Goal: Task Accomplishment & Management: Manage account settings

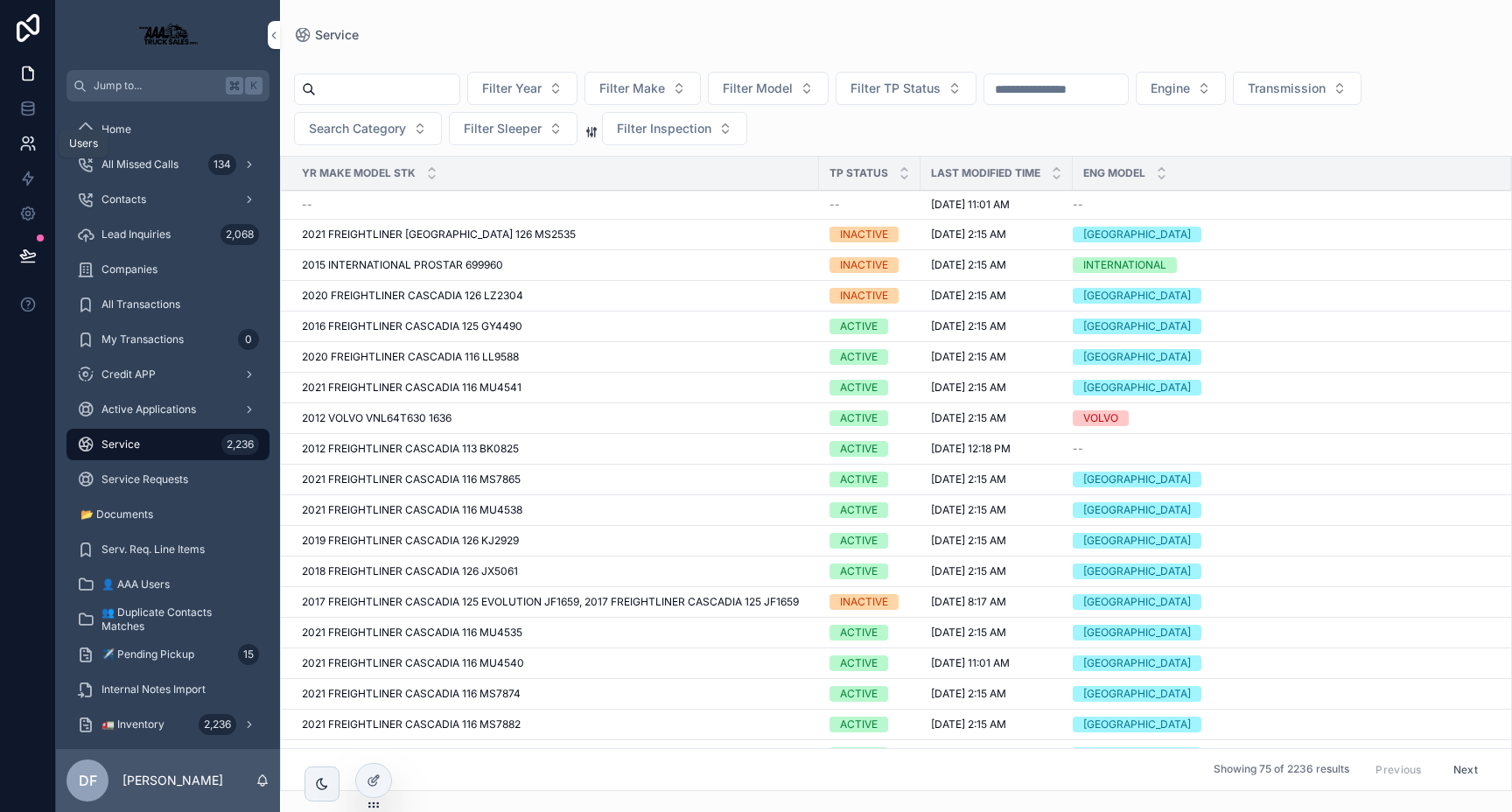
click at [18, 141] on link at bounding box center [28, 143] width 55 height 35
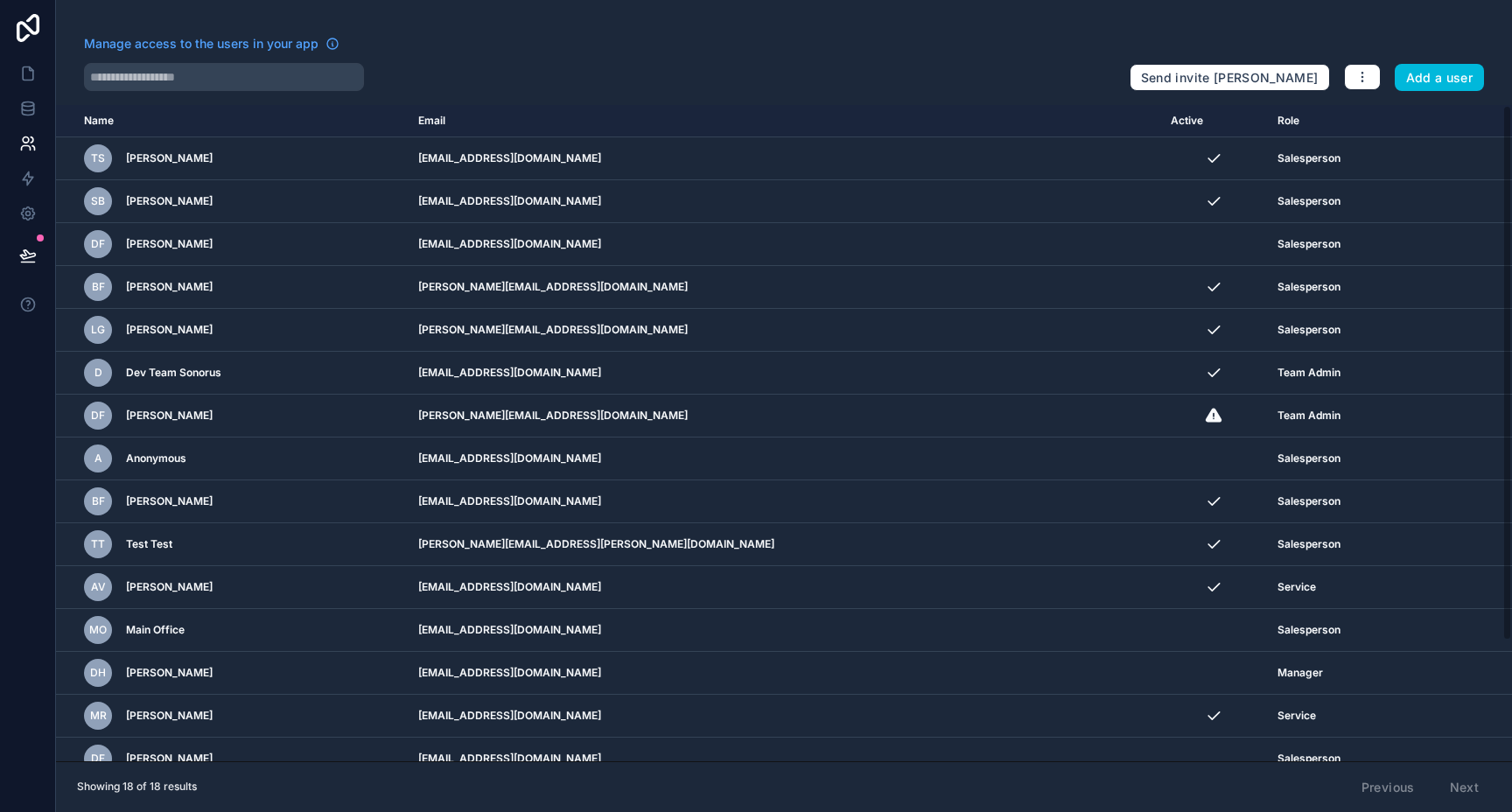
scroll to position [147, 0]
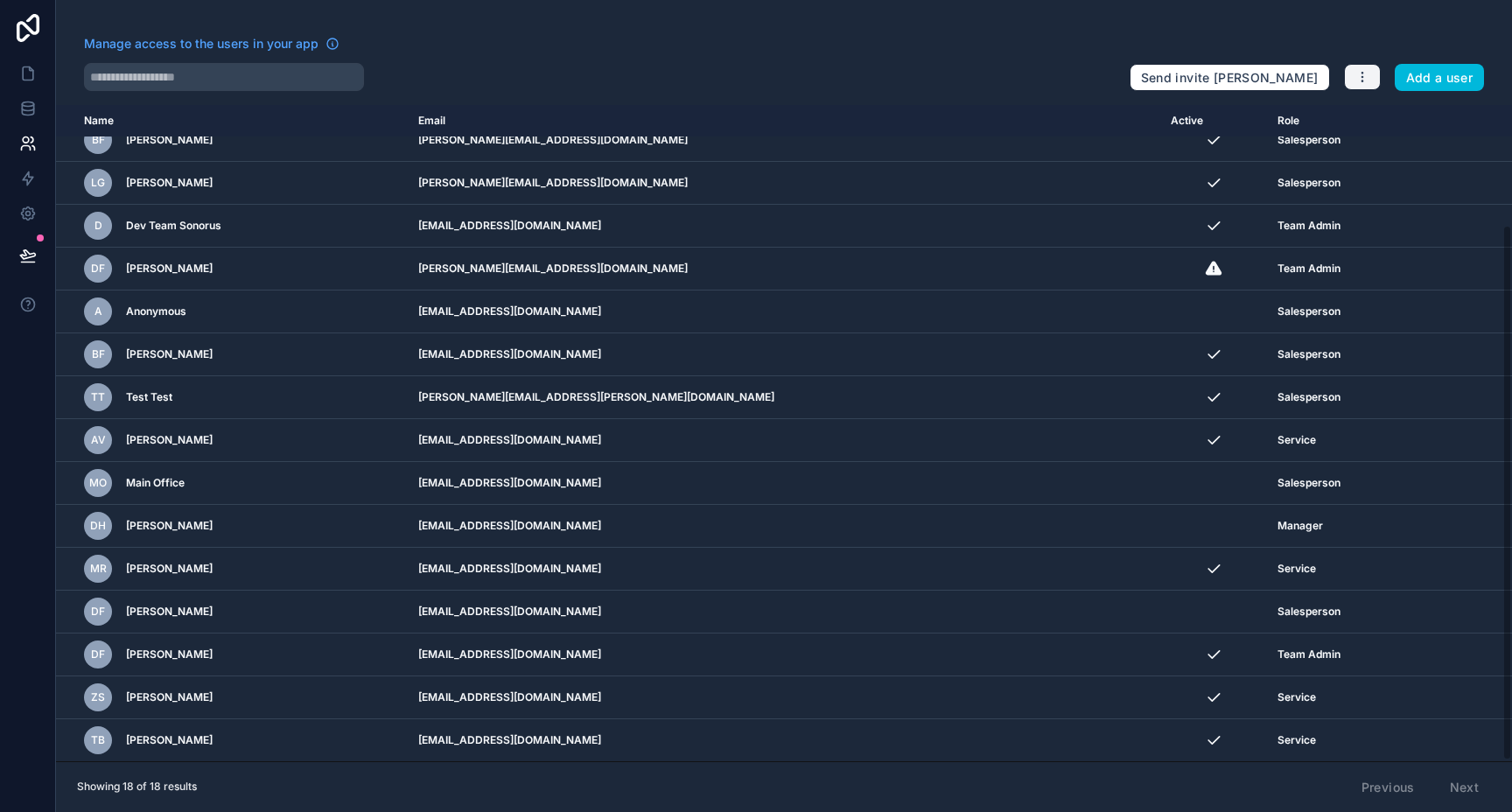
click at [1358, 76] on icon "button" at bounding box center [1363, 77] width 14 height 14
click at [1376, 110] on link "Manage roles" at bounding box center [1405, 119] width 123 height 28
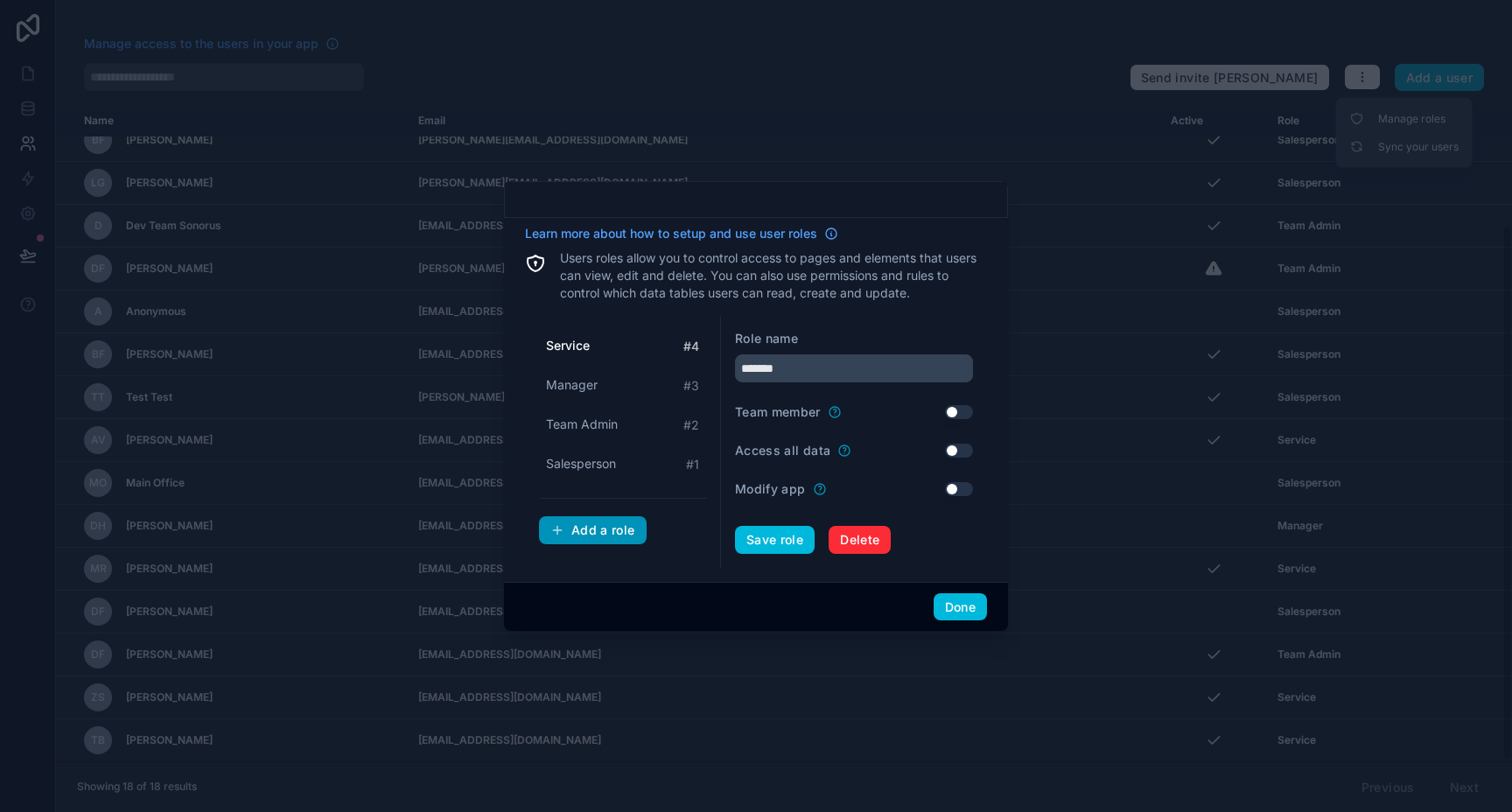
click at [592, 530] on div "Add a role" at bounding box center [593, 530] width 85 height 16
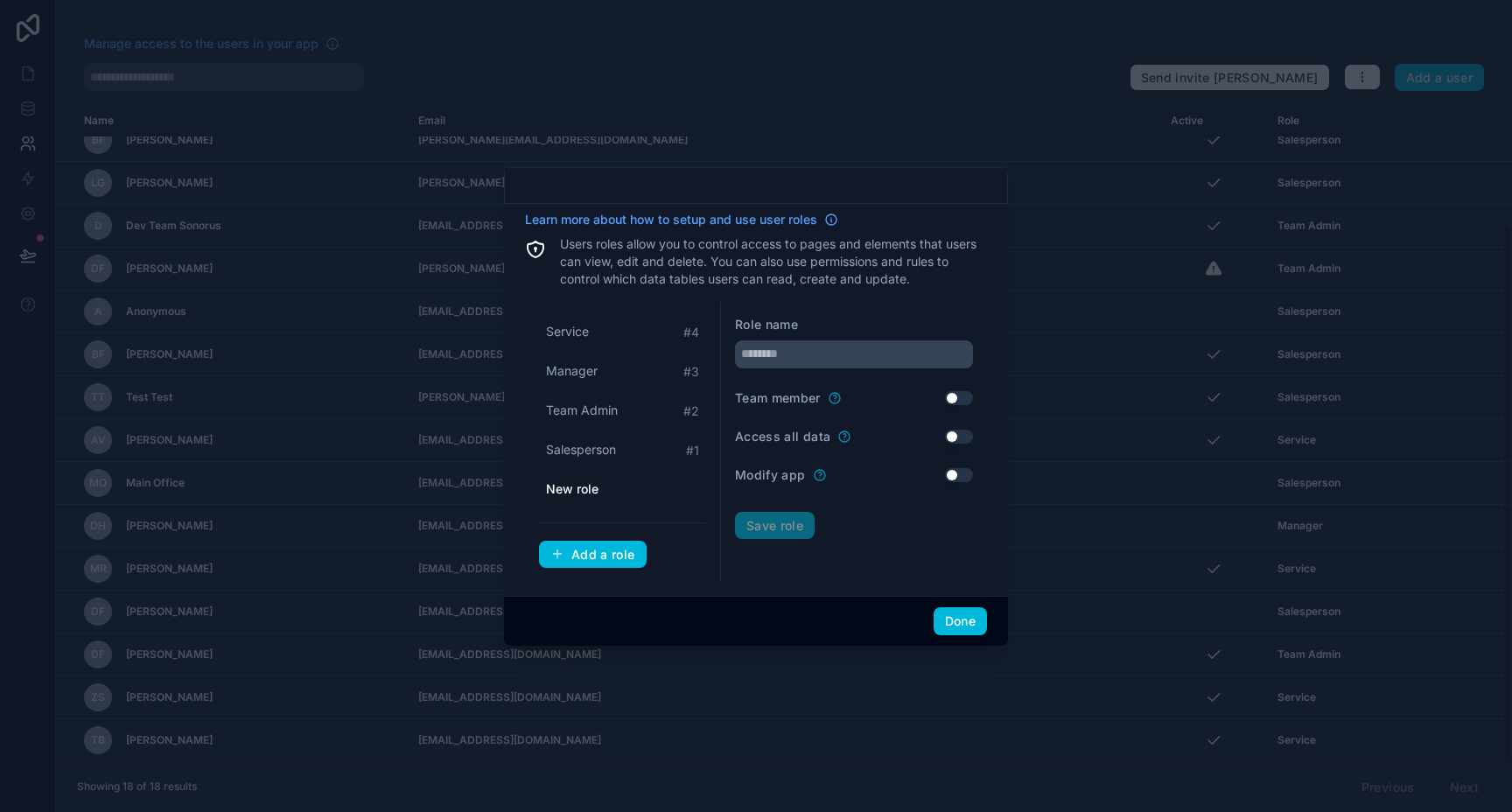
click at [589, 492] on span "New role" at bounding box center [572, 490] width 52 height 18
click at [579, 477] on div "New role" at bounding box center [623, 489] width 167 height 31
click at [788, 360] on input "text" at bounding box center [854, 354] width 238 height 28
type input "**********"
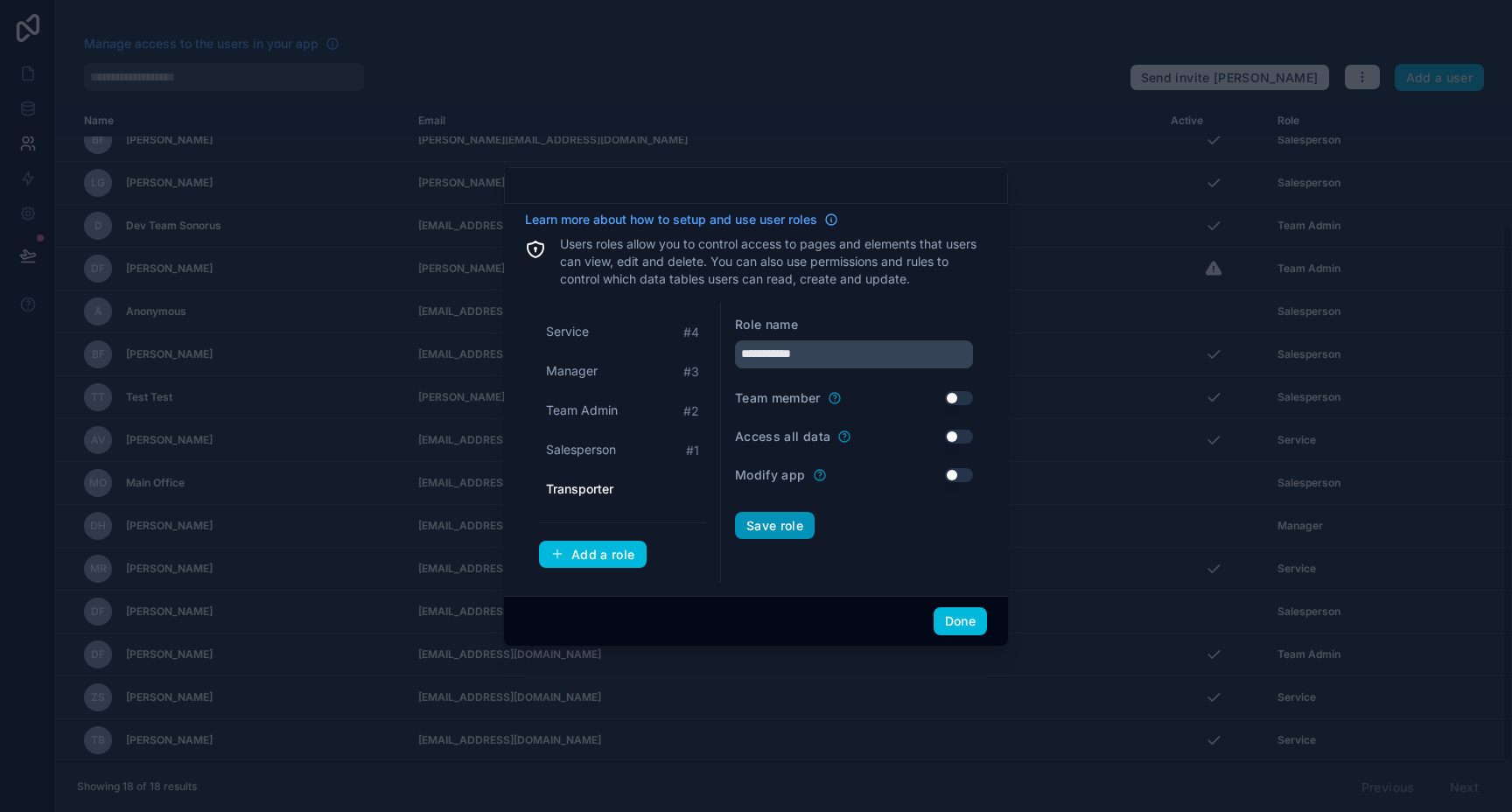
click at [777, 519] on button "Save role" at bounding box center [775, 526] width 80 height 28
click at [593, 547] on div "Add a role" at bounding box center [593, 555] width 85 height 16
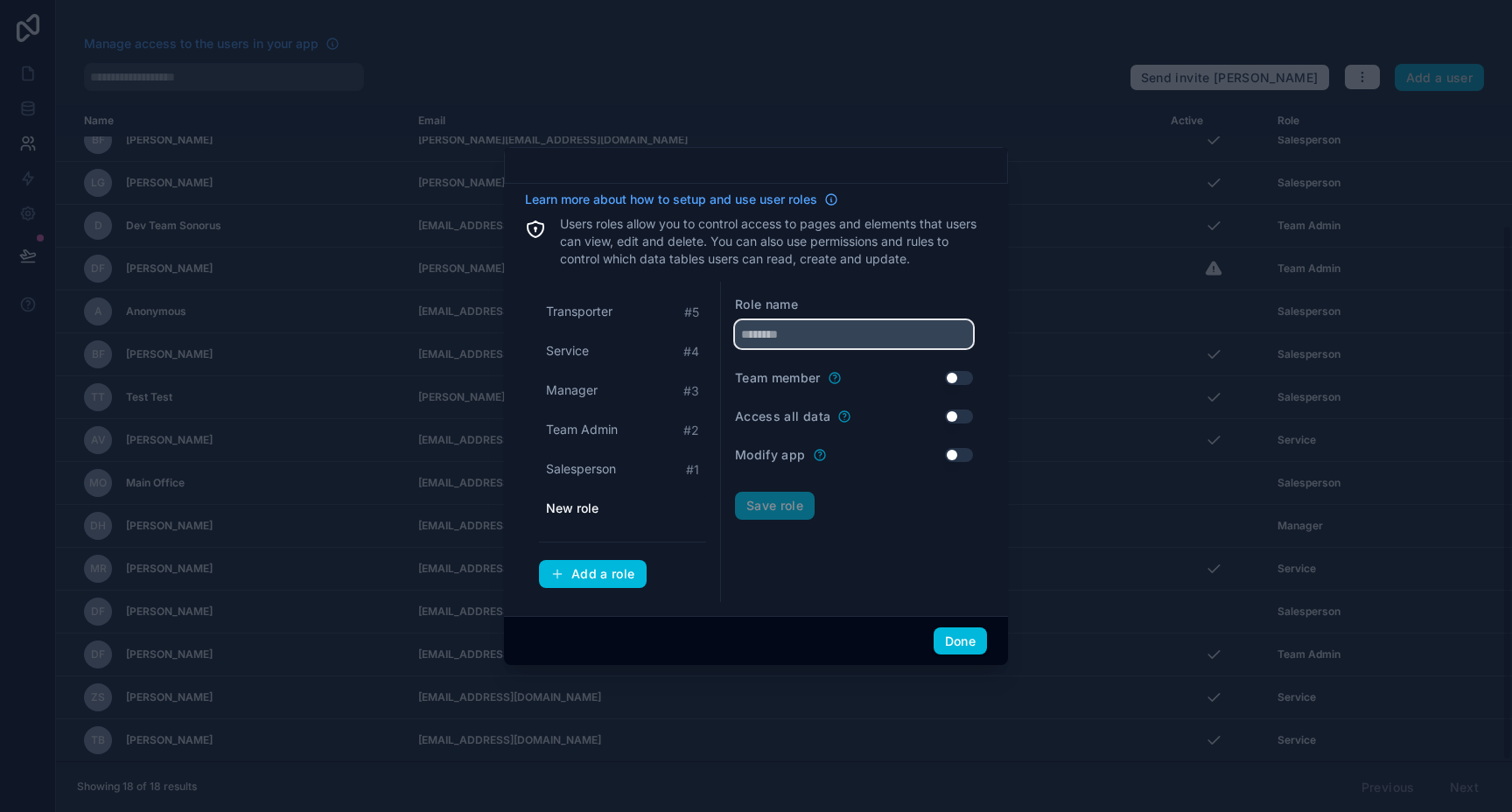
click at [778, 333] on input "text" at bounding box center [854, 334] width 238 height 28
type input "**********"
click at [770, 504] on button "Save role" at bounding box center [775, 506] width 80 height 28
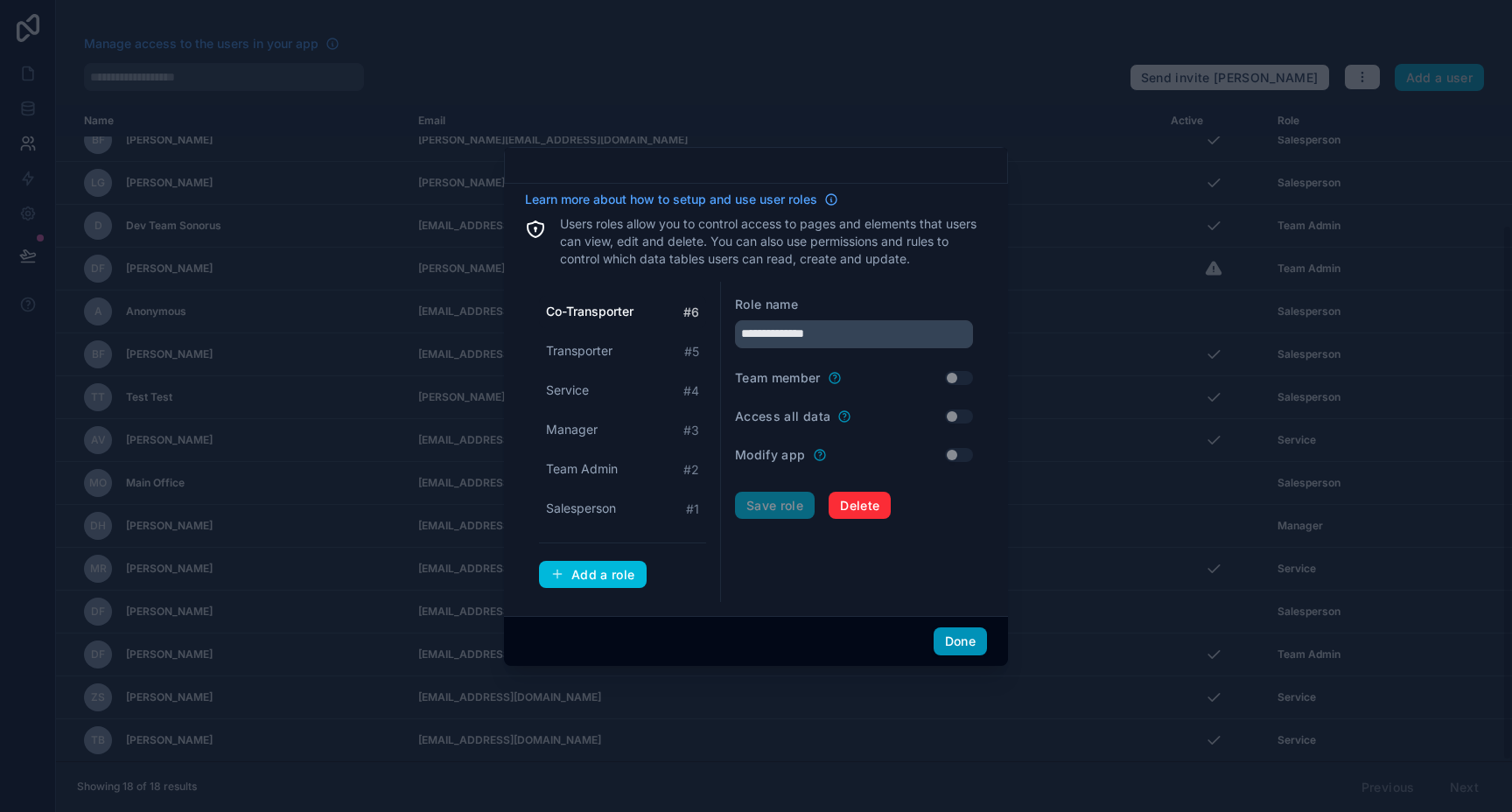
click at [949, 635] on button "Done" at bounding box center [960, 641] width 53 height 28
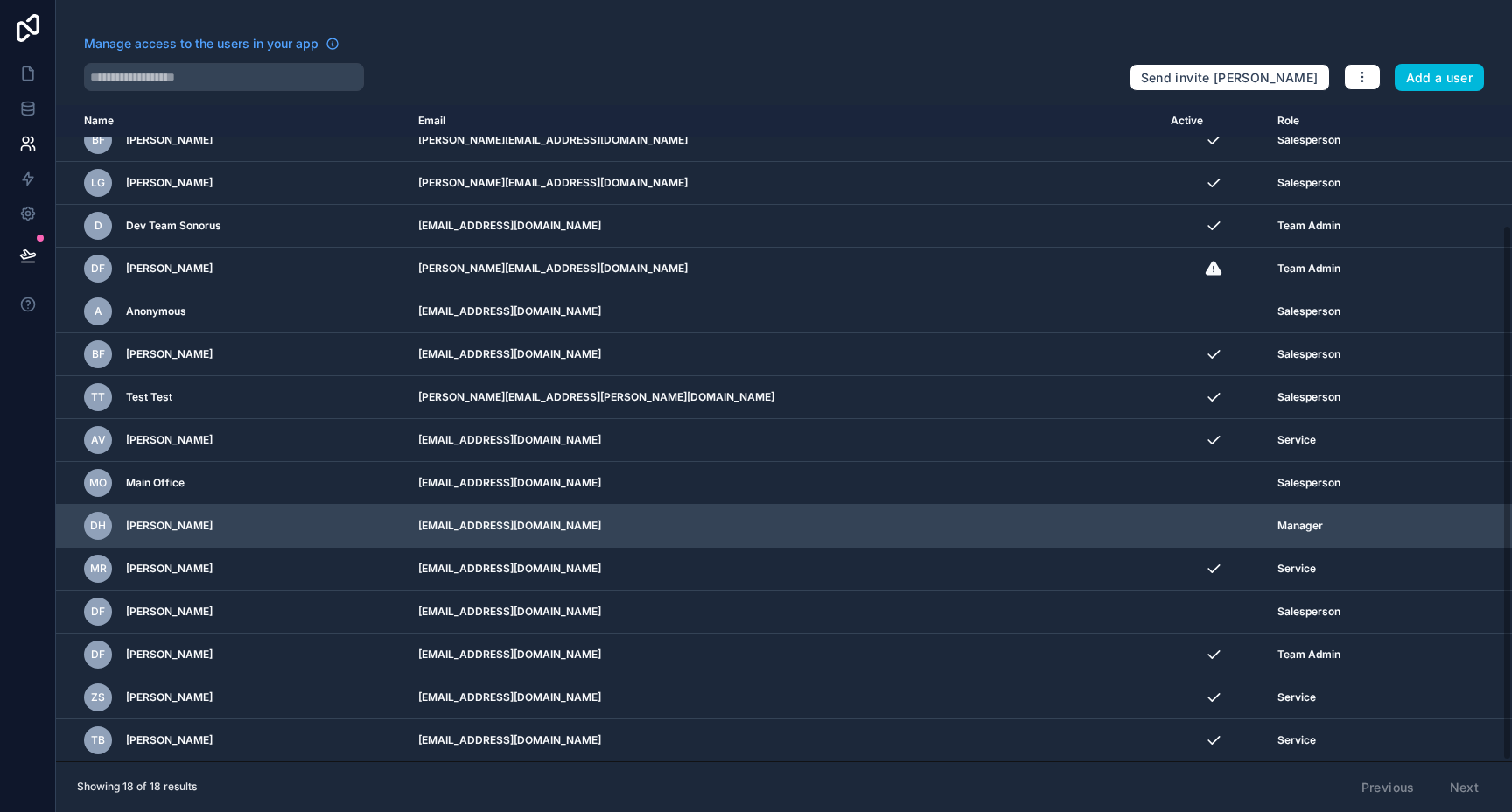
click at [0, 0] on icon "scrollable content" at bounding box center [0, 0] width 0 height 0
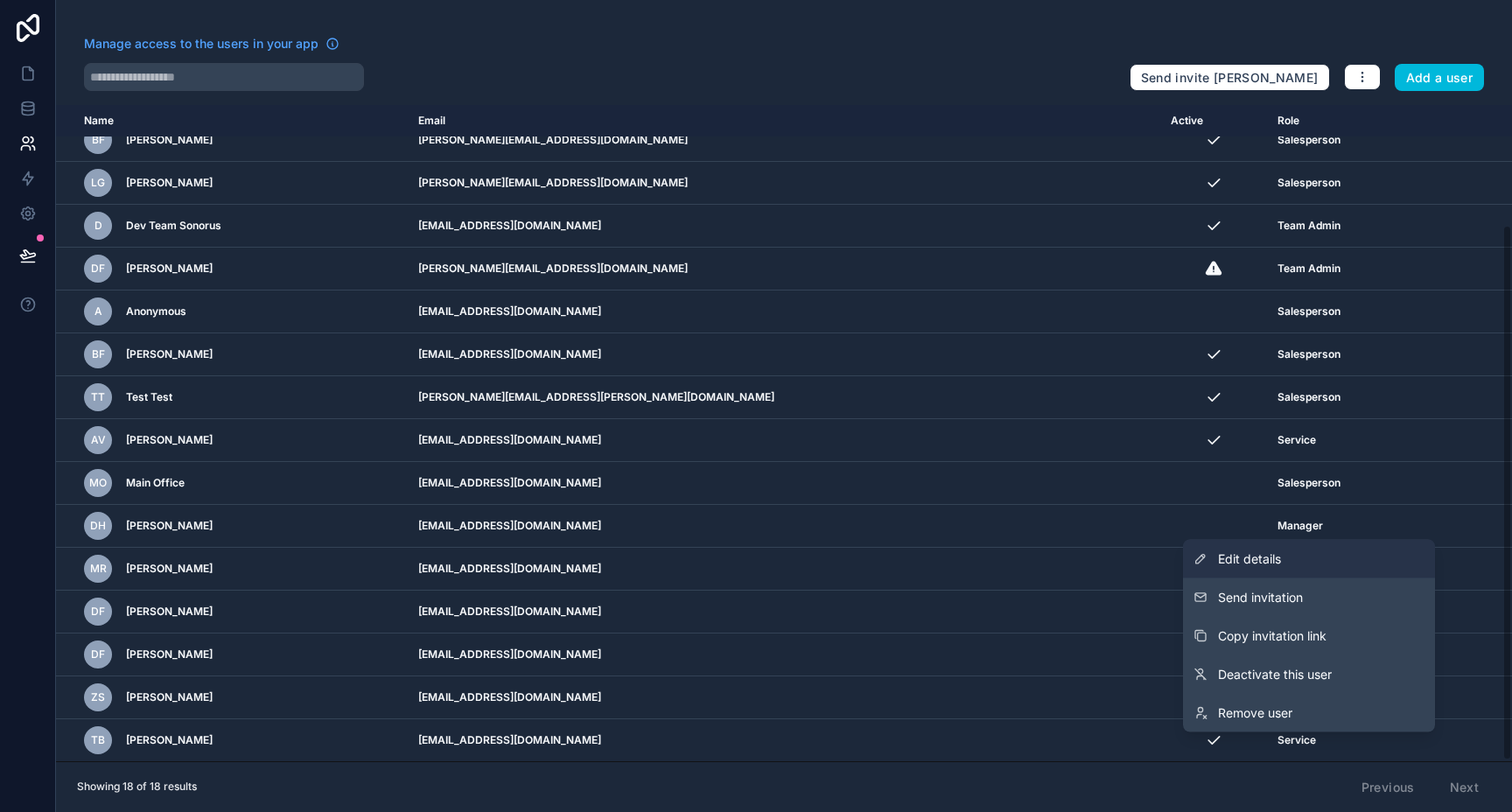
click at [1320, 563] on link "Edit details" at bounding box center [1309, 559] width 252 height 38
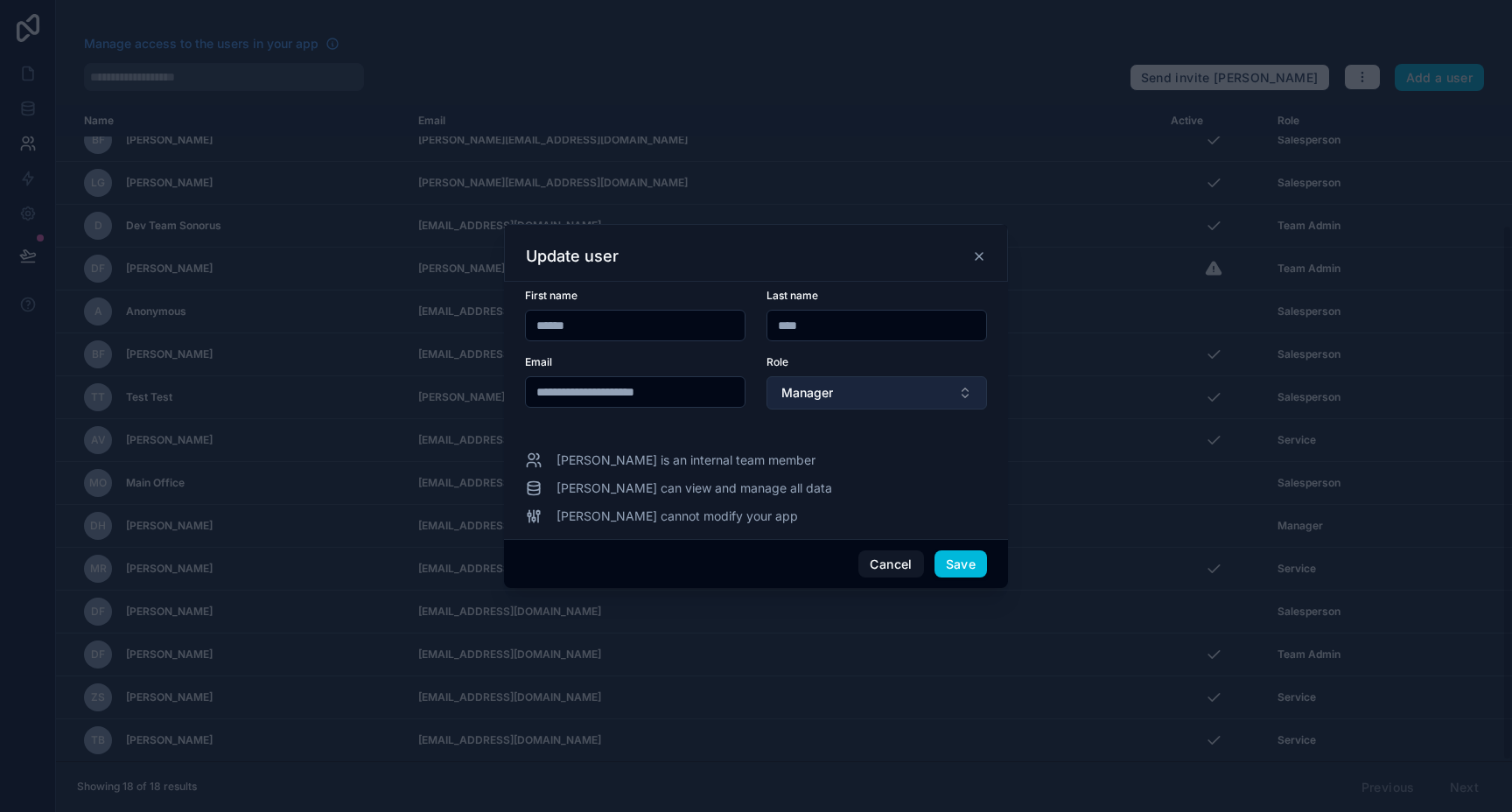
click at [892, 397] on button "Manager" at bounding box center [877, 392] width 220 height 33
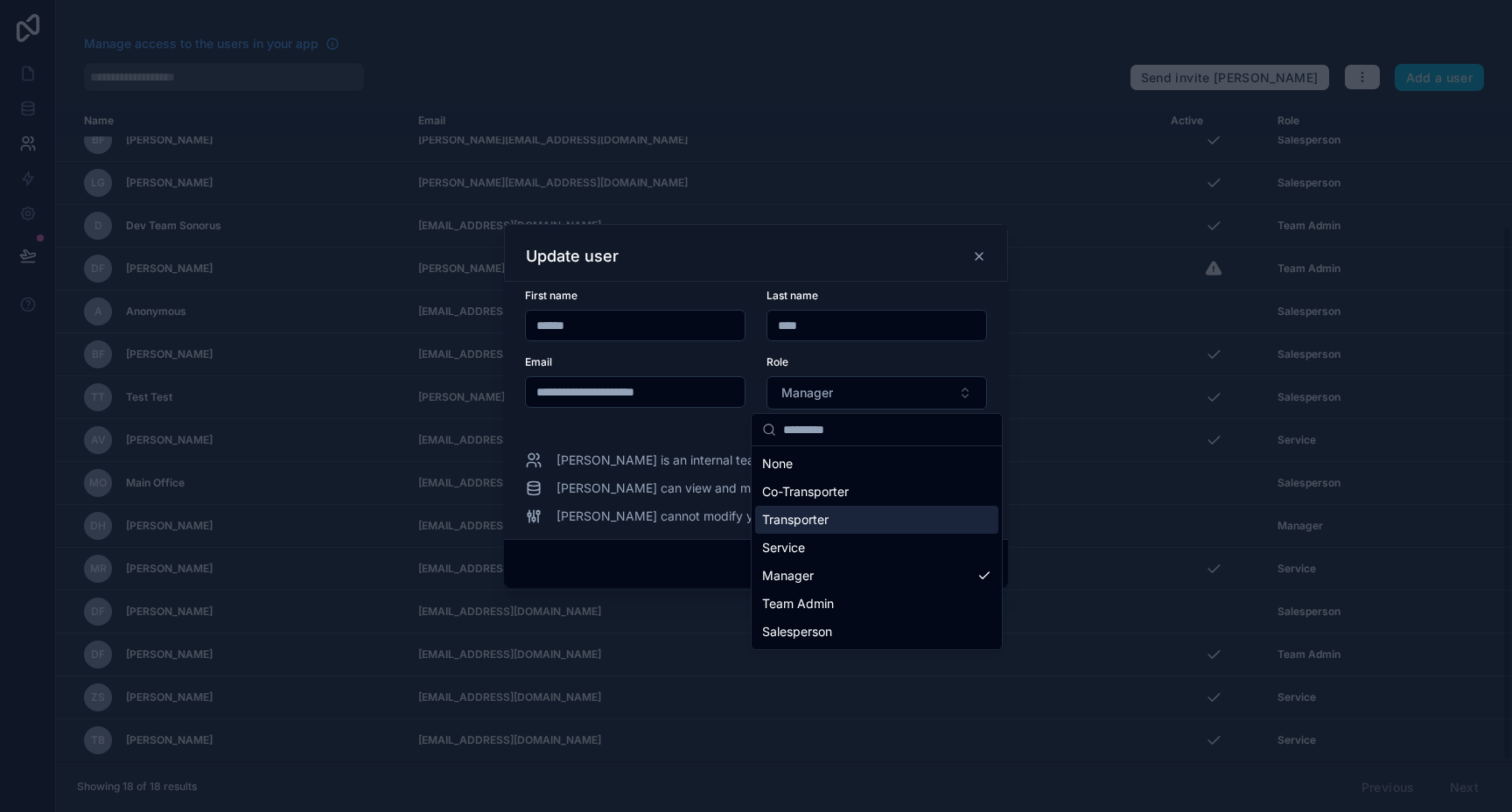
click at [822, 509] on div "Transporter" at bounding box center [877, 520] width 243 height 28
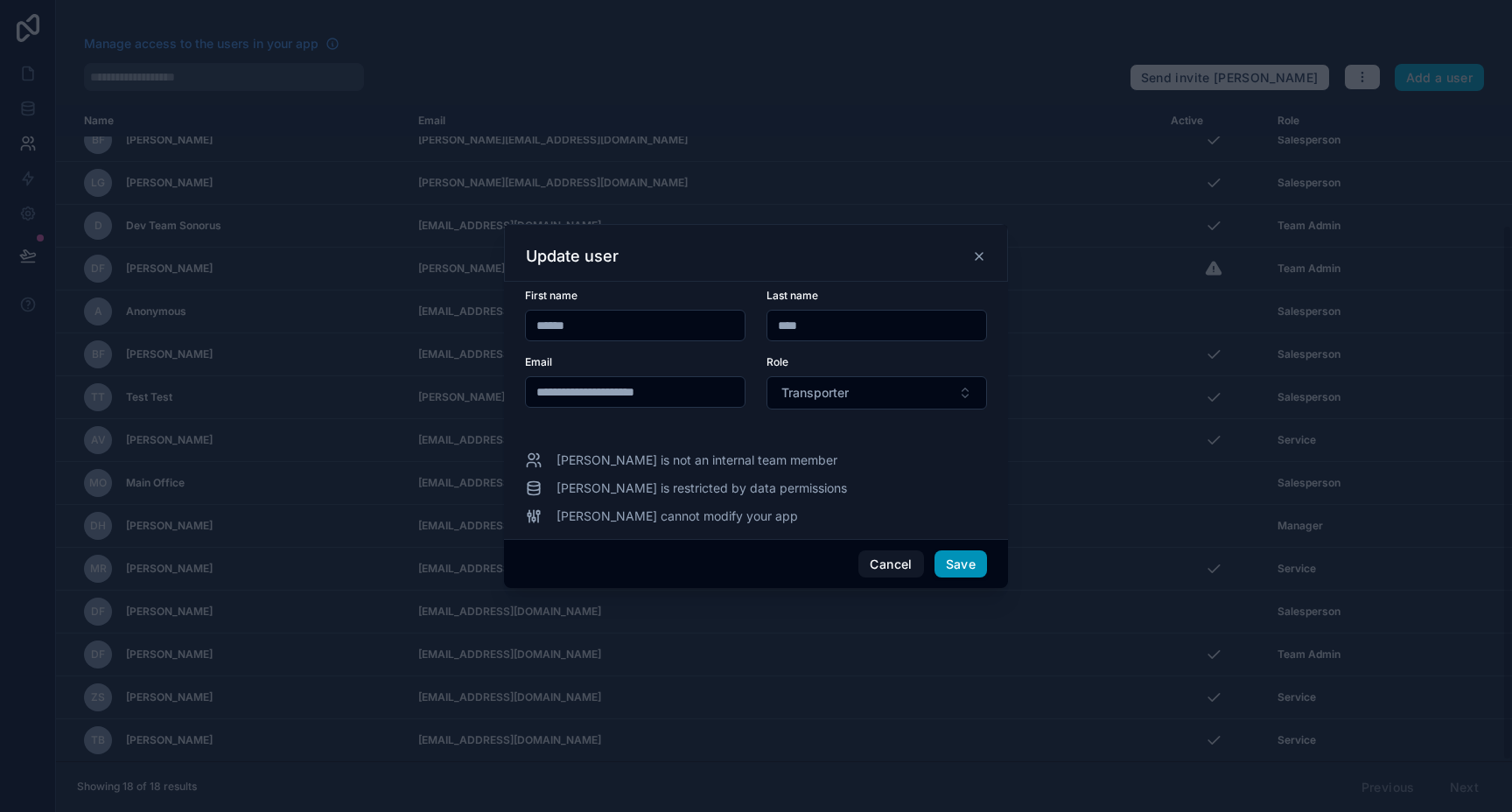
click at [956, 577] on button "Save" at bounding box center [960, 564] width 52 height 28
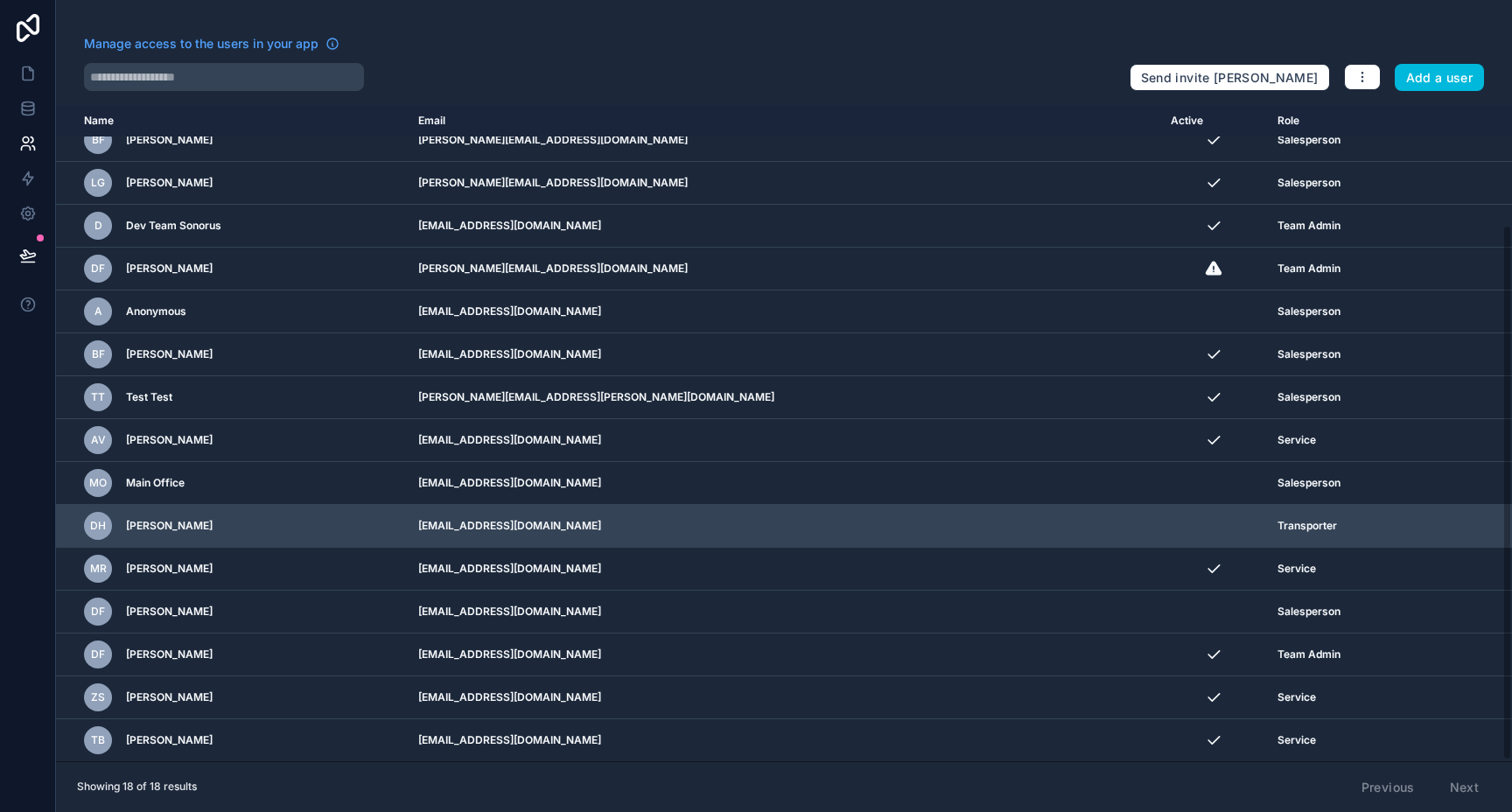
click at [0, 0] on icon "scrollable content" at bounding box center [0, 0] width 0 height 0
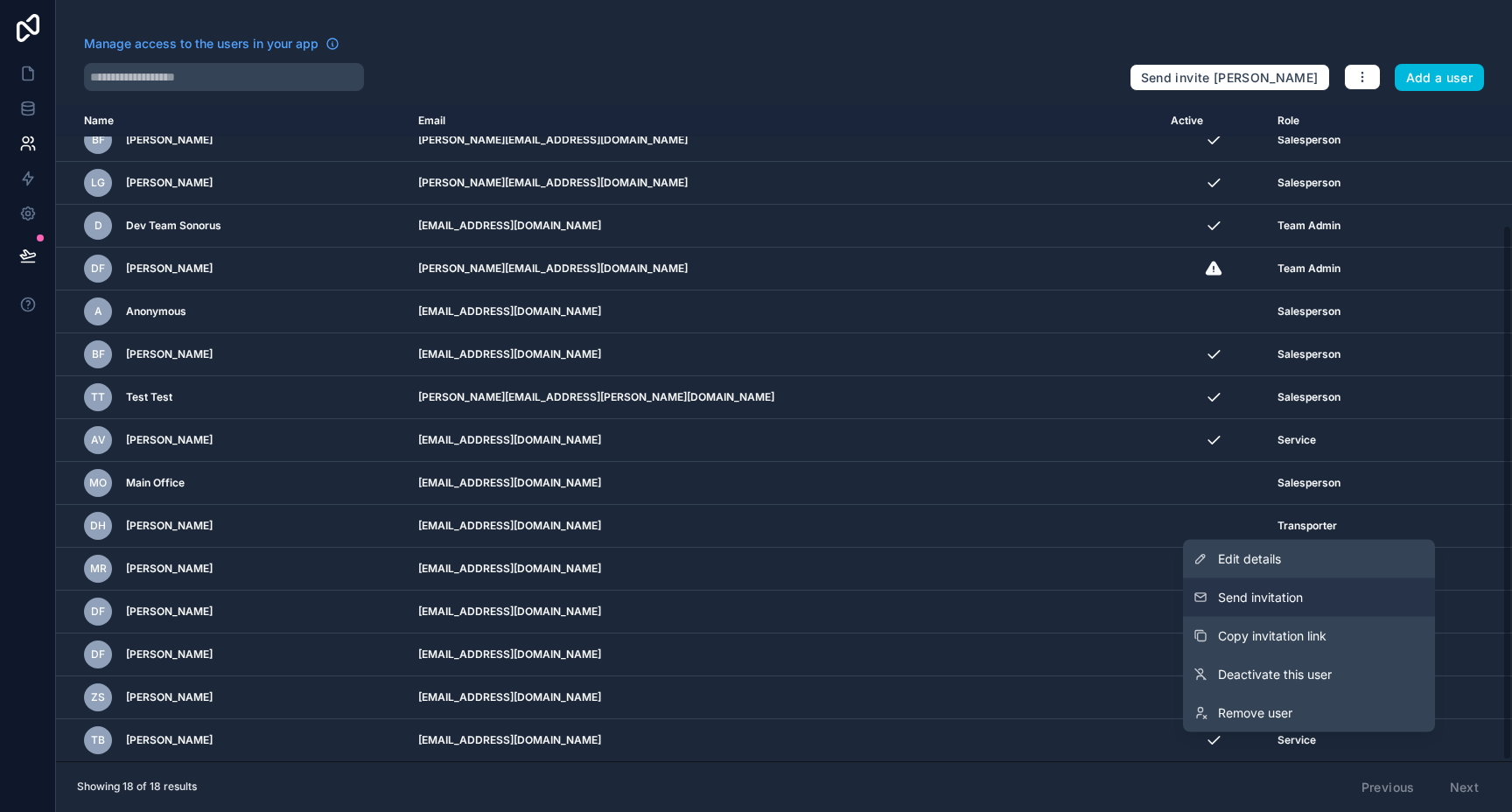
click at [1300, 602] on span "Send invitation" at bounding box center [1261, 598] width 85 height 18
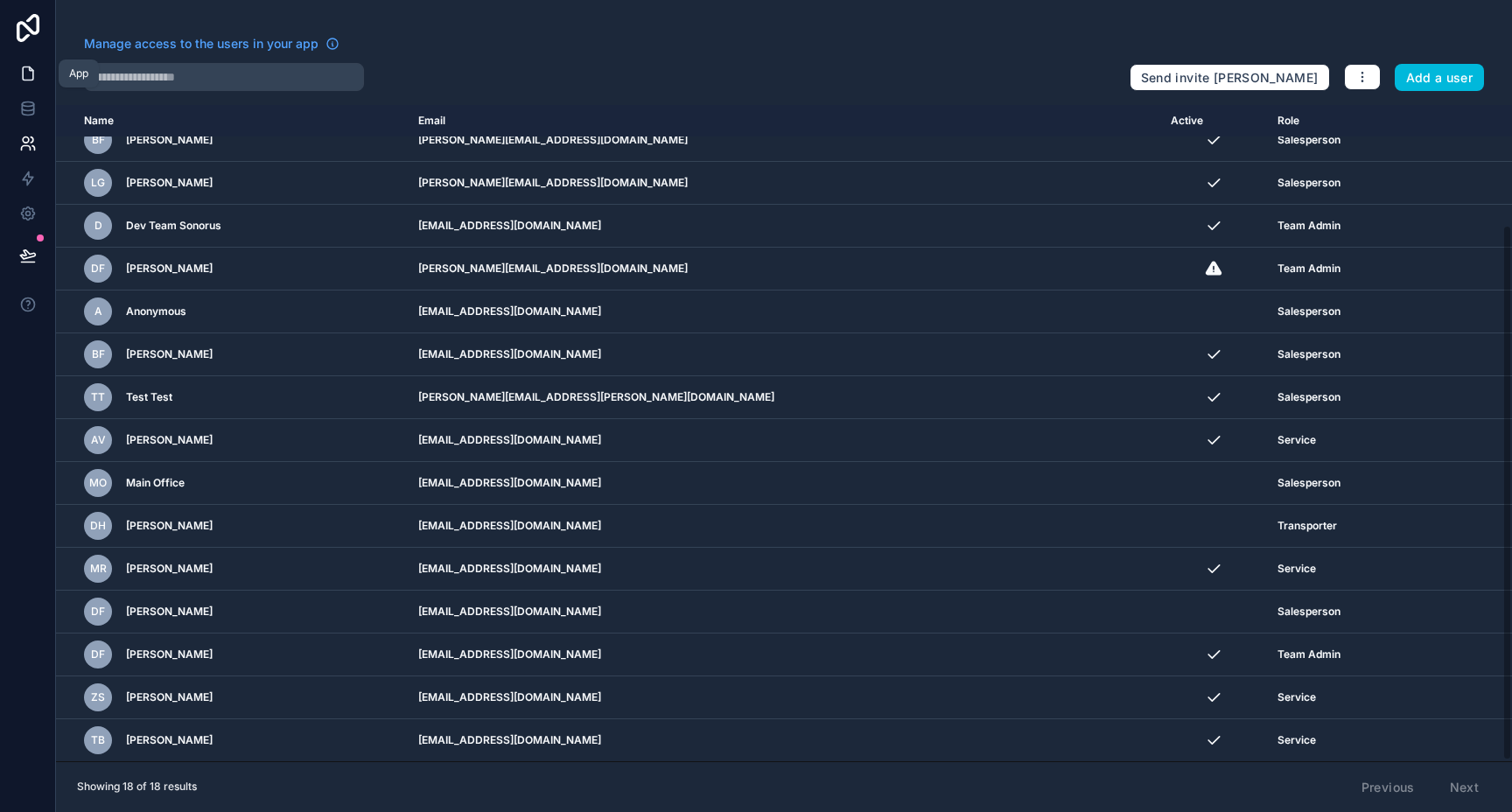
click at [16, 68] on link at bounding box center [28, 73] width 55 height 35
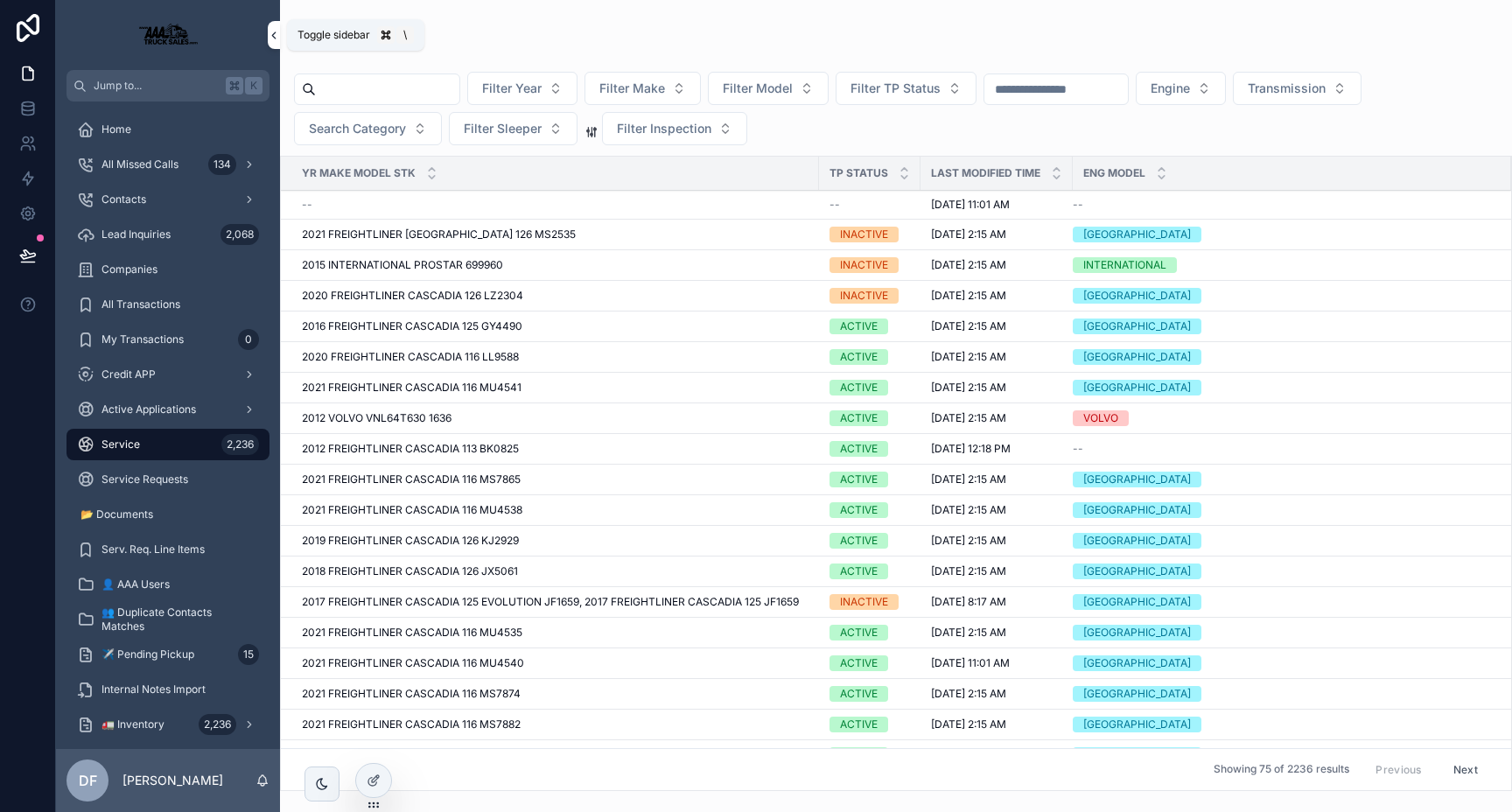
click at [275, 33] on icon "scrollable content" at bounding box center [274, 36] width 12 height 13
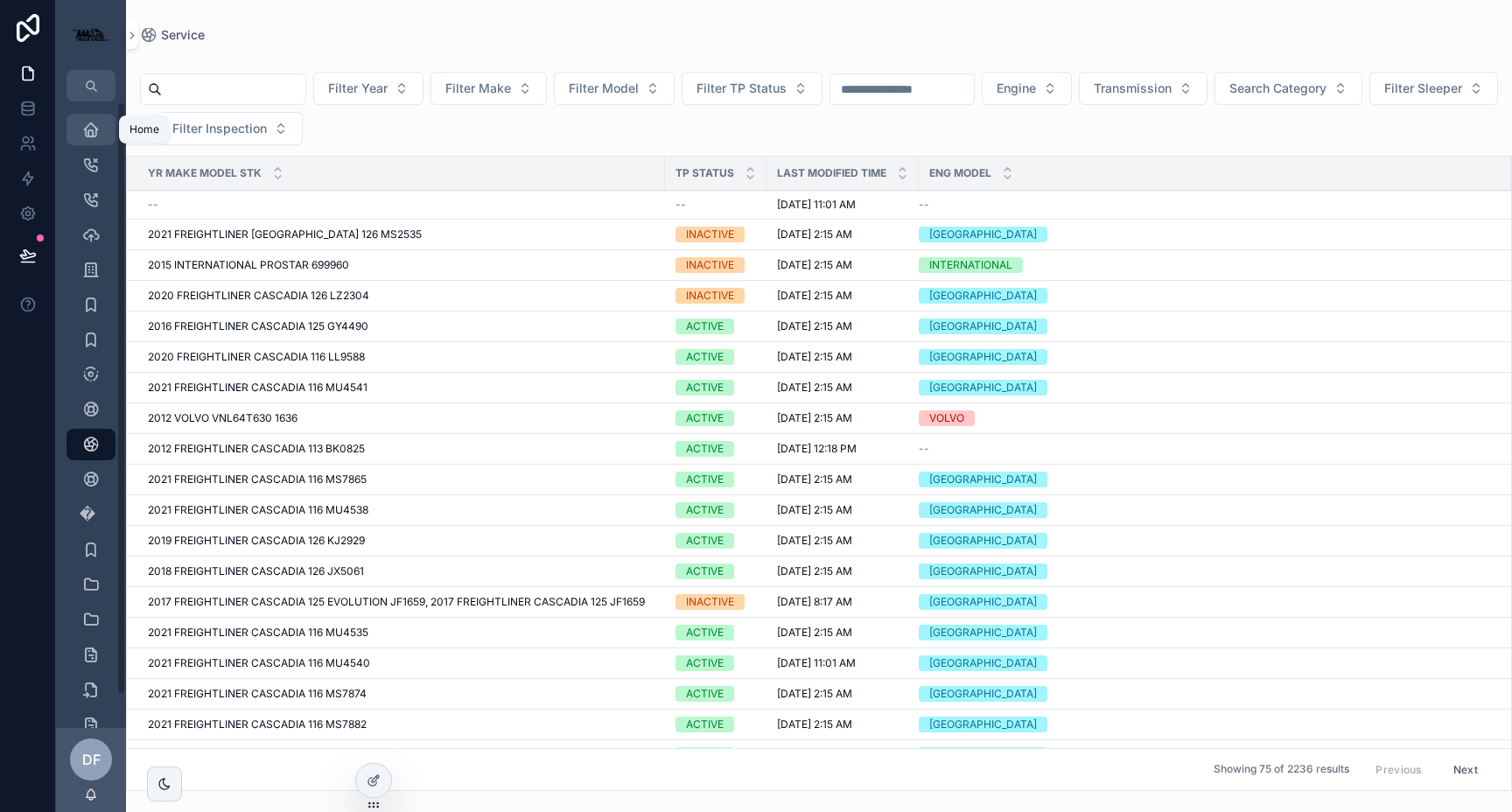
click at [87, 130] on icon "scrollable content" at bounding box center [92, 130] width 18 height 18
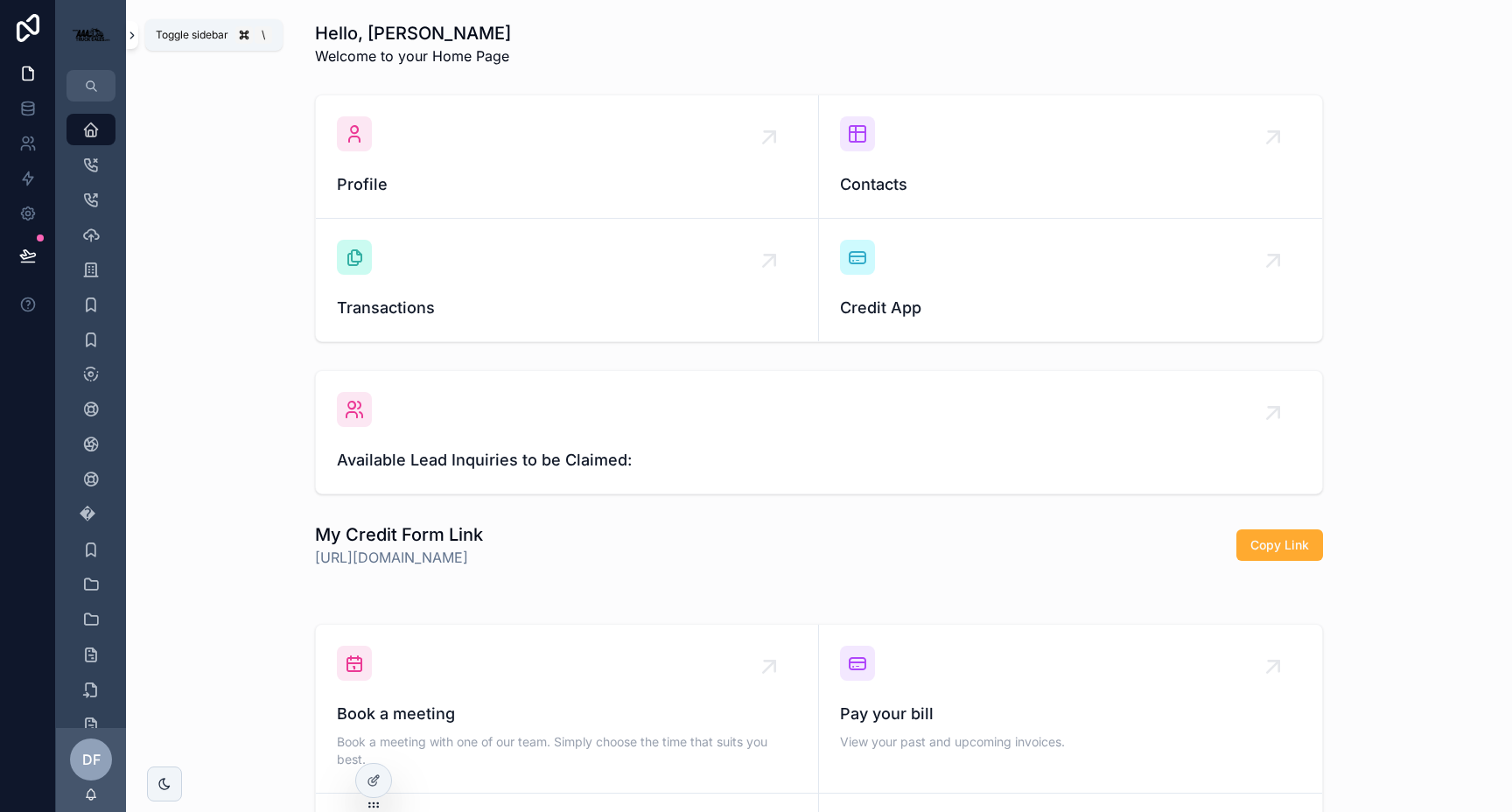
click at [134, 34] on icon "scrollable content" at bounding box center [132, 36] width 12 height 13
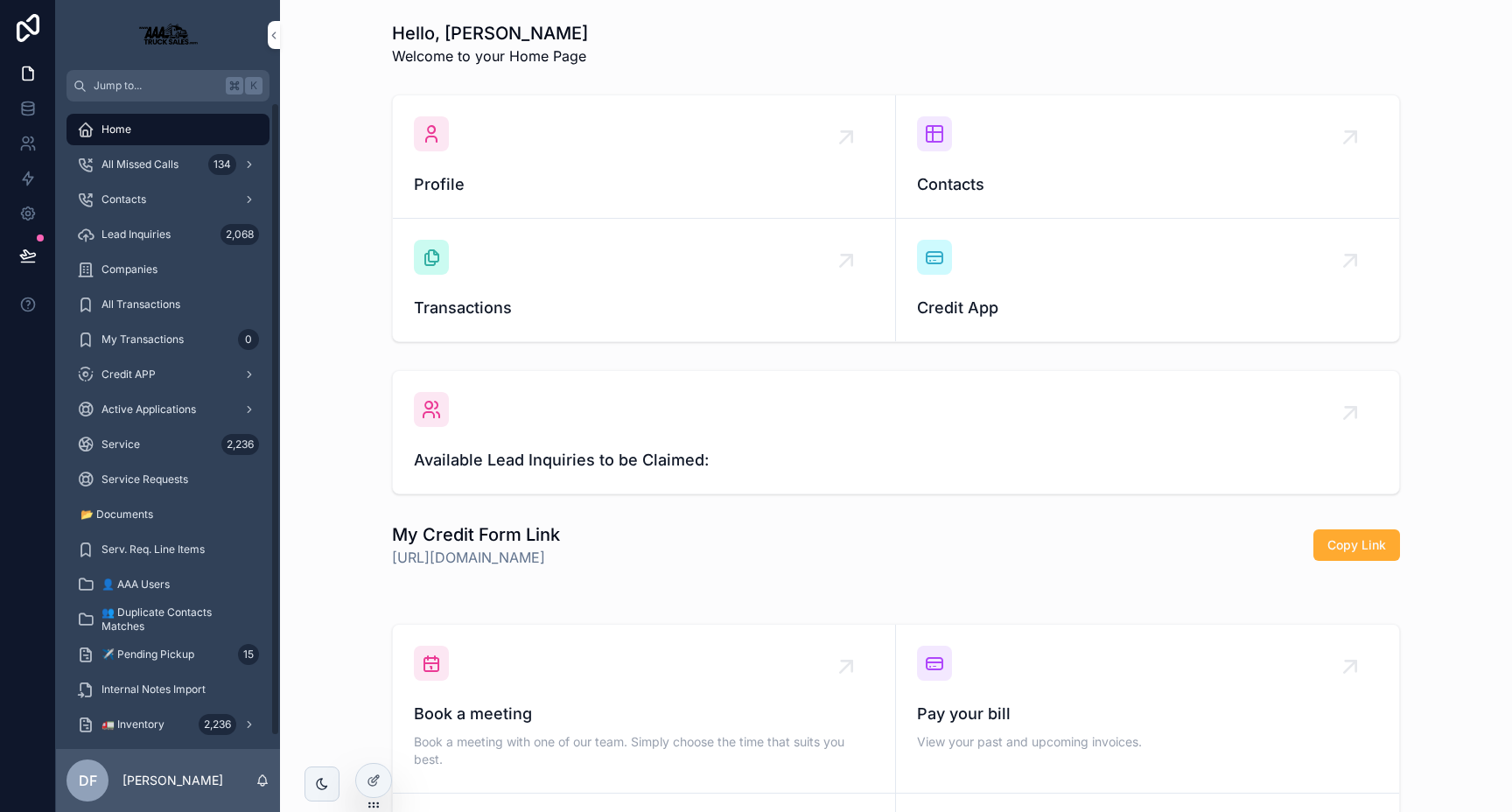
scroll to position [14, 0]
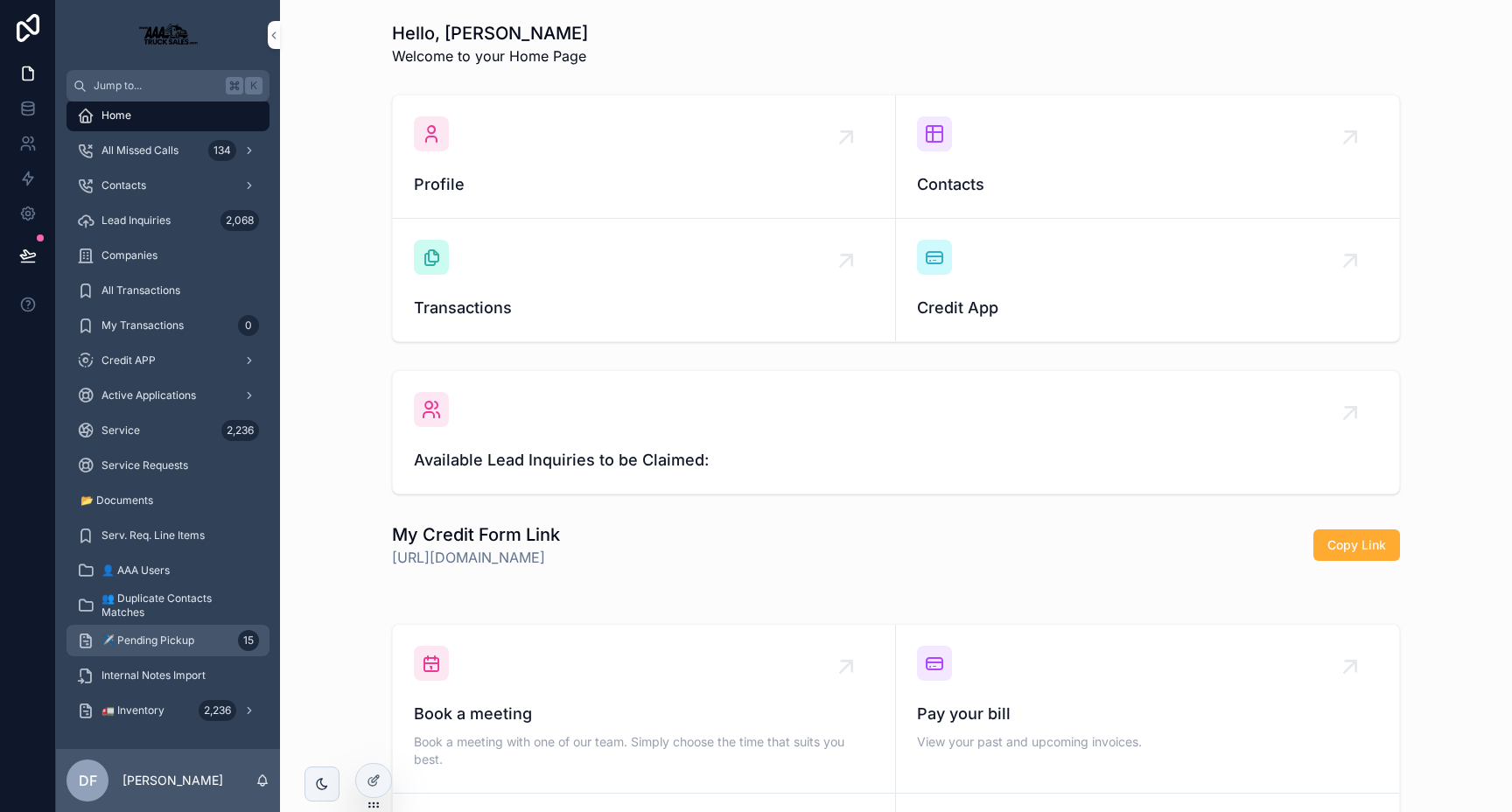
click at [194, 640] on div "✈️ Pending Pickup 15" at bounding box center [168, 641] width 182 height 28
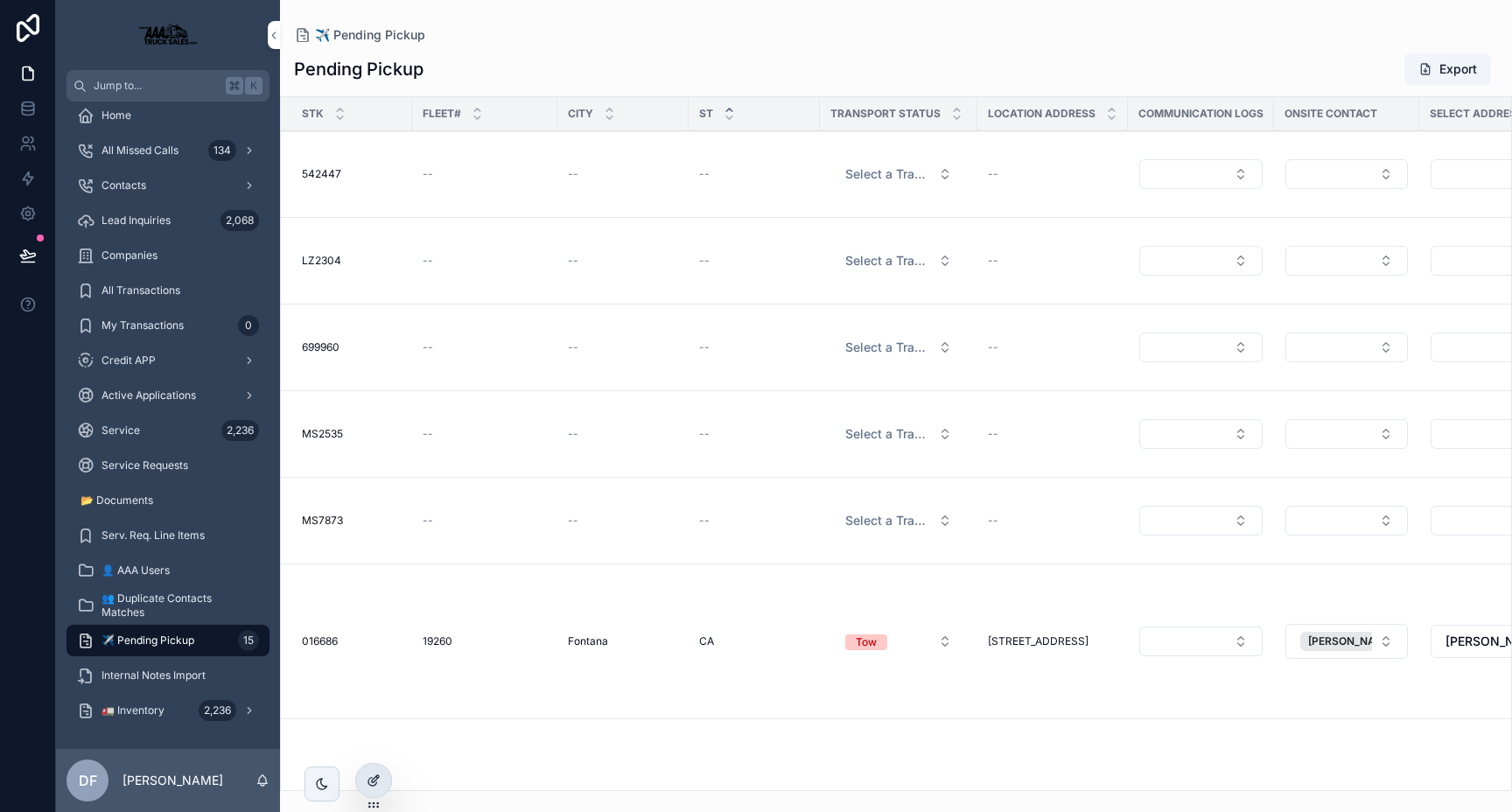
click at [376, 781] on icon at bounding box center [374, 781] width 14 height 14
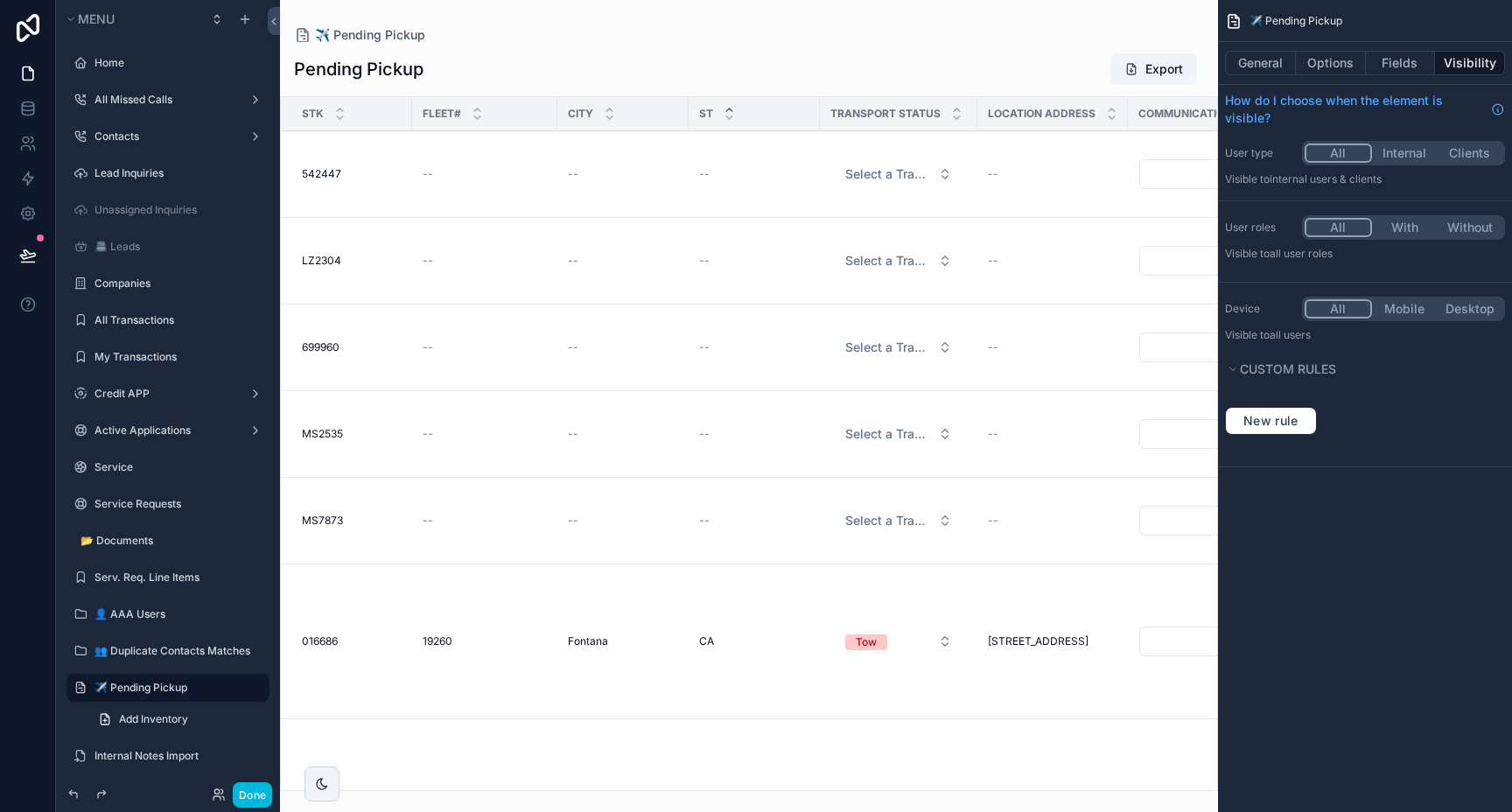
scroll to position [117, 0]
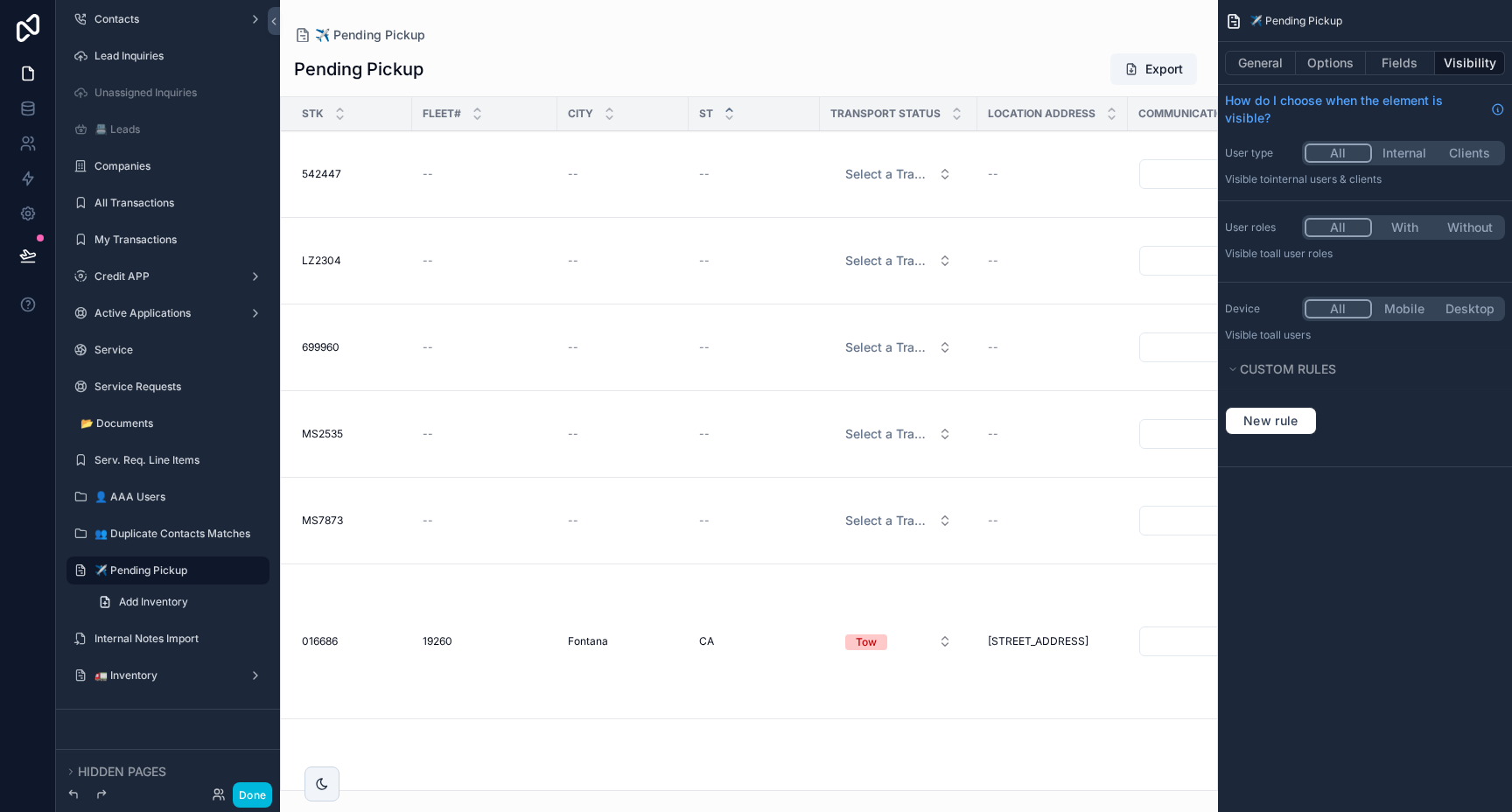
click at [1411, 229] on button "With" at bounding box center [1405, 227] width 66 height 20
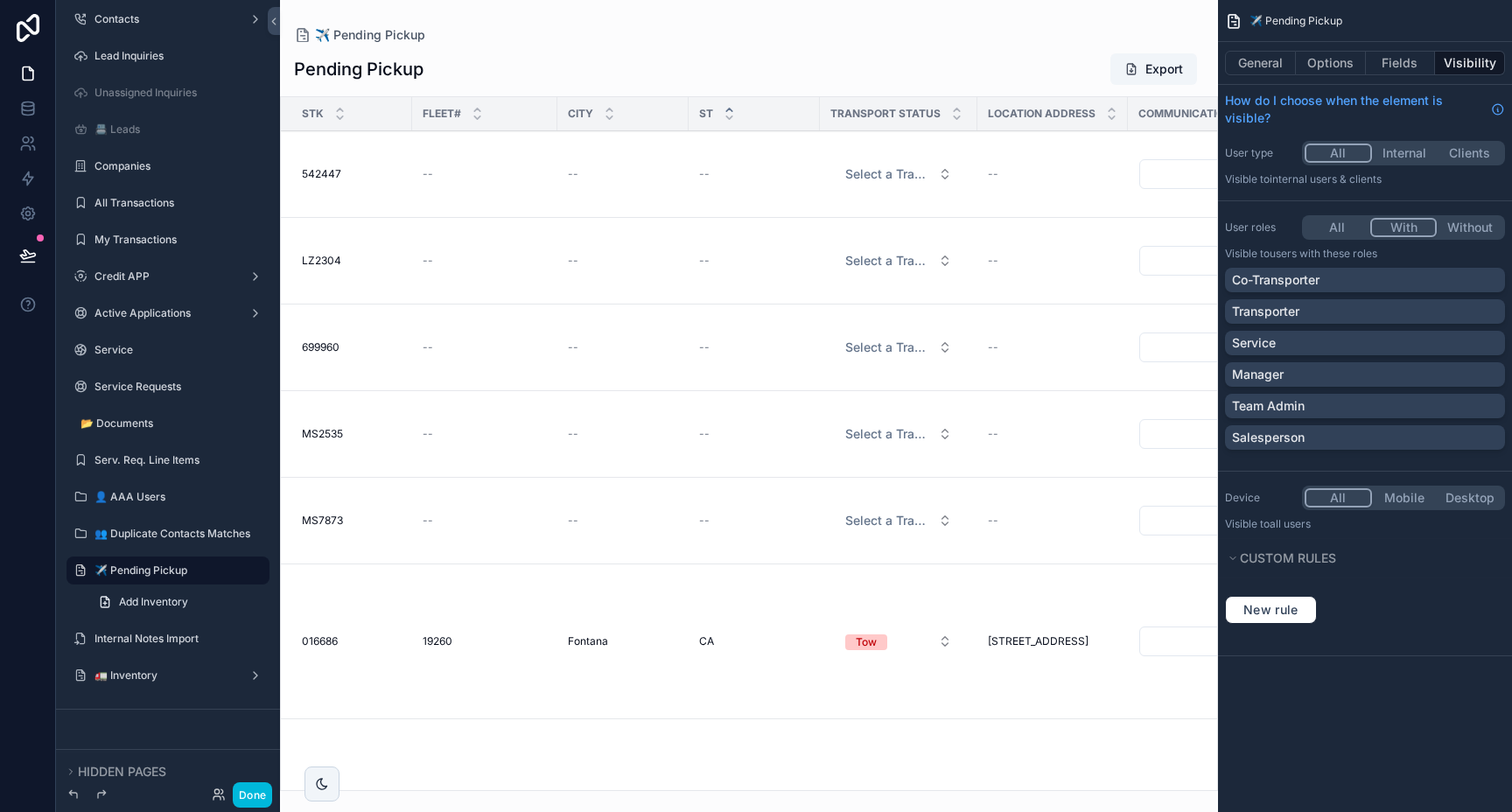
click at [1411, 229] on button "With" at bounding box center [1404, 227] width 68 height 20
click at [1380, 314] on div "Transporter" at bounding box center [1365, 312] width 266 height 18
click at [1381, 314] on div "Transporter" at bounding box center [1365, 312] width 266 height 18
click at [1458, 311] on div "Transporter" at bounding box center [1365, 312] width 266 height 18
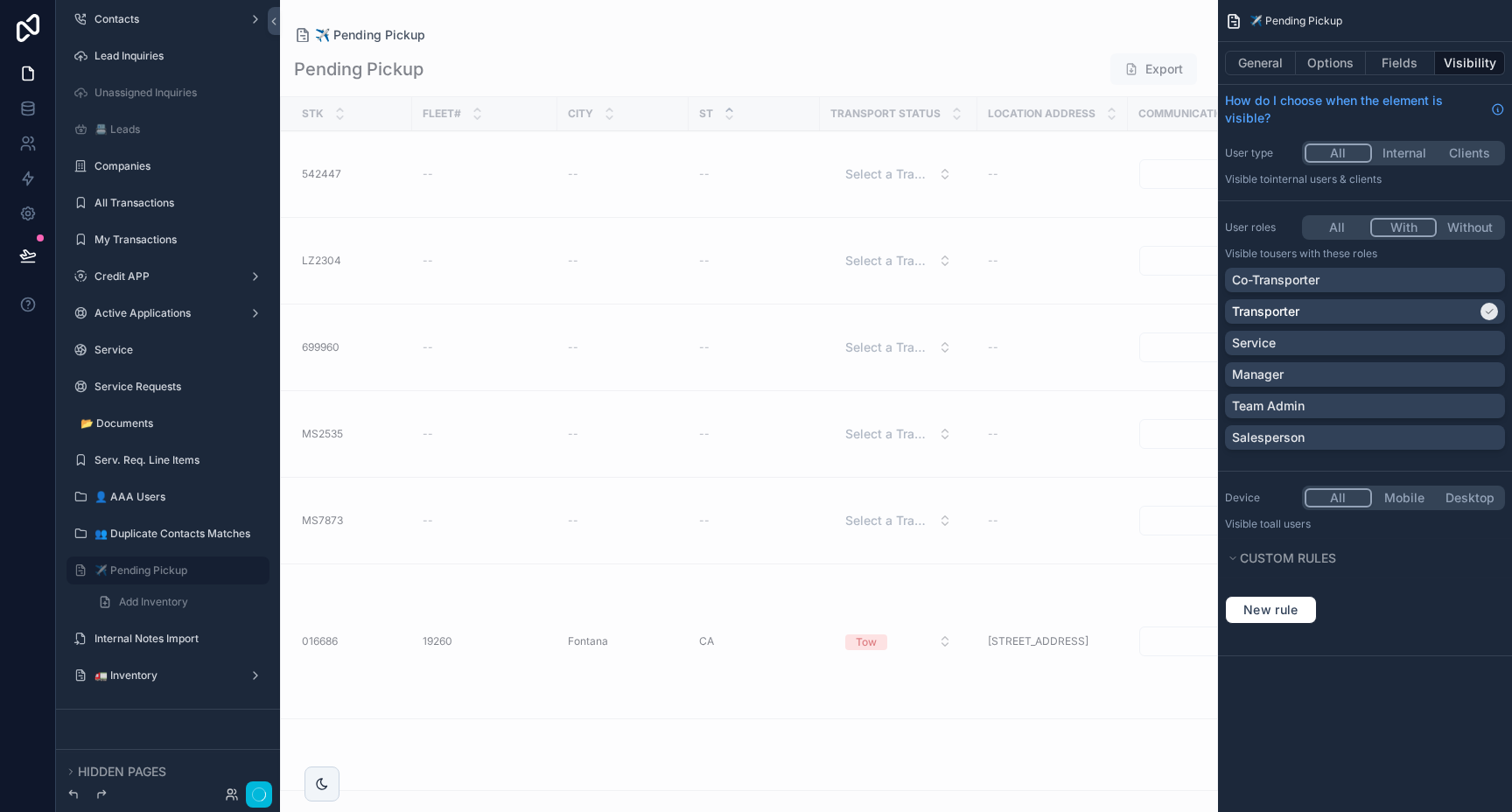
click at [1335, 307] on div "Transporter" at bounding box center [1355, 312] width 245 height 18
click at [1476, 314] on div "Transporter" at bounding box center [1355, 312] width 245 height 18
click at [546, 230] on div "scrollable content" at bounding box center [749, 406] width 938 height 812
click at [1343, 64] on button "Options" at bounding box center [1331, 63] width 70 height 25
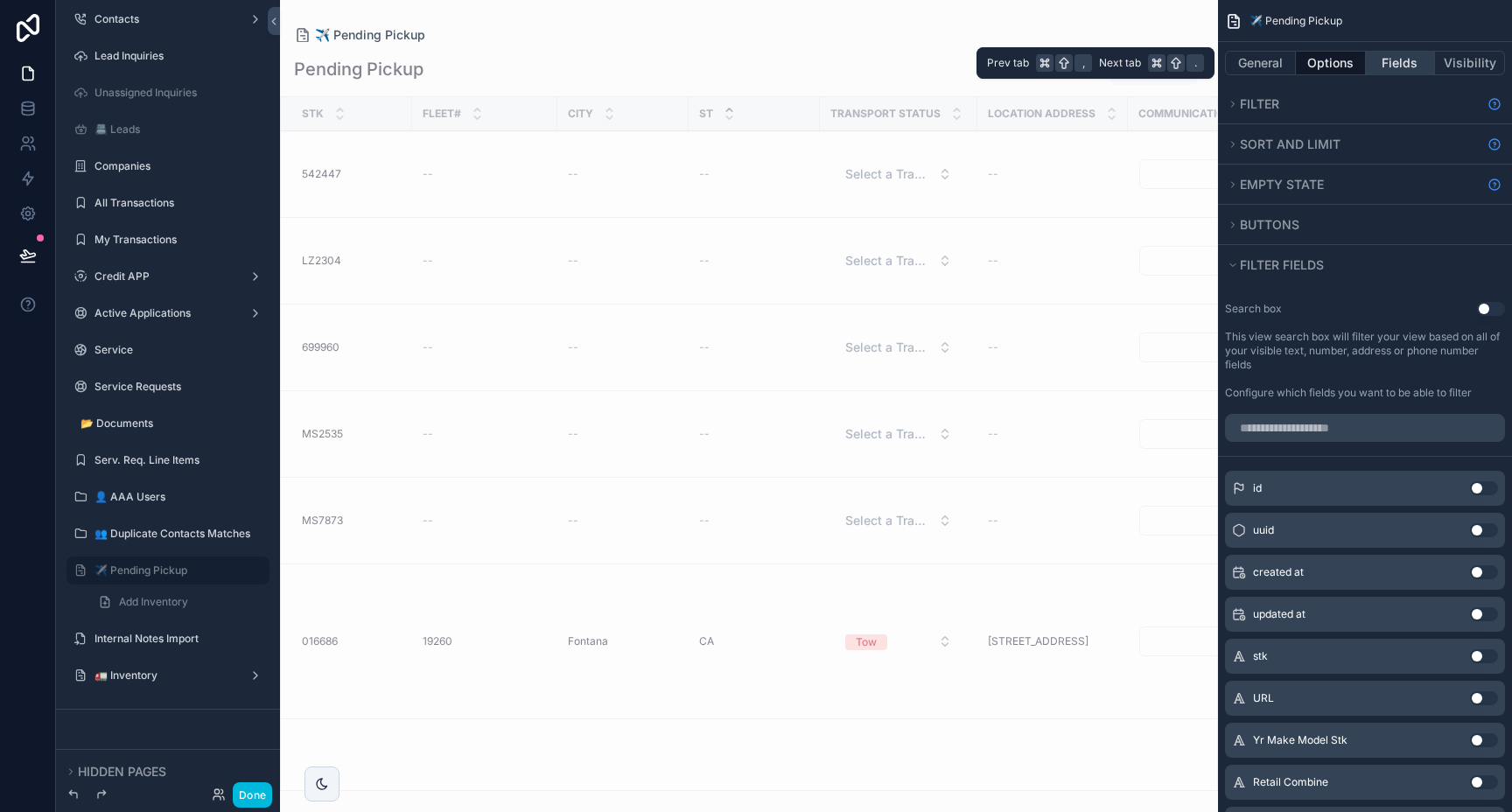
click at [1404, 61] on button "Fields" at bounding box center [1400, 63] width 70 height 25
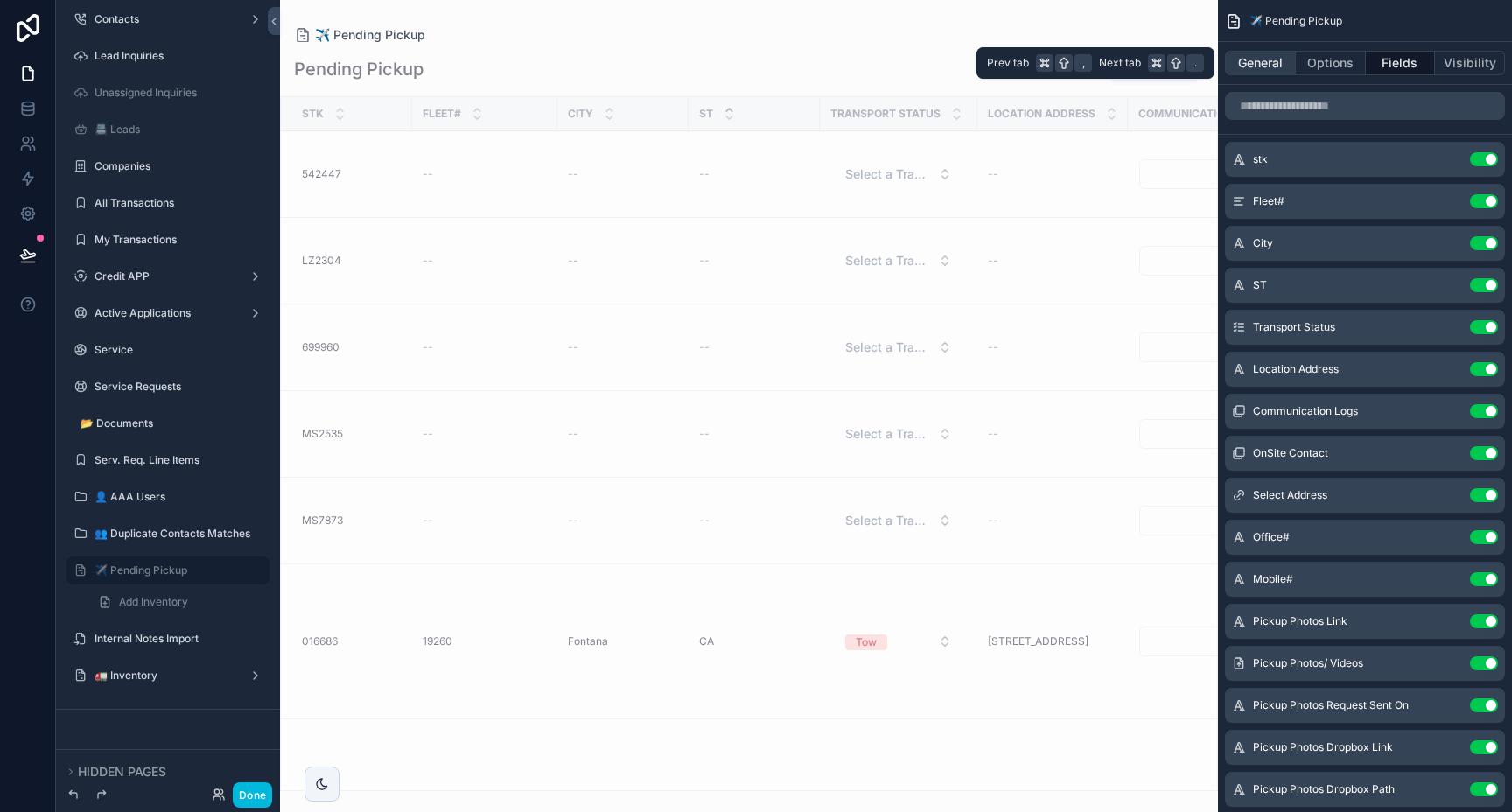
click at [1261, 69] on button "General" at bounding box center [1261, 63] width 71 height 25
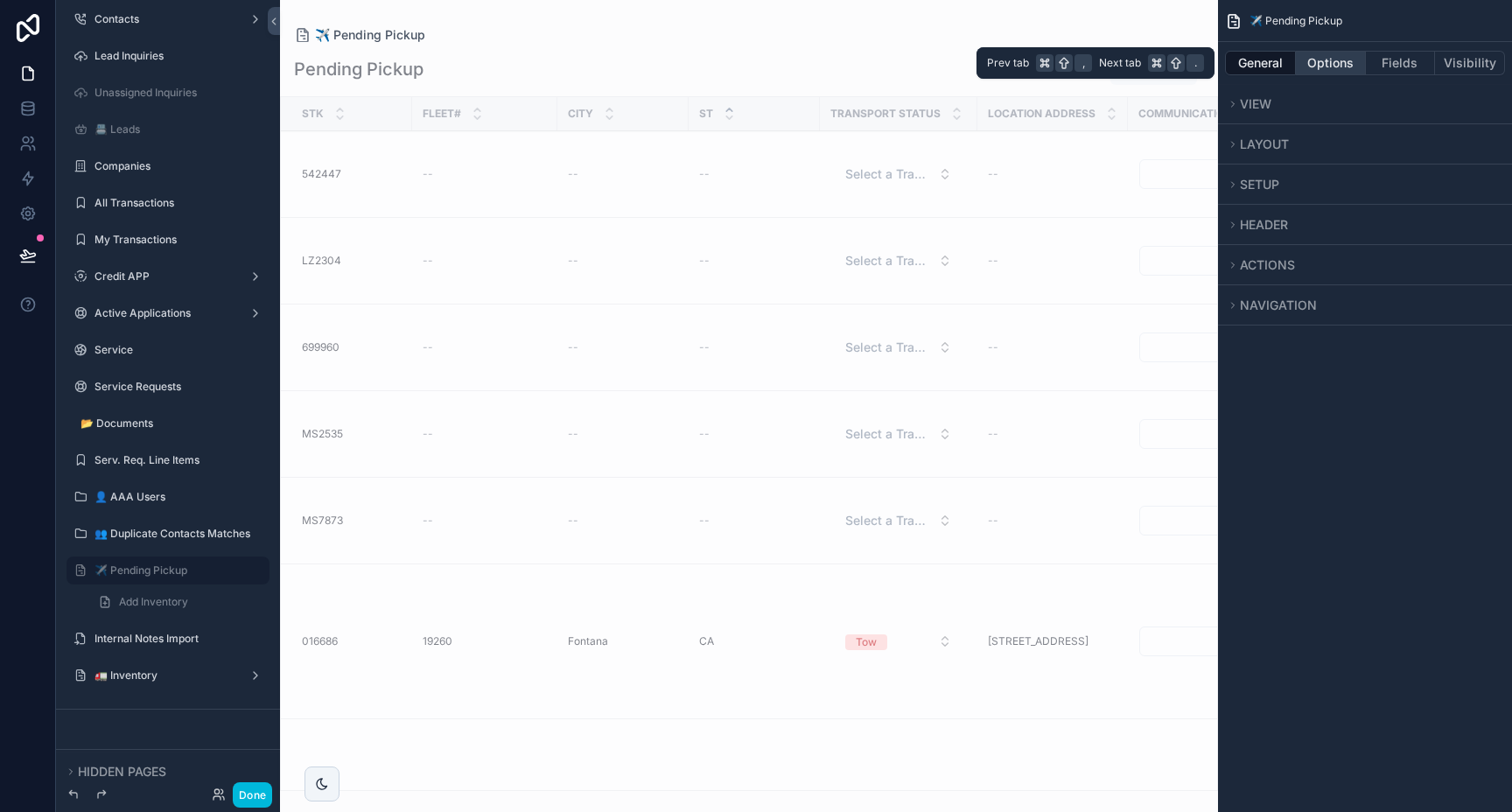
click at [1324, 59] on button "Options" at bounding box center [1331, 63] width 70 height 25
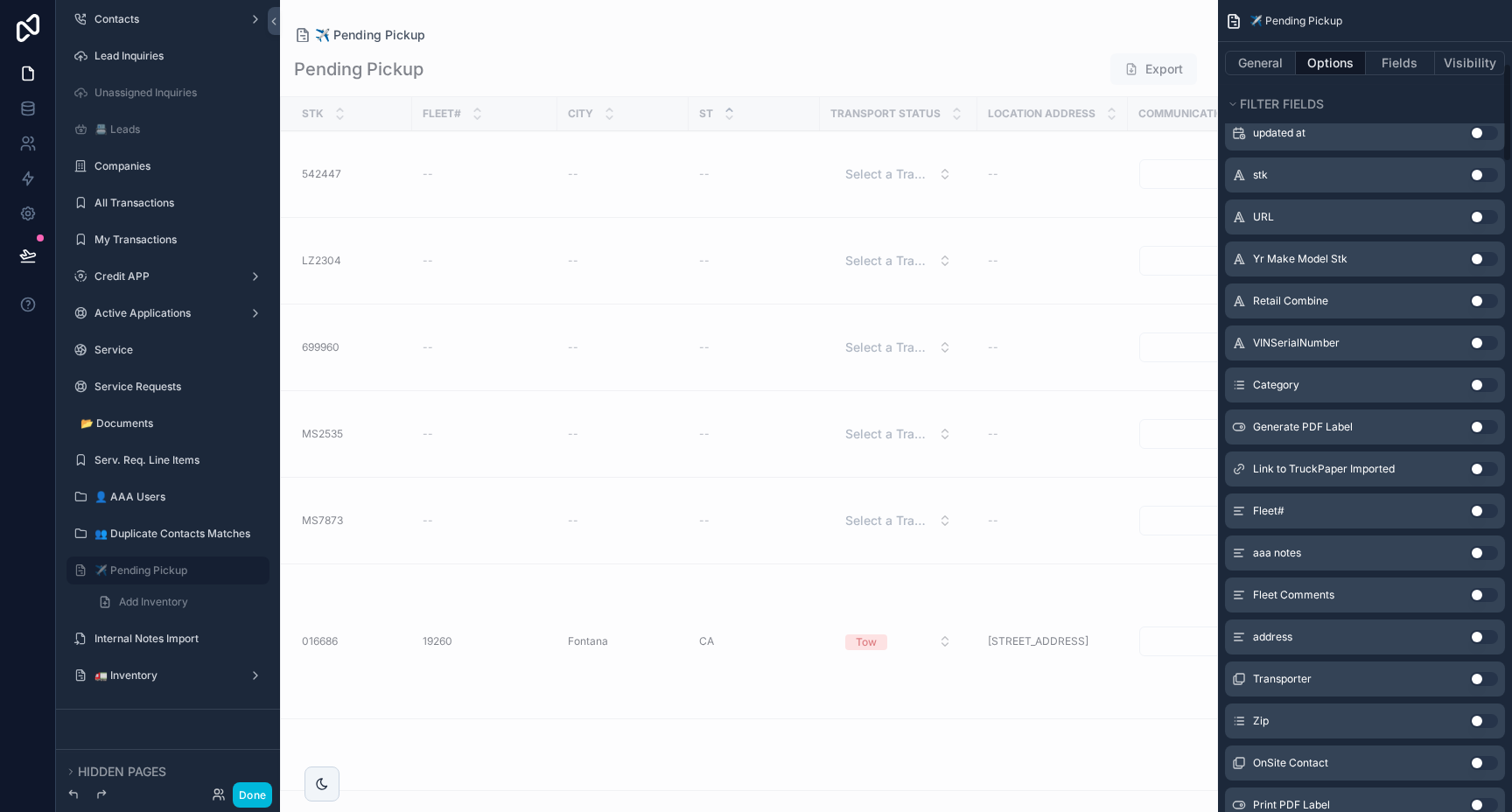
scroll to position [0, 0]
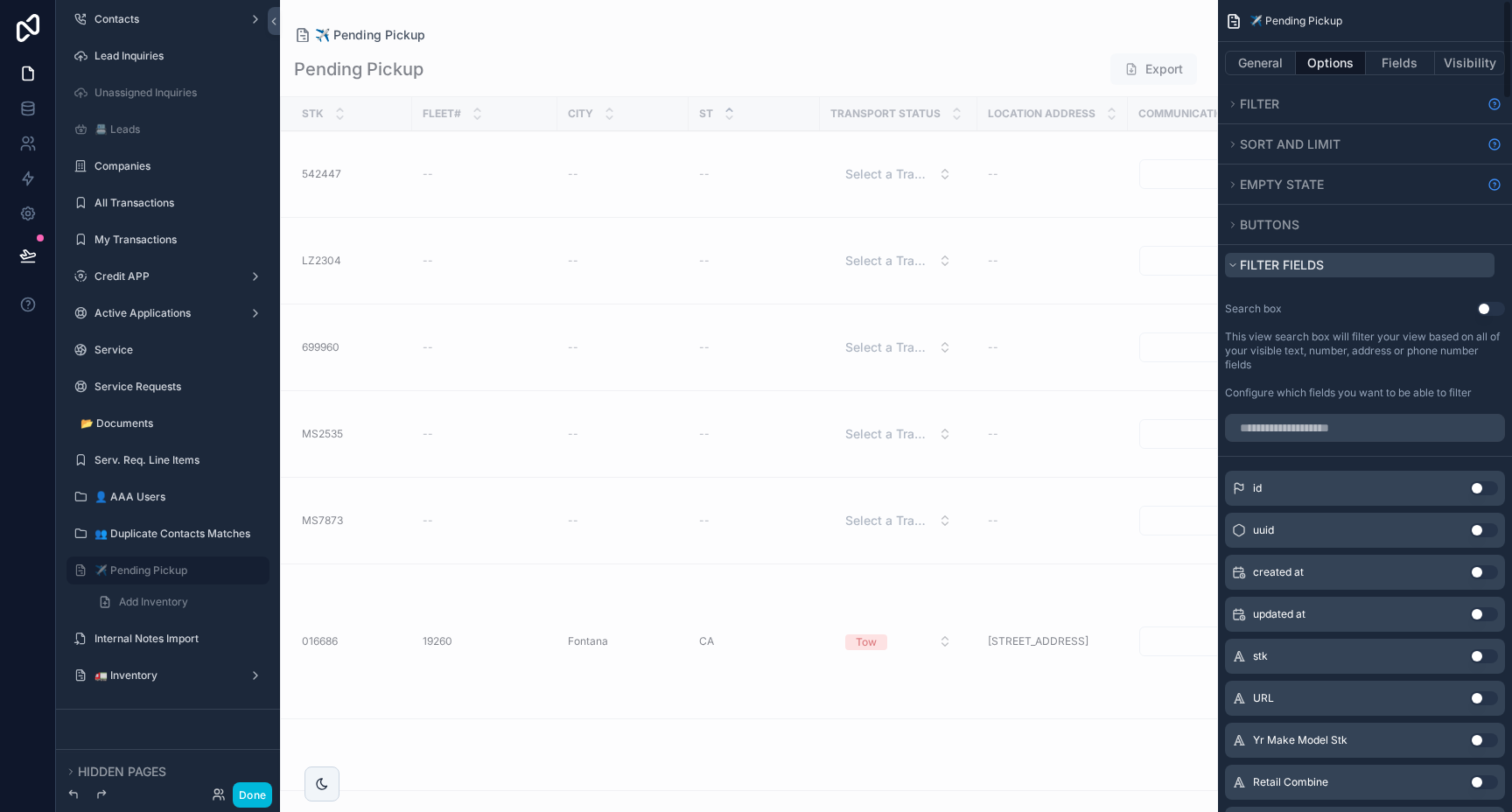
click at [1308, 267] on span "Filter fields" at bounding box center [1282, 265] width 84 height 15
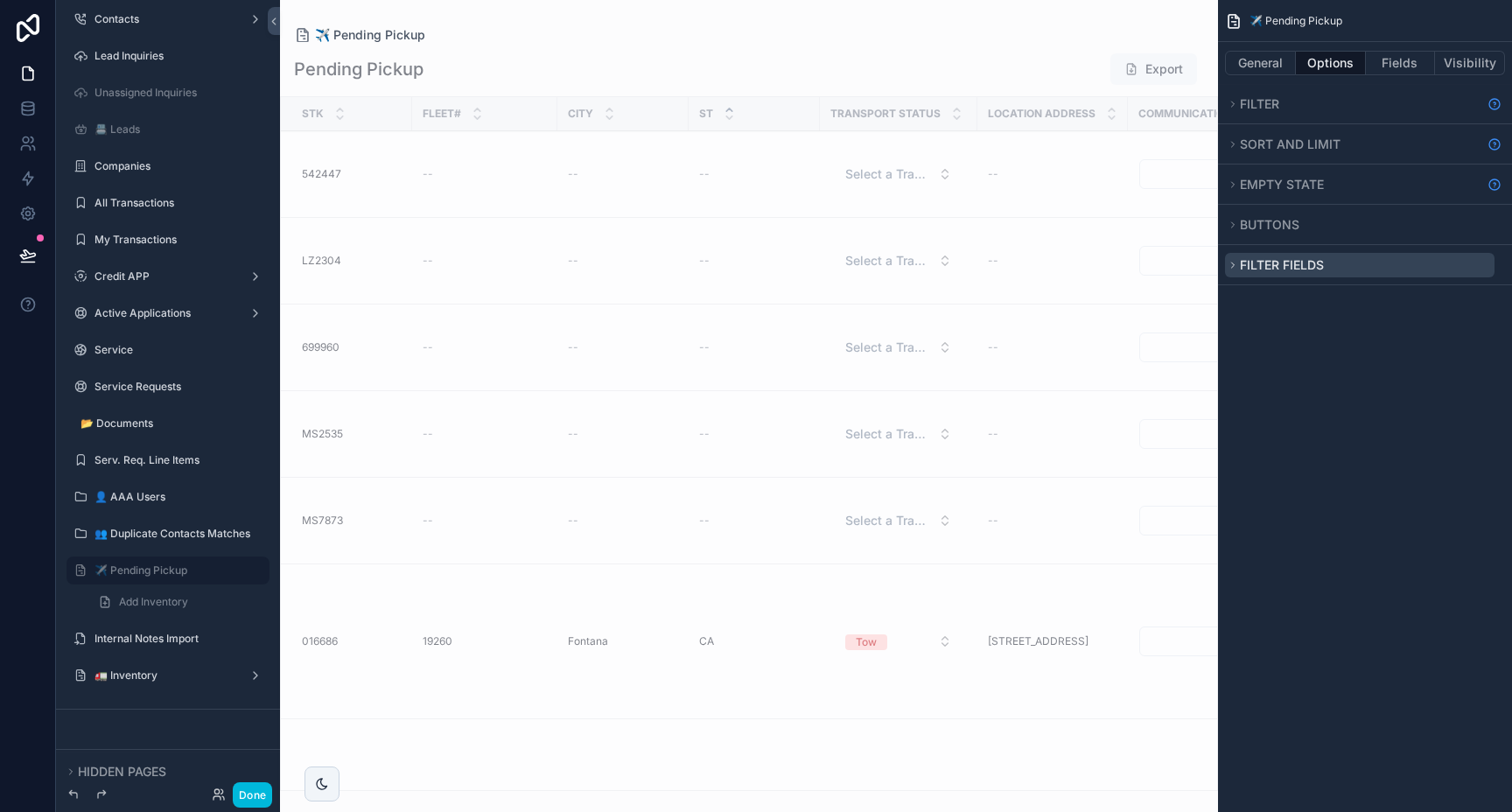
click at [1308, 267] on span "Filter fields" at bounding box center [1282, 265] width 84 height 15
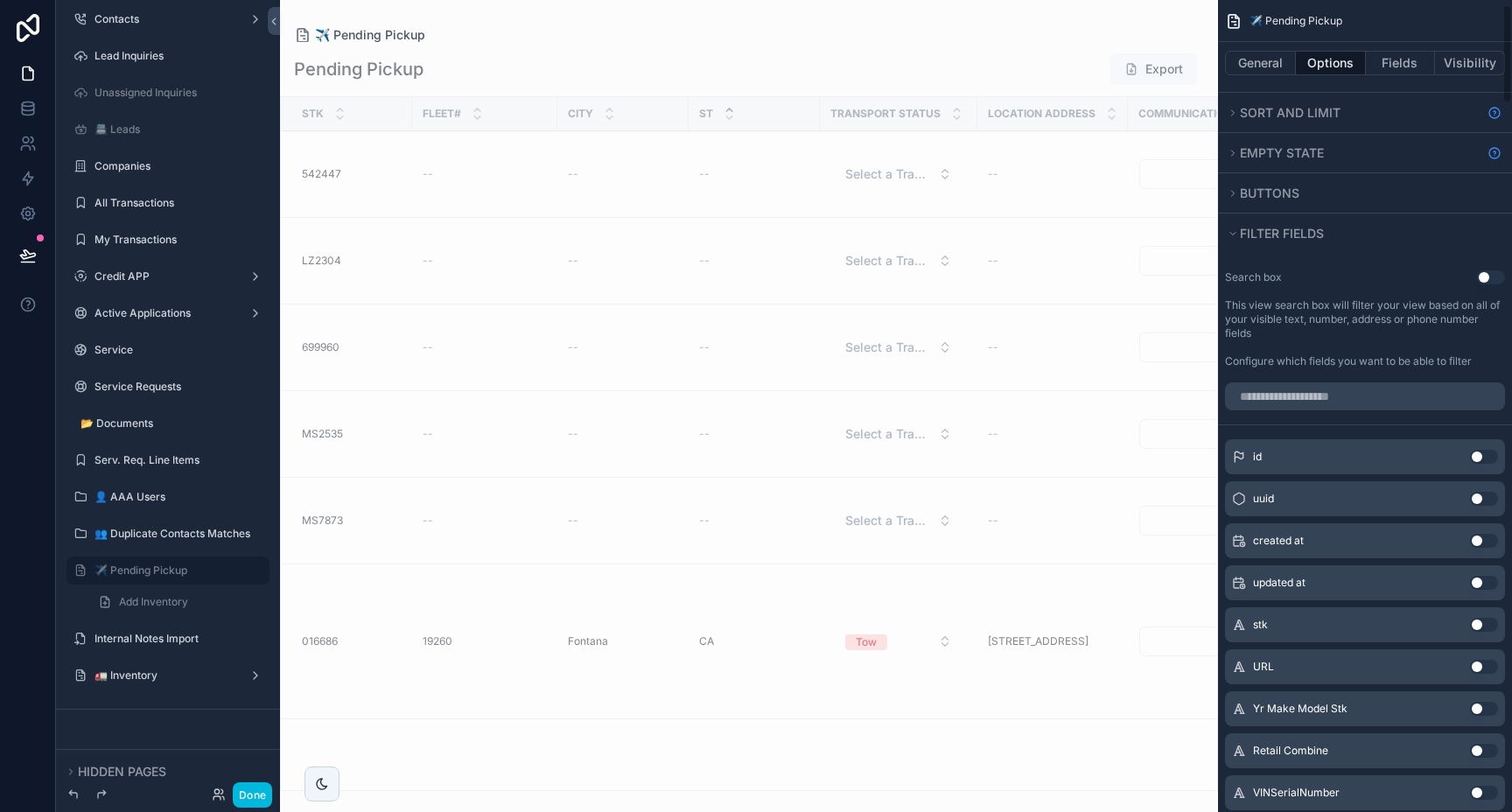
scroll to position [42, 0]
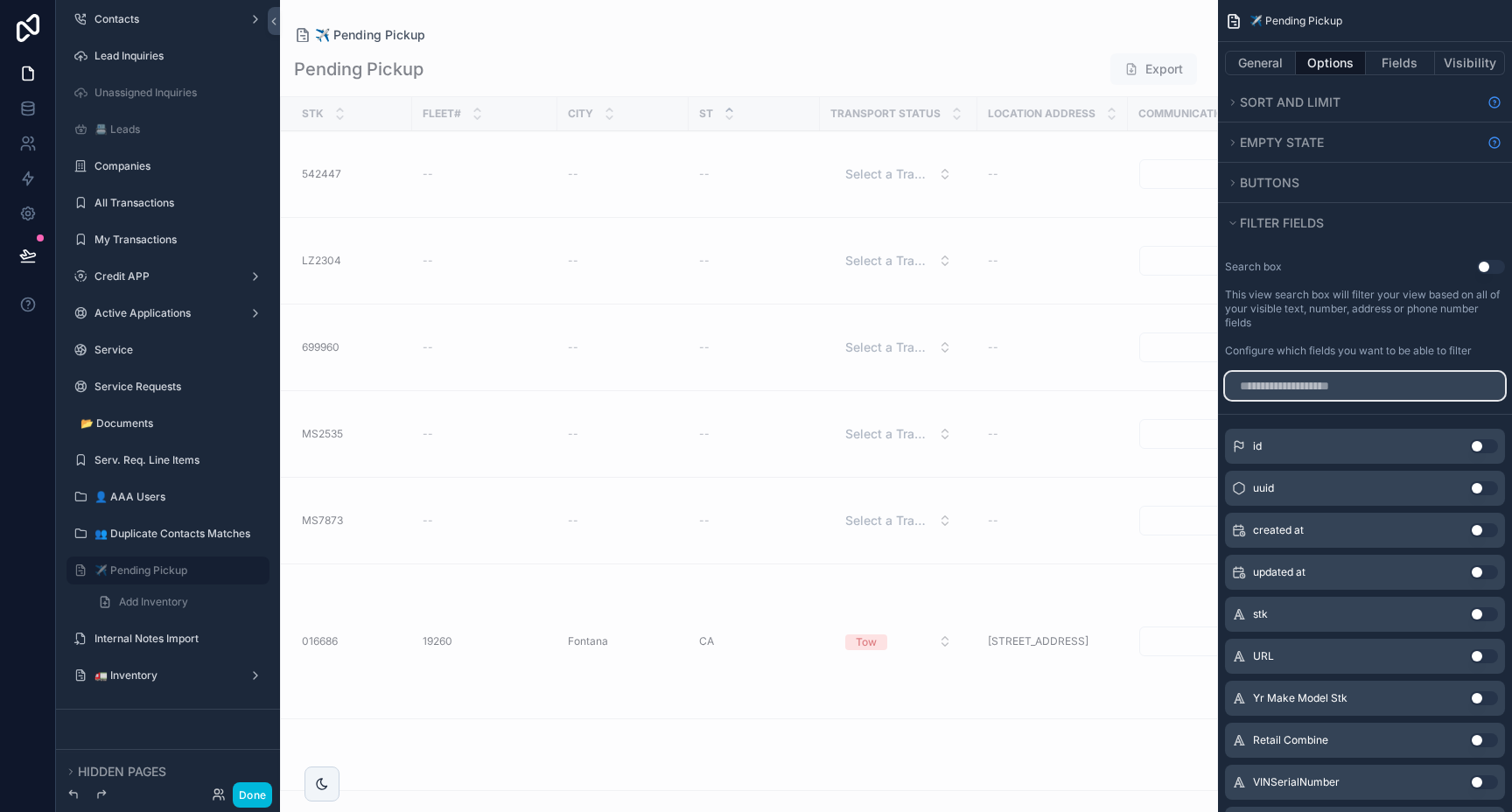
click at [1347, 394] on input "scrollable content" at bounding box center [1365, 386] width 280 height 28
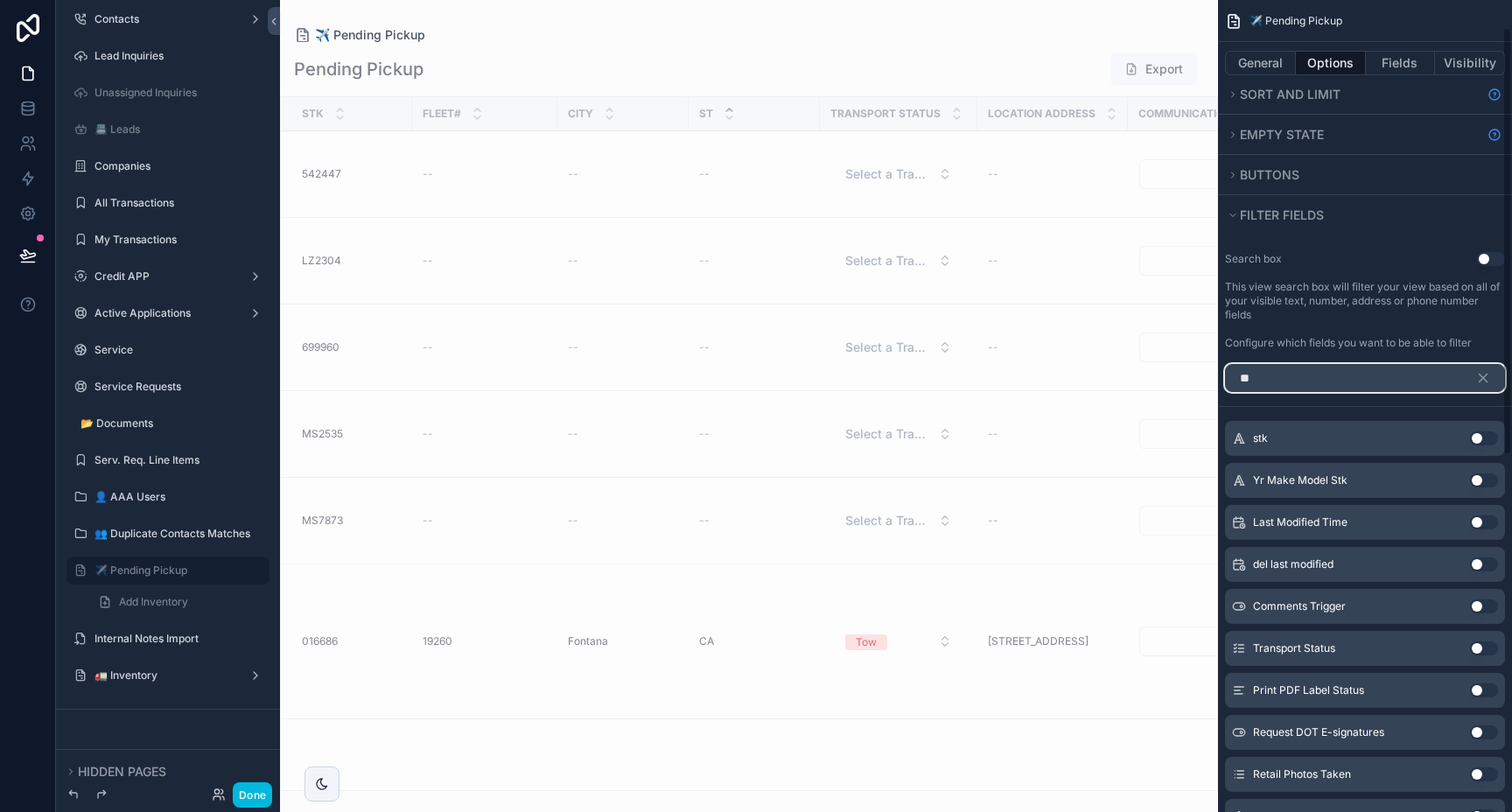
scroll to position [52, 0]
type input "*"
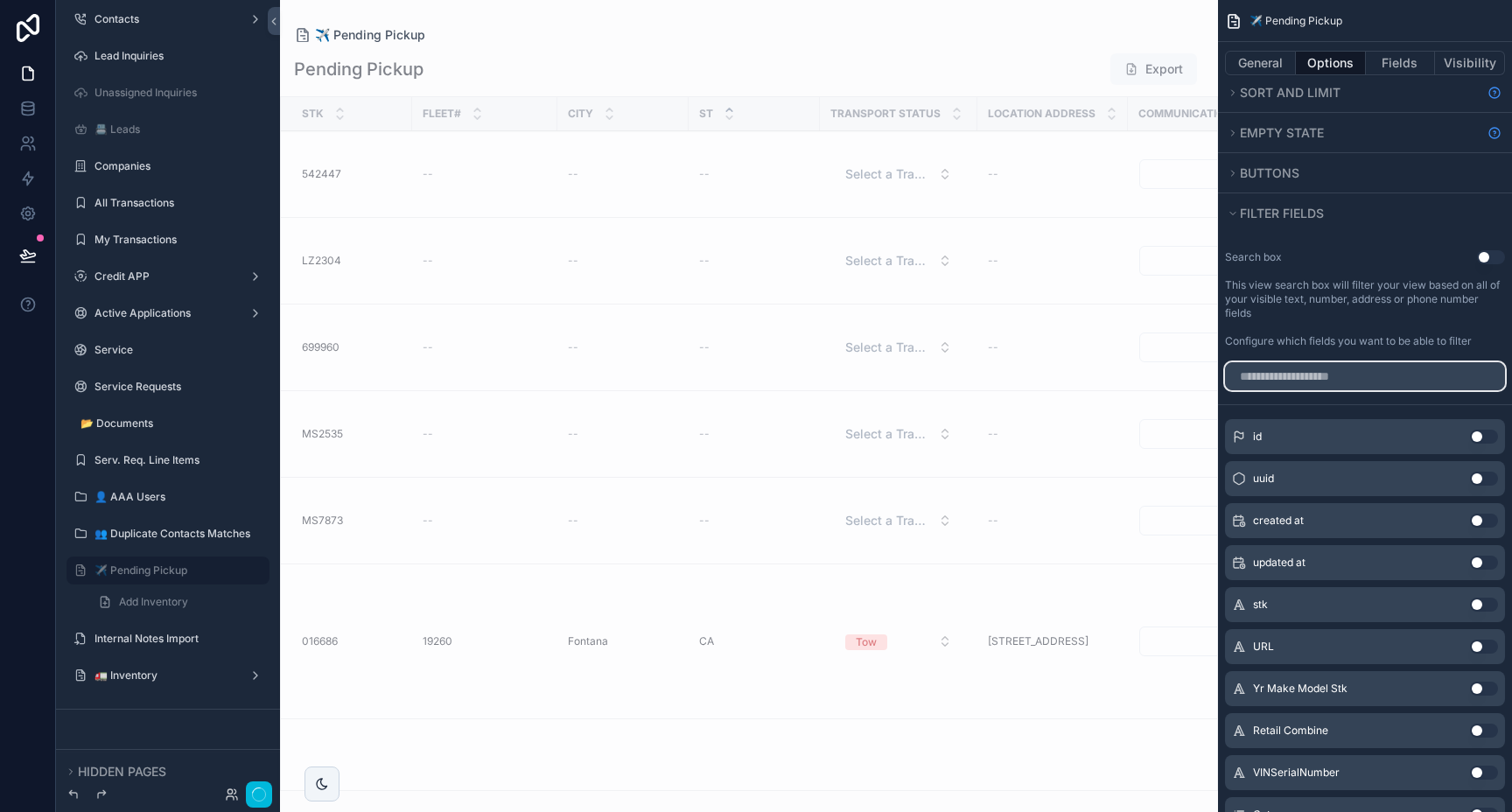
type input "*"
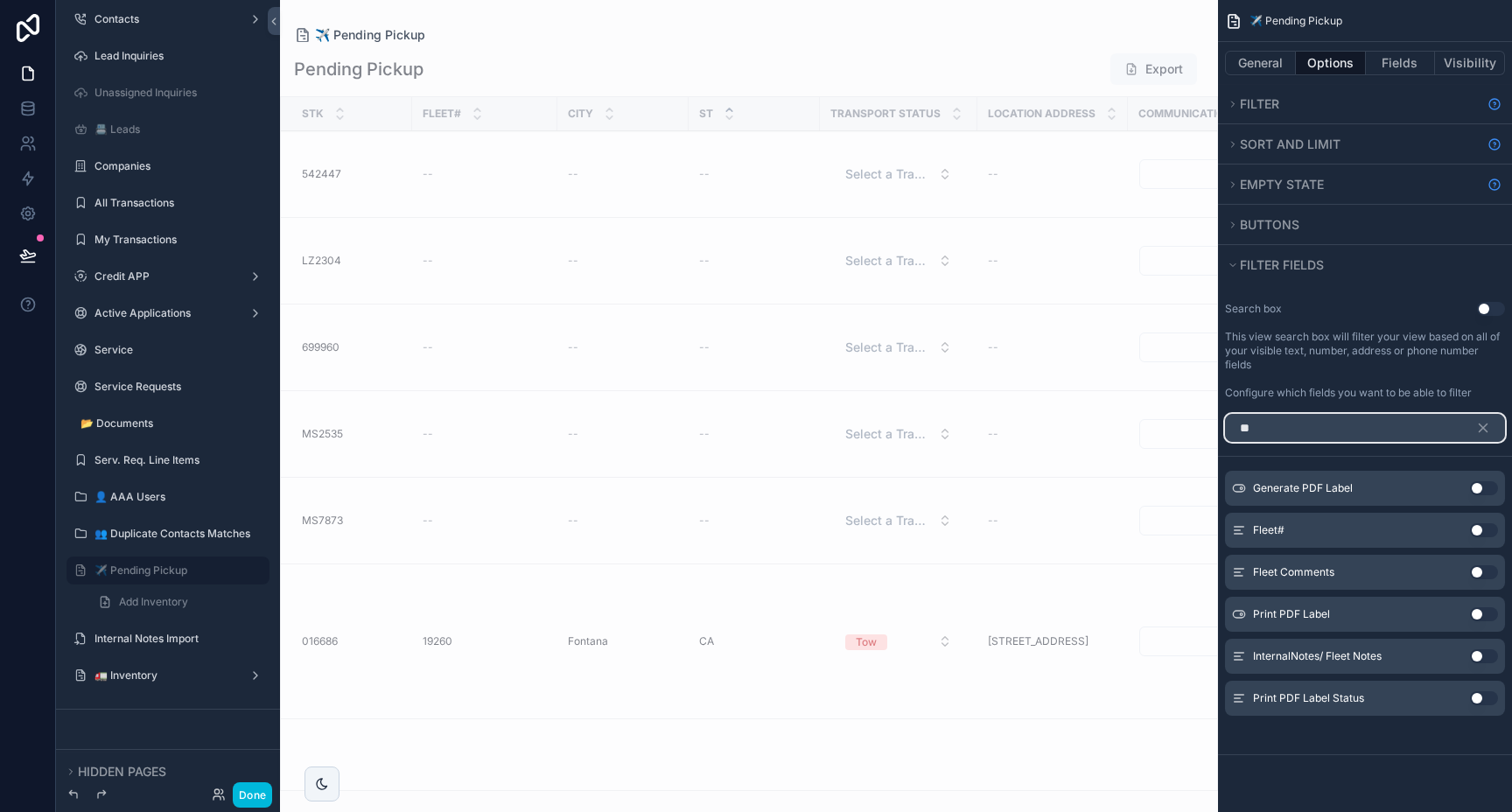
scroll to position [0, 0]
type input "**"
click at [1476, 531] on button "Use setting" at bounding box center [1484, 530] width 28 height 14
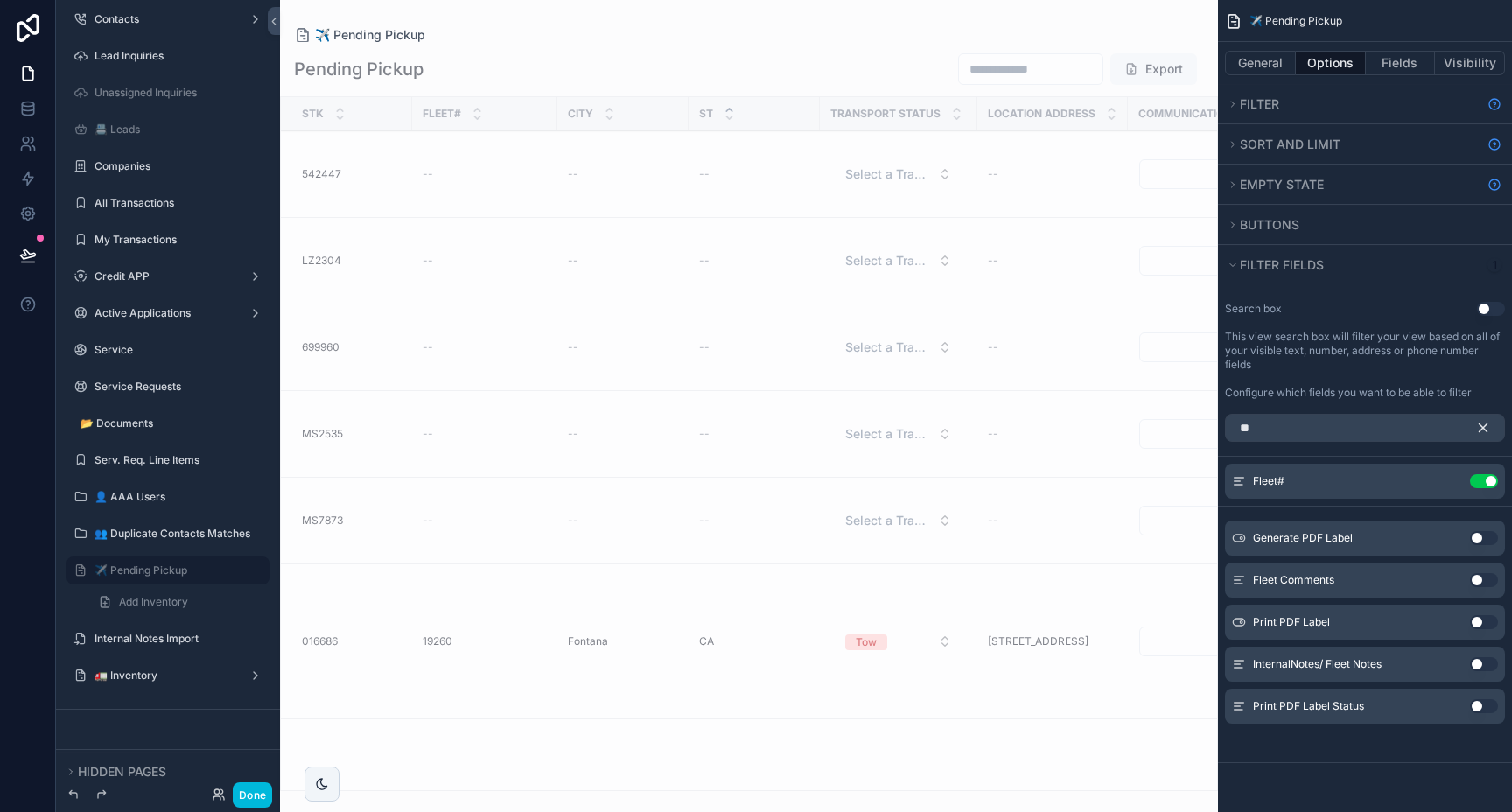
click at [1485, 426] on icon "scrollable content" at bounding box center [1483, 428] width 16 height 16
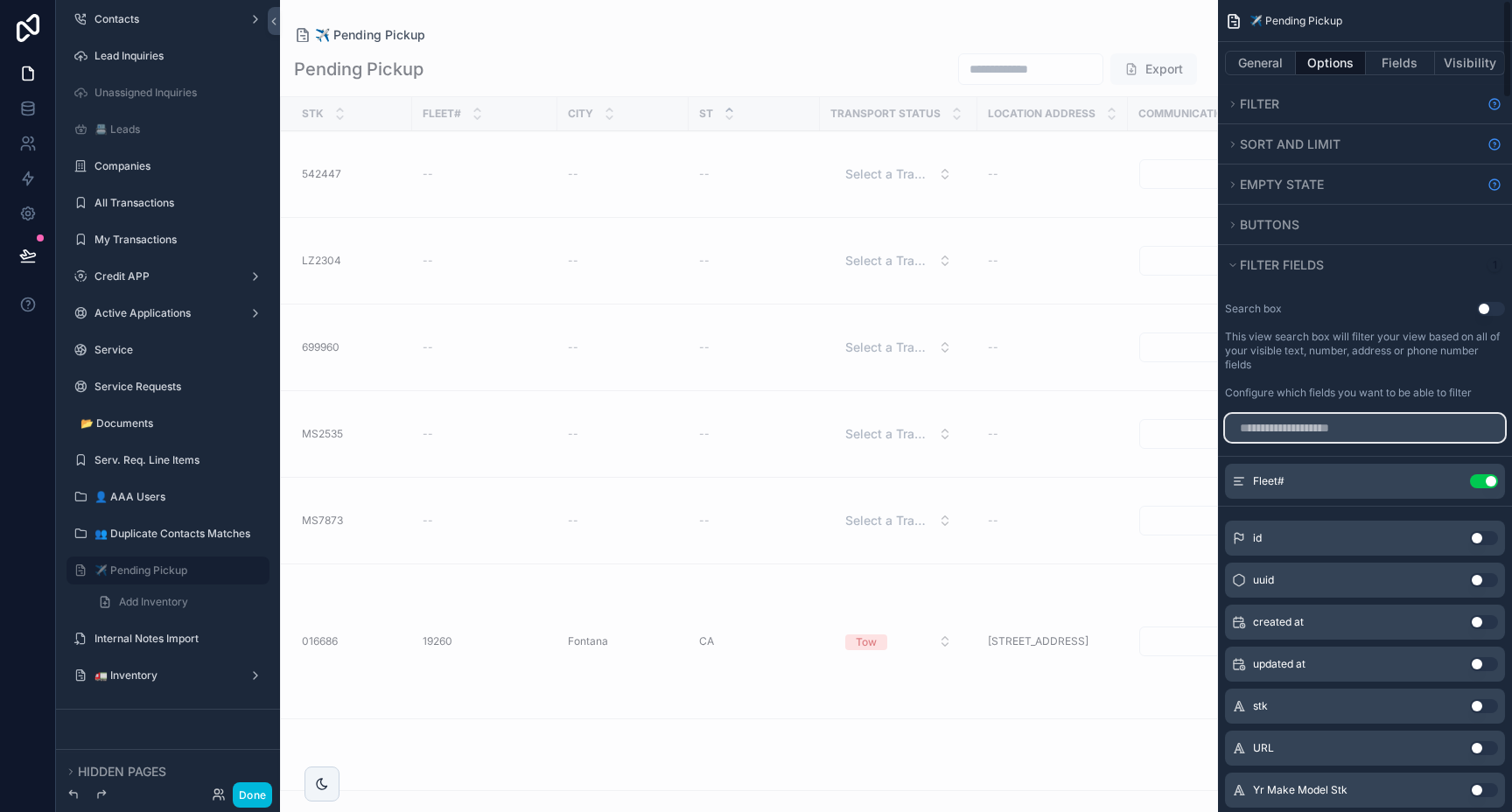
click at [1366, 427] on input "scrollable content" at bounding box center [1365, 428] width 280 height 28
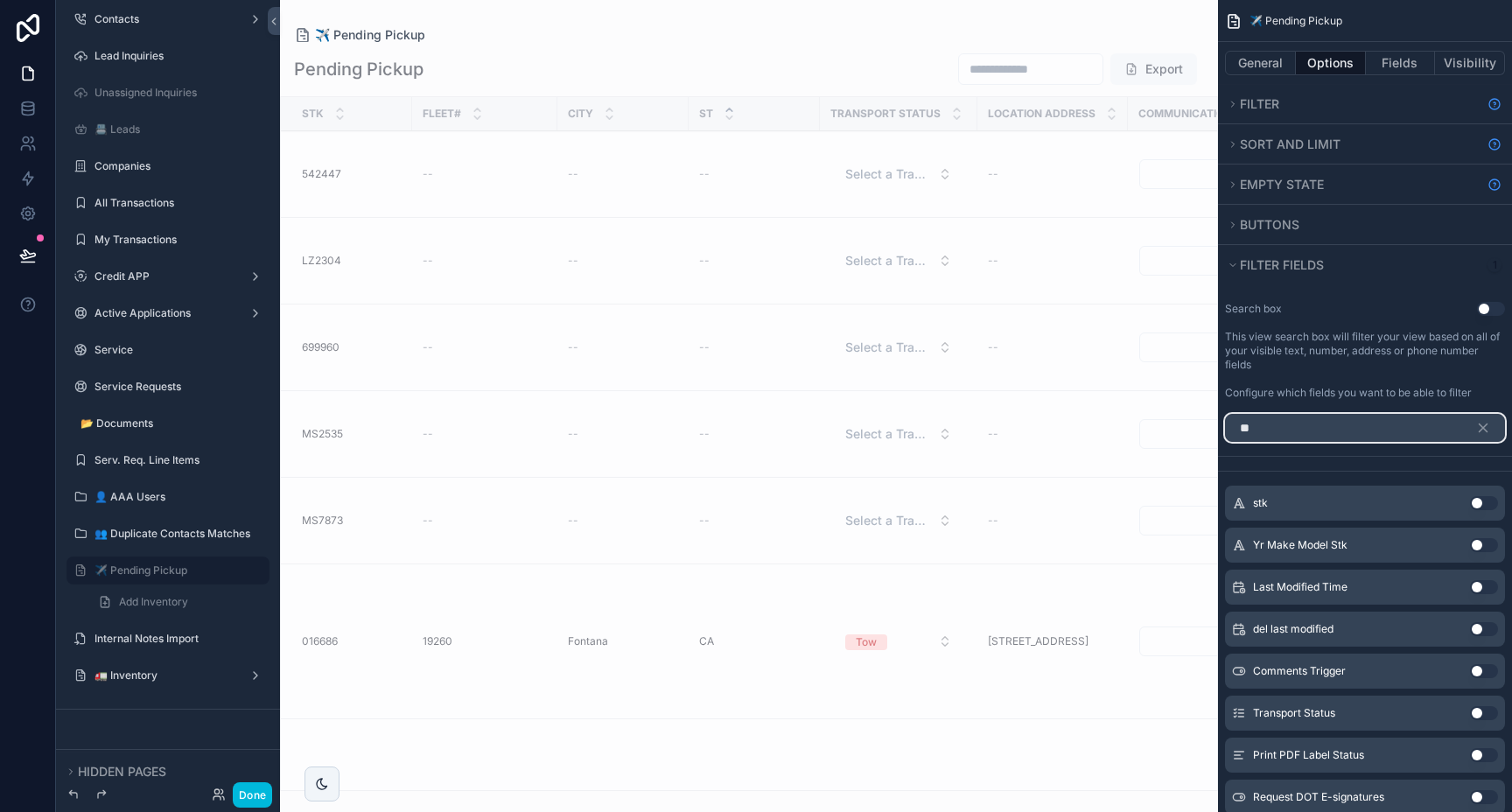
type input "*"
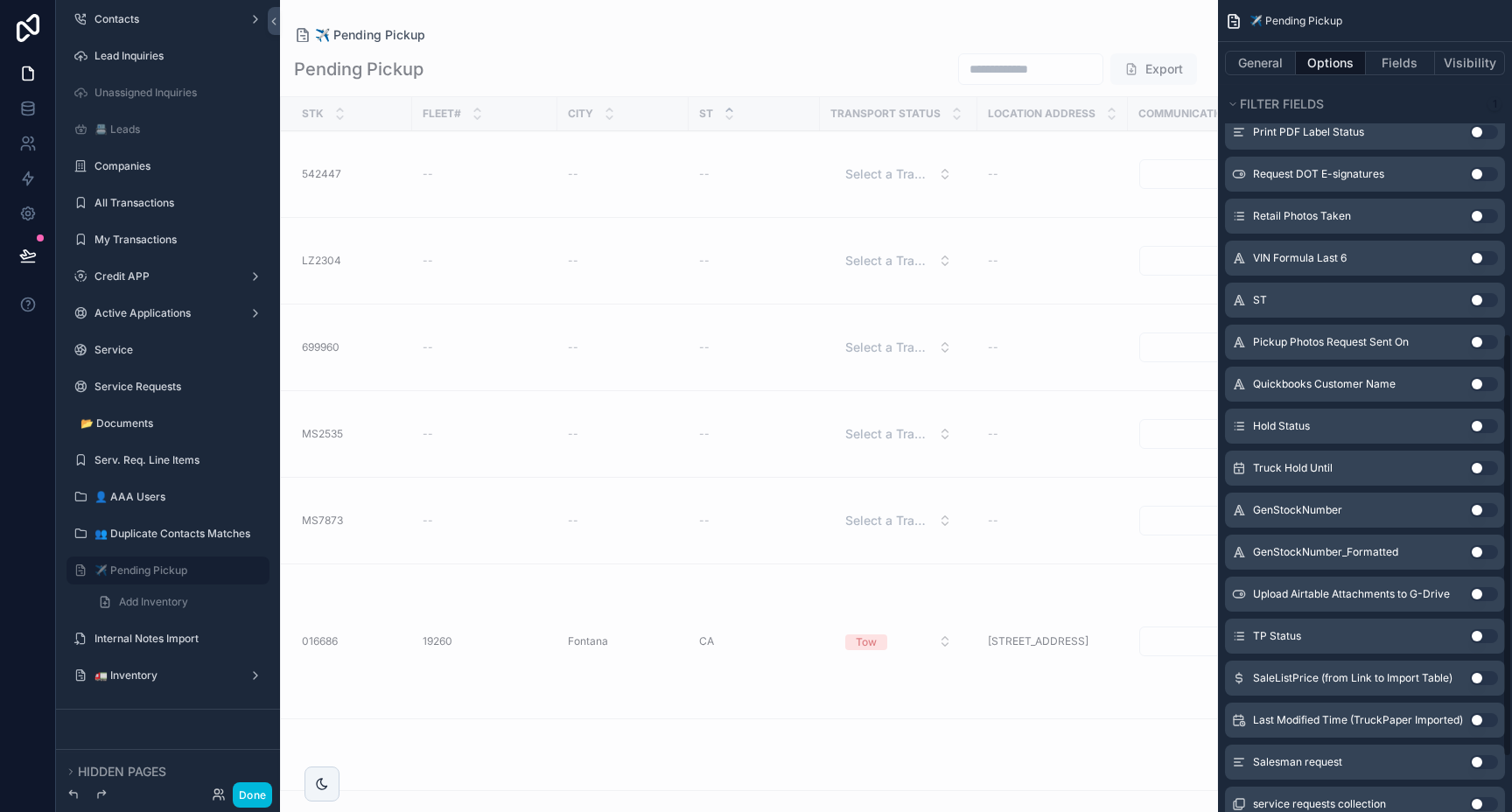
scroll to position [621, 0]
type input "**"
click at [1480, 306] on button "Use setting" at bounding box center [1484, 302] width 28 height 14
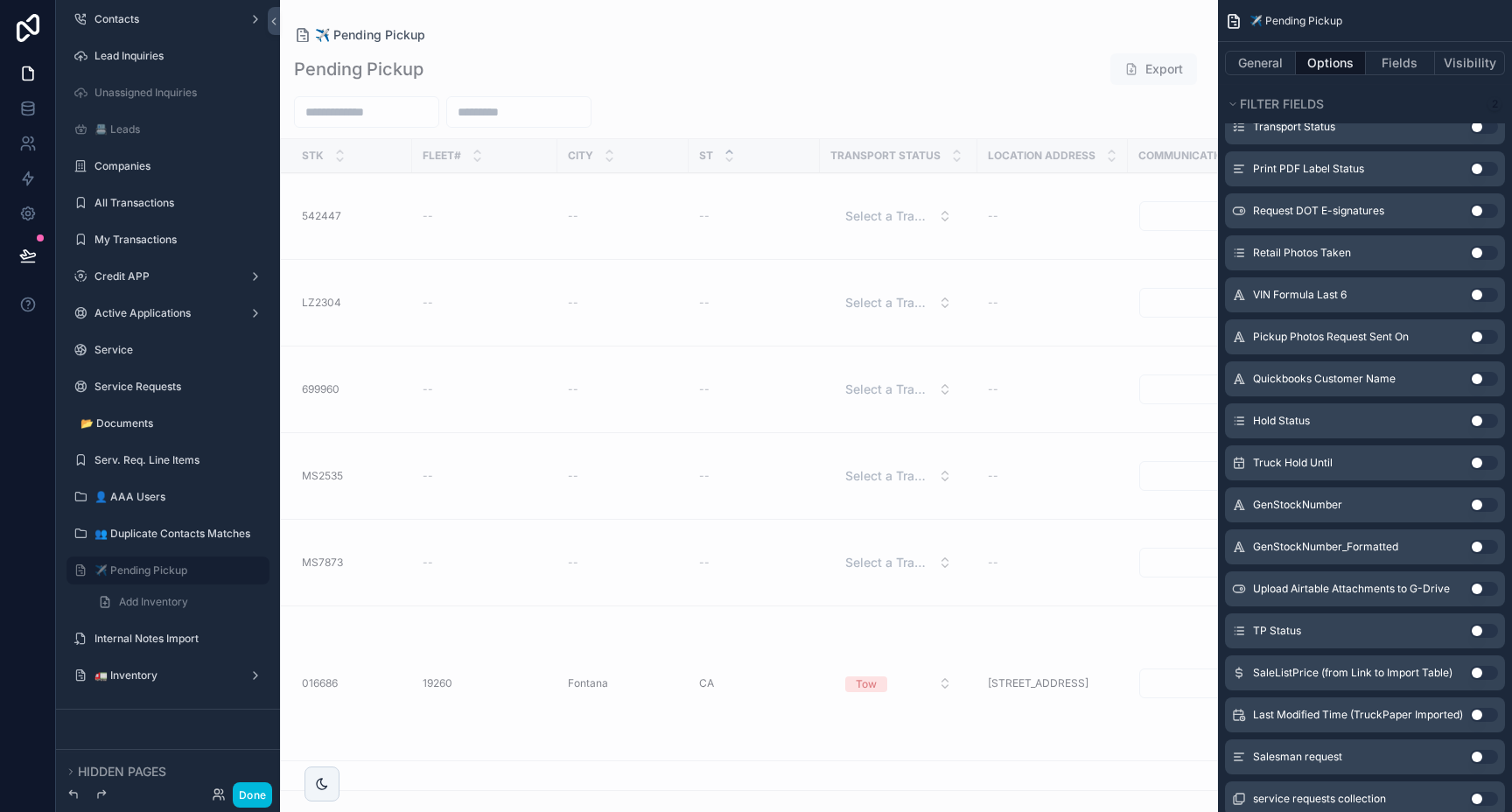
scroll to position [657, 0]
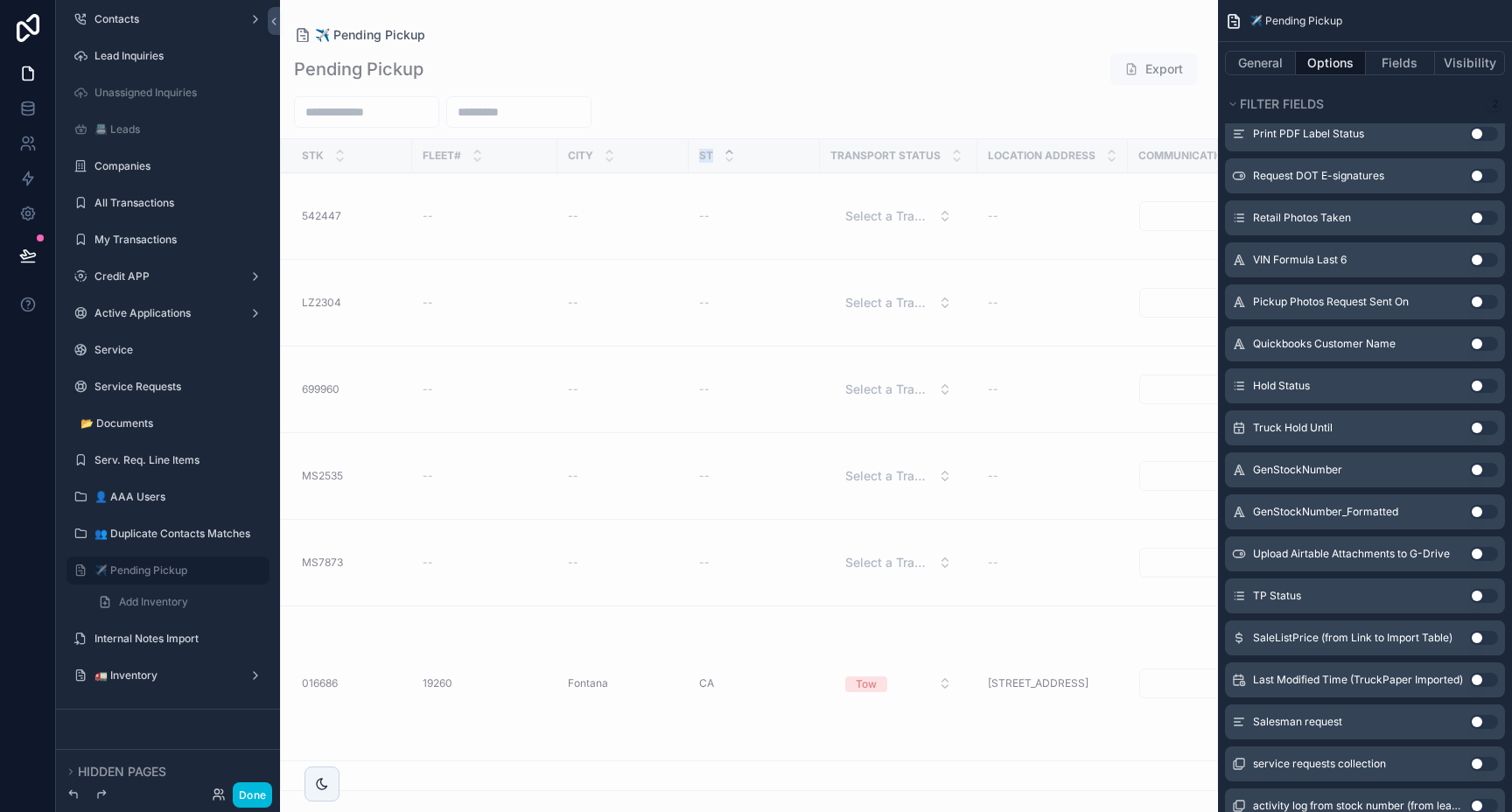
drag, startPoint x: 584, startPoint y: 152, endPoint x: 743, endPoint y: 150, distance: 159.0
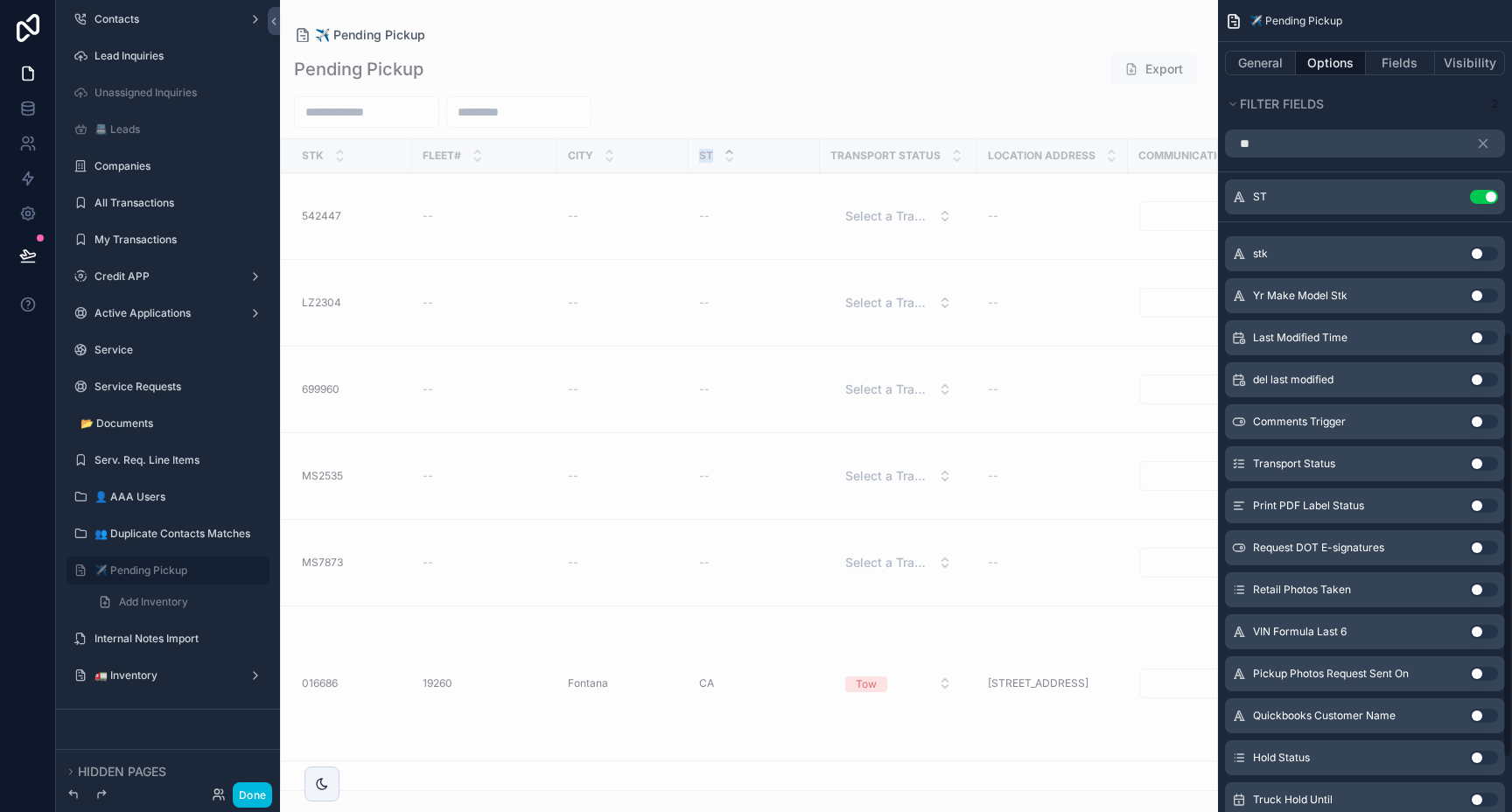
scroll to position [0, 0]
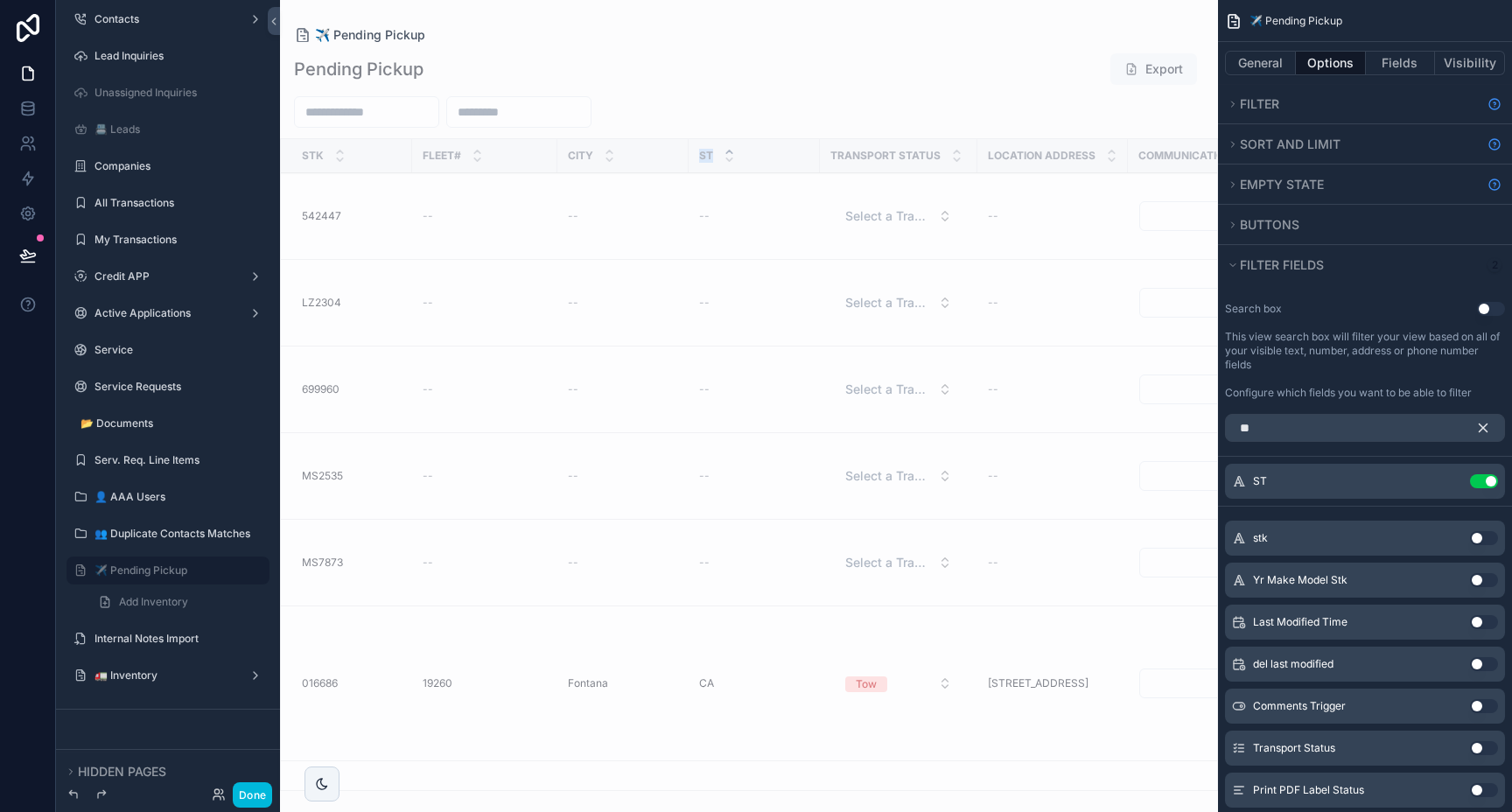
click at [1480, 425] on icon "scrollable content" at bounding box center [1483, 428] width 8 height 8
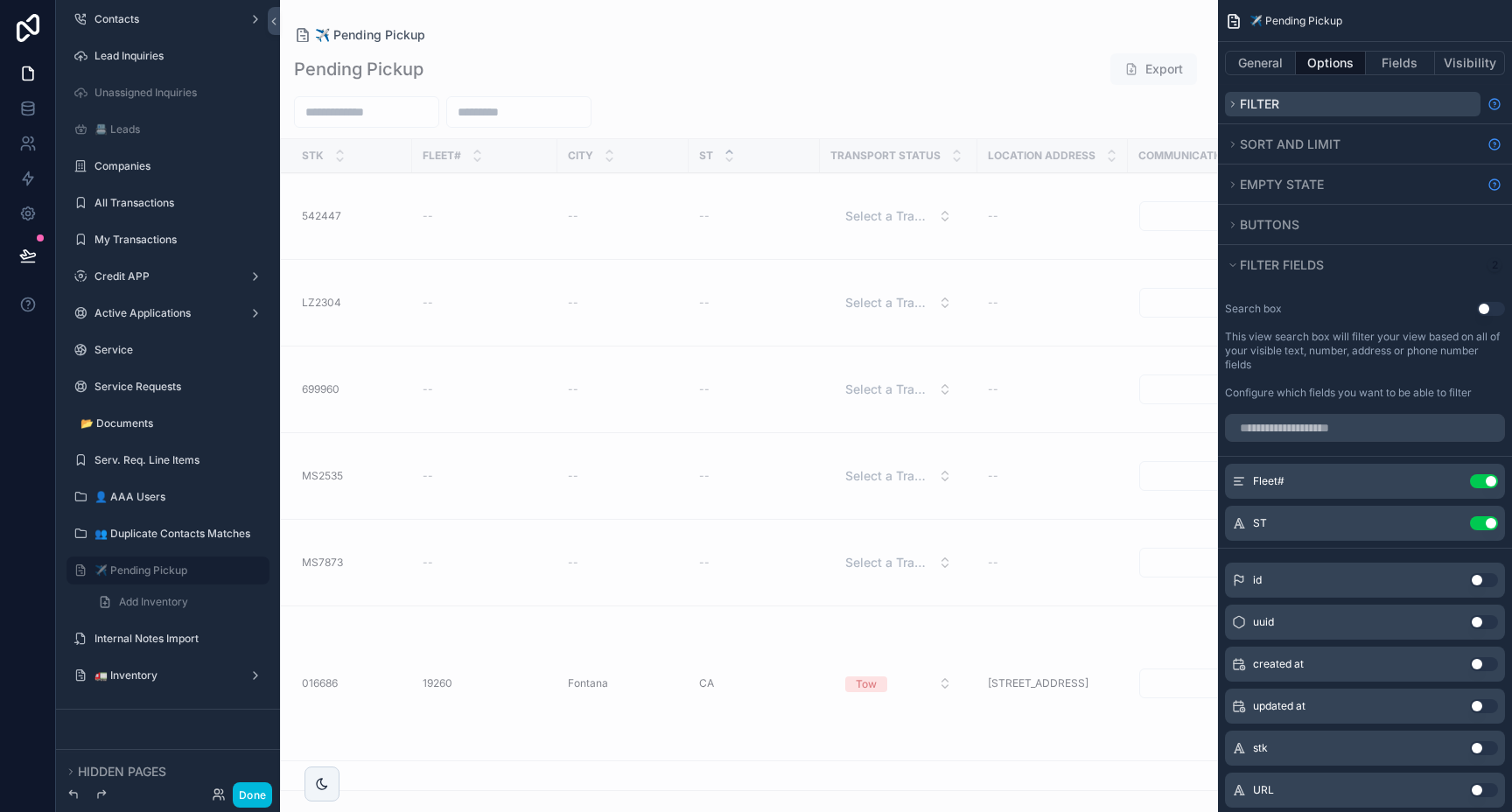
click at [1262, 110] on span "Filter" at bounding box center [1260, 103] width 39 height 15
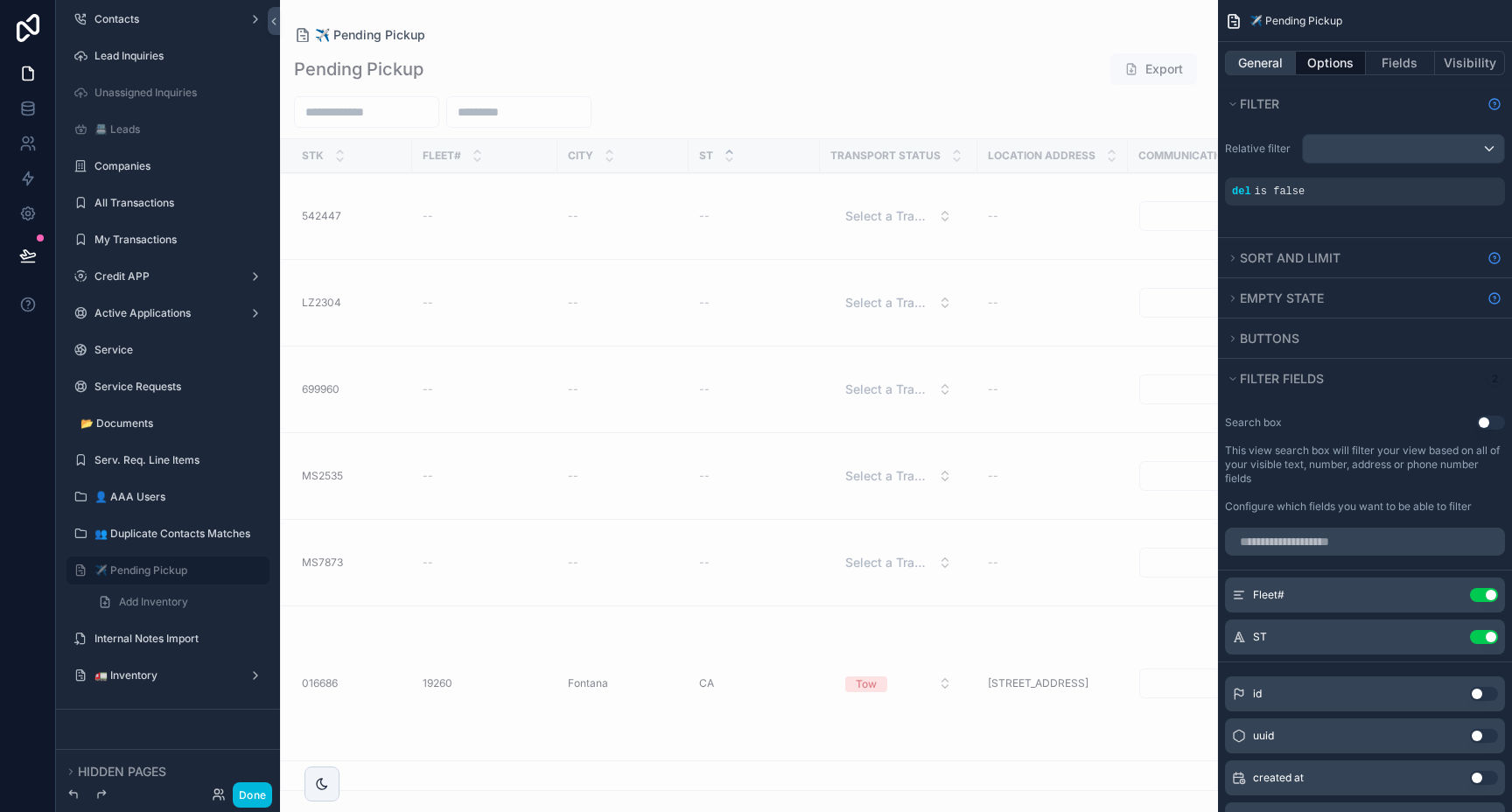
click at [1262, 60] on button "General" at bounding box center [1261, 63] width 71 height 25
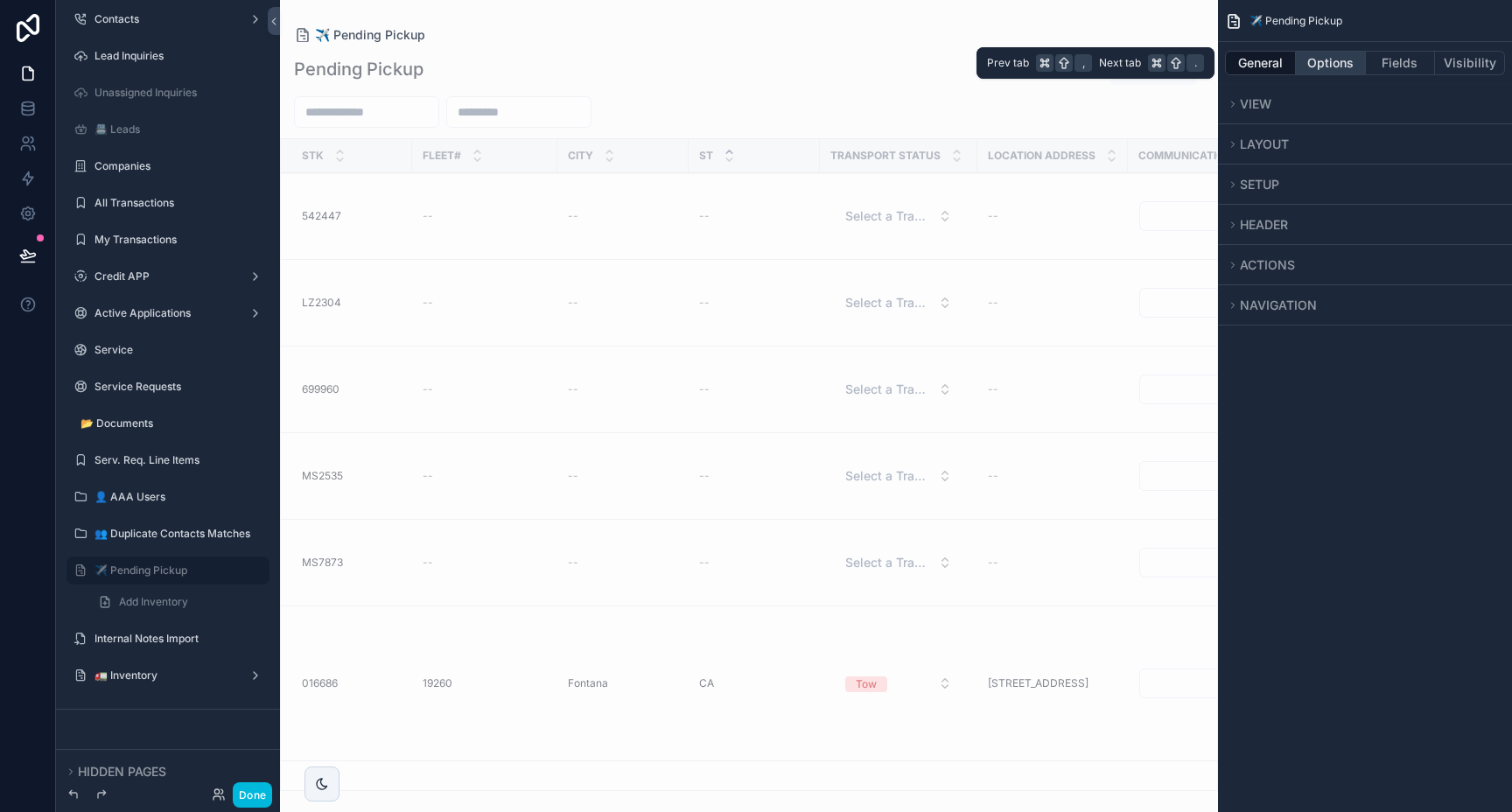
click at [1324, 66] on button "Options" at bounding box center [1331, 63] width 70 height 25
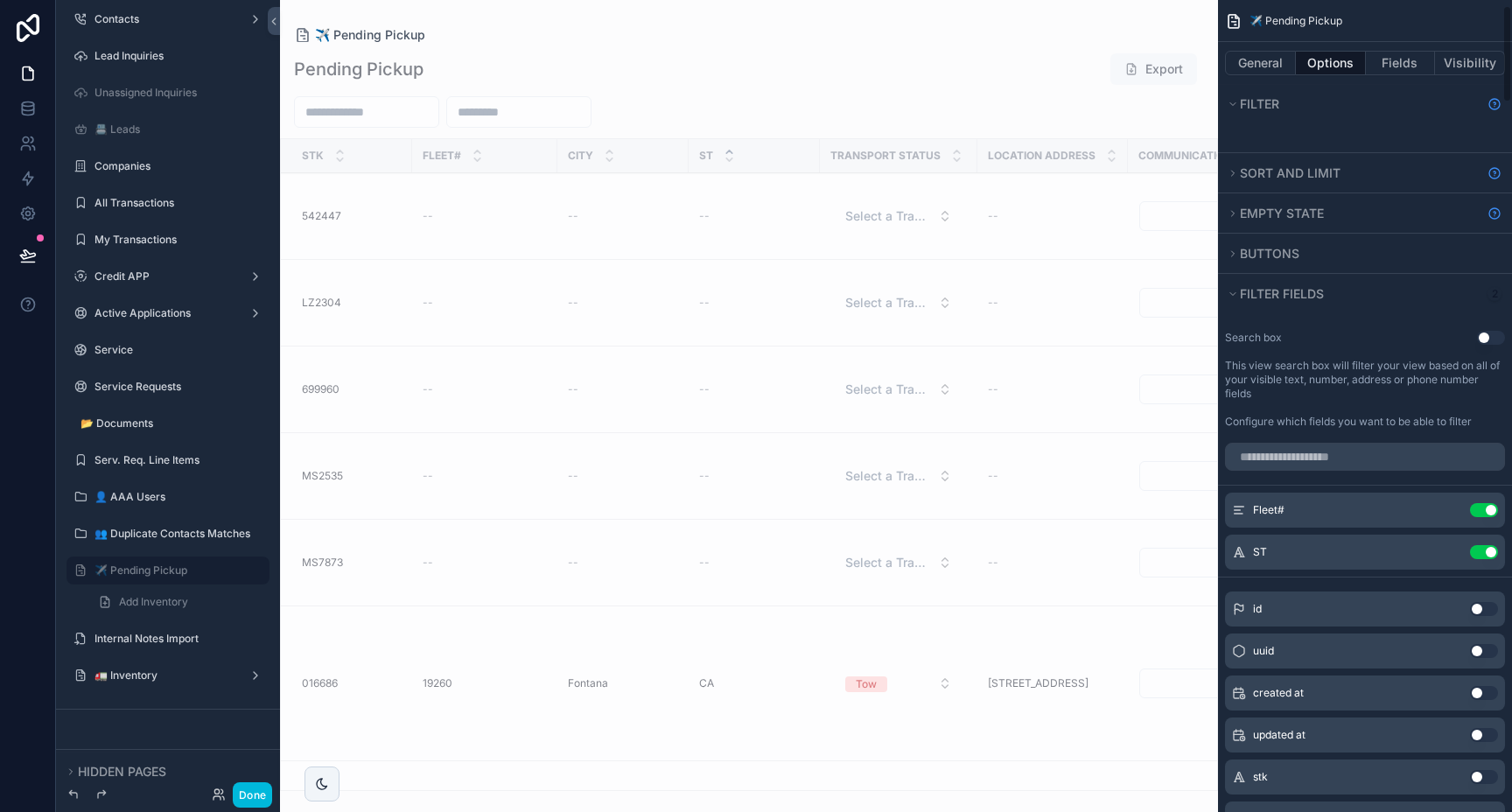
scroll to position [28, 0]
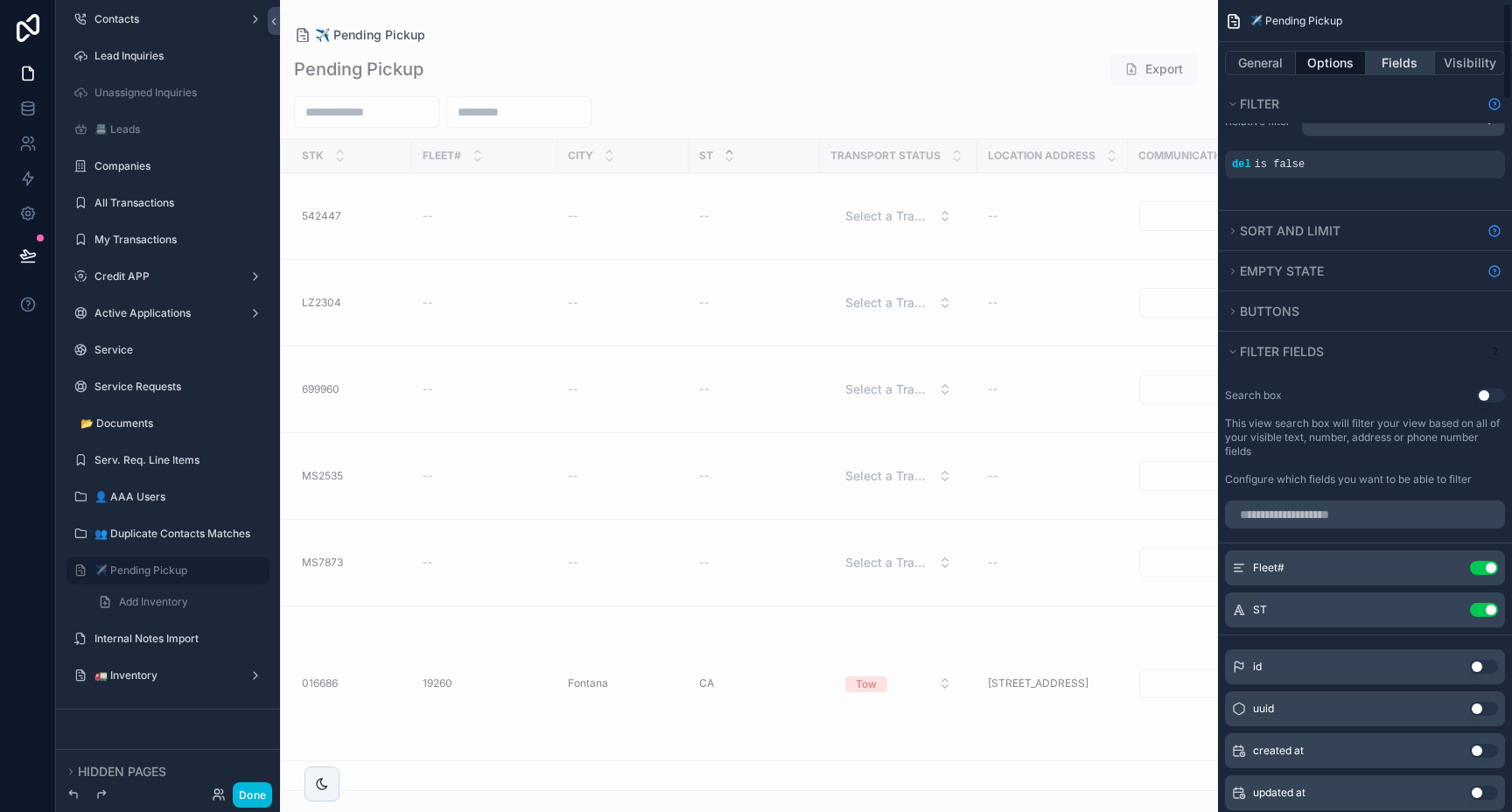
click at [1401, 60] on button "Fields" at bounding box center [1400, 63] width 70 height 25
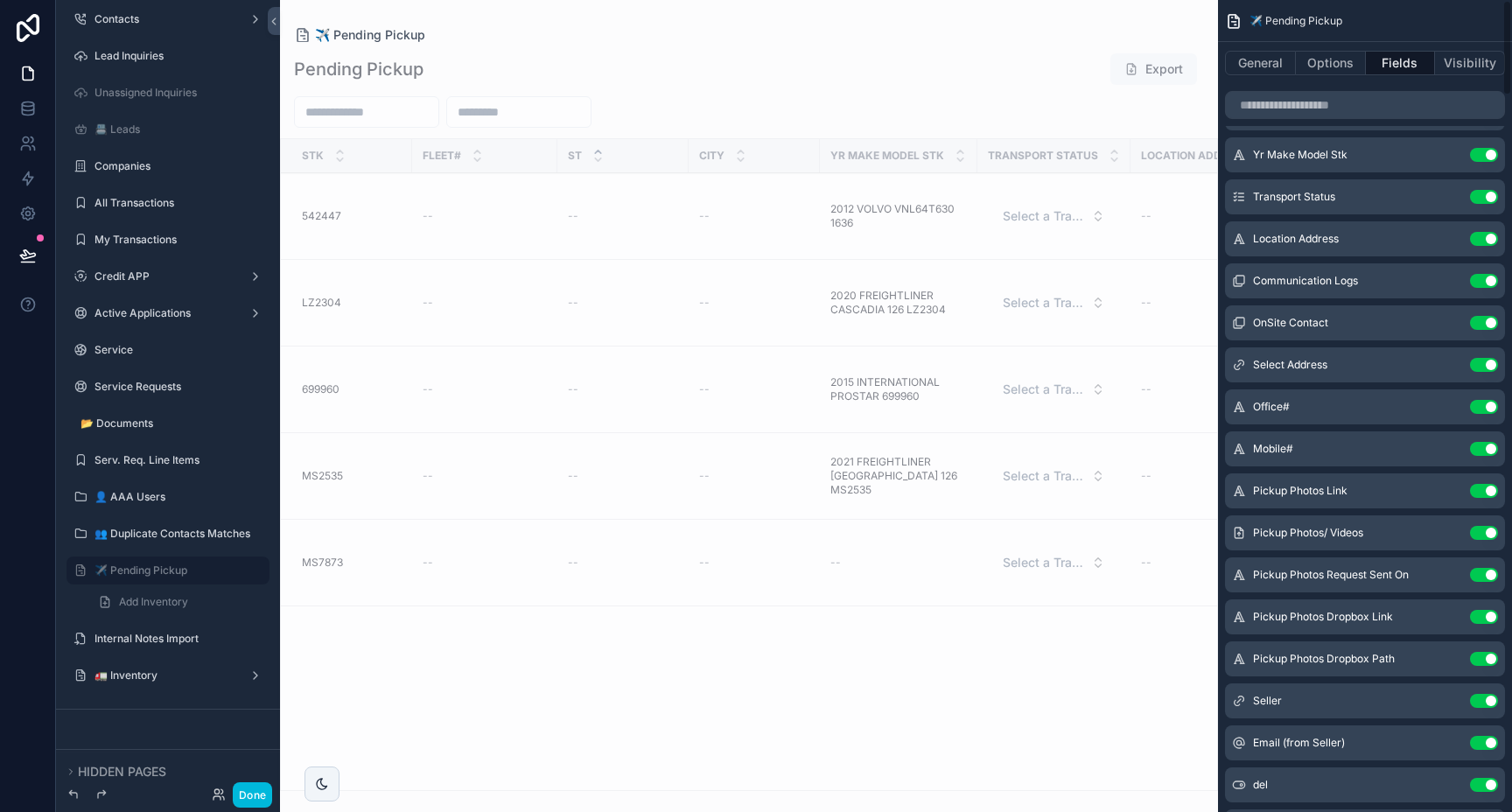
scroll to position [0, 0]
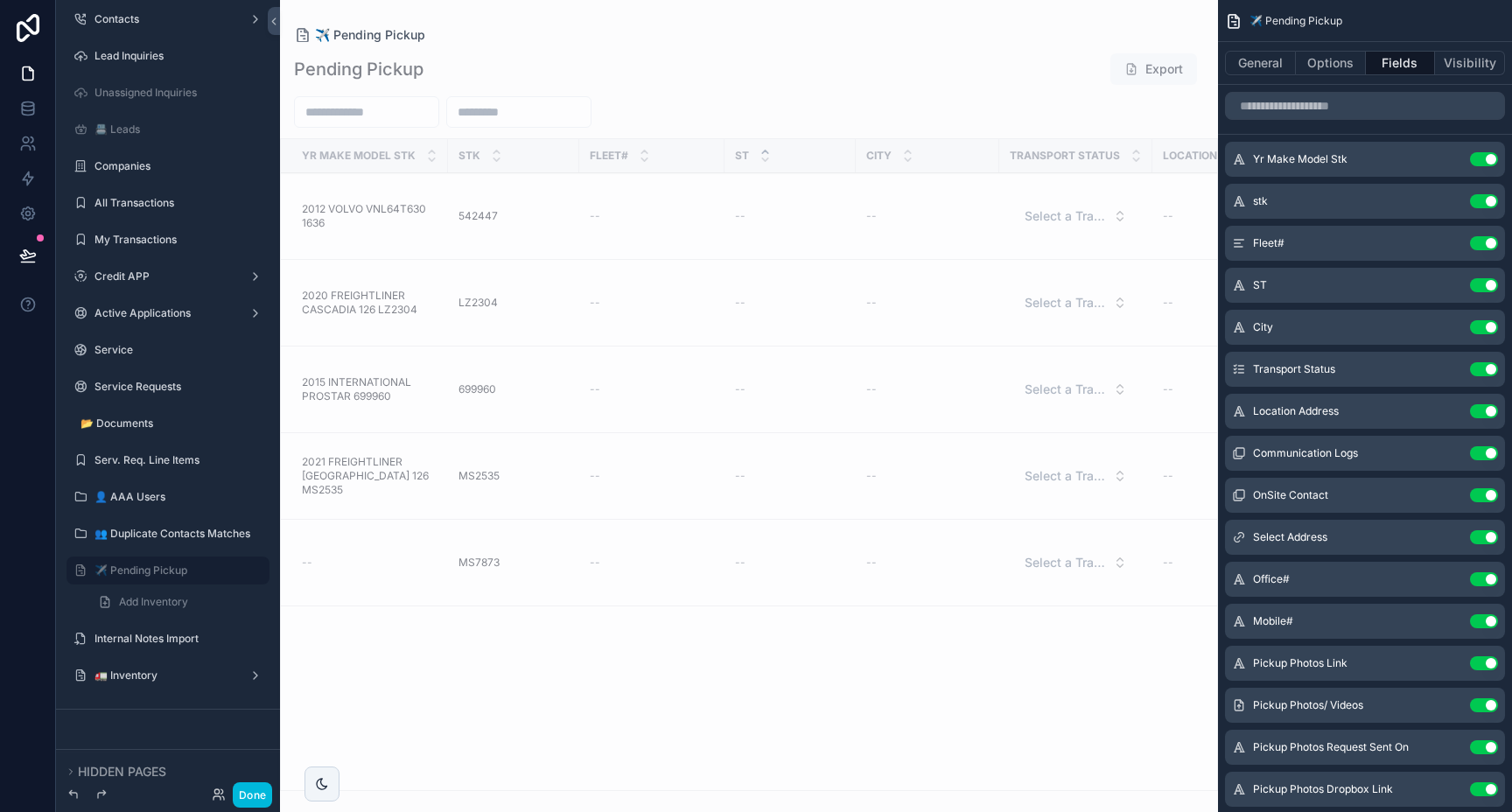
click at [1482, 453] on button "Use setting" at bounding box center [1484, 453] width 28 height 14
click at [1481, 572] on button "Use setting" at bounding box center [1484, 579] width 28 height 14
click at [1481, 533] on button "Use setting" at bounding box center [1484, 537] width 28 height 14
click at [1481, 572] on button "Use setting" at bounding box center [1484, 579] width 28 height 14
click at [1481, 614] on button "Use setting" at bounding box center [1484, 621] width 28 height 14
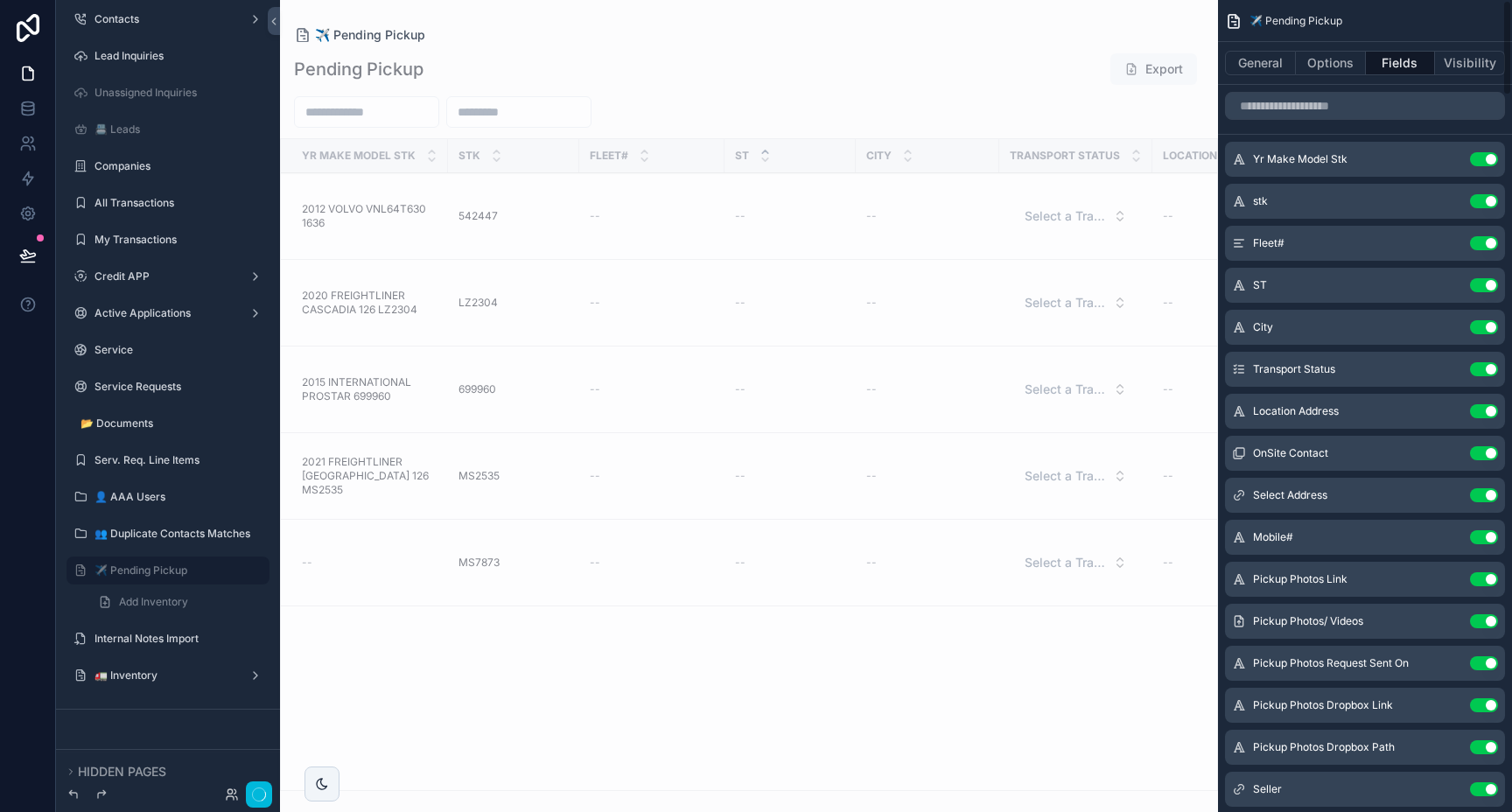
click at [1481, 657] on button "Use setting" at bounding box center [1484, 664] width 28 height 14
click at [1481, 698] on button "Use setting" at bounding box center [1484, 705] width 28 height 14
click at [1481, 740] on button "Use setting" at bounding box center [1484, 747] width 28 height 14
click at [1481, 782] on button "Use setting" at bounding box center [1484, 789] width 28 height 14
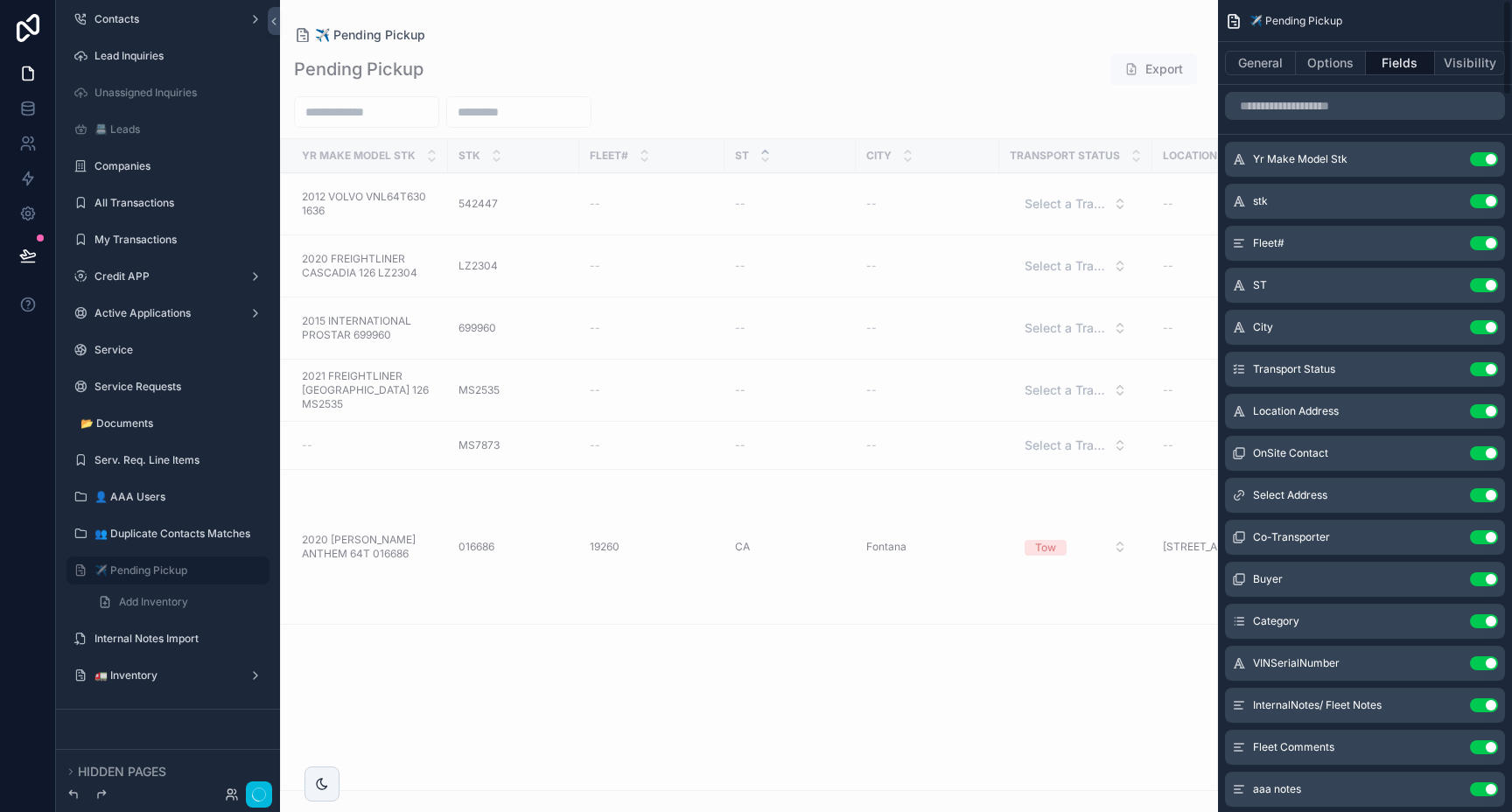
click at [1492, 540] on button "Use setting" at bounding box center [1484, 537] width 28 height 14
click at [1493, 540] on button "Use setting" at bounding box center [1484, 537] width 28 height 14
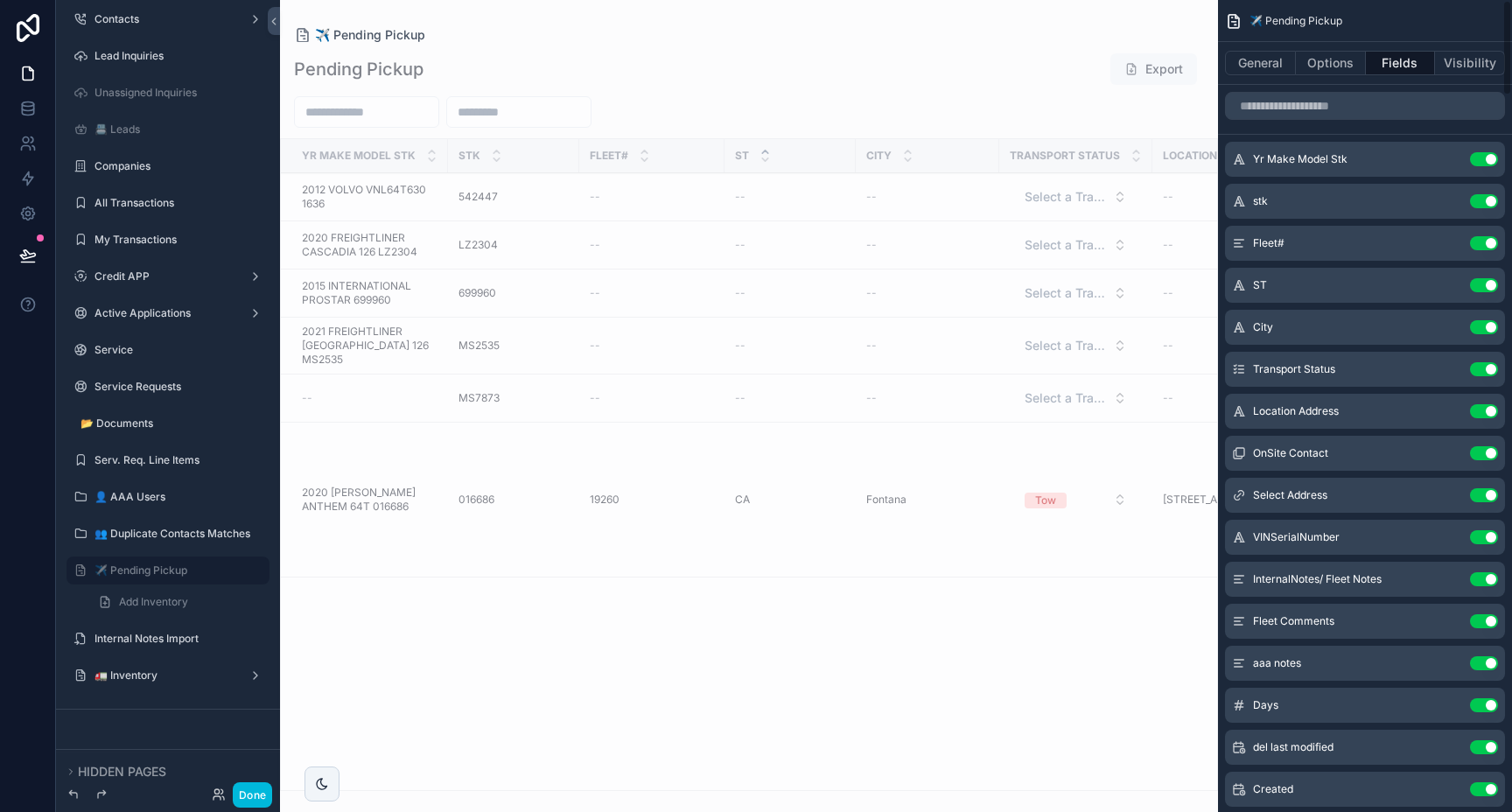
click at [1493, 540] on button "Use setting" at bounding box center [1484, 537] width 28 height 14
click at [1493, 572] on button "Use setting" at bounding box center [1484, 579] width 28 height 14
click at [1493, 614] on button "Use setting" at bounding box center [1484, 621] width 28 height 14
click at [1493, 540] on button "Use setting" at bounding box center [1484, 537] width 28 height 14
click at [1493, 572] on button "Use setting" at bounding box center [1484, 579] width 28 height 14
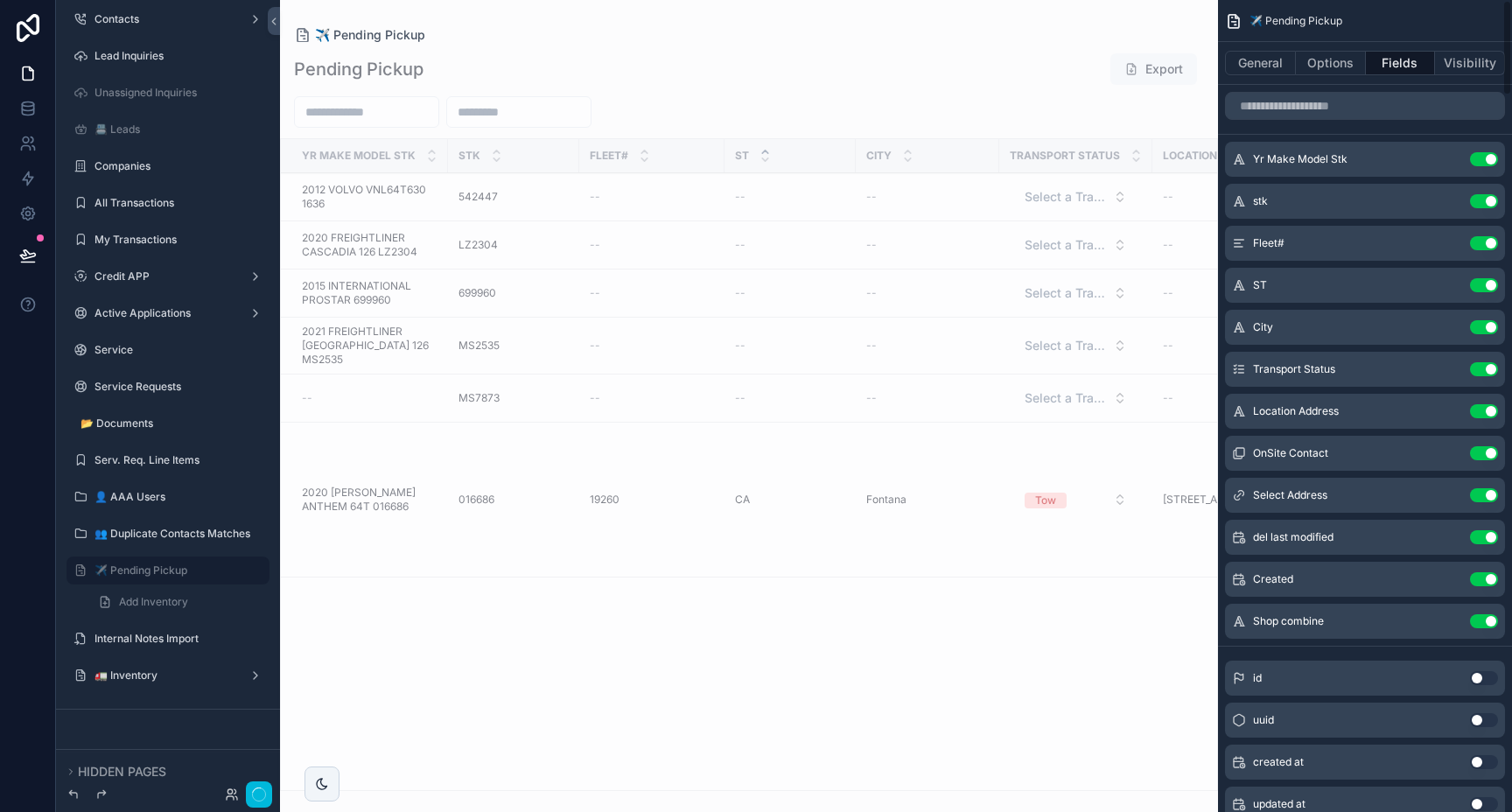
click at [1493, 540] on button "Use setting" at bounding box center [1484, 537] width 28 height 14
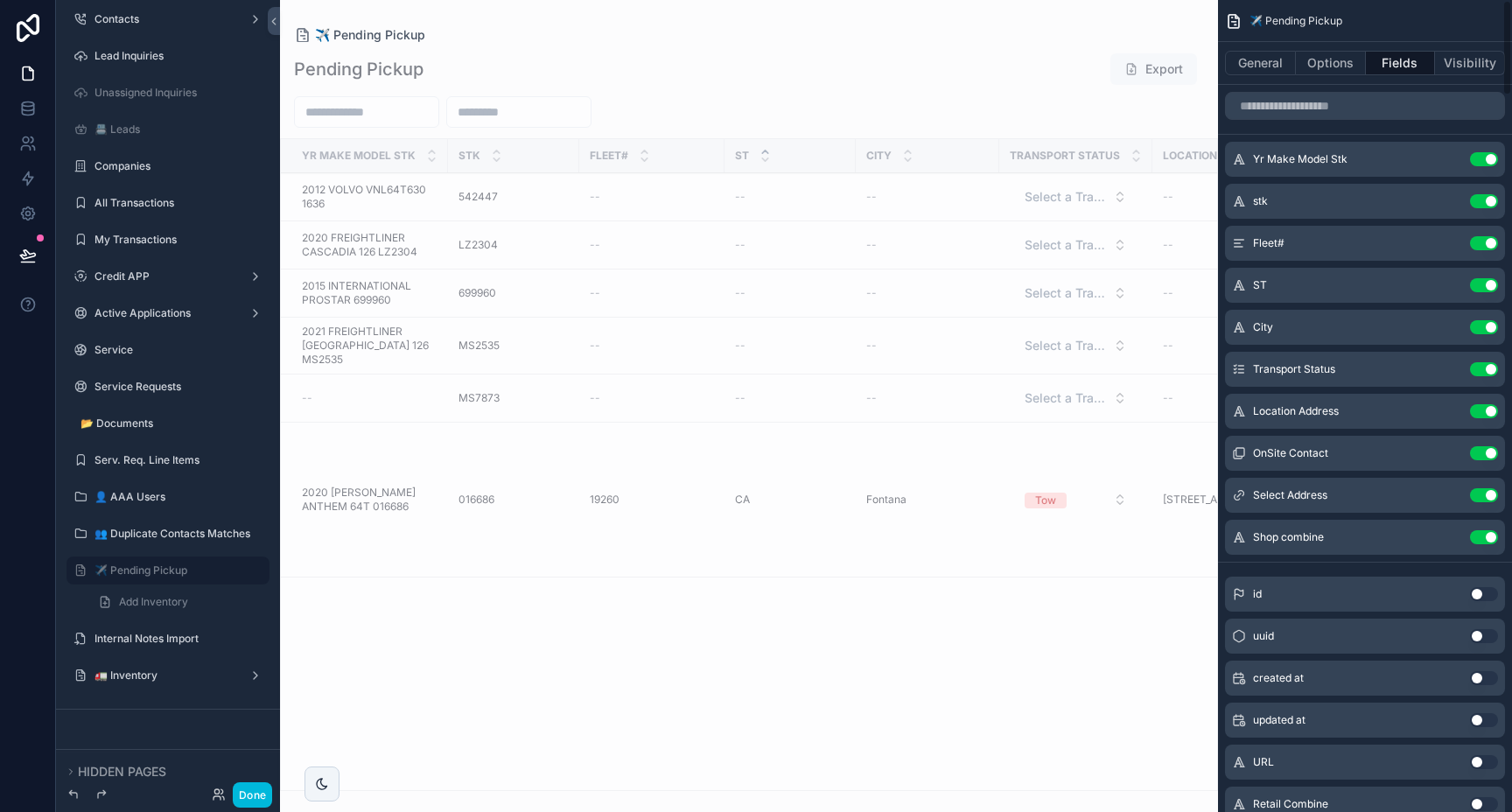
click at [1493, 540] on button "Use setting" at bounding box center [1484, 537] width 28 height 14
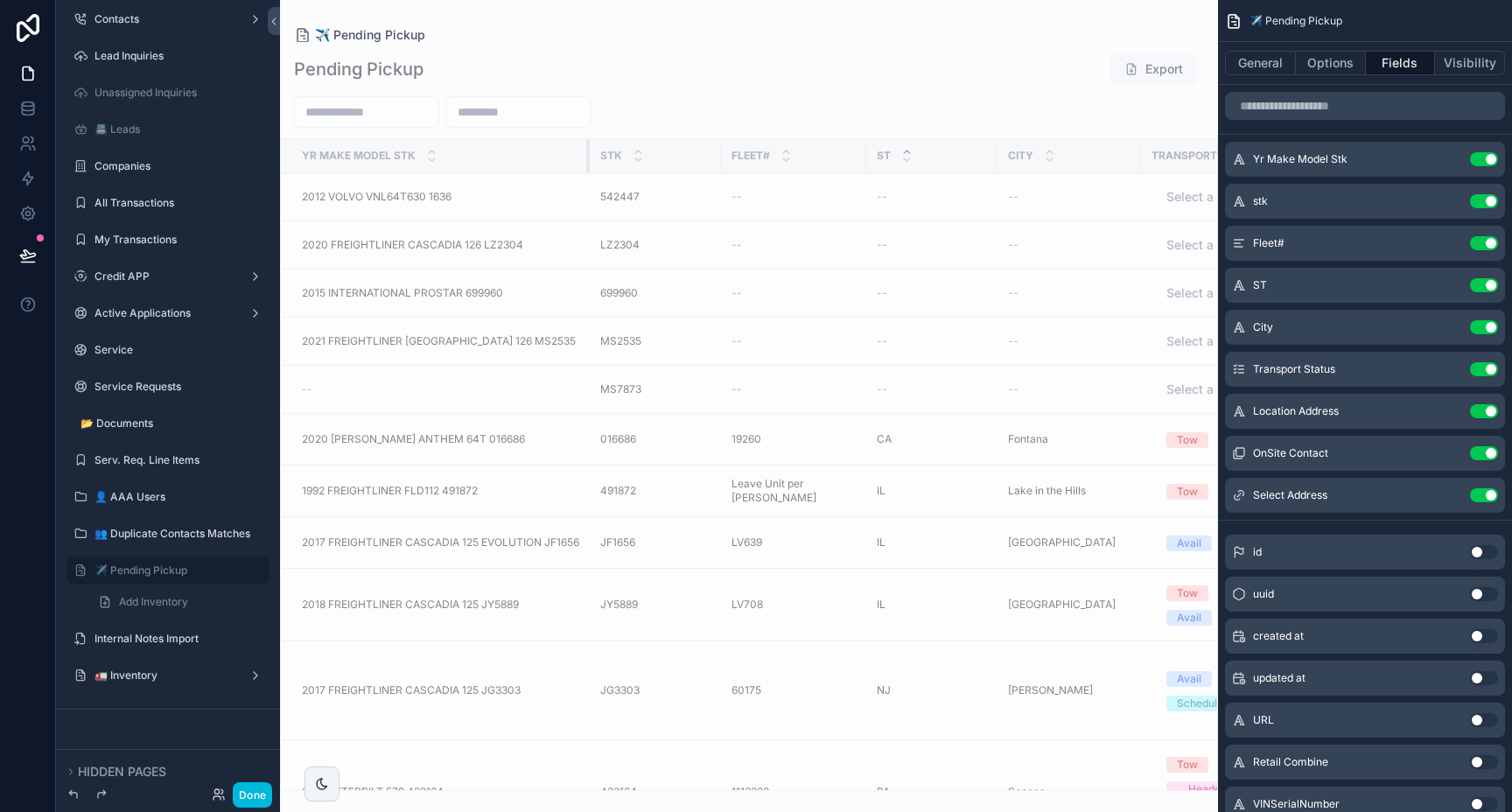
drag, startPoint x: 445, startPoint y: 146, endPoint x: 620, endPoint y: 151, distance: 175.1
click at [620, 151] on tr "Yr Make Model Stk Stk Fleet# [GEOGRAPHIC_DATA] Transport Status Location Addres…" at bounding box center [1007, 156] width 1454 height 34
click at [1489, 203] on button "Use setting" at bounding box center [1484, 202] width 28 height 14
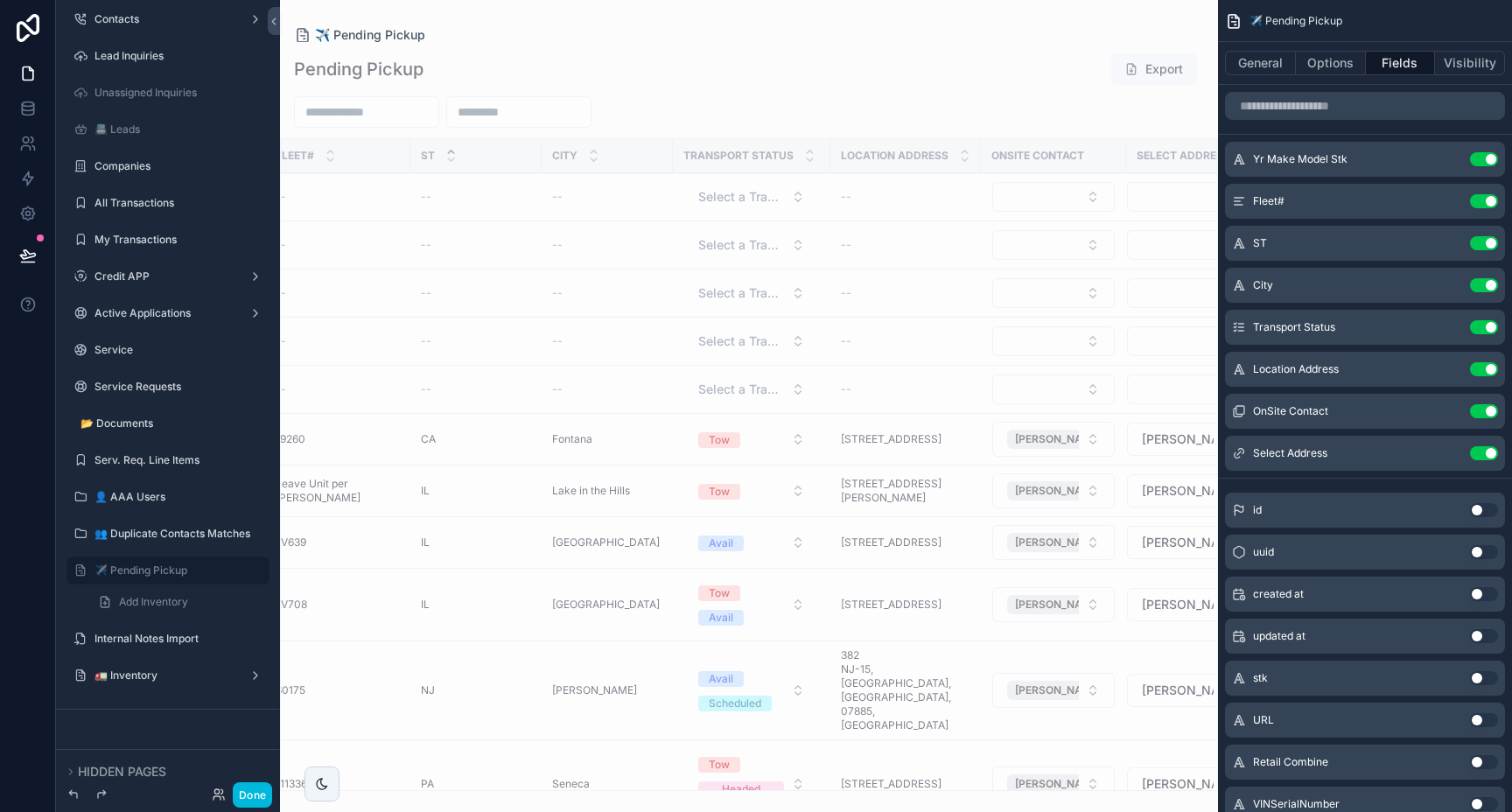
scroll to position [0, 366]
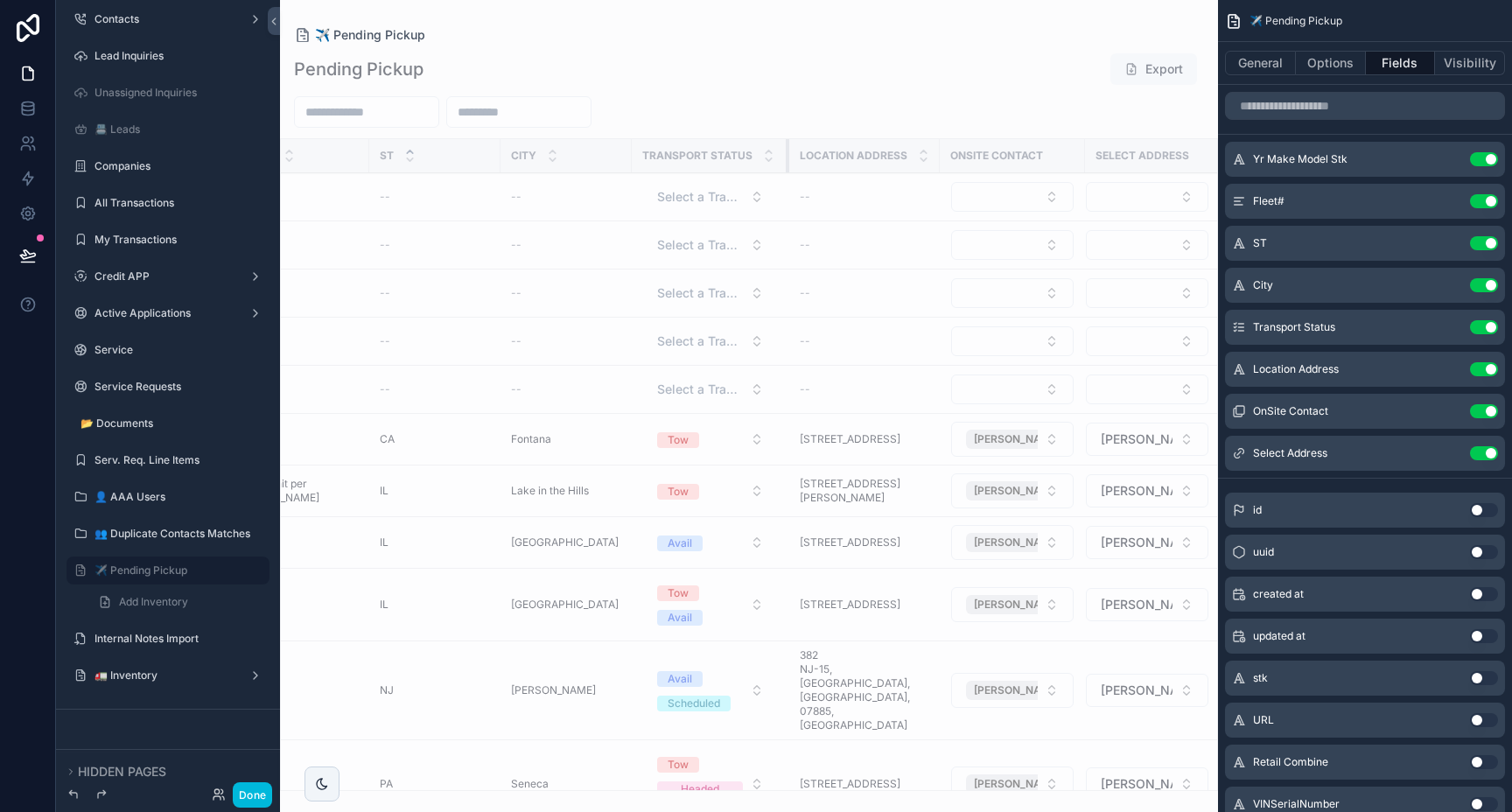
click at [776, 152] on tr "Yr Make Model Stk Fleet# [GEOGRAPHIC_DATA] Transport Status Location Address On…" at bounding box center [572, 156] width 1315 height 34
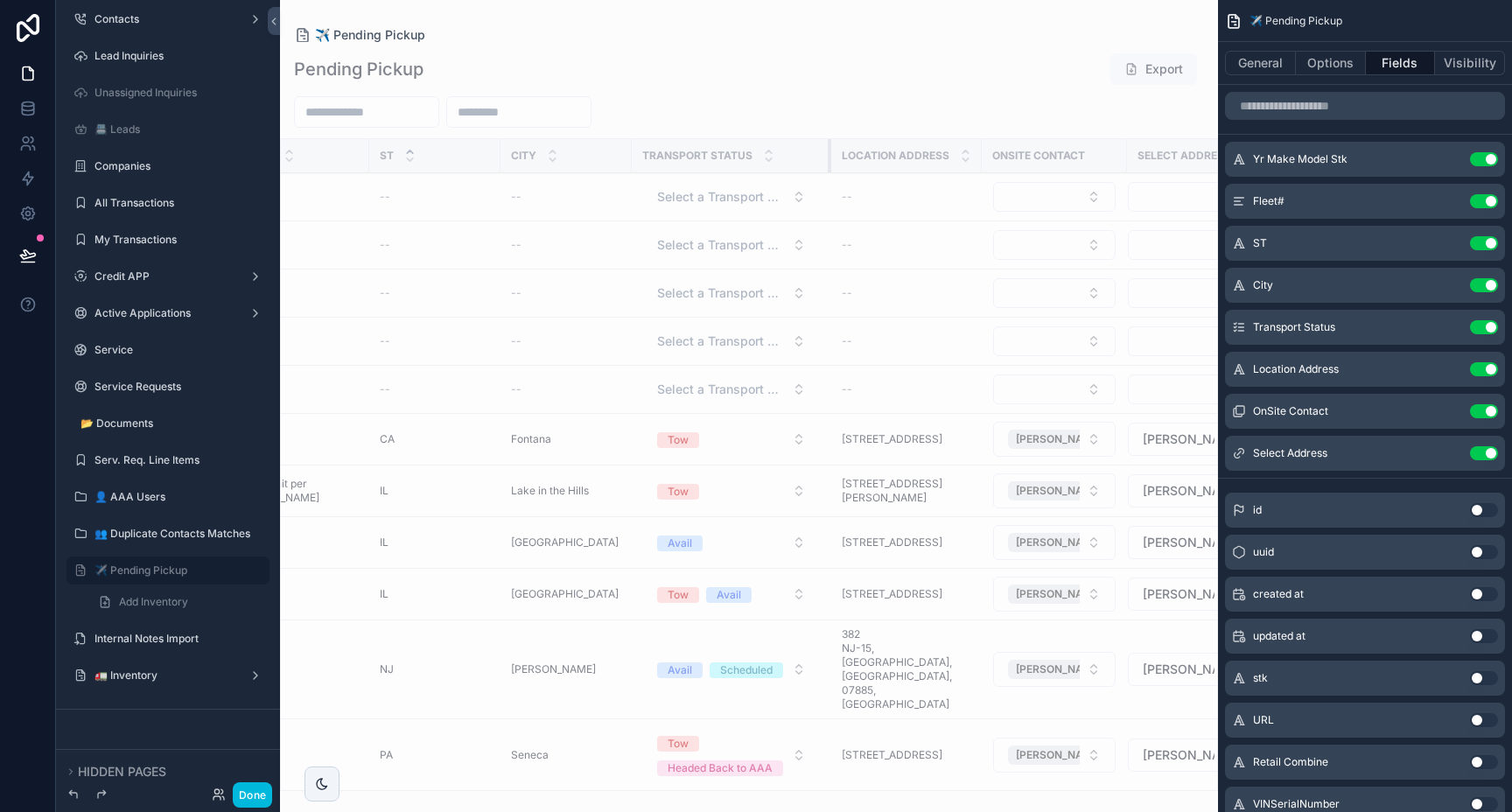
drag, startPoint x: 776, startPoint y: 152, endPoint x: 818, endPoint y: 151, distance: 42.0
click at [818, 151] on tr "Yr Make Model Stk Fleet# [GEOGRAPHIC_DATA] Transport Status Location Address On…" at bounding box center [593, 156] width 1357 height 34
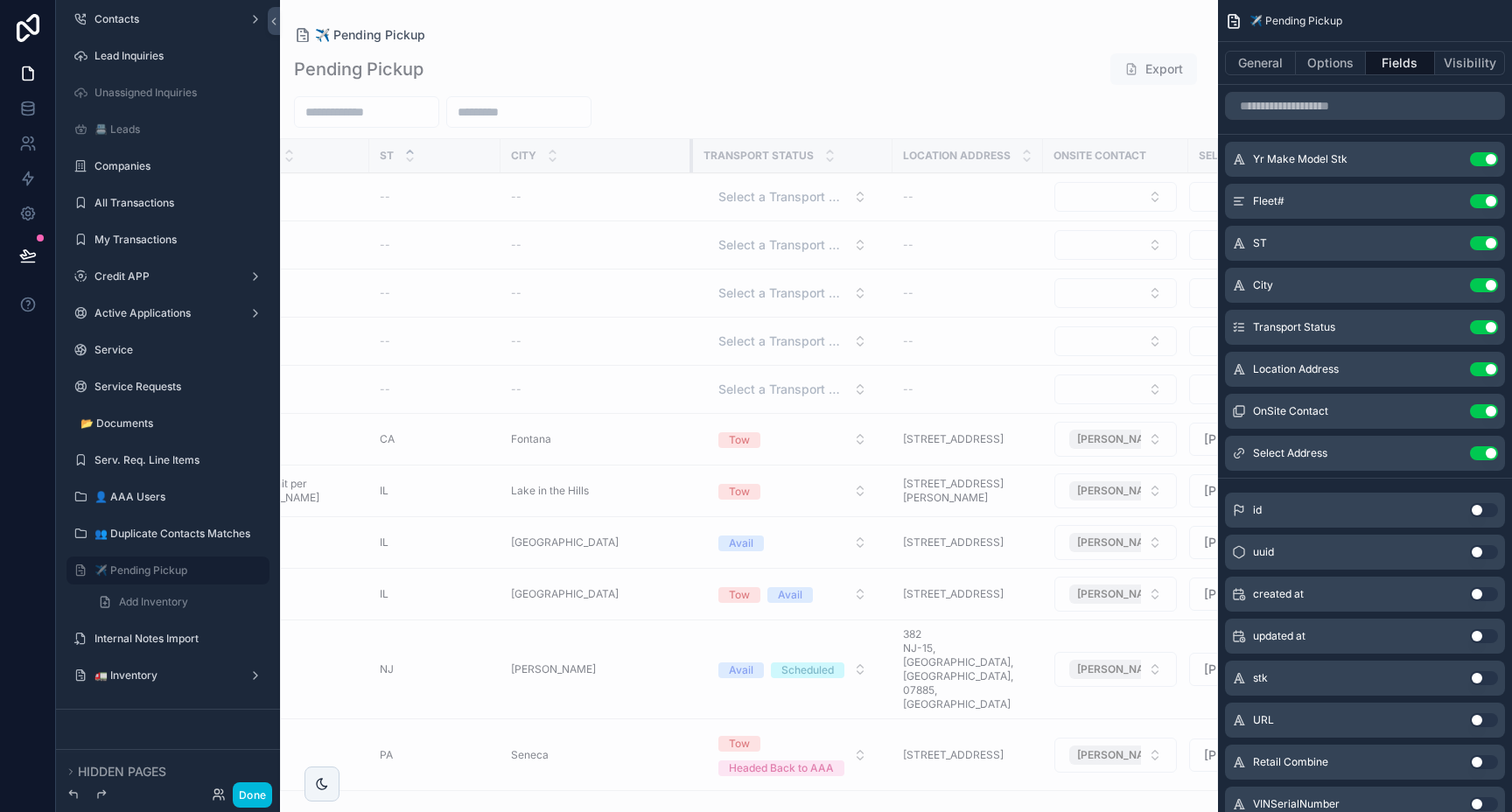
drag, startPoint x: 617, startPoint y: 147, endPoint x: 678, endPoint y: 149, distance: 61.0
click at [689, 149] on div "scrollable content" at bounding box center [693, 155] width 7 height 33
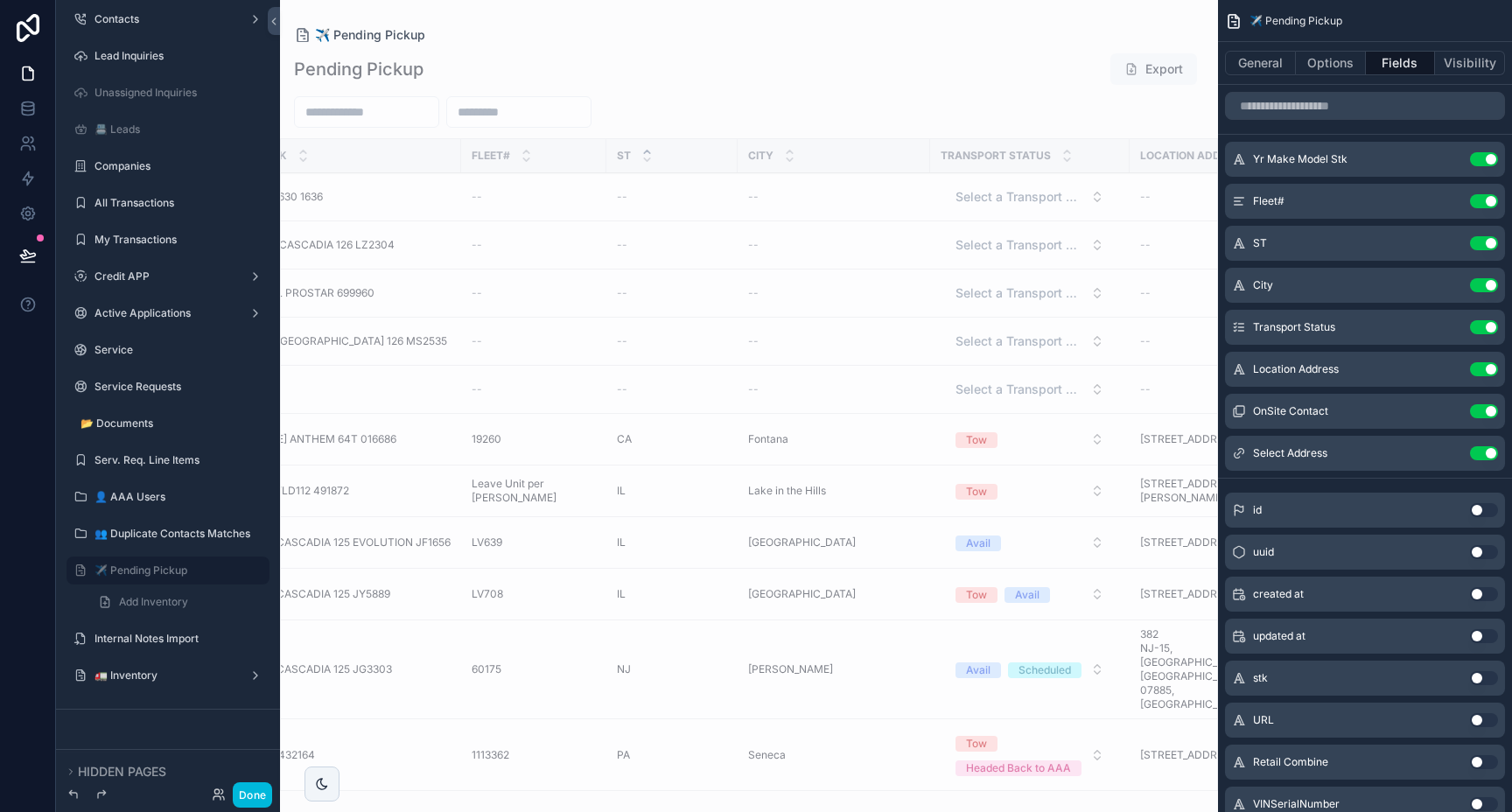
scroll to position [0, 0]
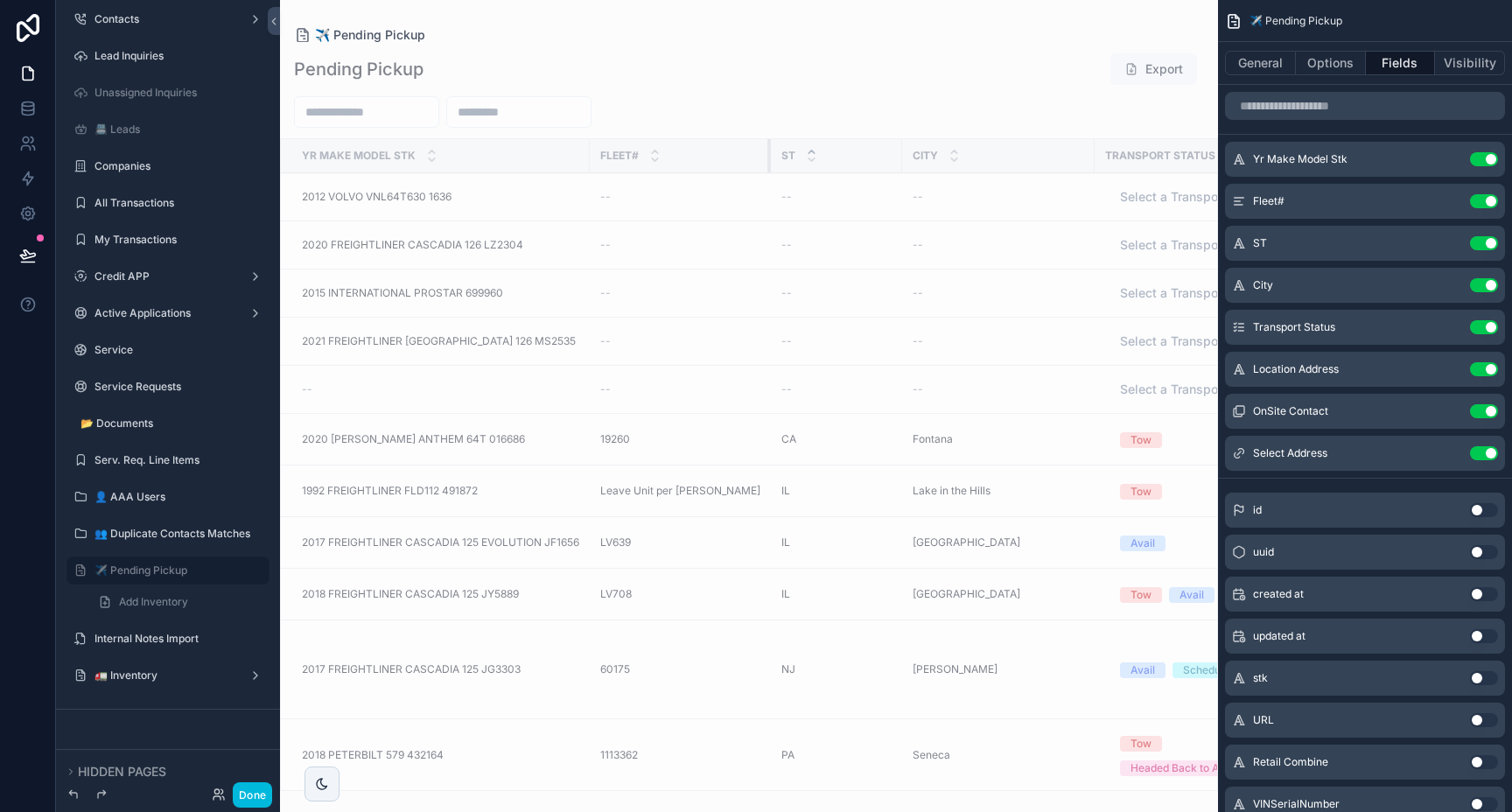
drag, startPoint x: 720, startPoint y: 150, endPoint x: 760, endPoint y: 153, distance: 40.1
click at [768, 153] on div "scrollable content" at bounding box center [771, 155] width 7 height 33
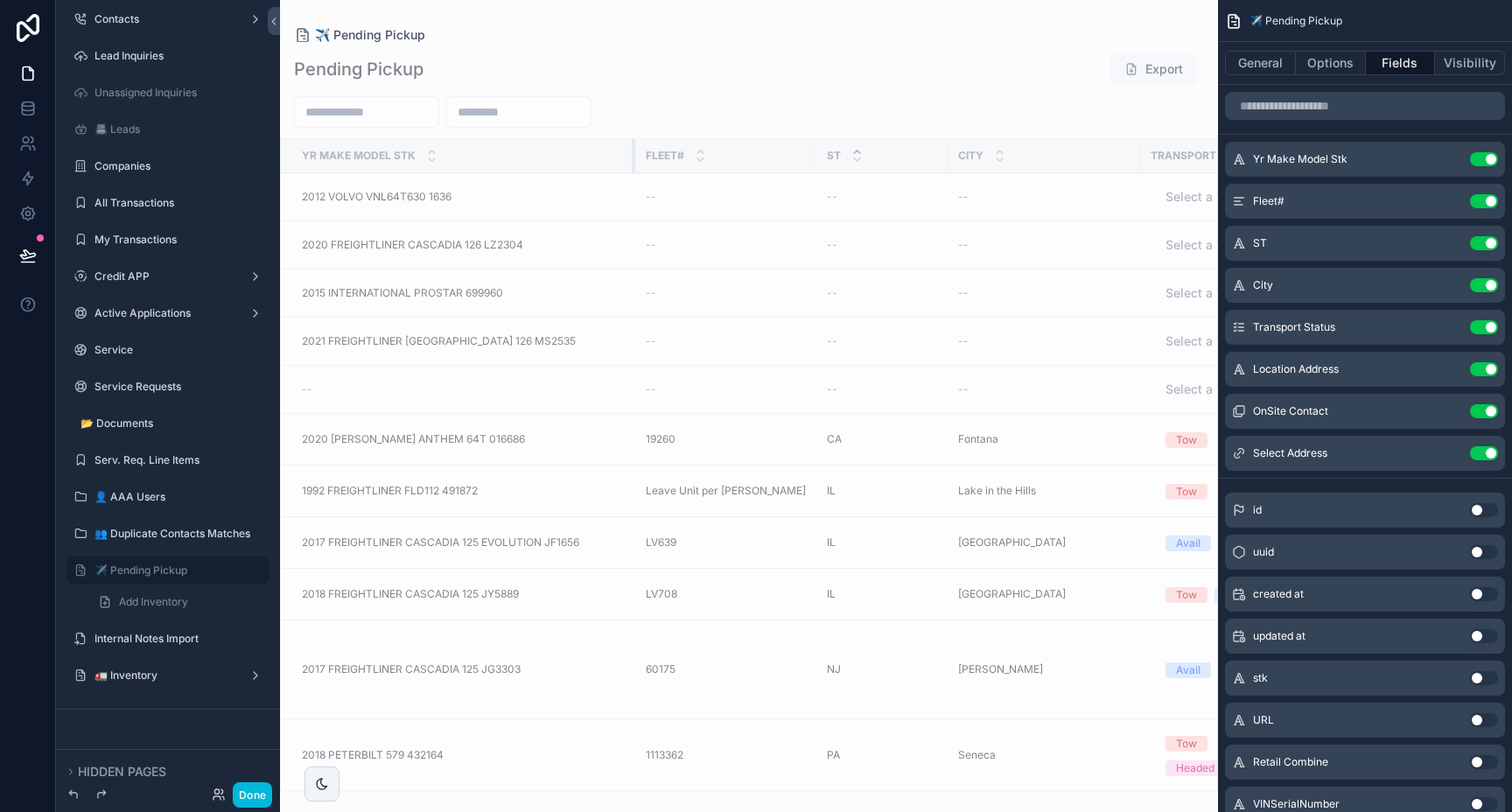
drag, startPoint x: 590, startPoint y: 153, endPoint x: 638, endPoint y: 162, distance: 48.8
click at [638, 162] on tr "Yr Make Model Stk Fleet# [GEOGRAPHIC_DATA] Transport Status Location Address On…" at bounding box center [1031, 156] width 1500 height 34
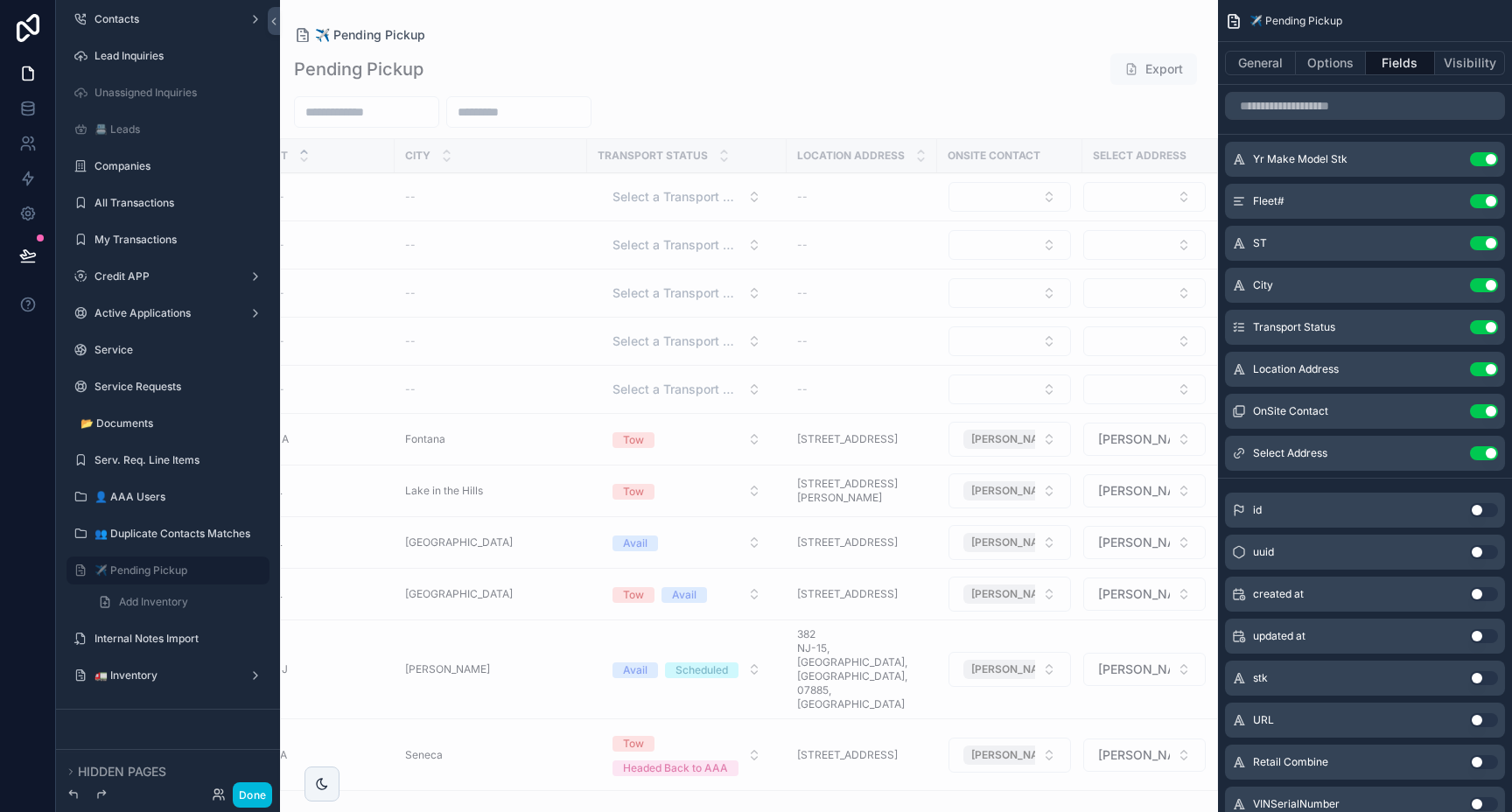
scroll to position [235, 553]
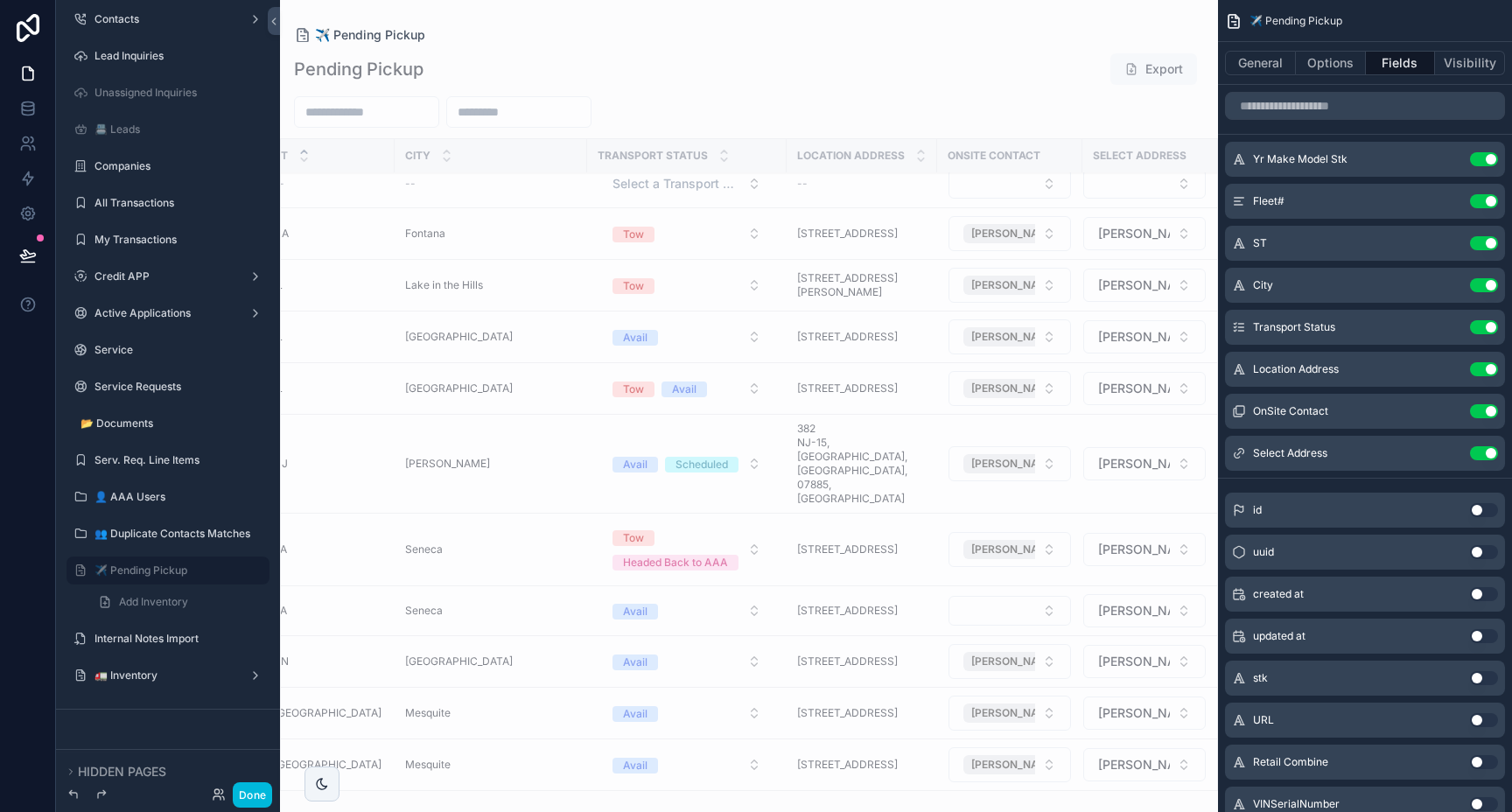
click at [1492, 370] on button "Use setting" at bounding box center [1484, 370] width 28 height 14
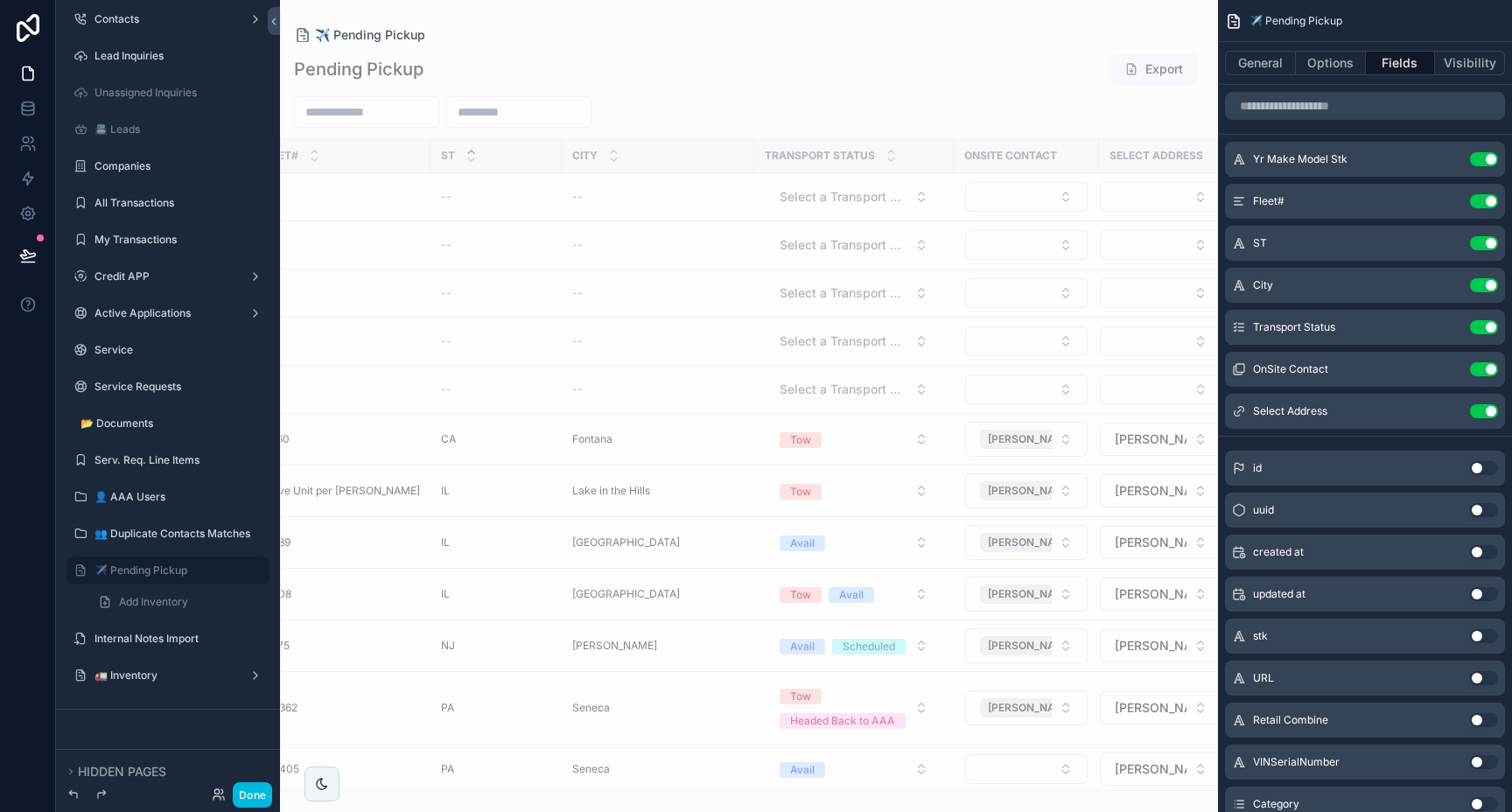
scroll to position [0, 403]
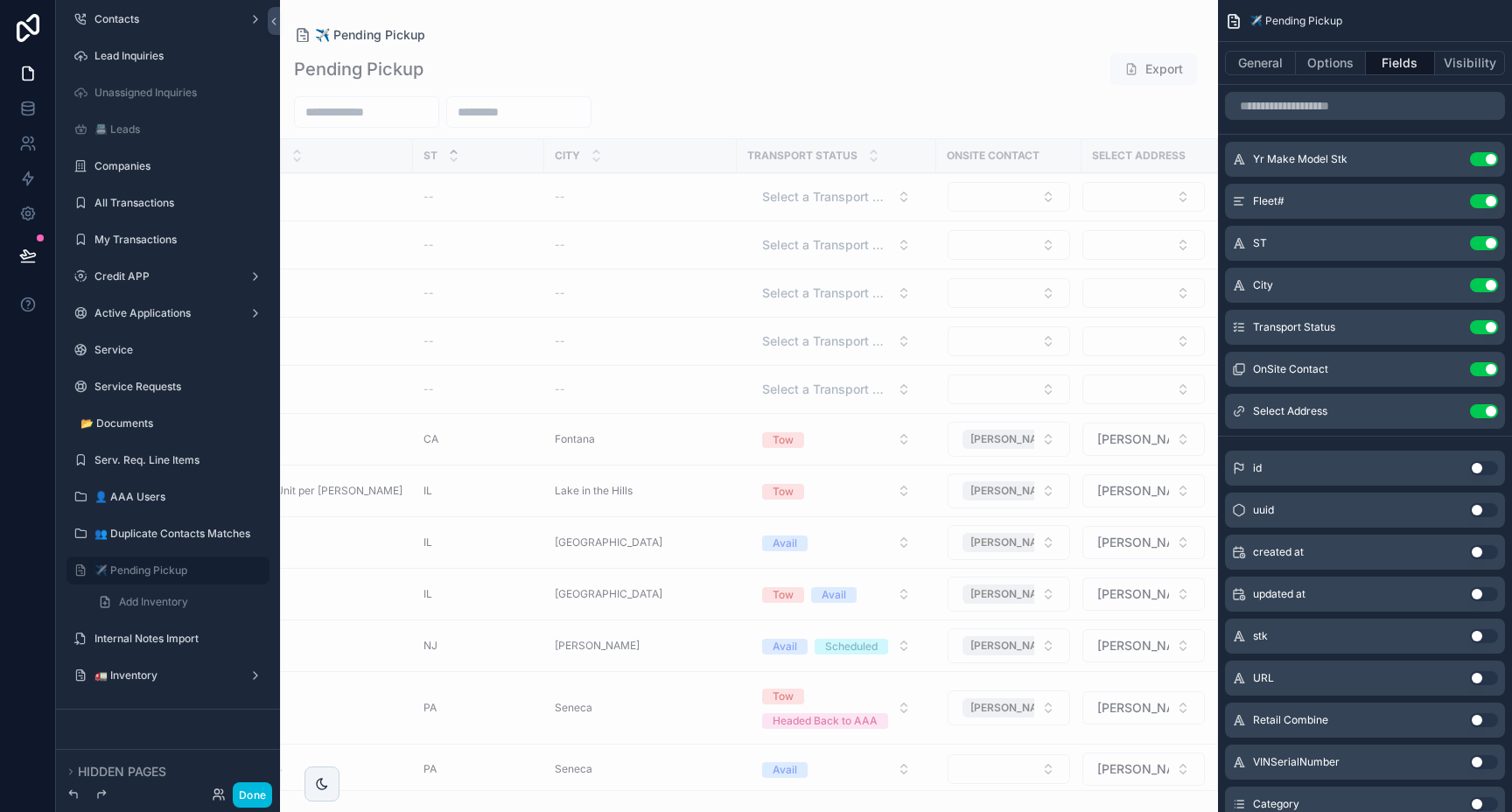
click at [1488, 410] on button "Use setting" at bounding box center [1484, 411] width 28 height 14
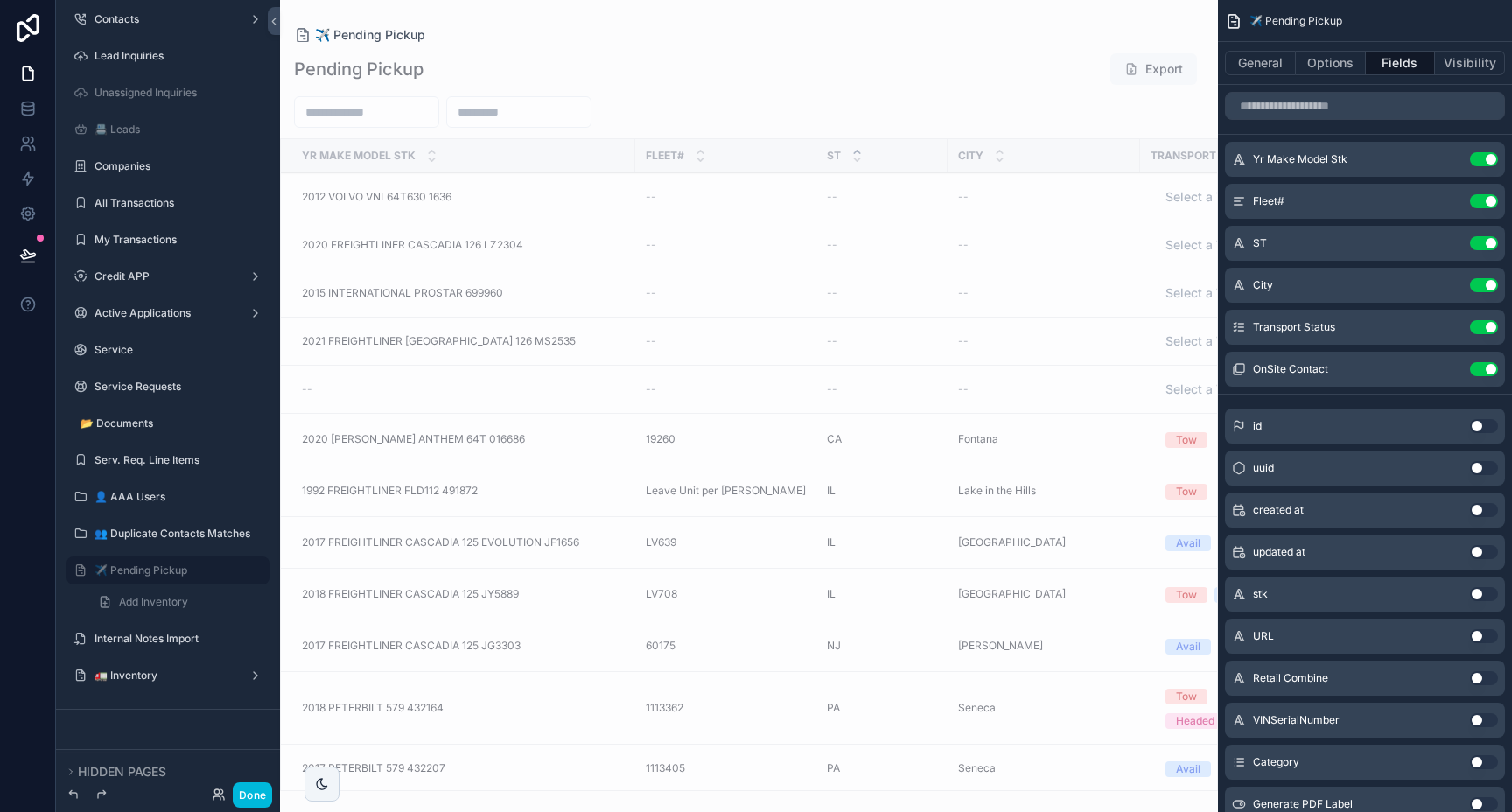
click at [1483, 372] on button "Use setting" at bounding box center [1484, 370] width 28 height 14
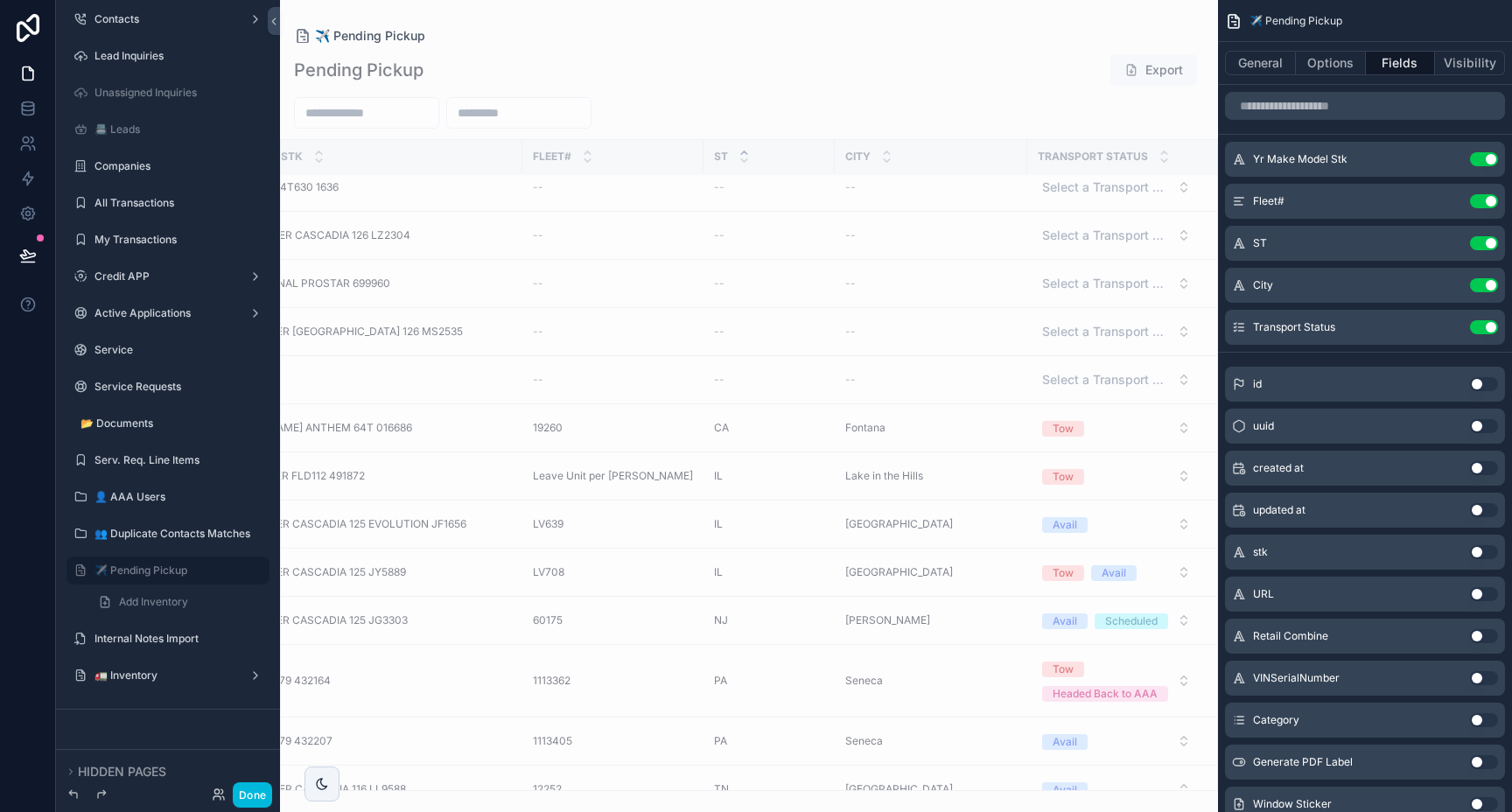
scroll to position [0, 113]
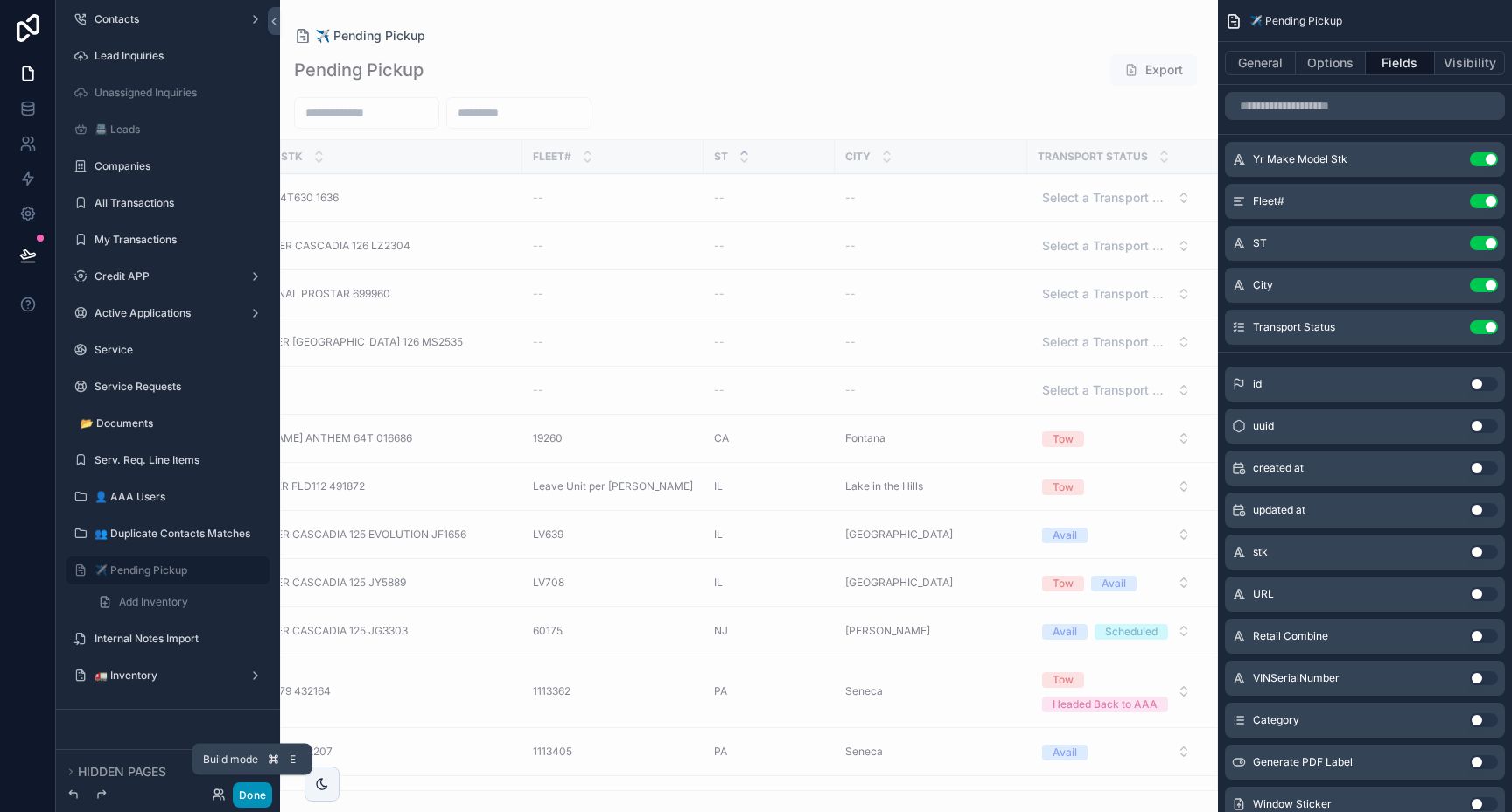
click at [255, 799] on button "Done" at bounding box center [252, 794] width 39 height 26
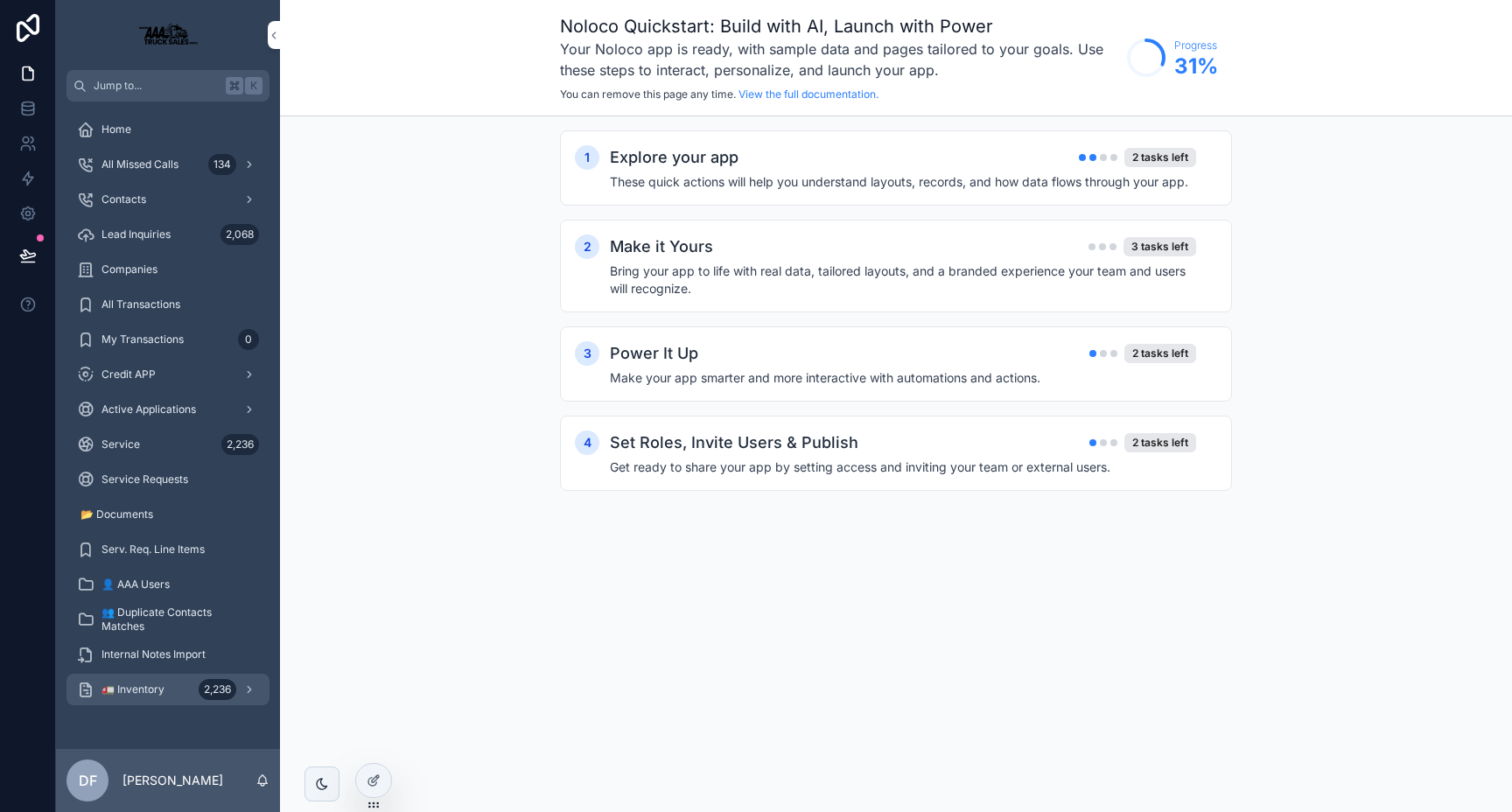
click at [116, 687] on span "🚛 Inventory" at bounding box center [132, 689] width 63 height 14
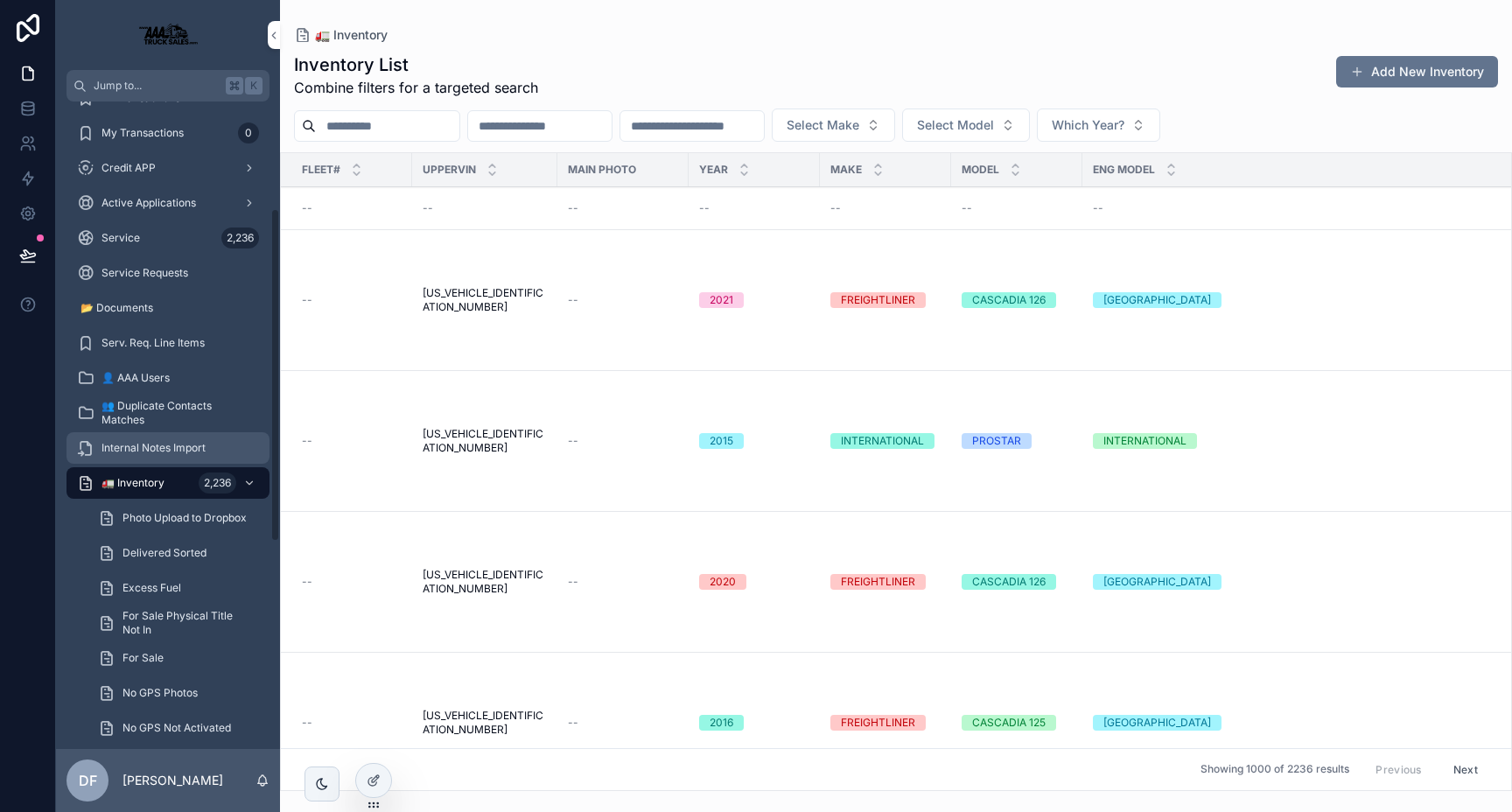
scroll to position [204, 0]
click at [184, 83] on span "Jump to..." at bounding box center [155, 86] width 125 height 14
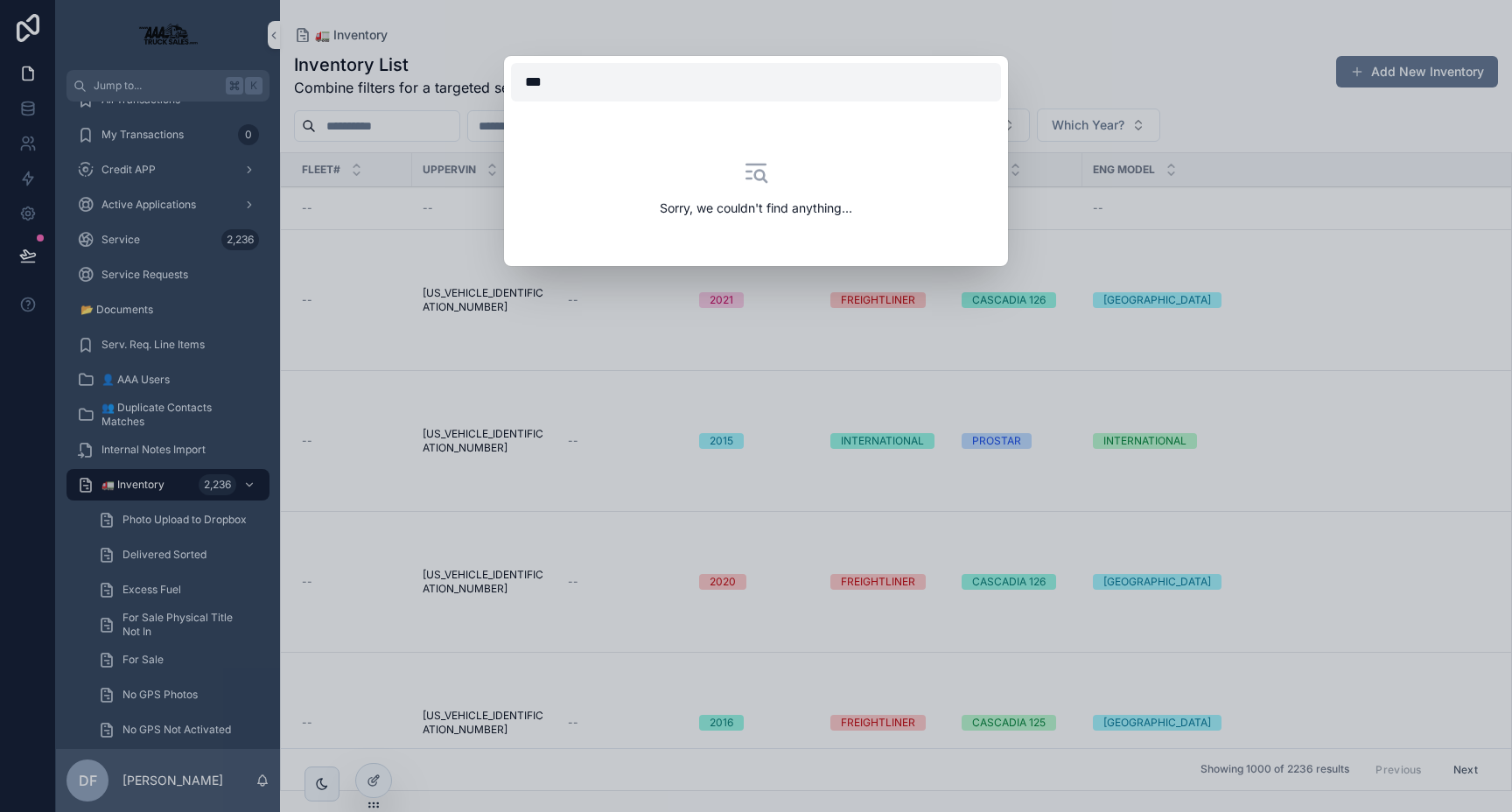
type input "**"
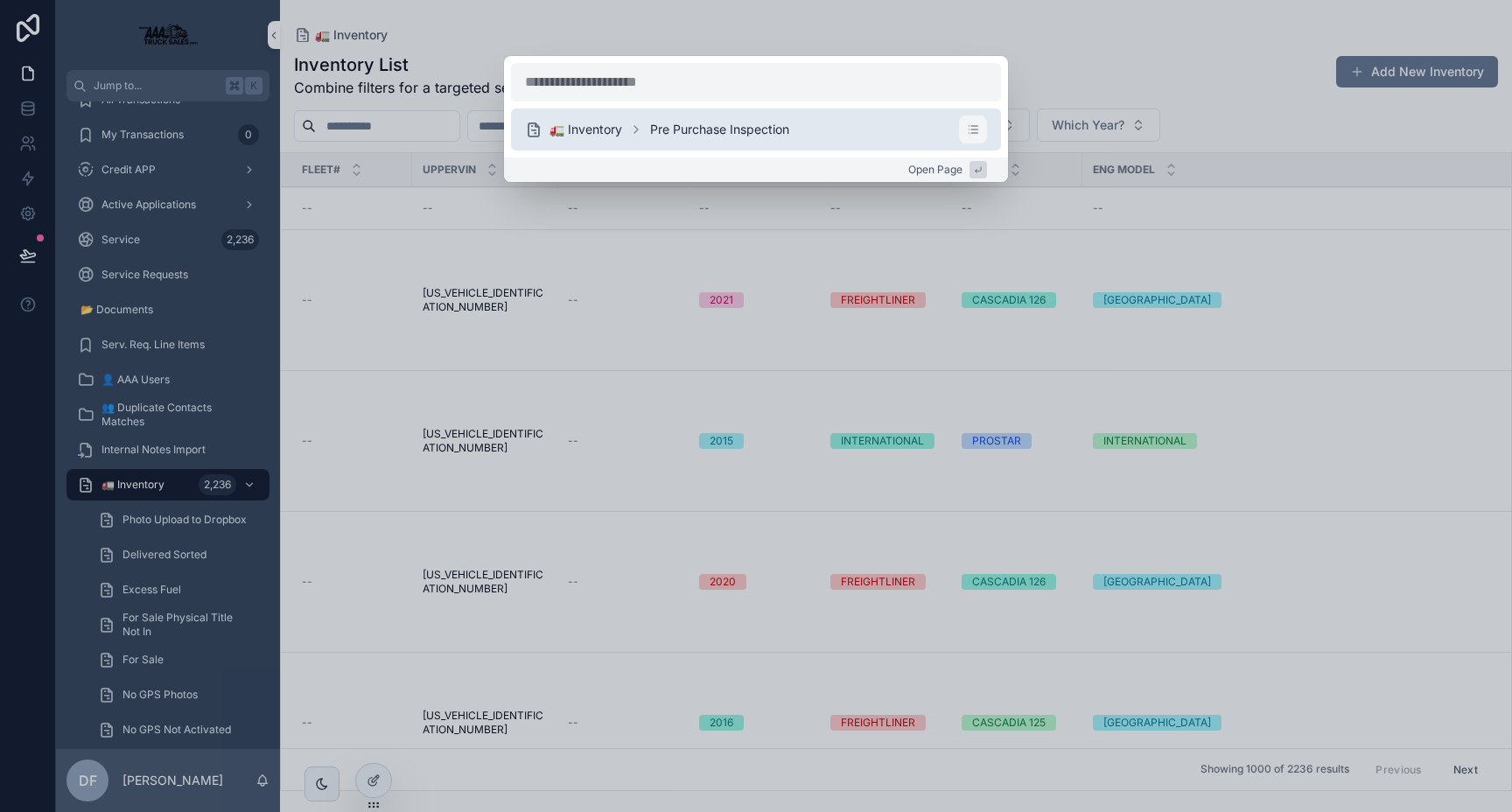
click at [123, 36] on div "🚛 Inventory Pre Purchase Inspection Open Page" at bounding box center [756, 406] width 1512 height 812
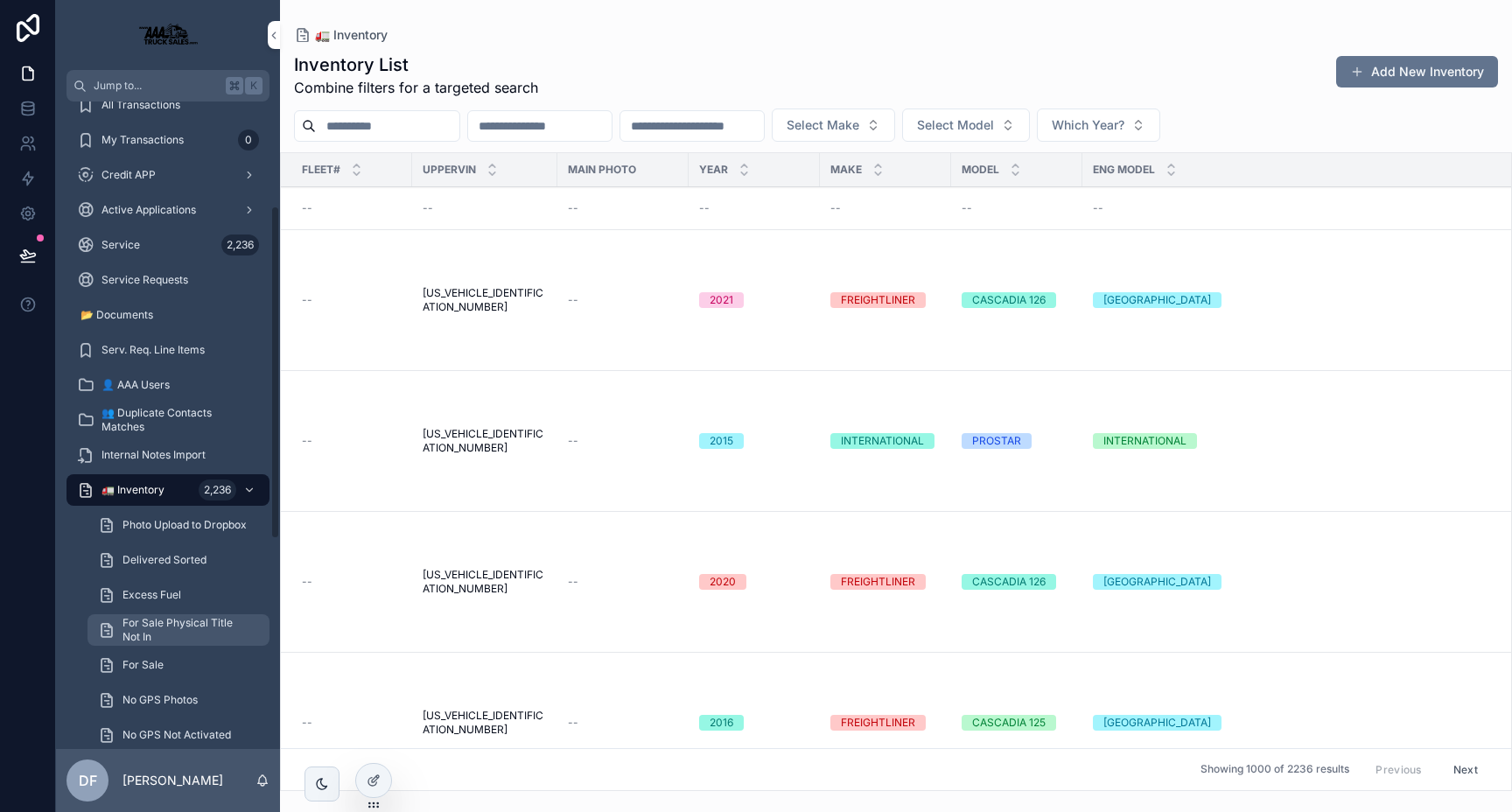
scroll to position [199, 0]
click at [376, 779] on icon at bounding box center [376, 779] width 7 height 7
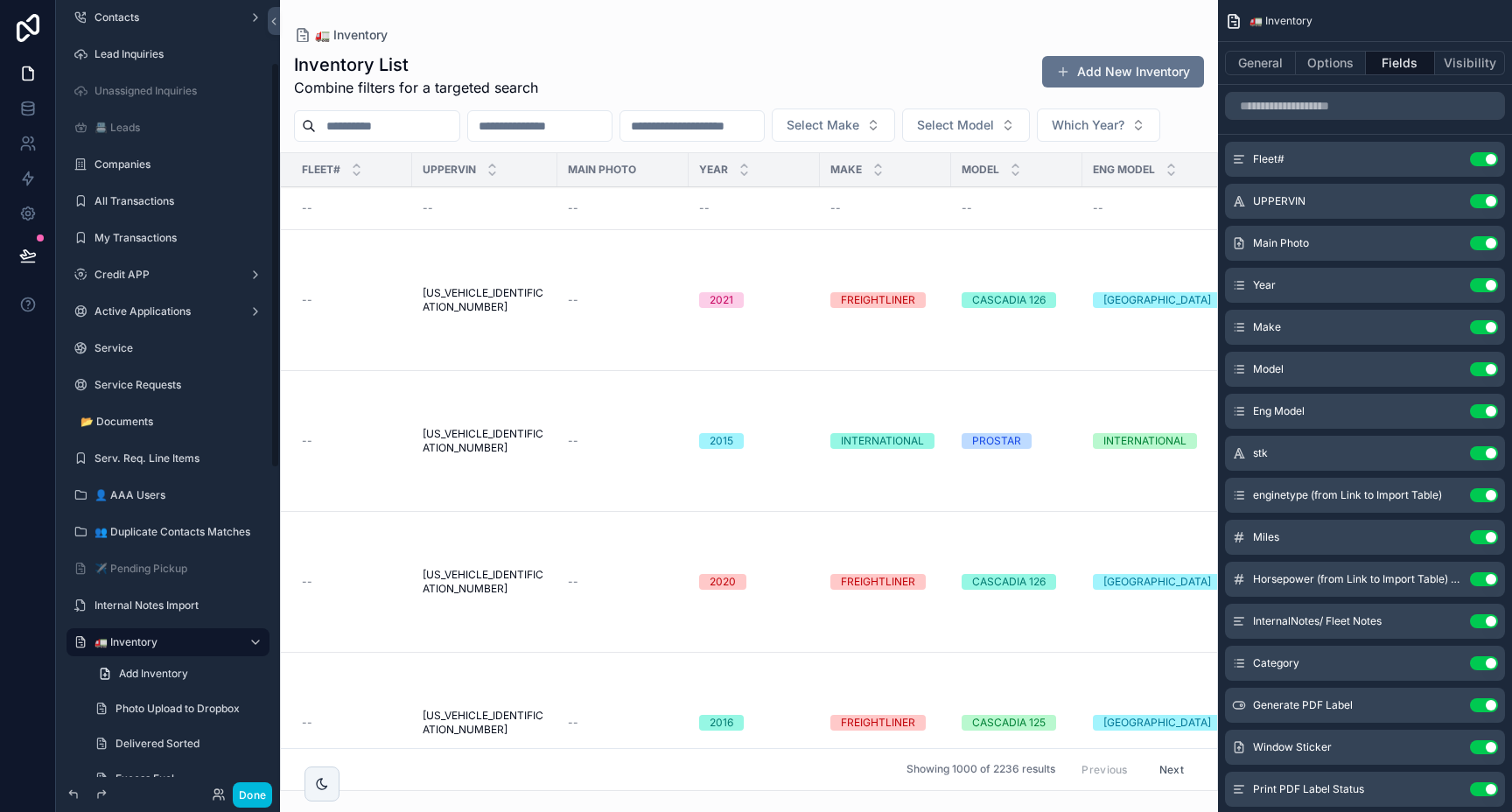
scroll to position [116, 0]
click at [0, 0] on icon "scrollable content" at bounding box center [0, 0] width 0 height 0
drag, startPoint x: 123, startPoint y: 567, endPoint x: 156, endPoint y: 571, distance: 33.2
drag, startPoint x: 105, startPoint y: 568, endPoint x: 114, endPoint y: 576, distance: 12.0
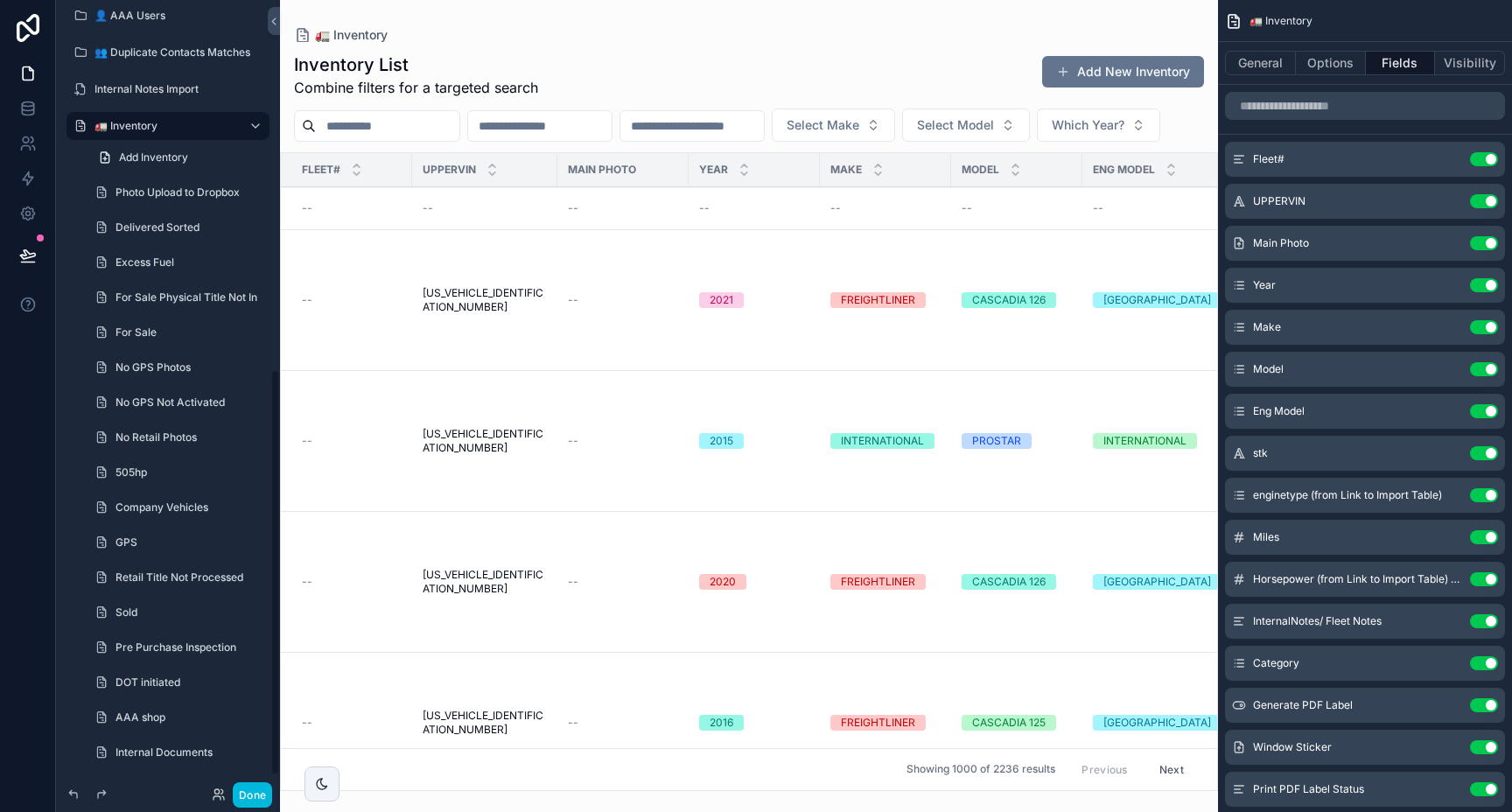
scroll to position [747, 0]
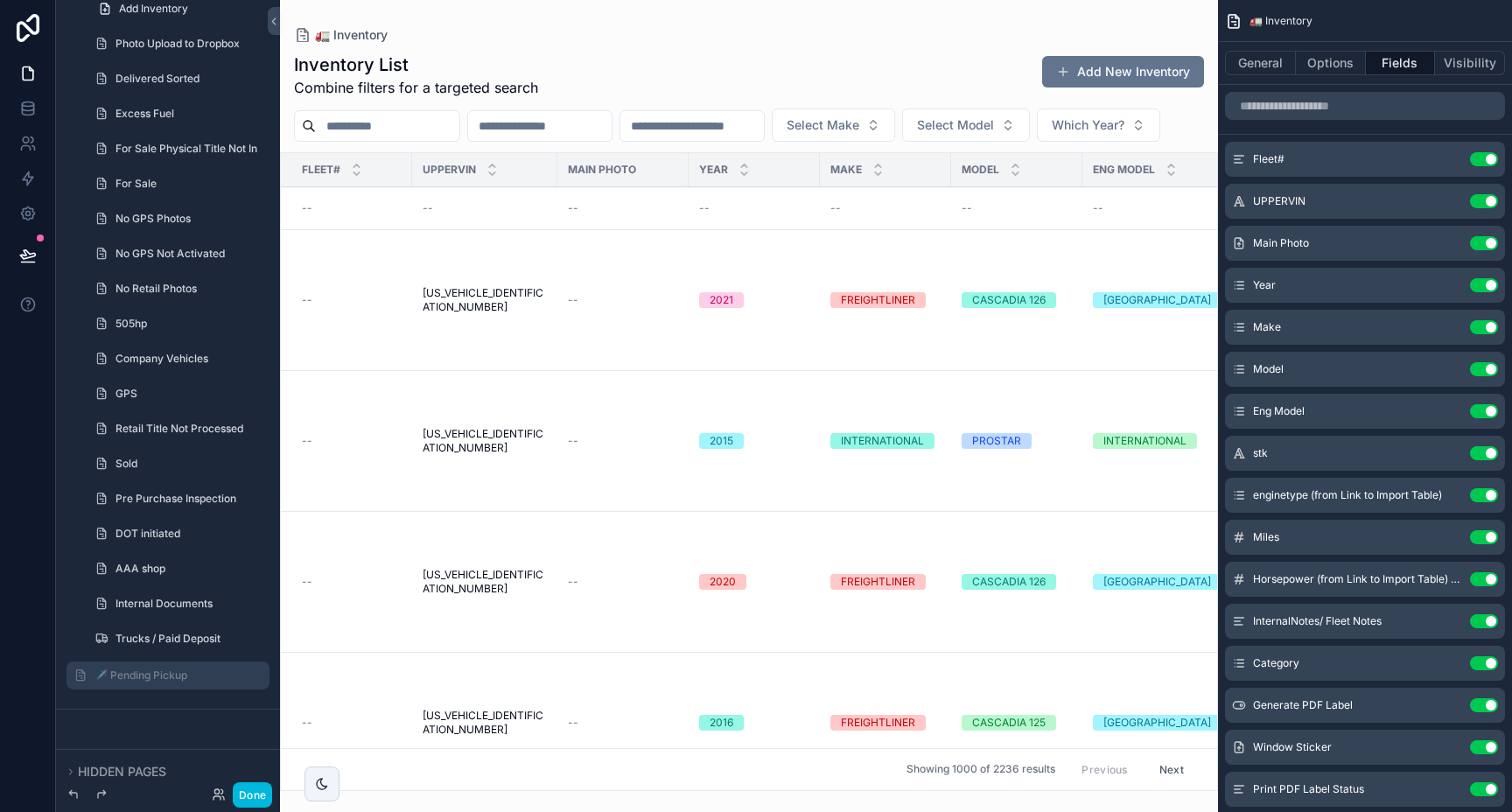
click at [179, 678] on label "✈️ Pending Pickup" at bounding box center [176, 675] width 164 height 14
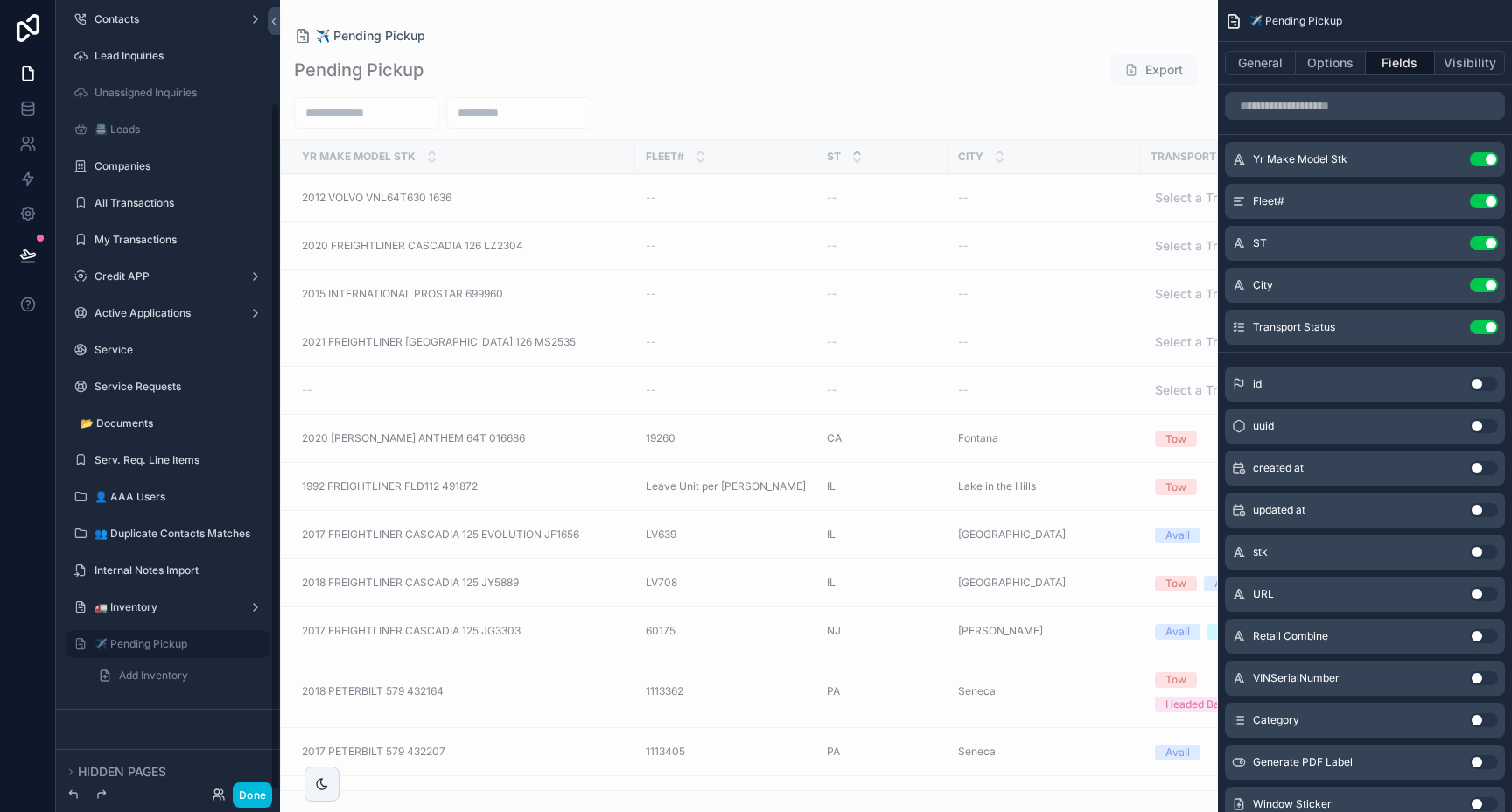
scroll to position [117, 0]
click at [0, 0] on icon "scrollable content" at bounding box center [0, 0] width 0 height 0
click at [83, 646] on icon "scrollable content" at bounding box center [81, 644] width 14 height 14
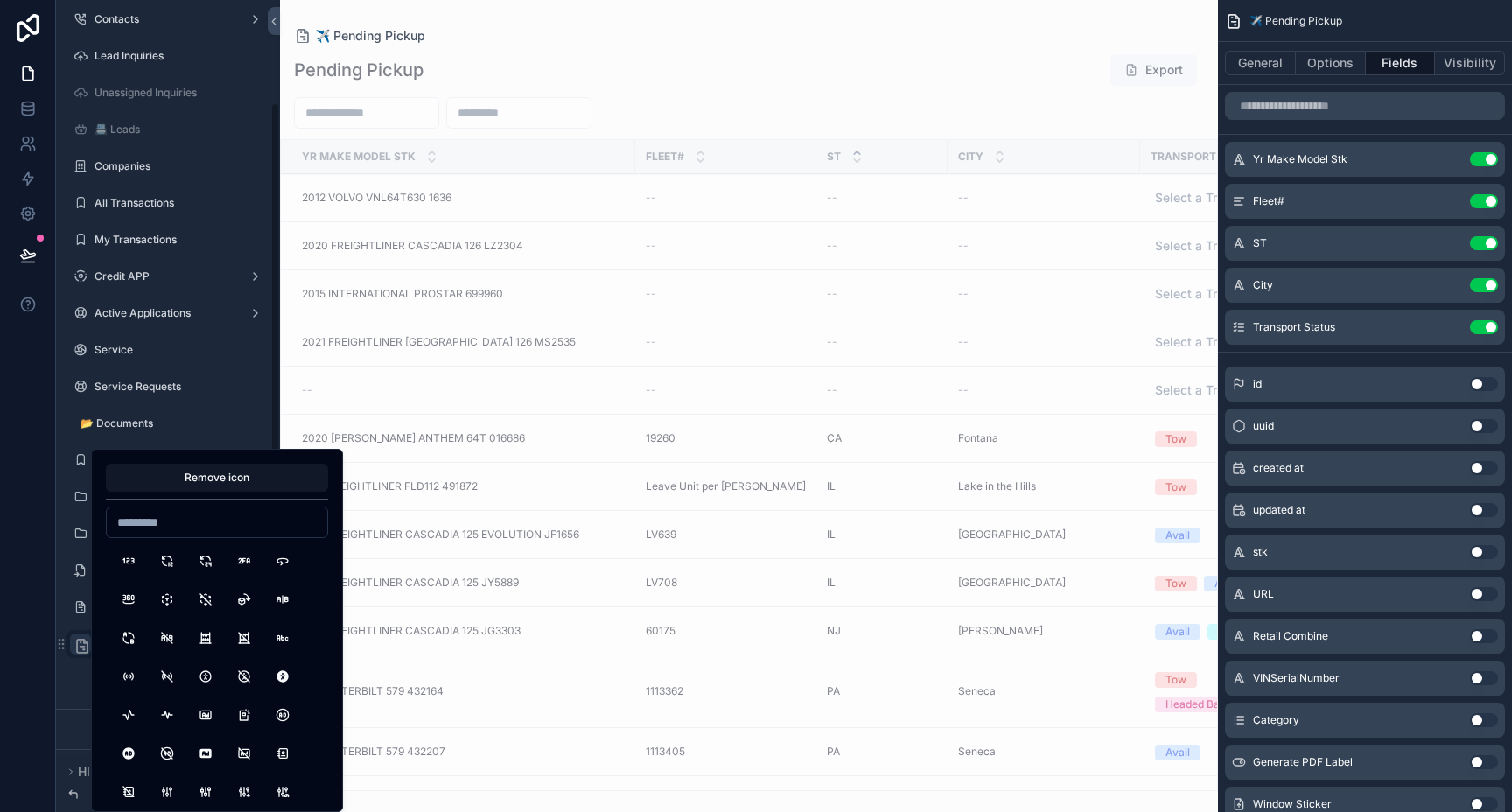
click at [83, 646] on icon "scrollable content" at bounding box center [83, 646] width 18 height 18
click at [57, 649] on icon "scrollable content" at bounding box center [61, 644] width 14 height 14
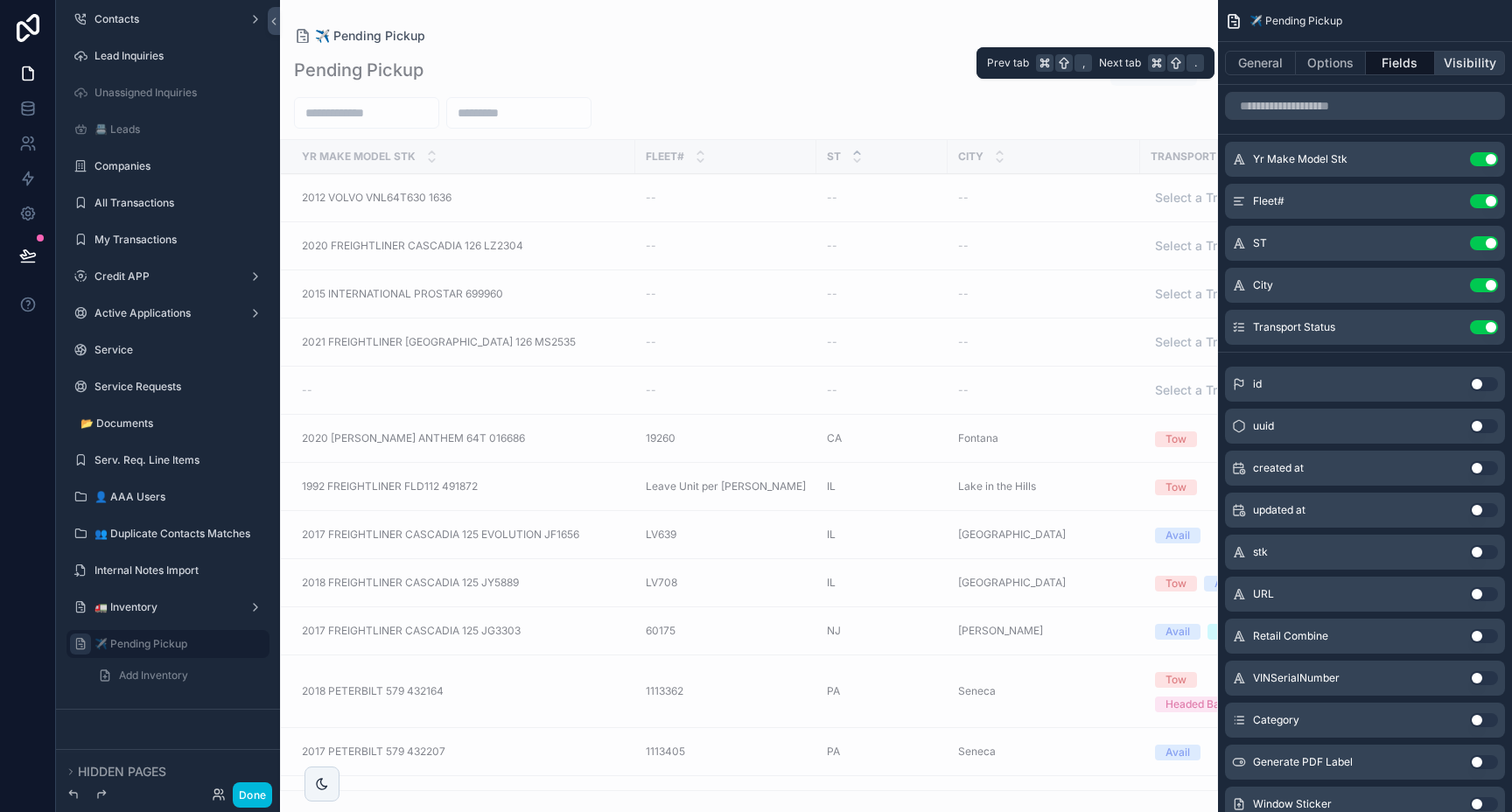
click at [1475, 62] on button "Visibility" at bounding box center [1469, 63] width 70 height 25
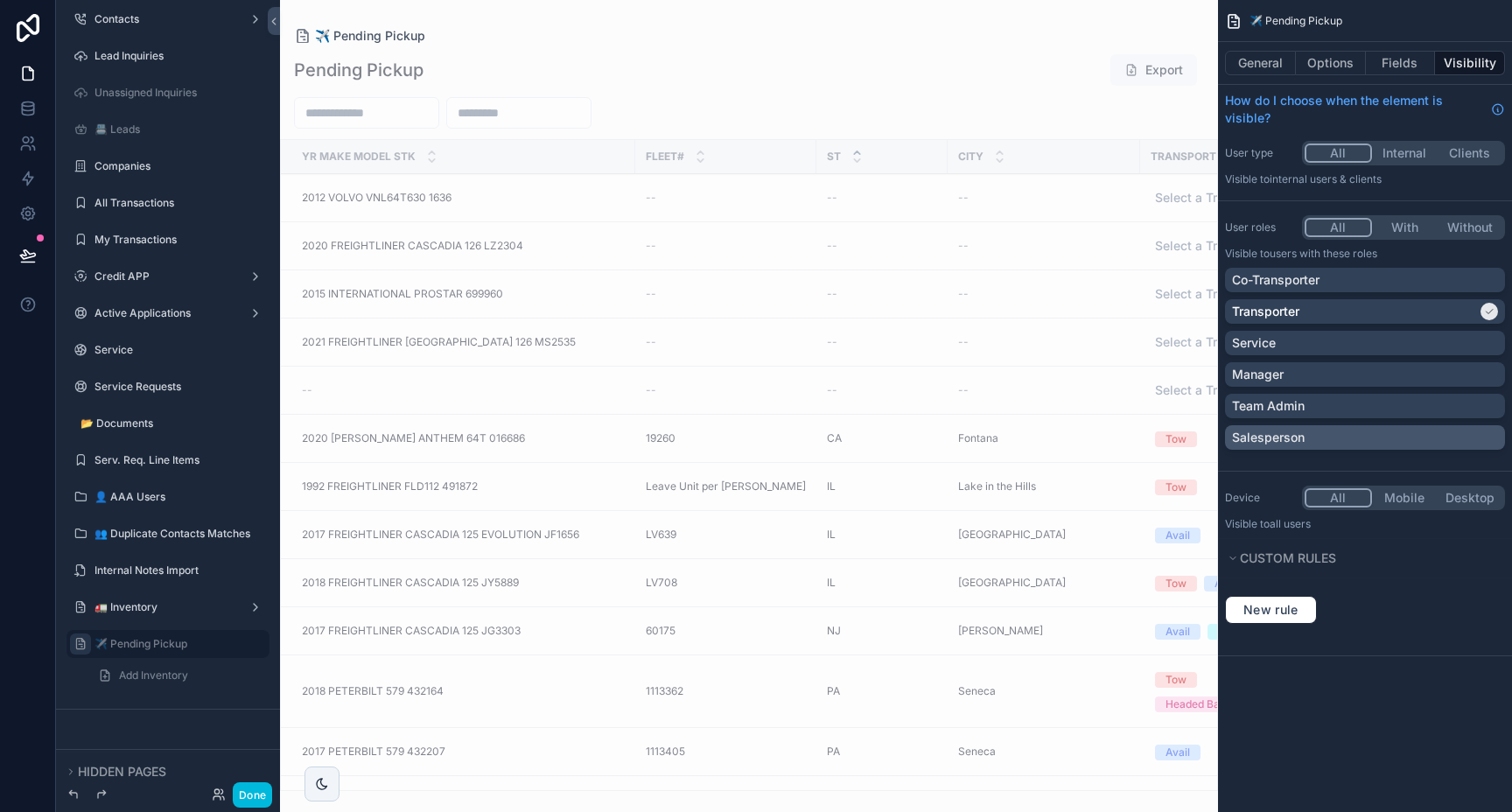
click at [1490, 437] on div "Salesperson" at bounding box center [1365, 438] width 266 height 18
click at [1481, 405] on div "Team Admin" at bounding box center [1365, 406] width 266 height 18
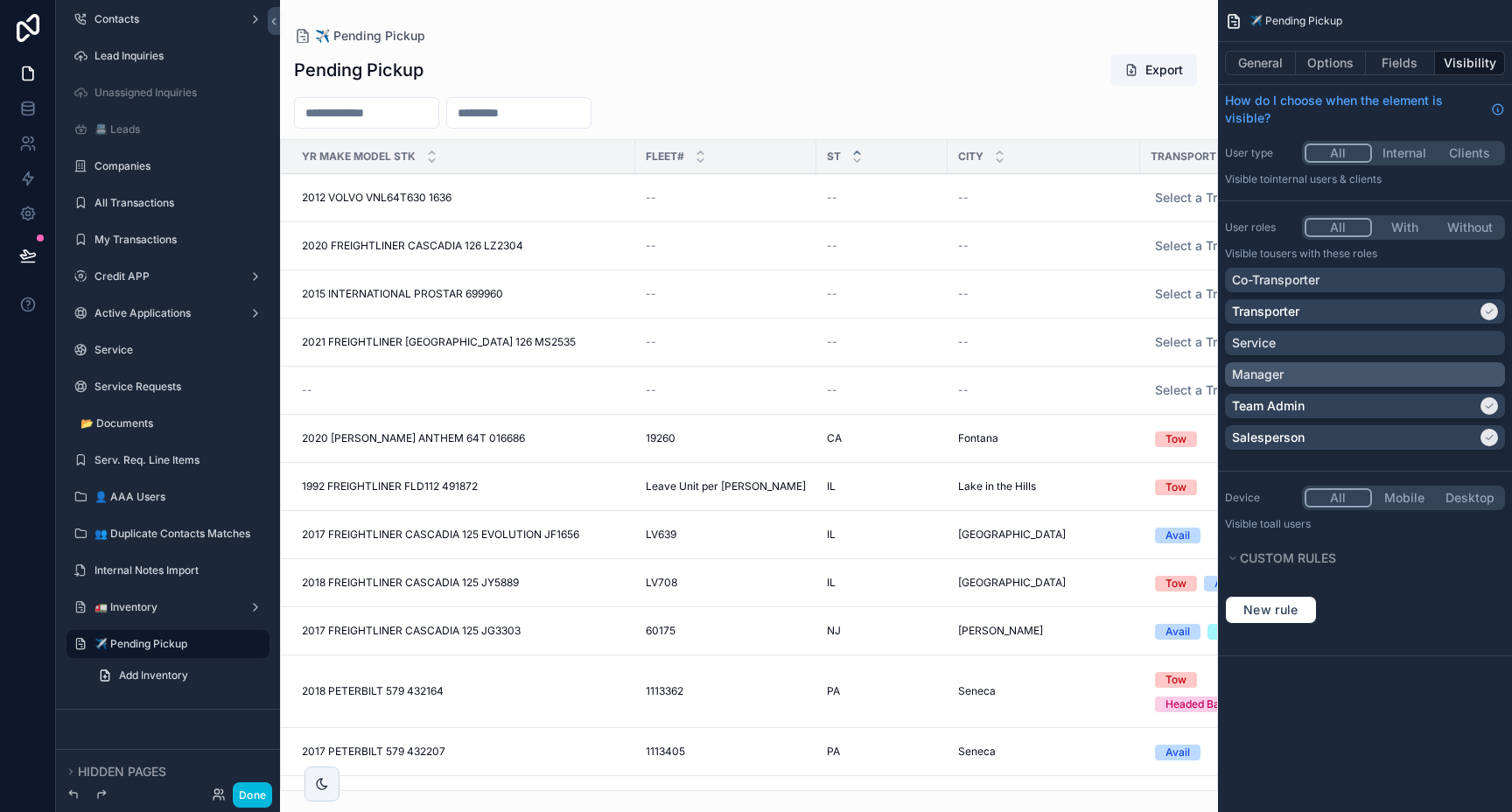
click at [1474, 376] on div "Manager" at bounding box center [1365, 375] width 266 height 18
click at [1475, 340] on div "Service" at bounding box center [1365, 343] width 266 height 18
click at [251, 792] on button "Done" at bounding box center [252, 794] width 39 height 26
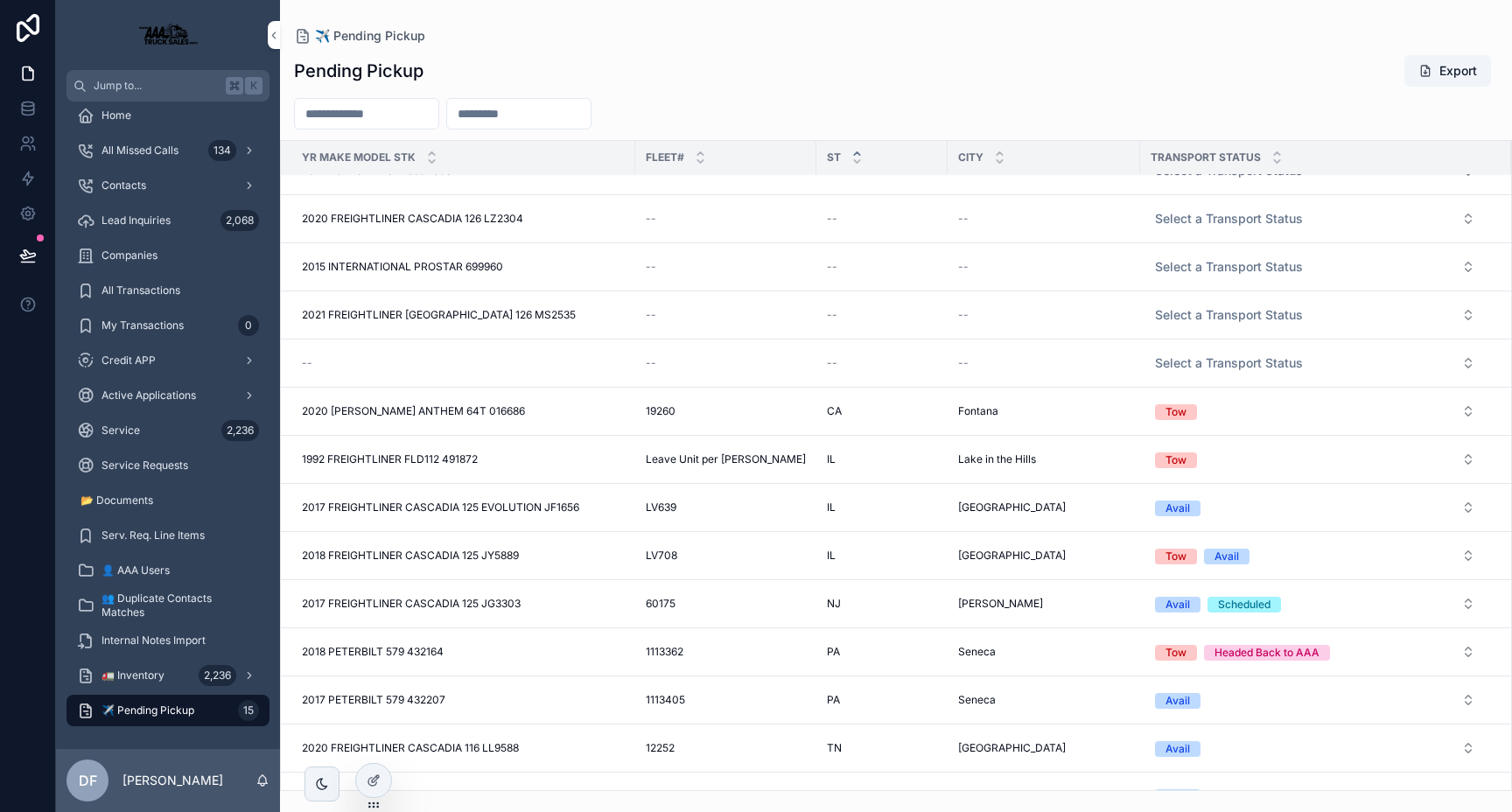
scroll to position [0, 0]
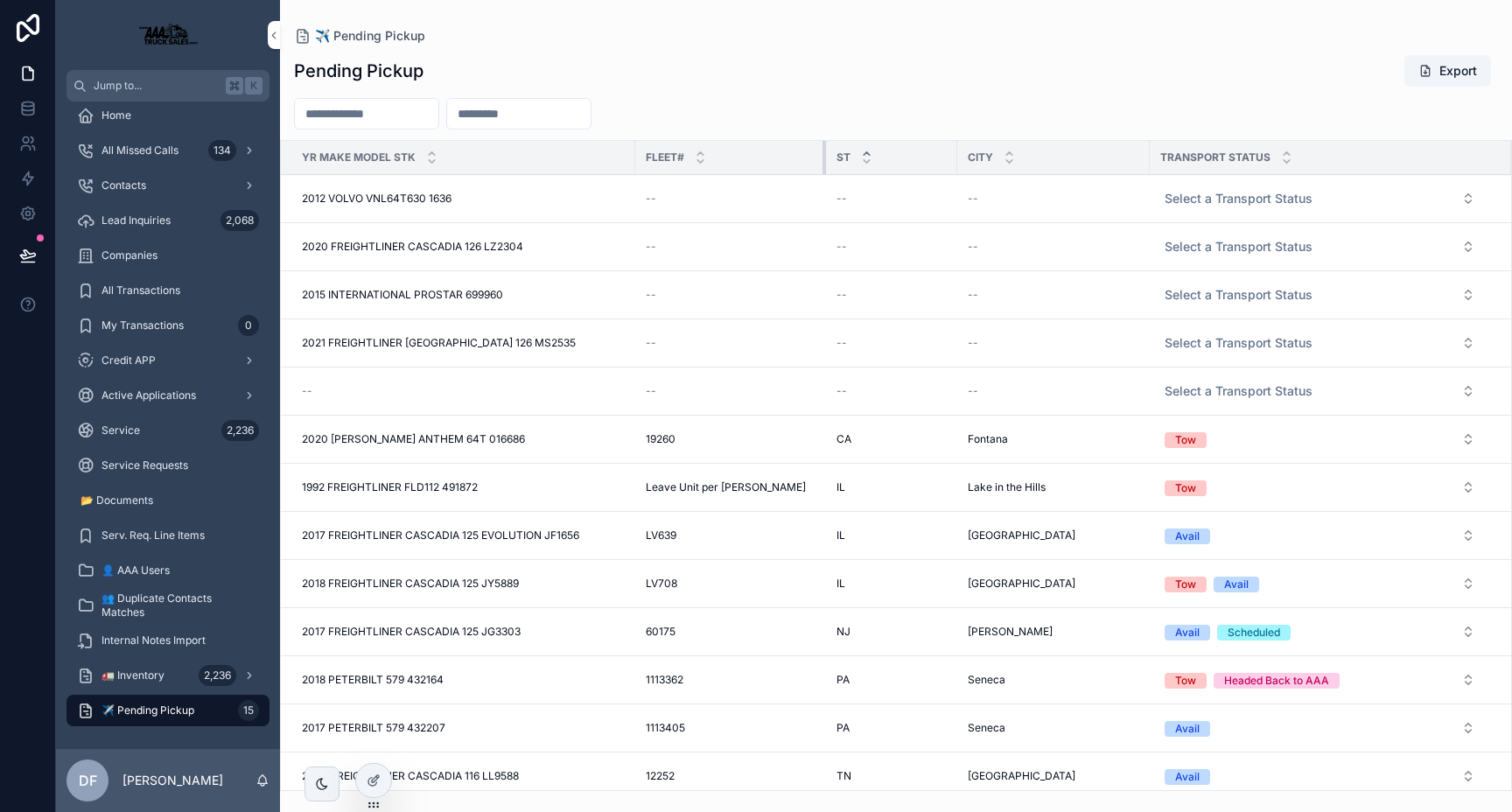
drag, startPoint x: 805, startPoint y: 155, endPoint x: 824, endPoint y: 164, distance: 21.0
click at [824, 164] on div "scrollable content" at bounding box center [826, 157] width 7 height 33
click at [1011, 160] on icon "scrollable content" at bounding box center [1009, 160] width 6 height 3
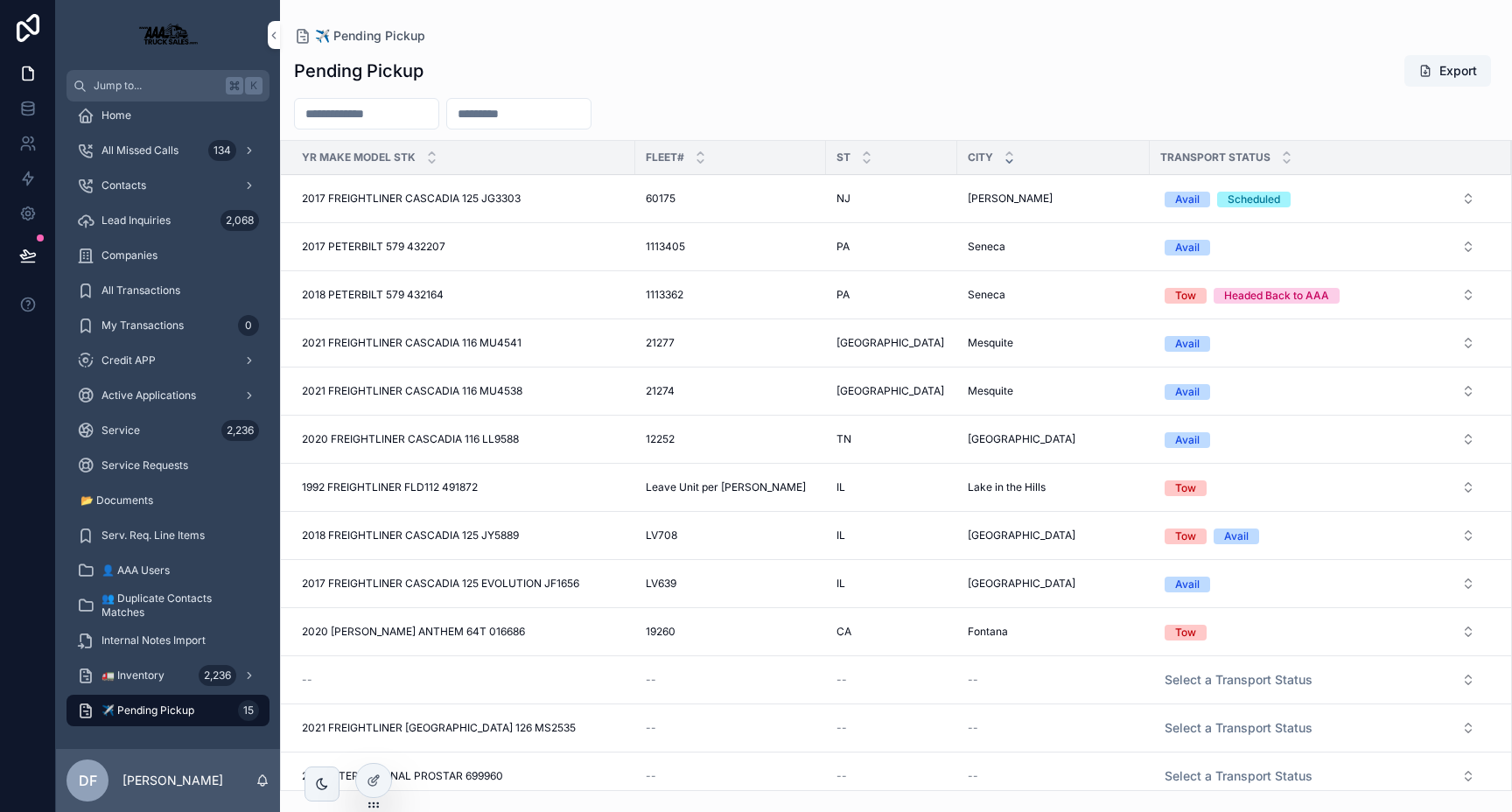
click at [555, 115] on input "scrollable content" at bounding box center [519, 114] width 144 height 25
click at [591, 115] on input "scrollable content" at bounding box center [519, 114] width 144 height 25
click at [464, 117] on input "scrollable content" at bounding box center [519, 114] width 144 height 25
click at [364, 121] on input "scrollable content" at bounding box center [367, 114] width 144 height 25
click at [511, 113] on input "scrollable content" at bounding box center [519, 114] width 144 height 25
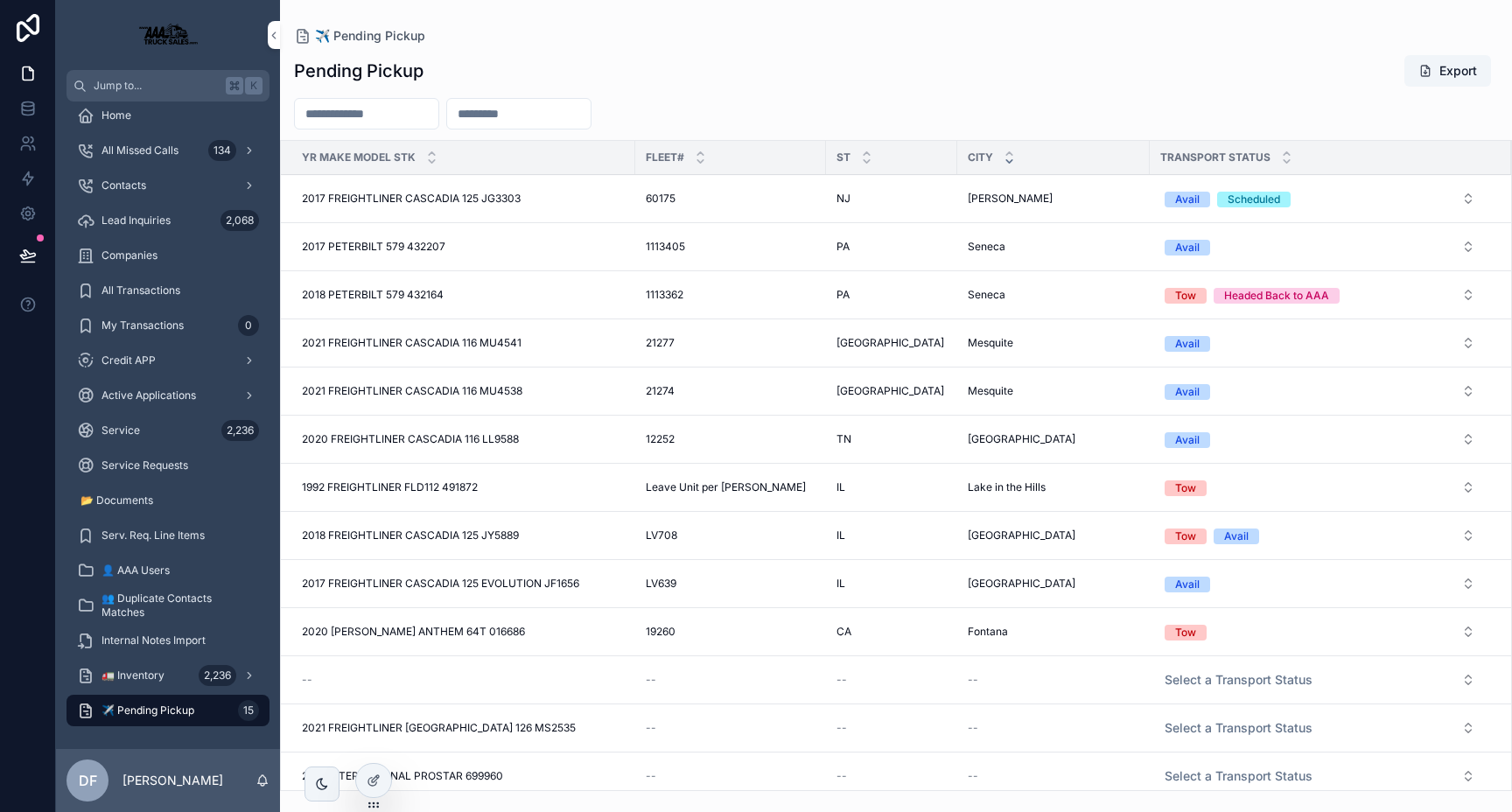
click at [549, 114] on input "scrollable content" at bounding box center [519, 114] width 144 height 25
click at [418, 112] on input "scrollable content" at bounding box center [367, 114] width 144 height 25
click at [557, 122] on input "scrollable content" at bounding box center [519, 114] width 144 height 25
click at [26, 108] on icon at bounding box center [28, 108] width 18 height 18
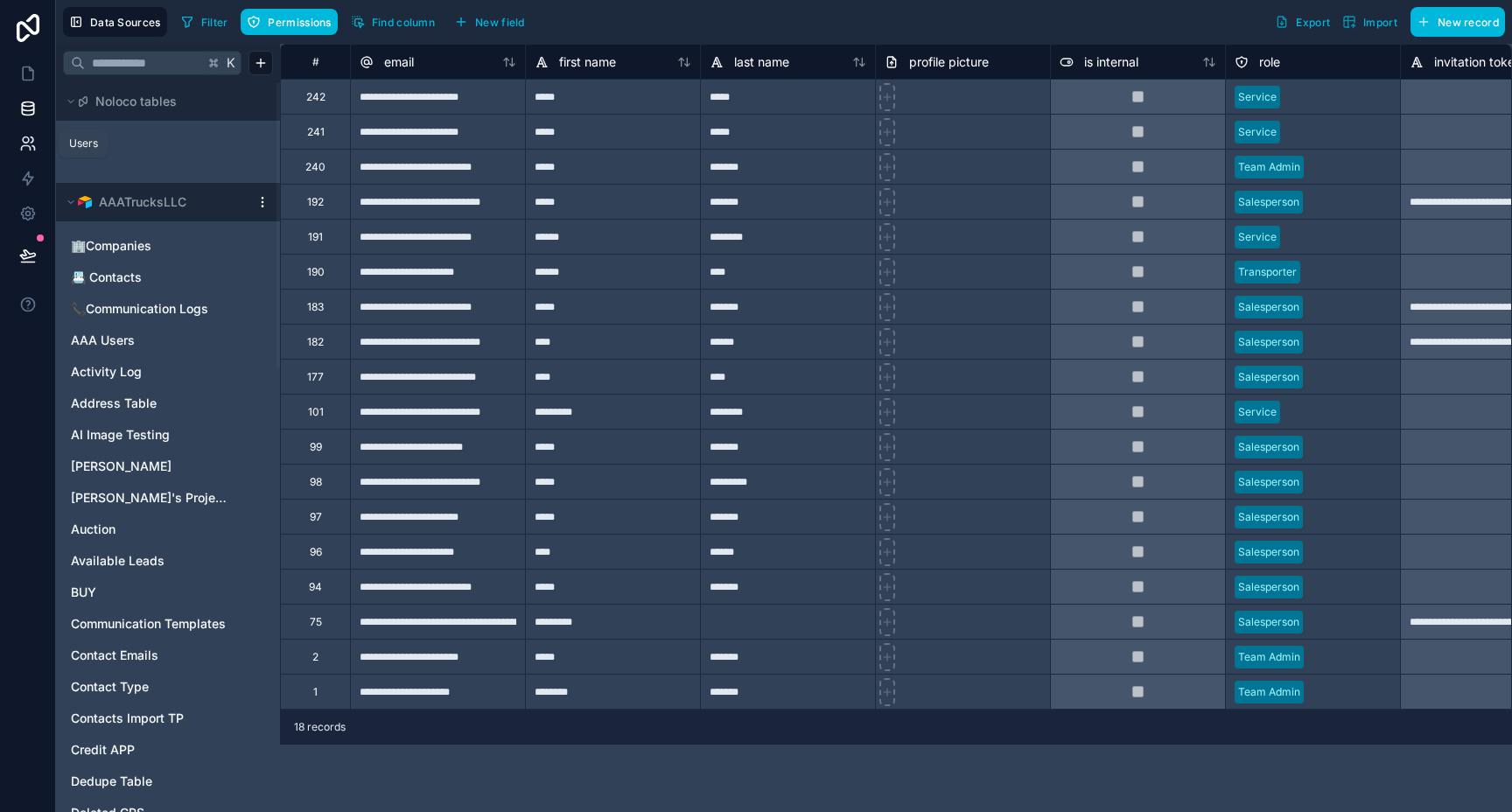
click at [23, 142] on icon at bounding box center [26, 140] width 6 height 6
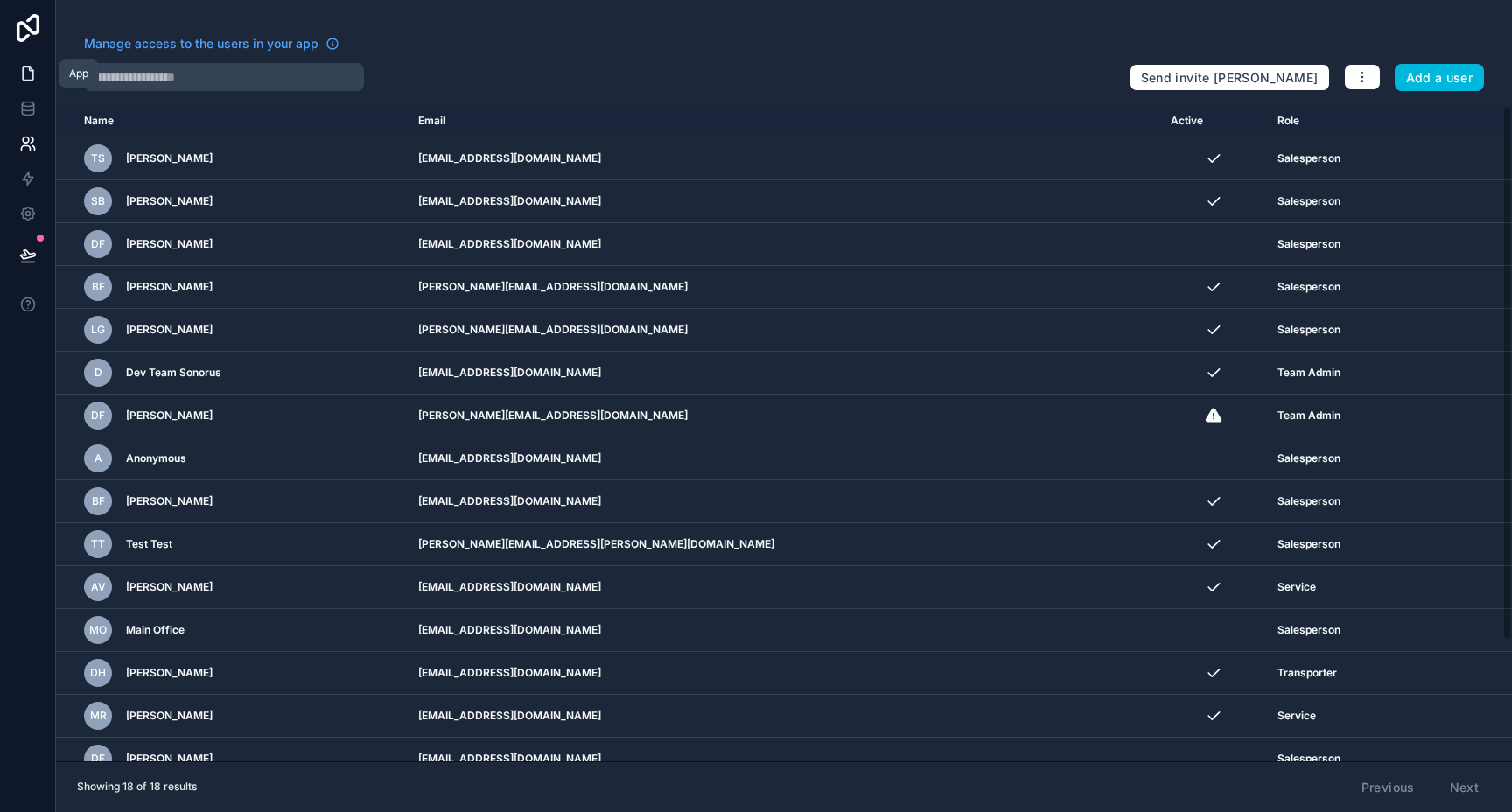
click at [32, 71] on icon at bounding box center [28, 74] width 11 height 13
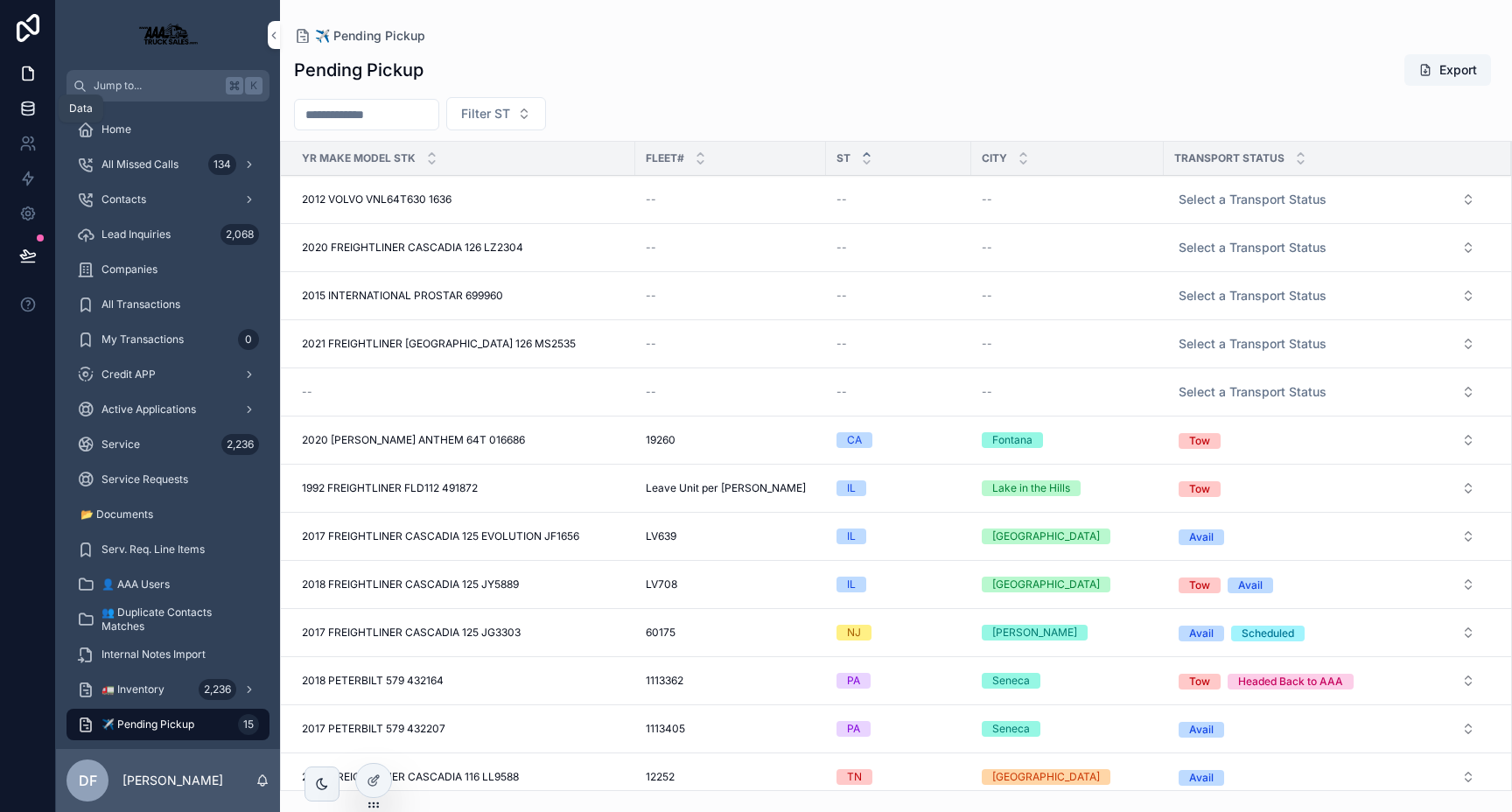
click at [30, 100] on icon at bounding box center [28, 108] width 18 height 18
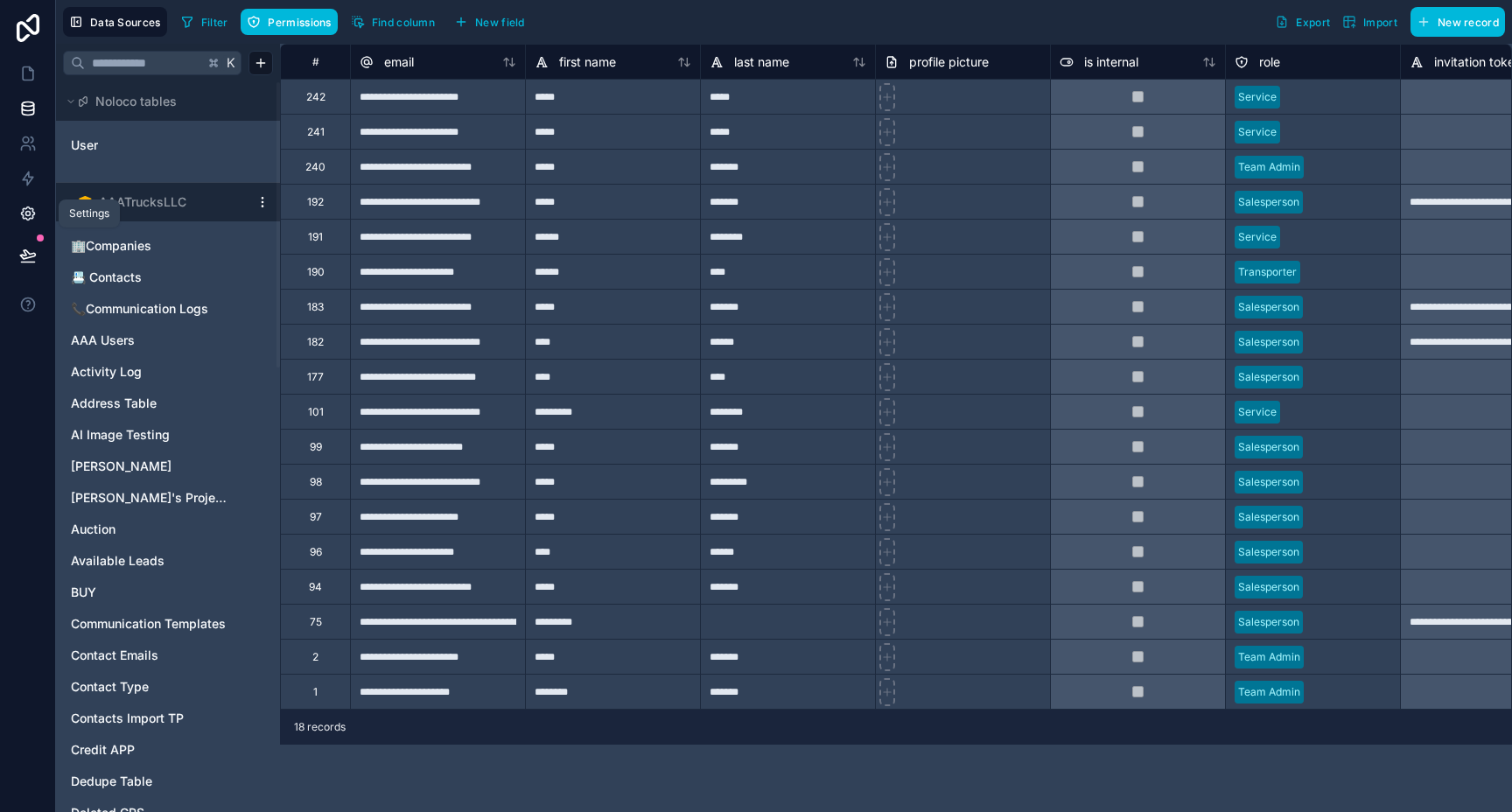
click at [24, 203] on link at bounding box center [28, 213] width 55 height 35
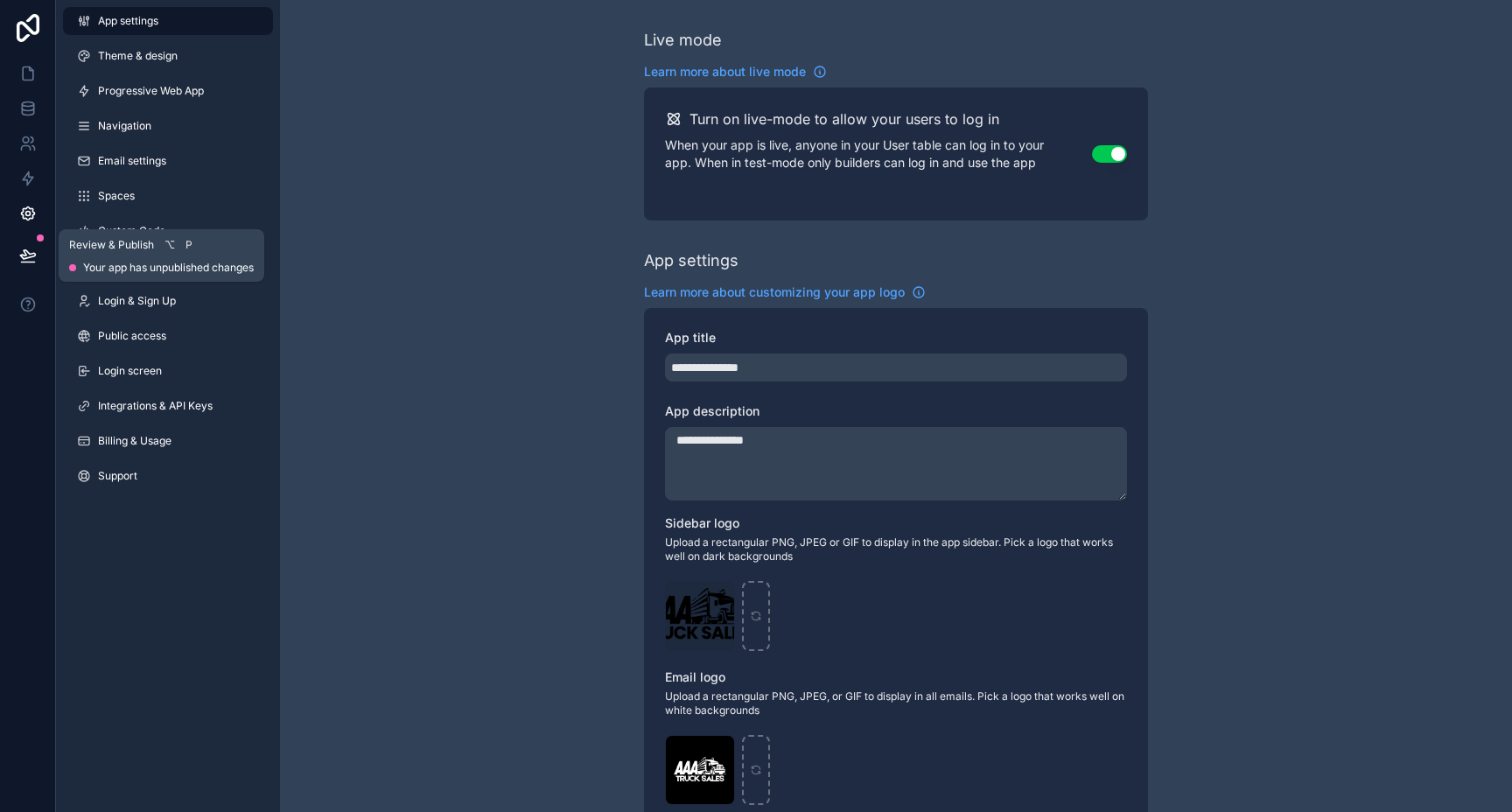
click at [23, 247] on icon at bounding box center [28, 256] width 18 height 18
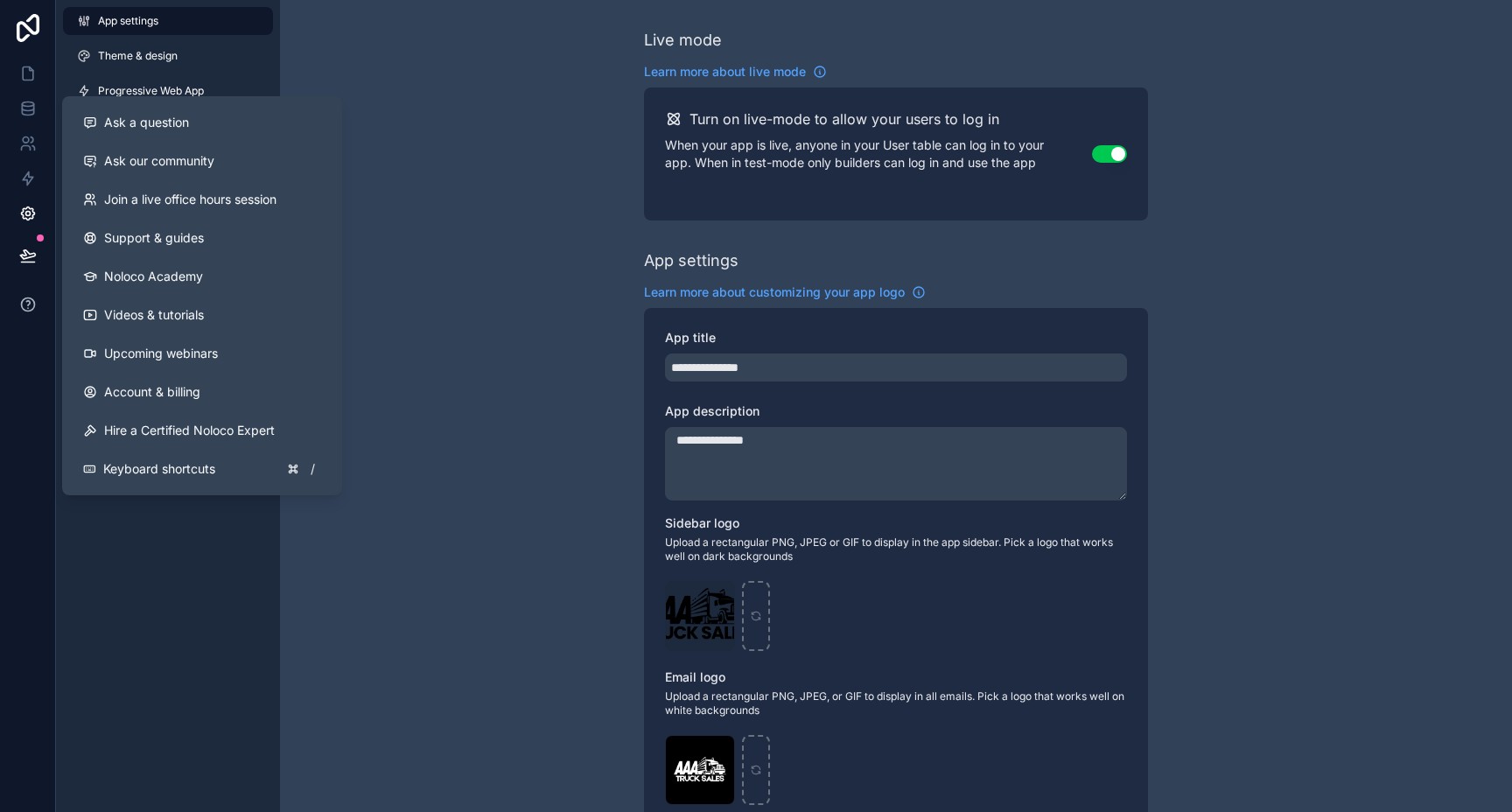
click at [22, 299] on icon at bounding box center [28, 304] width 13 height 13
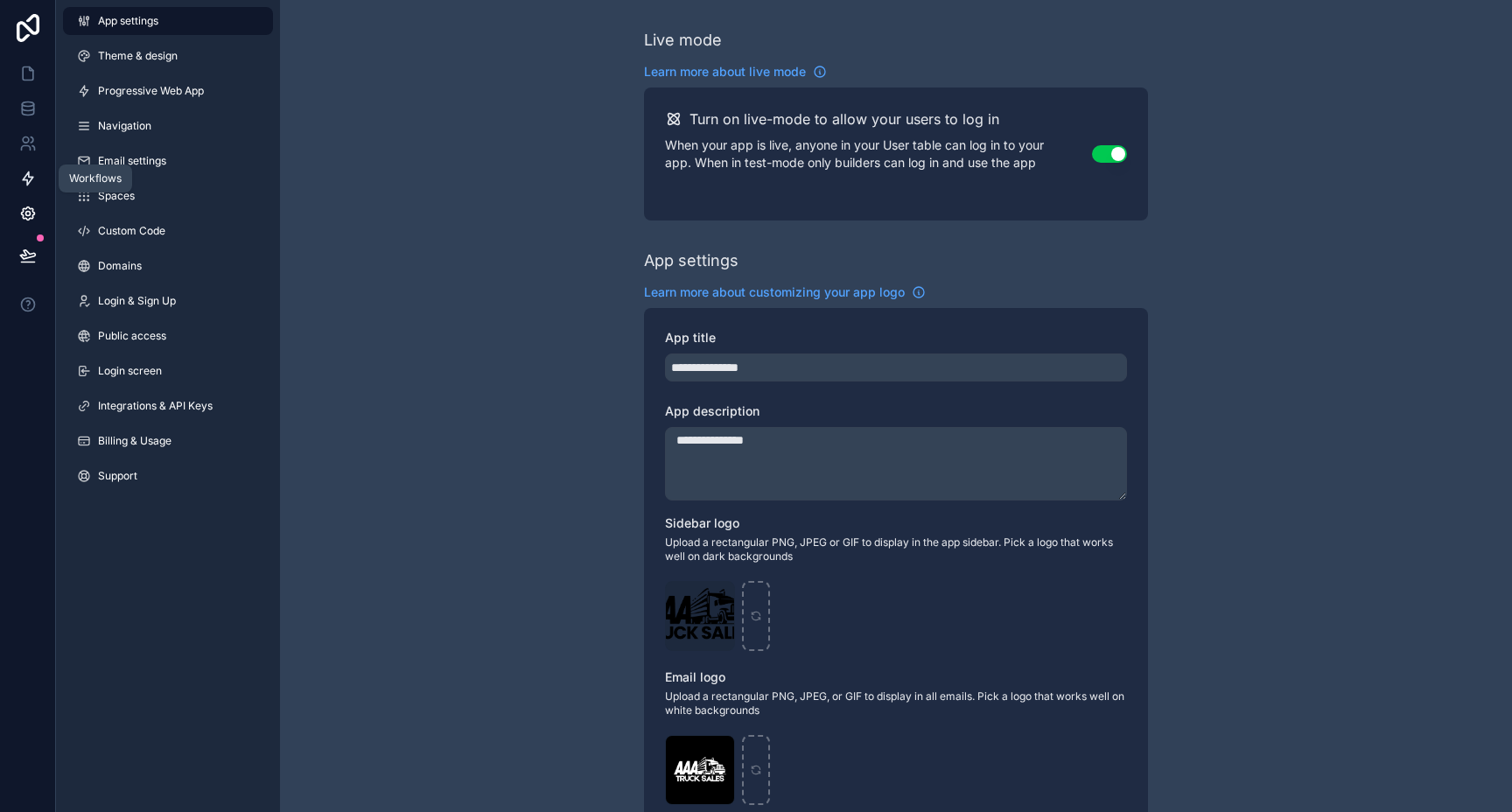
click at [30, 174] on icon at bounding box center [28, 179] width 18 height 18
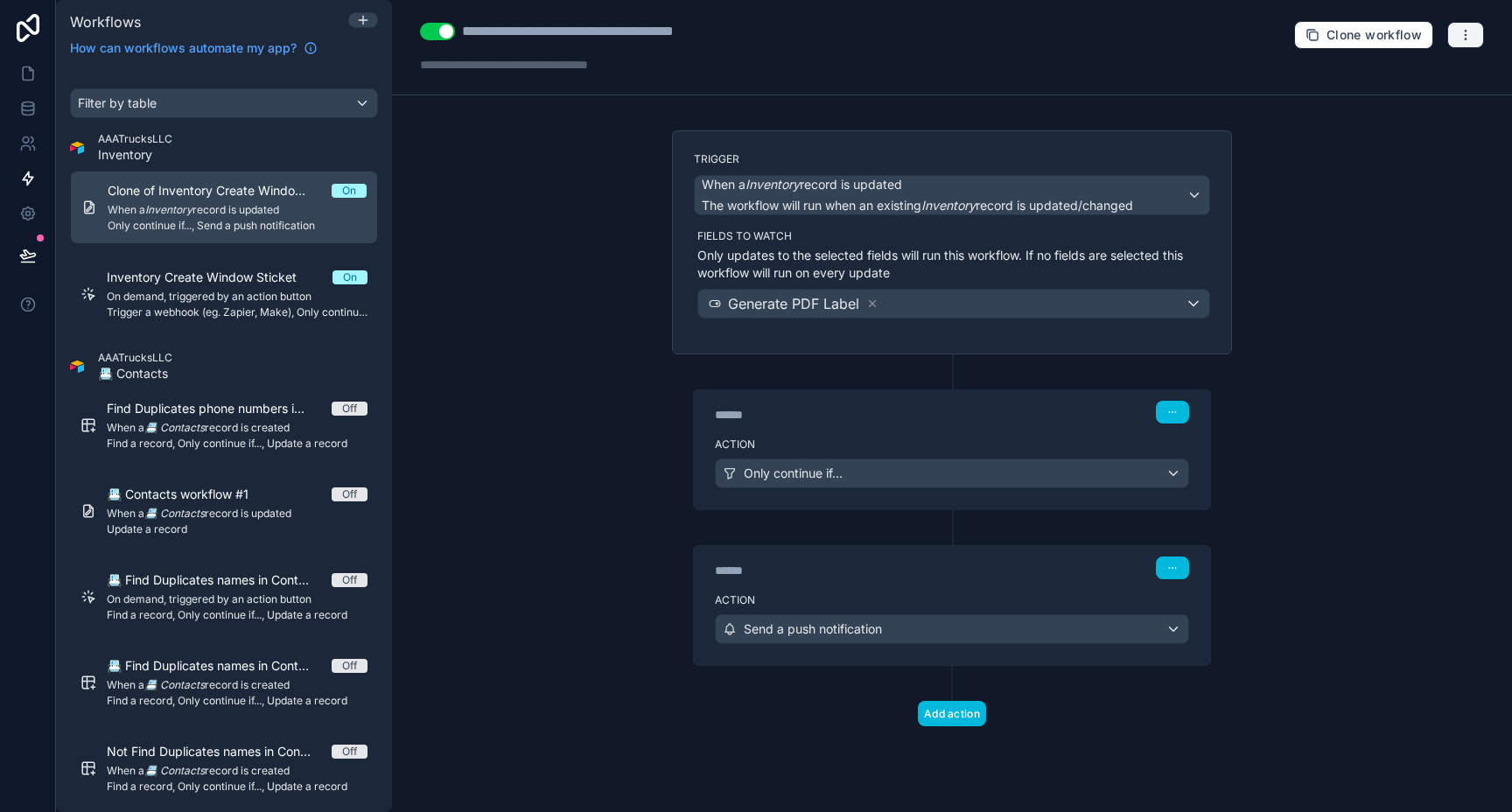
click at [1468, 35] on icon "button" at bounding box center [1466, 36] width 14 height 14
click at [557, 249] on div "**********" at bounding box center [951, 406] width 1120 height 812
click at [20, 147] on icon at bounding box center [28, 144] width 18 height 18
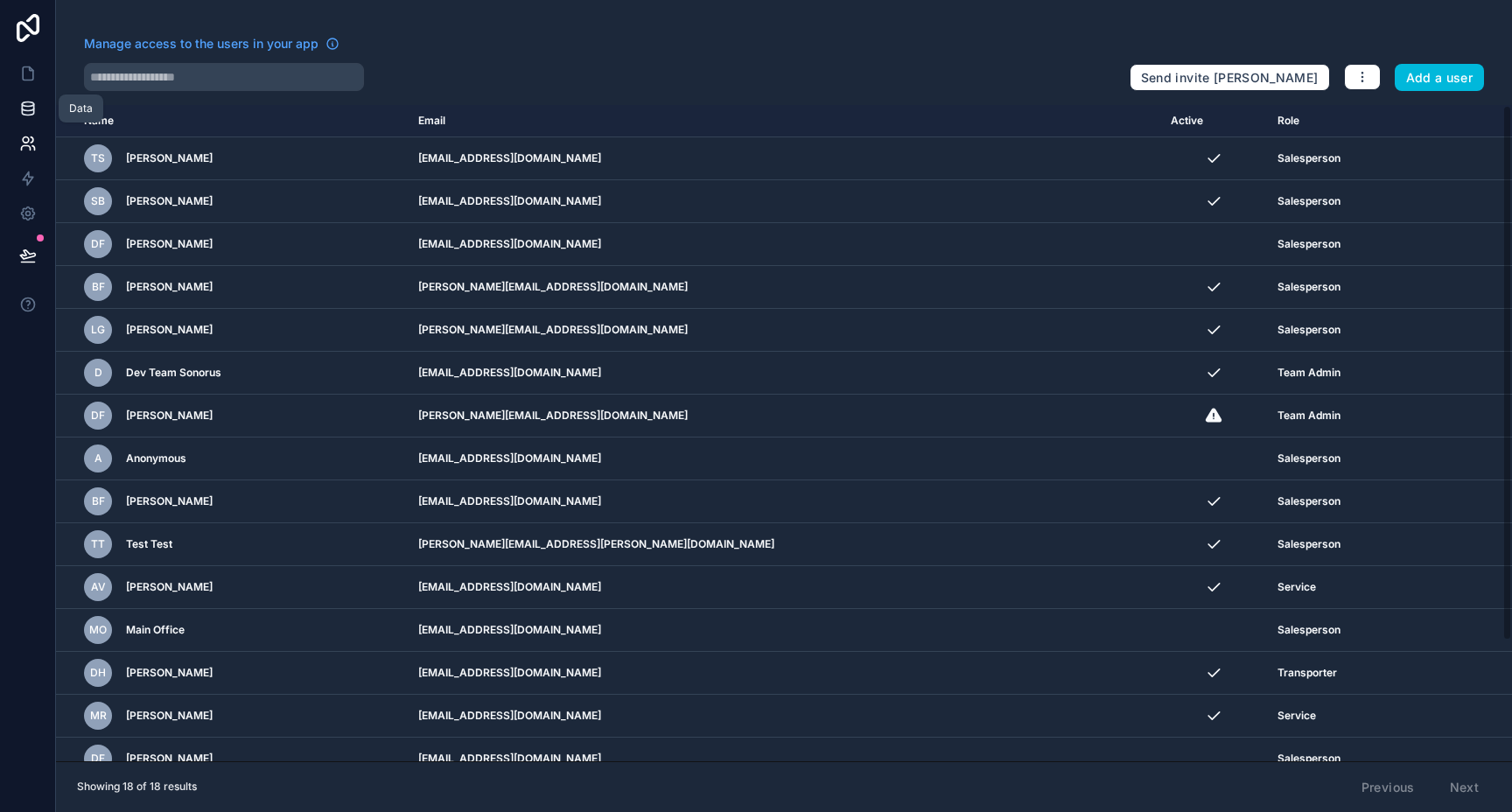
click at [23, 104] on icon at bounding box center [28, 108] width 18 height 18
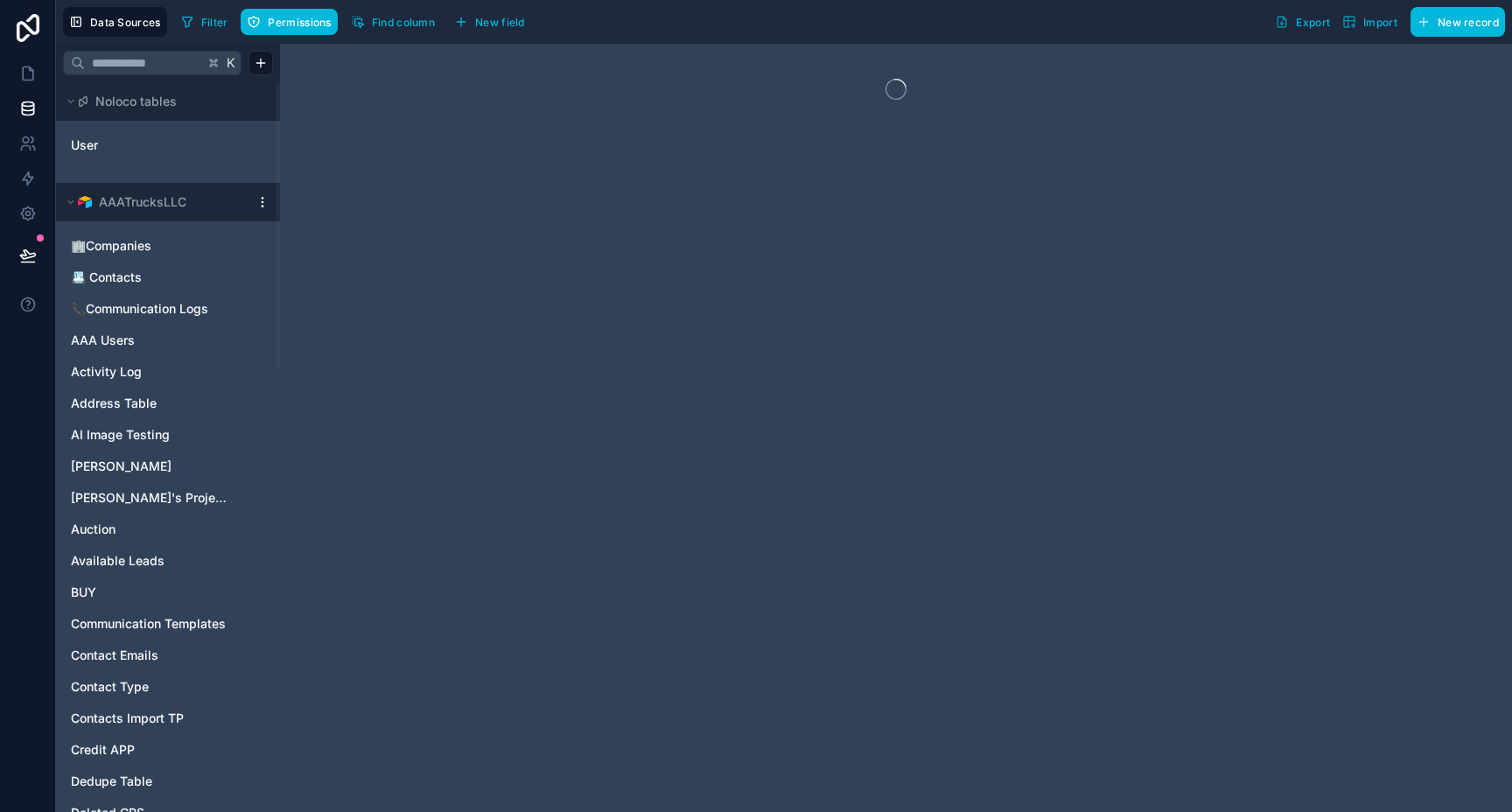
click at [266, 203] on html "Data Sources Filter Permissions Find column New field Export Import New record …" at bounding box center [756, 406] width 1512 height 812
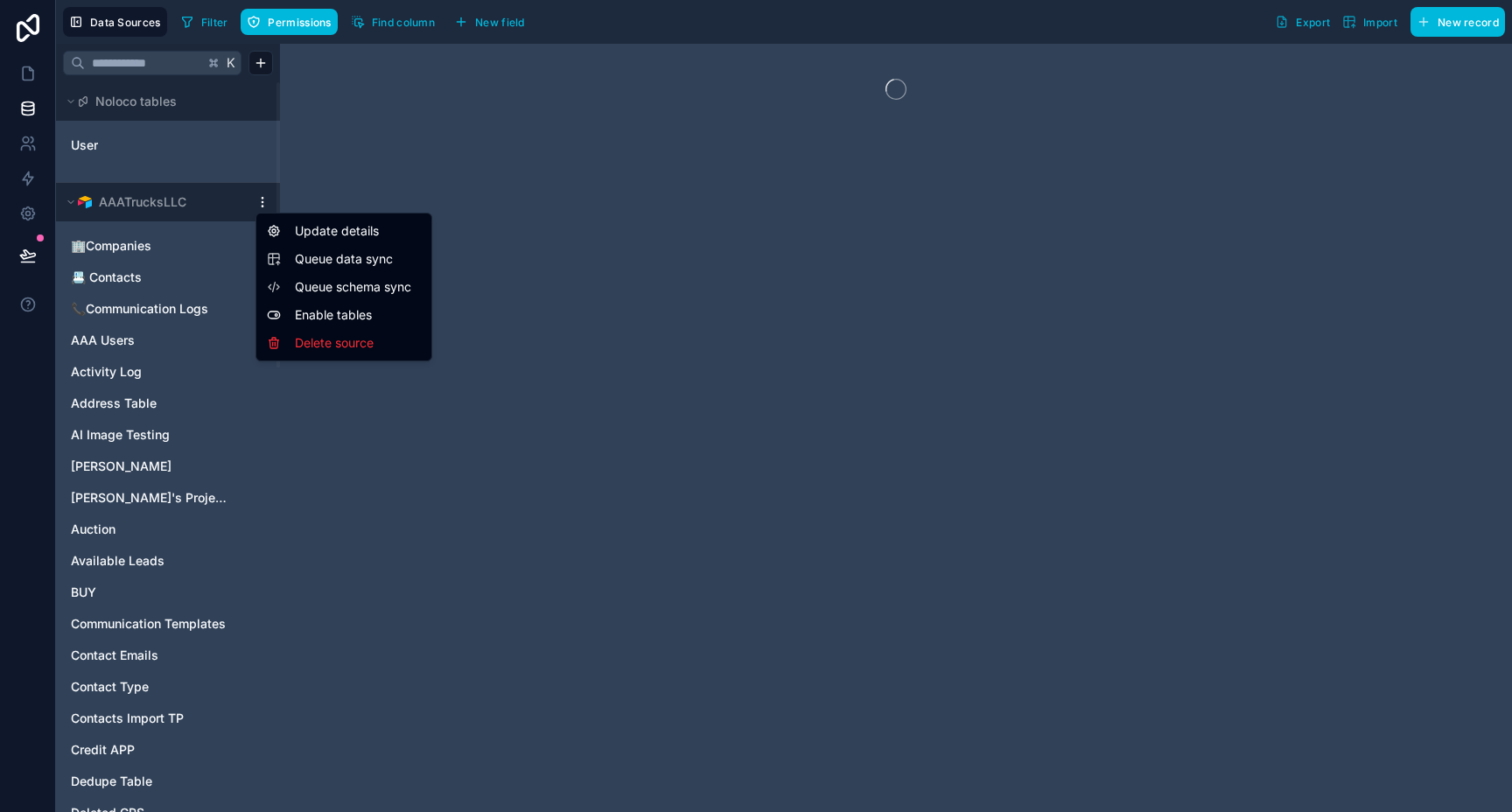
click at [357, 252] on span "Queue data sync" at bounding box center [358, 259] width 126 height 18
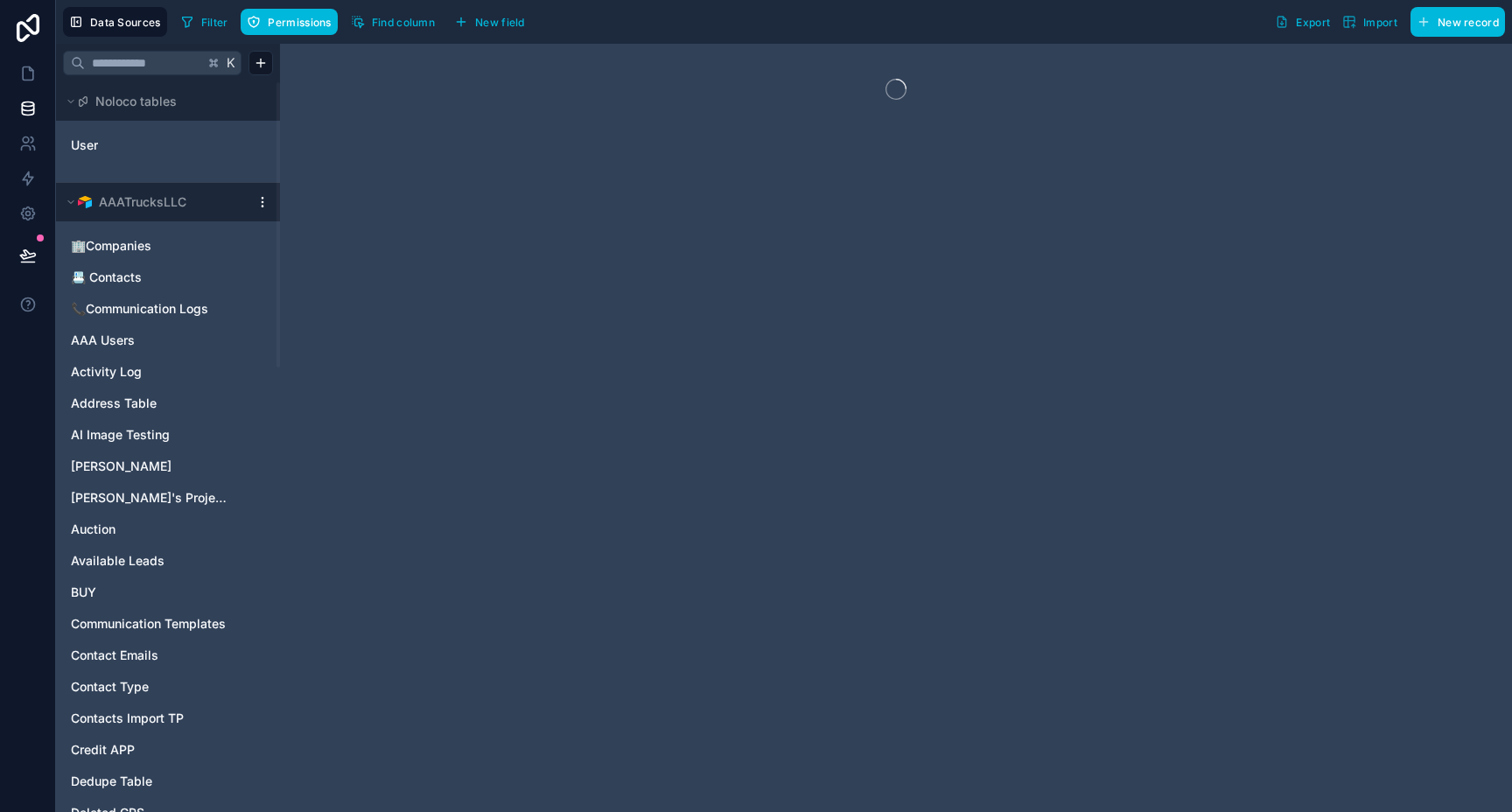
click at [262, 202] on html "Data Sources Filter Permissions Find column New field Export Import New record …" at bounding box center [756, 406] width 1512 height 812
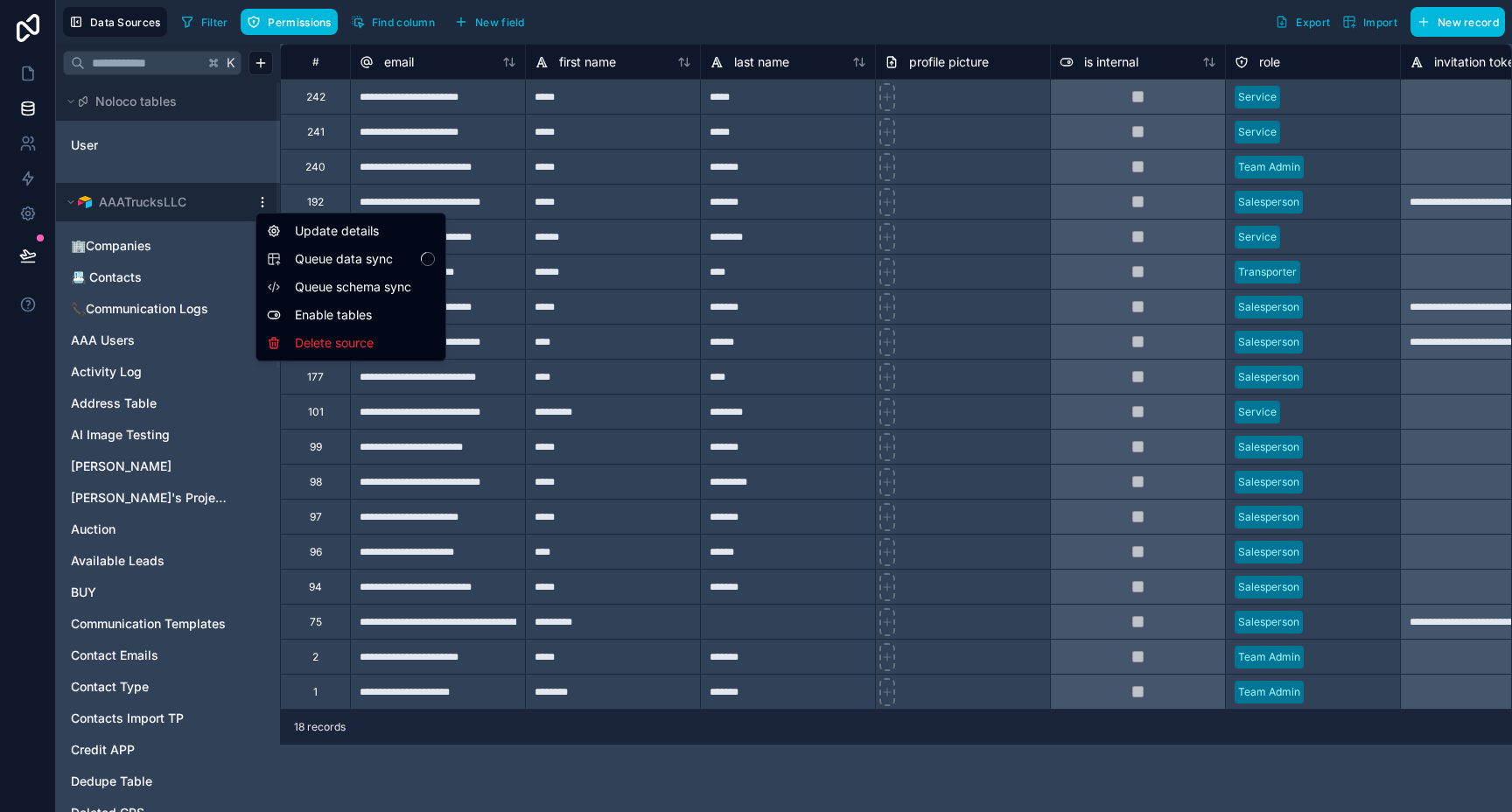
click at [355, 288] on span "Queue schema sync" at bounding box center [358, 287] width 126 height 18
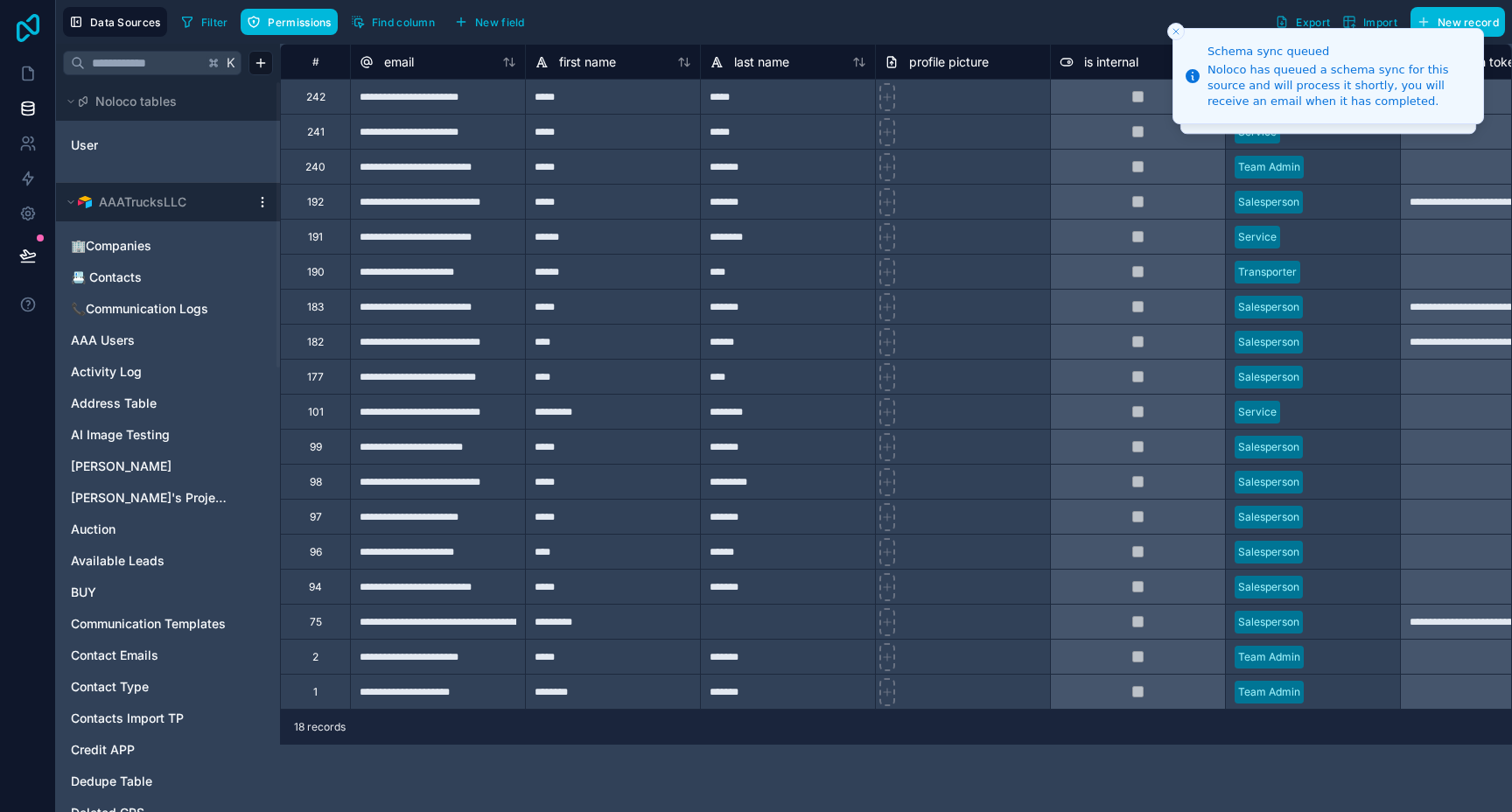
click at [22, 36] on icon at bounding box center [28, 28] width 35 height 28
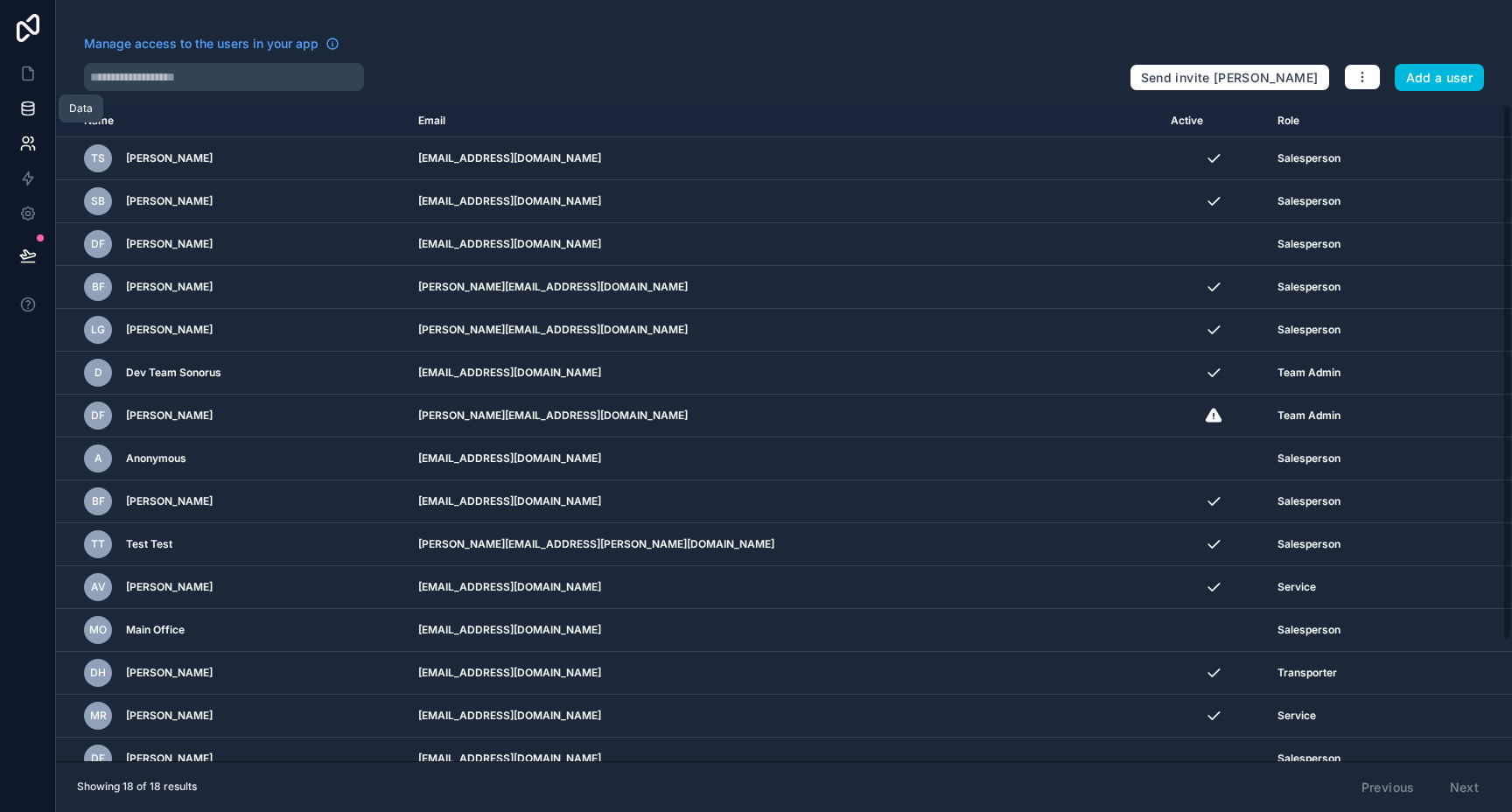
click at [31, 116] on icon at bounding box center [28, 108] width 18 height 18
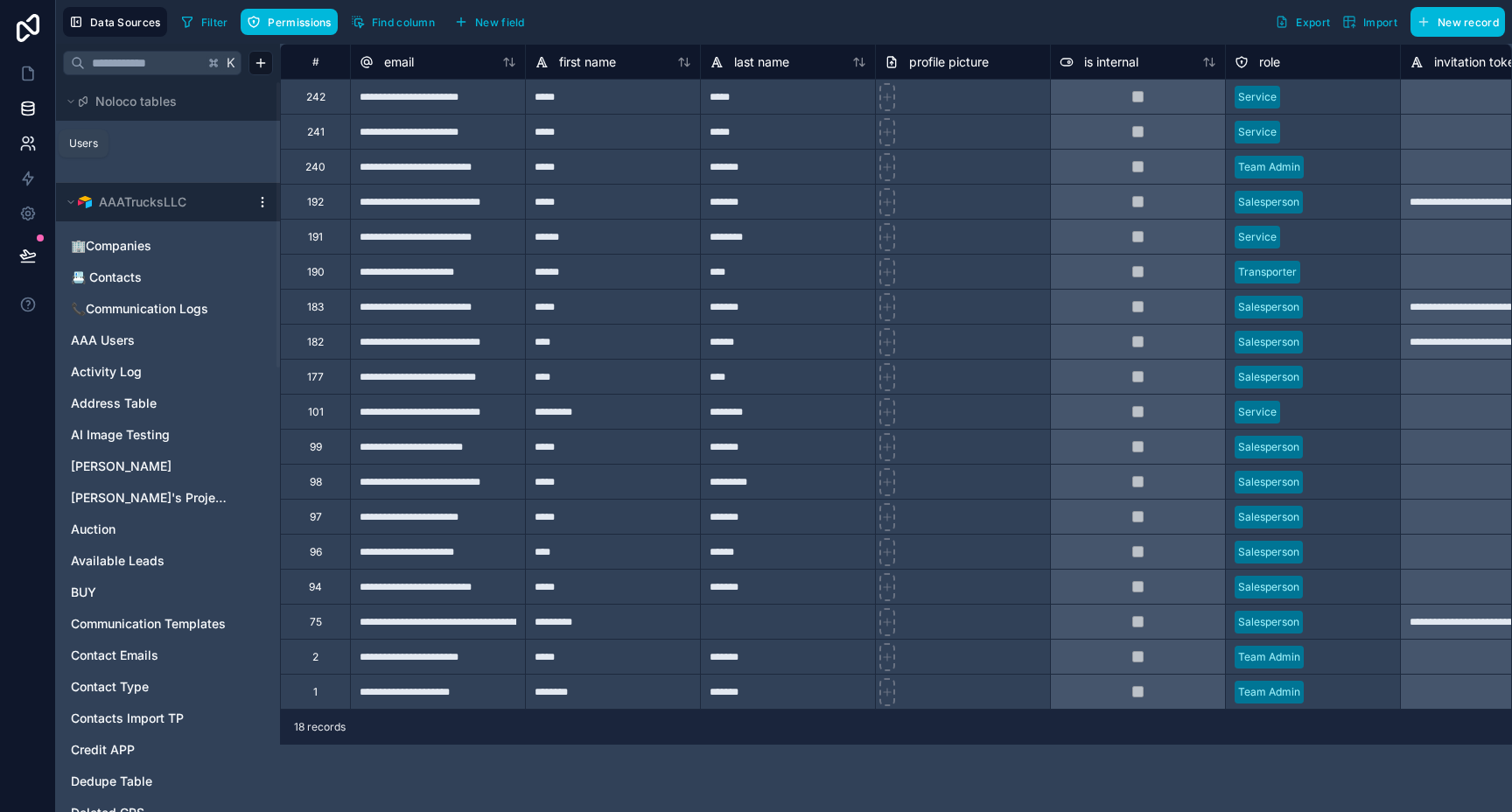
click at [30, 148] on icon at bounding box center [28, 144] width 18 height 18
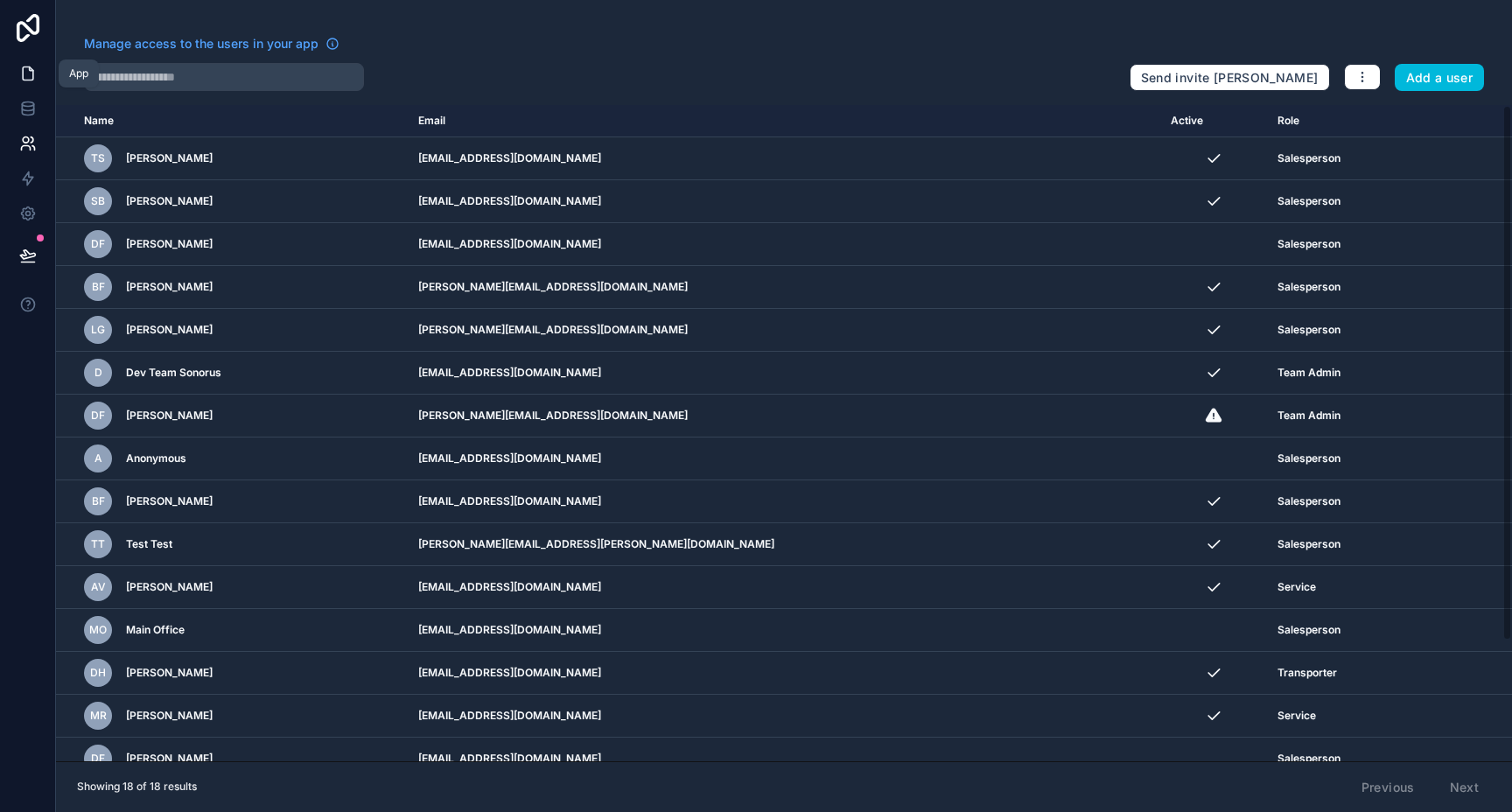
click at [28, 68] on icon at bounding box center [28, 74] width 18 height 18
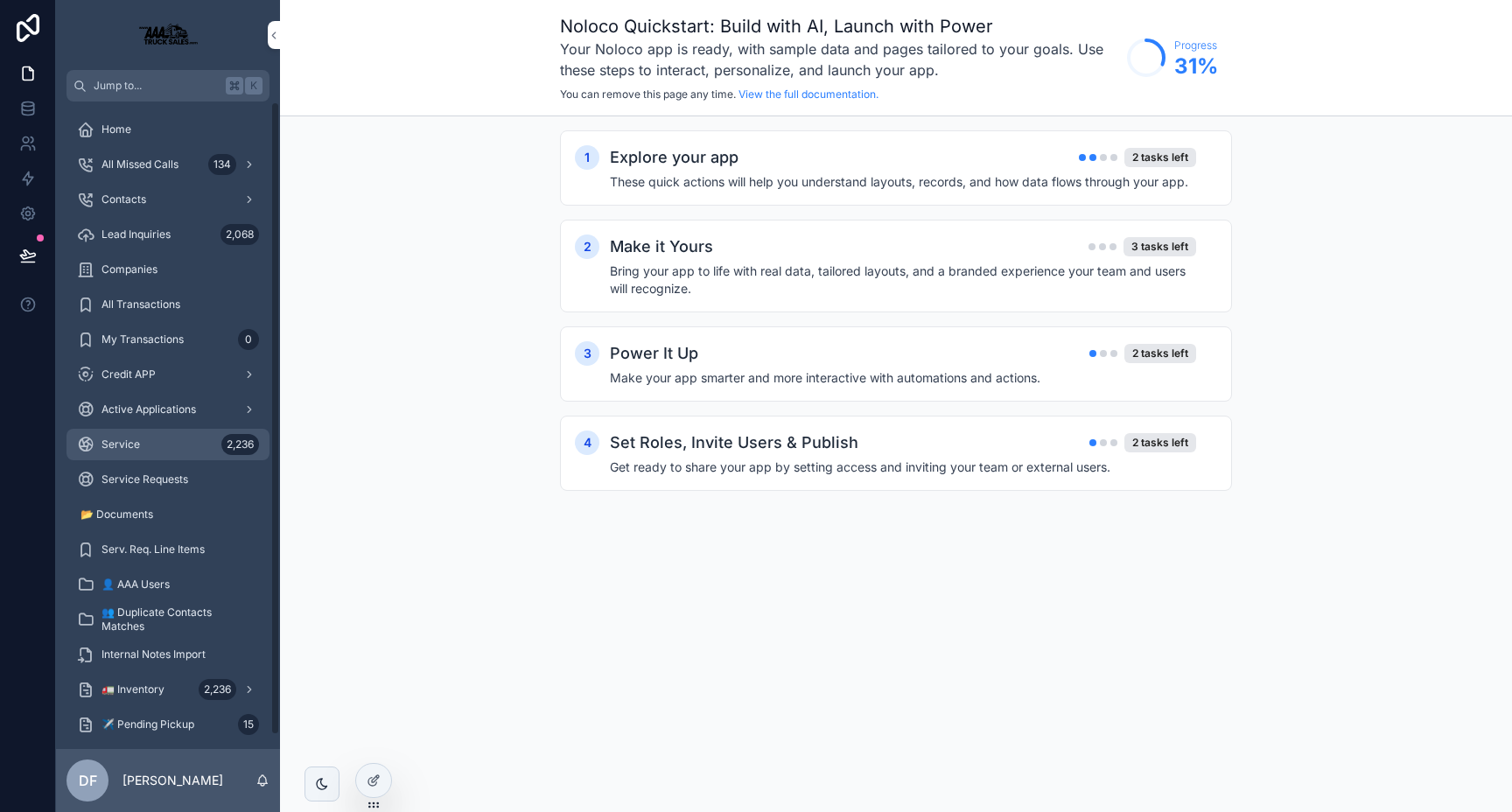
scroll to position [14, 0]
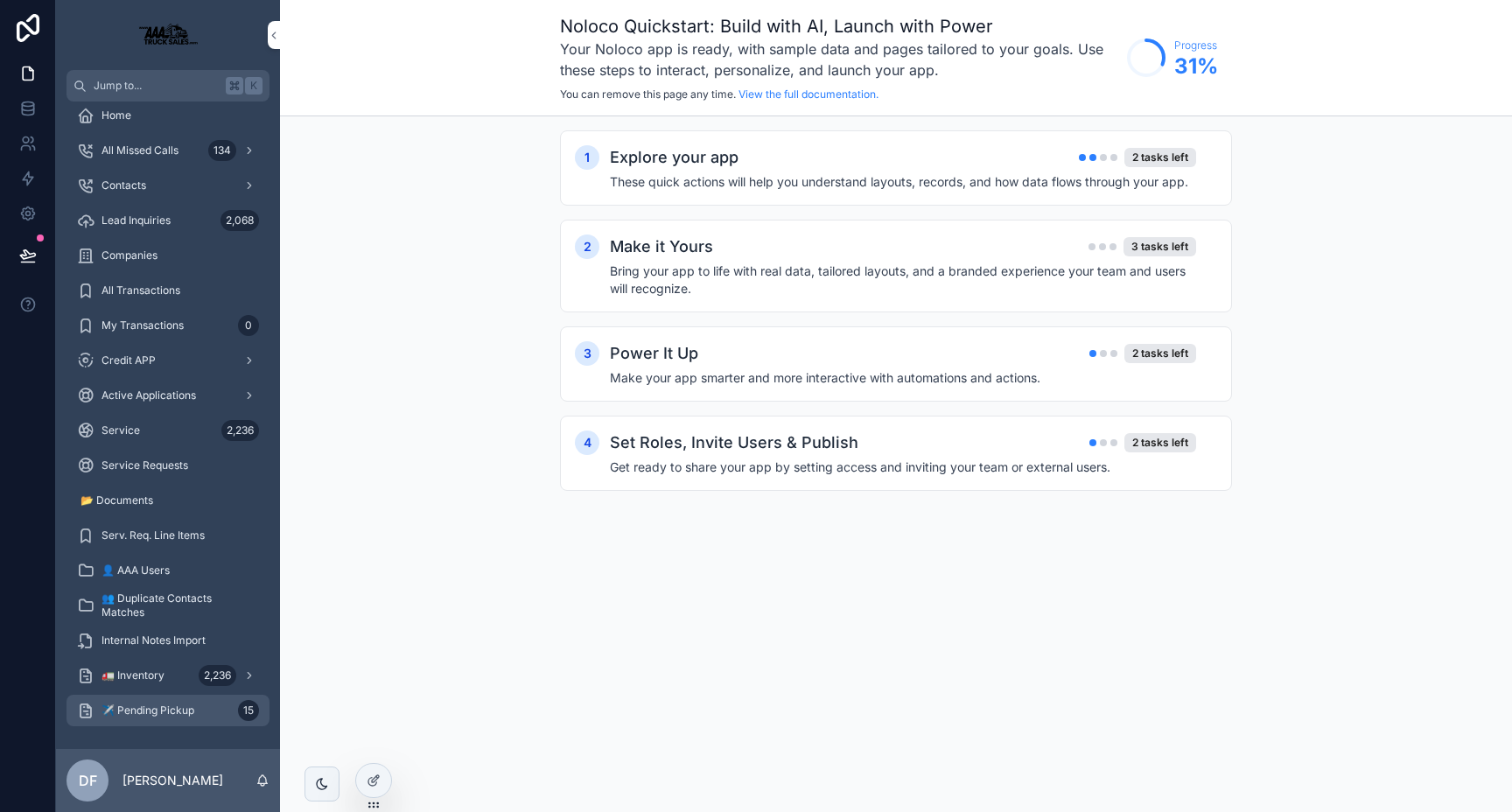
click at [165, 702] on div "✈️ Pending Pickup 15" at bounding box center [168, 711] width 182 height 28
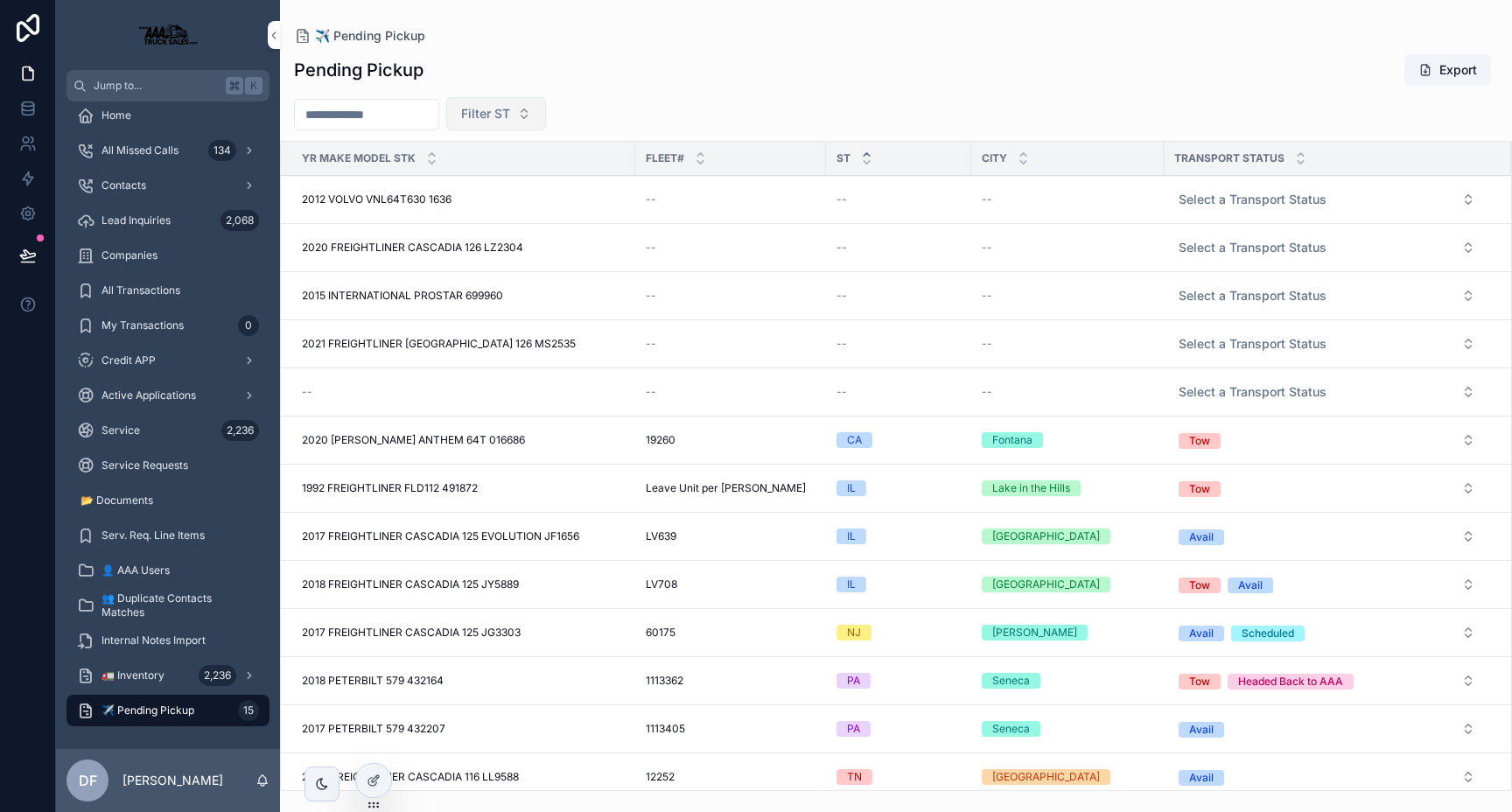
click at [532, 110] on button "Filter ST" at bounding box center [496, 113] width 99 height 33
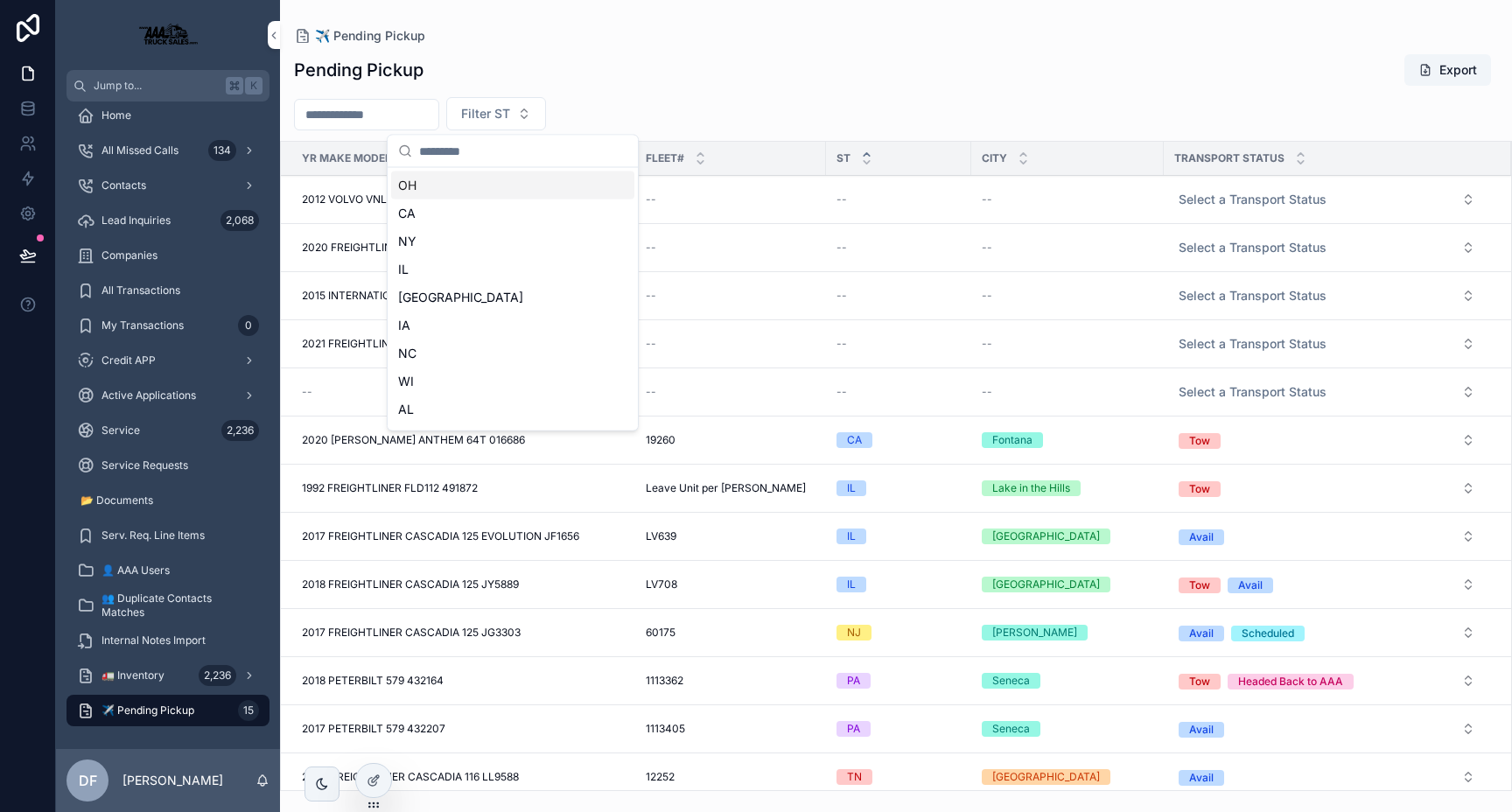
click at [774, 101] on div "Filter ST" at bounding box center [895, 113] width 1232 height 33
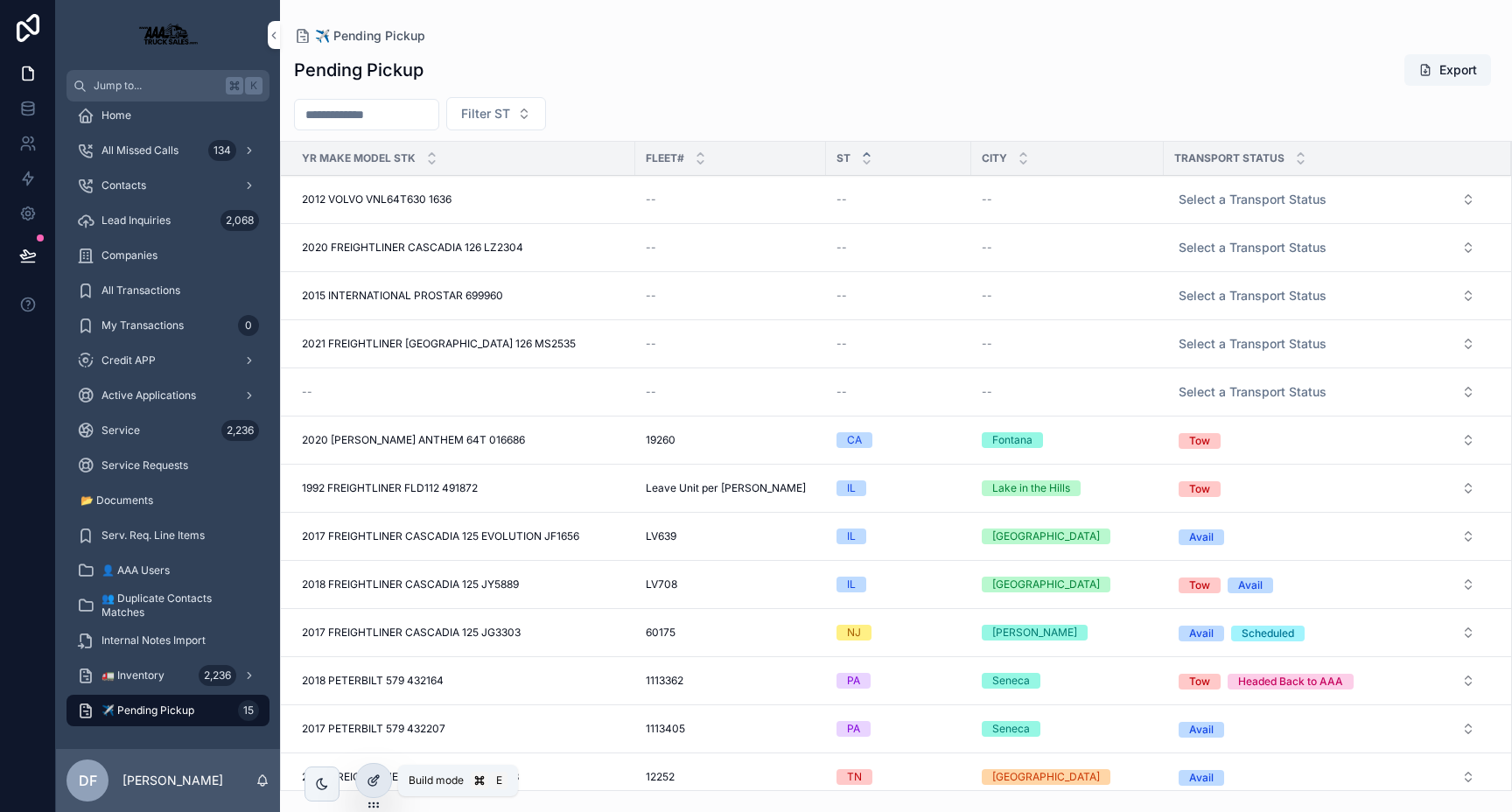
click at [368, 777] on icon at bounding box center [374, 781] width 14 height 14
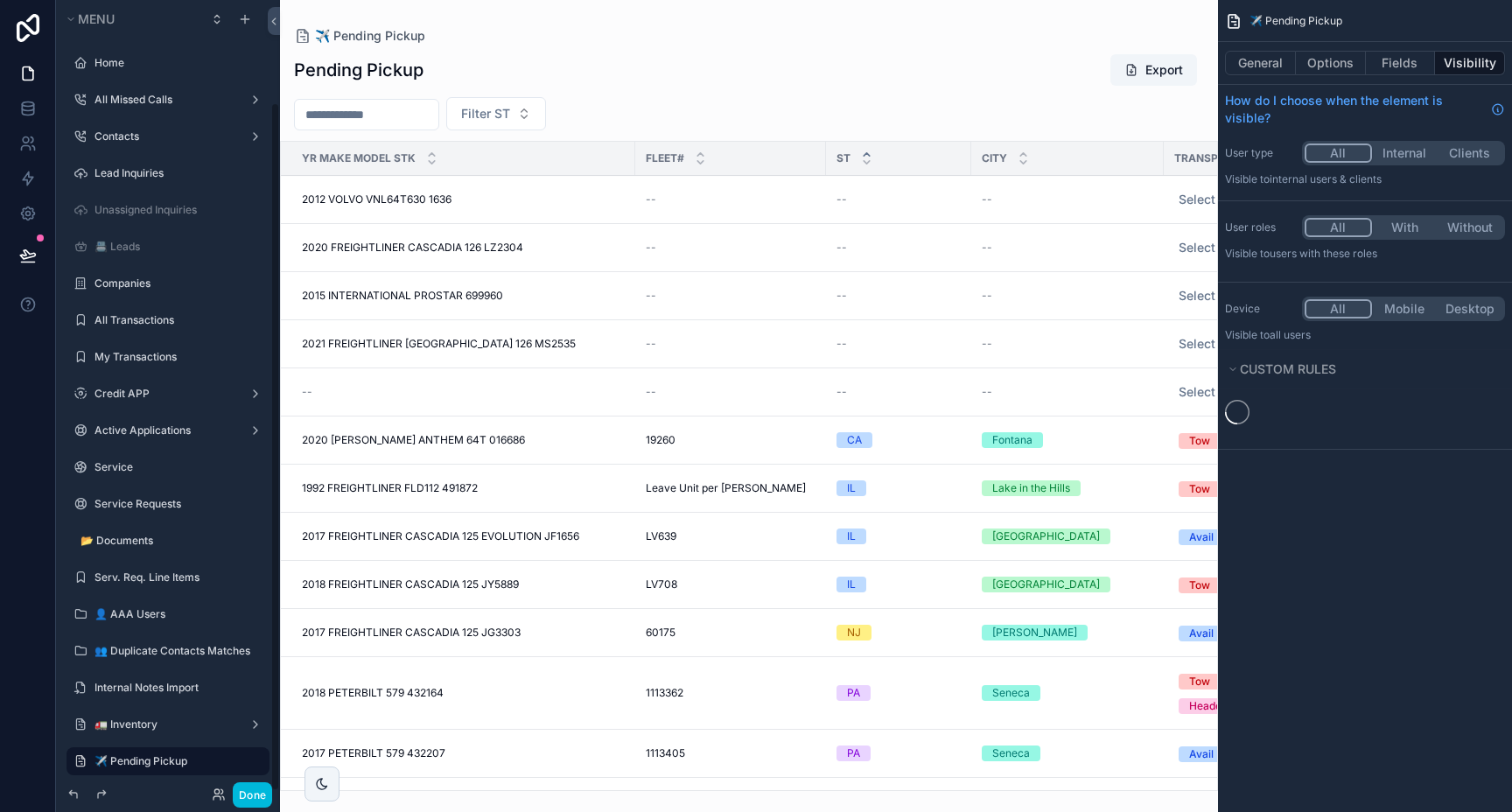
scroll to position [117, 0]
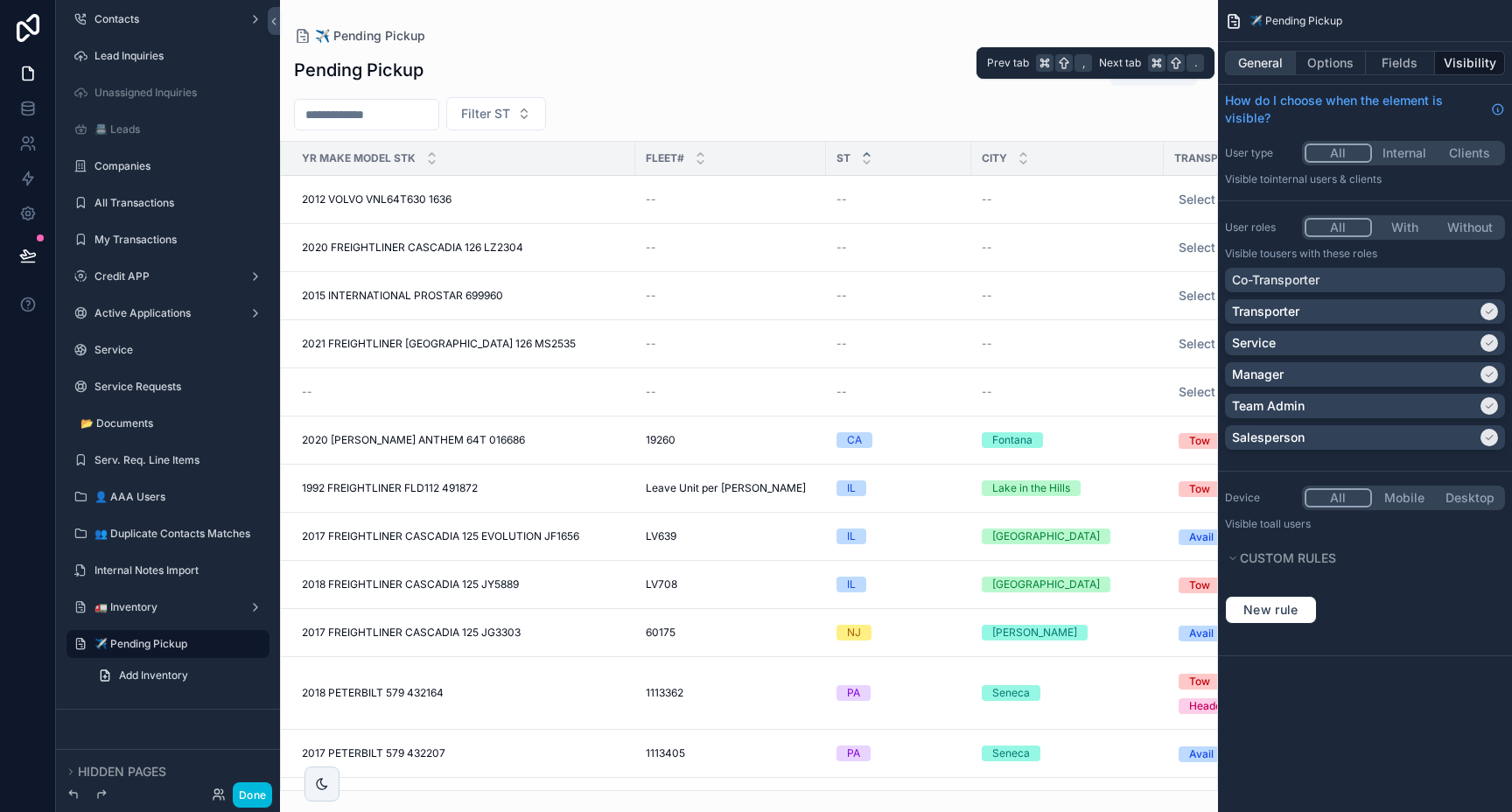
click at [1273, 67] on button "General" at bounding box center [1261, 63] width 71 height 25
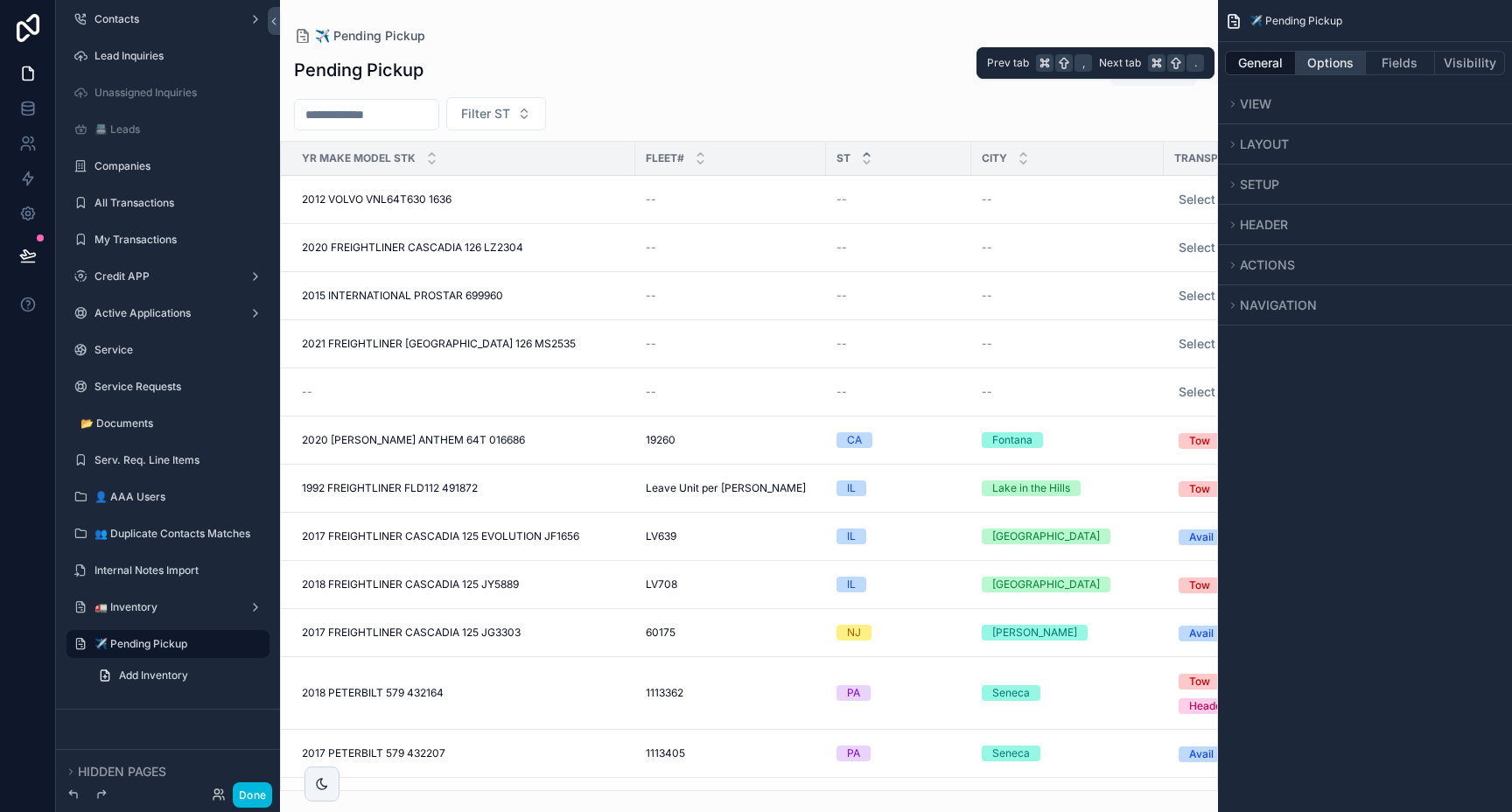
click at [1309, 62] on button "Options" at bounding box center [1331, 63] width 70 height 25
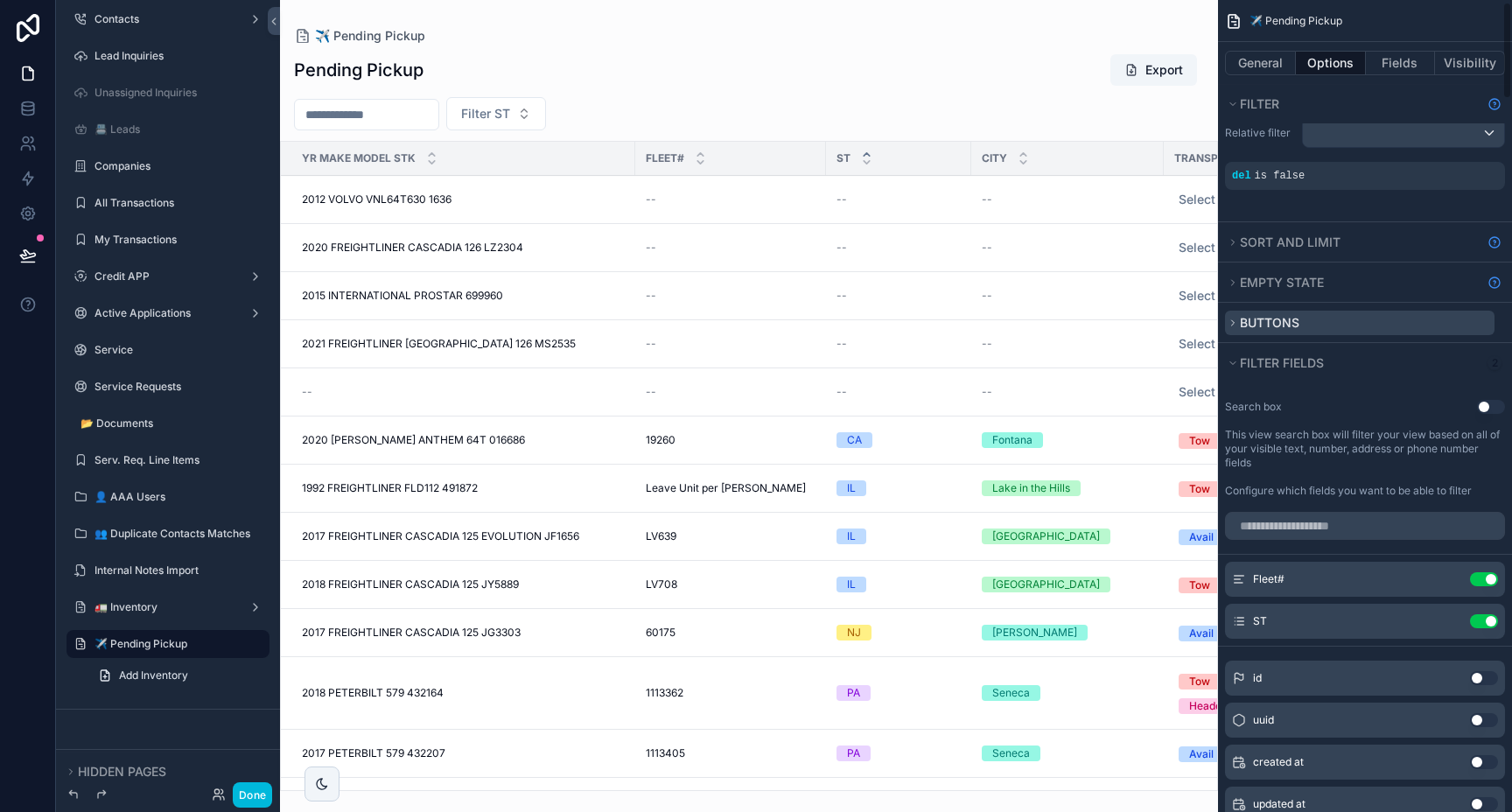
scroll to position [20, 0]
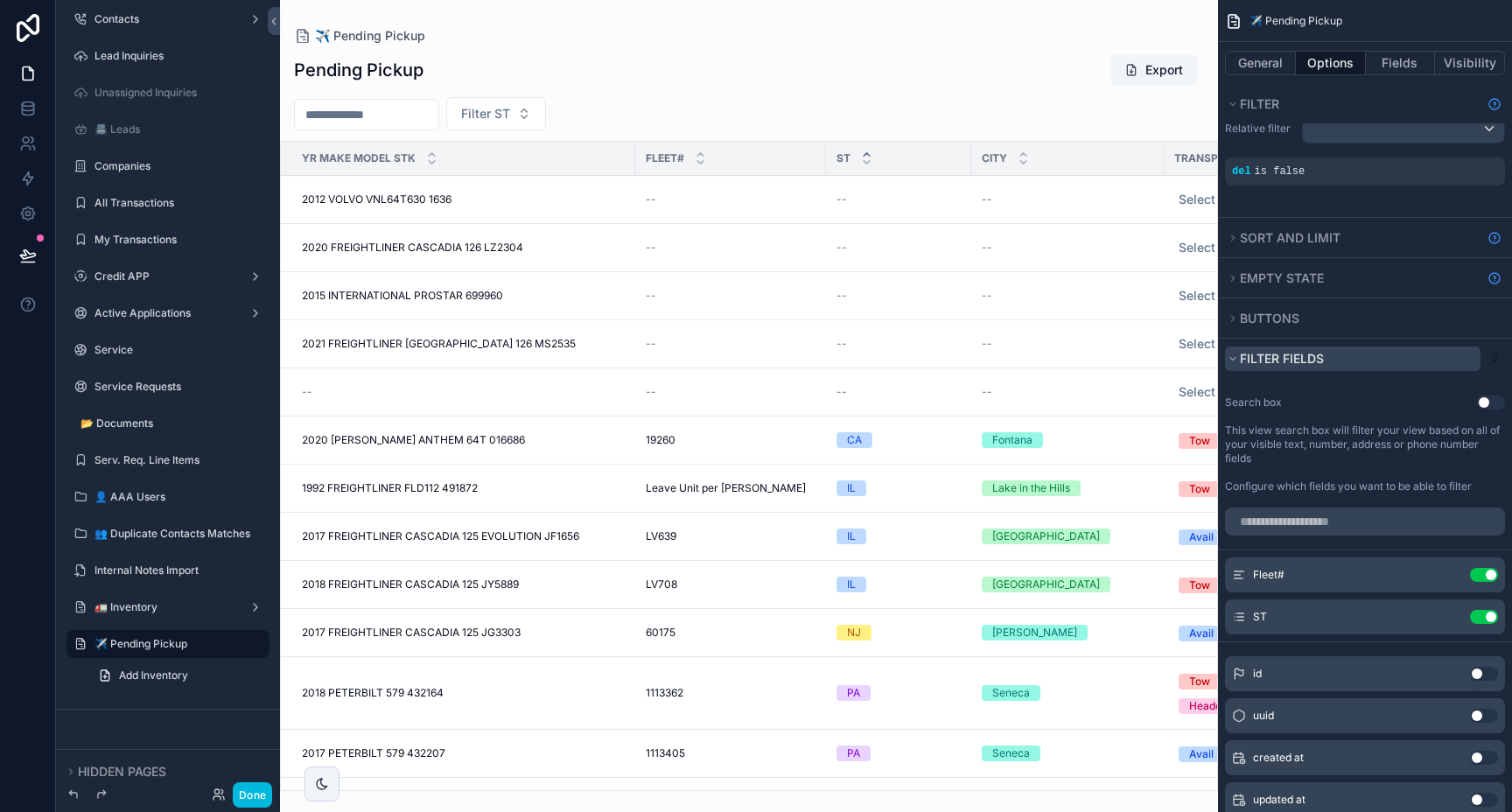
click at [1245, 362] on span "Filter fields" at bounding box center [1282, 358] width 84 height 15
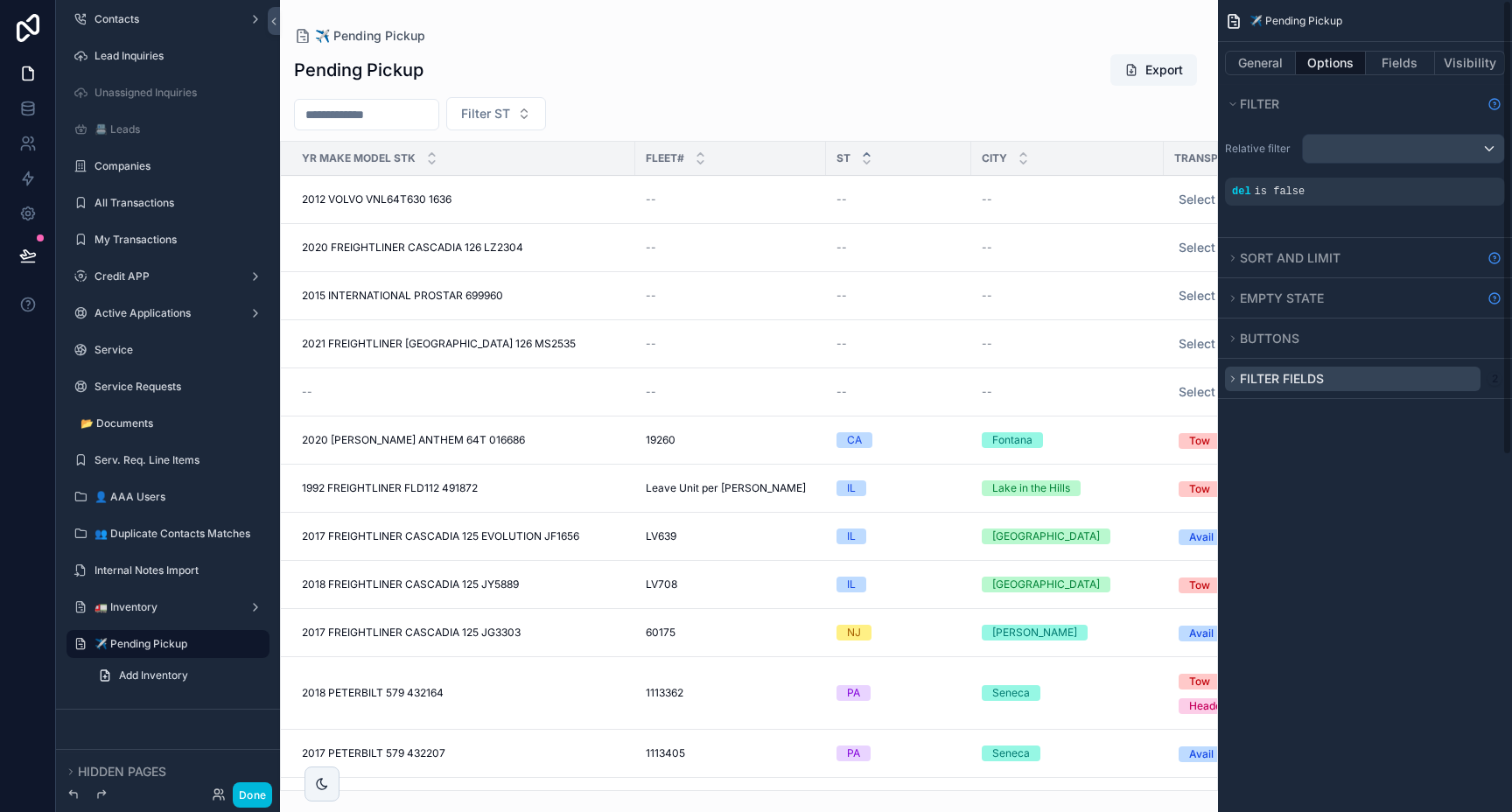
scroll to position [0, 0]
click at [1237, 380] on icon "scrollable content" at bounding box center [1233, 379] width 11 height 11
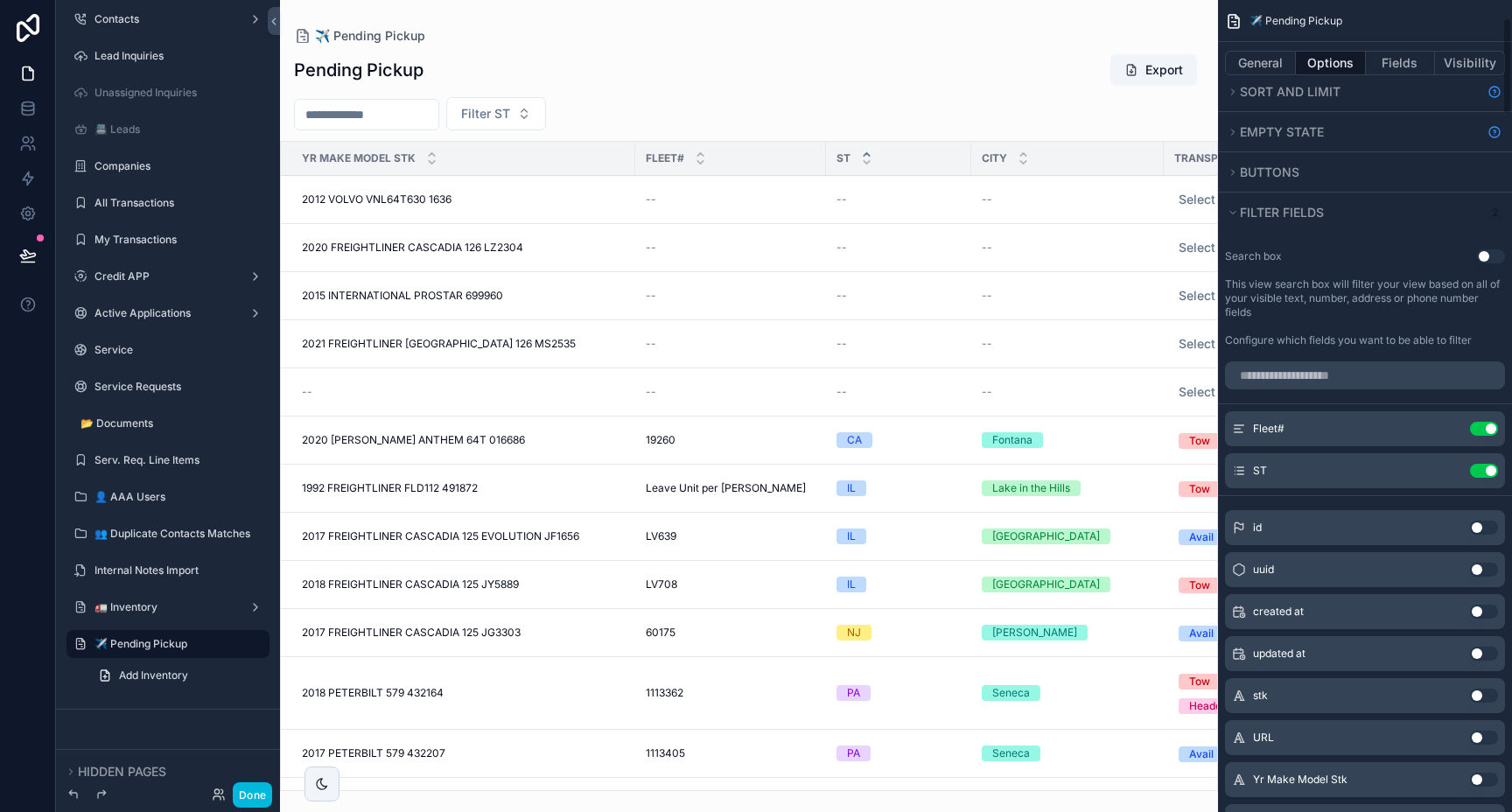
scroll to position [172, 0]
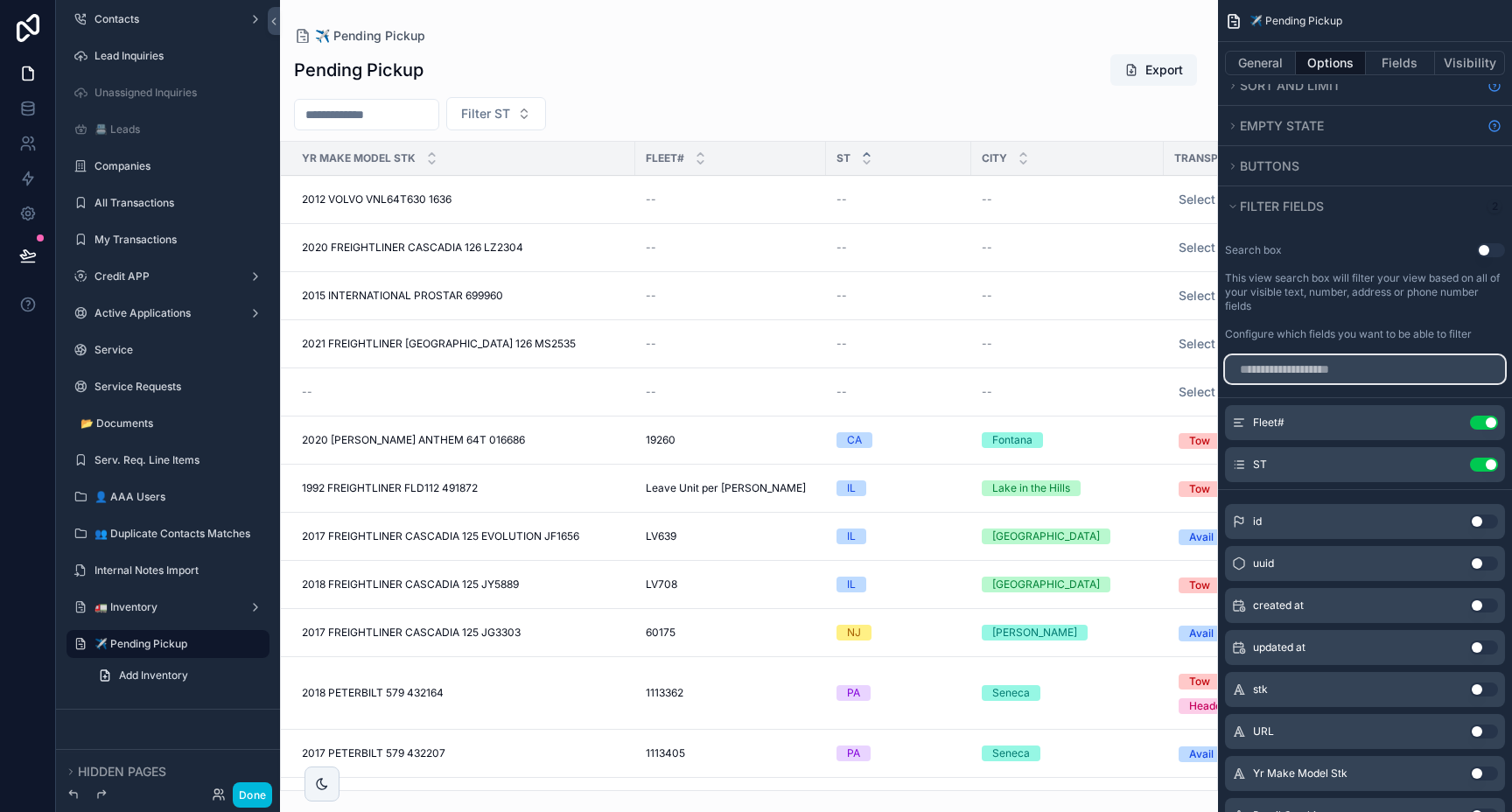
click at [1319, 366] on input "scrollable content" at bounding box center [1365, 370] width 280 height 28
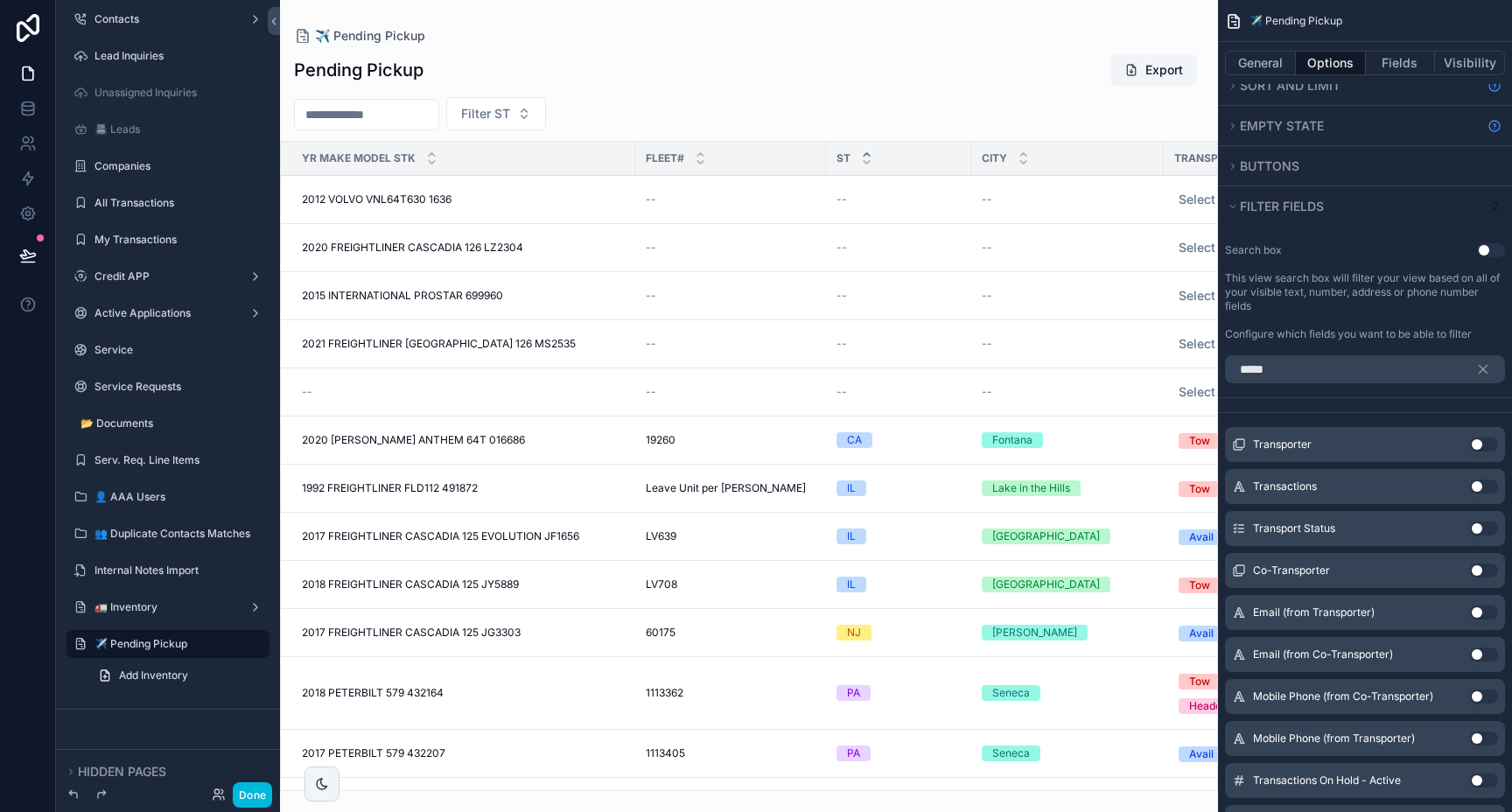
click at [1483, 445] on button "Use setting" at bounding box center [1484, 444] width 28 height 14
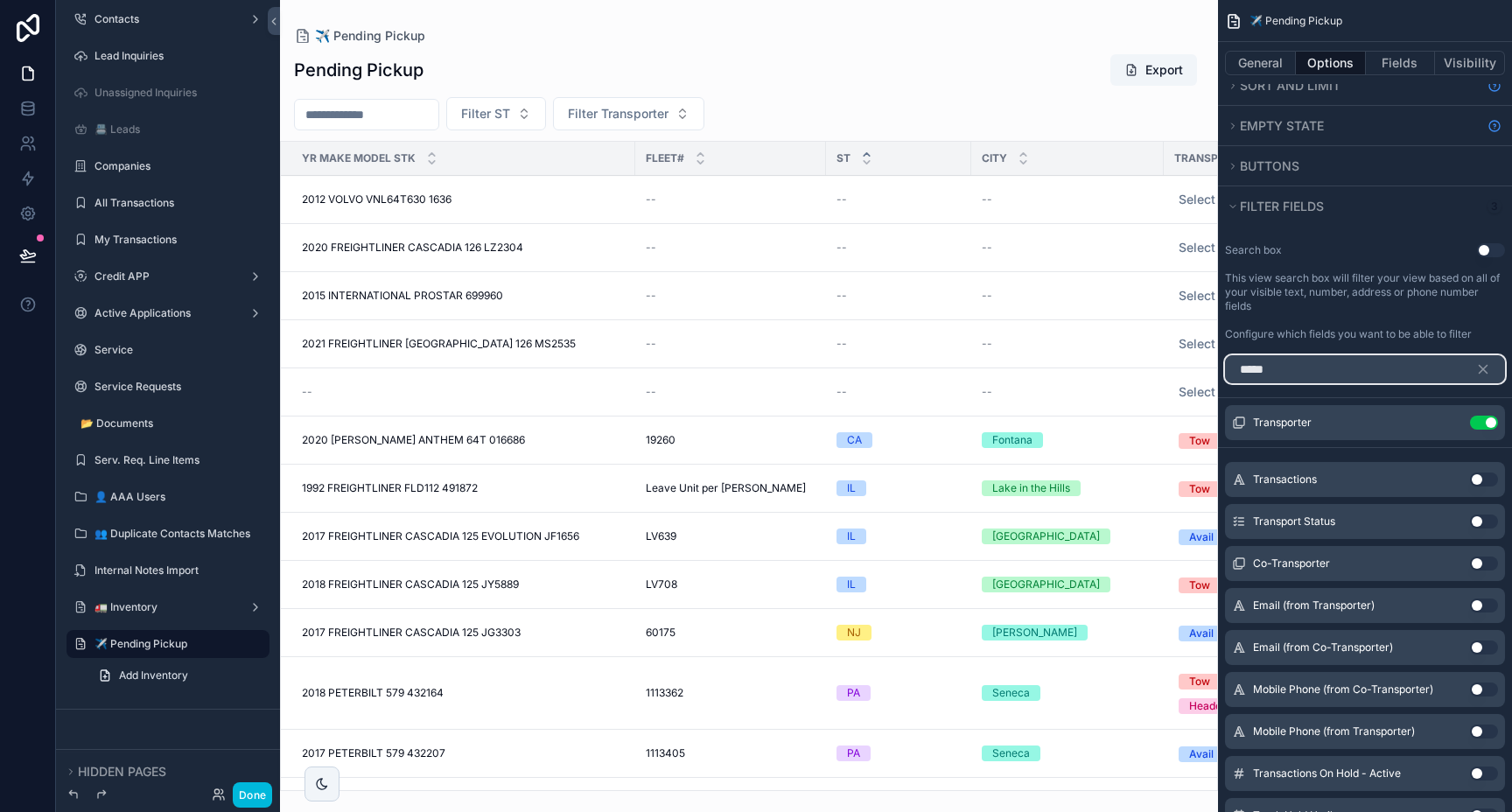
click at [1431, 373] on input "*****" at bounding box center [1365, 370] width 280 height 28
click at [1480, 517] on button "Use setting" at bounding box center [1484, 521] width 28 height 14
click at [1320, 362] on input "*****" at bounding box center [1365, 370] width 280 height 28
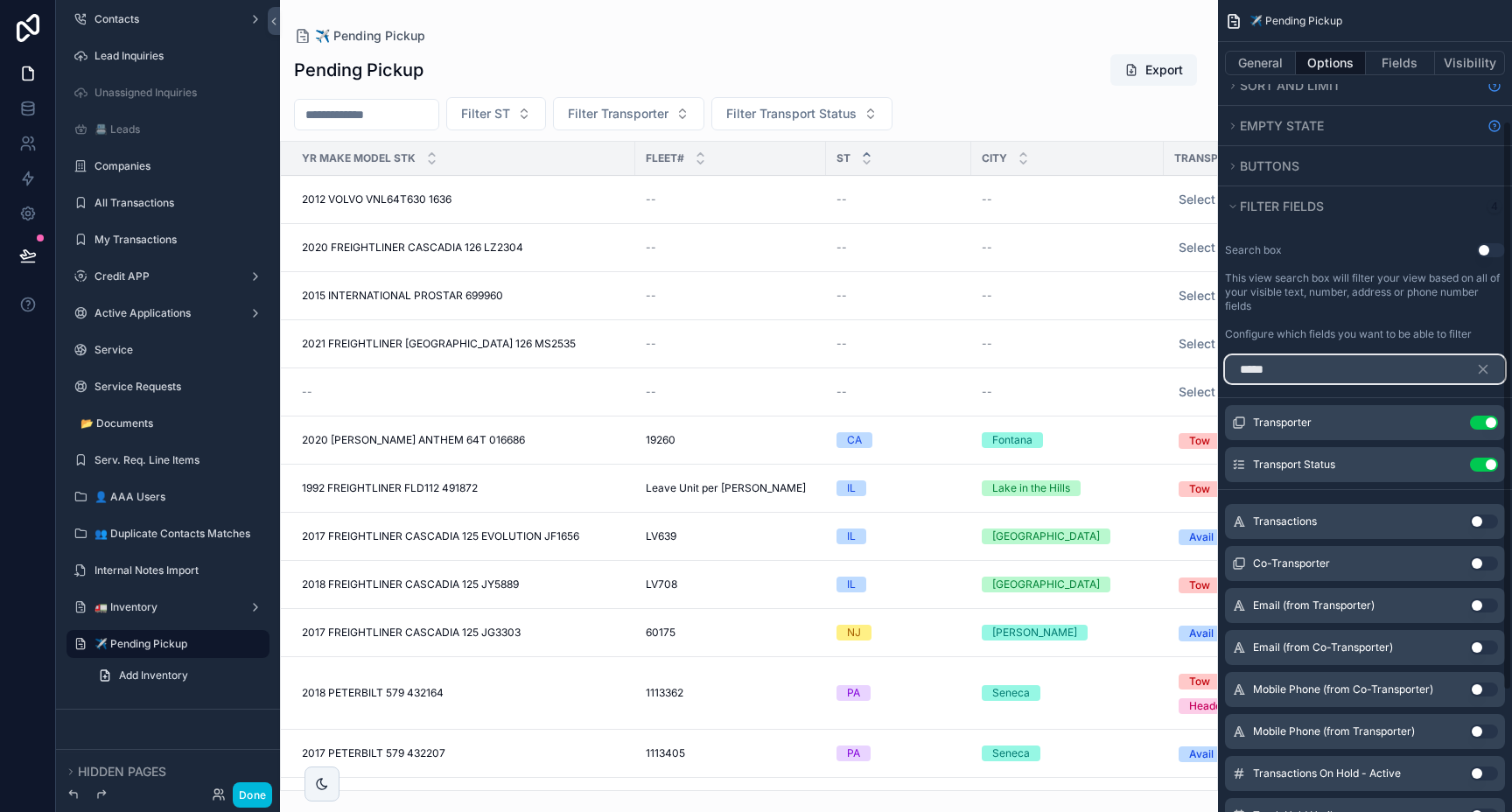
click at [1320, 362] on input "*****" at bounding box center [1365, 370] width 280 height 28
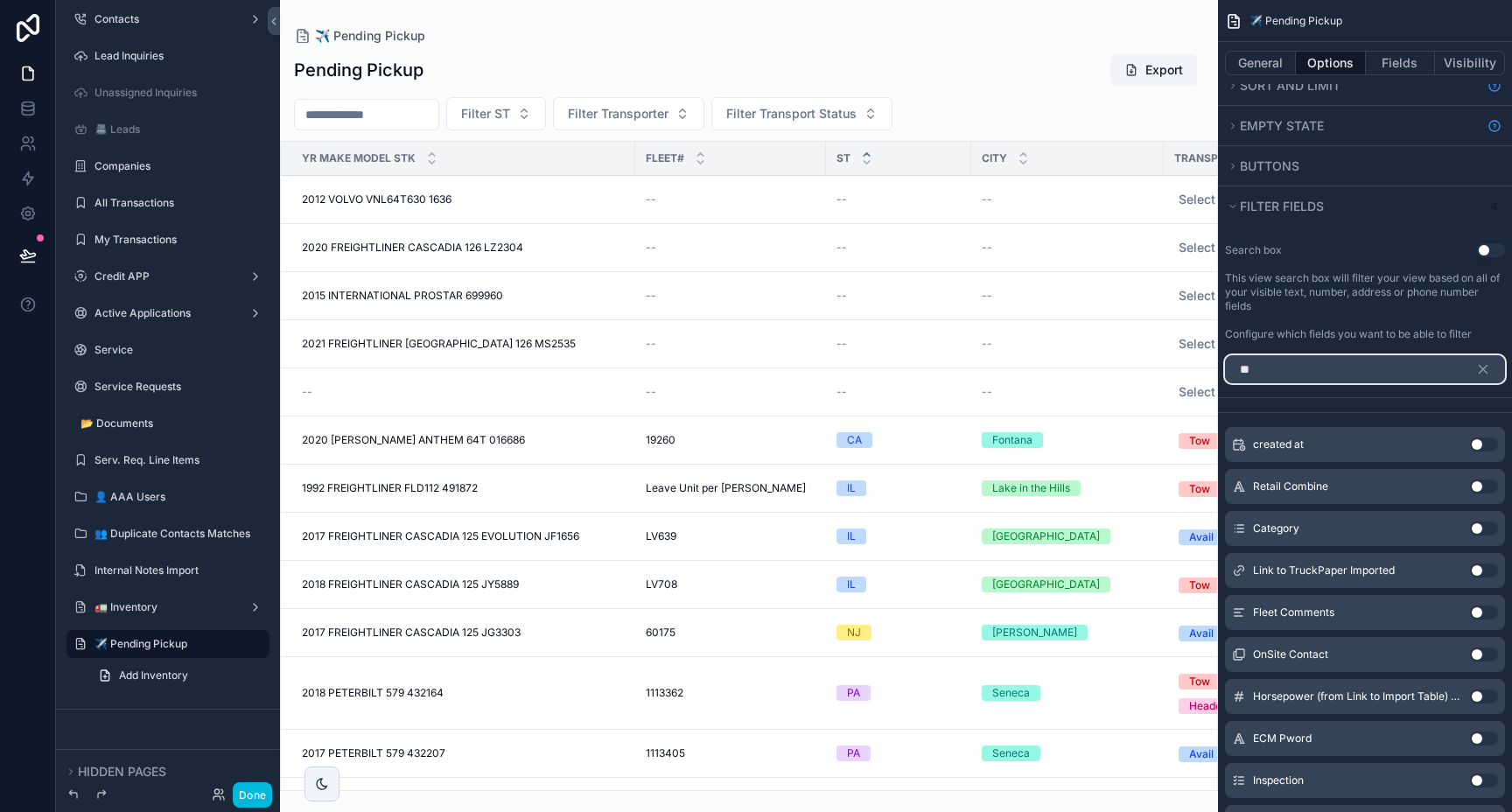
scroll to position [0, 0]
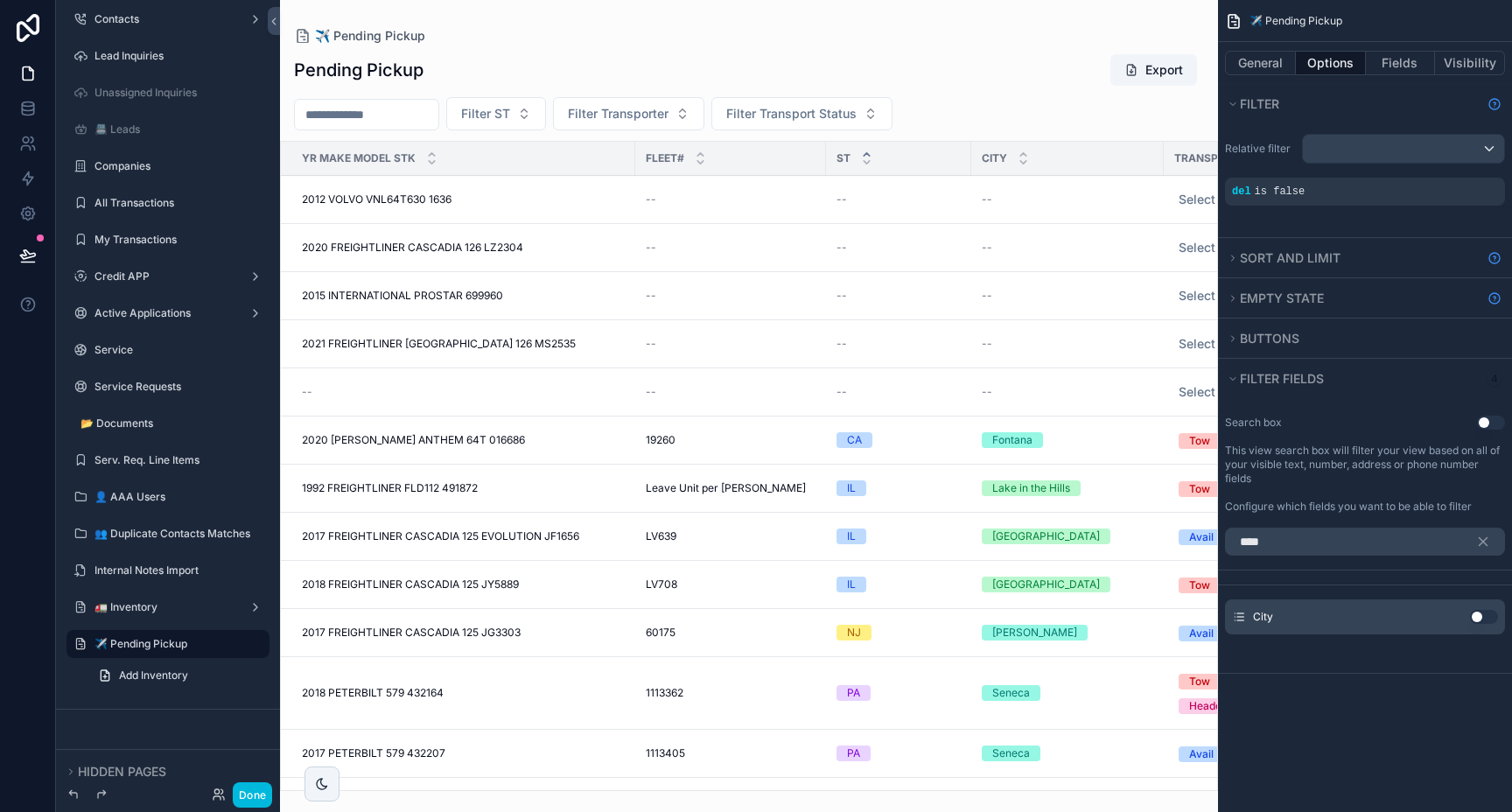
click at [1474, 619] on button "Use setting" at bounding box center [1484, 617] width 28 height 14
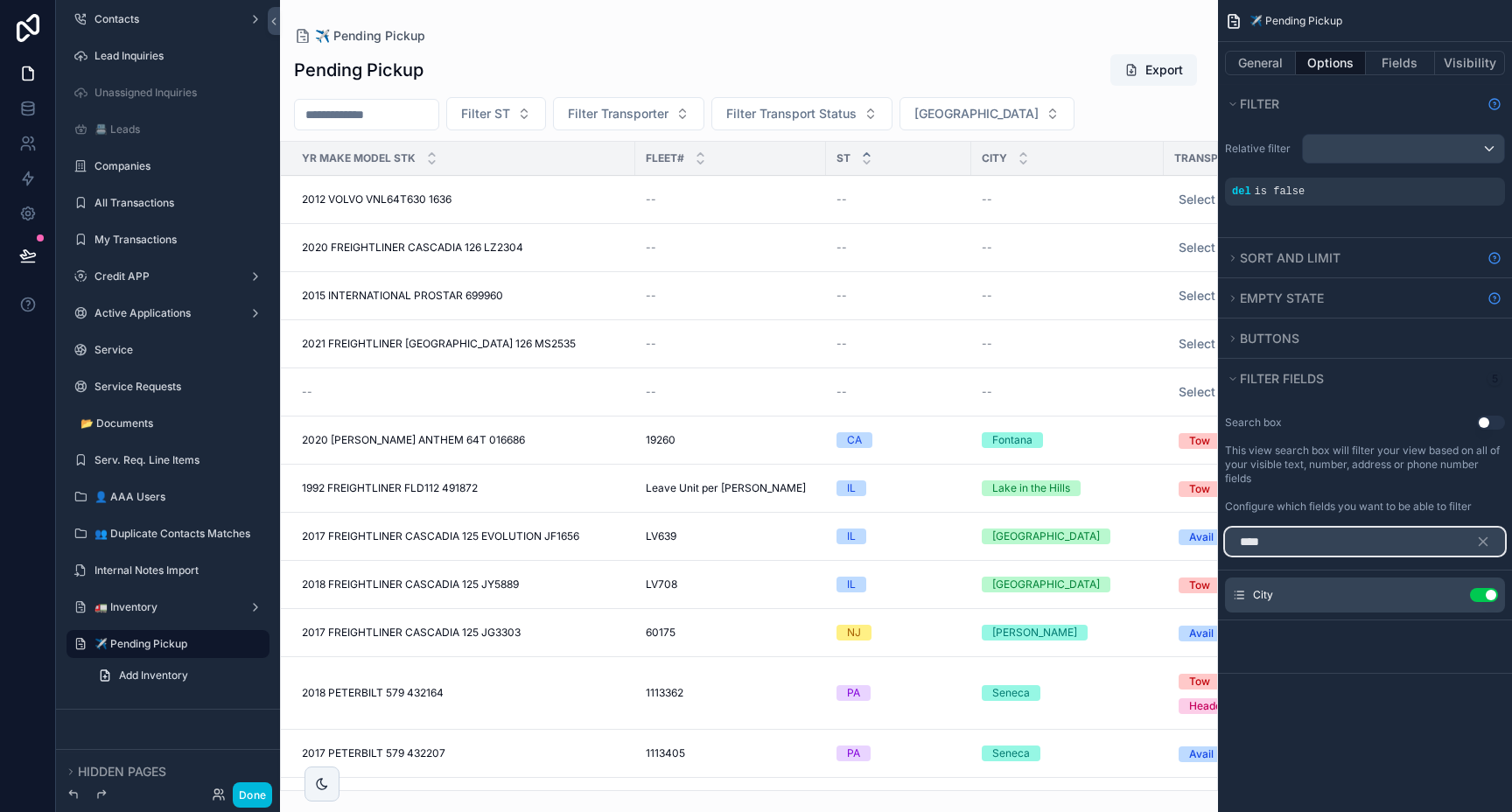
click at [1349, 547] on input "****" at bounding box center [1365, 542] width 280 height 28
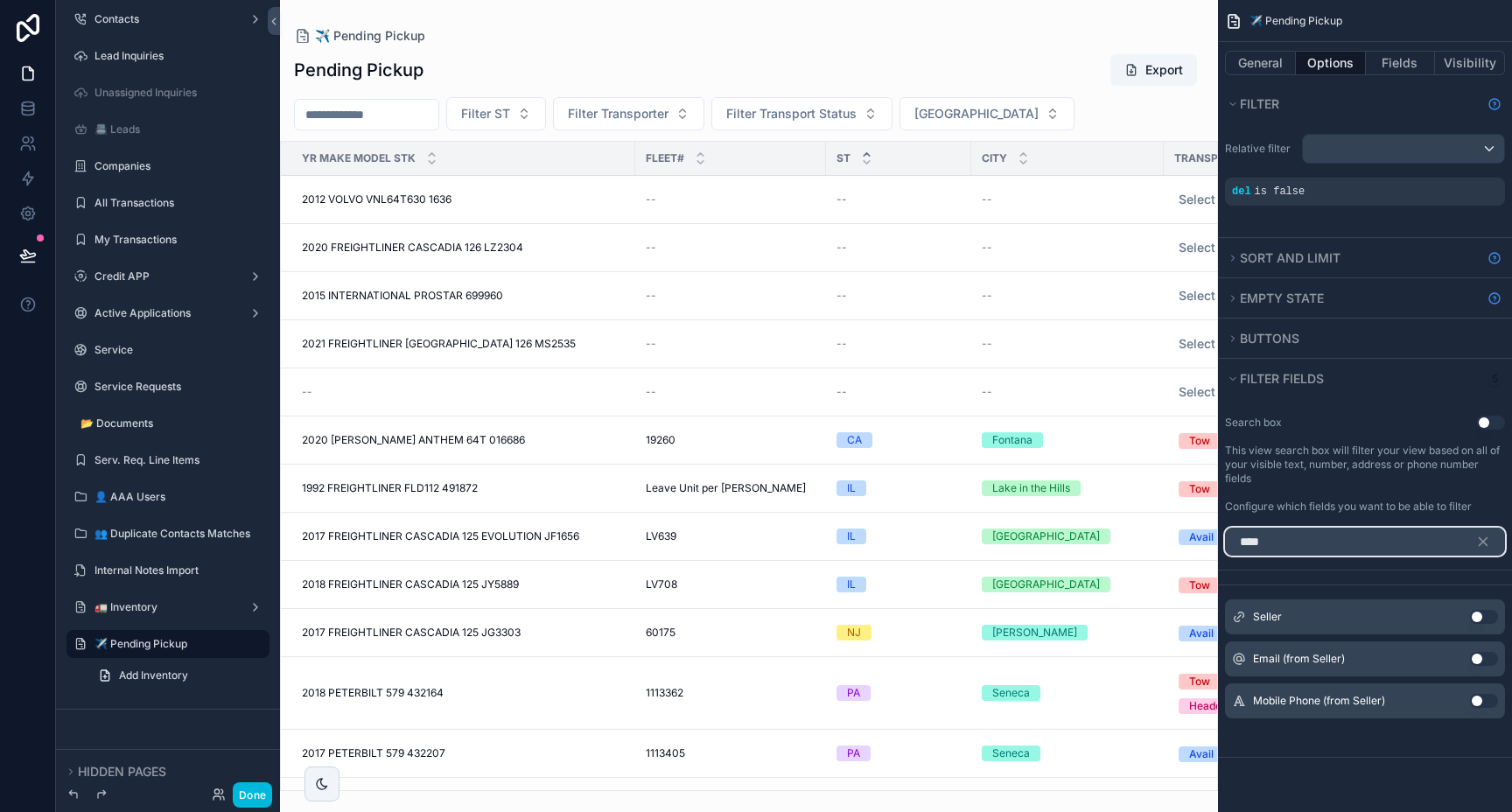
type input "****"
click at [1479, 620] on button "Use setting" at bounding box center [1484, 617] width 28 height 14
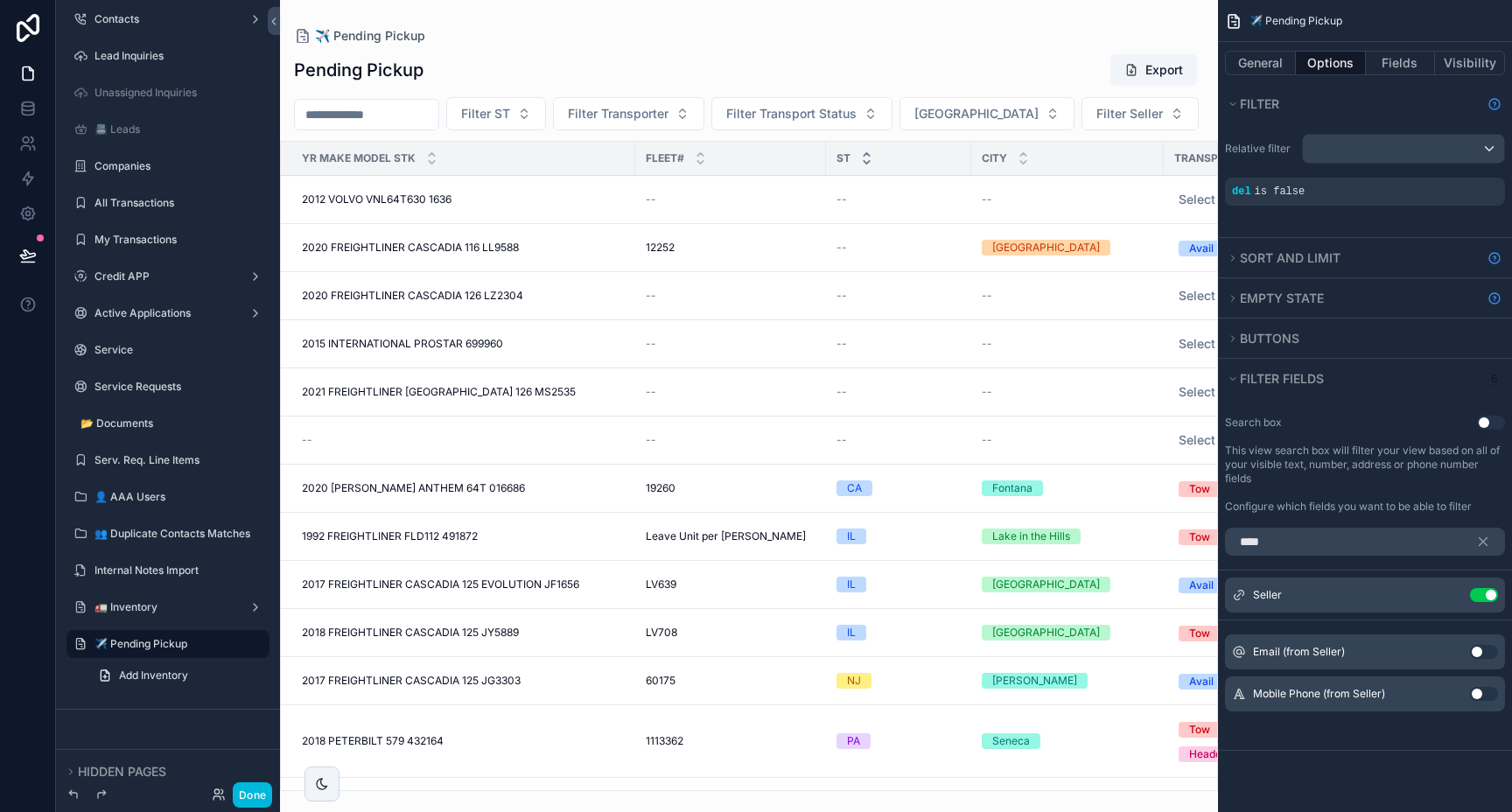
click at [863, 158] on icon "scrollable content" at bounding box center [866, 162] width 12 height 12
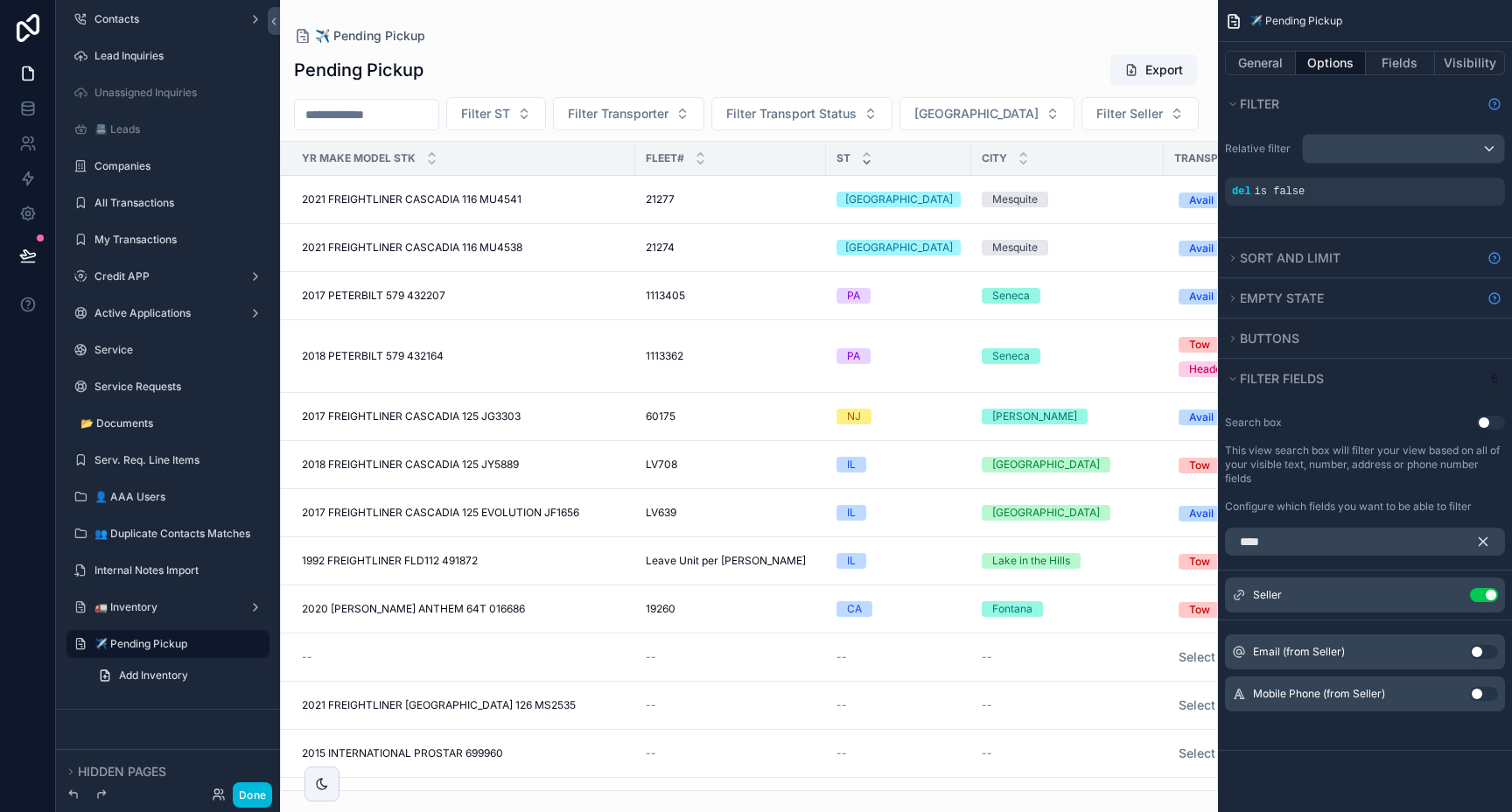
click at [1481, 541] on icon "scrollable content" at bounding box center [1483, 542] width 16 height 16
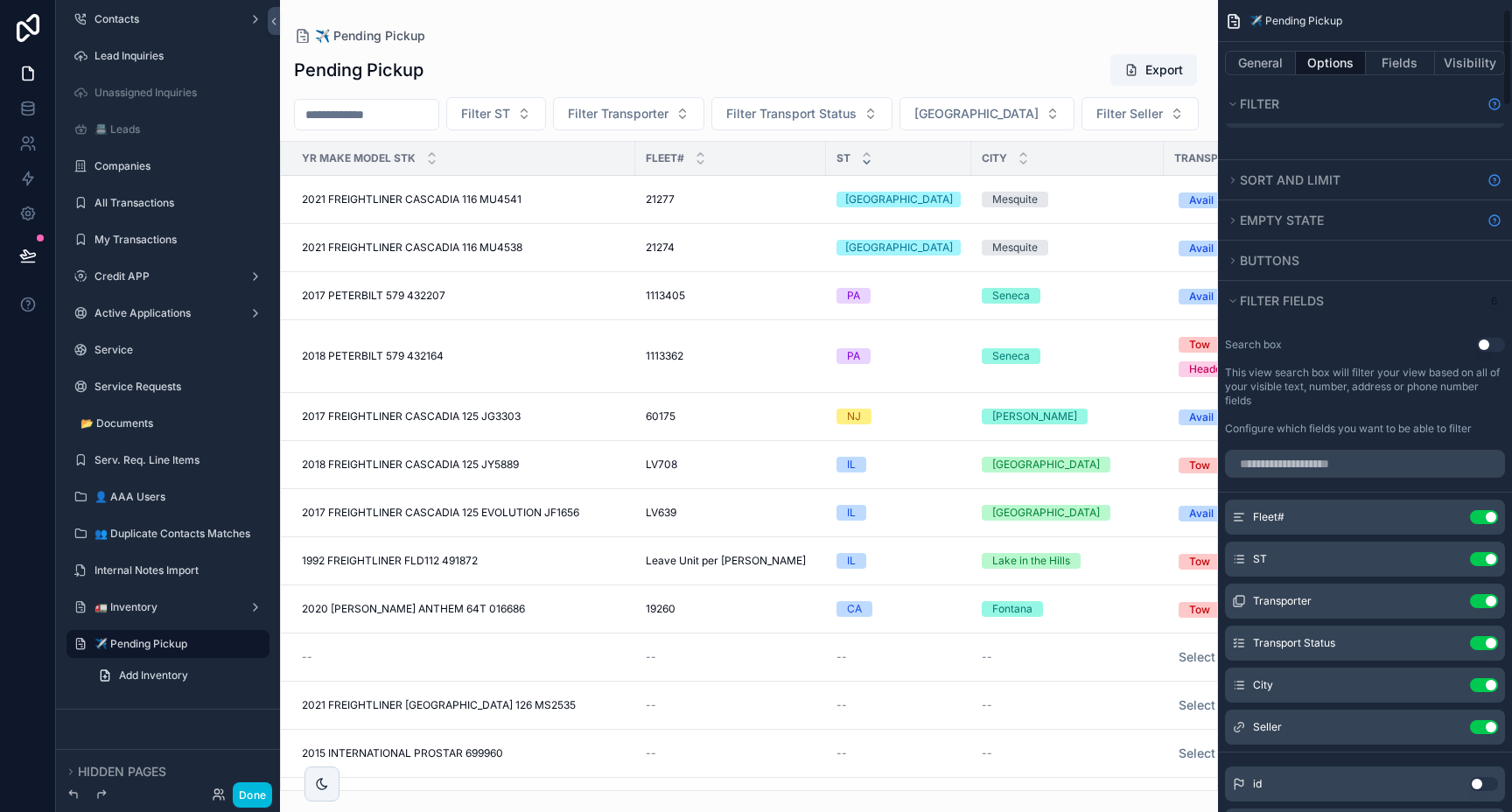
scroll to position [110, 0]
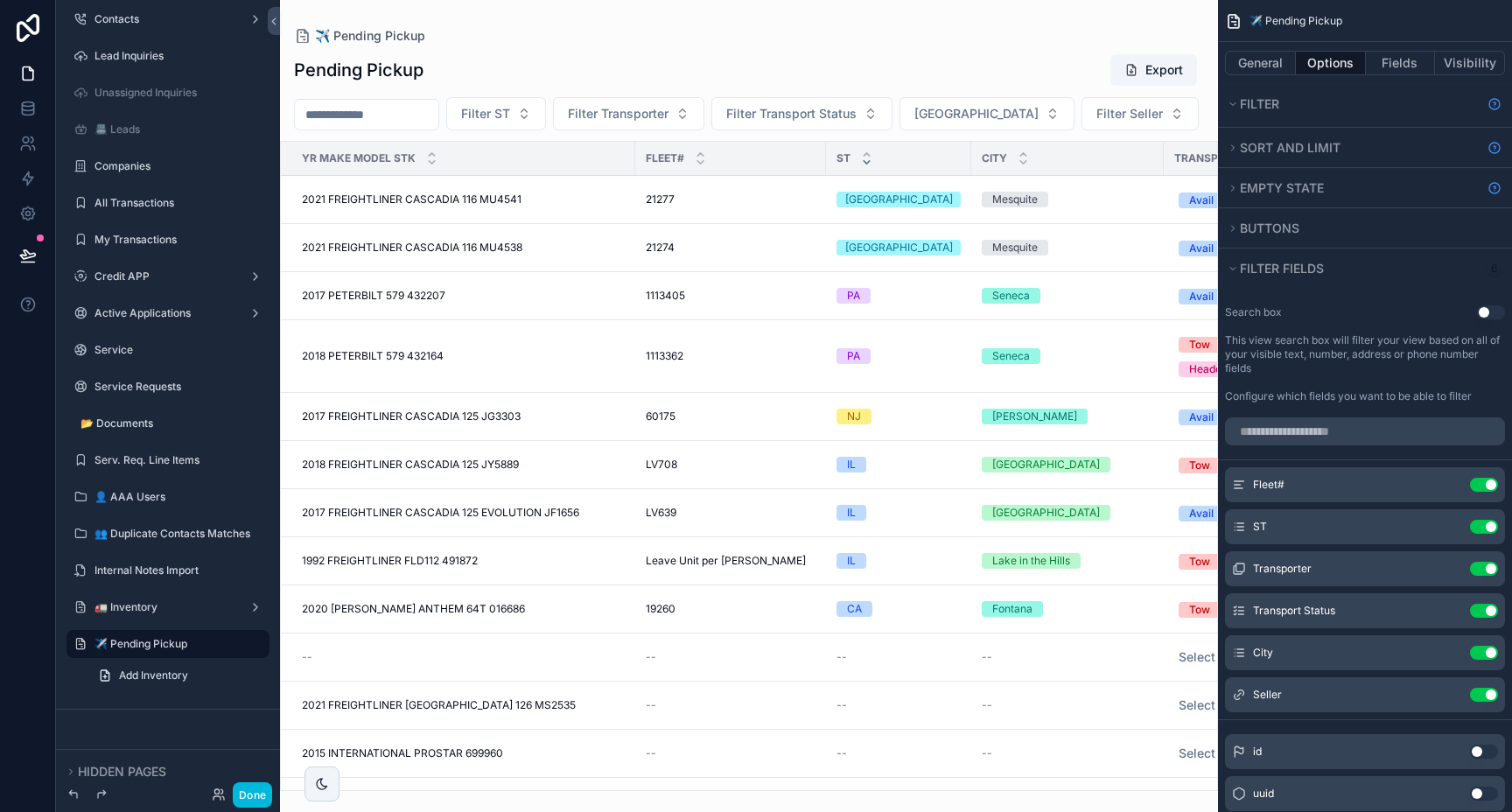
click at [0, 0] on icon "scrollable content" at bounding box center [0, 0] width 0 height 0
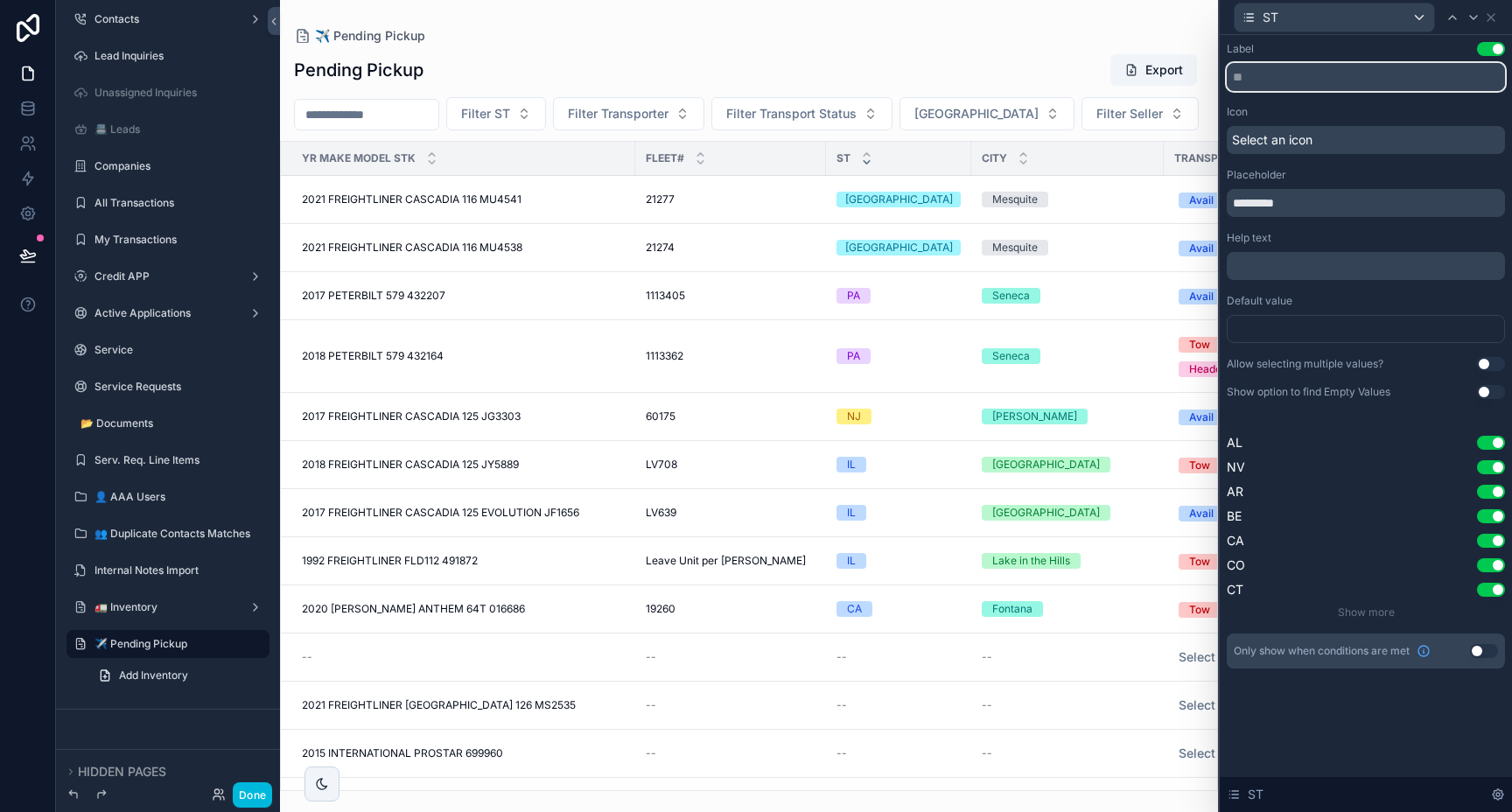
click at [1264, 81] on input "text" at bounding box center [1365, 77] width 278 height 28
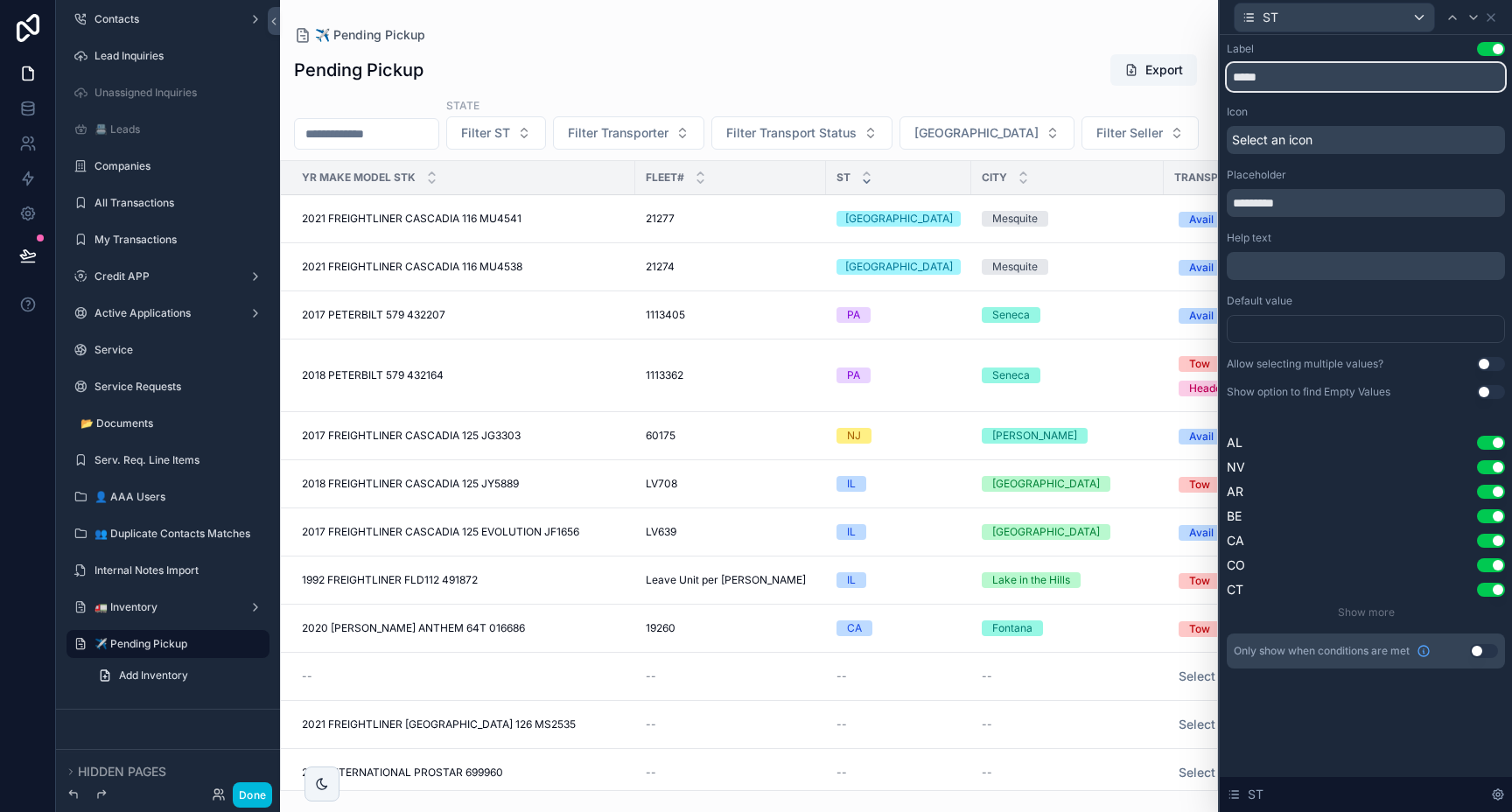
type input "*****"
click at [1295, 199] on input "*********" at bounding box center [1365, 203] width 278 height 28
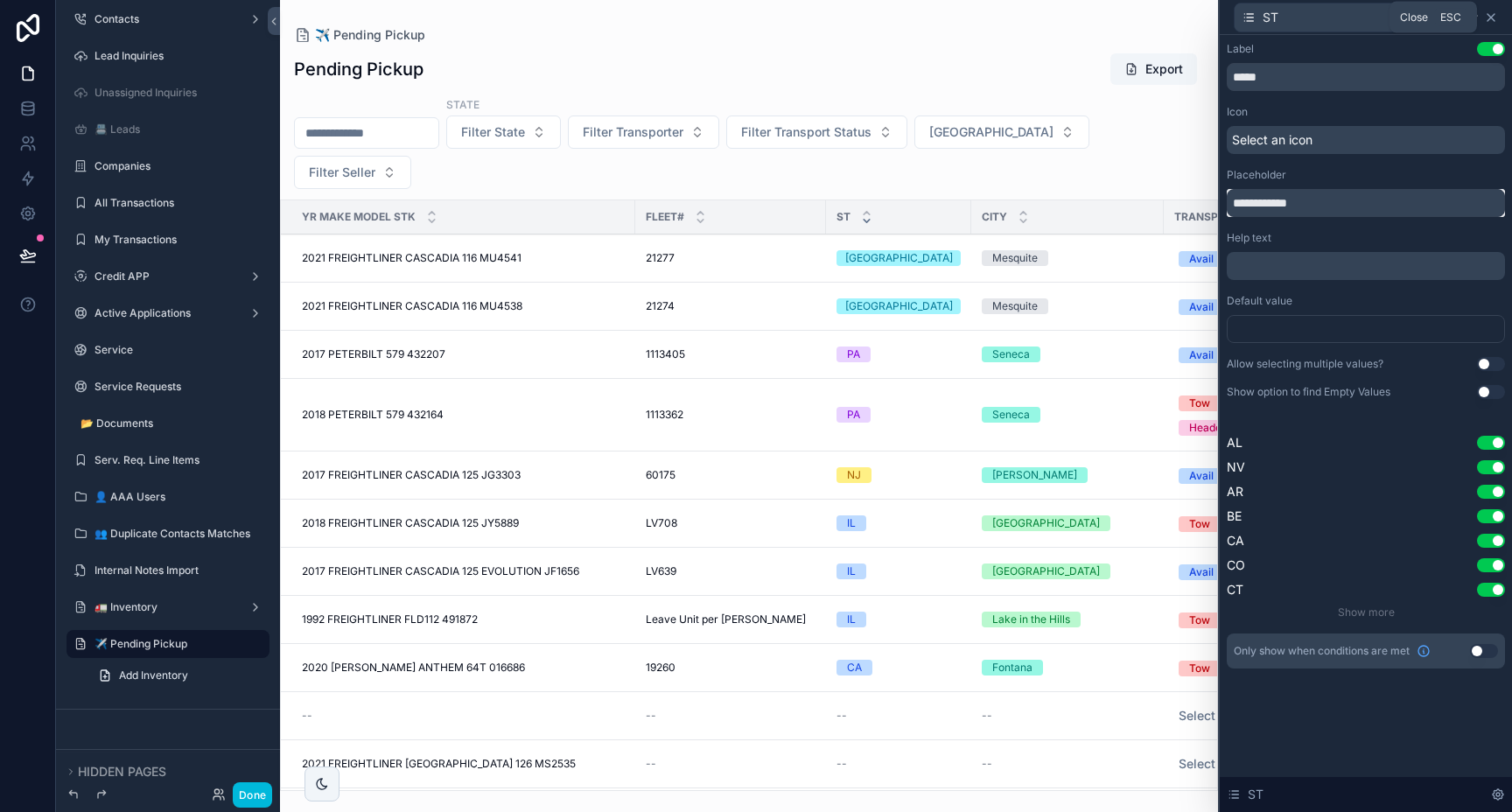
type input "**********"
click at [1495, 21] on icon at bounding box center [1491, 18] width 14 height 14
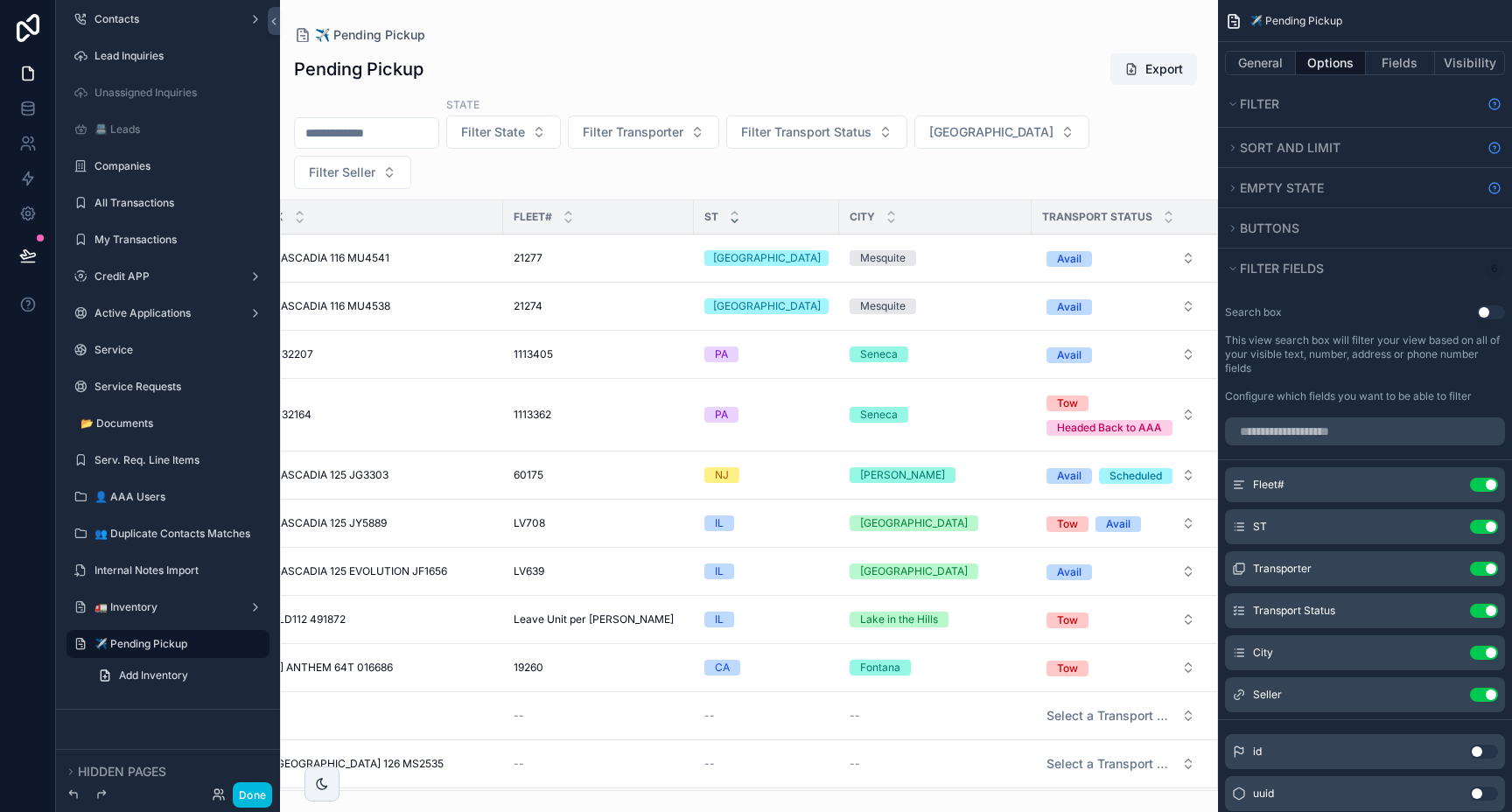
scroll to position [0, 0]
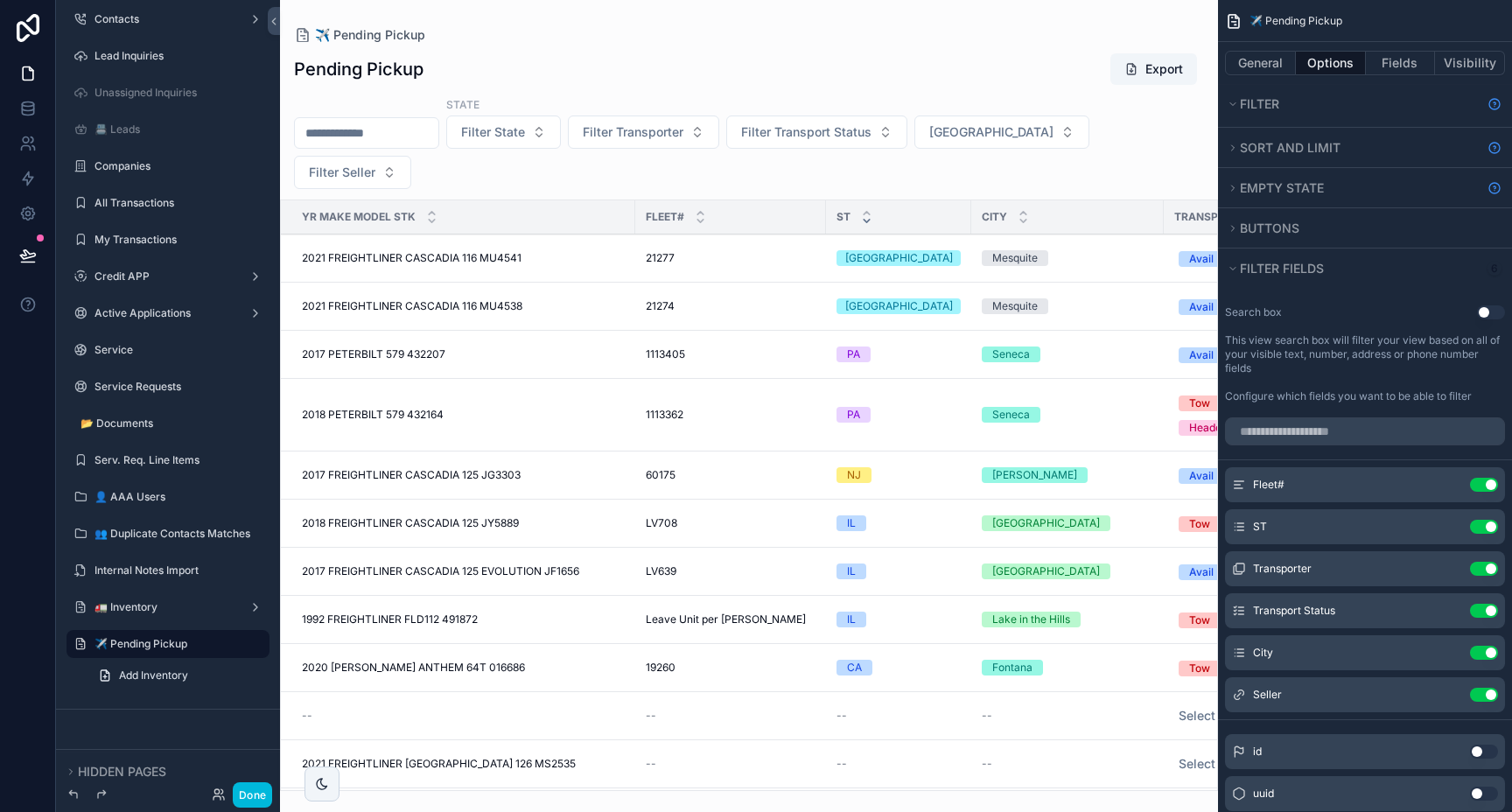
click at [0, 0] on icon "scrollable content" at bounding box center [0, 0] width 0 height 0
click at [1317, 101] on button "Filter" at bounding box center [1353, 104] width 256 height 25
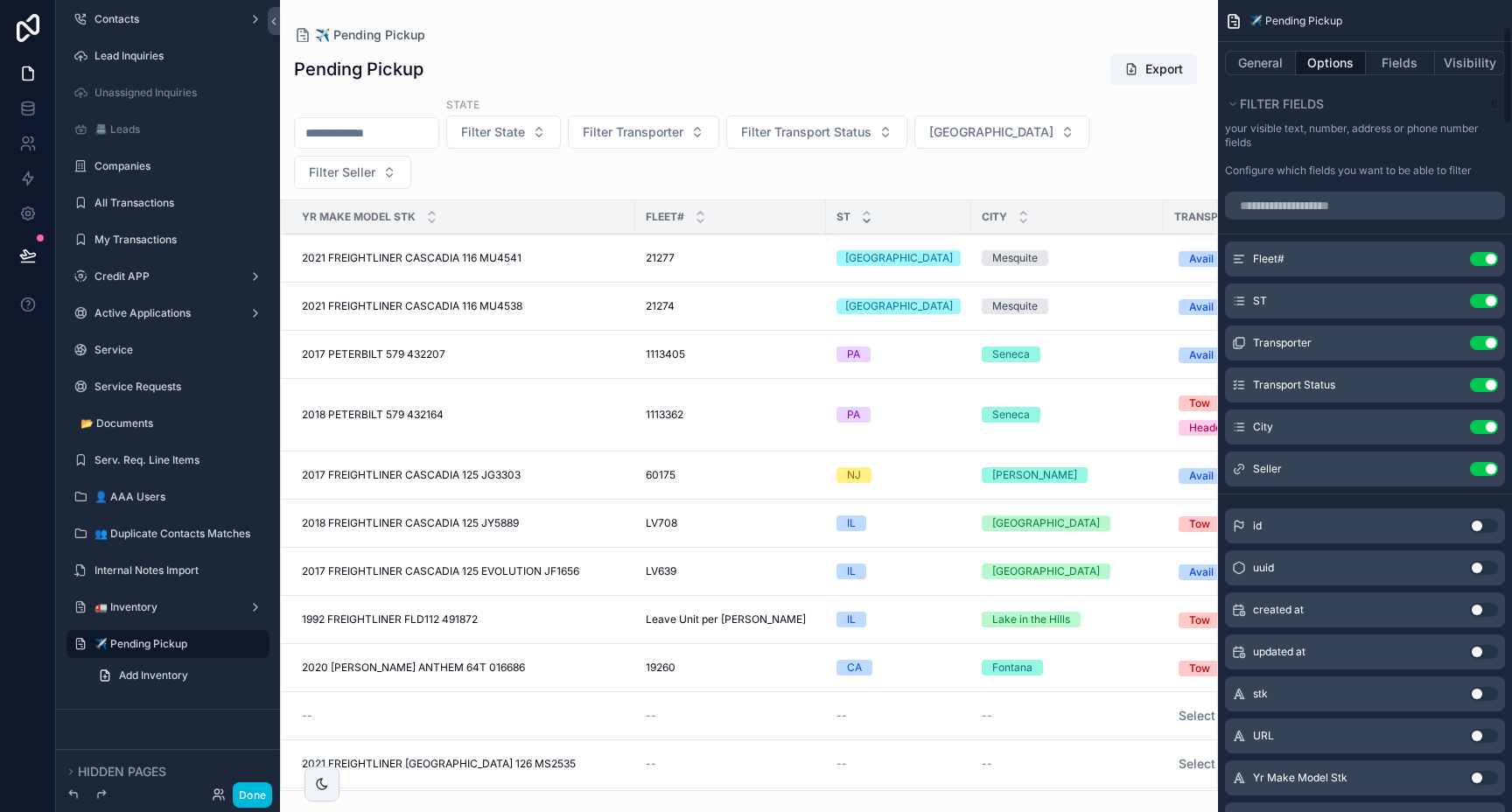
scroll to position [223, 0]
click at [0, 0] on icon "scrollable content" at bounding box center [0, 0] width 0 height 0
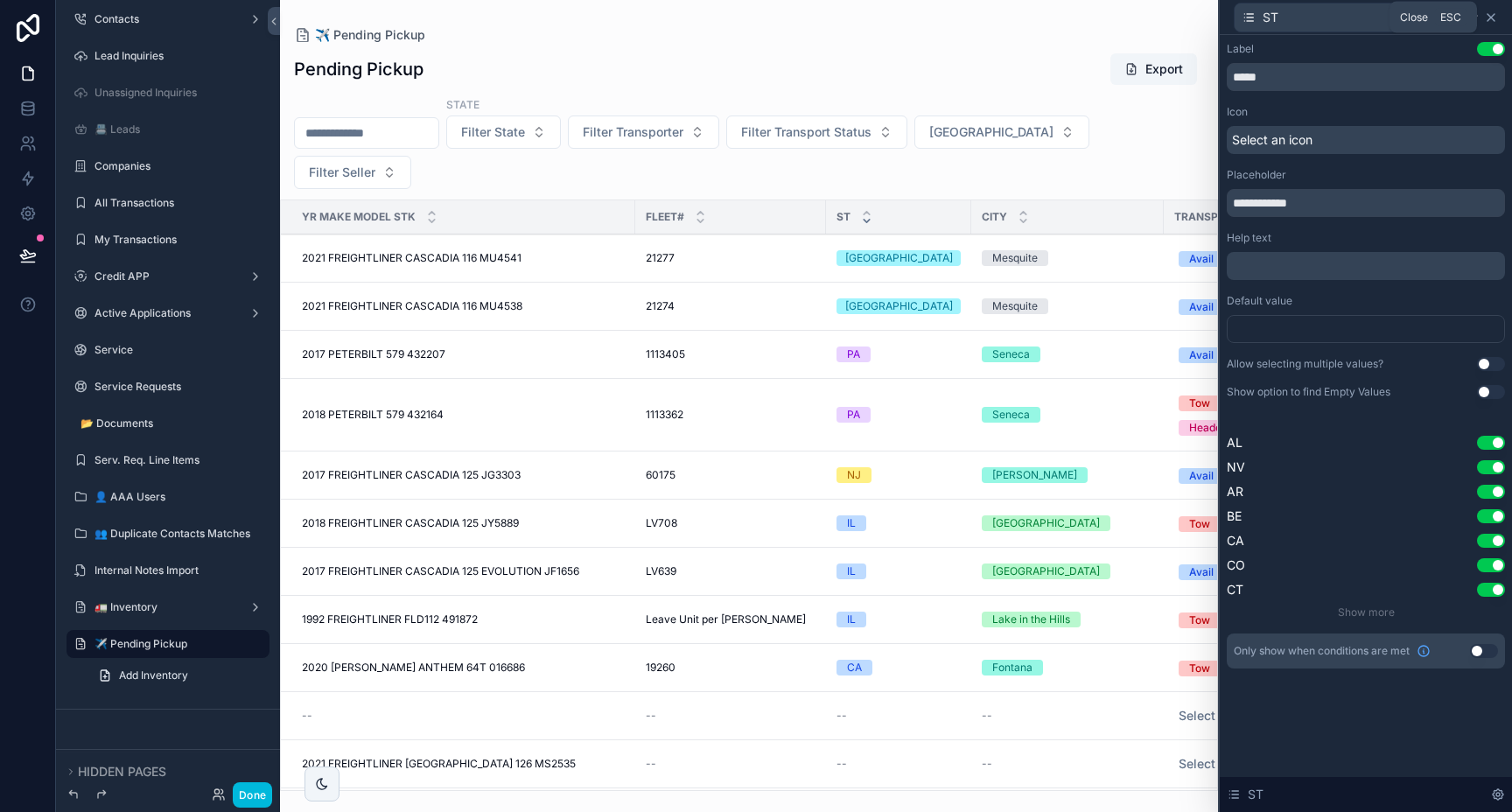
click at [1495, 23] on icon at bounding box center [1491, 18] width 14 height 14
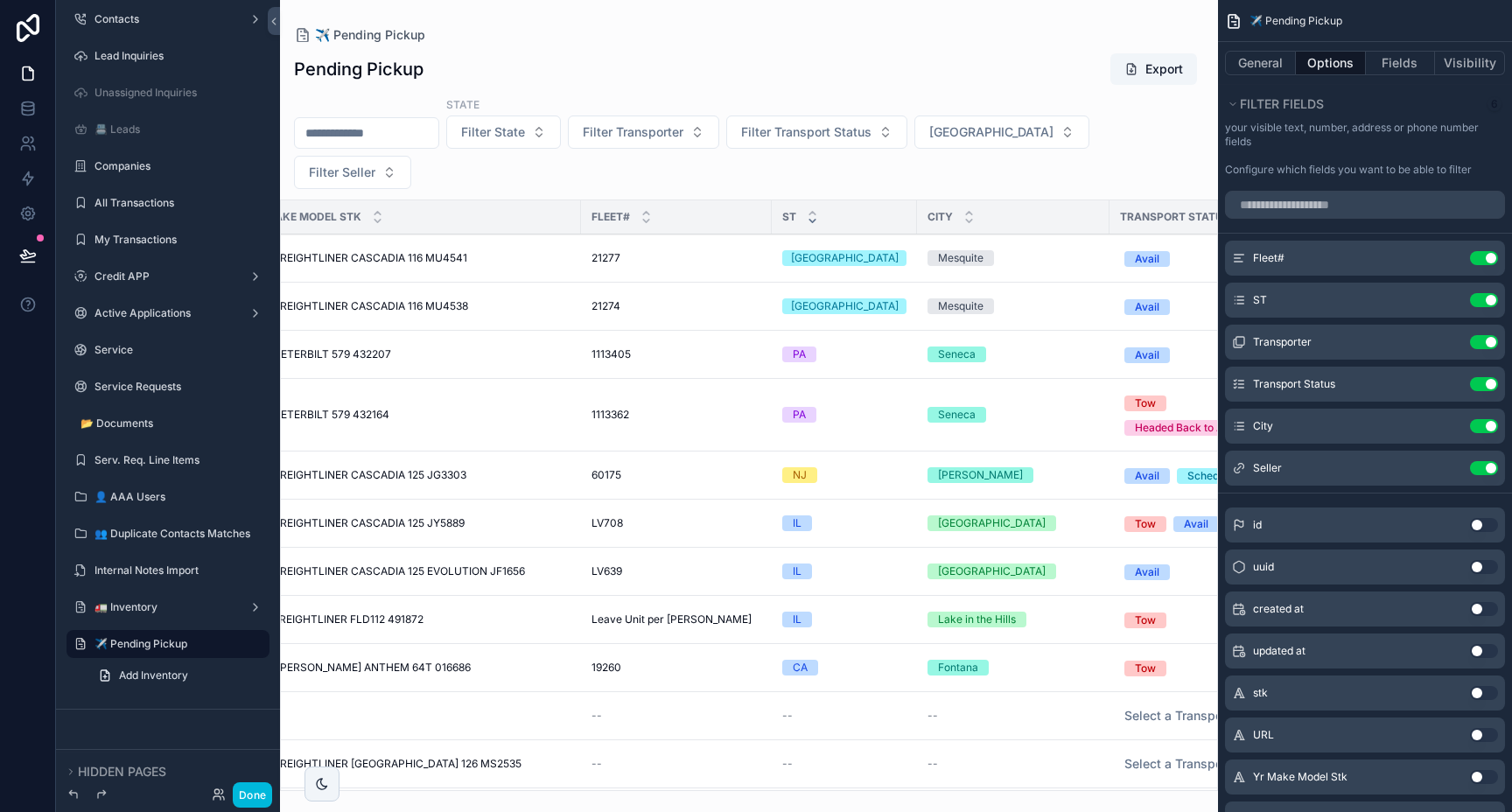
scroll to position [0, 0]
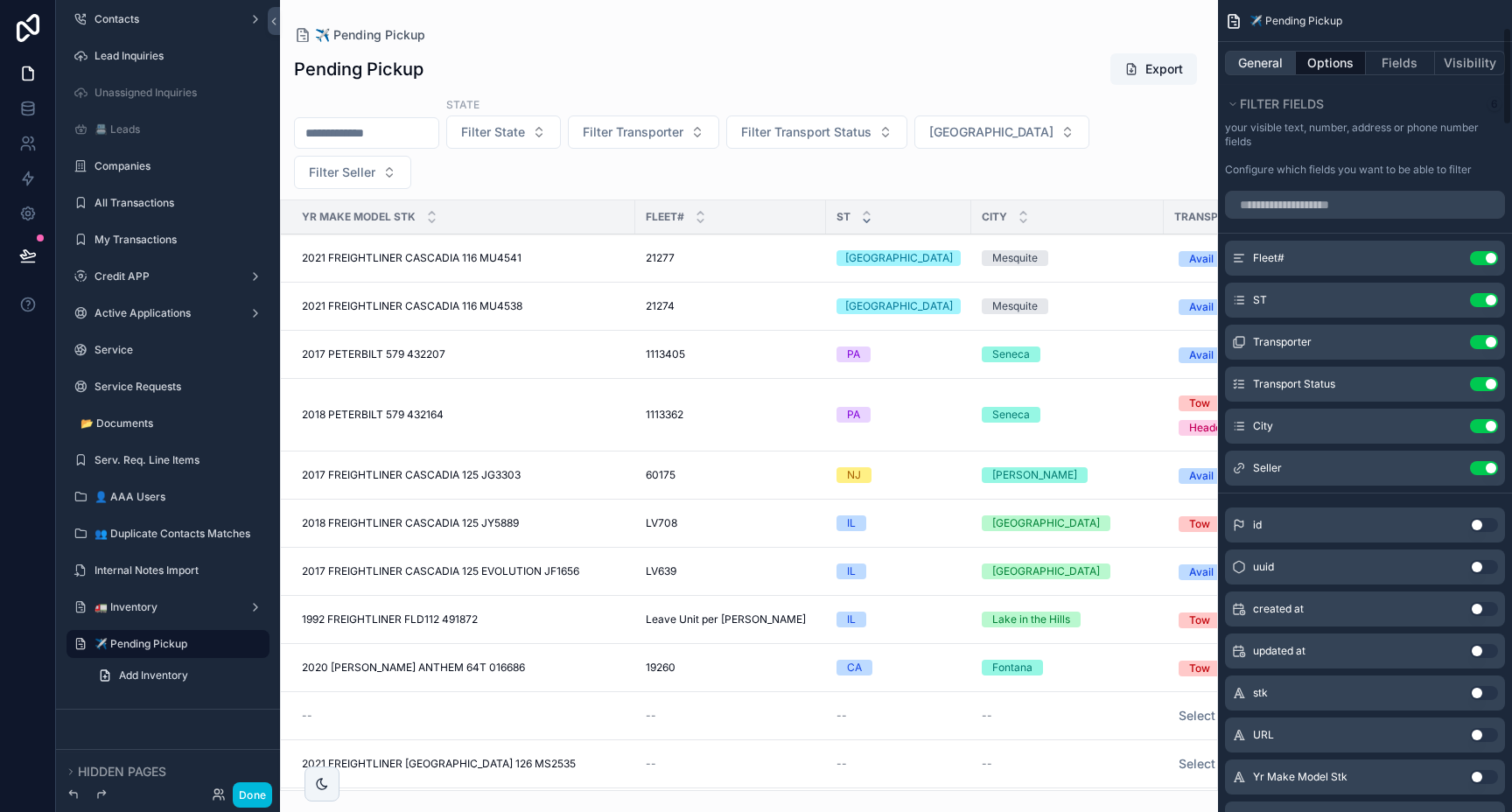
click at [1271, 69] on button "General" at bounding box center [1261, 63] width 71 height 25
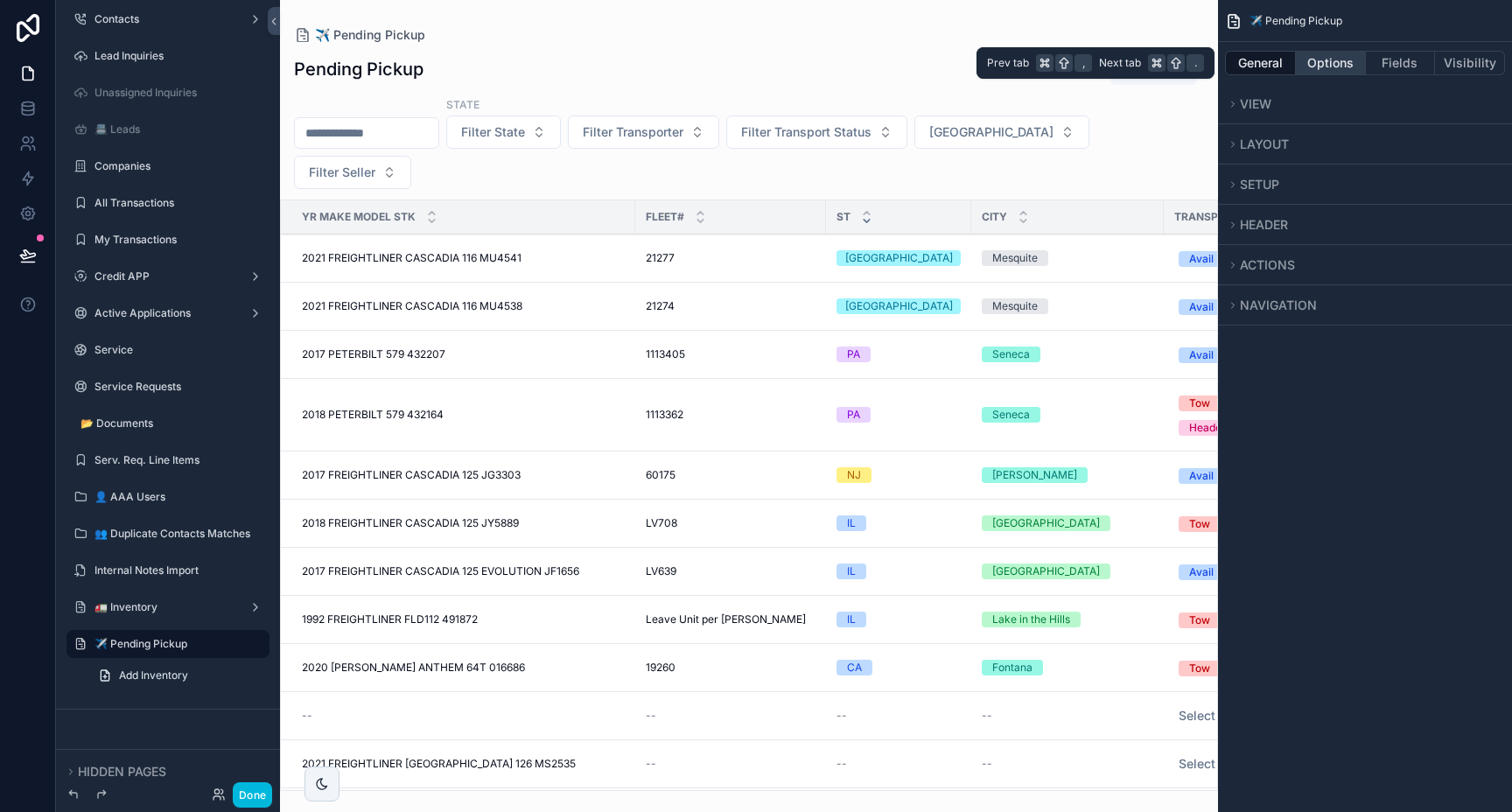
click at [1338, 61] on button "Options" at bounding box center [1331, 63] width 70 height 25
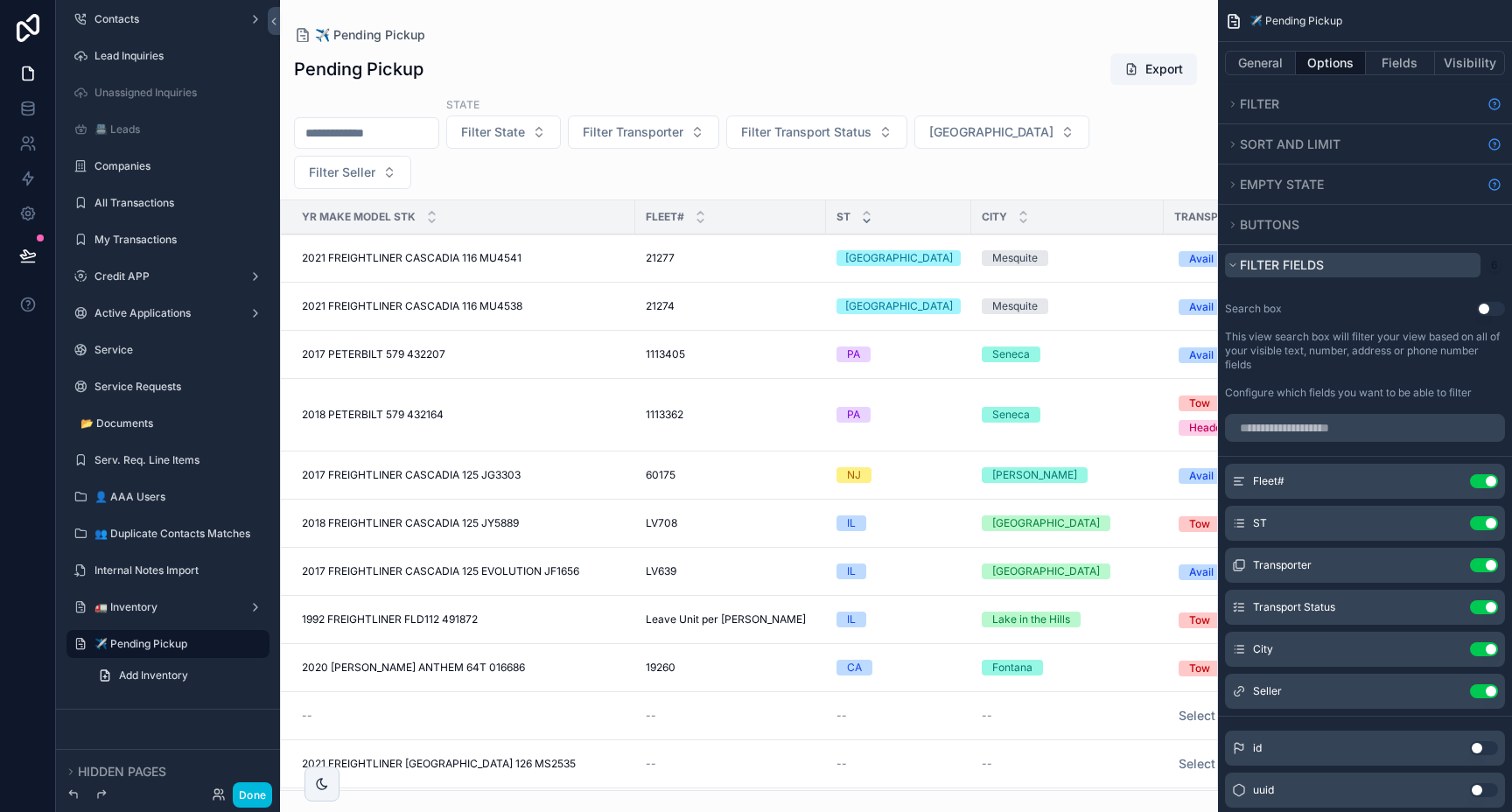
click at [1234, 272] on button "Filter fields" at bounding box center [1353, 266] width 256 height 25
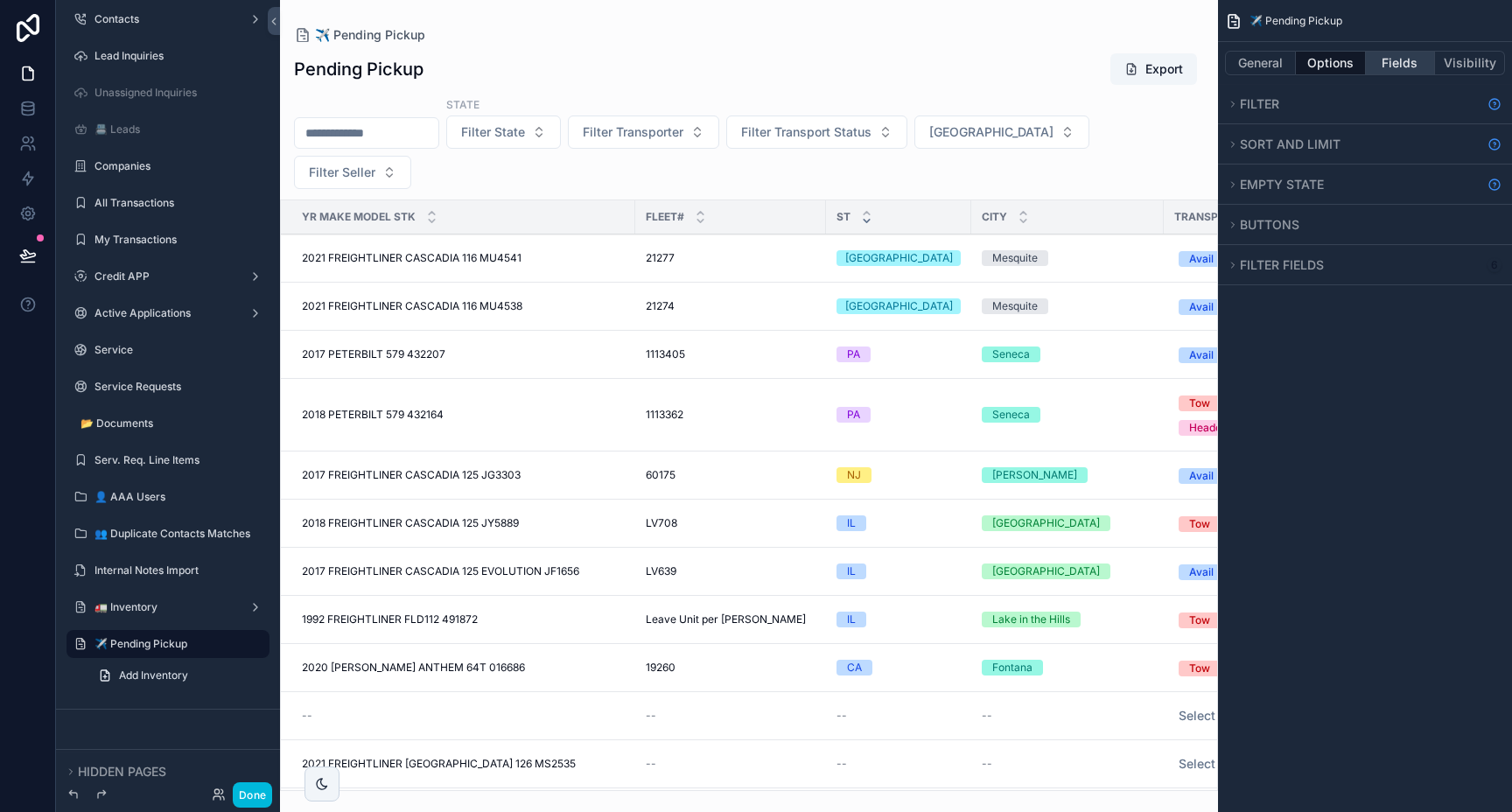
click at [1394, 63] on button "Fields" at bounding box center [1400, 63] width 70 height 25
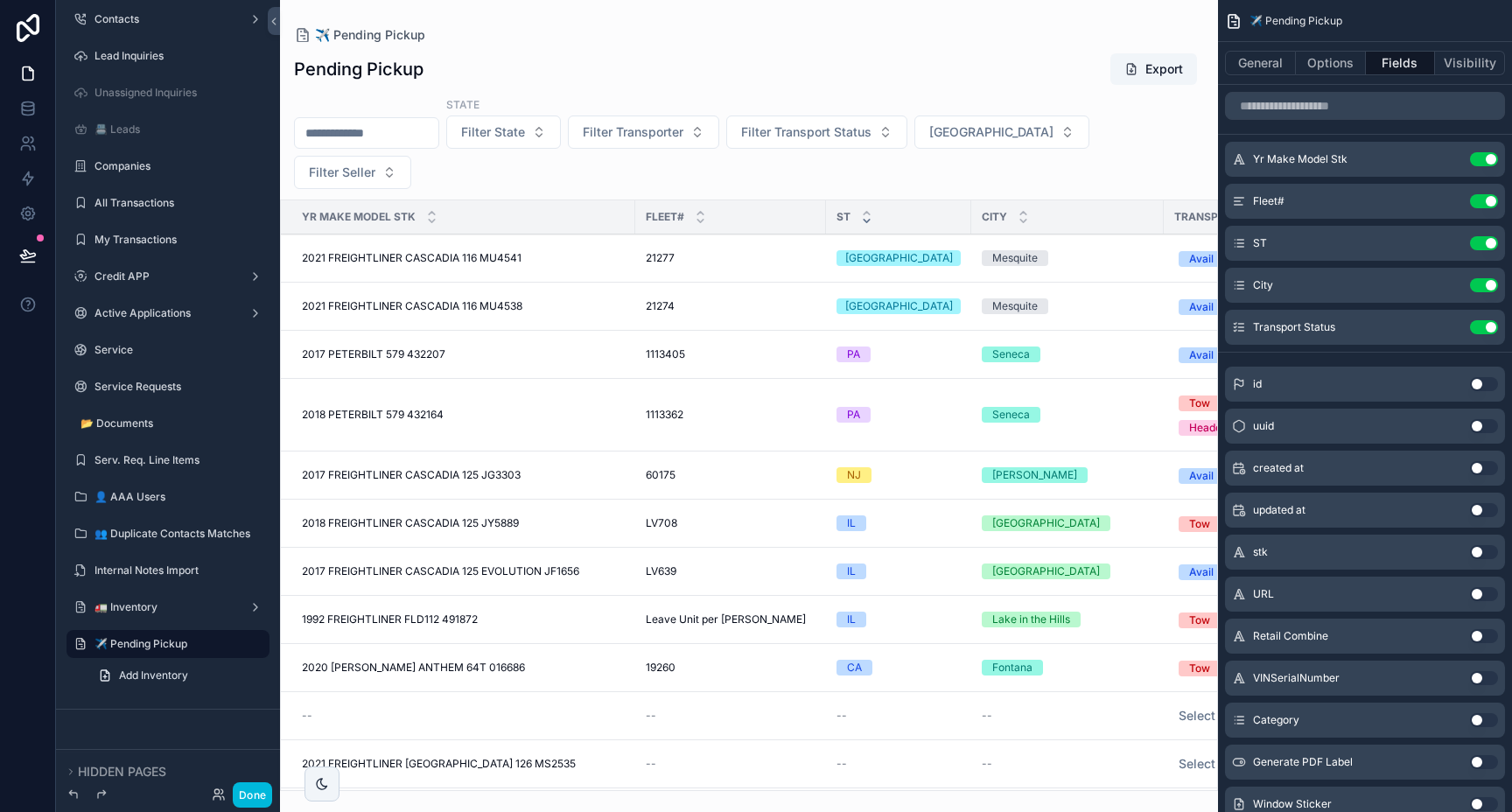
click at [1448, 235] on div "ST Use setting" at bounding box center [1365, 243] width 280 height 35
click at [0, 0] on icon "scrollable content" at bounding box center [0, 0] width 0 height 0
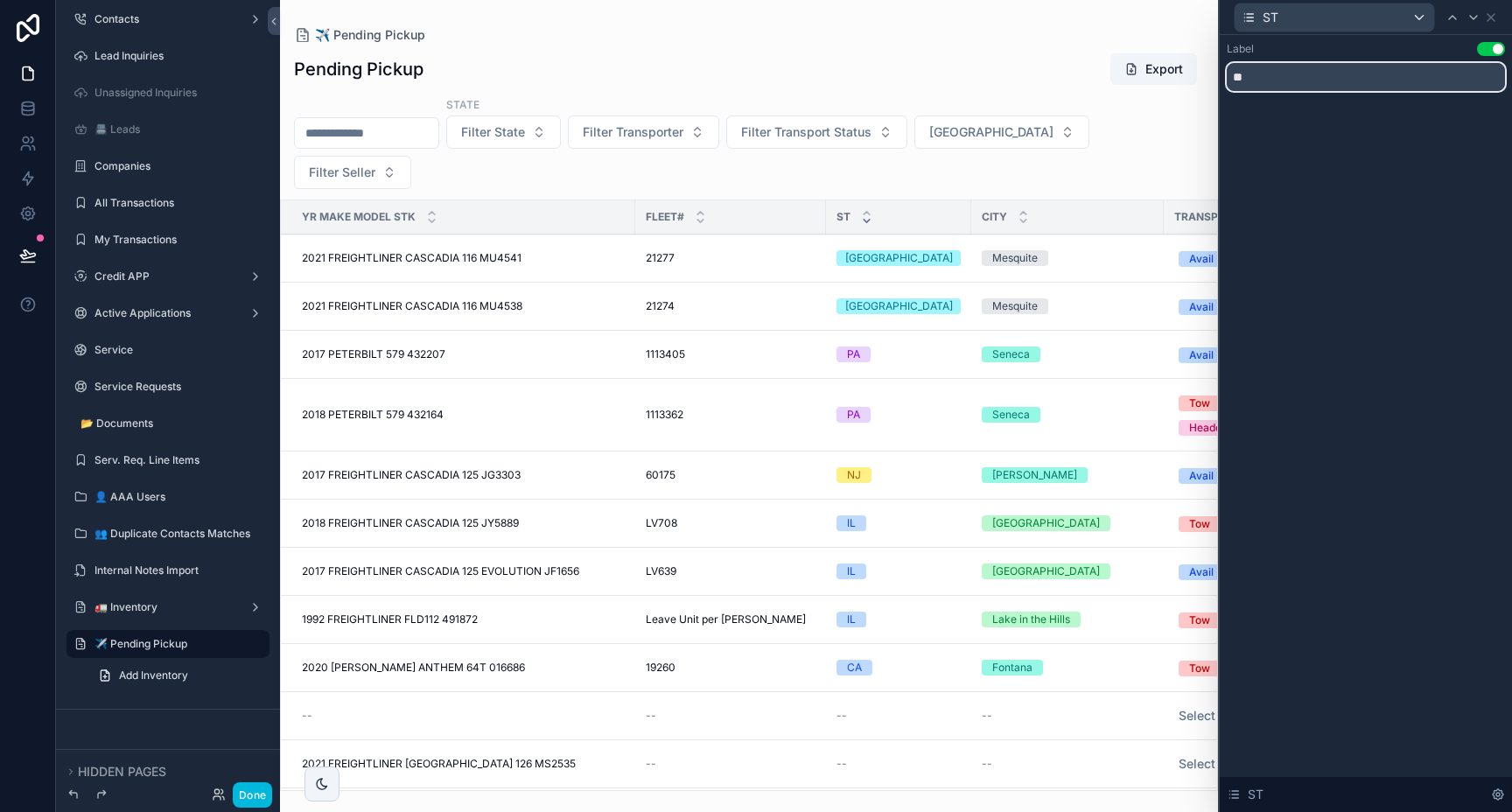
click at [1275, 82] on input "**" at bounding box center [1365, 77] width 278 height 28
type input "*"
type input "*****"
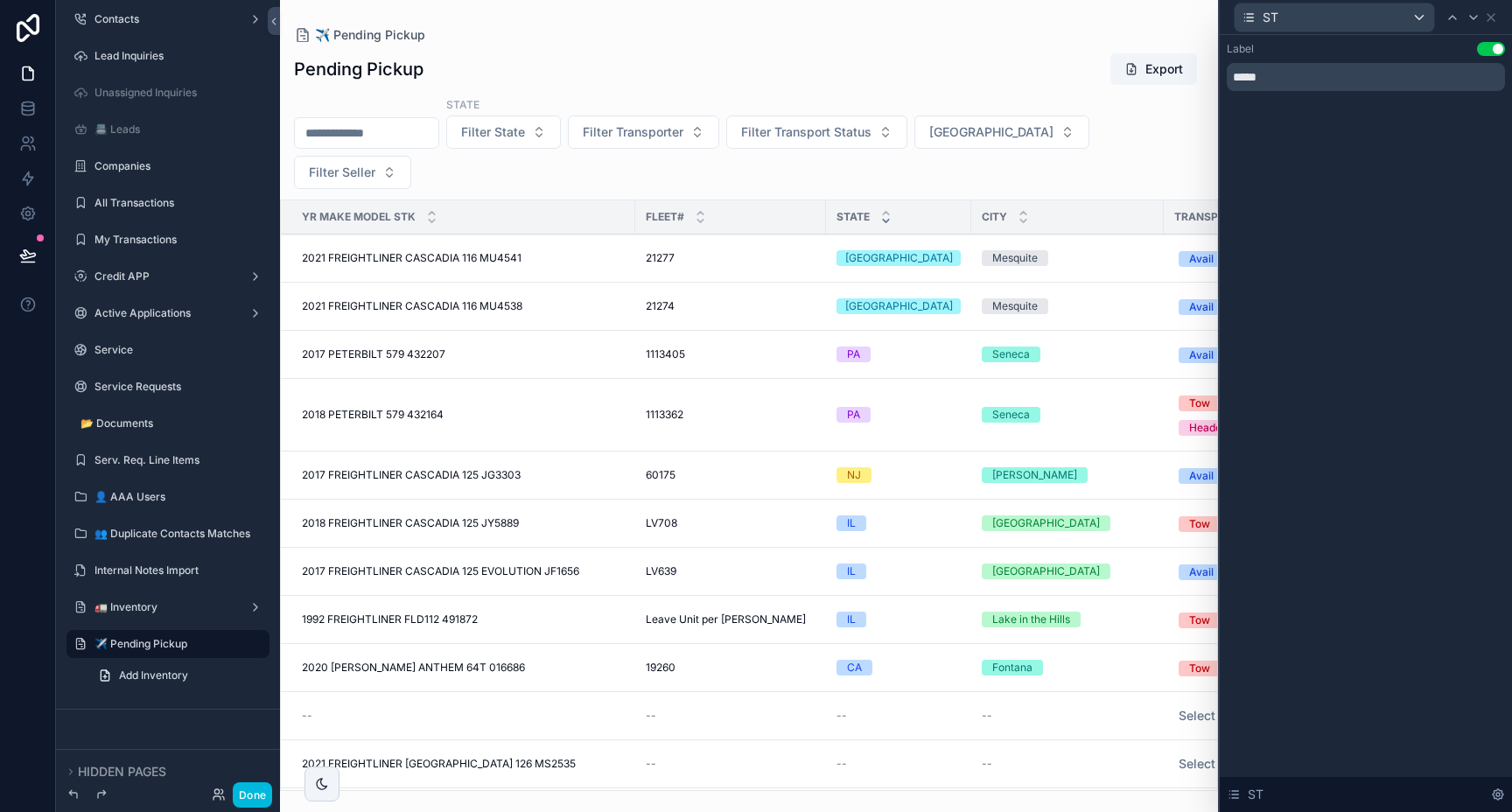
click at [1429, 198] on div "Label Use setting ***** ST" at bounding box center [1365, 423] width 292 height 777
click at [1494, 13] on icon at bounding box center [1491, 18] width 14 height 14
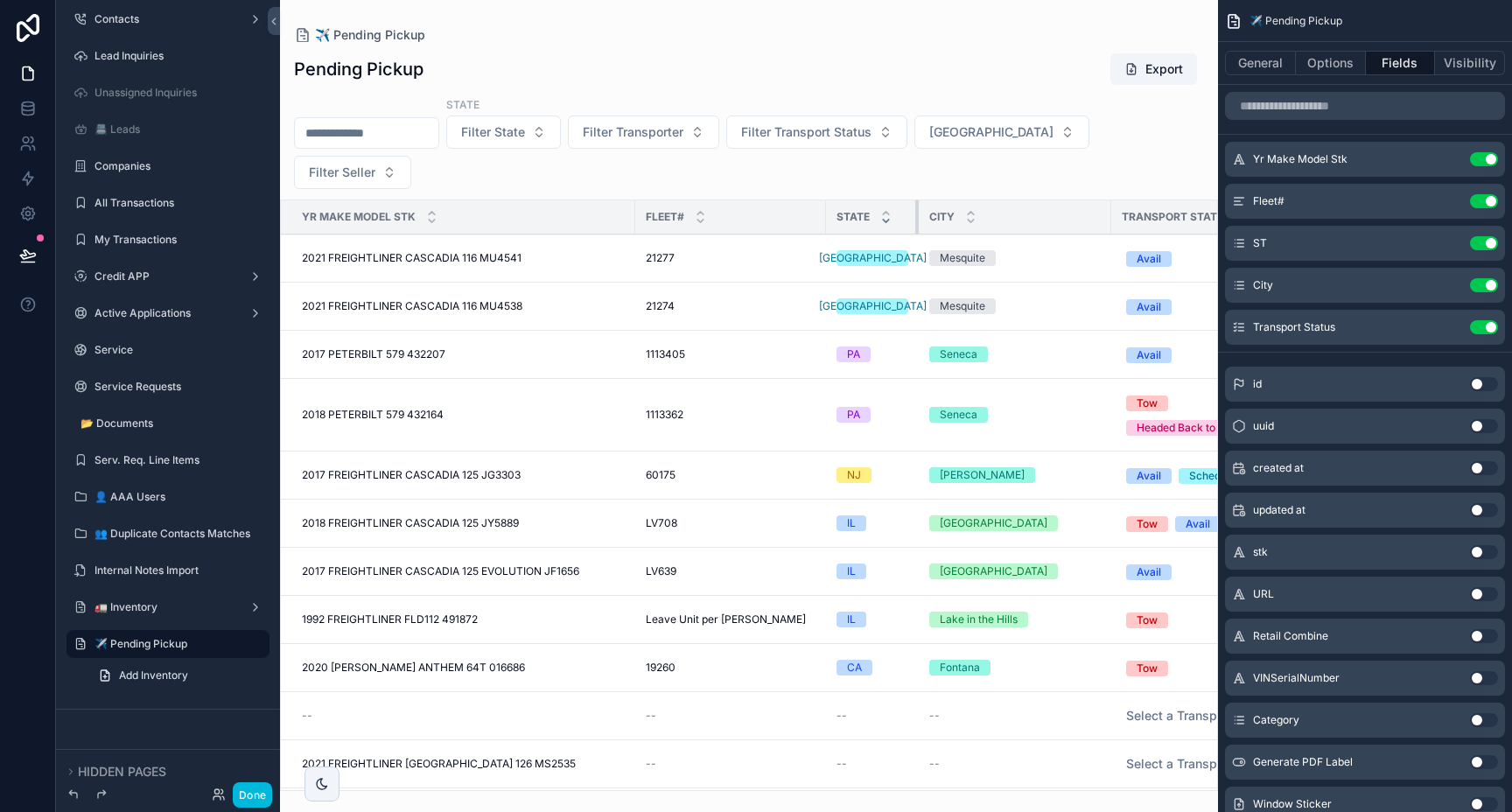
drag, startPoint x: 956, startPoint y: 174, endPoint x: 903, endPoint y: 187, distance: 54.6
click at [903, 201] on tr "Yr Make Model Stk Fleet# STATE City Transport Status" at bounding box center [795, 218] width 1030 height 34
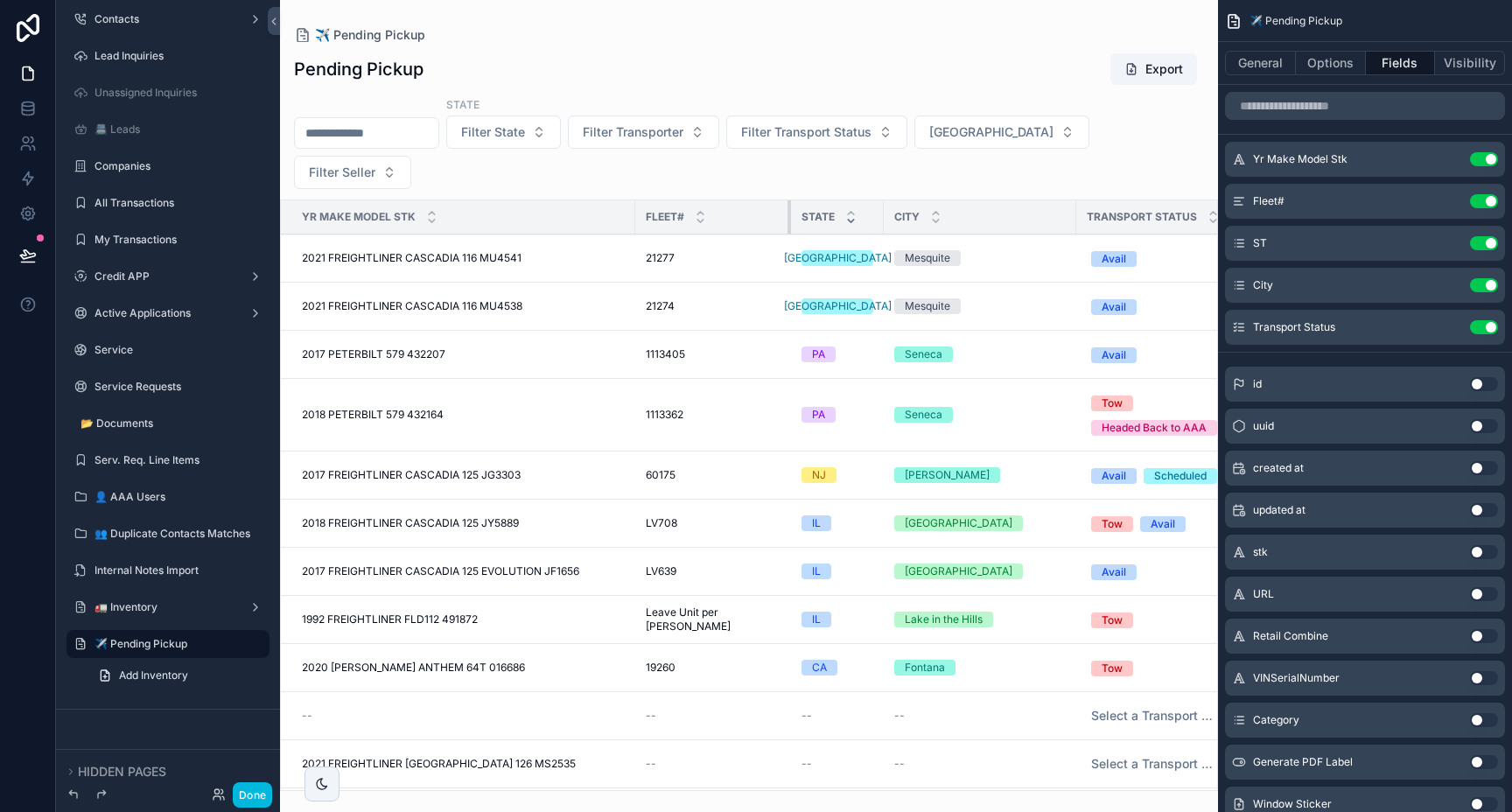
drag, startPoint x: 823, startPoint y: 176, endPoint x: 774, endPoint y: 196, distance: 52.9
click at [774, 201] on table "Yr Make Model Stk Fleet# STATE City Transport Status 2021 FREIGHTLINER CASCADIA…" at bounding box center [778, 591] width 995 height 780
click at [635, 201] on div "scrollable content" at bounding box center [637, 217] width 7 height 33
click at [1249, 69] on button "General" at bounding box center [1261, 63] width 71 height 25
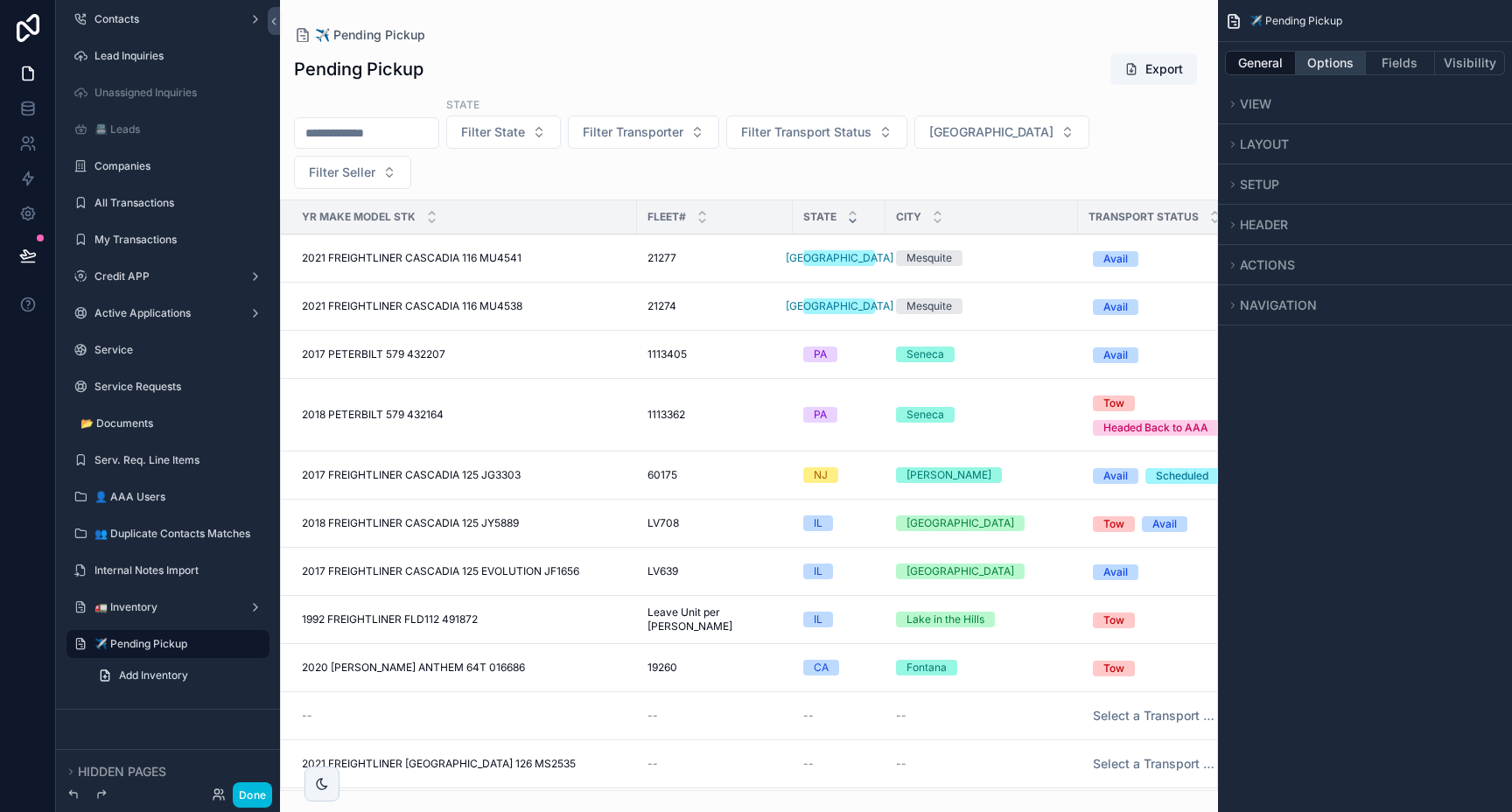
click at [1316, 60] on button "Options" at bounding box center [1331, 63] width 70 height 25
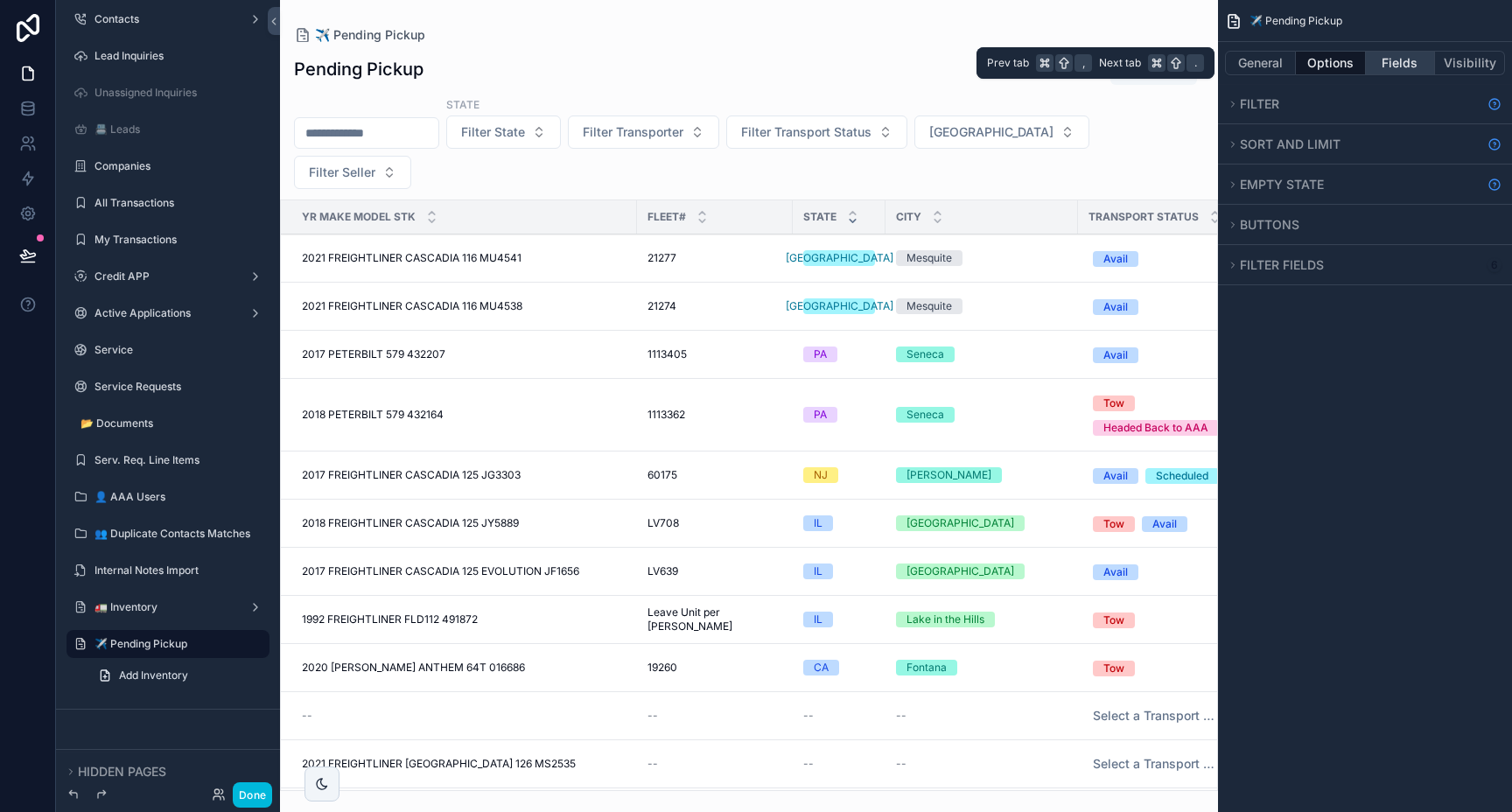
click at [1401, 53] on button "Fields" at bounding box center [1400, 63] width 70 height 25
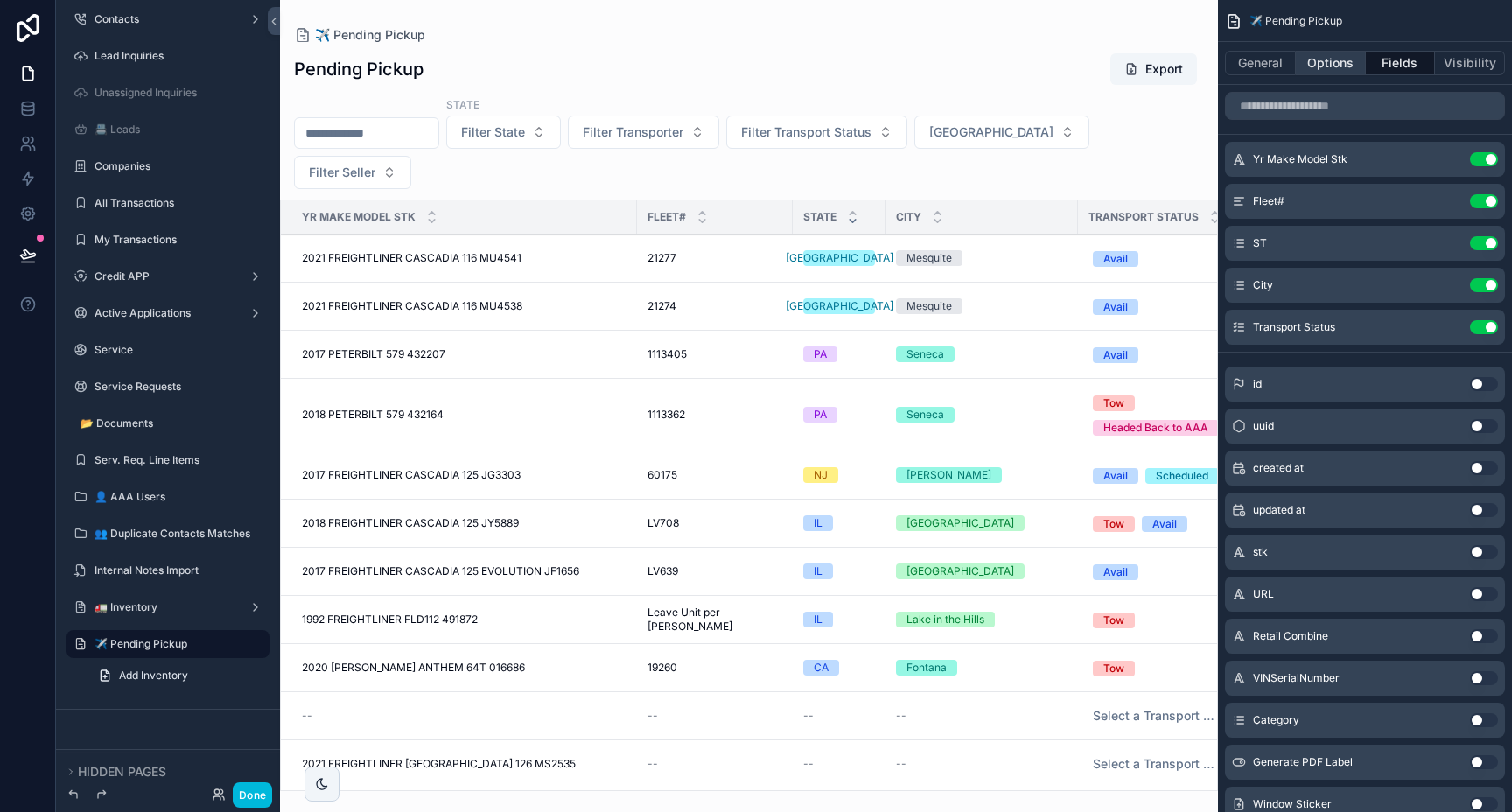
click at [1333, 69] on button "Options" at bounding box center [1331, 63] width 70 height 25
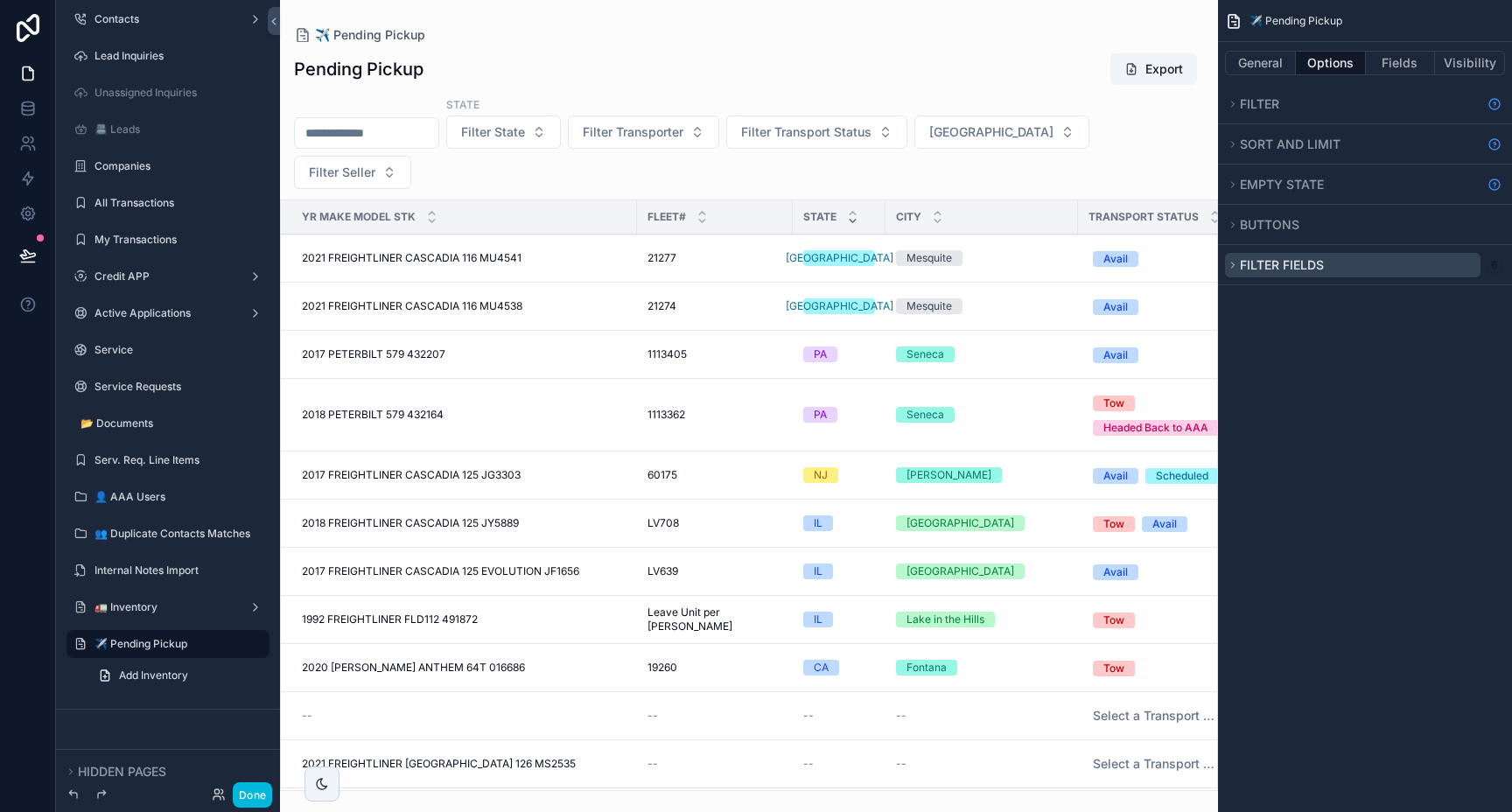
click at [1242, 265] on span "Filter fields" at bounding box center [1282, 265] width 84 height 15
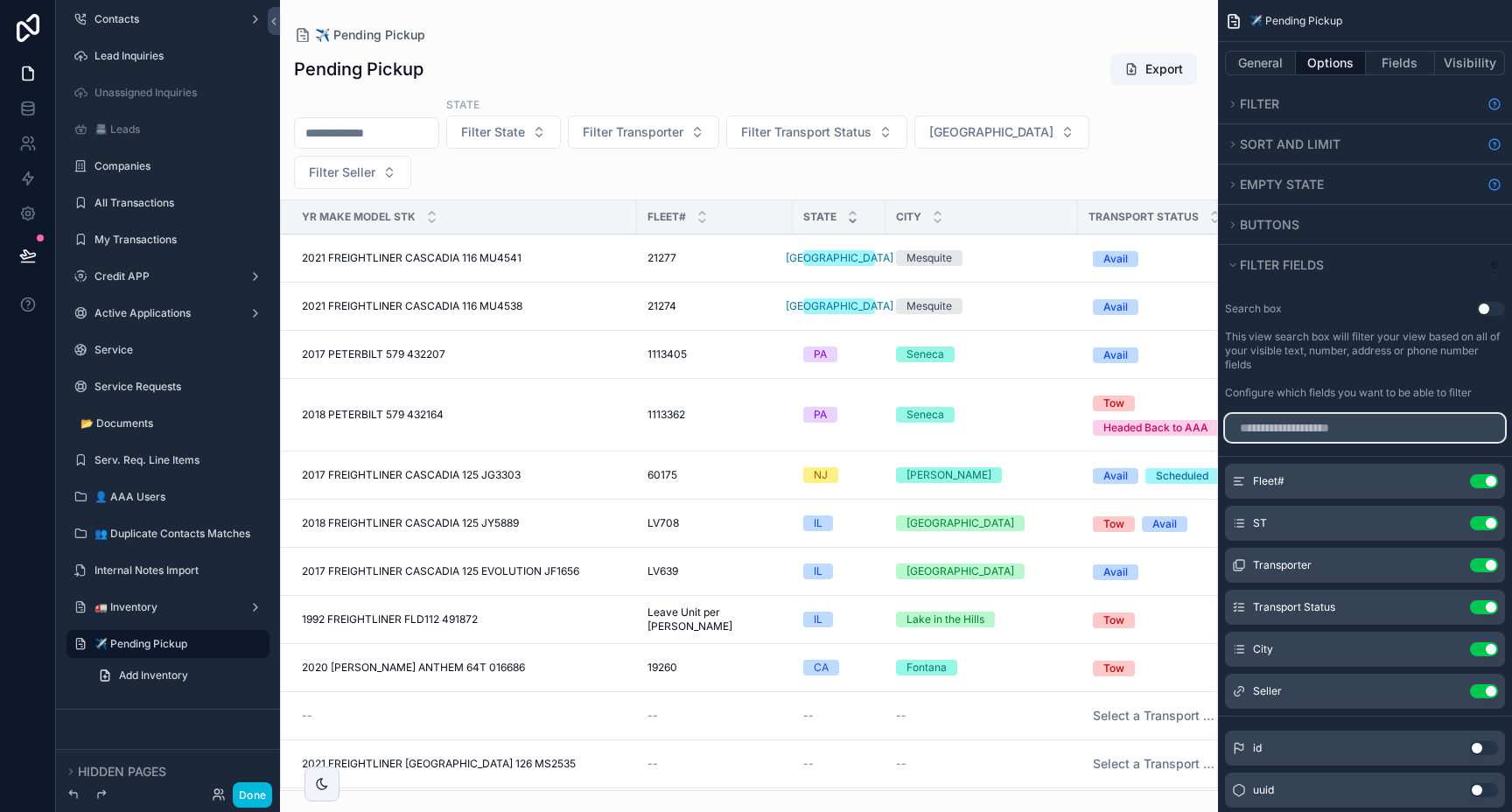
click at [1278, 427] on input "scrollable content" at bounding box center [1365, 428] width 280 height 28
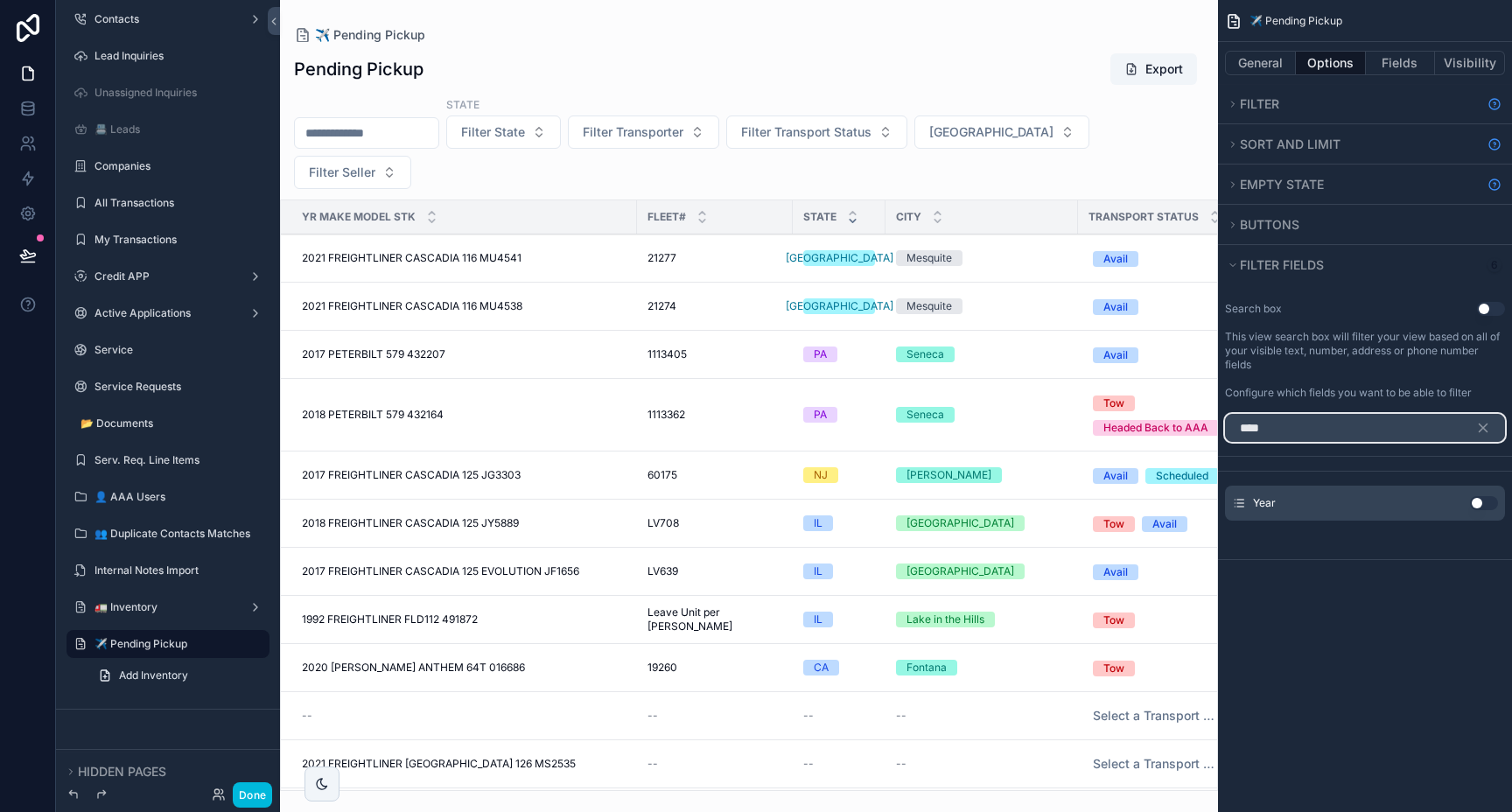
type input "****"
click at [1484, 501] on button "Use setting" at bounding box center [1484, 503] width 28 height 14
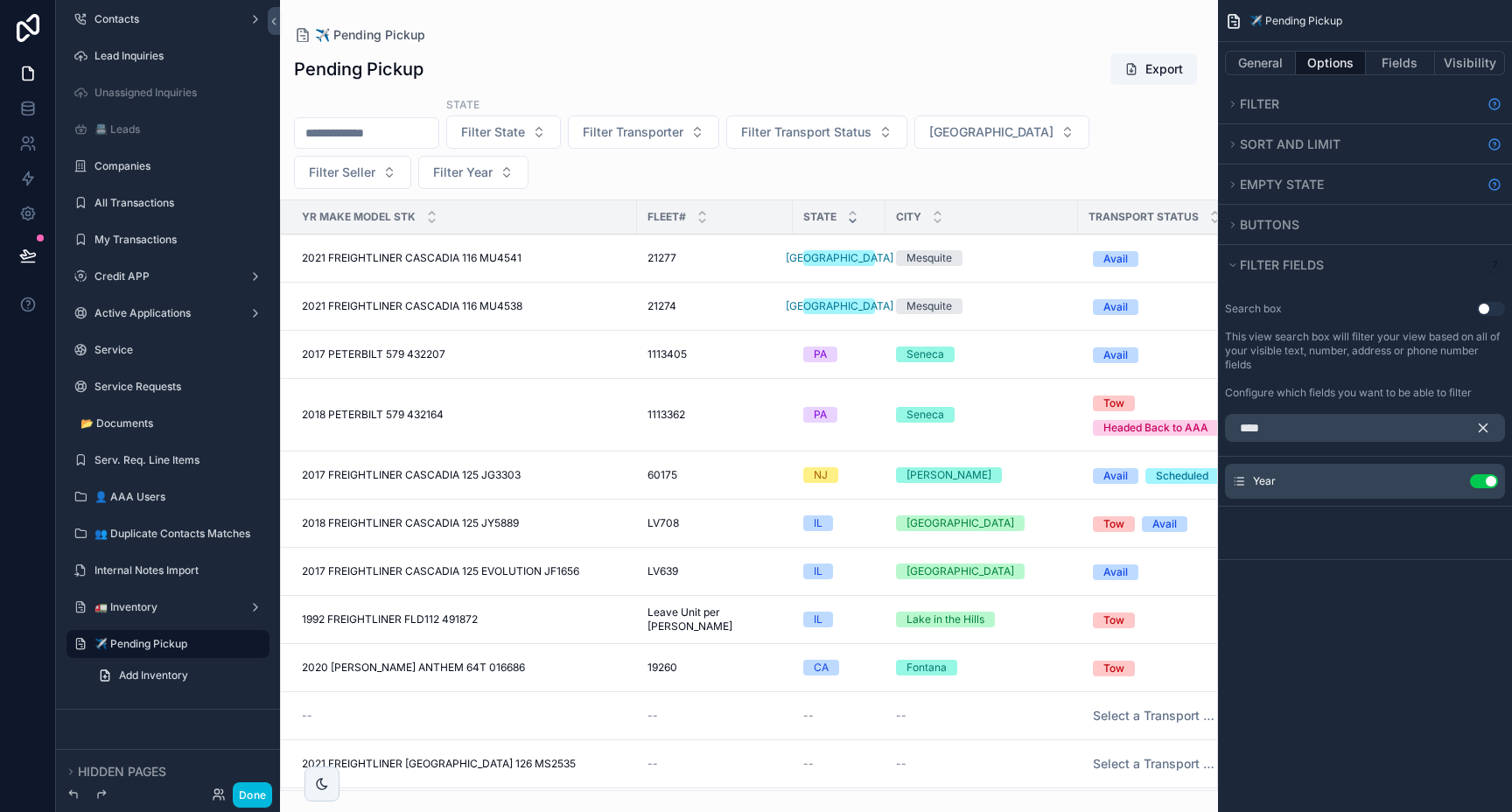
click at [1486, 429] on icon "scrollable content" at bounding box center [1483, 428] width 16 height 16
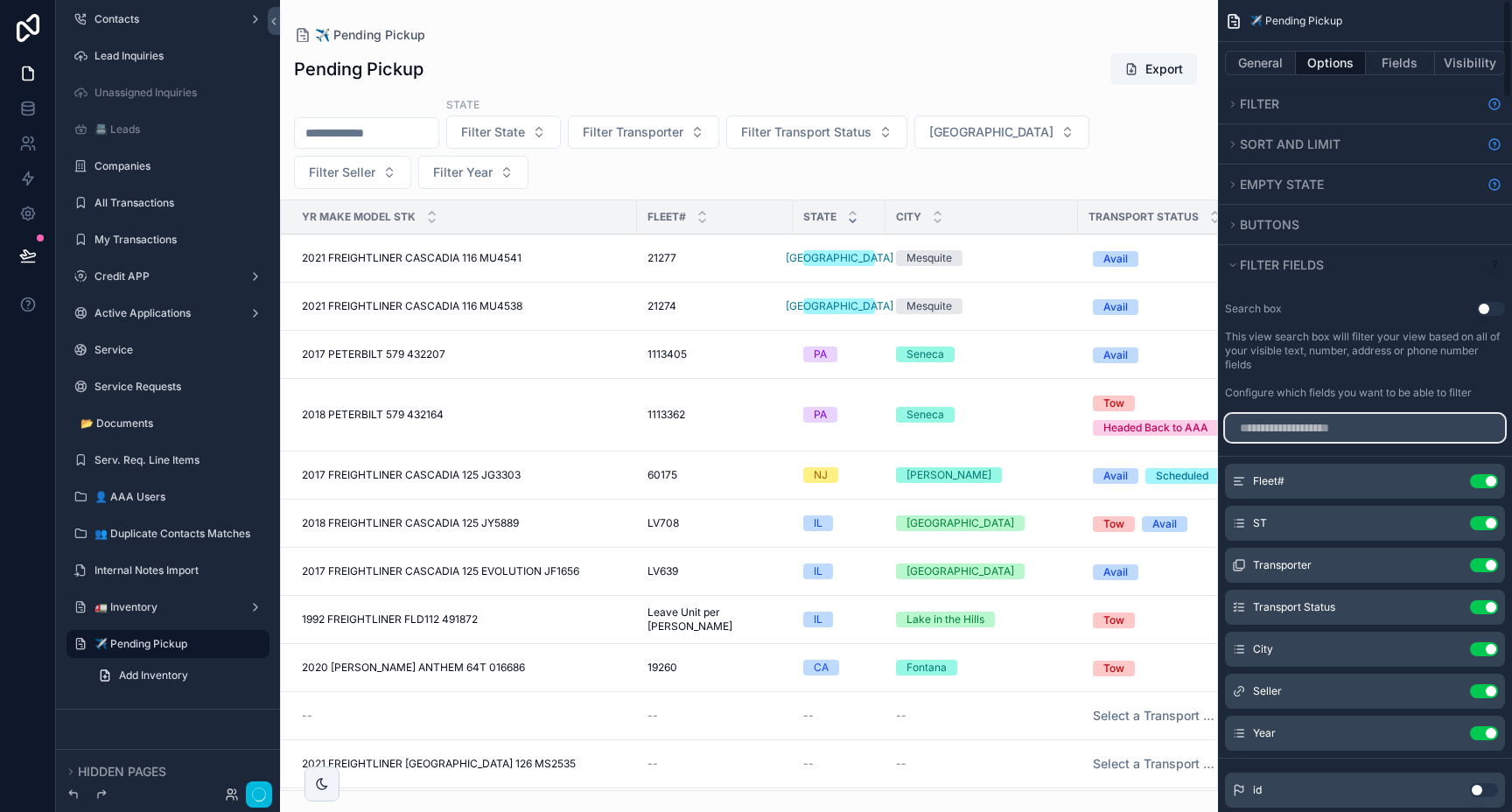
click at [1413, 431] on input "scrollable content" at bounding box center [1365, 428] width 280 height 28
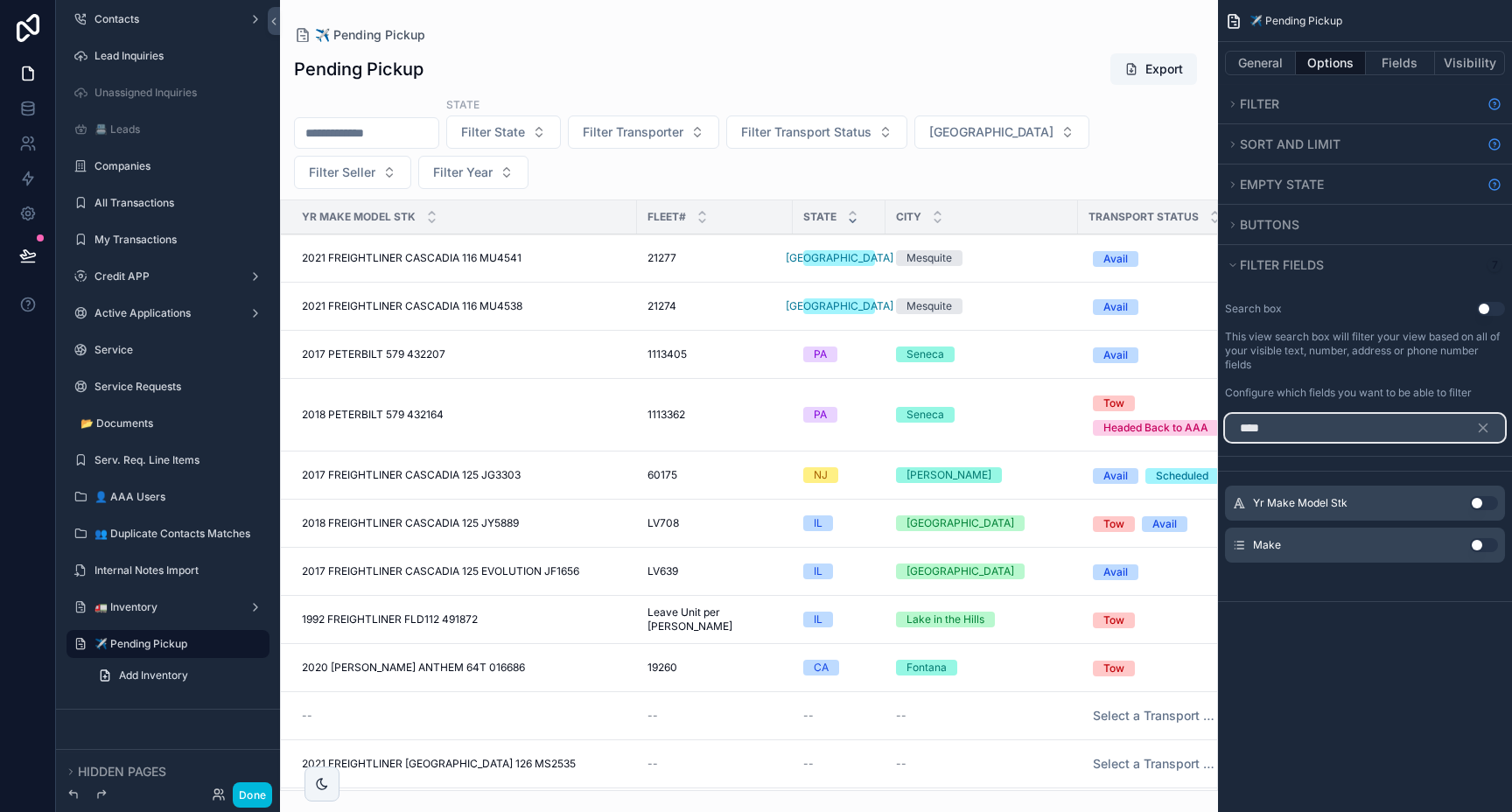
type input "****"
click at [1480, 504] on button "Use setting" at bounding box center [1484, 503] width 28 height 14
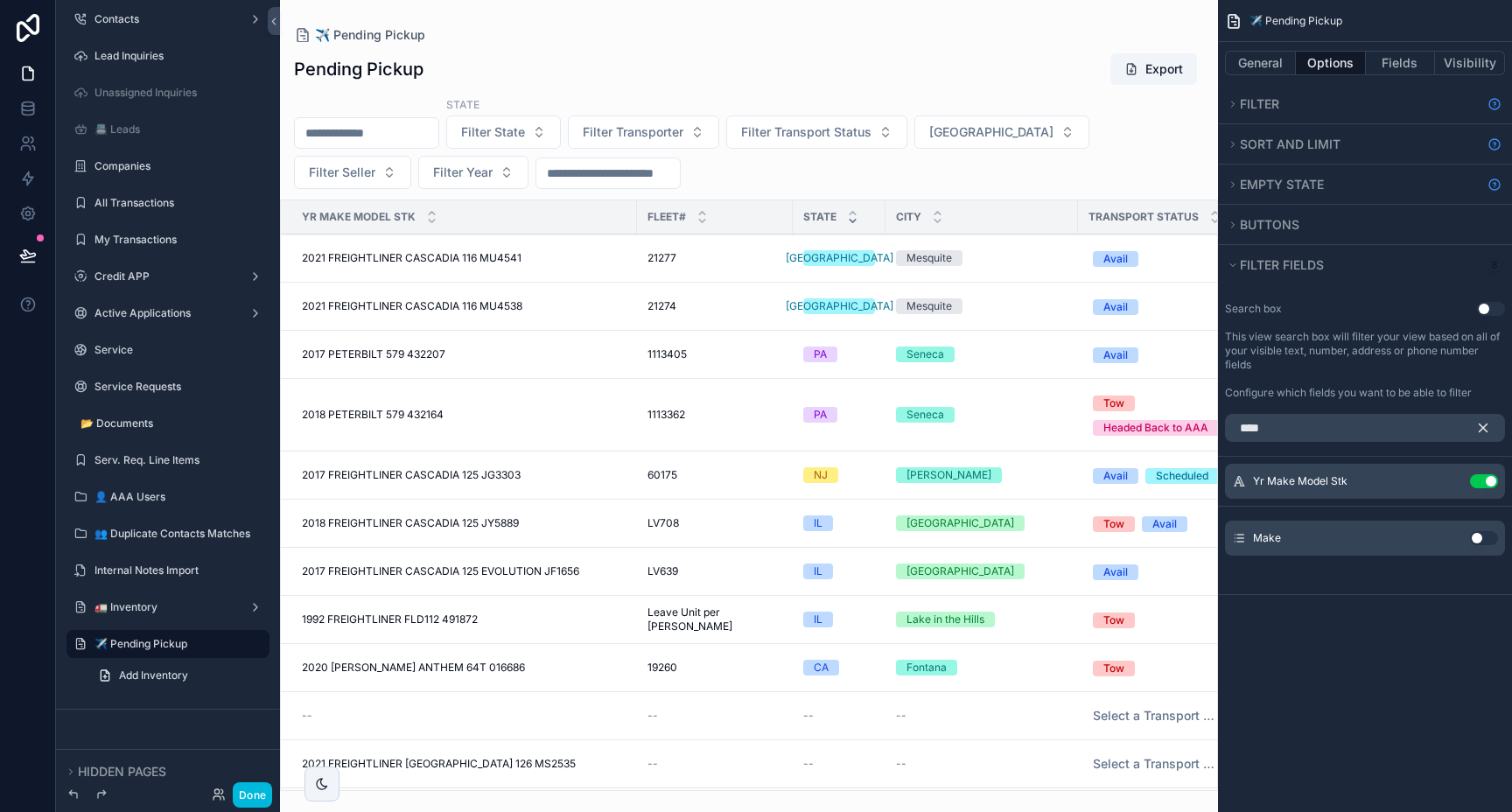
click at [1486, 430] on icon "scrollable content" at bounding box center [1483, 428] width 16 height 16
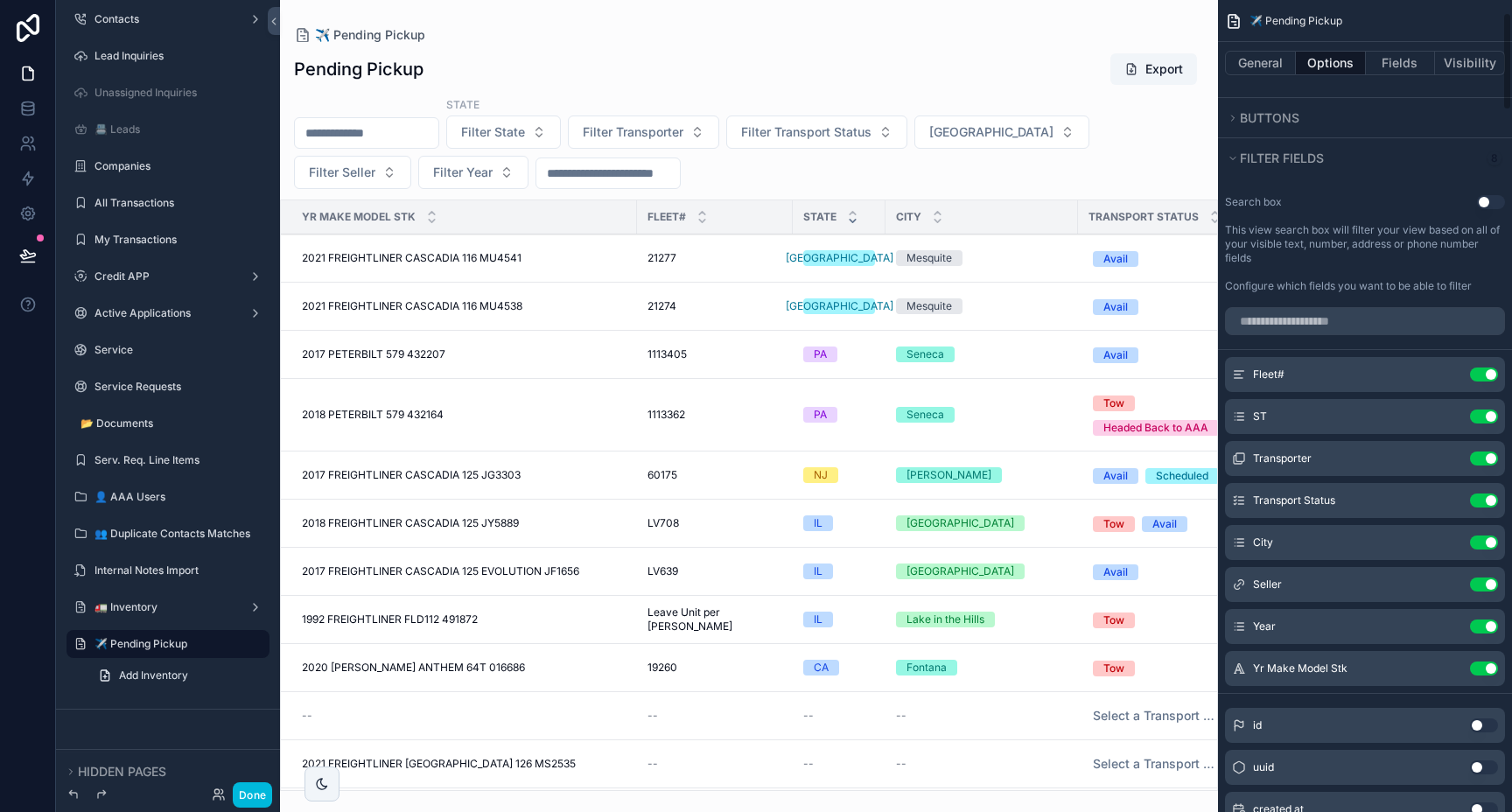
scroll to position [131, 0]
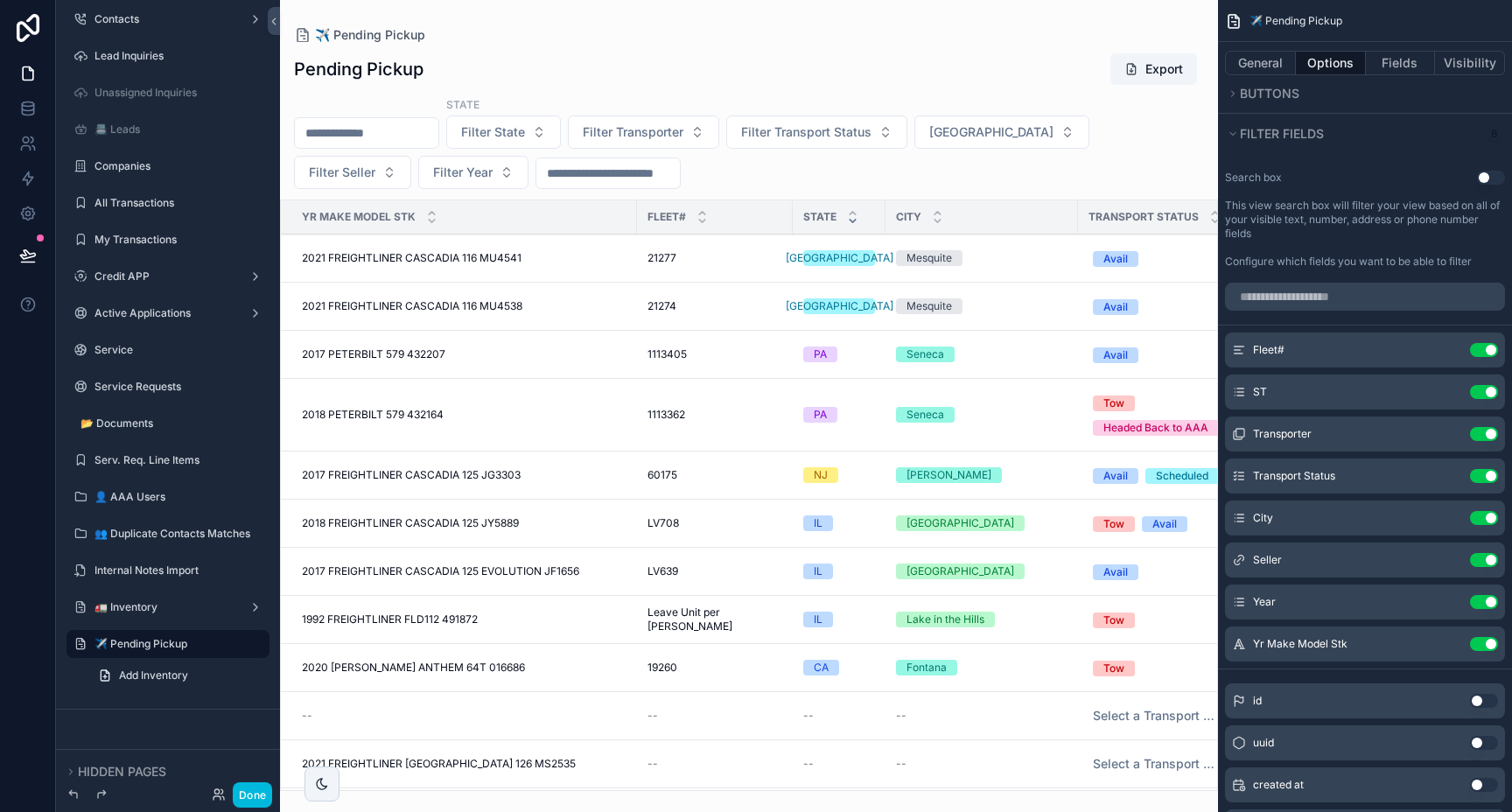
click at [1487, 601] on button "Use setting" at bounding box center [1484, 602] width 28 height 14
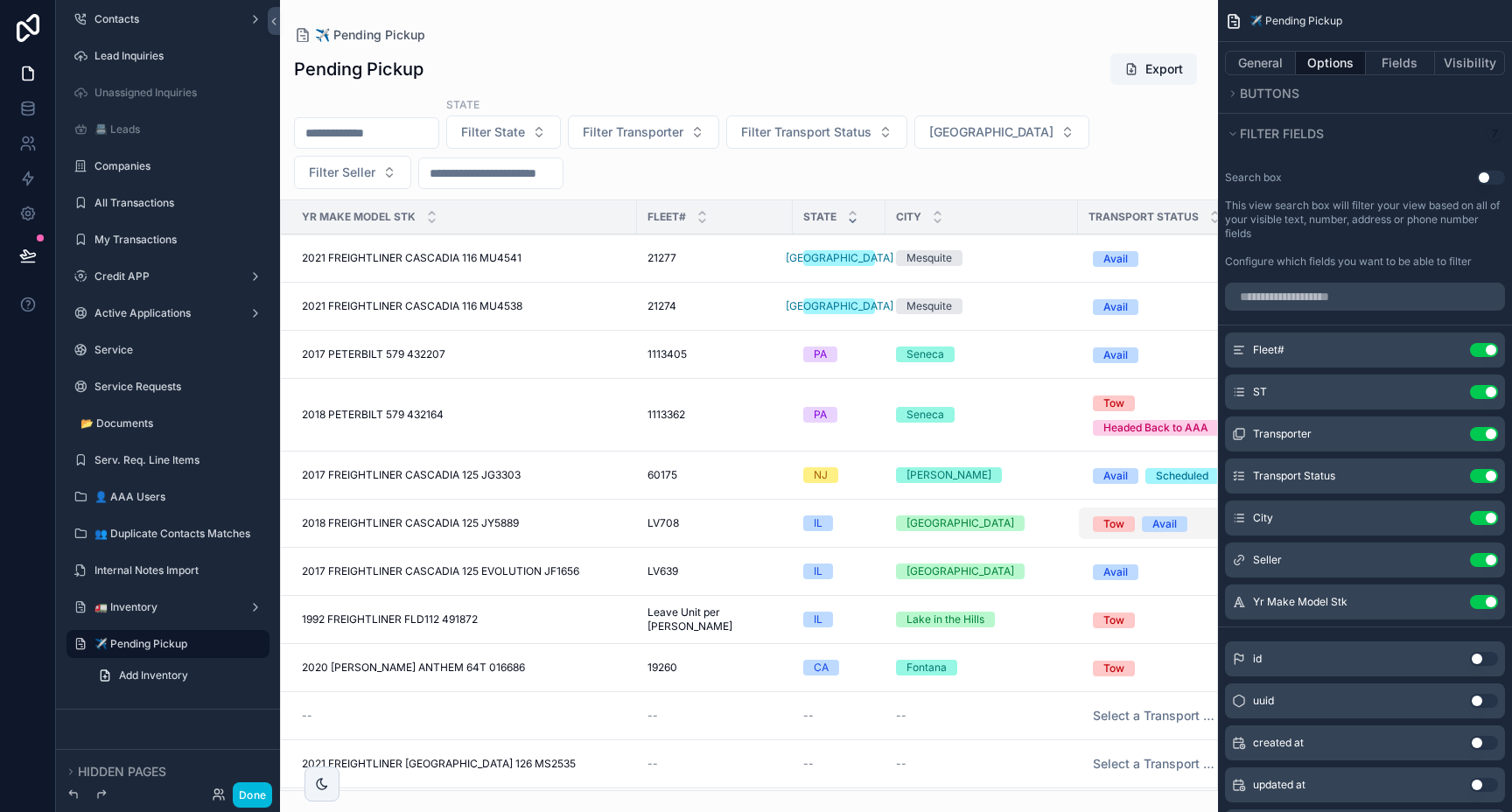
scroll to position [0, 32]
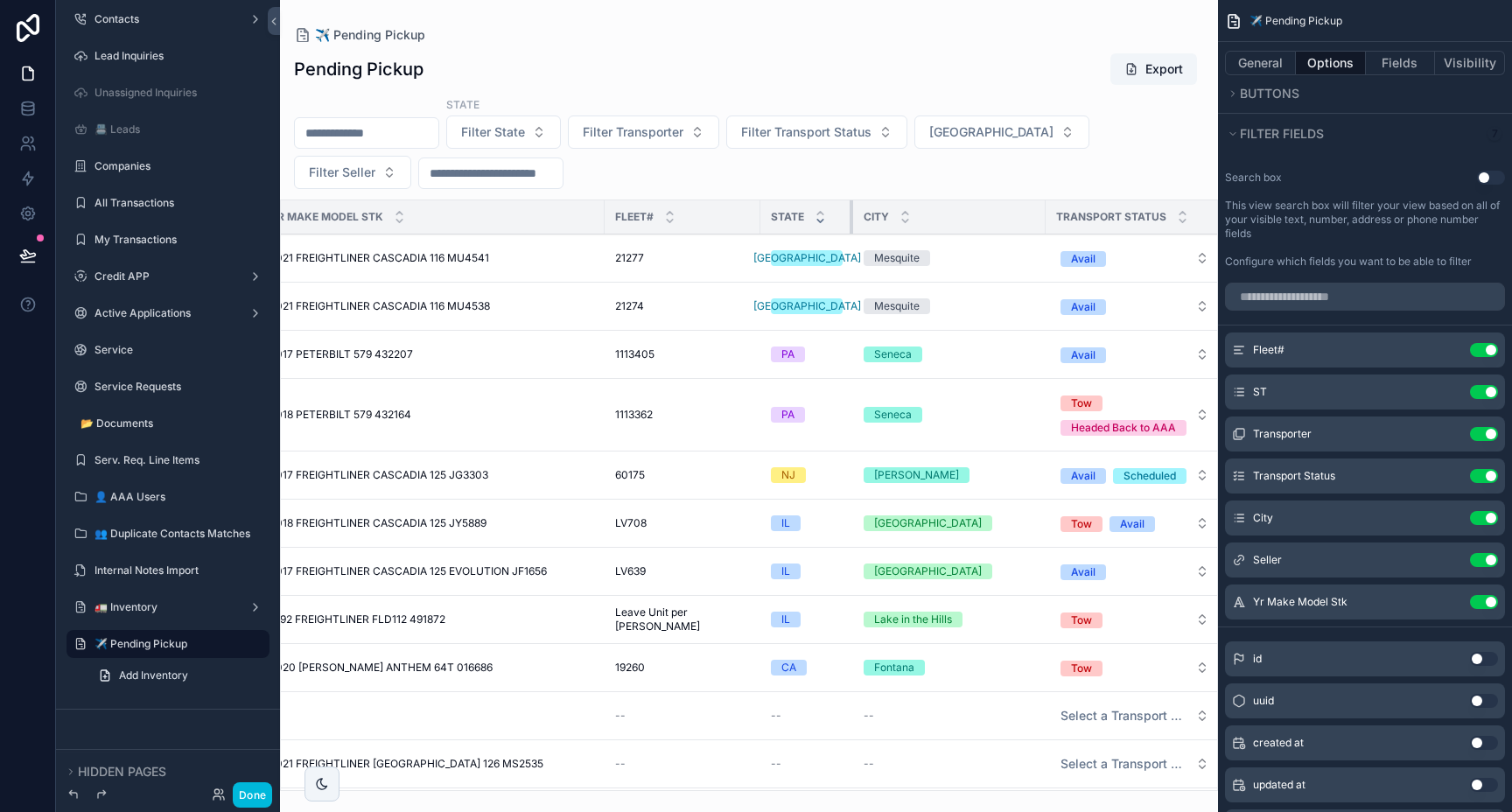
click at [849, 209] on div "scrollable content" at bounding box center [853, 217] width 7 height 33
click at [1341, 294] on input "scrollable content" at bounding box center [1365, 297] width 280 height 28
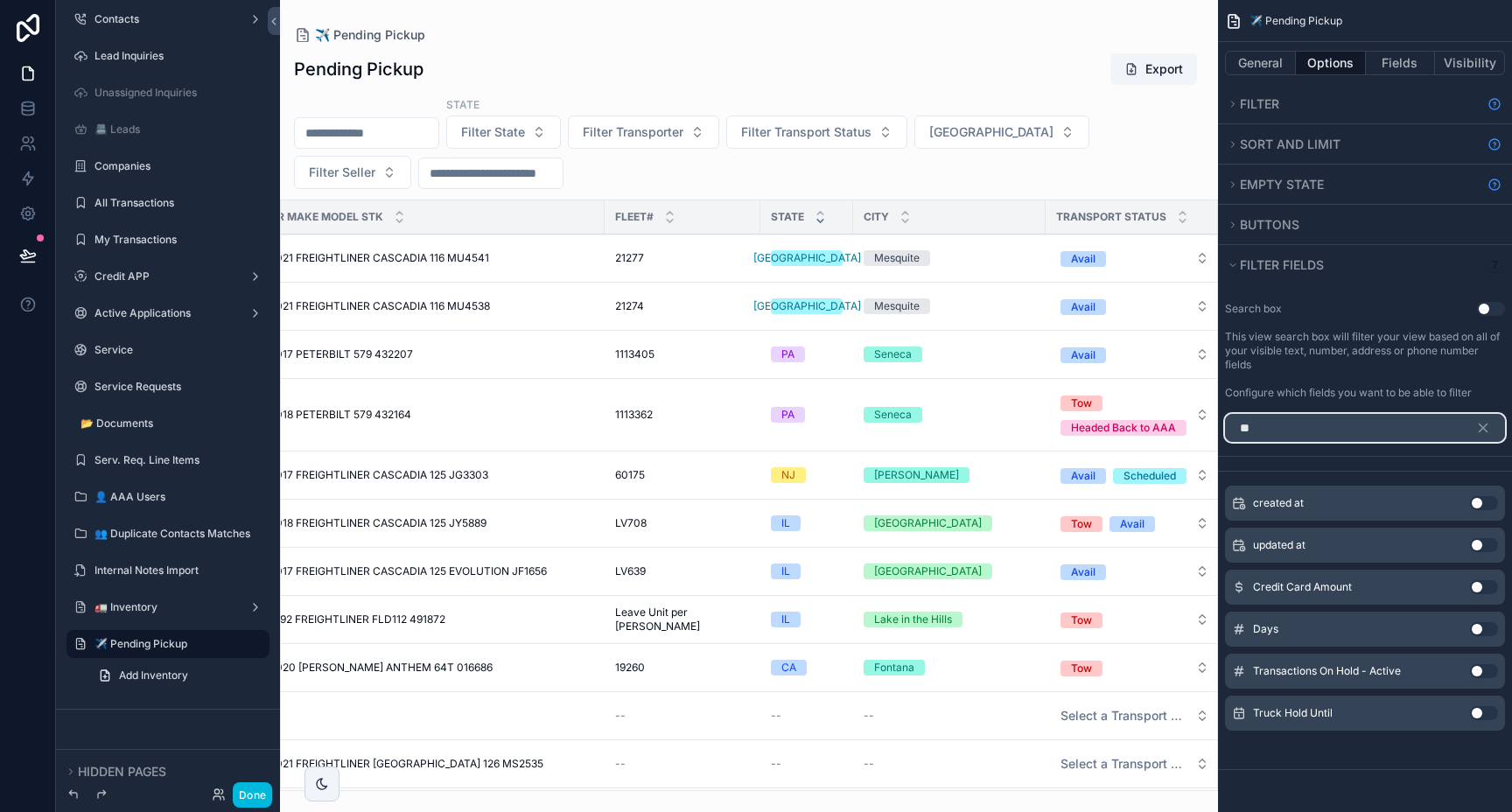
scroll to position [0, 0]
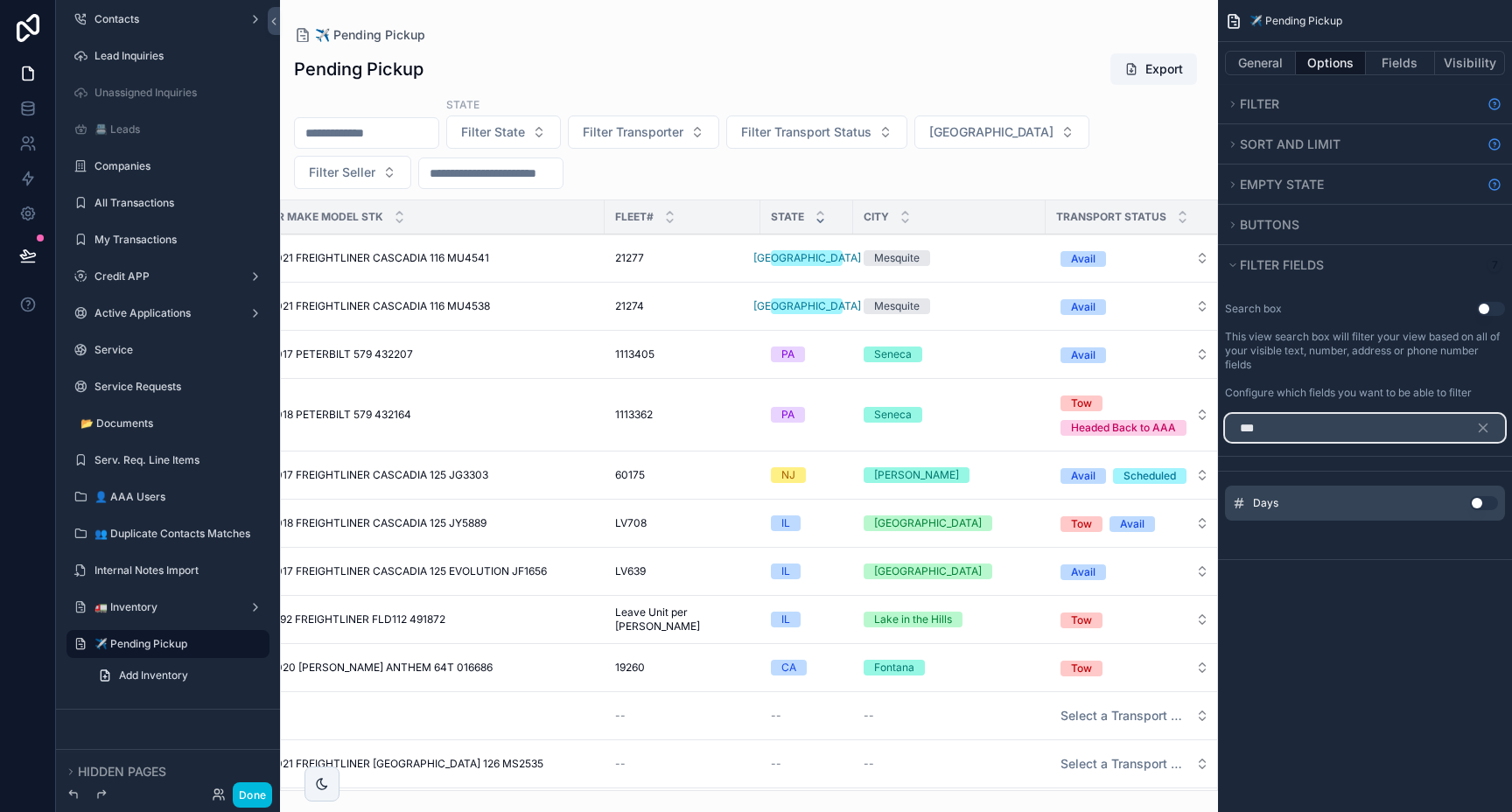
type input "***"
click at [1486, 505] on button "Use setting" at bounding box center [1484, 503] width 28 height 14
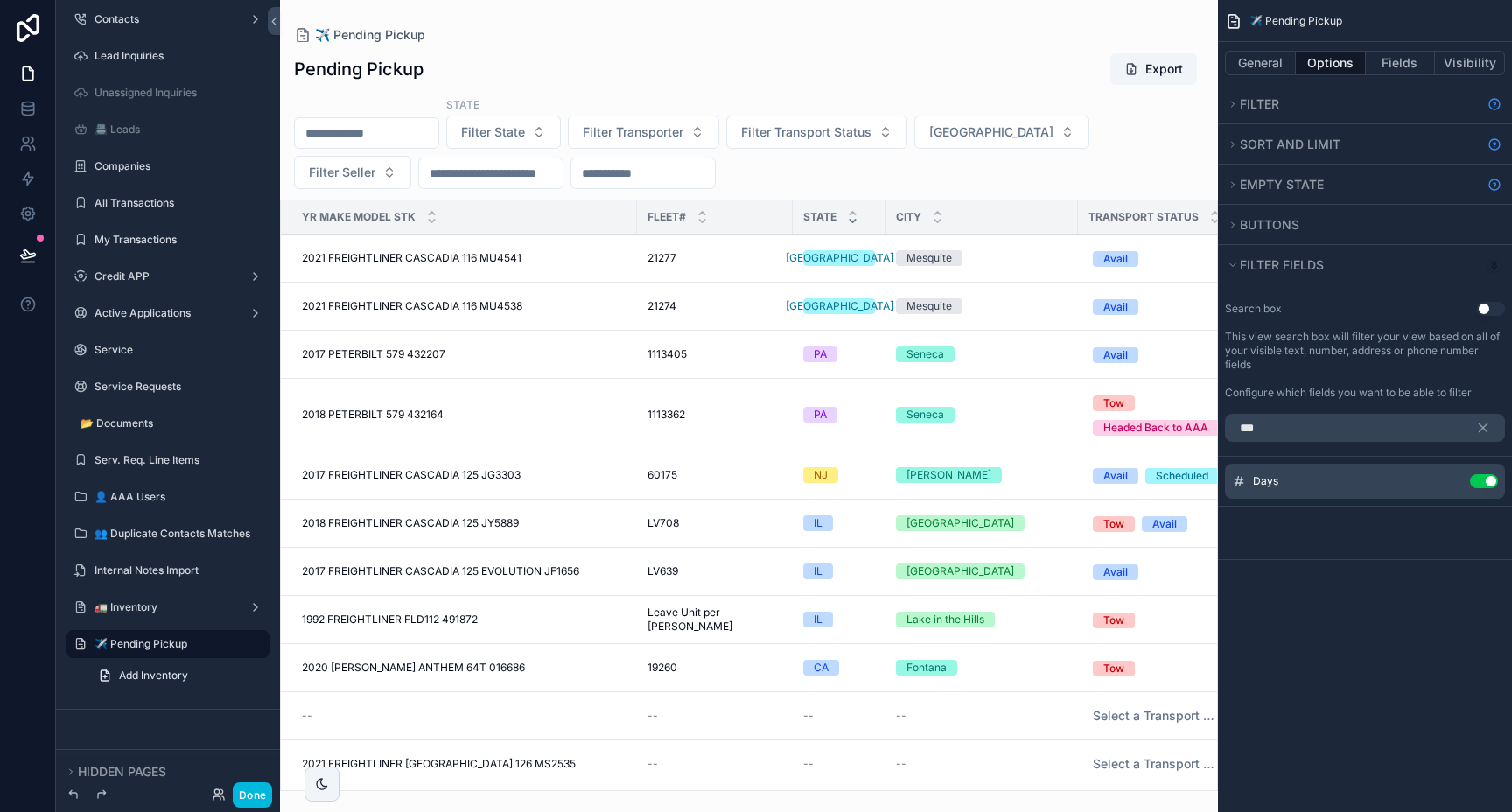
click at [1478, 483] on button "Use setting" at bounding box center [1484, 482] width 28 height 14
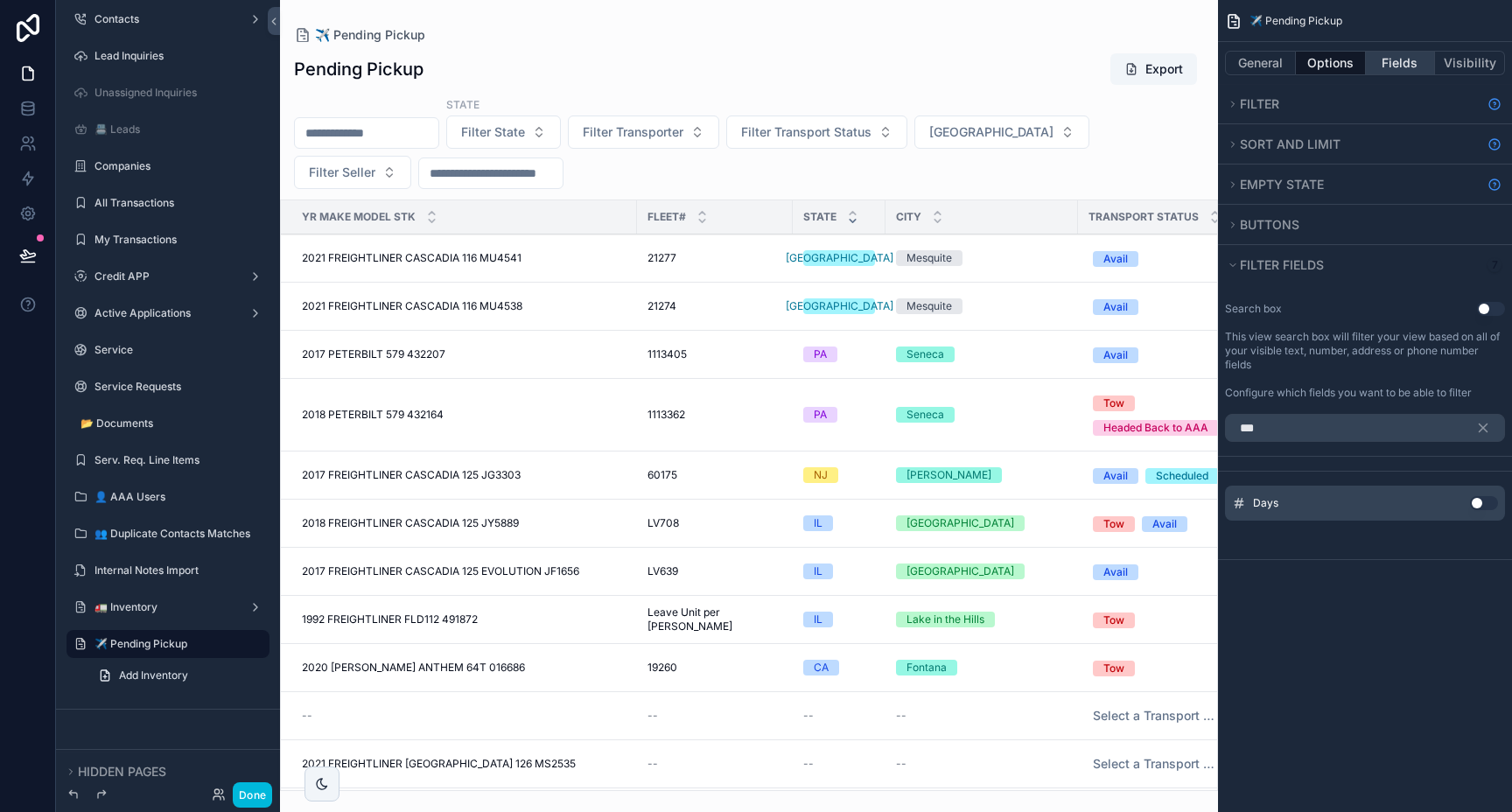
click at [1395, 51] on button "Fields" at bounding box center [1400, 63] width 70 height 25
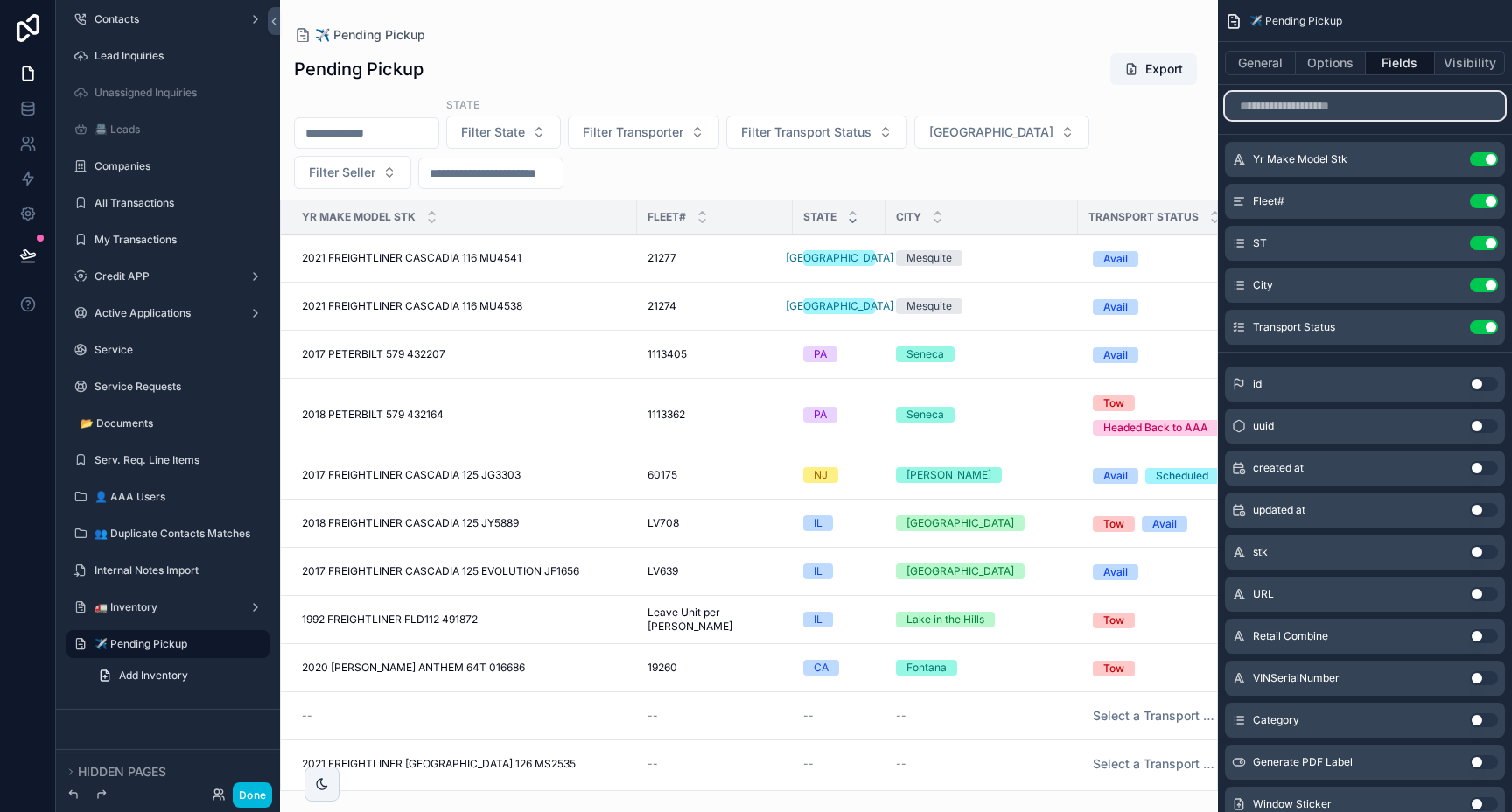
click at [1315, 114] on input "scrollable content" at bounding box center [1365, 106] width 280 height 28
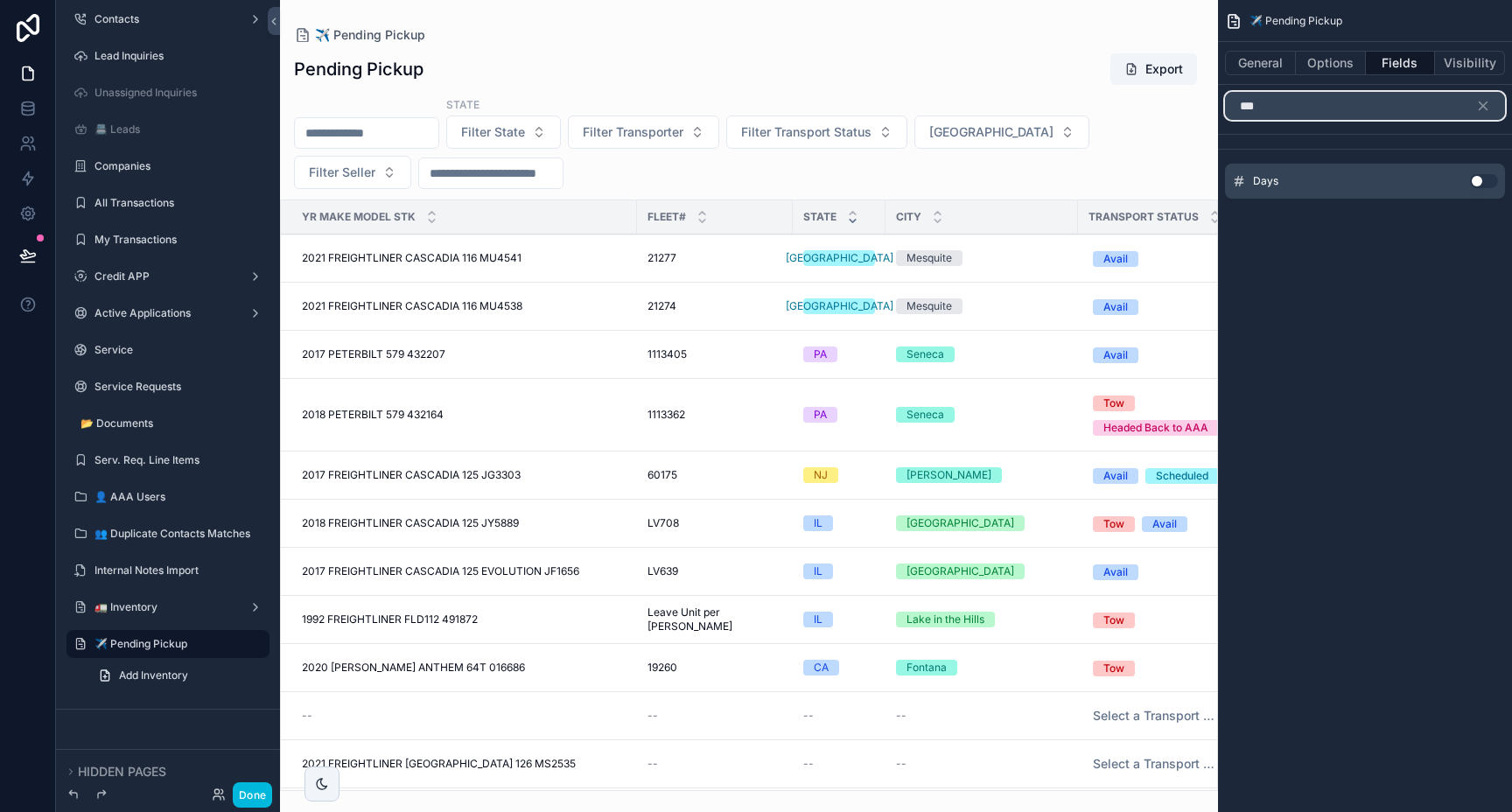
type input "***"
click at [1480, 183] on button "Use setting" at bounding box center [1484, 181] width 28 height 14
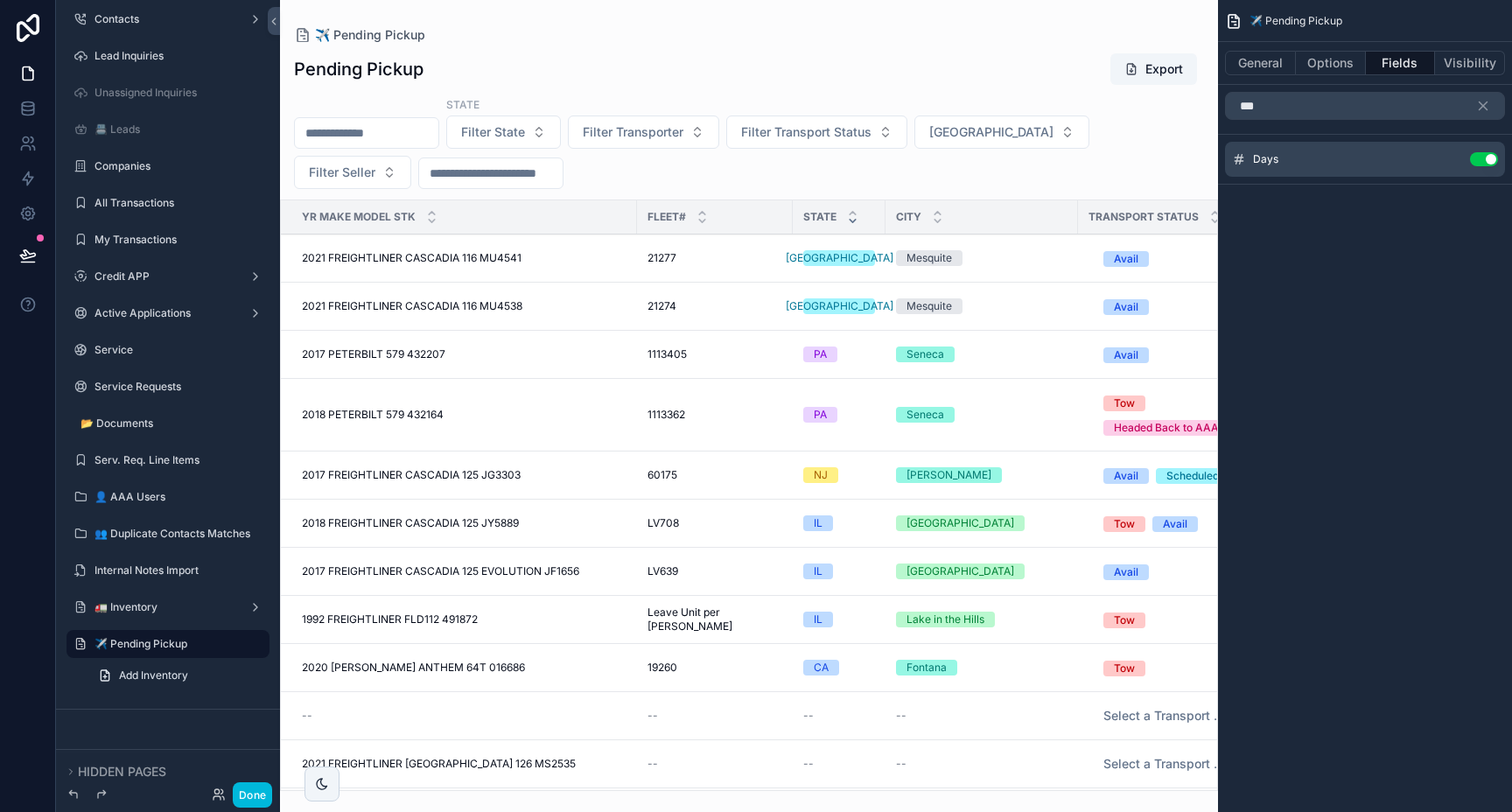
click at [1161, 27] on div "✈️ Pending Pickup Pending Pickup Export State Filter State Filter Transporter F…" at bounding box center [749, 395] width 938 height 791
click at [1334, 66] on button "Options" at bounding box center [1331, 63] width 70 height 25
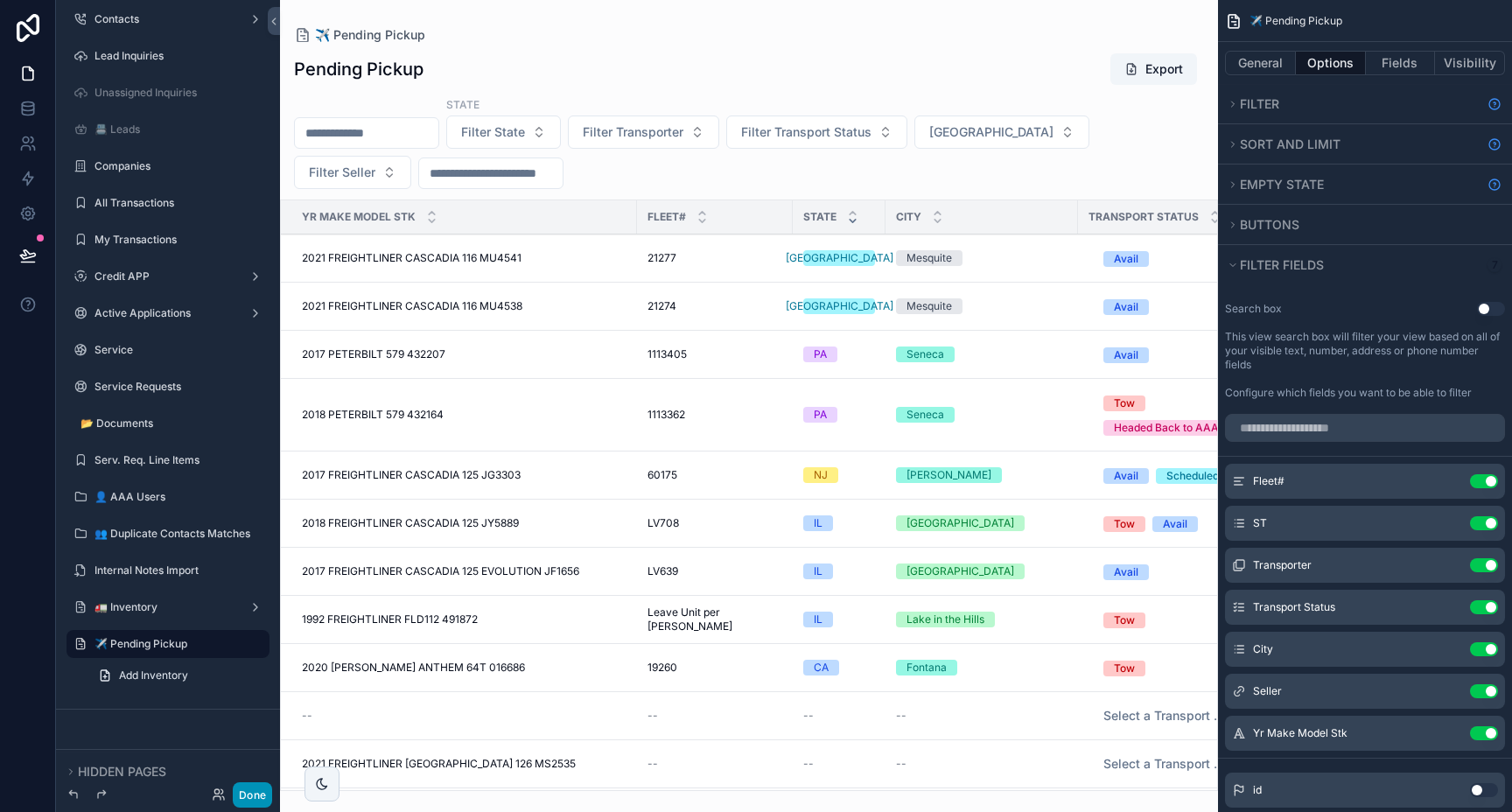
click at [248, 803] on button "Done" at bounding box center [252, 794] width 39 height 26
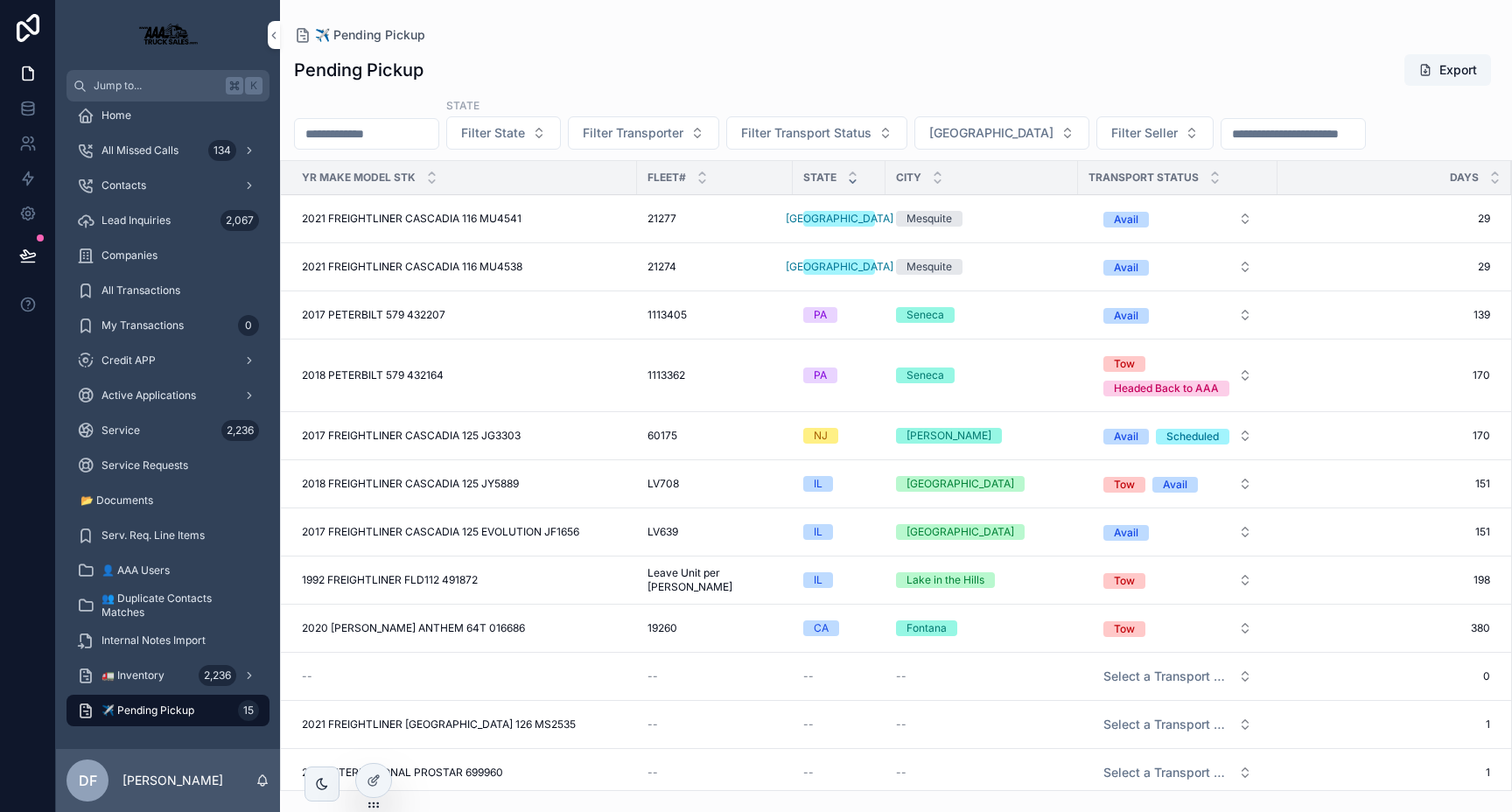
click at [1277, 181] on div "Days" at bounding box center [1394, 177] width 234 height 33
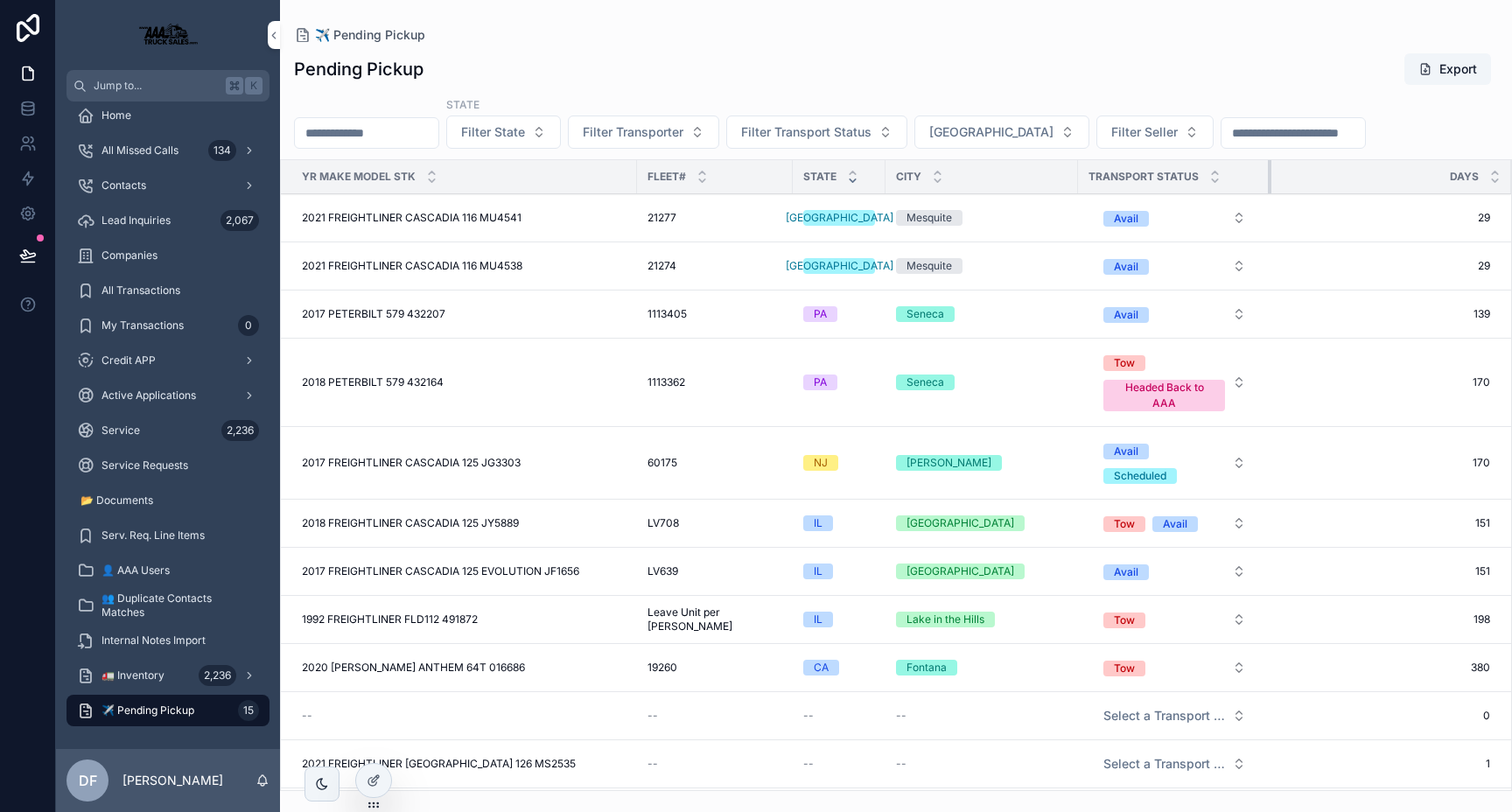
click at [1268, 172] on div "scrollable content" at bounding box center [1271, 176] width 7 height 33
click at [1376, 182] on div "Days" at bounding box center [1391, 176] width 240 height 33
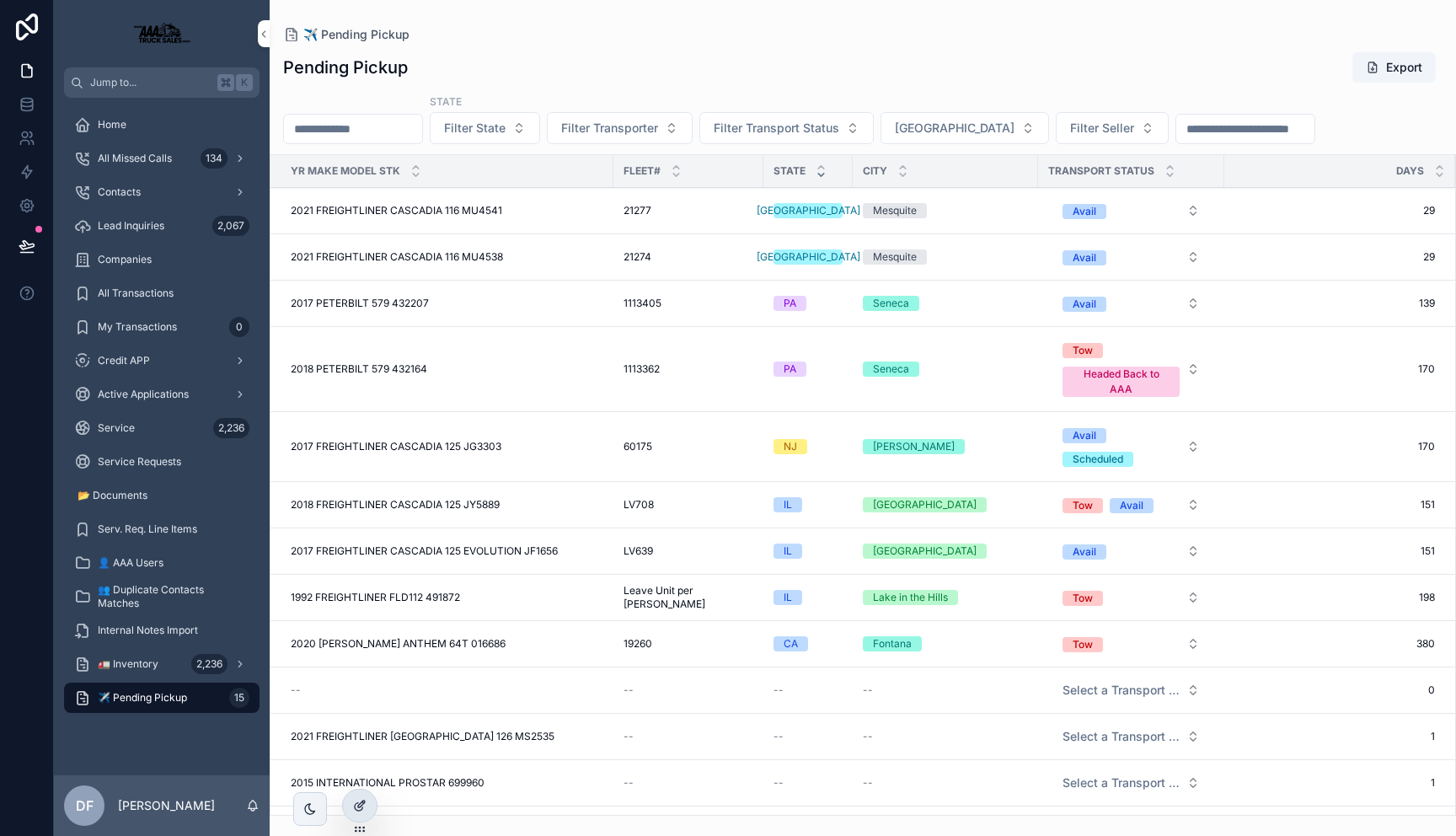
click at [355, 781] on icon at bounding box center [360, 806] width 14 height 14
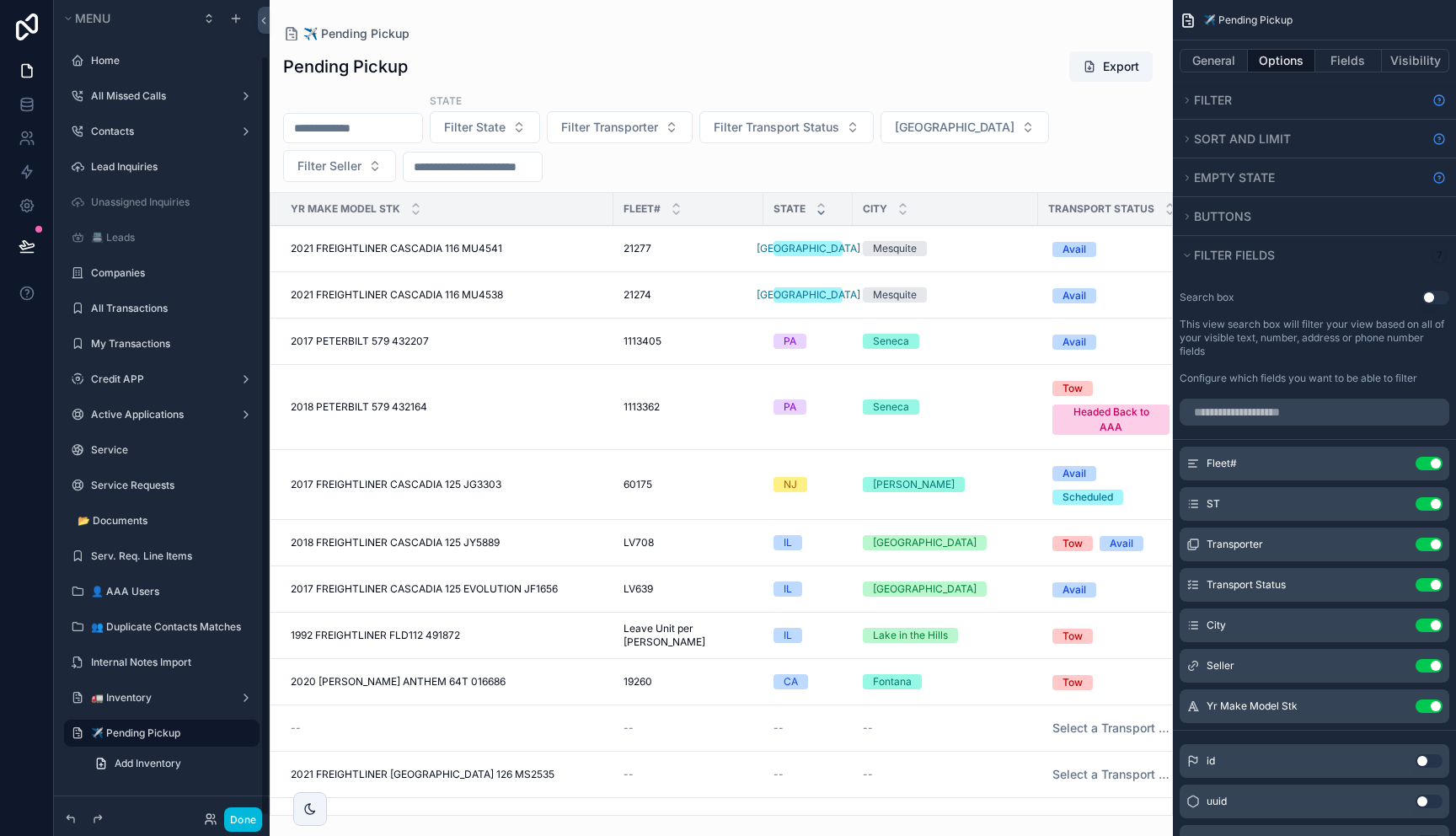
scroll to position [59, 0]
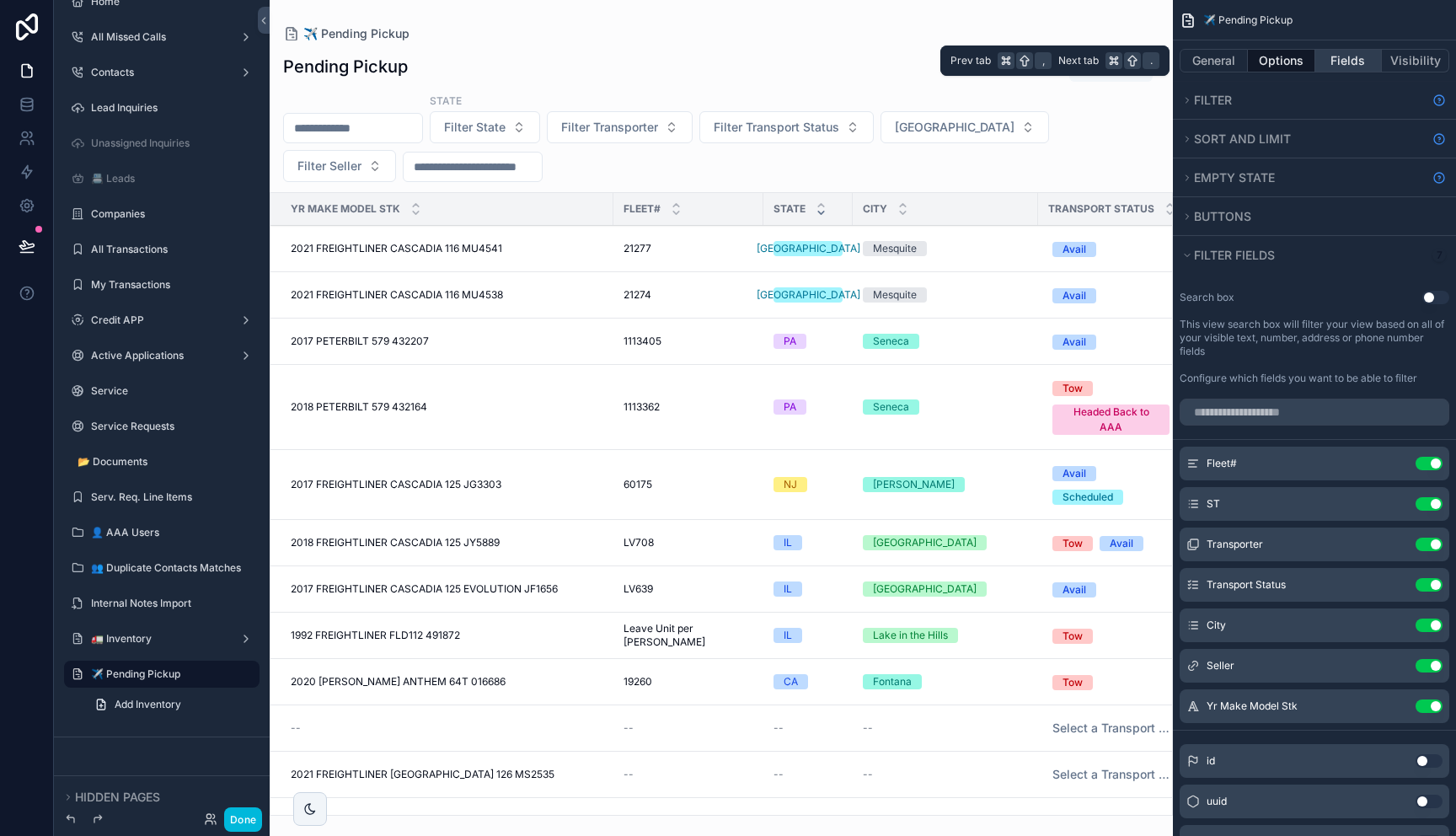
click at [1360, 62] on button "Fields" at bounding box center [1348, 61] width 68 height 24
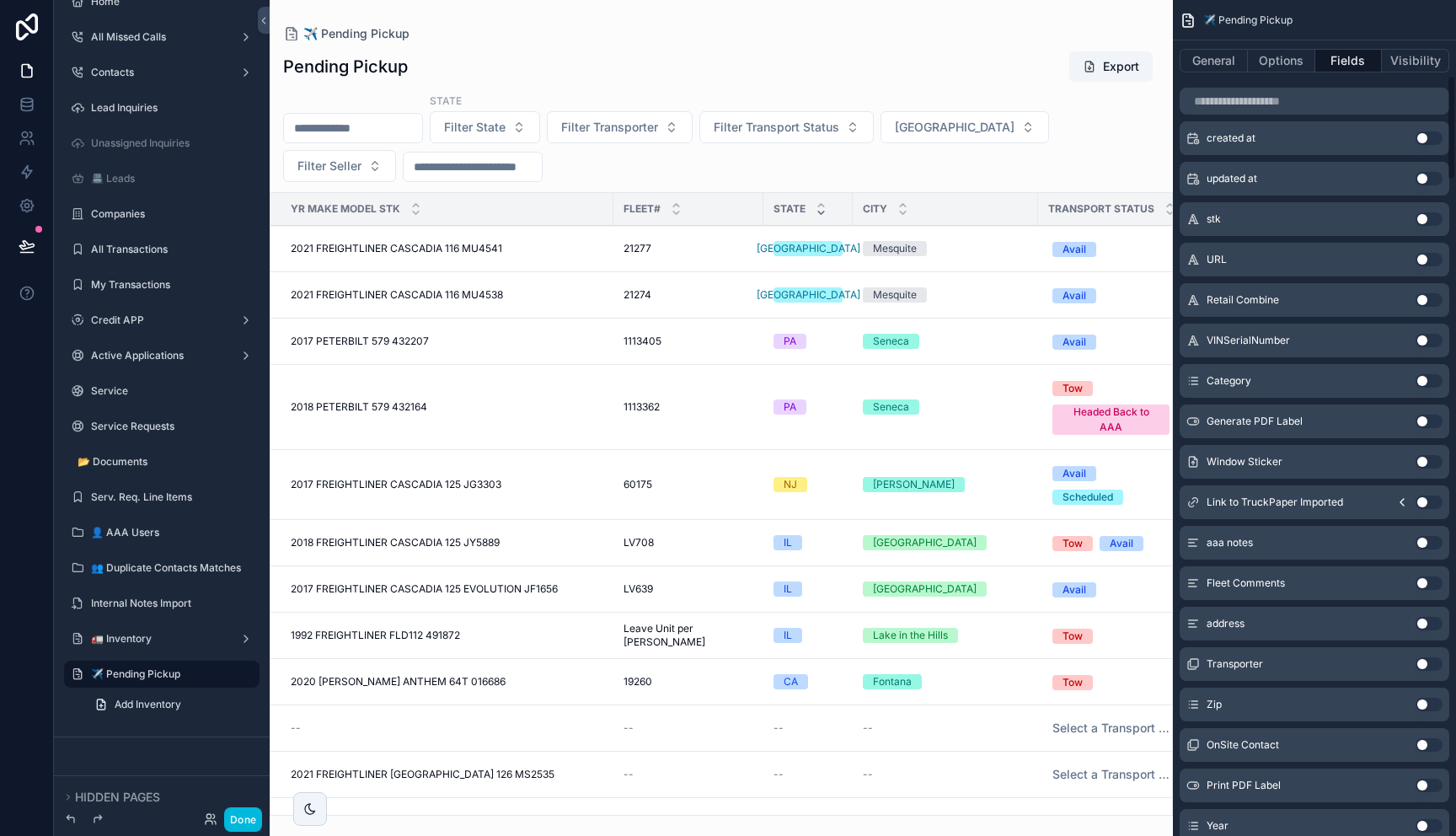
scroll to position [0, 0]
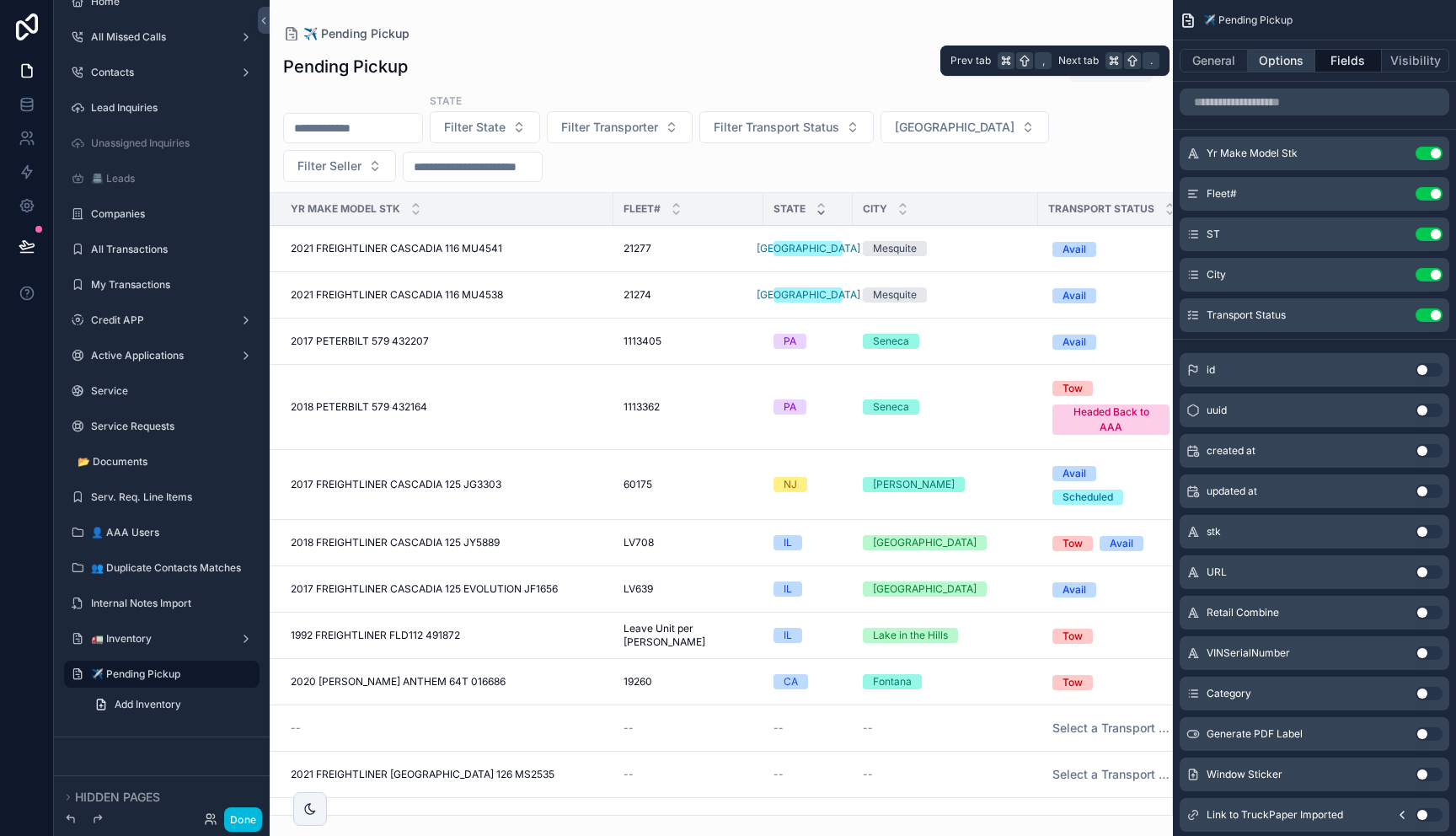
click at [1266, 56] on button "Options" at bounding box center [1281, 61] width 68 height 24
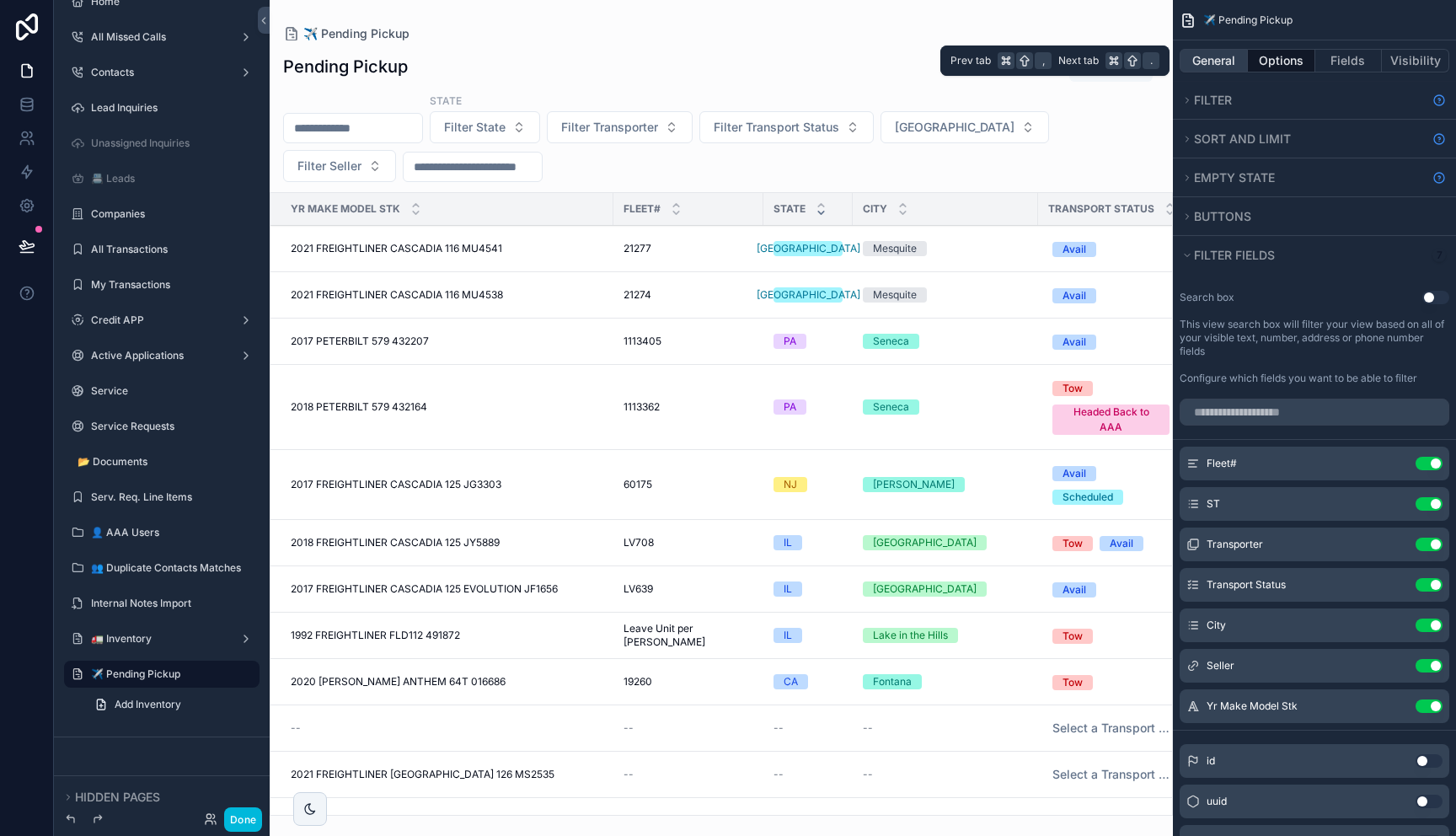
click at [1229, 51] on button "General" at bounding box center [1214, 61] width 68 height 24
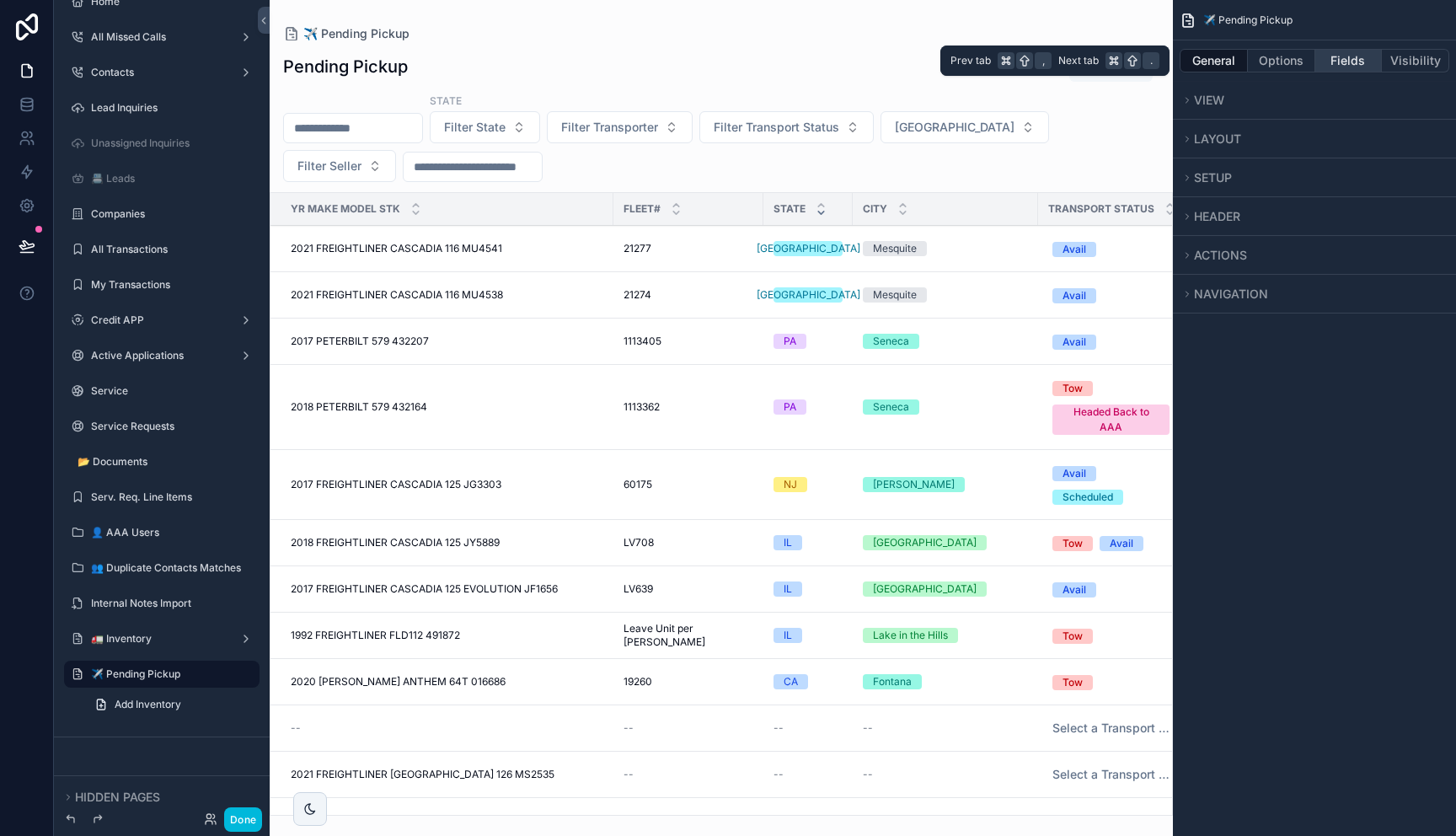
click at [1341, 56] on button "Fields" at bounding box center [1348, 61] width 68 height 24
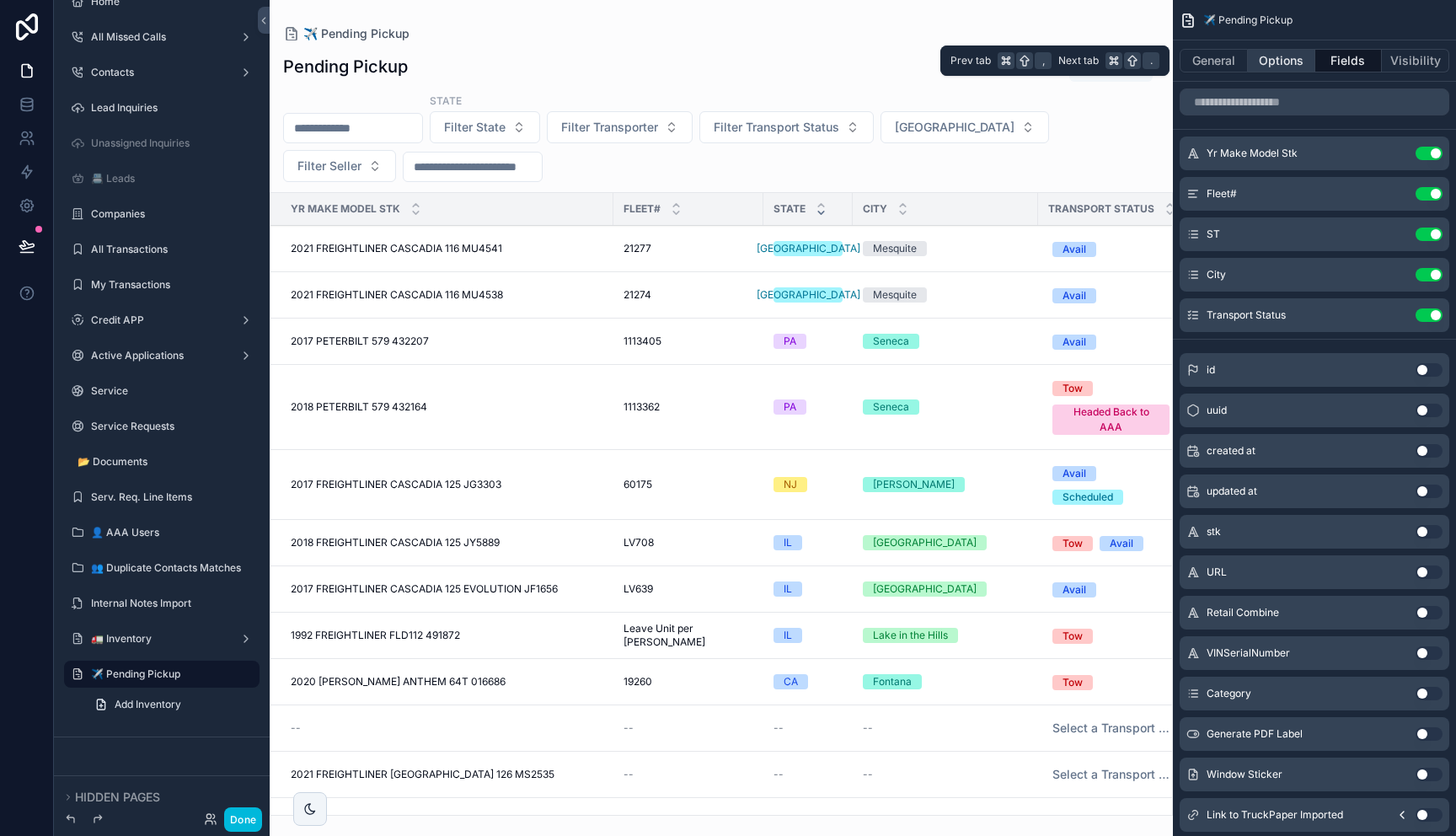
click at [1283, 67] on button "Options" at bounding box center [1281, 61] width 68 height 24
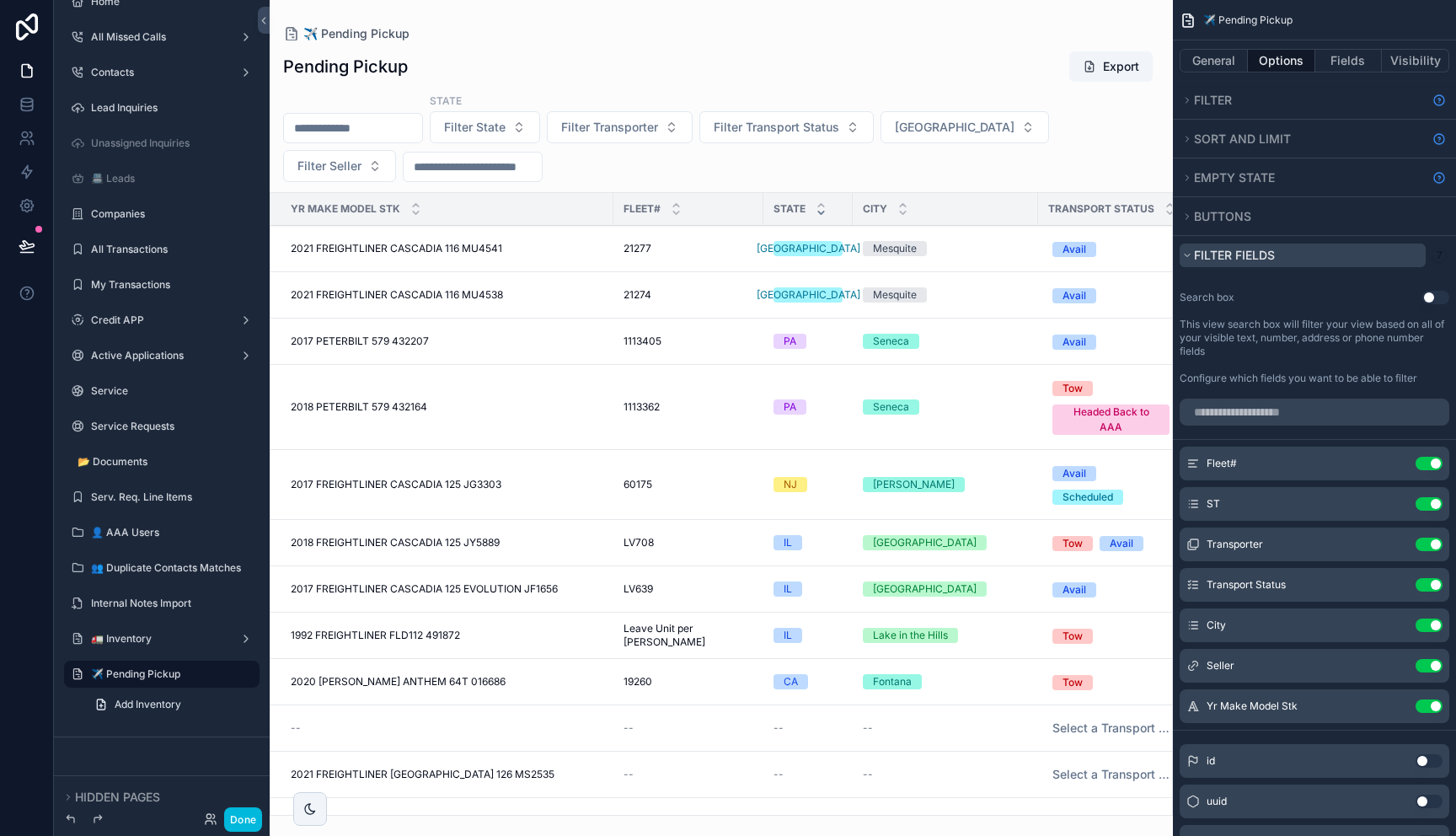
click at [1192, 252] on icon "scrollable content" at bounding box center [1187, 256] width 10 height 10
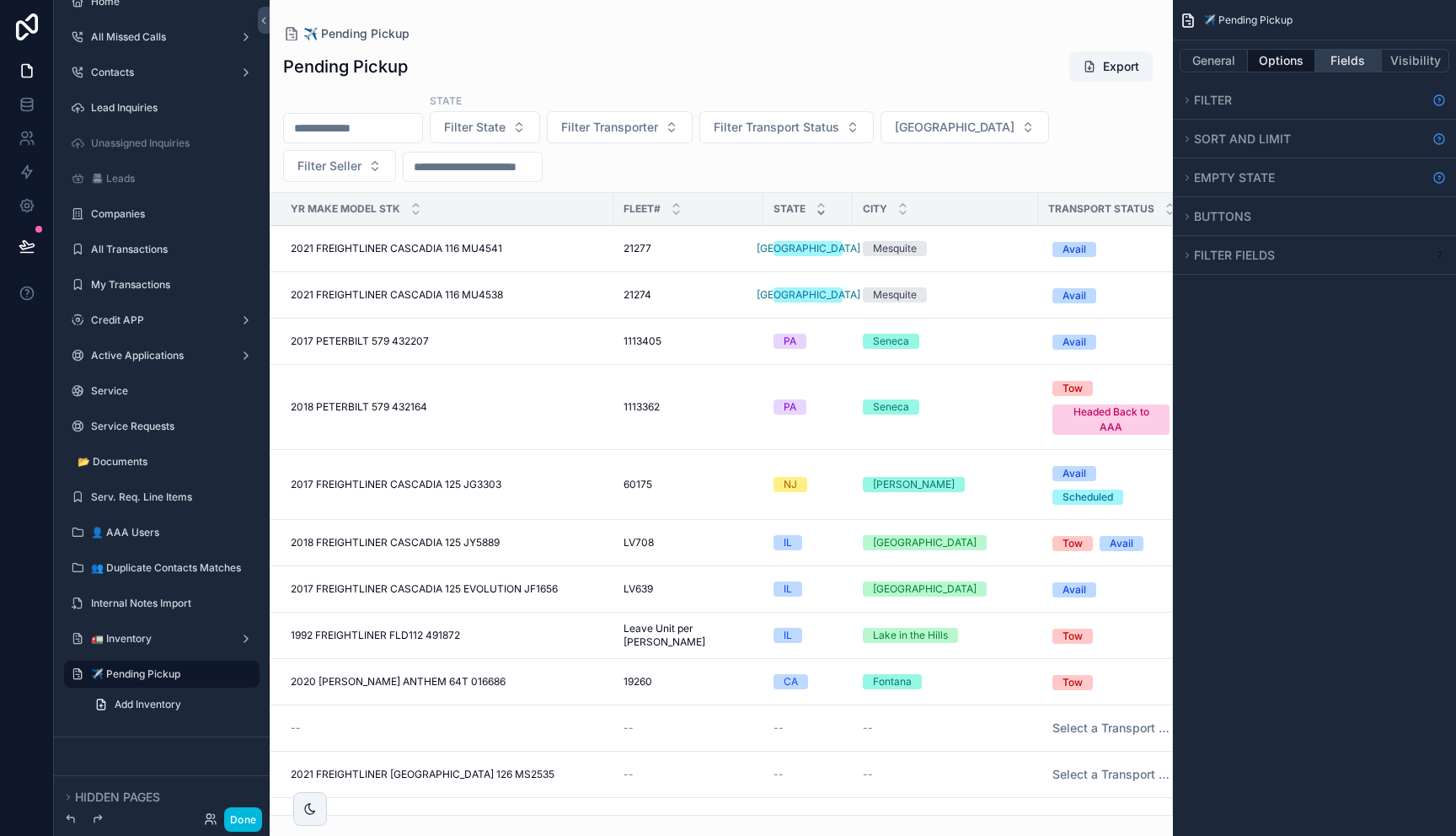
click at [1354, 62] on button "Fields" at bounding box center [1348, 61] width 68 height 24
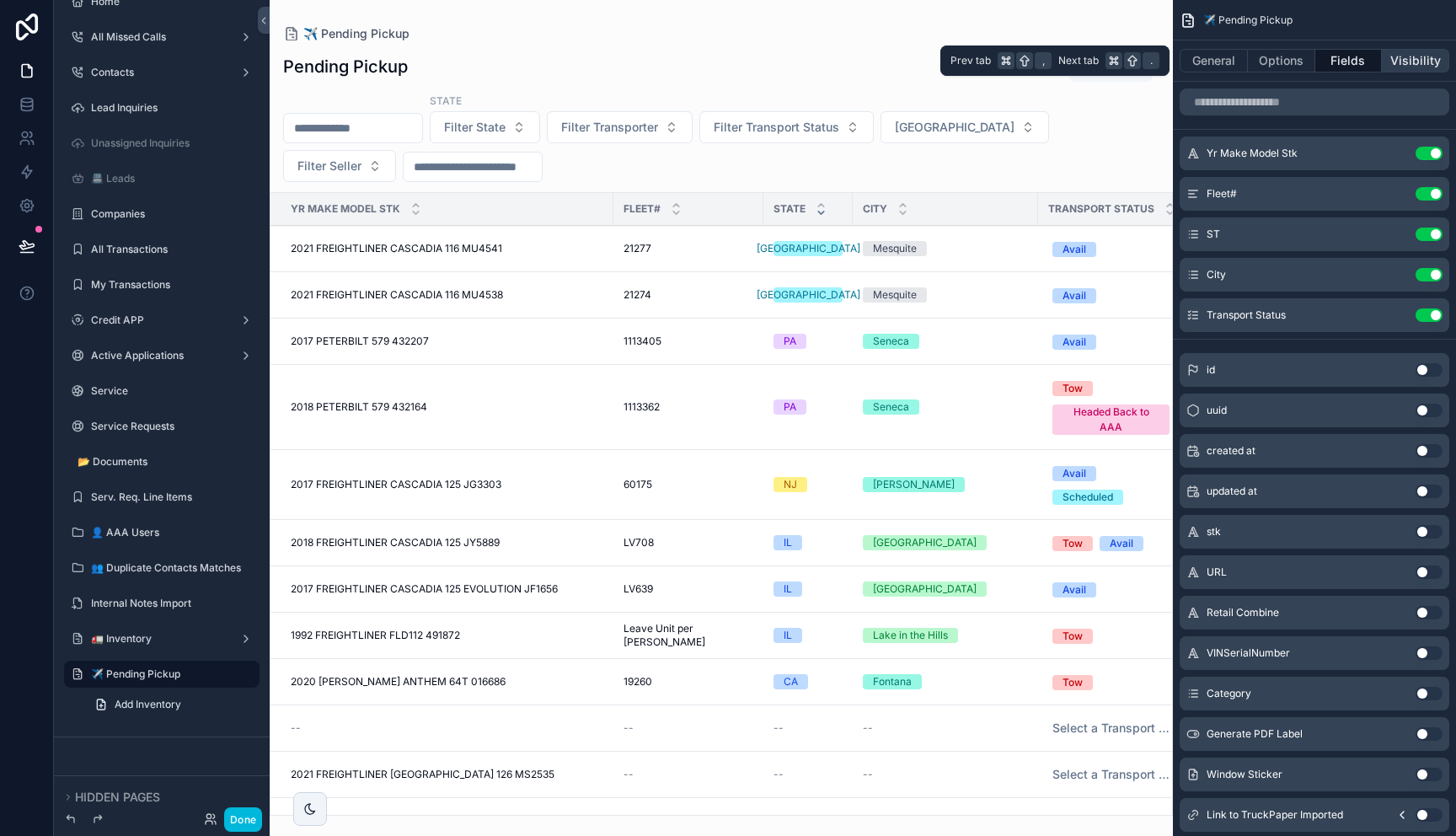
click at [1400, 59] on button "Visibility" at bounding box center [1415, 61] width 68 height 24
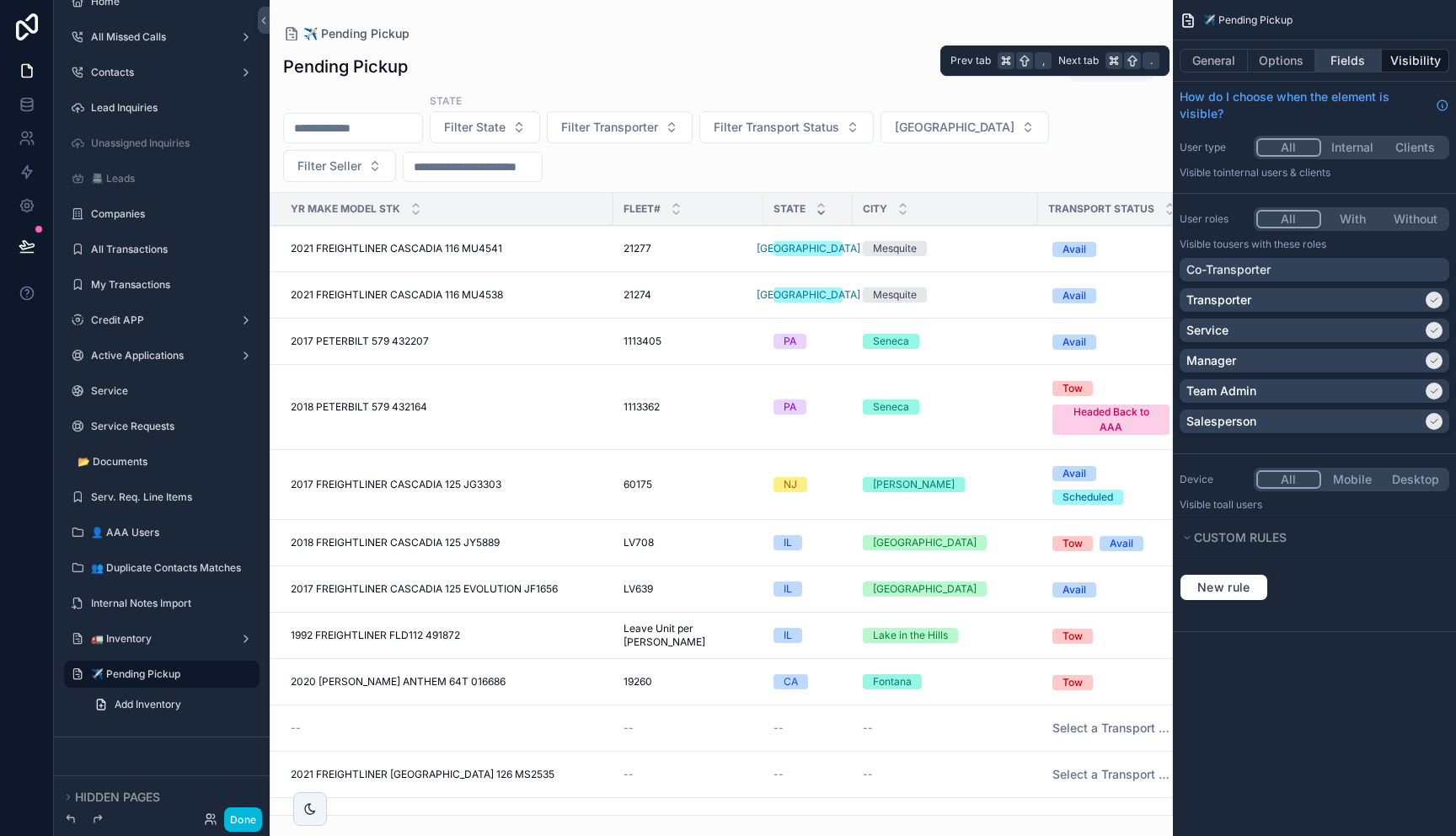
click at [1343, 55] on button "Fields" at bounding box center [1348, 61] width 68 height 24
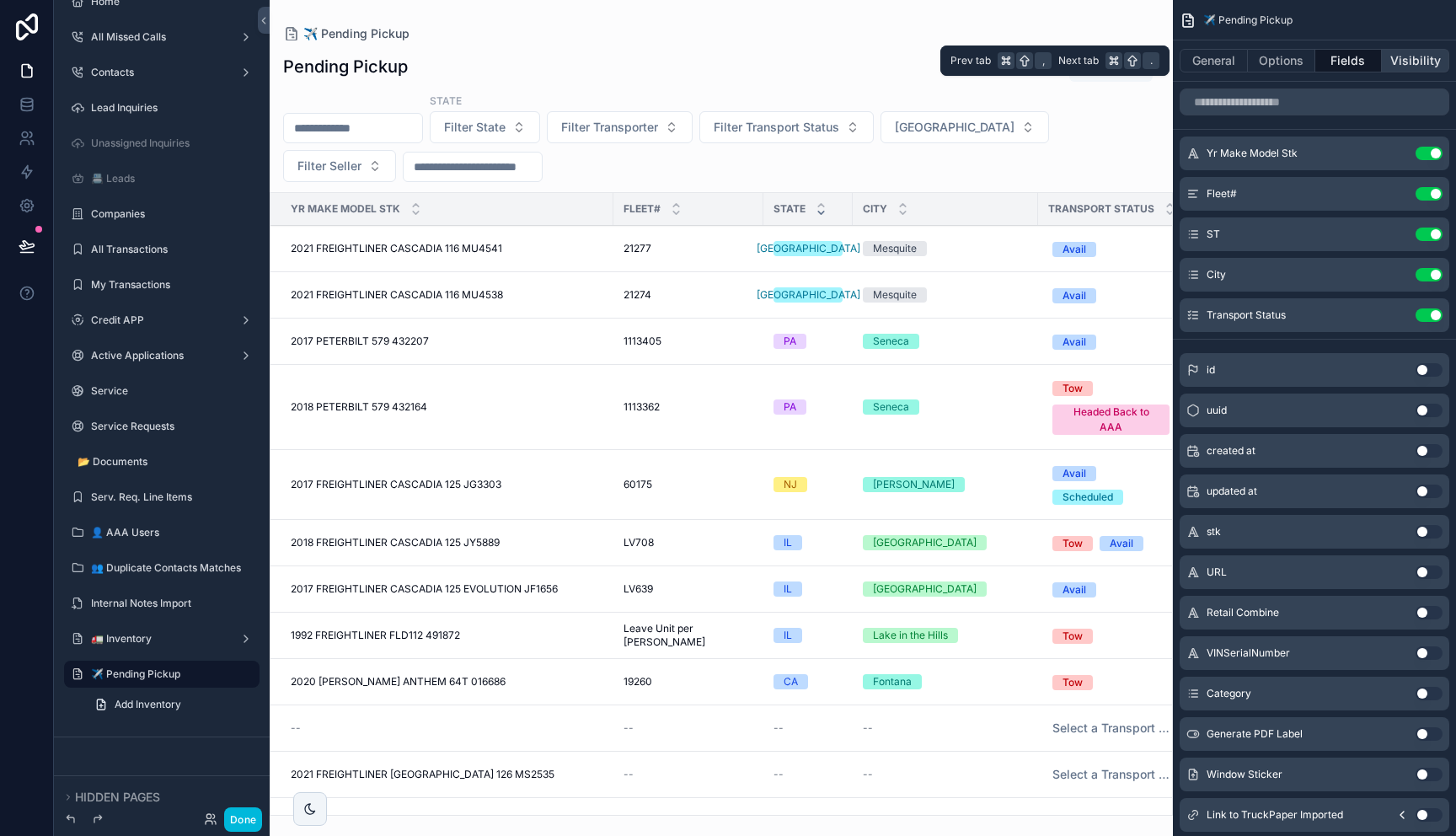
click at [1406, 65] on button "Visibility" at bounding box center [1415, 61] width 68 height 24
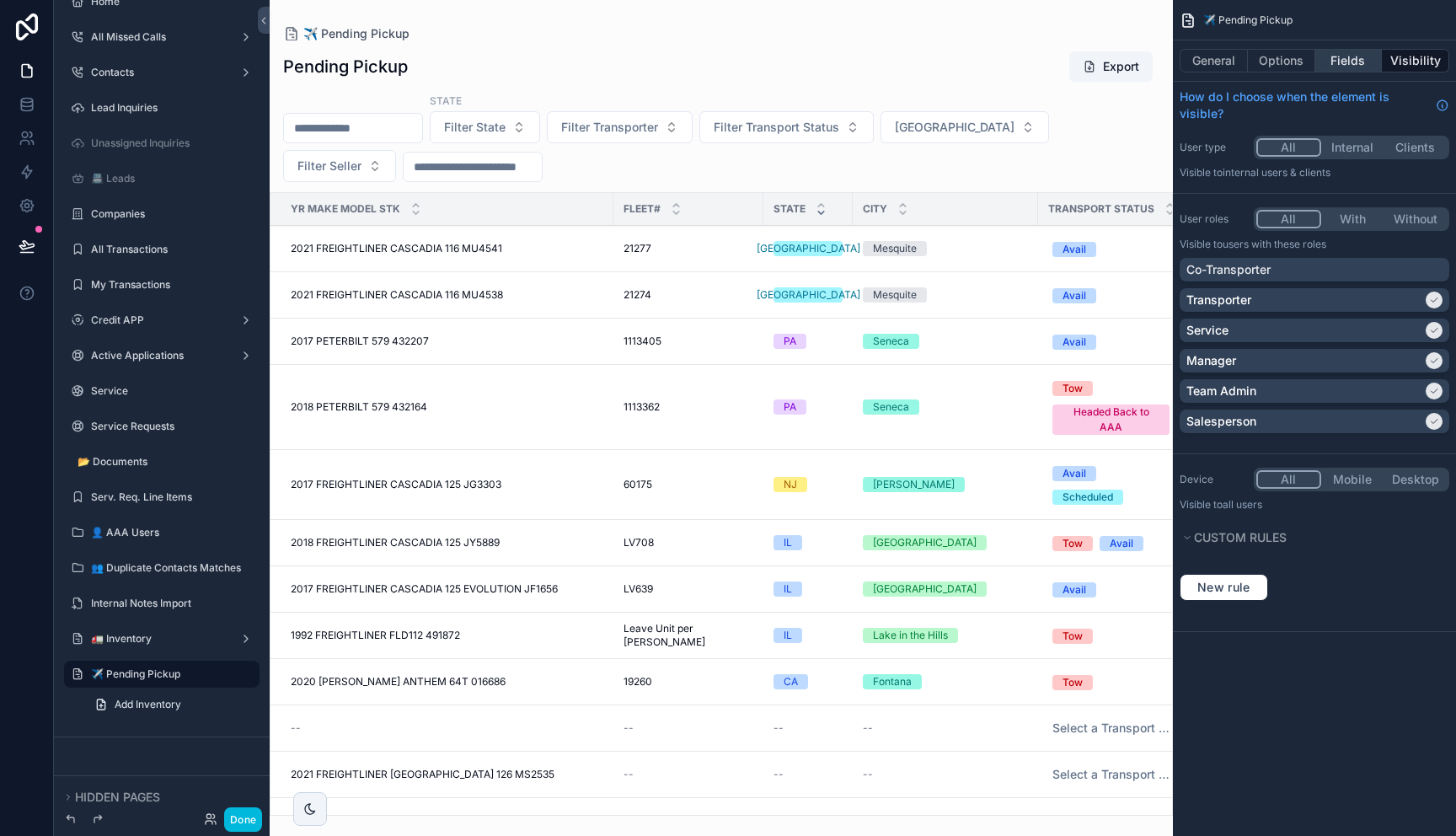
click at [1343, 60] on button "Fields" at bounding box center [1348, 61] width 68 height 24
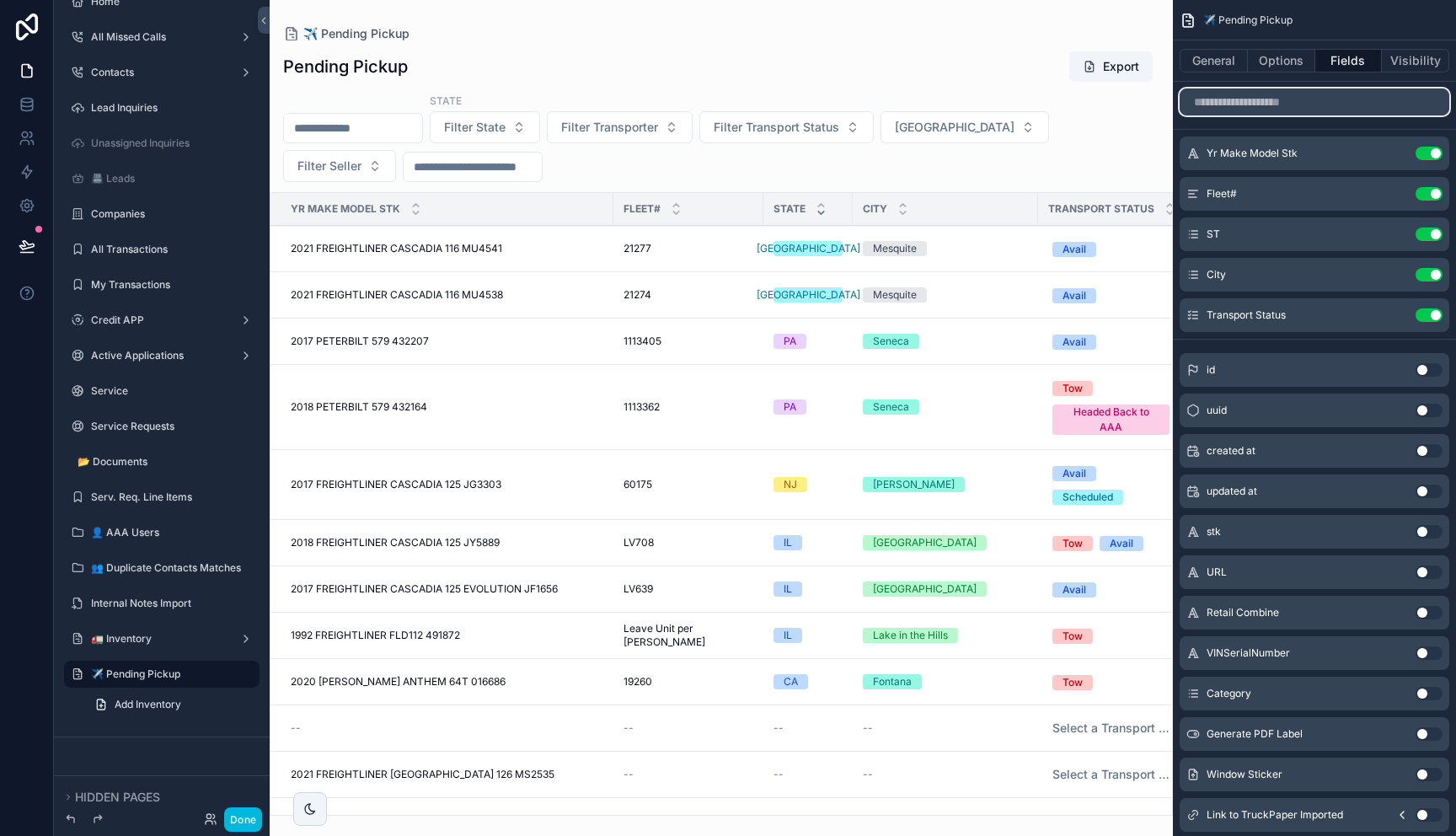
click at [1326, 92] on input "scrollable content" at bounding box center [1314, 102] width 269 height 27
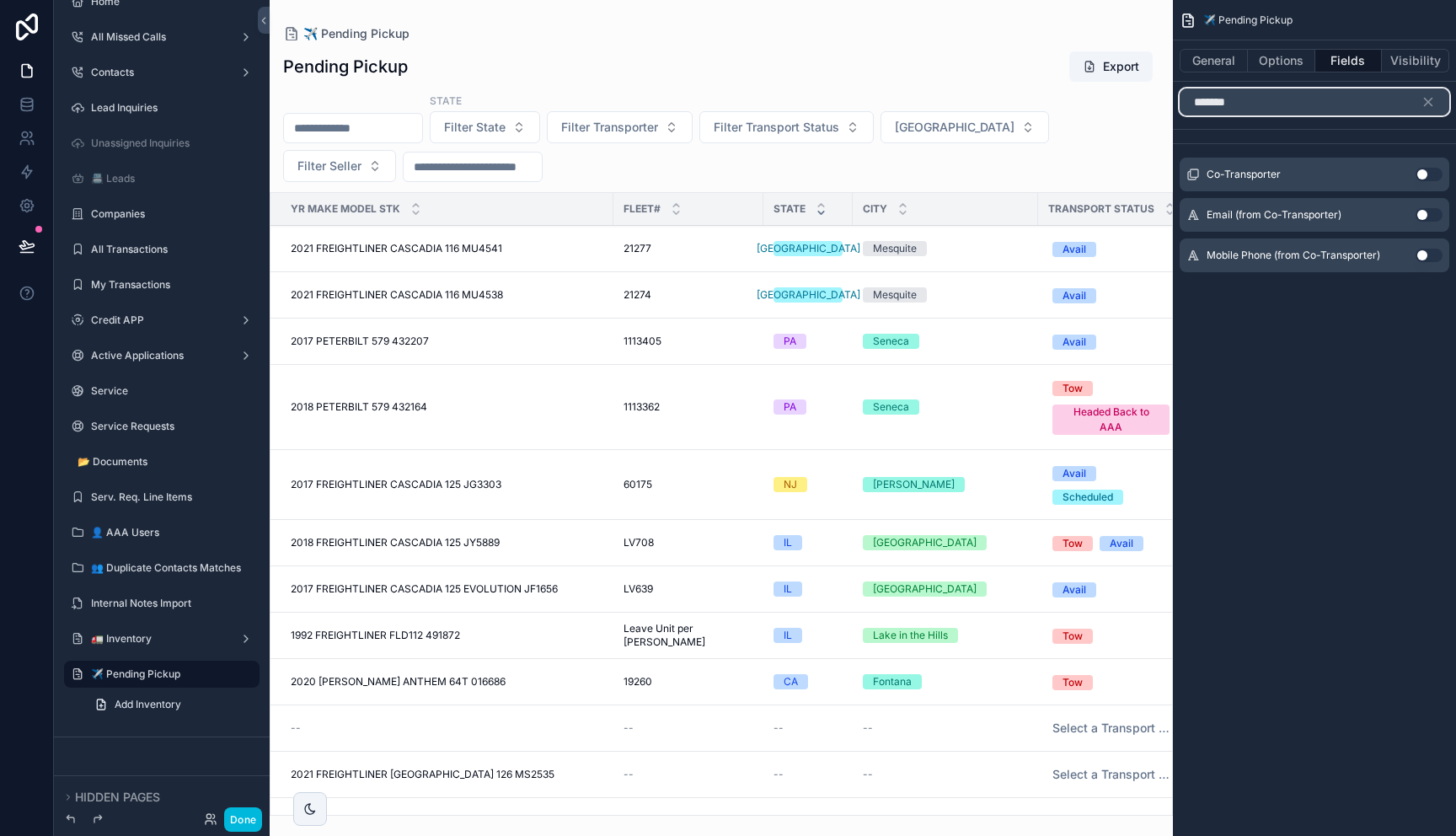
type input "*******"
click at [1423, 179] on button "Use setting" at bounding box center [1429, 175] width 27 height 14
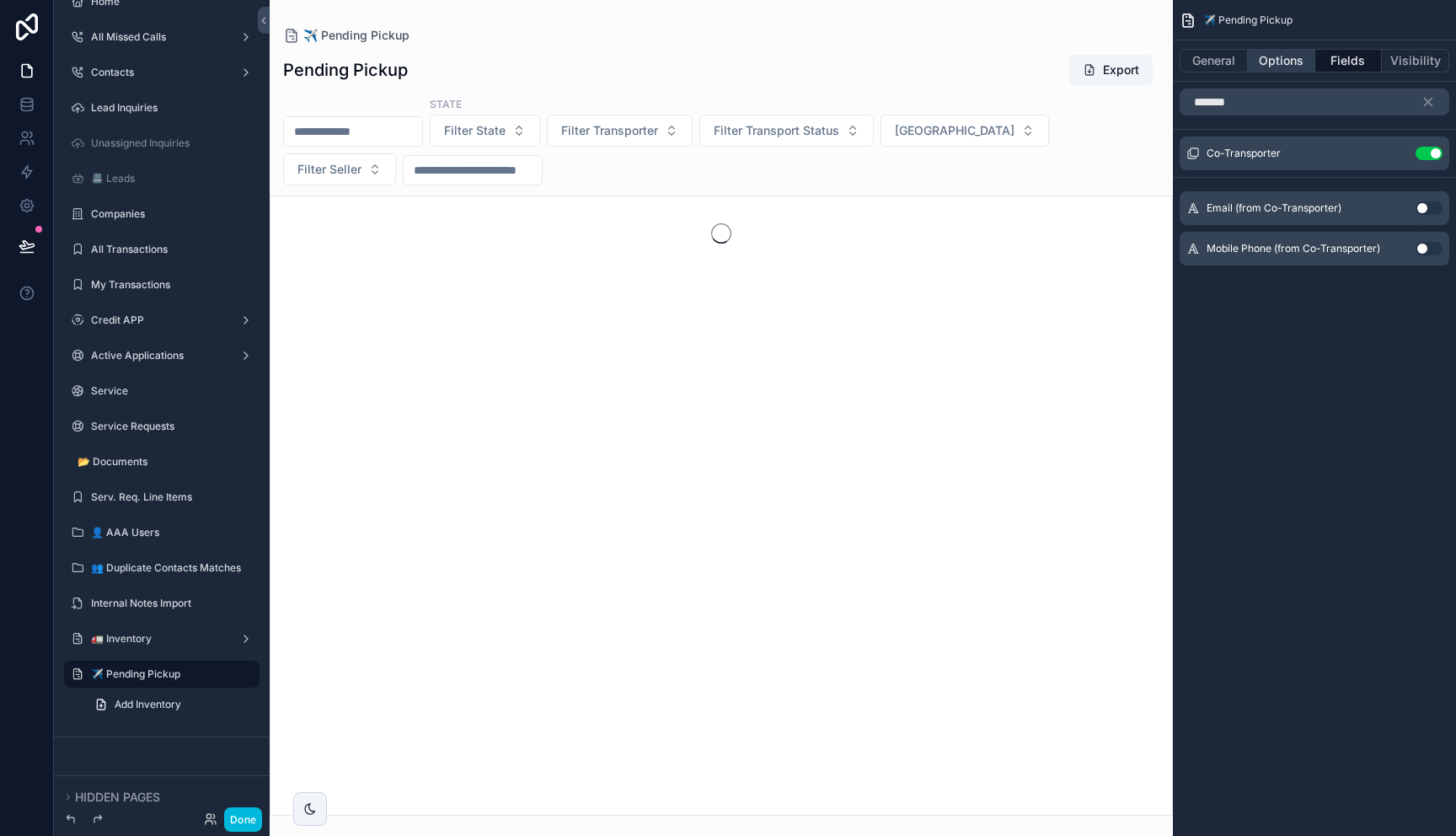
click at [1279, 59] on button "Options" at bounding box center [1281, 61] width 68 height 24
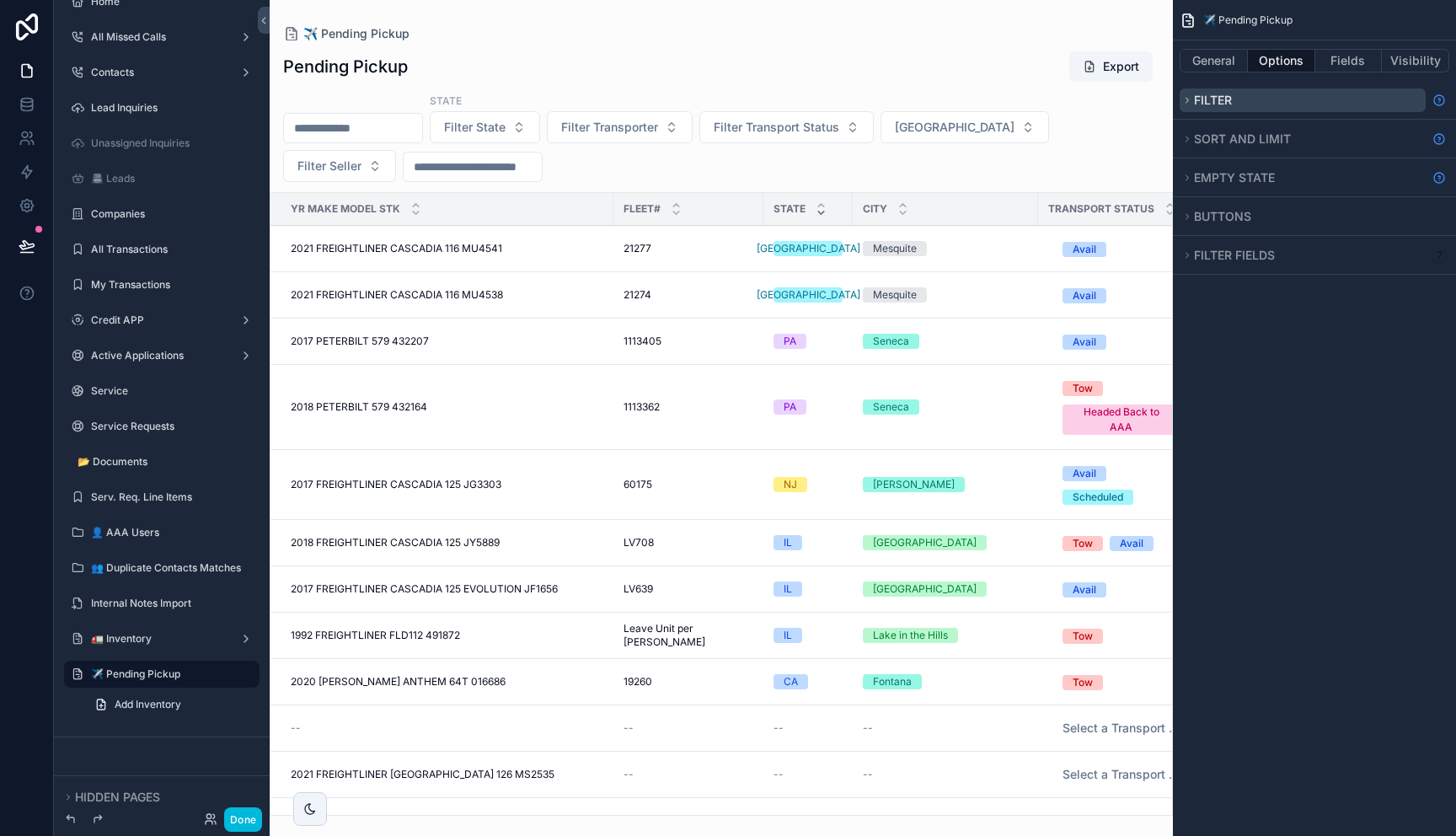
click at [1272, 99] on button "Filter" at bounding box center [1303, 100] width 246 height 24
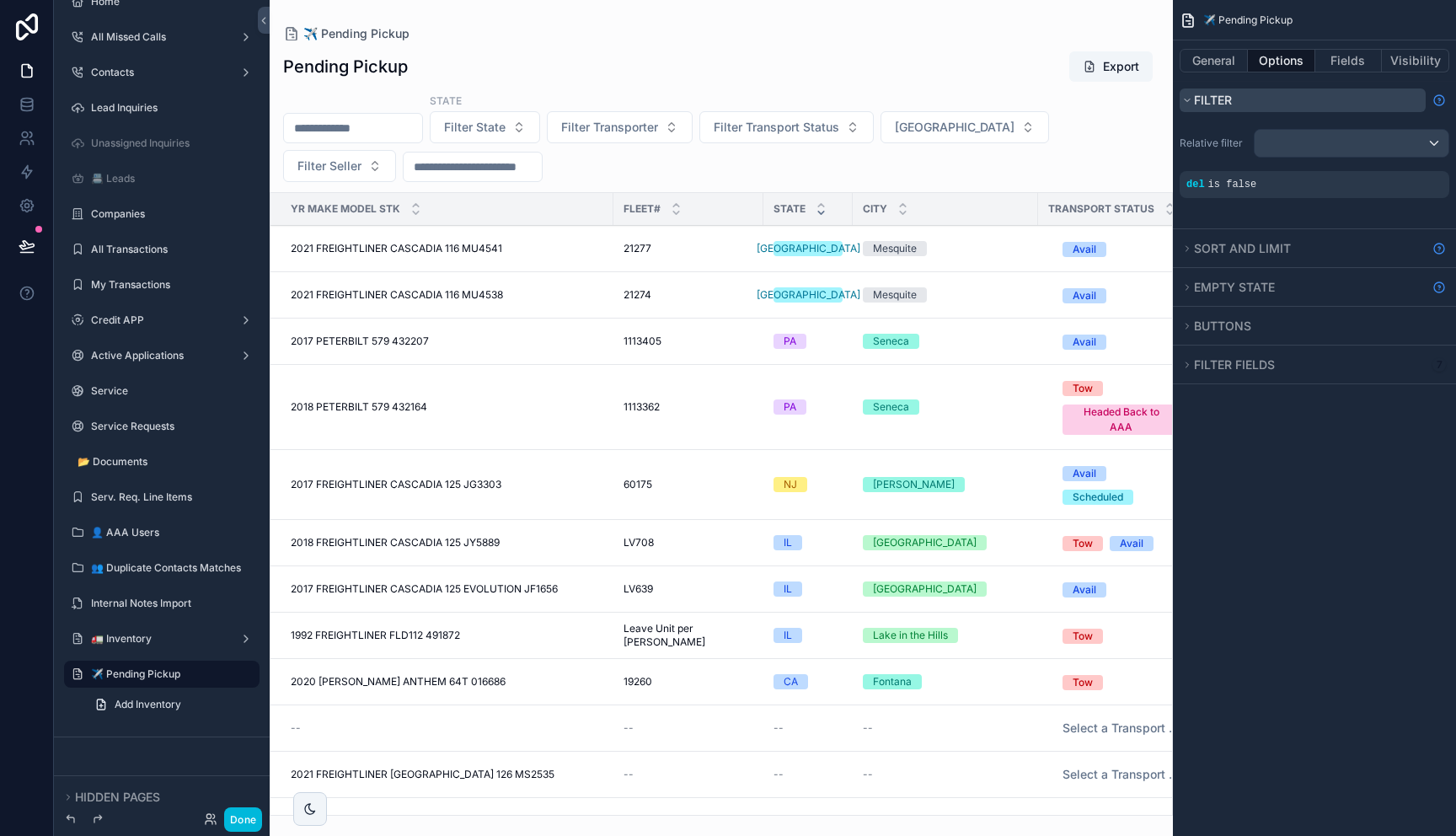
click at [1287, 99] on button "Filter" at bounding box center [1303, 100] width 246 height 24
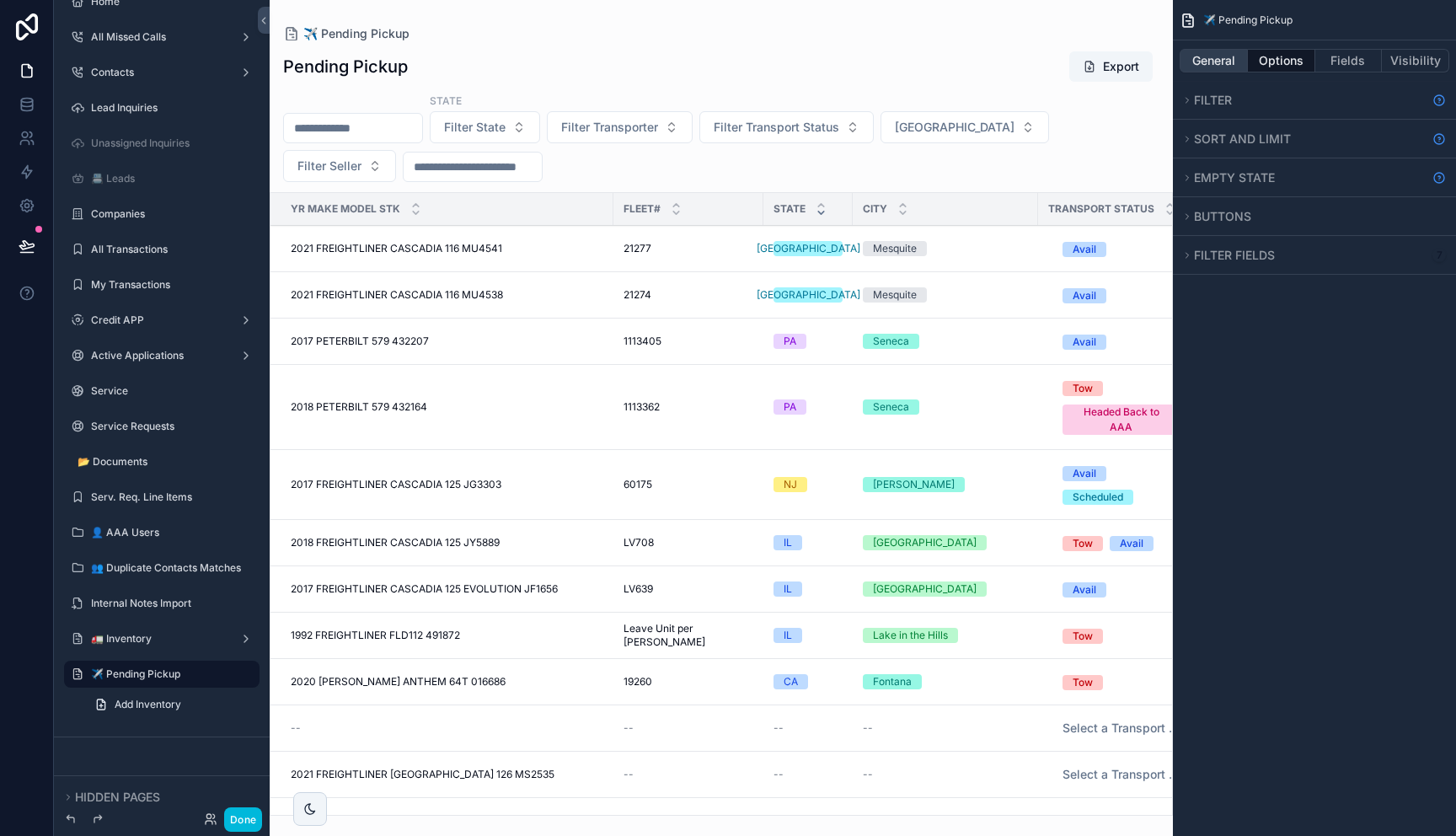
click at [1229, 63] on button "General" at bounding box center [1214, 61] width 68 height 24
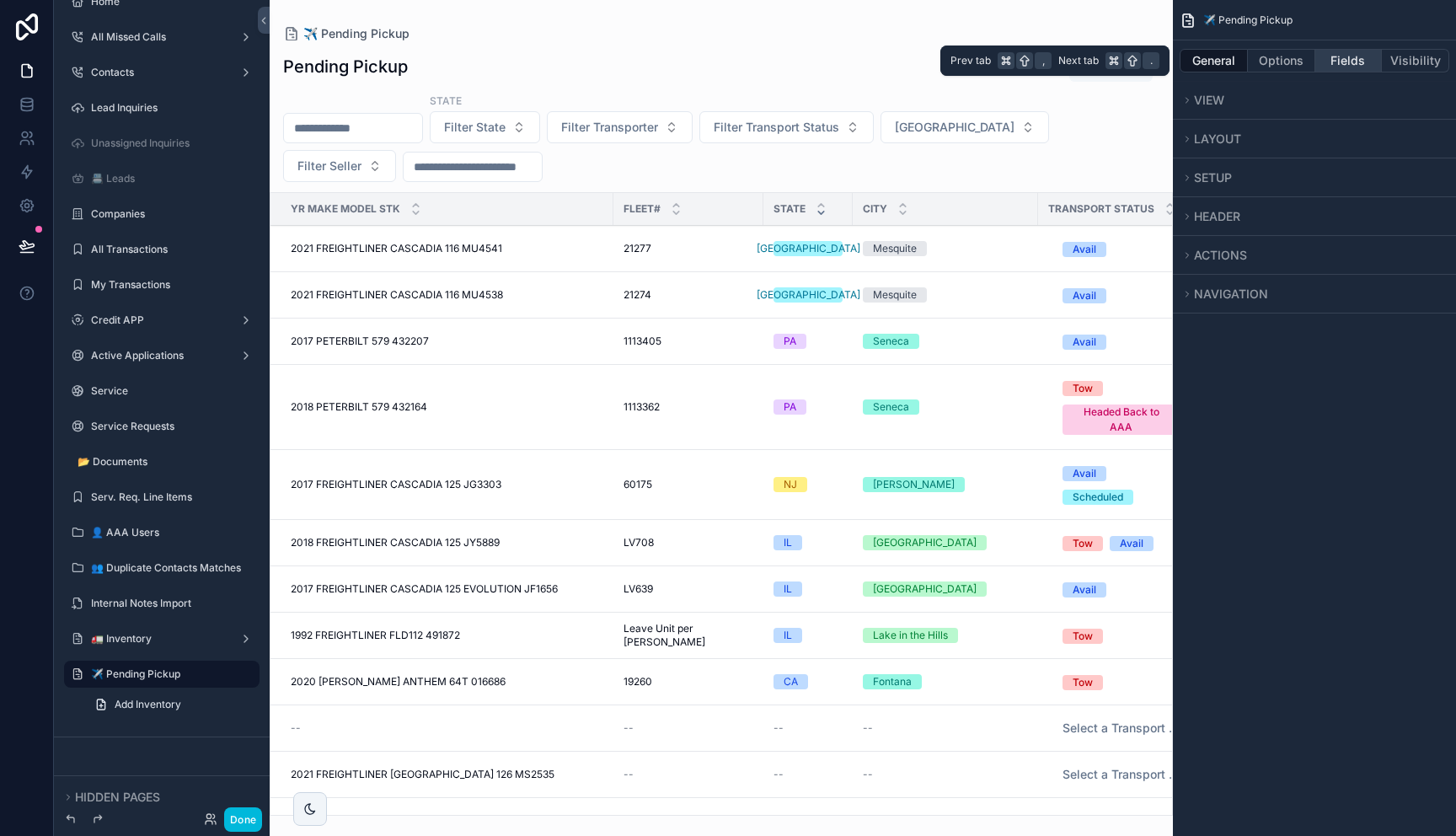
click at [1359, 60] on button "Fields" at bounding box center [1348, 61] width 68 height 24
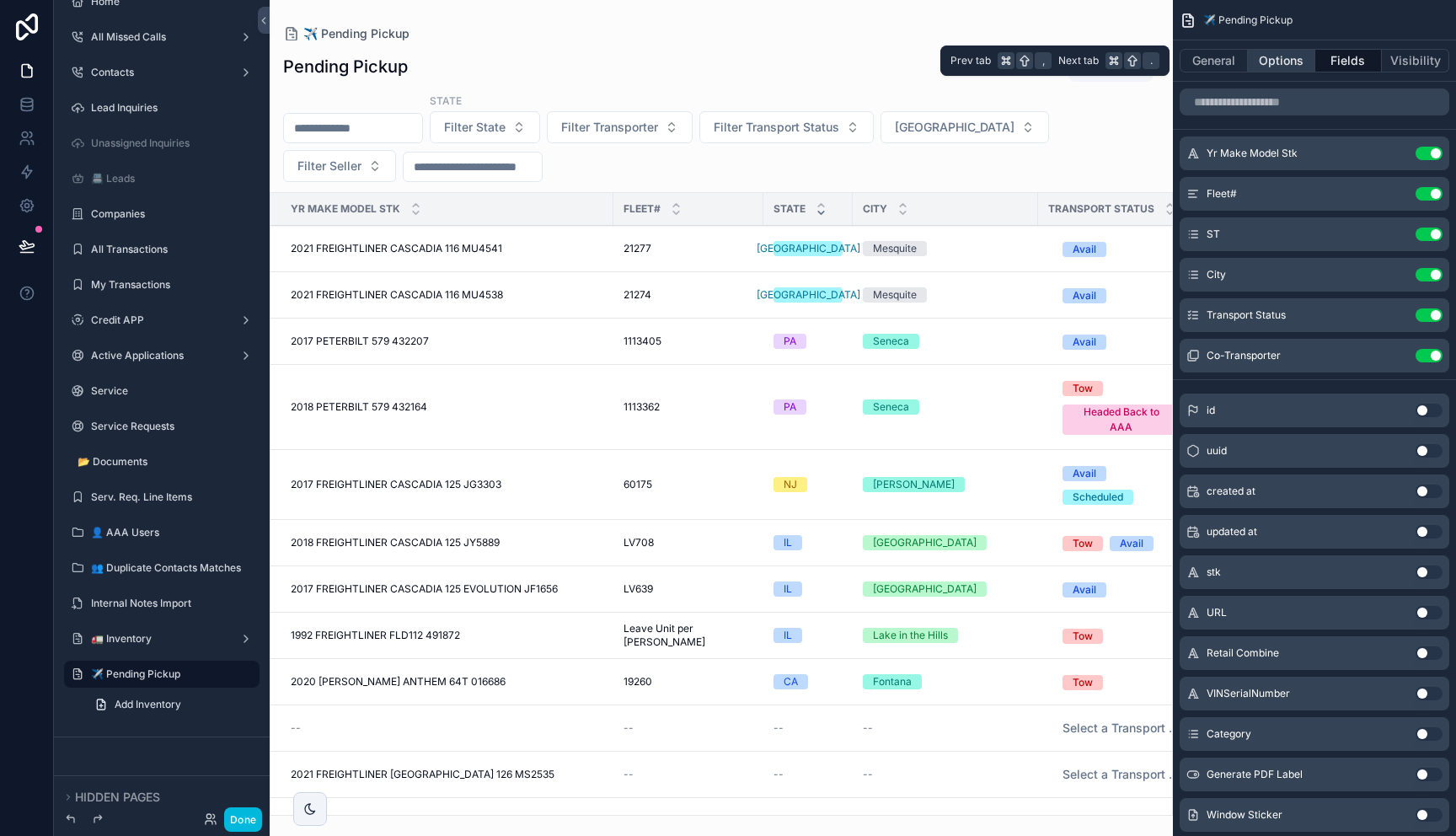
click at [1277, 59] on button "Options" at bounding box center [1281, 61] width 68 height 24
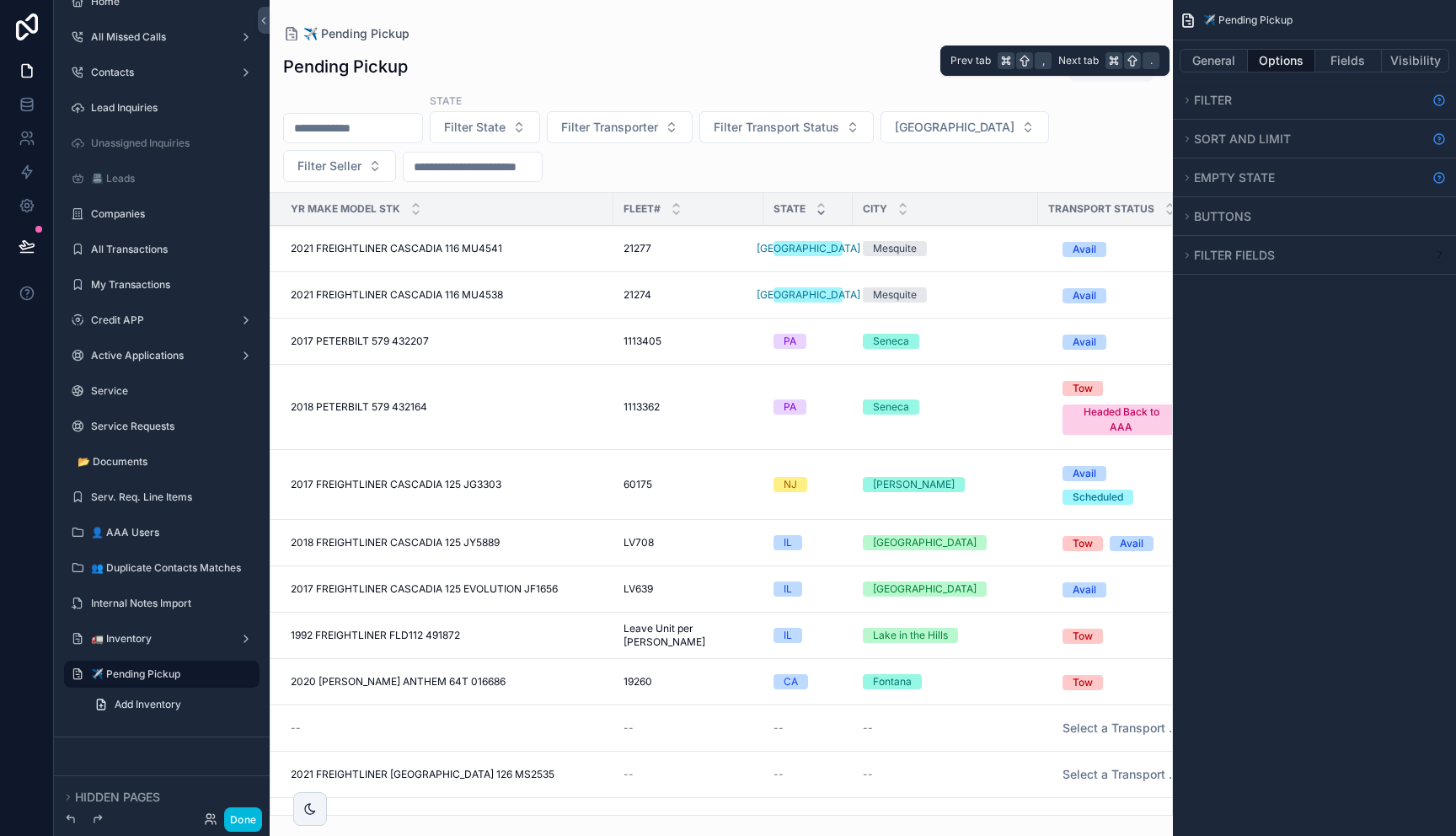
click at [1277, 59] on button "Options" at bounding box center [1281, 61] width 68 height 24
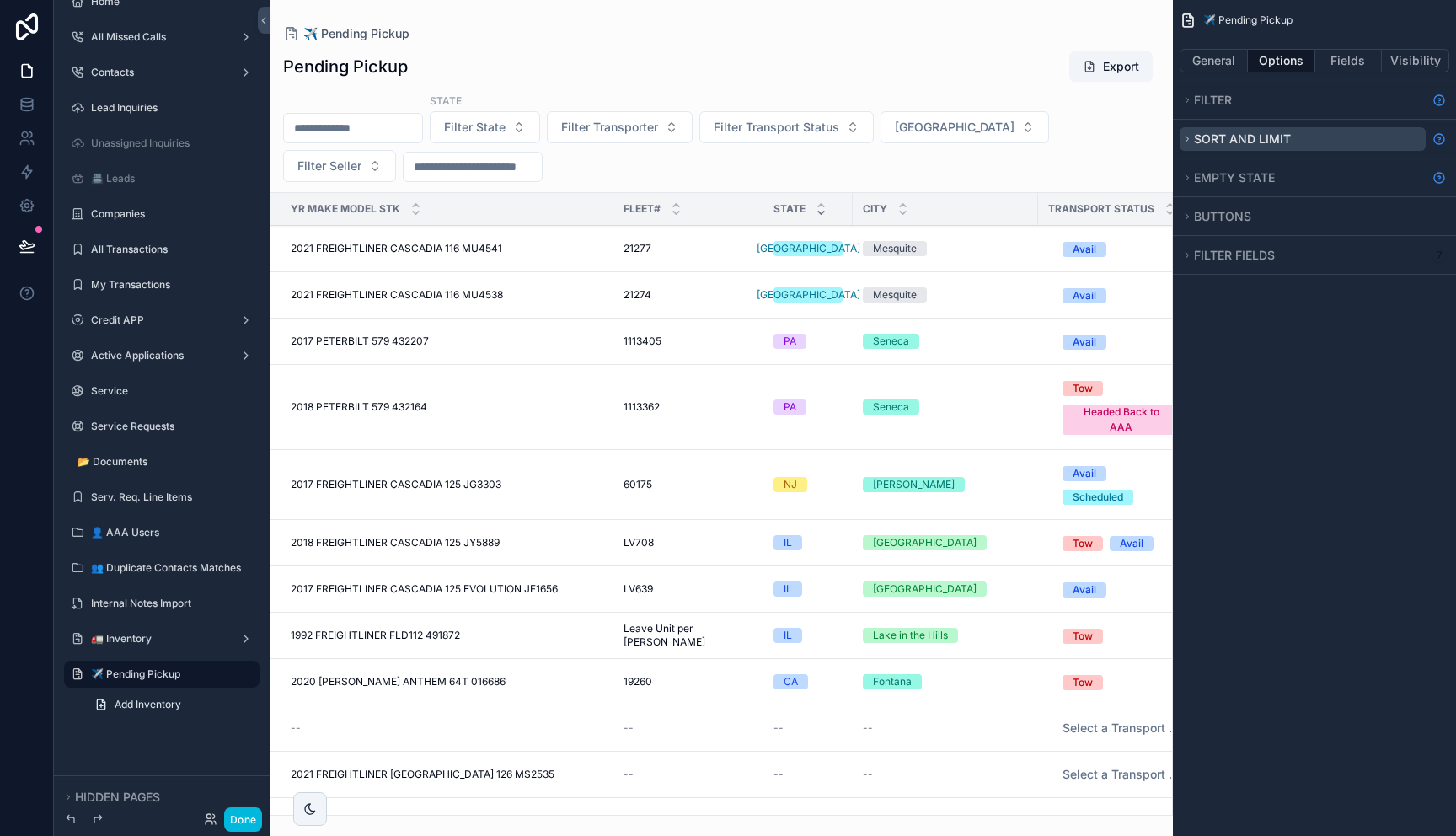
click at [1199, 140] on span "Sort And Limit" at bounding box center [1242, 139] width 97 height 15
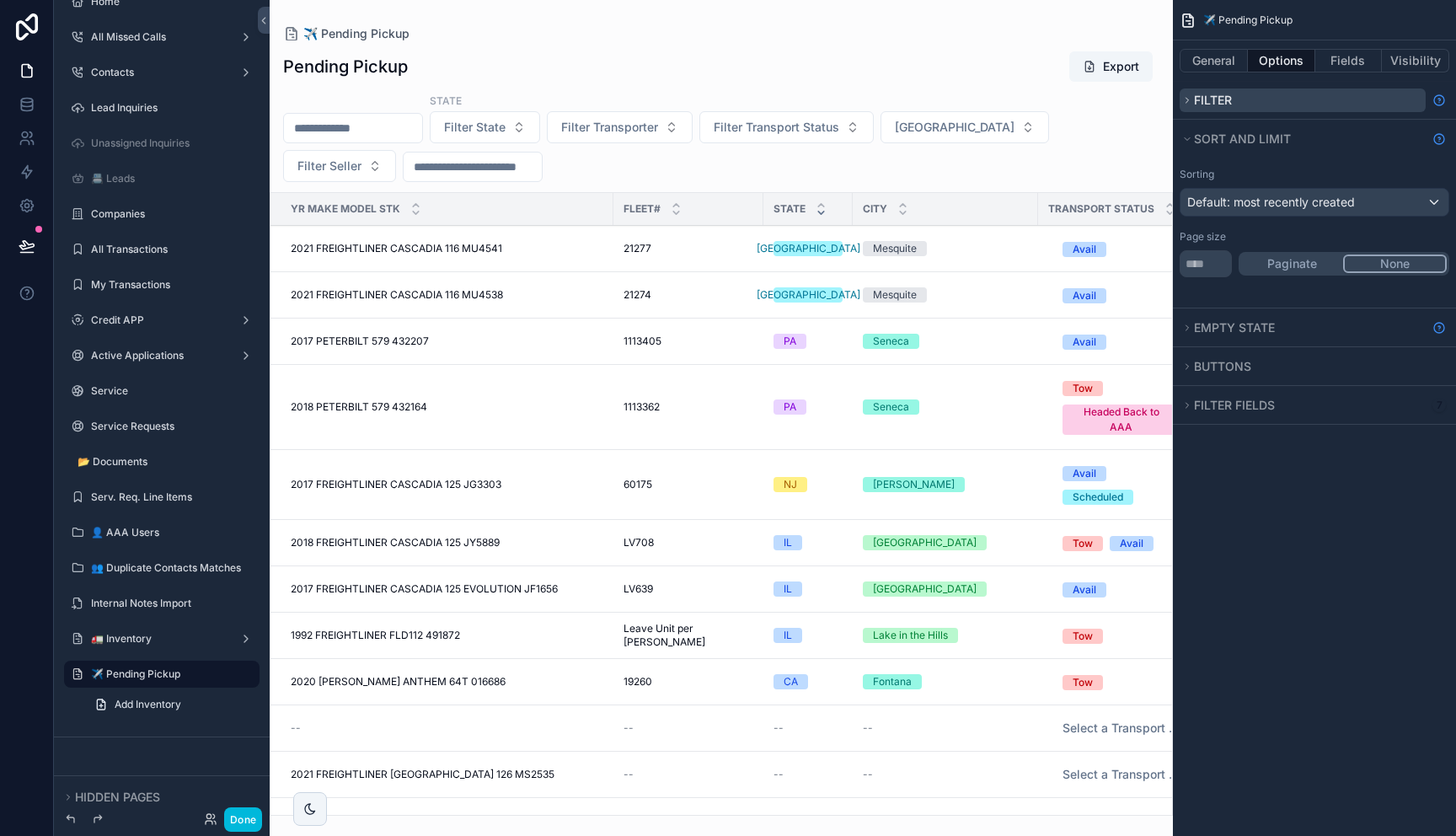
click at [1187, 103] on icon "scrollable content" at bounding box center [1187, 100] width 10 height 10
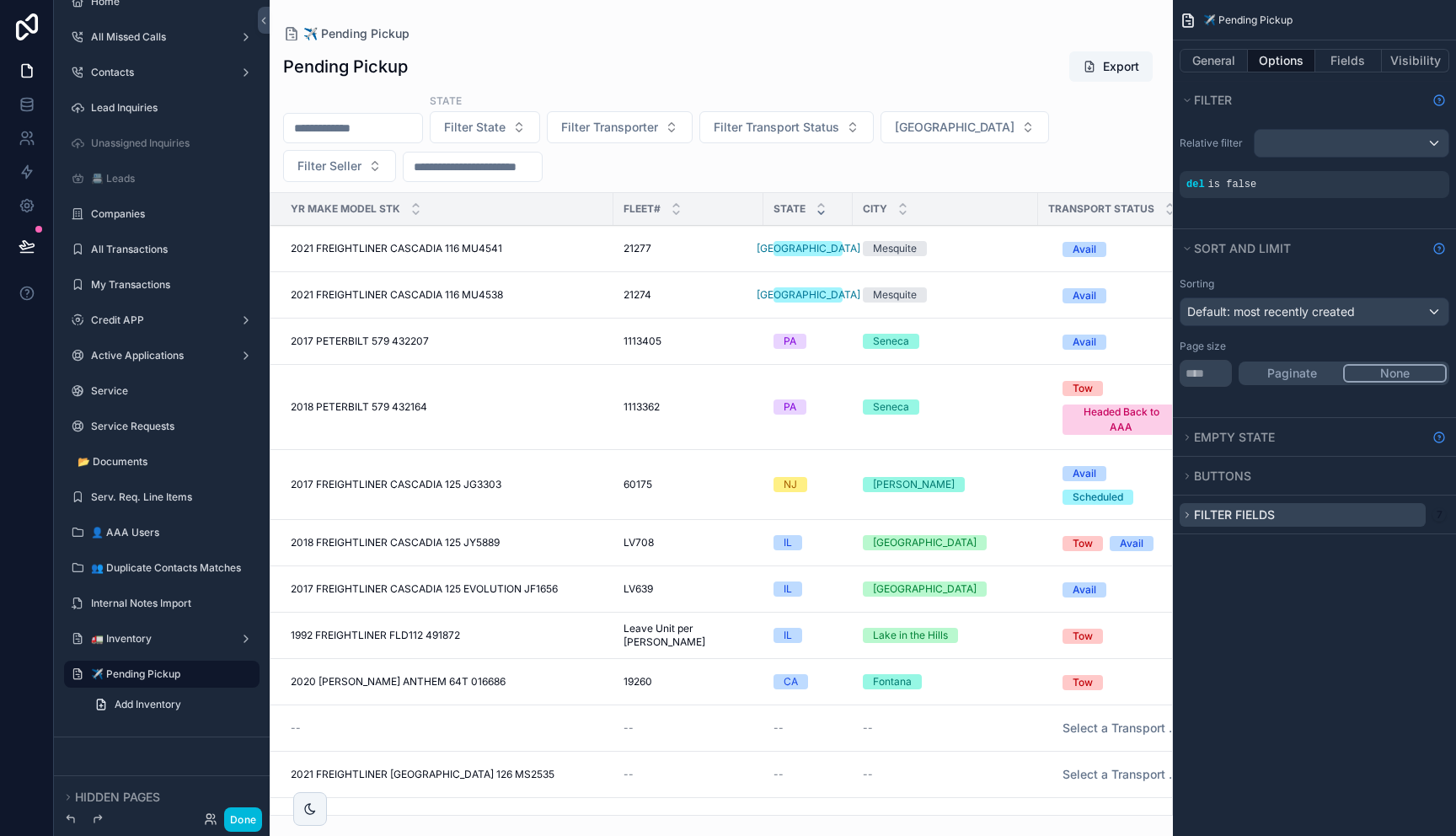
click at [1196, 518] on span "Filter fields" at bounding box center [1234, 514] width 81 height 15
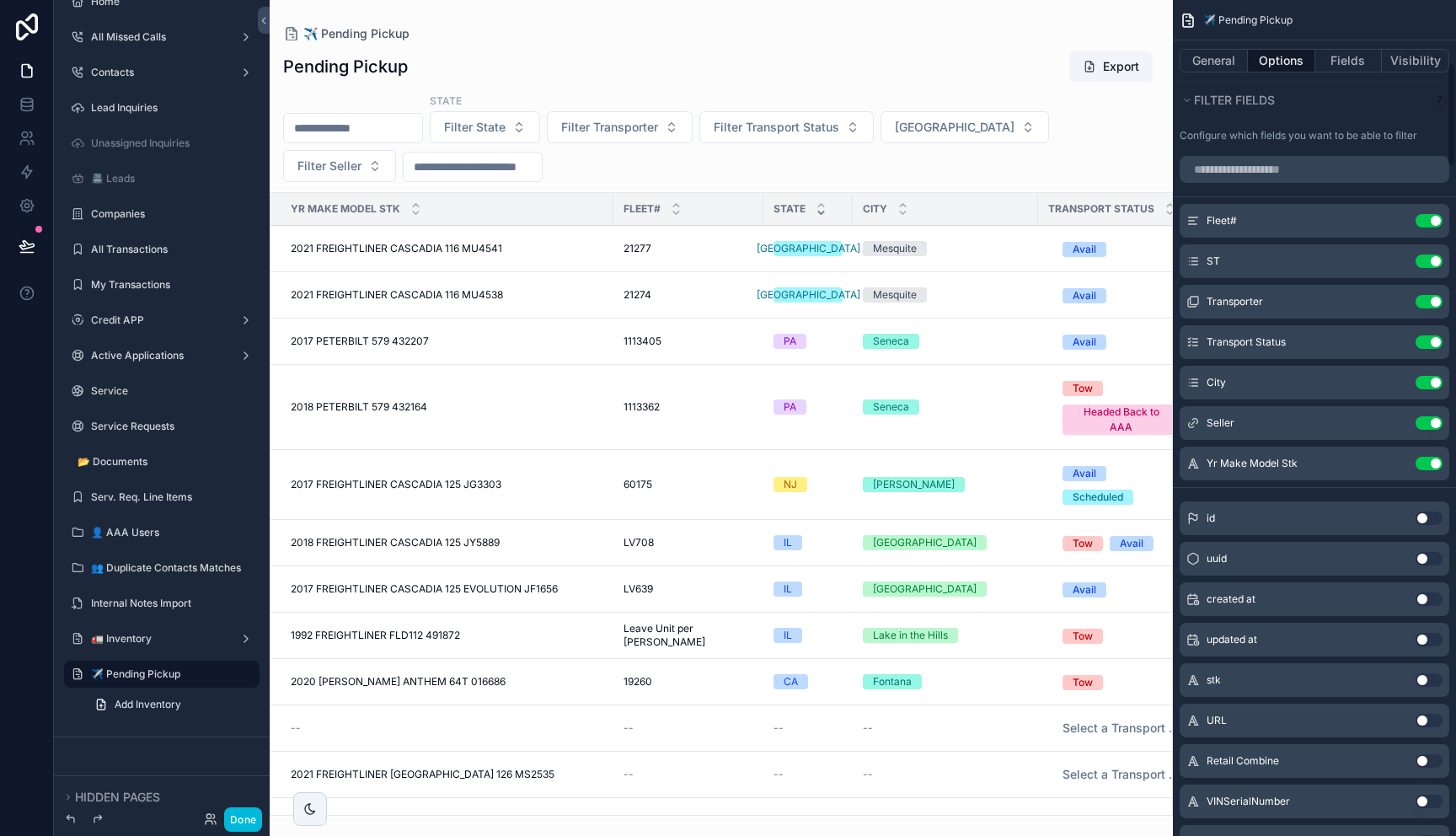
scroll to position [504, 0]
click at [1248, 166] on input "scrollable content" at bounding box center [1314, 168] width 269 height 27
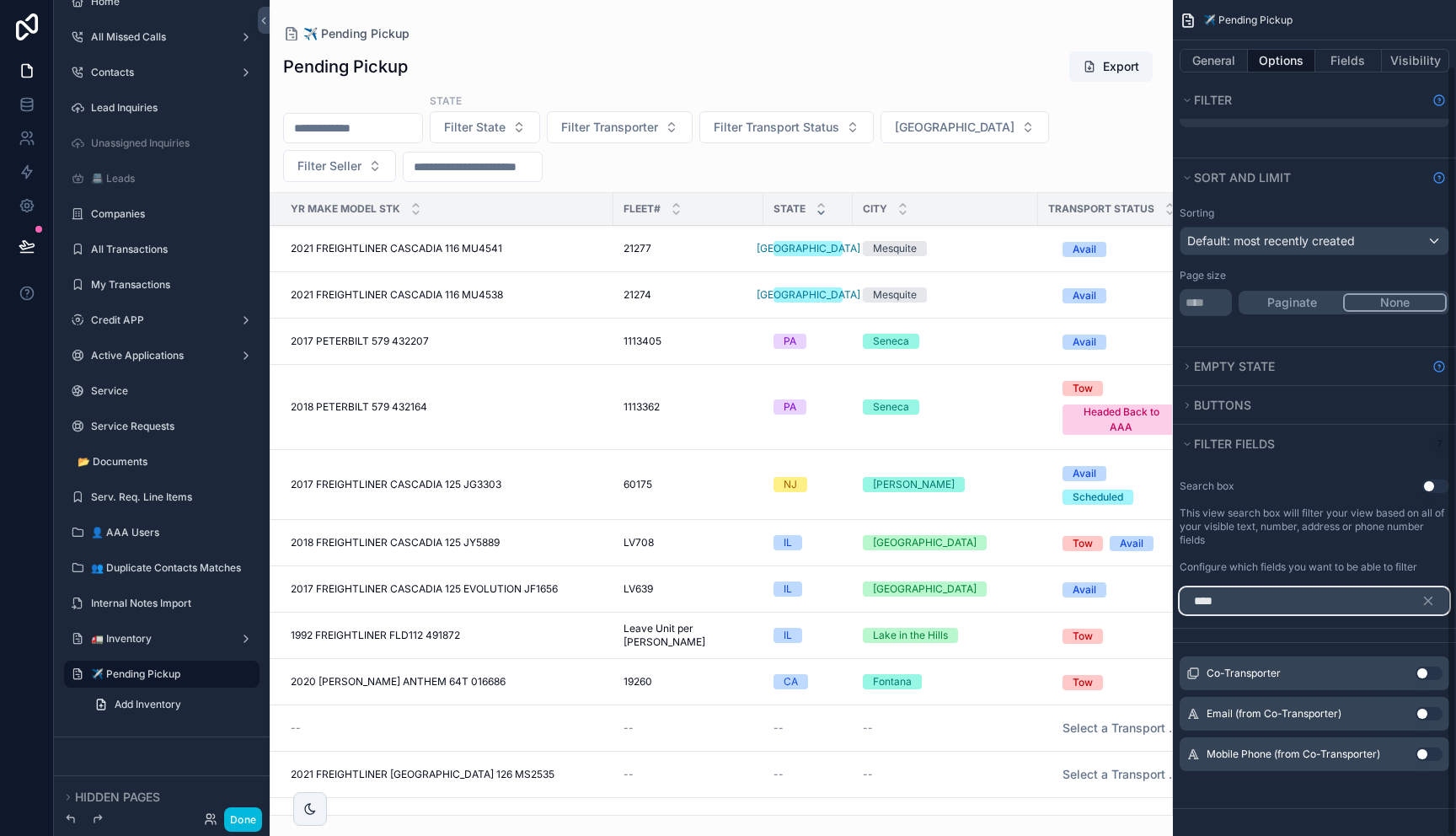
scroll to position [71, 0]
type input "*******"
click at [1419, 672] on button "Use setting" at bounding box center [1429, 673] width 27 height 14
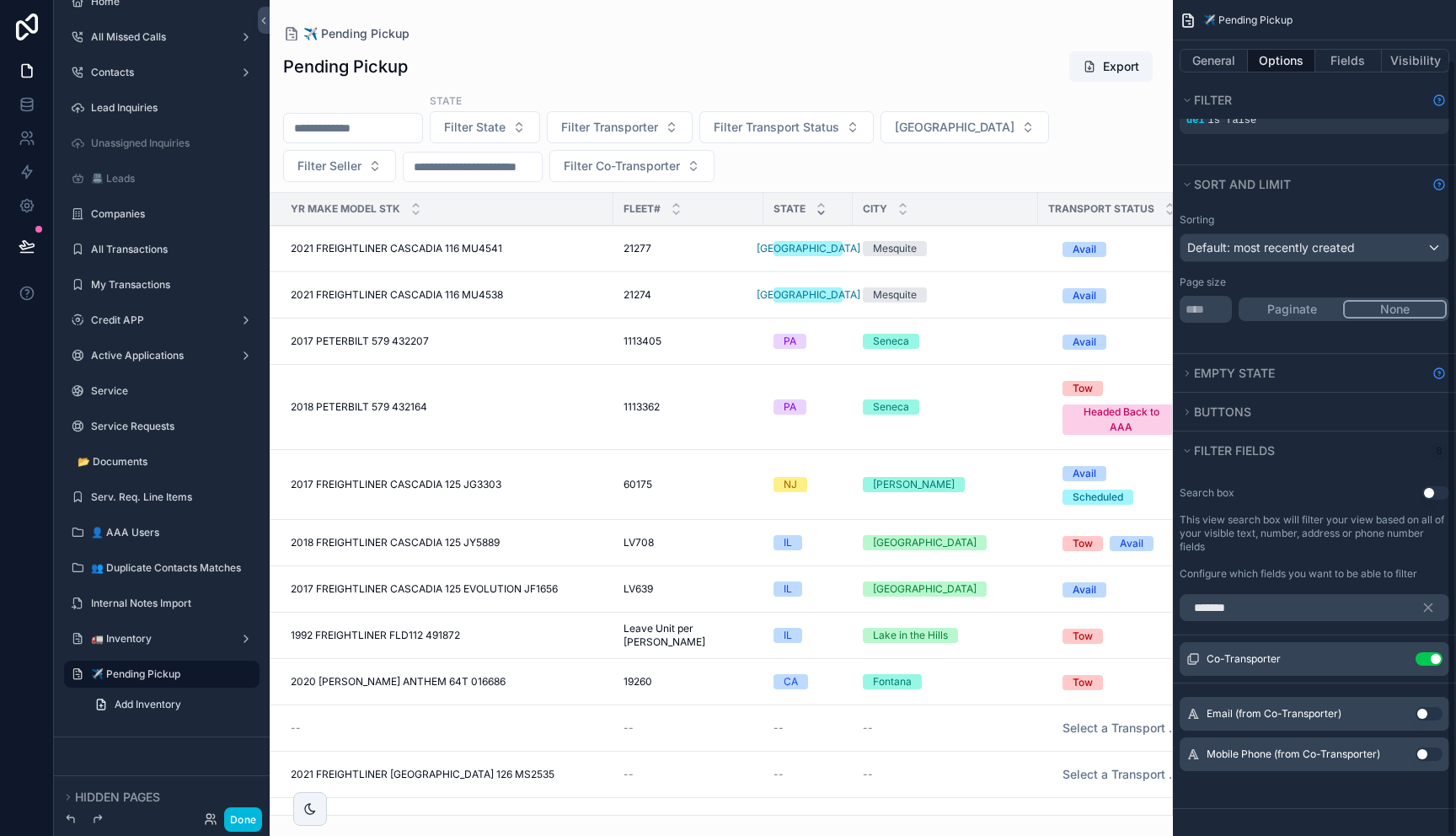
scroll to position [64, 0]
click at [963, 87] on div "scrollable content" at bounding box center [721, 418] width 903 height 836
click at [988, 73] on div "Pending Pickup Export" at bounding box center [721, 66] width 876 height 32
click at [1119, 38] on div "✈️ Pending Pickup" at bounding box center [721, 34] width 876 height 14
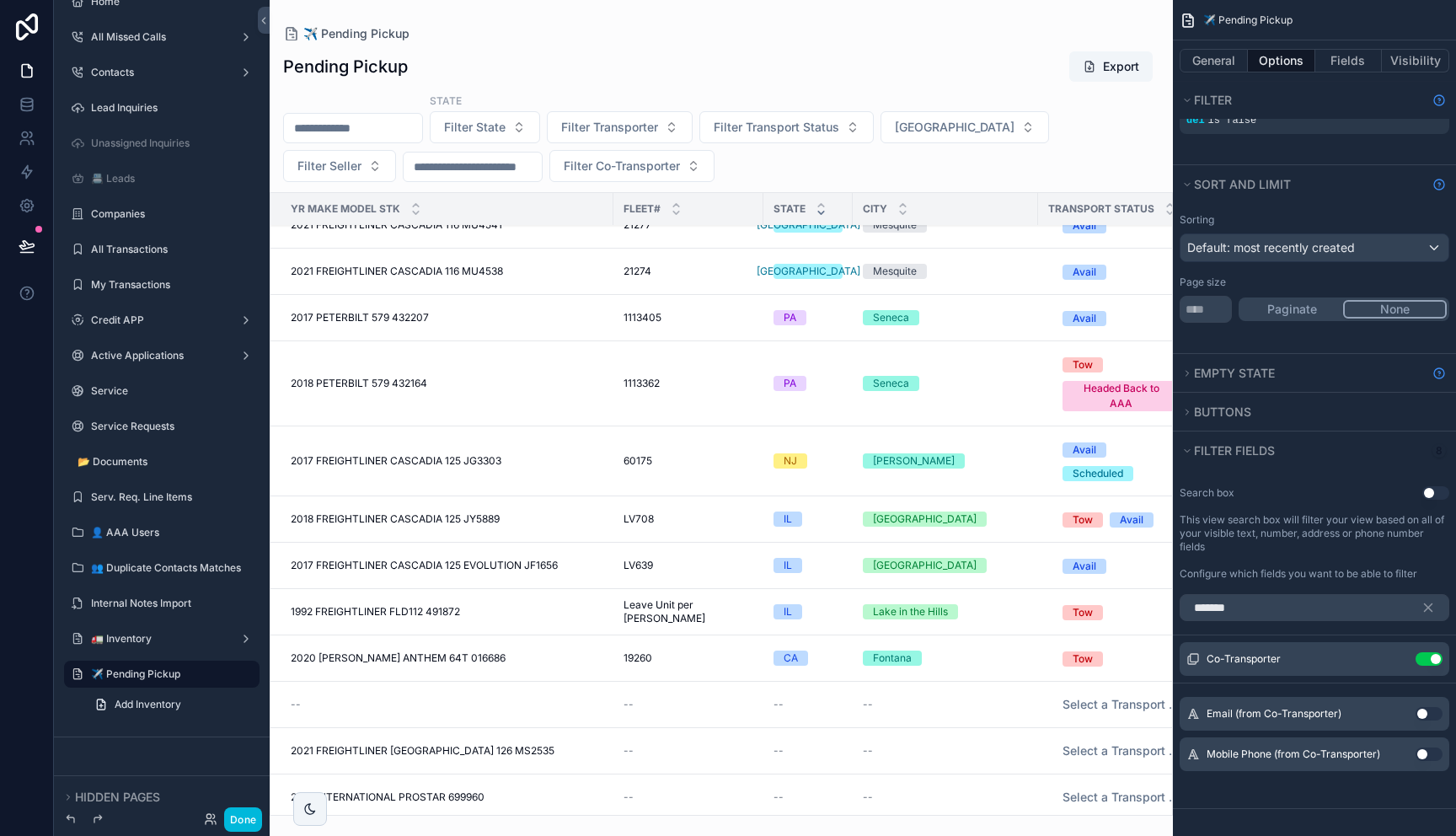
scroll to position [0, 0]
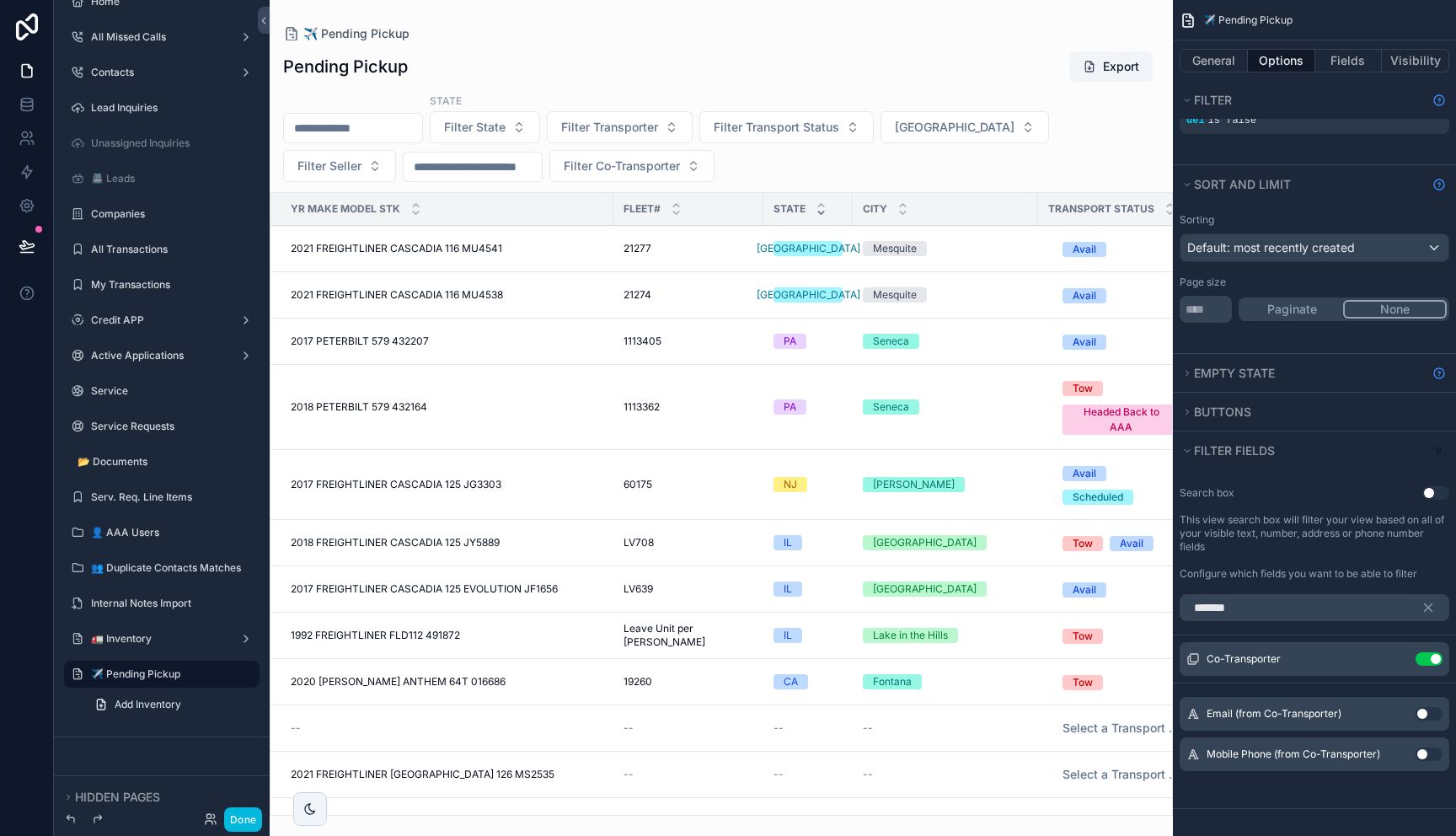
click at [1076, 13] on div "✈️ Pending Pickup Pending Pickup Export State Filter State Filter Transporter F…" at bounding box center [721, 407] width 903 height 815
click at [241, 781] on button "Done" at bounding box center [243, 819] width 38 height 25
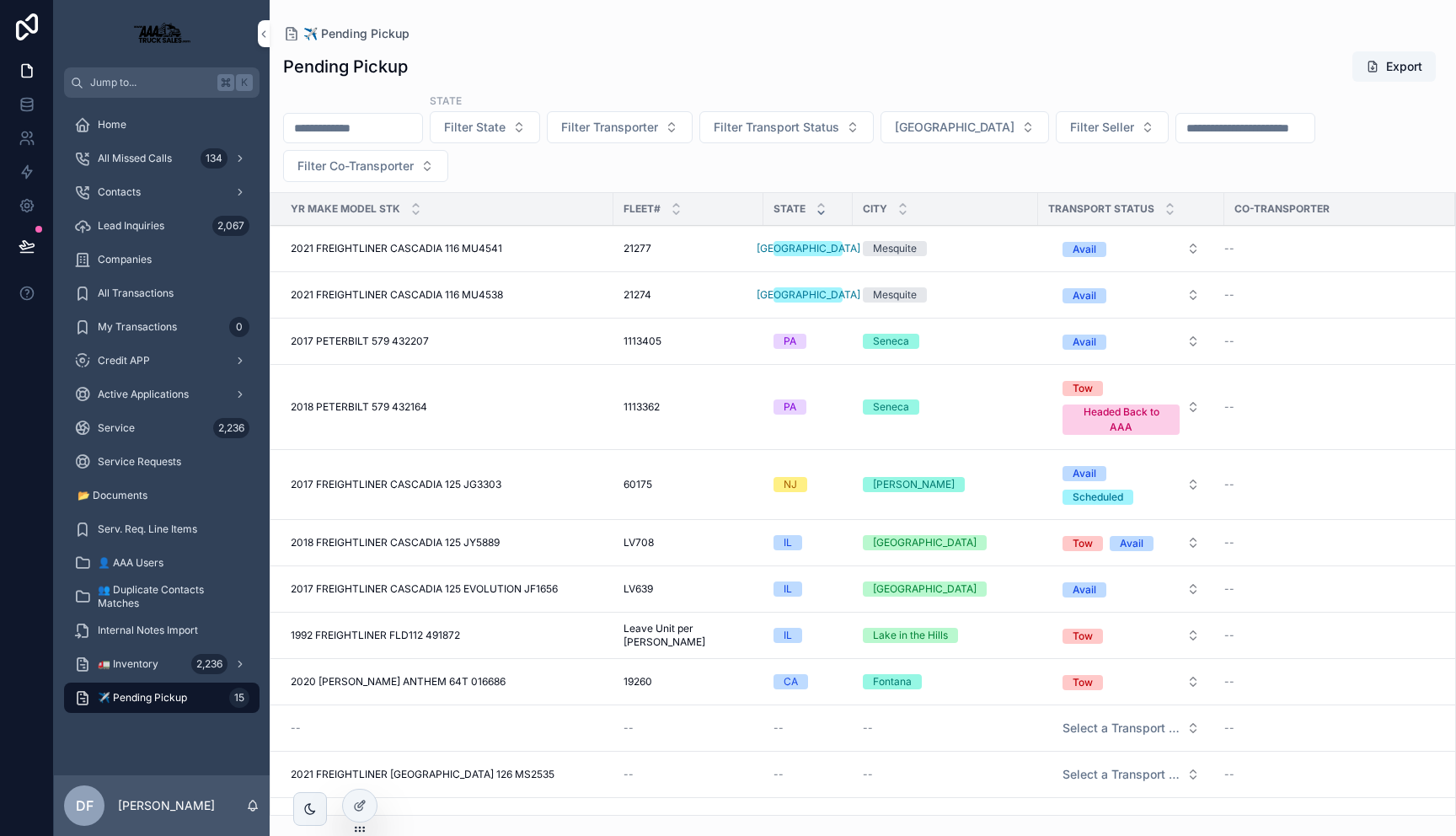
drag, startPoint x: 749, startPoint y: 206, endPoint x: 707, endPoint y: 210, distance: 42.2
click at [707, 210] on tr "Yr Make Model Stk Fleet# STATE City Transport Status Co-Transporter" at bounding box center [862, 210] width 1185 height 33
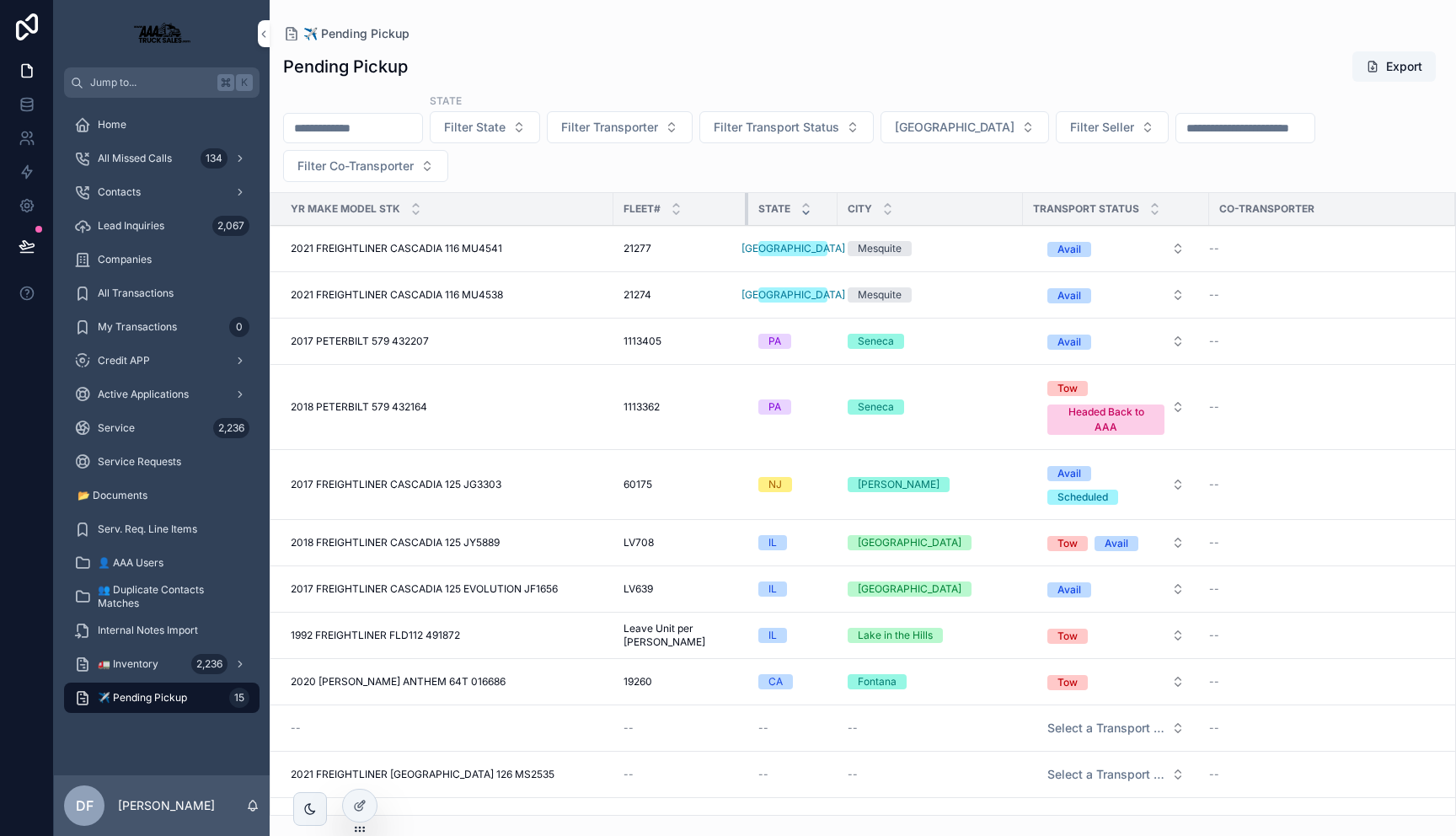
drag, startPoint x: 748, startPoint y: 209, endPoint x: 732, endPoint y: 220, distance: 19.4
click at [745, 220] on div "scrollable content" at bounding box center [749, 209] width 7 height 32
click at [354, 781] on icon at bounding box center [360, 806] width 14 height 14
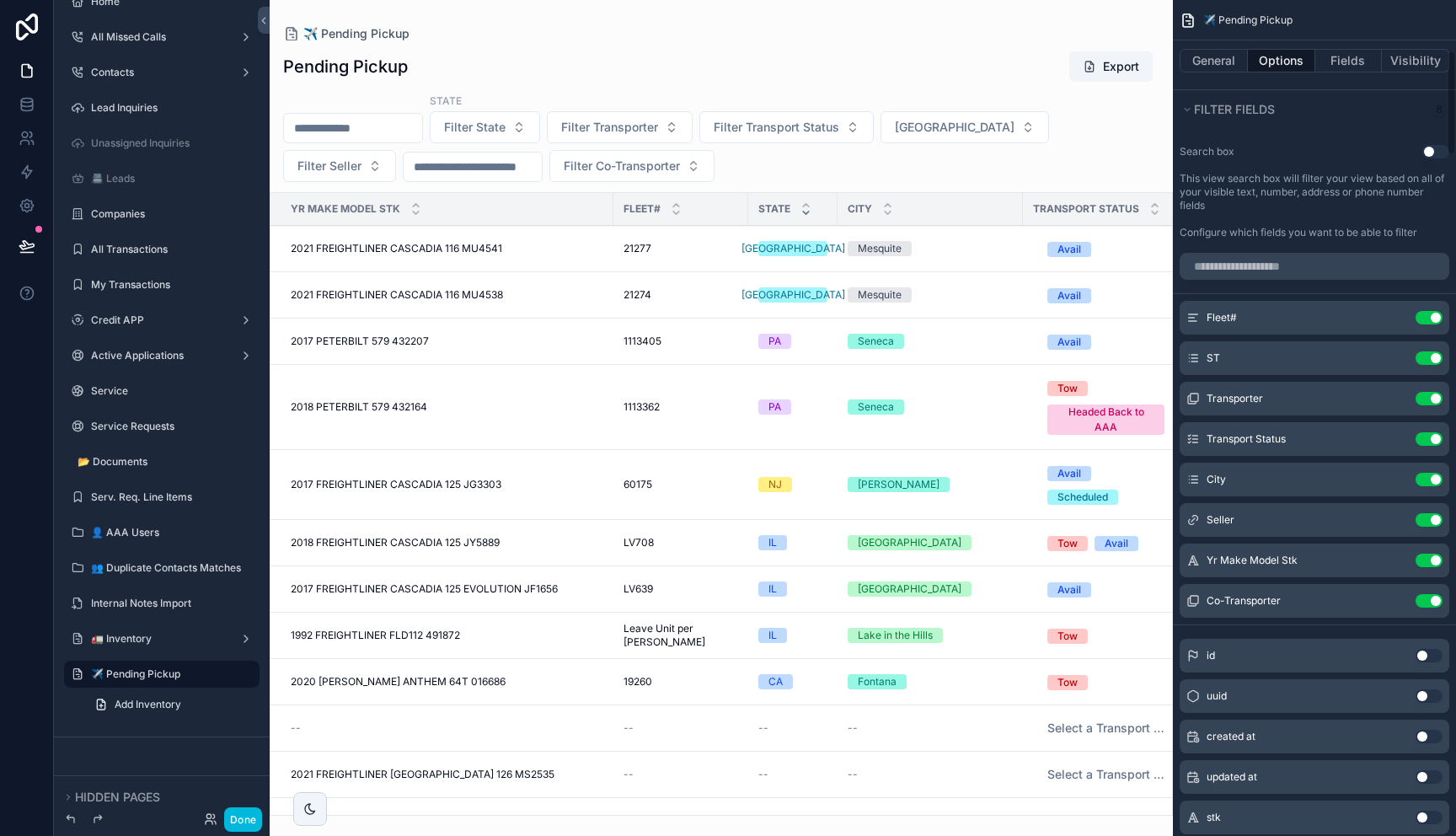
scroll to position [408, 0]
click at [1285, 272] on input "scrollable content" at bounding box center [1314, 264] width 269 height 27
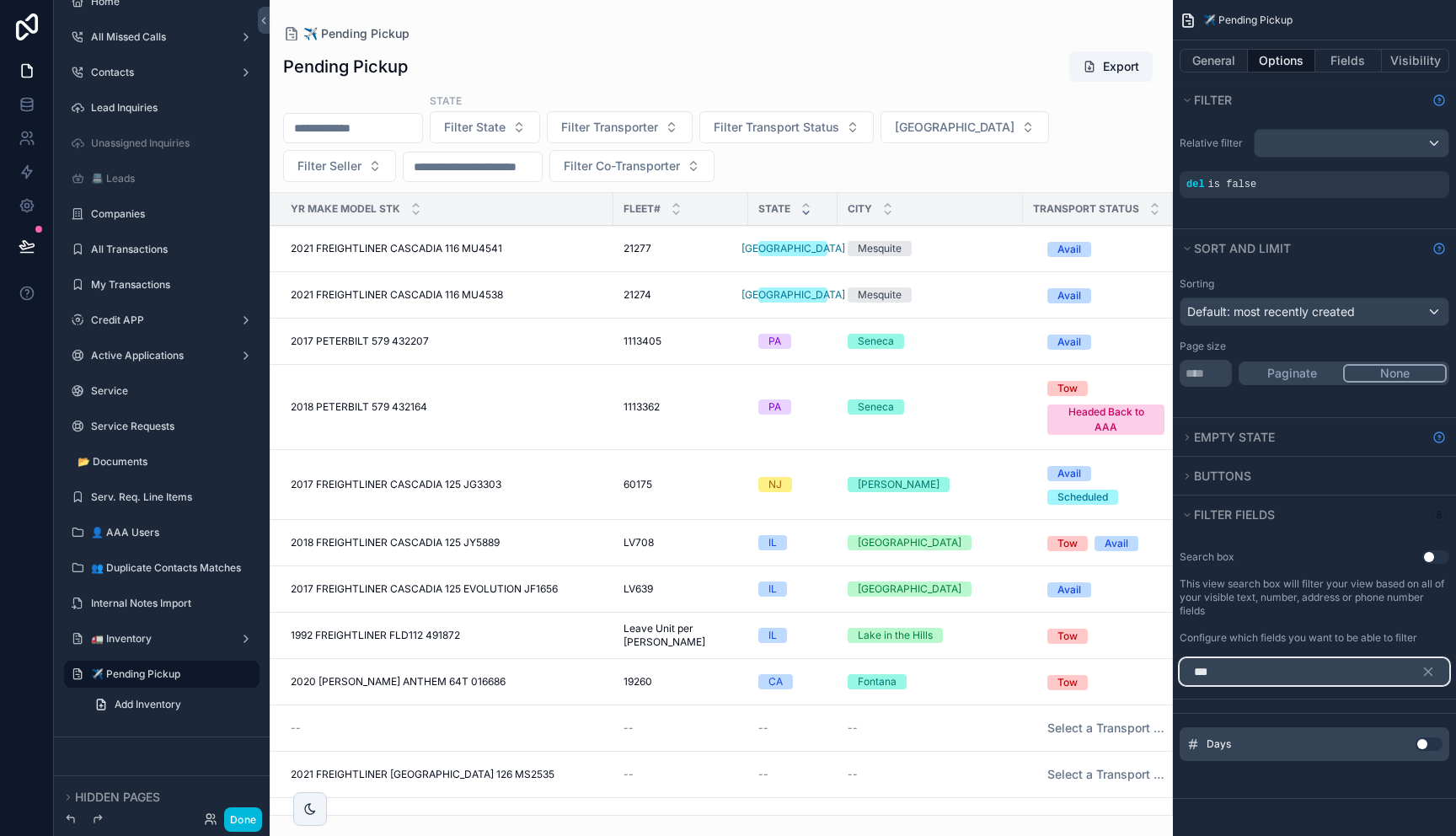
scroll to position [0, 0]
type input "***"
click at [1428, 746] on button "Use setting" at bounding box center [1429, 744] width 27 height 14
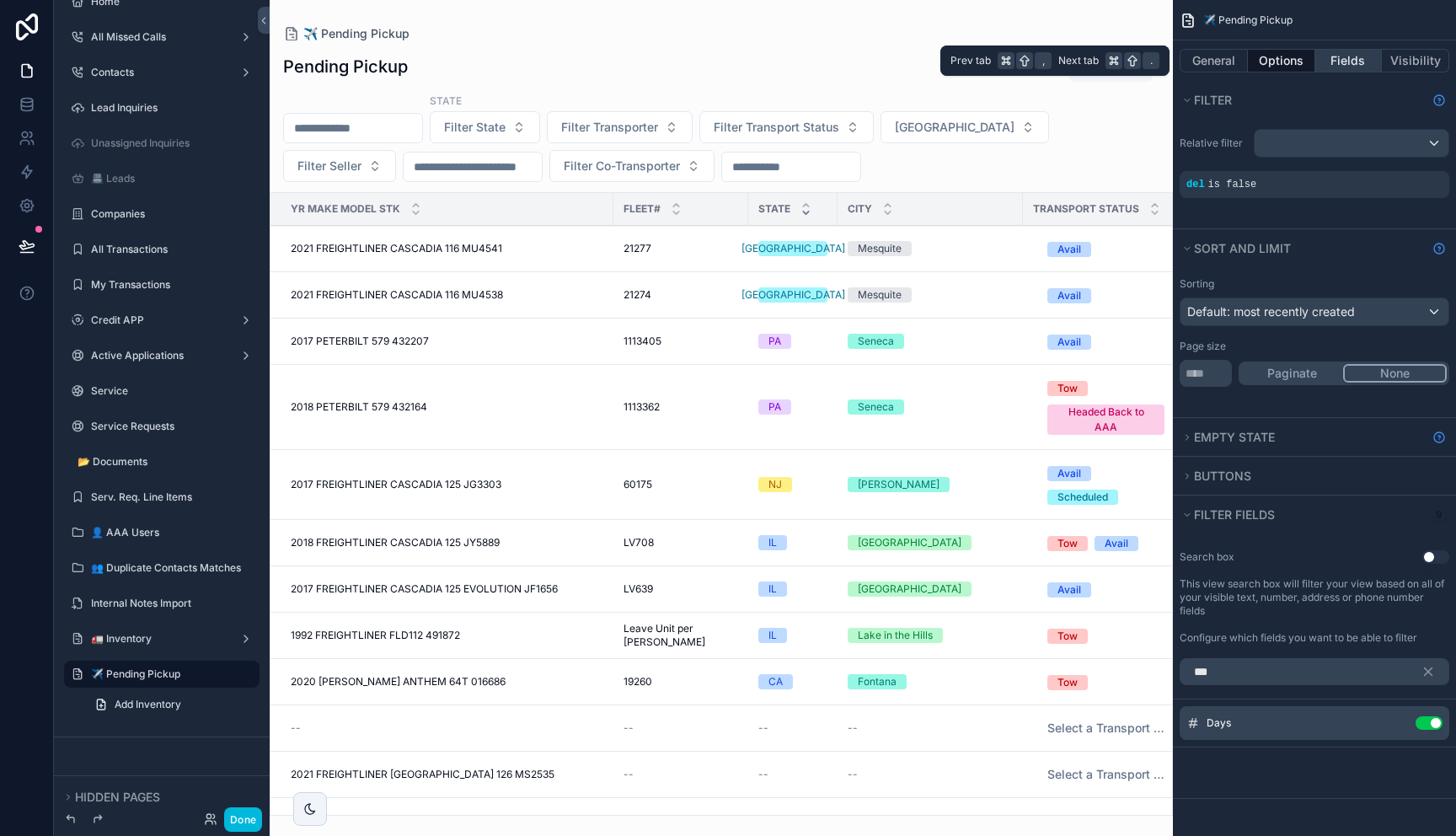
click at [1349, 65] on button "Fields" at bounding box center [1348, 61] width 68 height 24
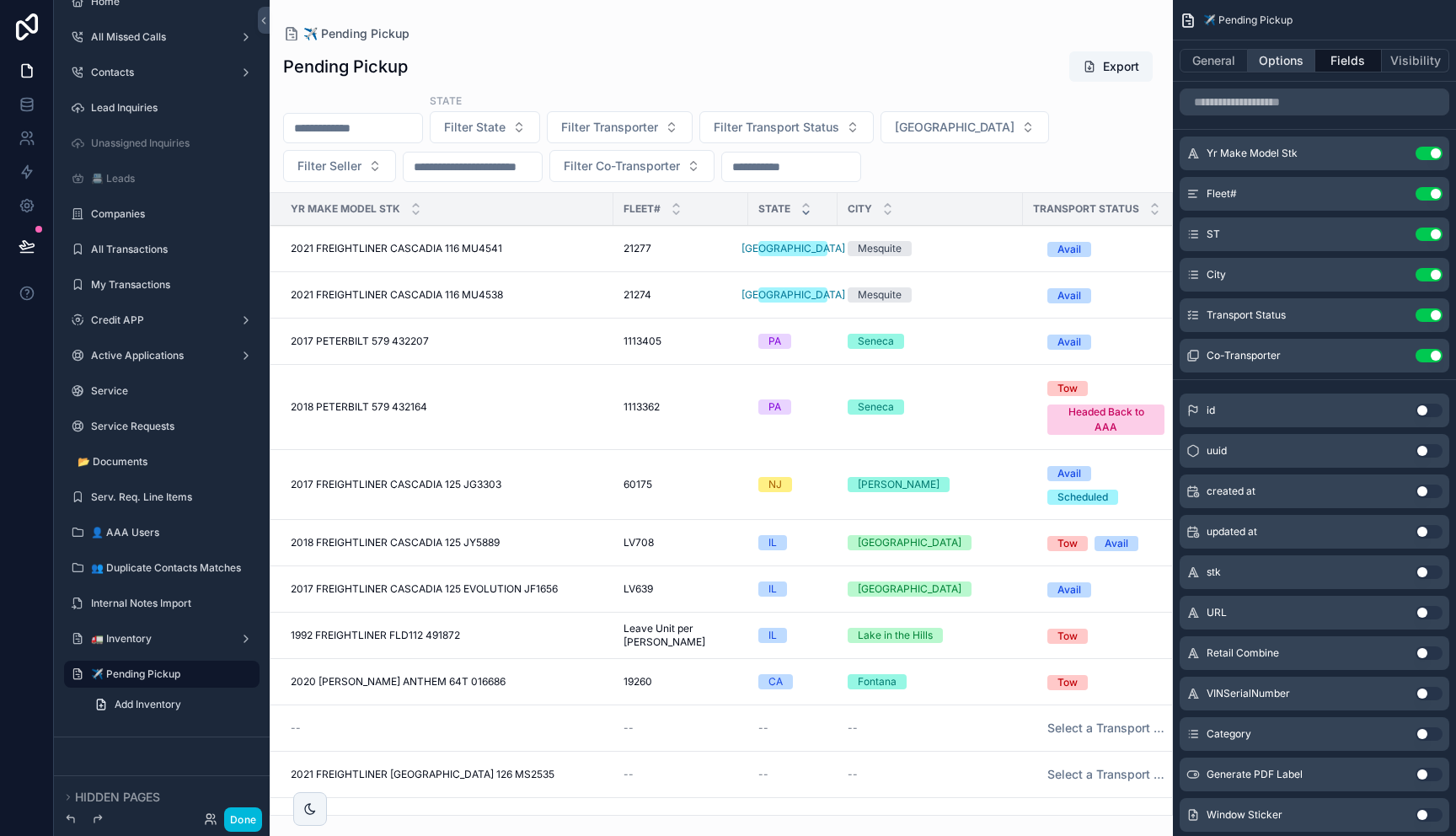
click at [1279, 60] on button "Options" at bounding box center [1281, 61] width 68 height 24
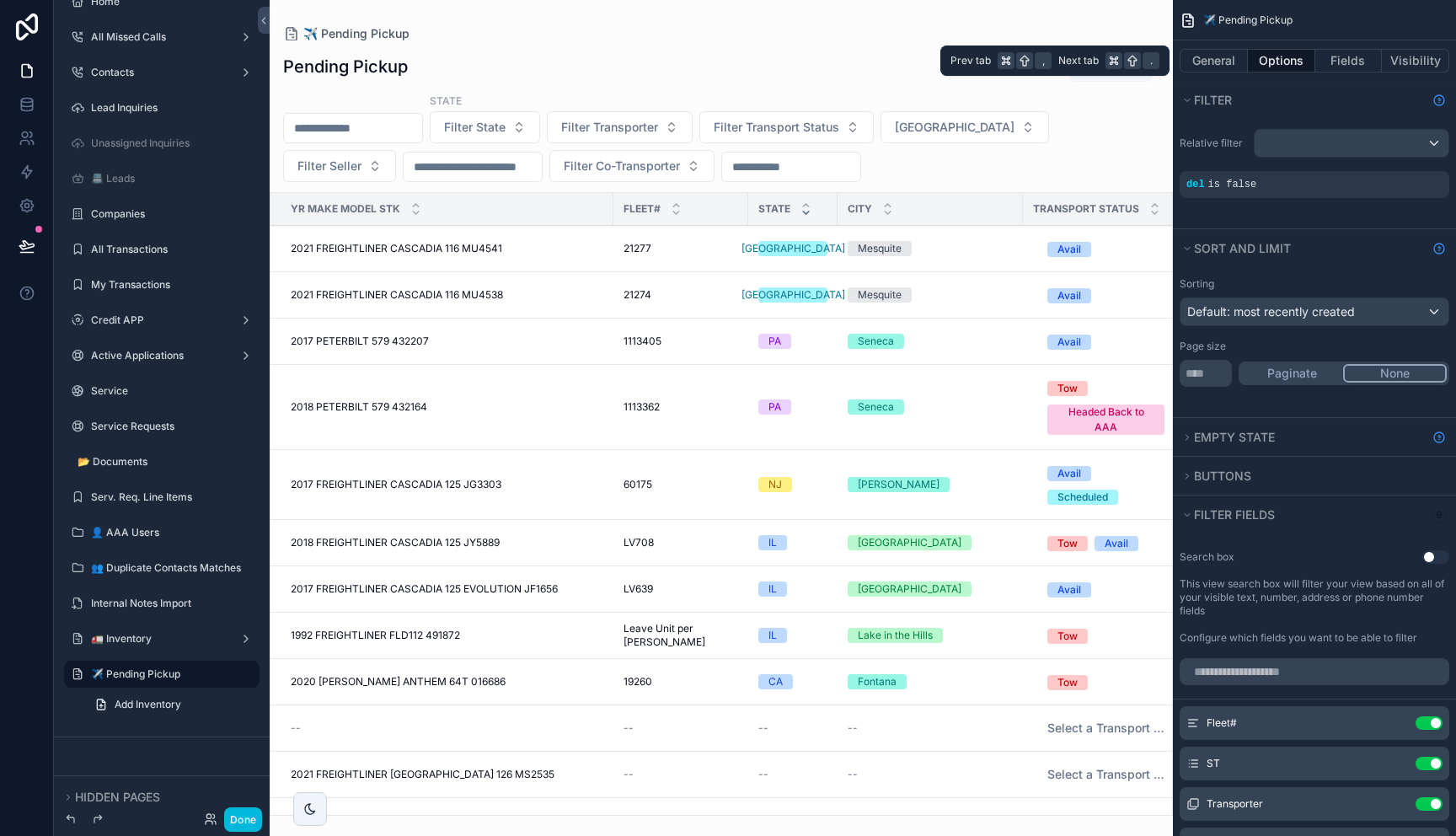
click at [1279, 60] on button "Options" at bounding box center [1281, 61] width 68 height 24
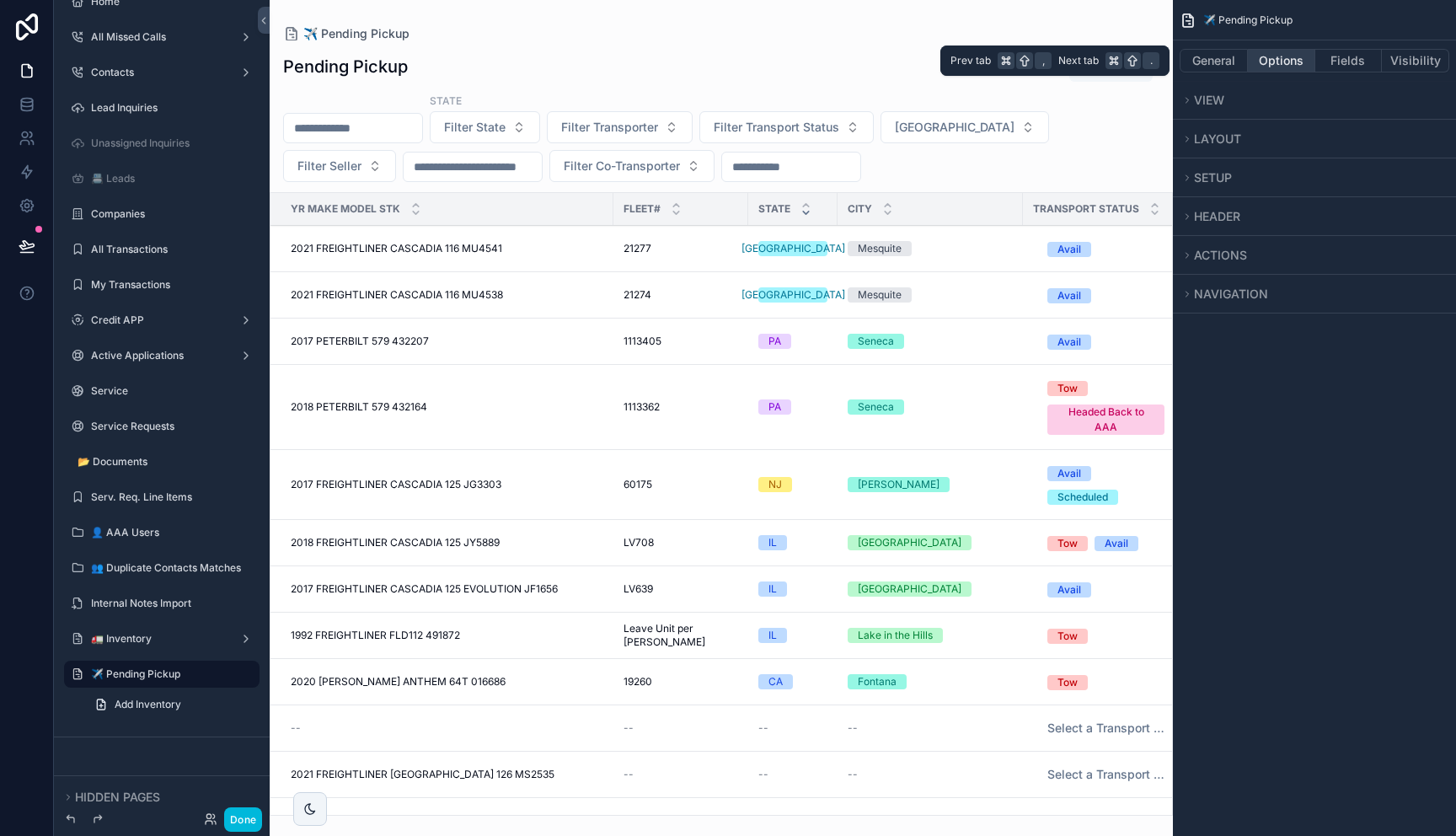
click at [1279, 60] on button "Options" at bounding box center [1281, 61] width 68 height 24
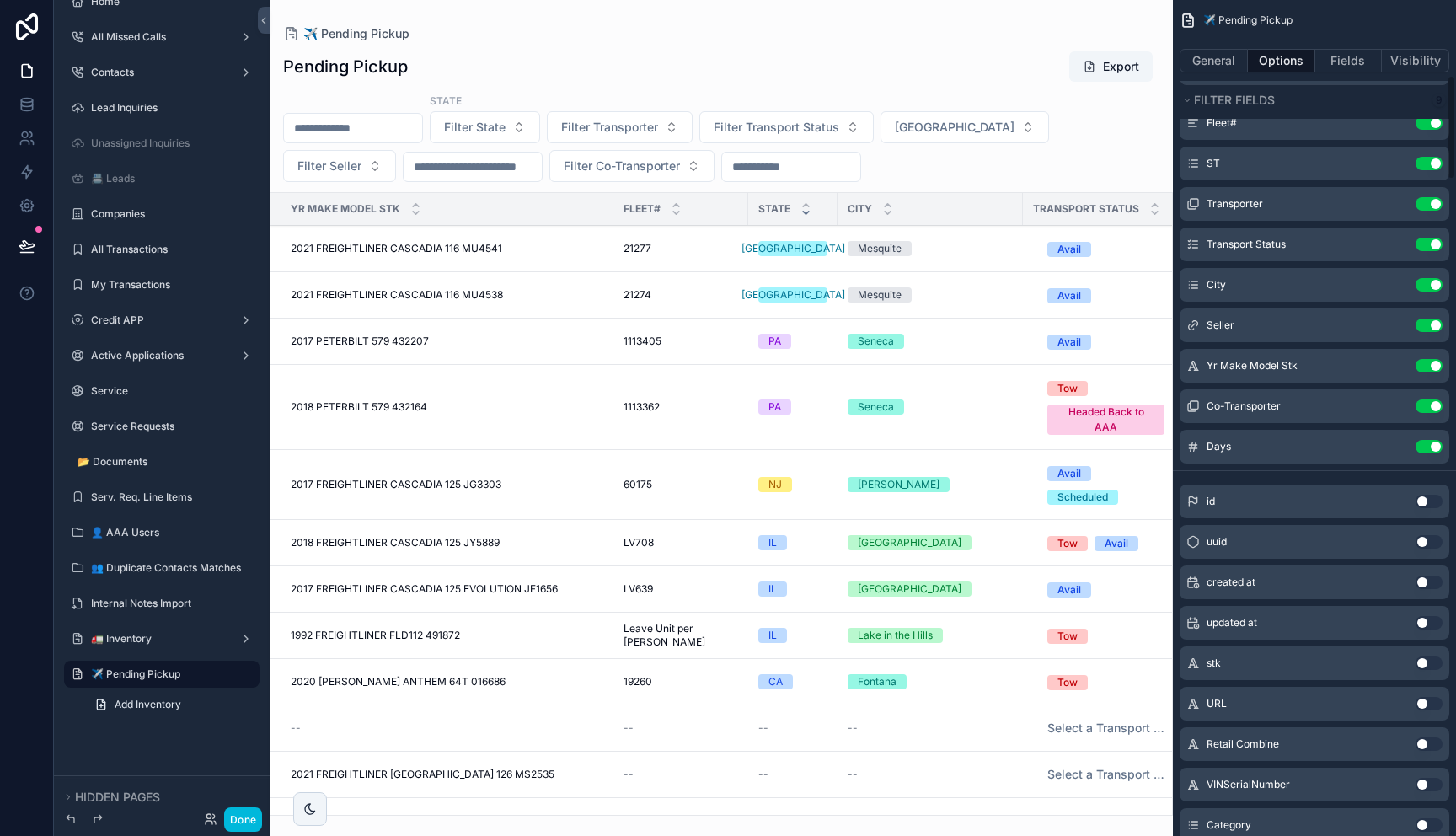
scroll to position [609, 0]
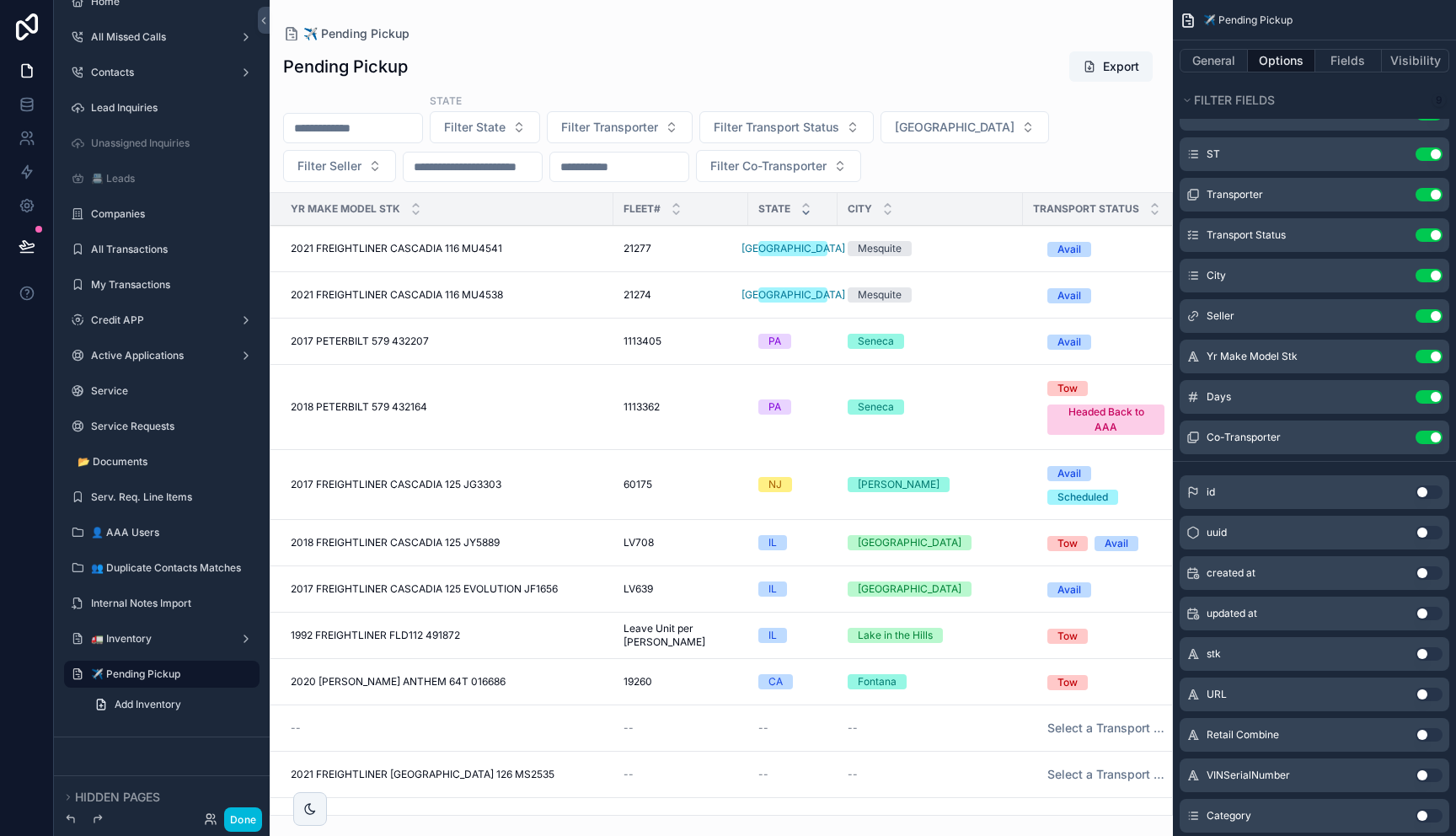
click at [885, 71] on div "scrollable content" at bounding box center [721, 418] width 903 height 836
click at [240, 781] on button "Done" at bounding box center [243, 819] width 38 height 25
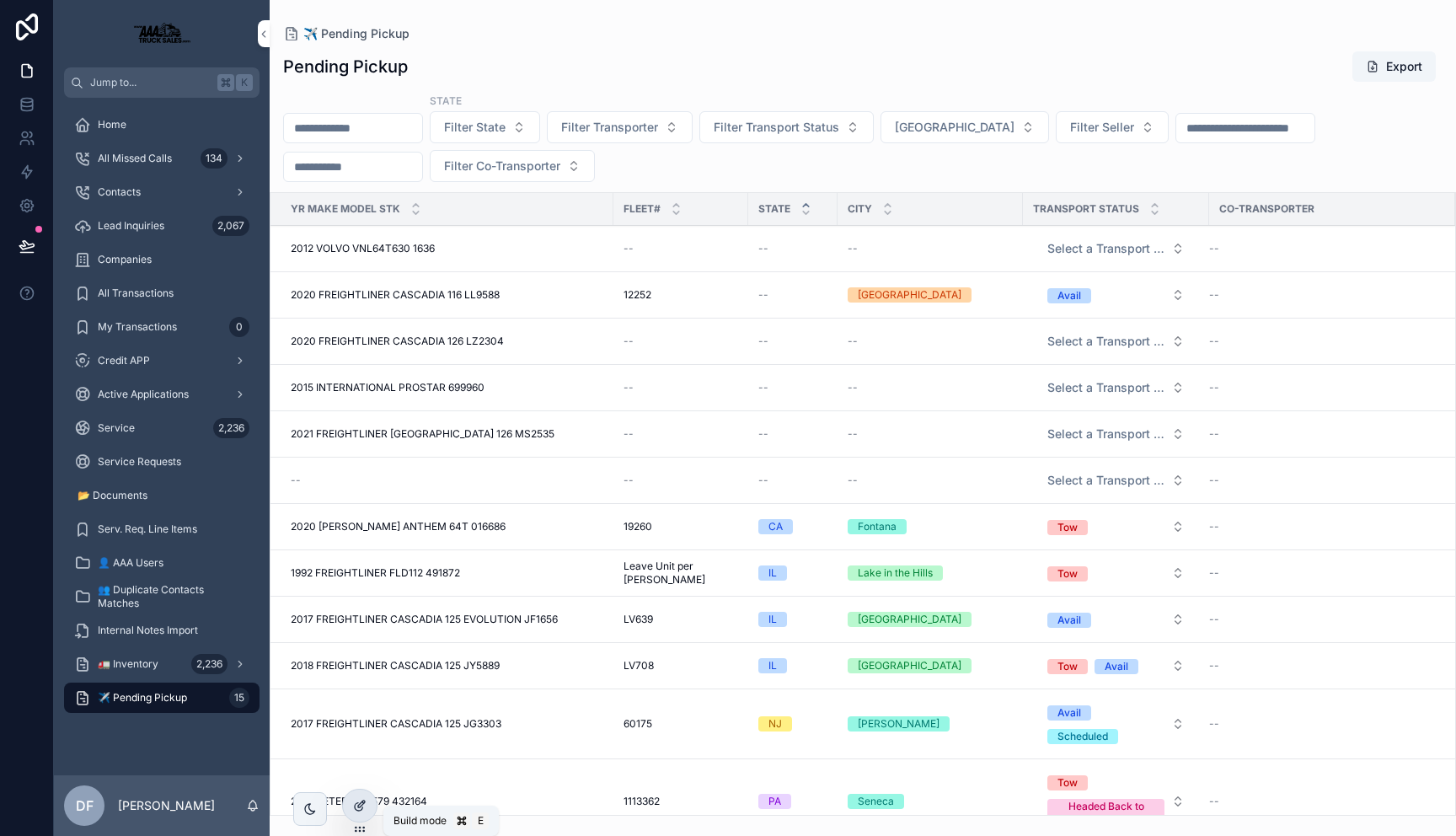
click at [362, 781] on icon at bounding box center [360, 806] width 14 height 14
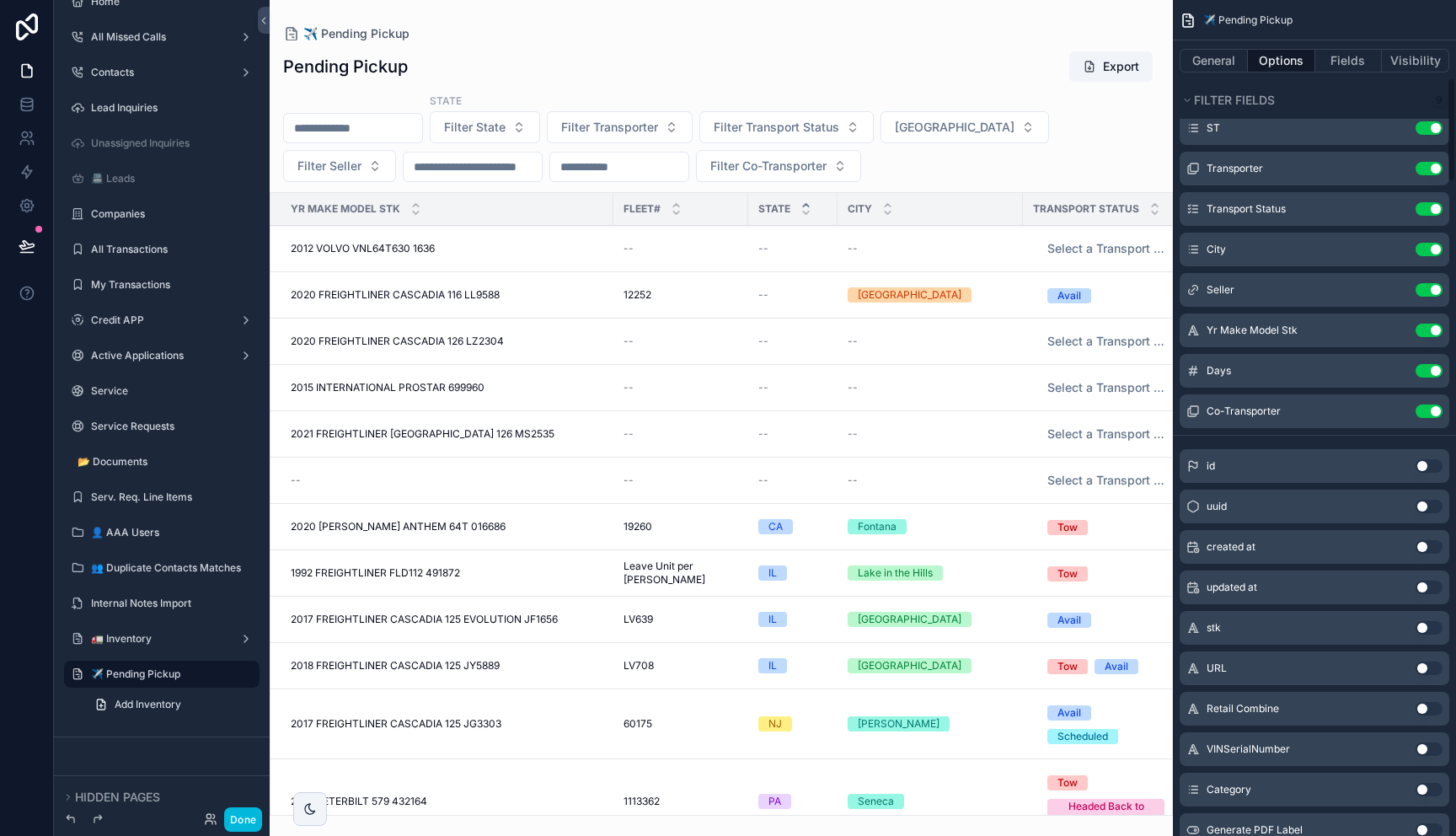
scroll to position [626, 0]
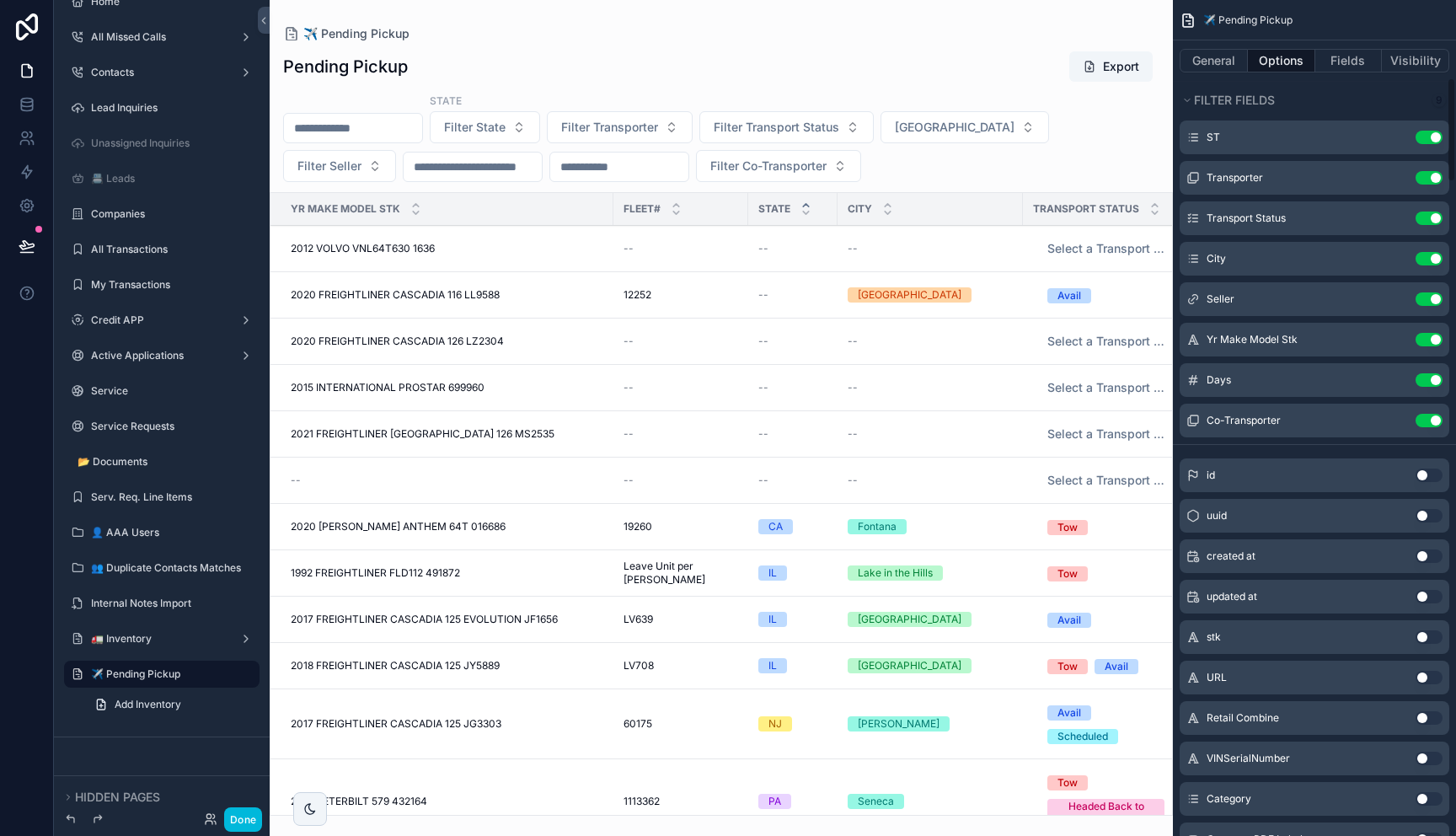
click at [1431, 383] on button "Use setting" at bounding box center [1429, 380] width 27 height 14
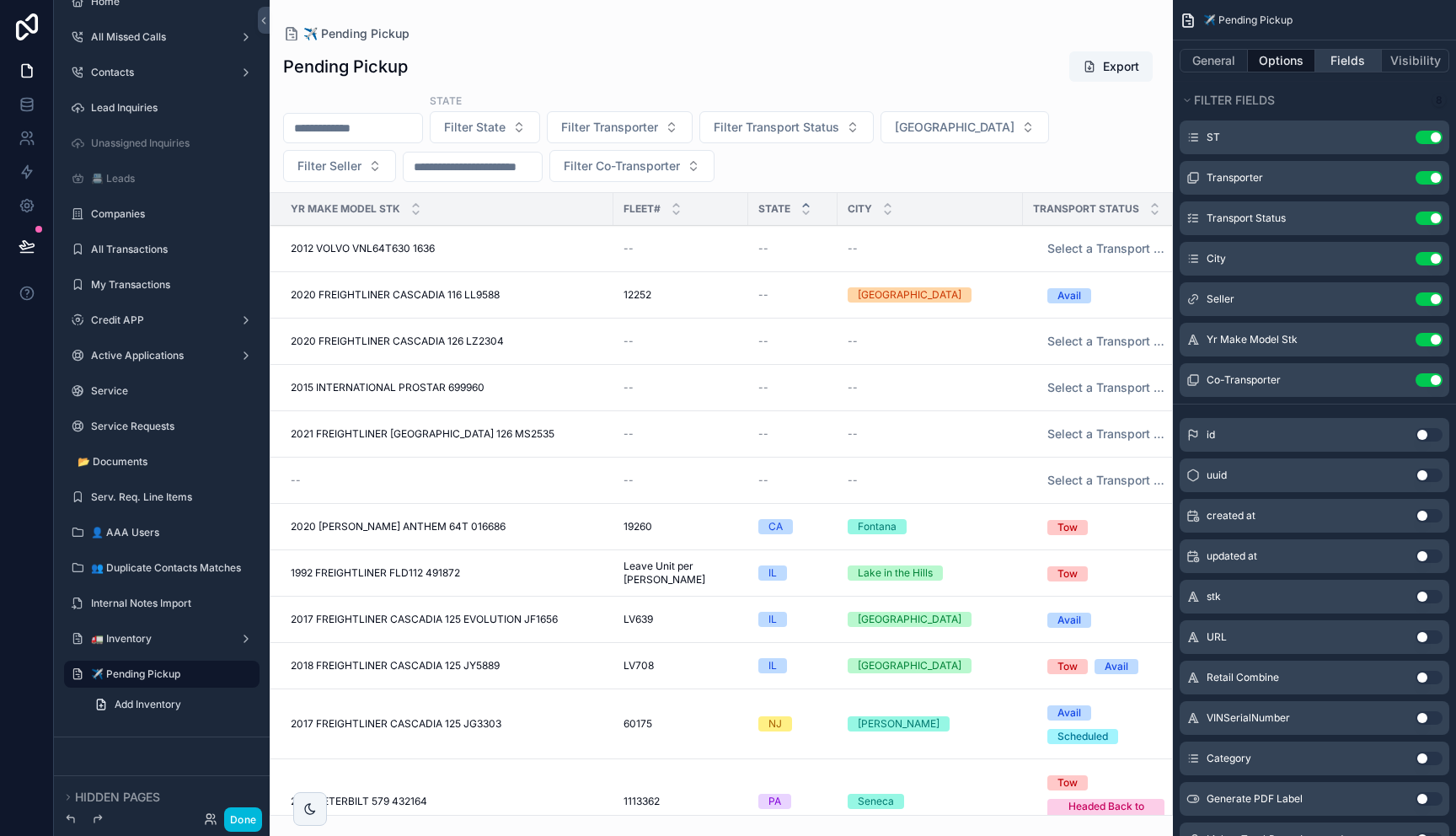
click at [1338, 62] on button "Fields" at bounding box center [1348, 61] width 68 height 24
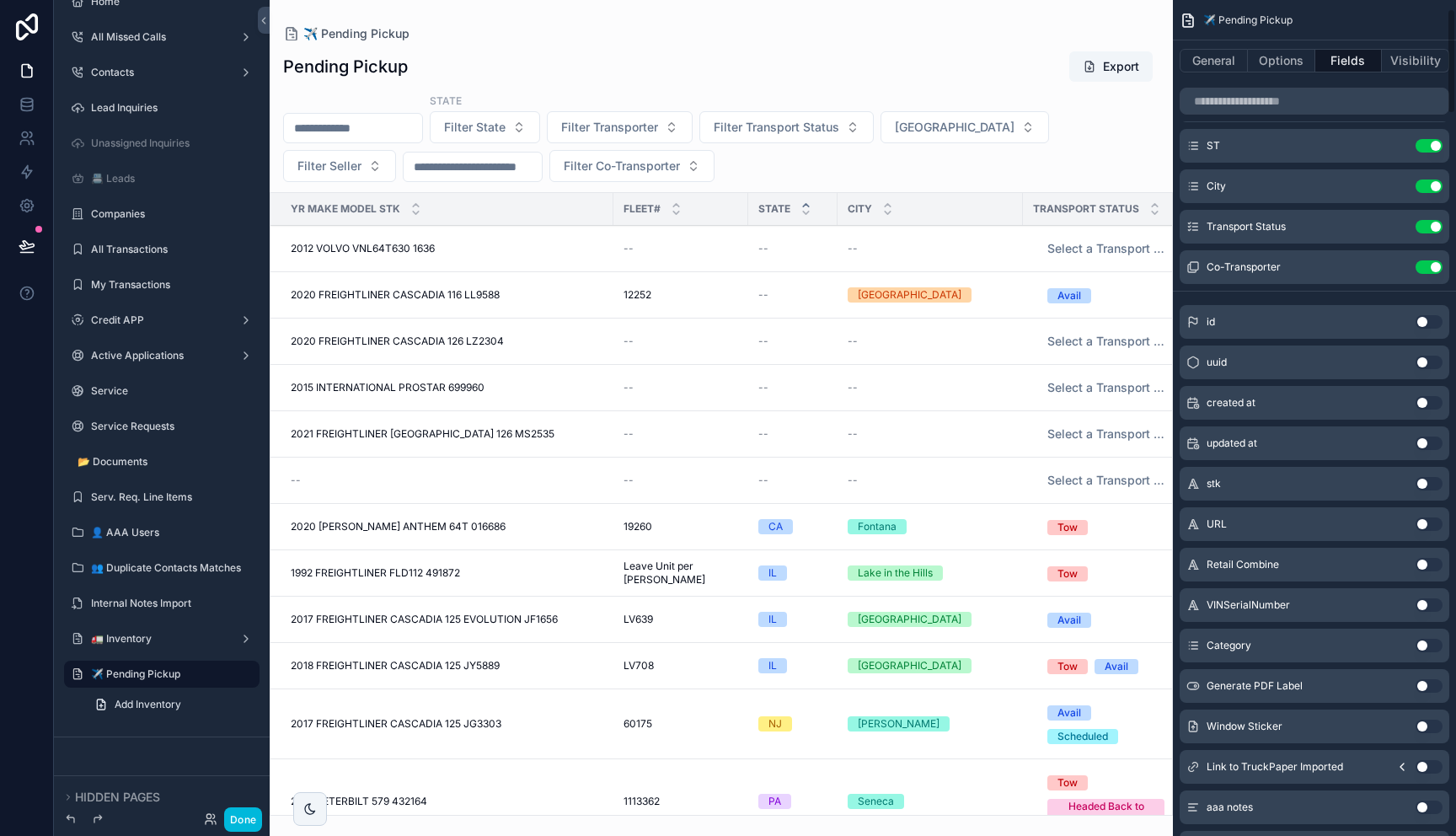
scroll to position [0, 0]
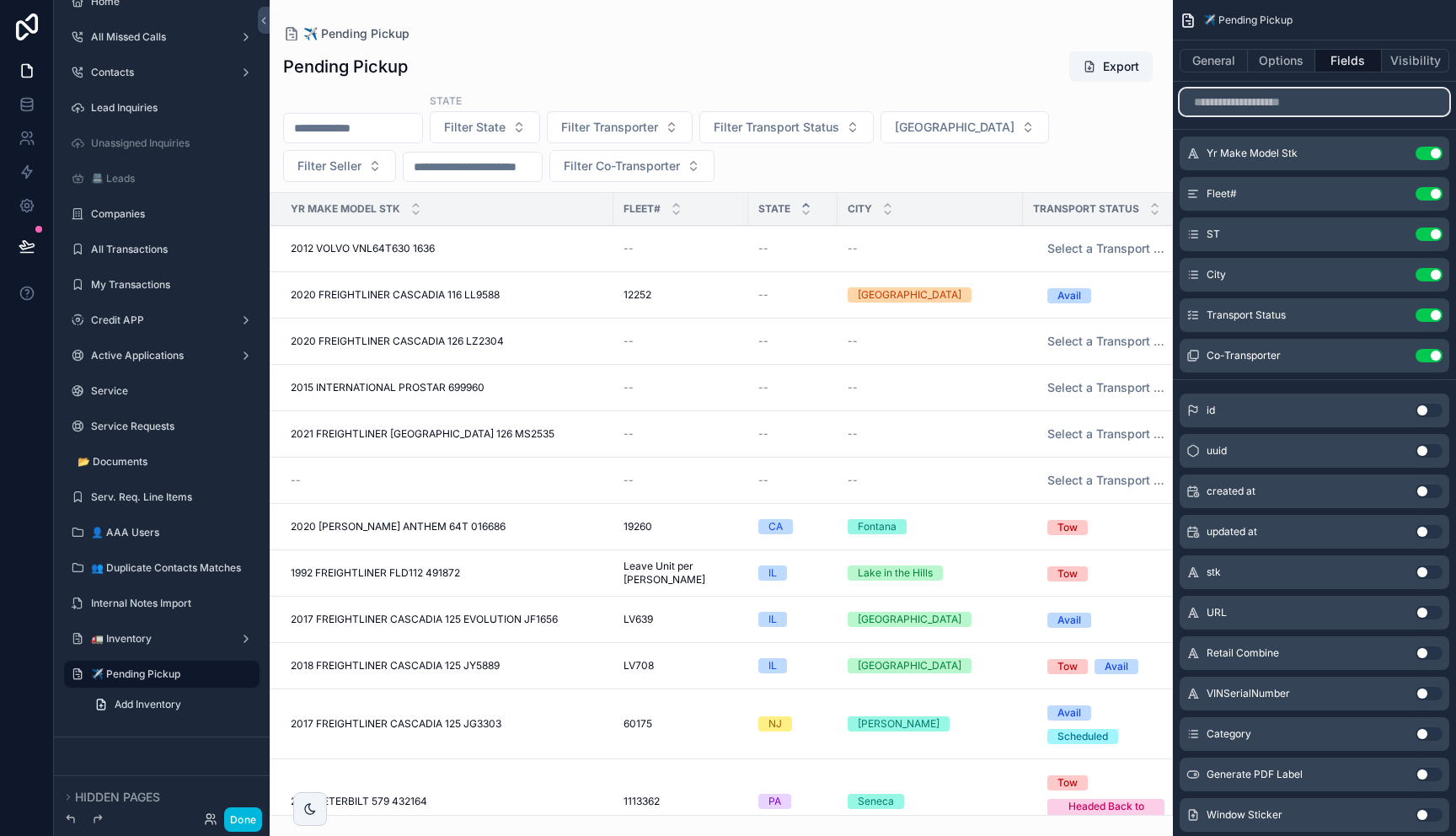
click at [1271, 108] on input "scrollable content" at bounding box center [1314, 102] width 269 height 27
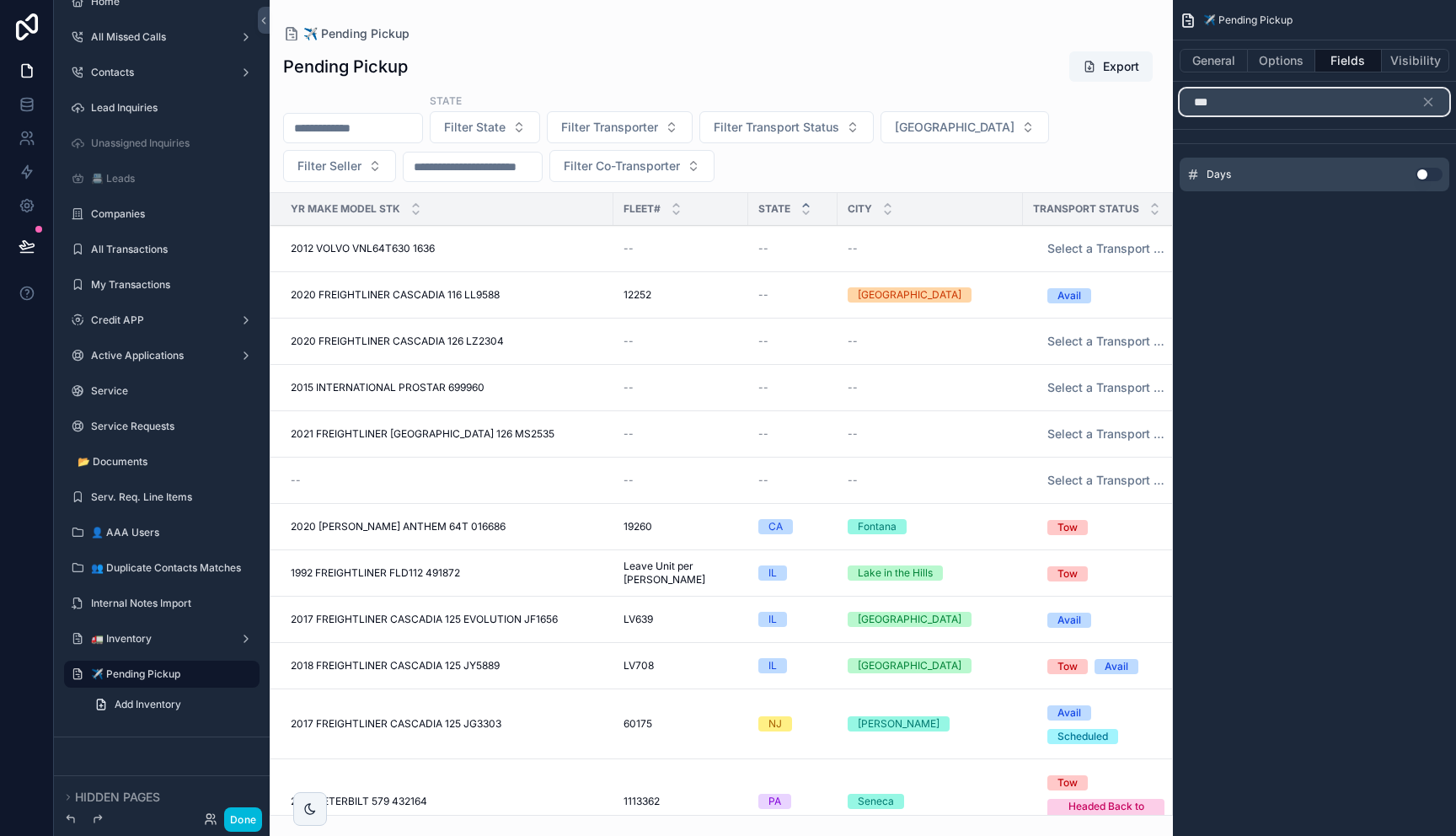
type input "***"
click at [1428, 172] on button "Use setting" at bounding box center [1429, 175] width 27 height 14
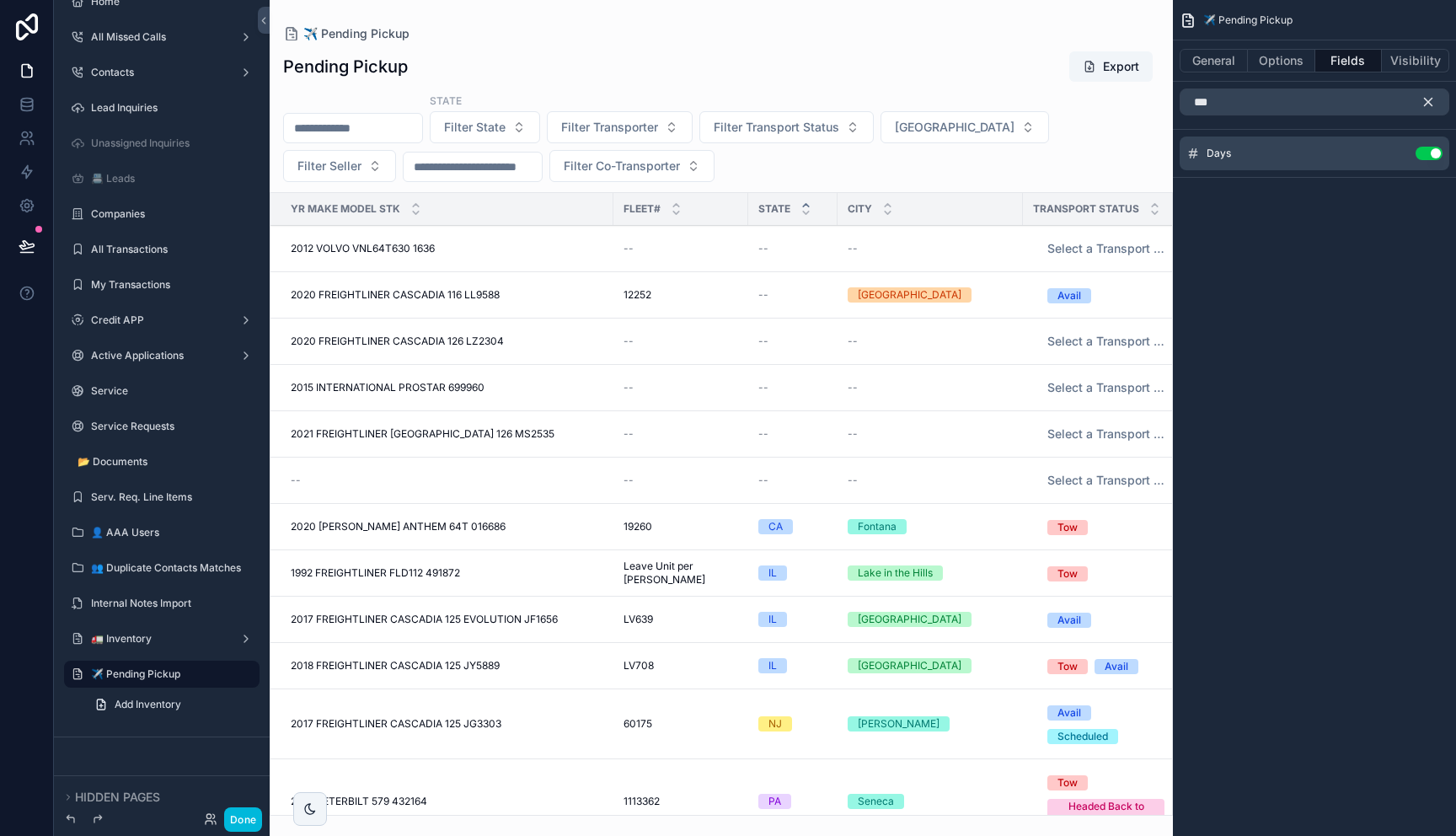
click at [1430, 96] on icon "scrollable content" at bounding box center [1428, 102] width 15 height 15
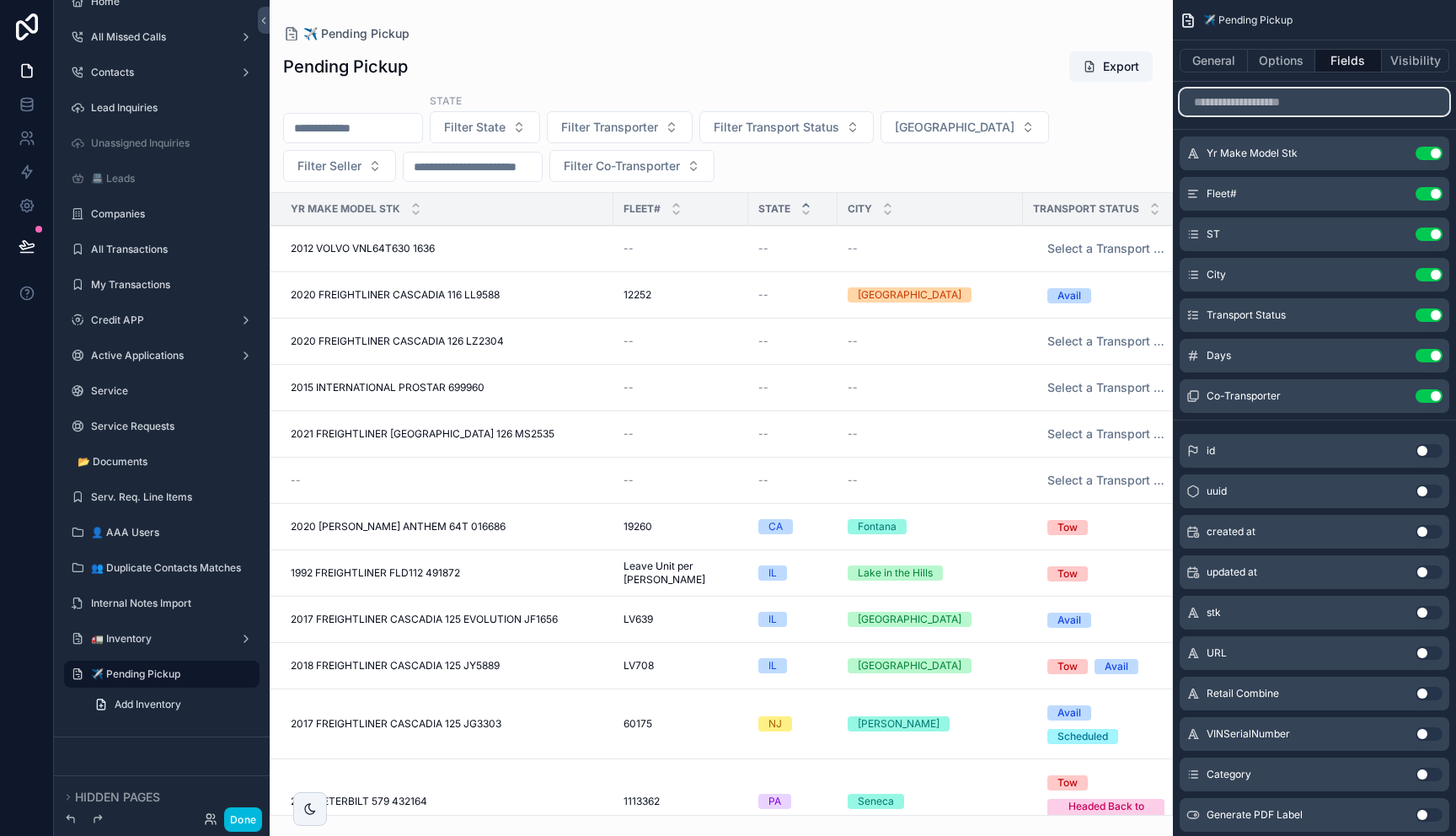
click at [1276, 109] on input "scrollable content" at bounding box center [1314, 102] width 269 height 27
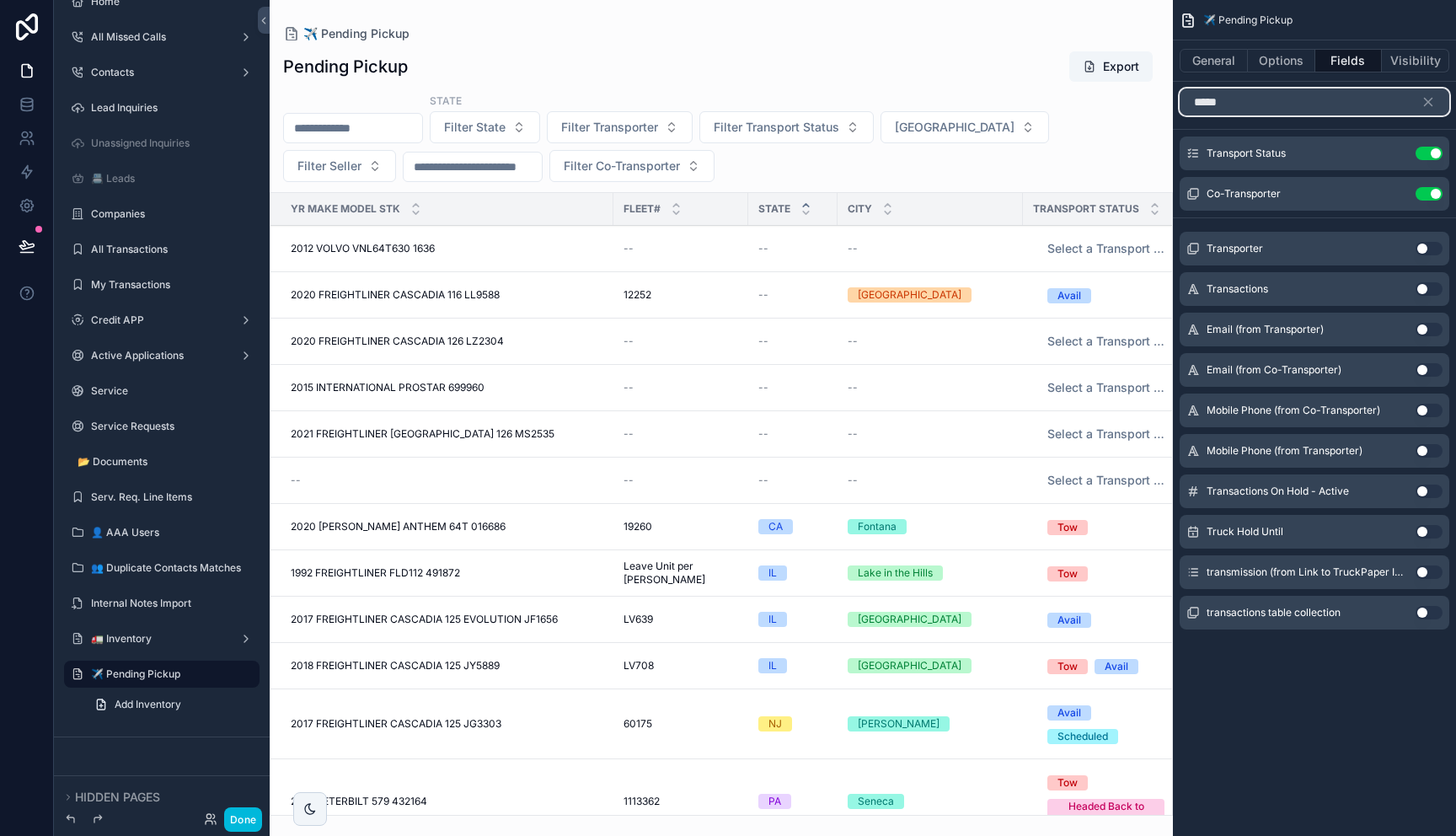
type input "*****"
click at [1423, 248] on button "Use setting" at bounding box center [1429, 249] width 27 height 14
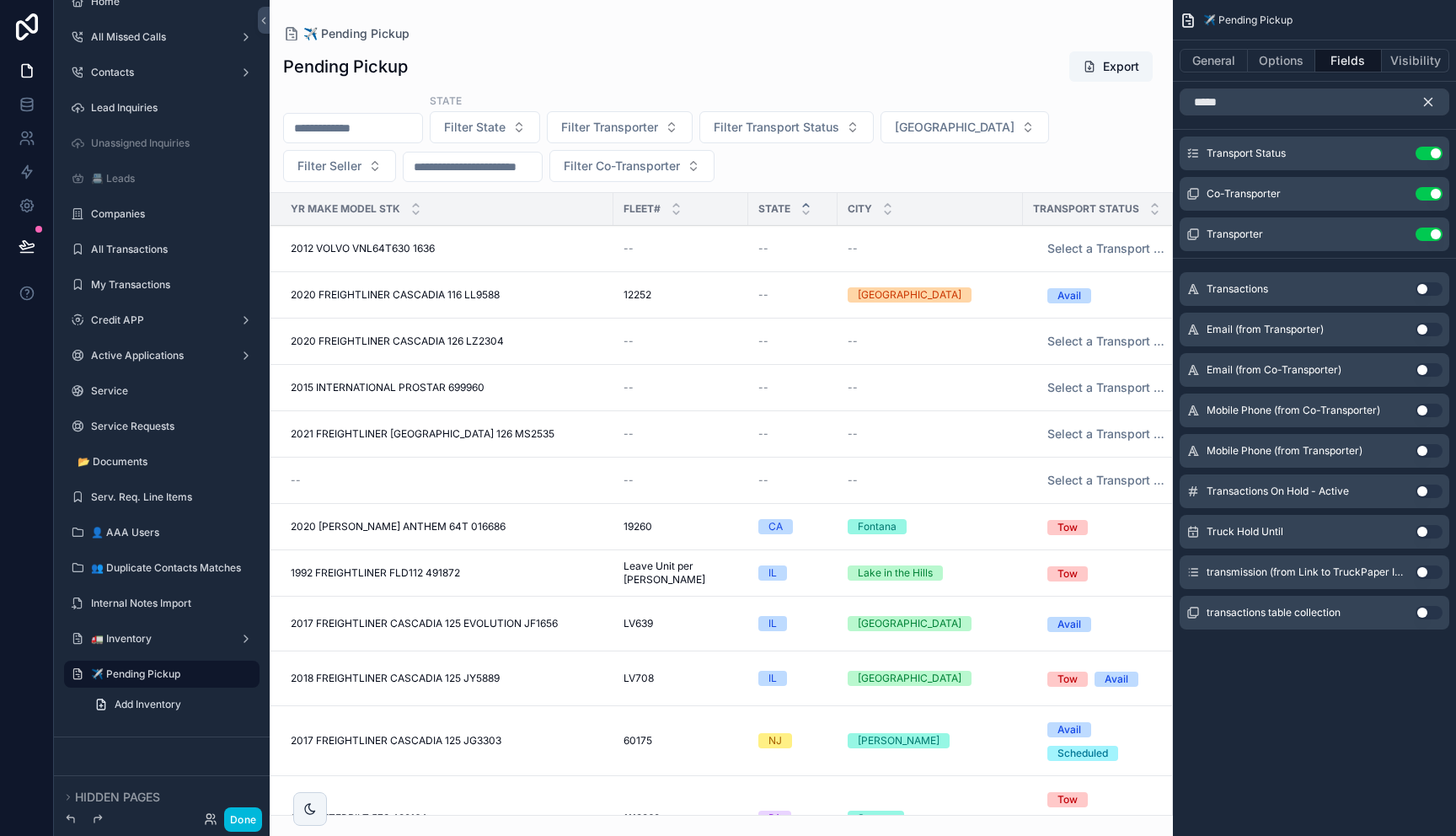
click at [1429, 97] on icon "scrollable content" at bounding box center [1428, 102] width 15 height 15
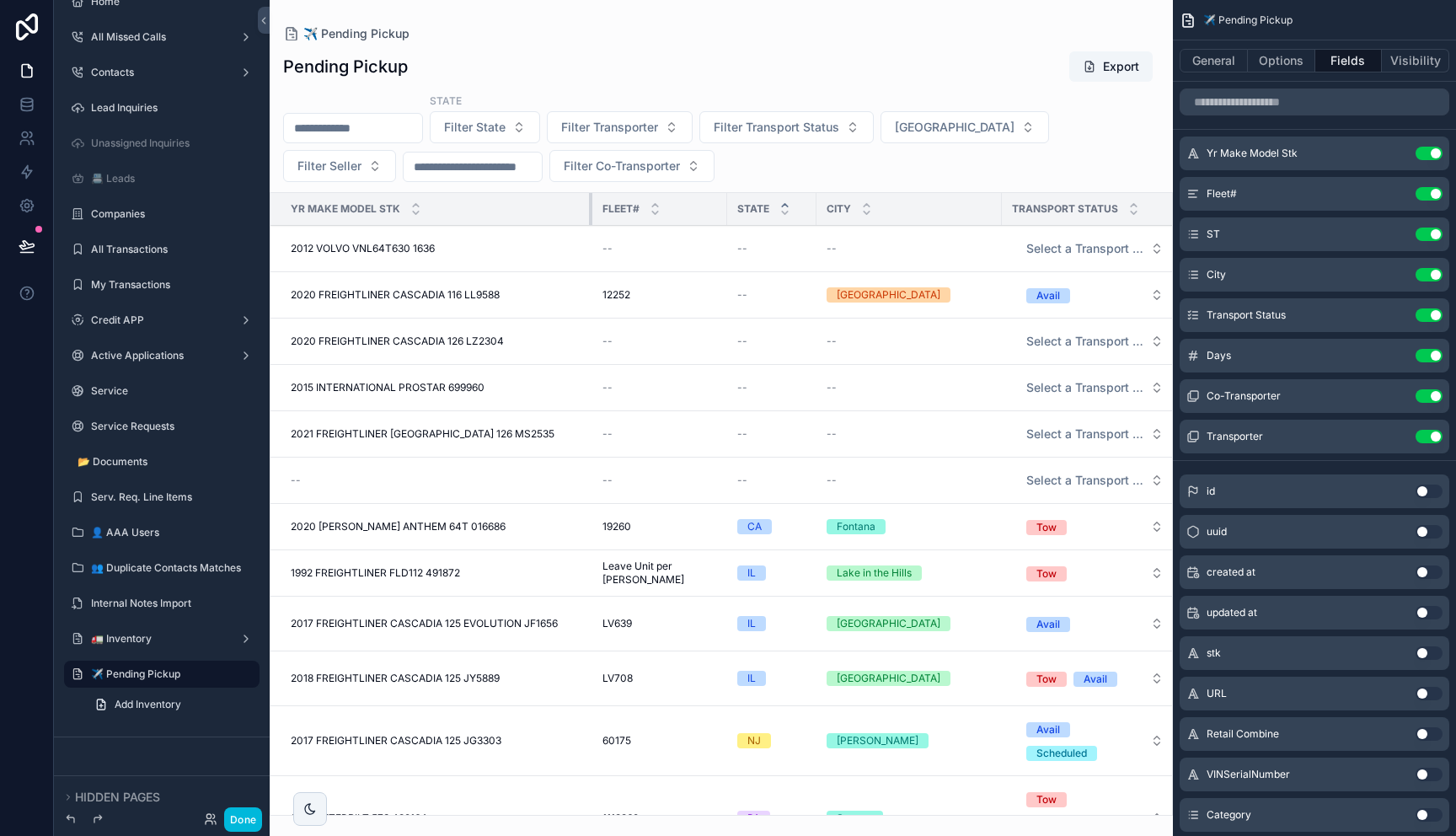
drag, startPoint x: 612, startPoint y: 203, endPoint x: 590, endPoint y: 205, distance: 22.1
click at [590, 205] on div "scrollable content" at bounding box center [592, 209] width 7 height 32
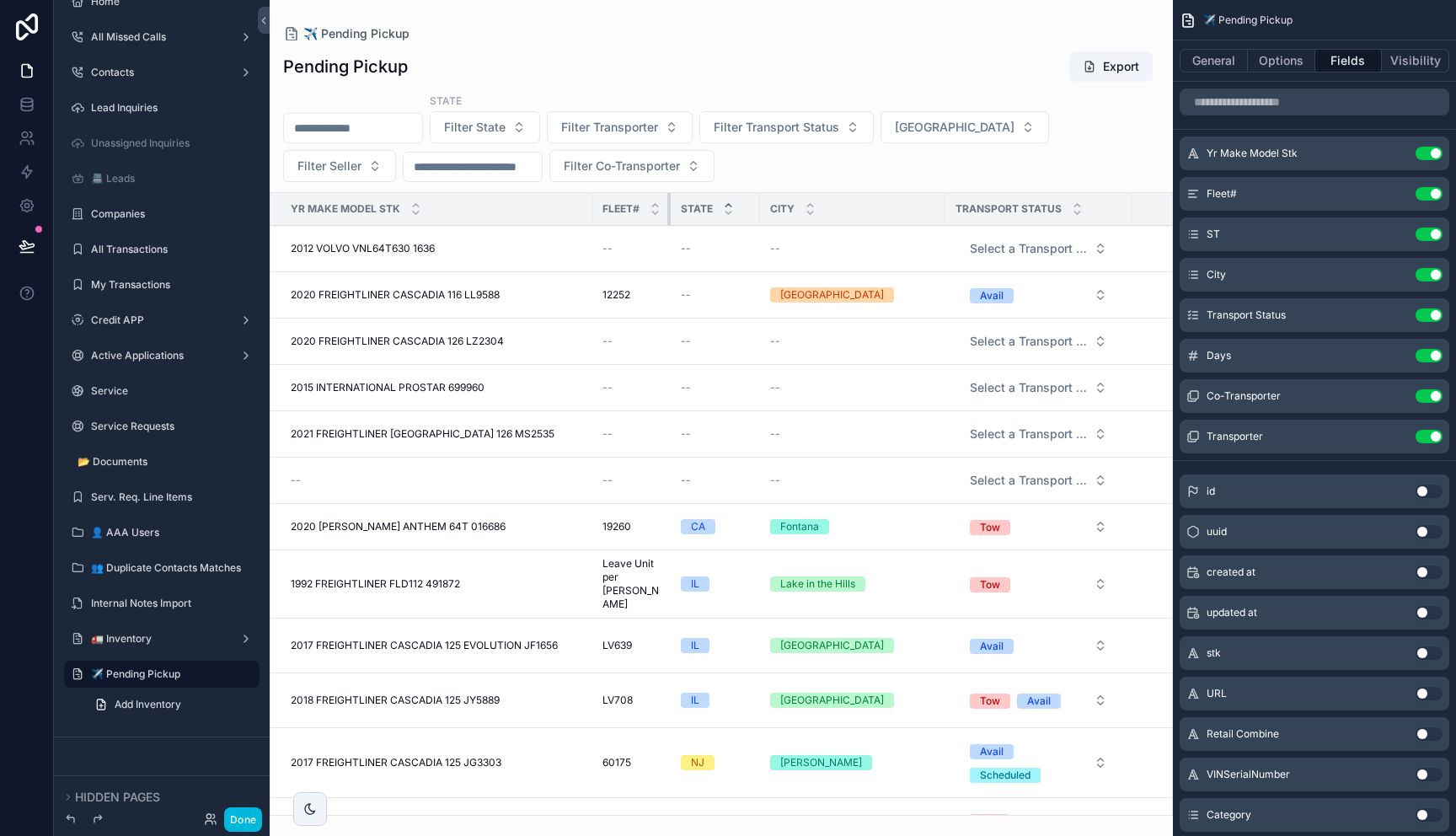
drag, startPoint x: 712, startPoint y: 203, endPoint x: 624, endPoint y: 210, distance: 88.3
click at [624, 211] on th "Fleet#" at bounding box center [631, 210] width 79 height 33
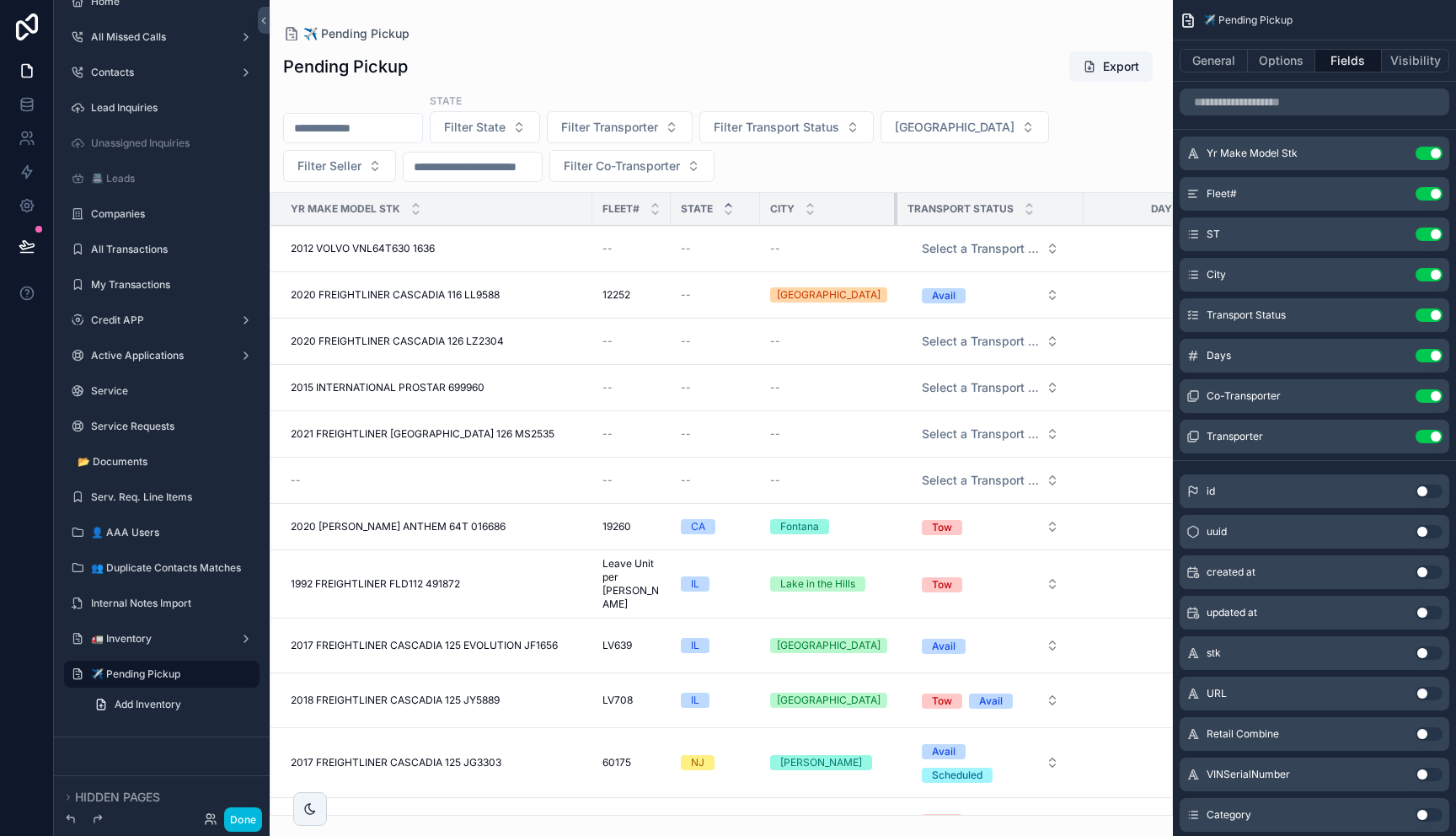
drag, startPoint x: 930, startPoint y: 202, endPoint x: 868, endPoint y: 213, distance: 63.0
click at [894, 214] on div "scrollable content" at bounding box center [897, 209] width 7 height 32
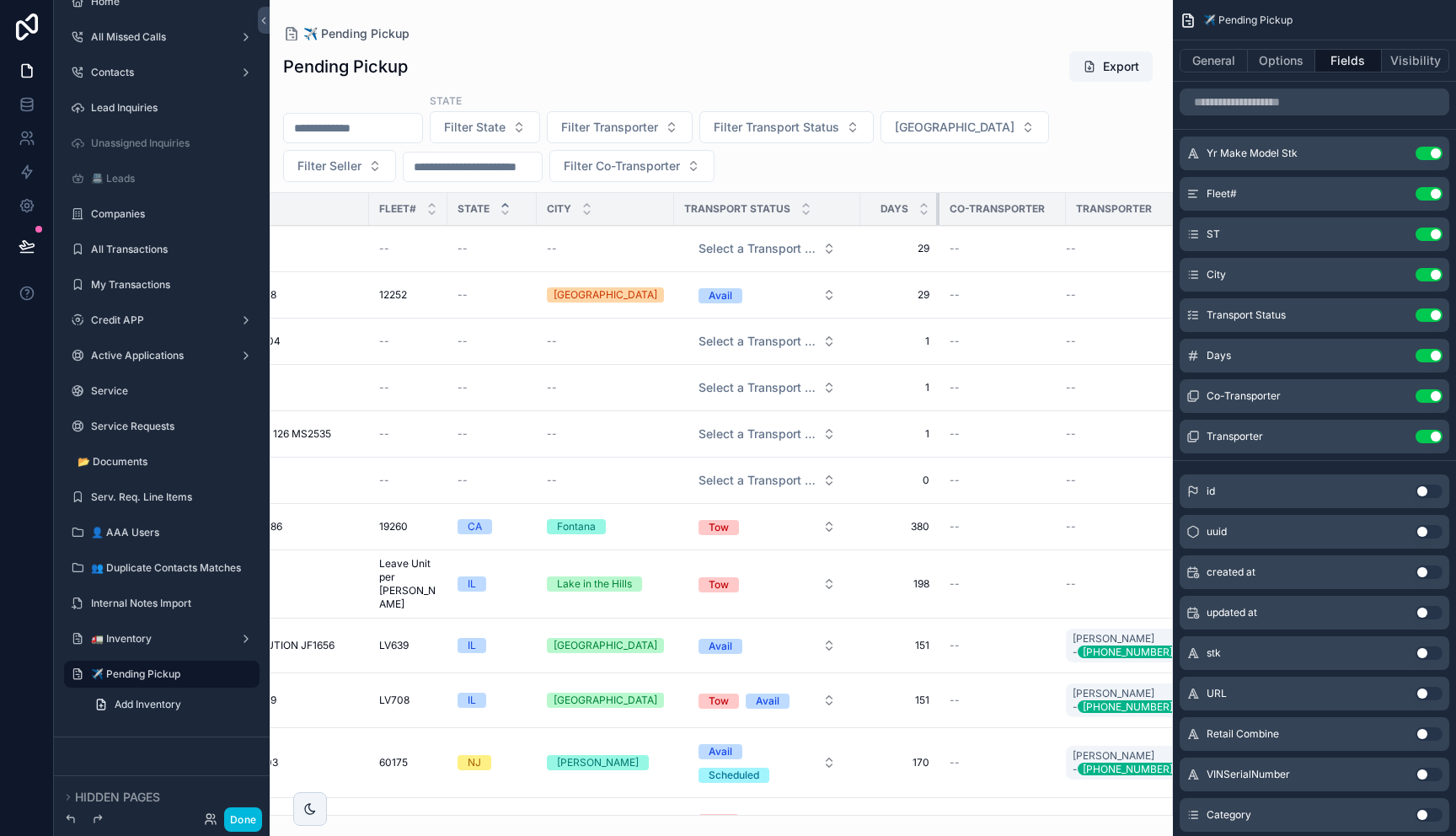
scroll to position [0, 206]
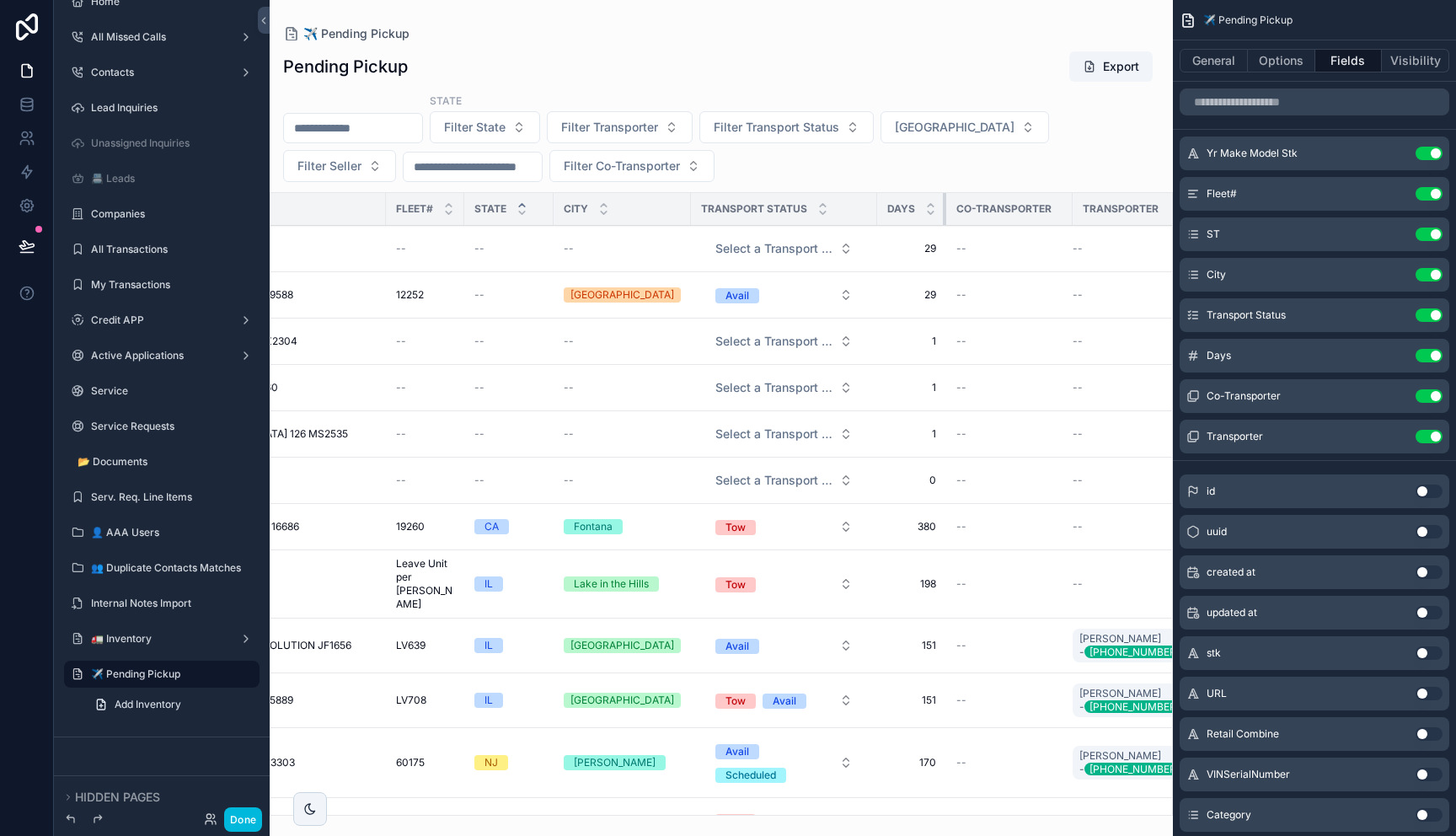
drag, startPoint x: 918, startPoint y: 206, endPoint x: 801, endPoint y: 213, distance: 117.2
click at [801, 213] on tr "Yr Make Model Stk Fleet# STATE City Transport Status Days Co-Transporter Transp…" at bounding box center [638, 210] width 1148 height 33
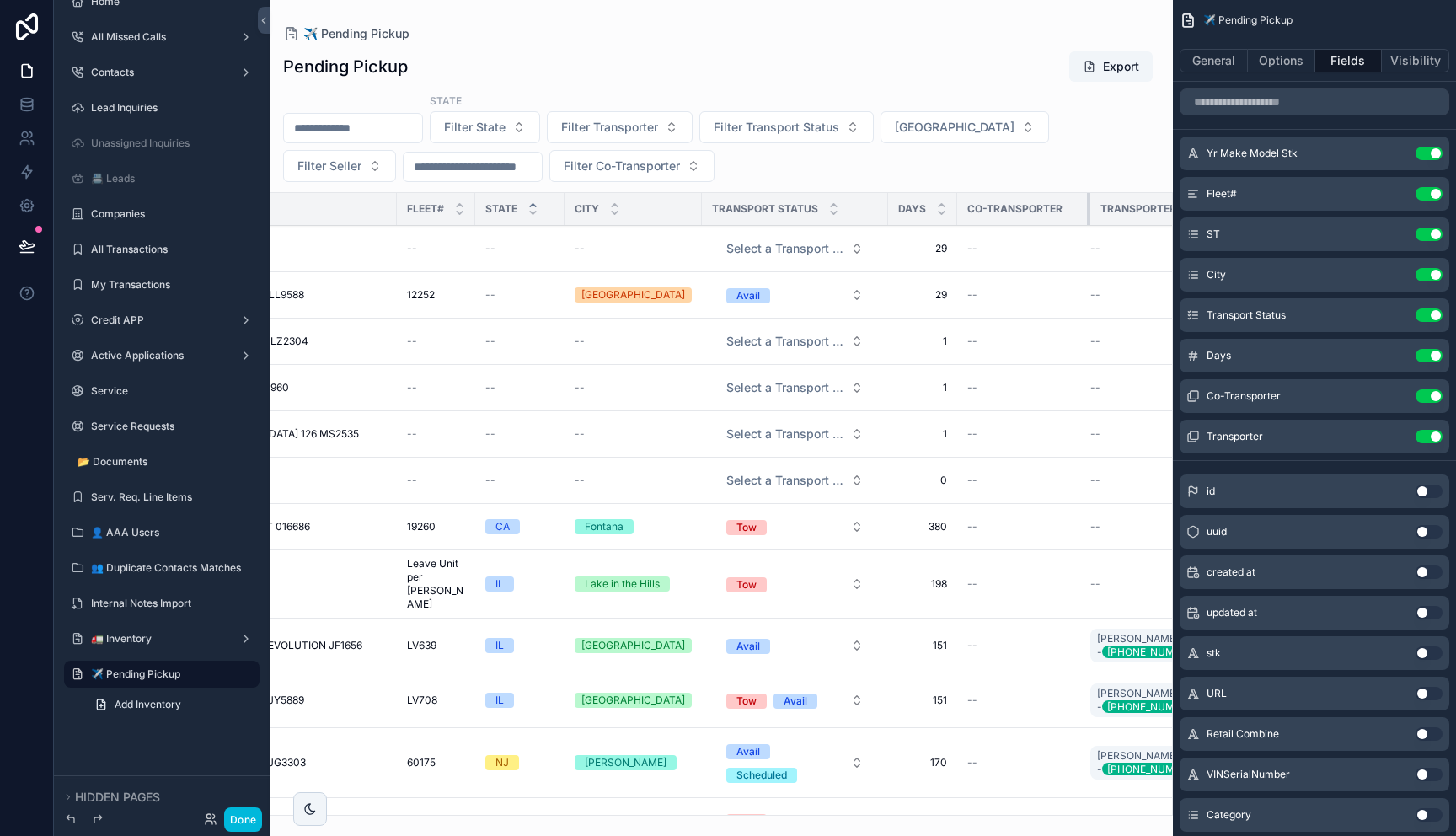
drag, startPoint x: 1043, startPoint y: 199, endPoint x: 1050, endPoint y: 206, distance: 9.9
click at [1050, 206] on th "Co-Transporter" at bounding box center [1024, 210] width 133 height 33
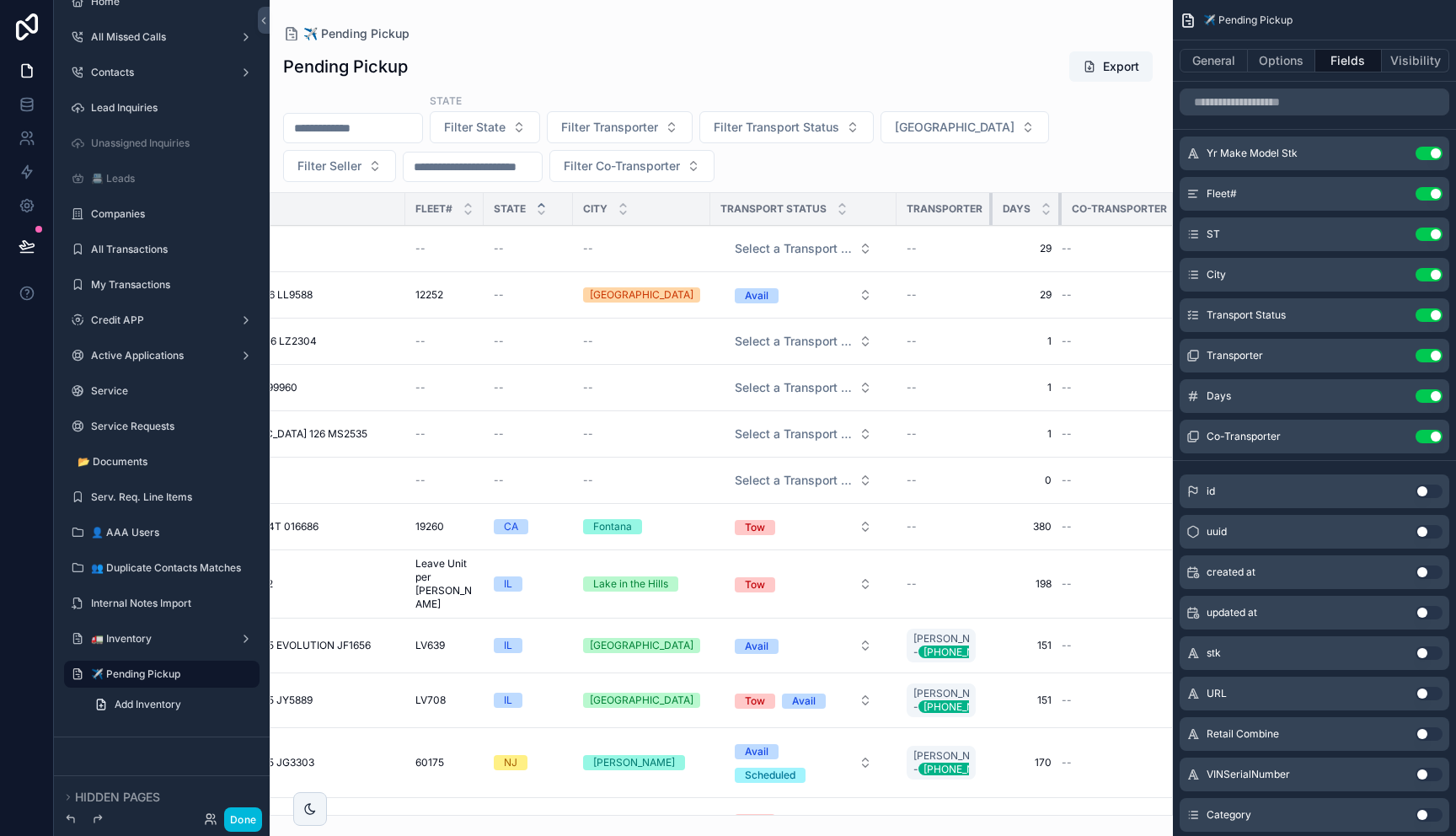
scroll to position [0, 176]
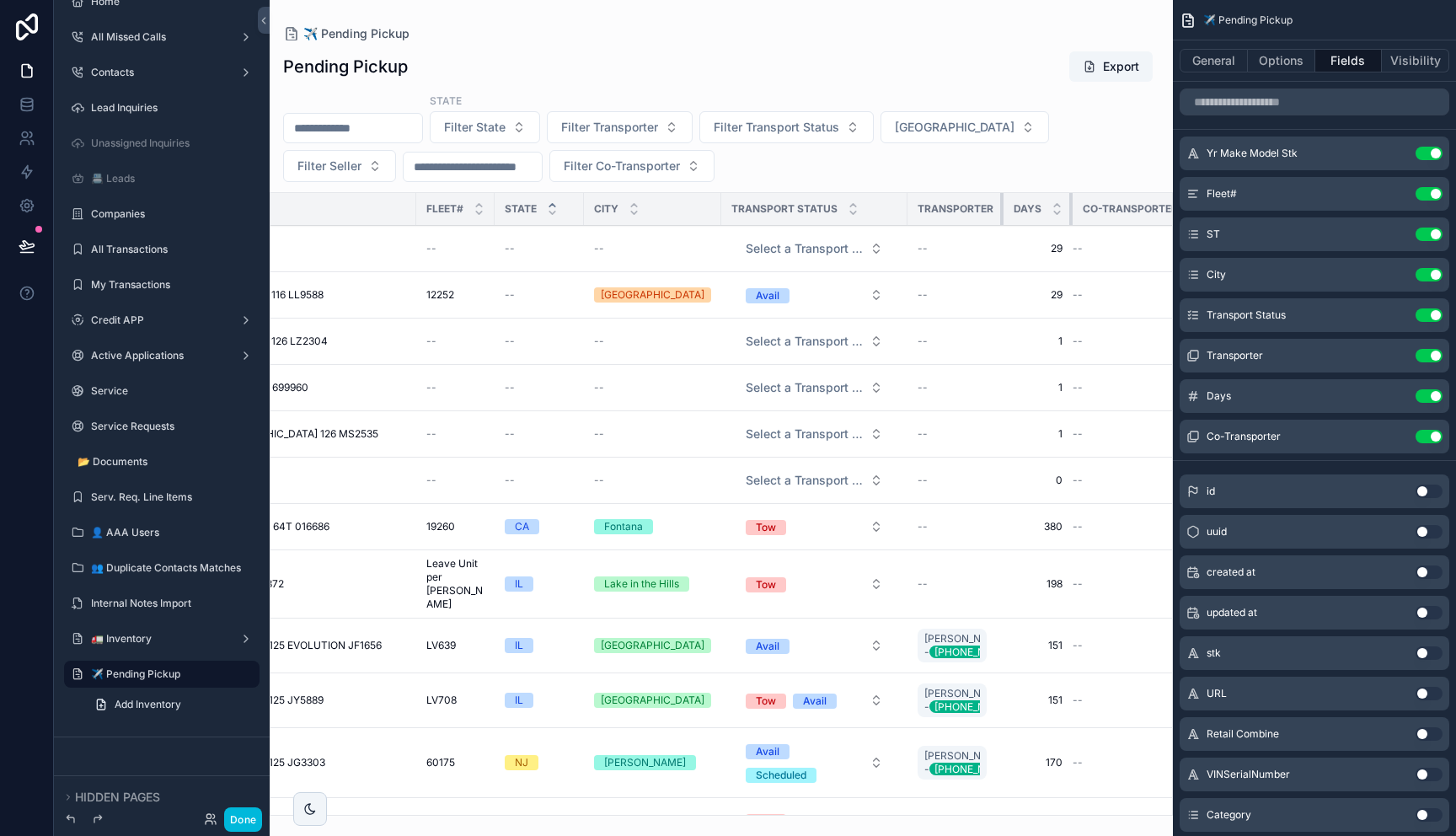
drag, startPoint x: 1044, startPoint y: 199, endPoint x: 975, endPoint y: 209, distance: 69.7
click at [975, 209] on tr "Yr Make Model Stk Fleet# STATE City Transport Status Transporter Days Co-Transp…" at bounding box center [646, 210] width 1104 height 33
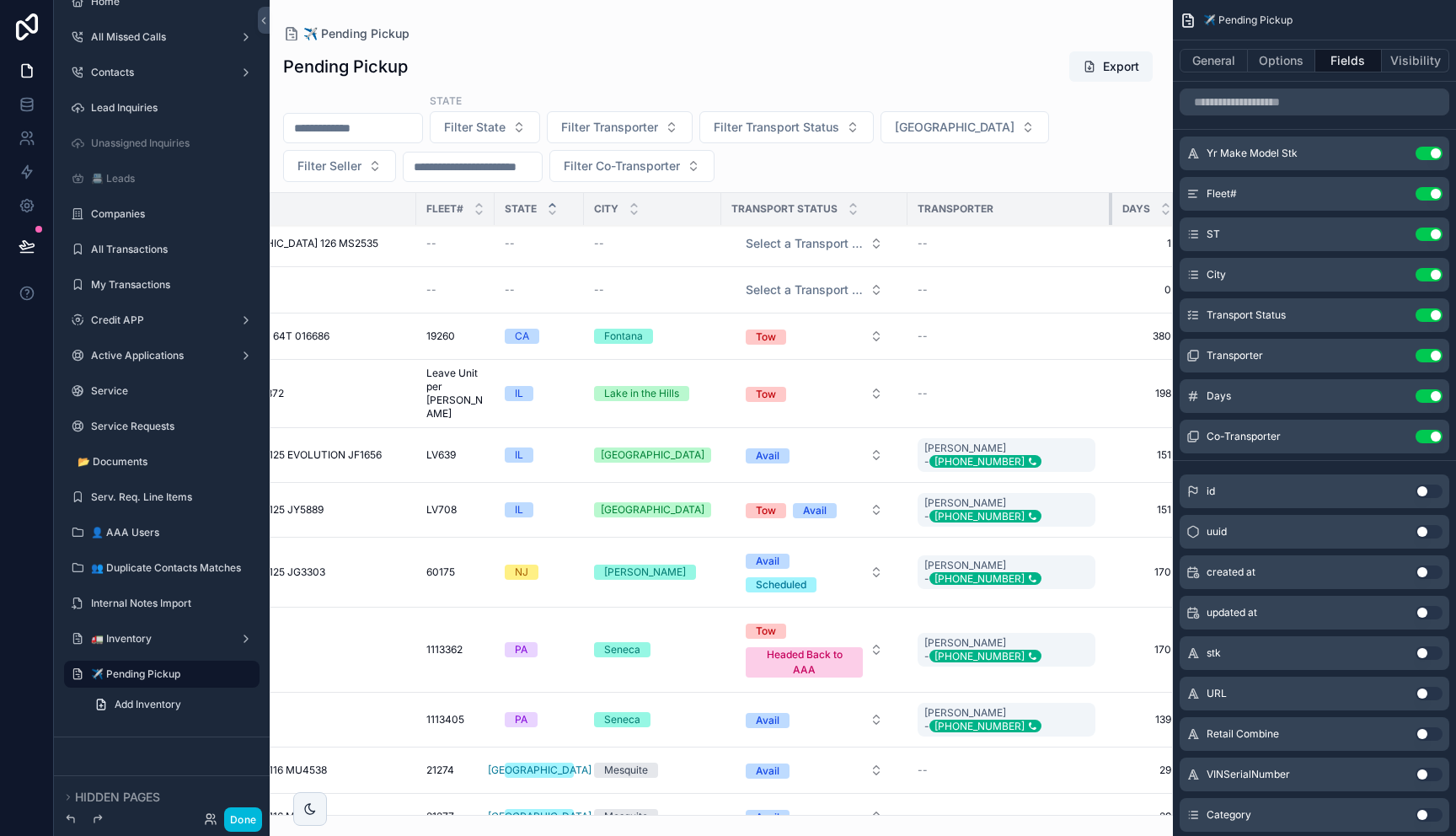
scroll to position [168, 176]
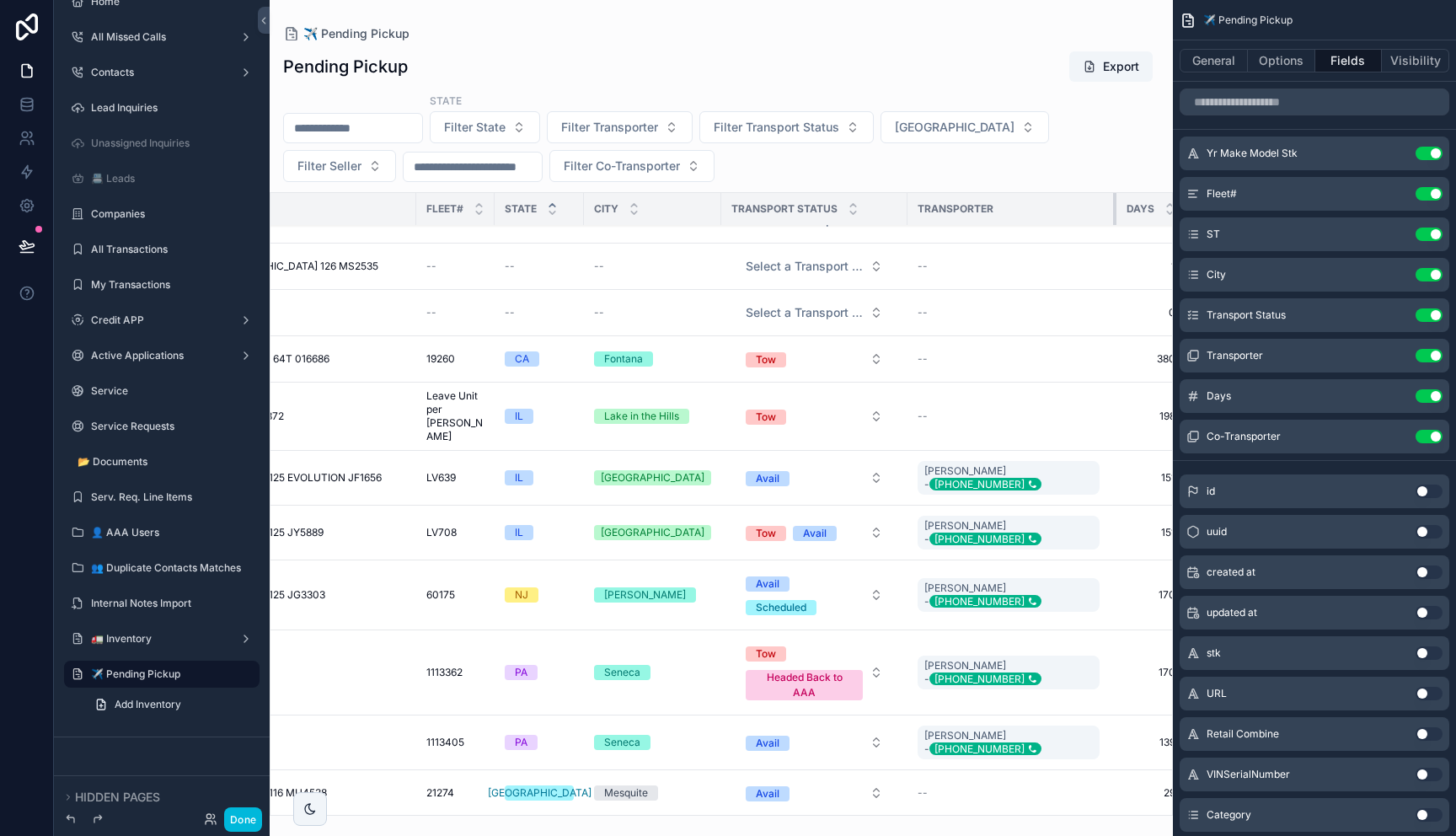
drag, startPoint x: 974, startPoint y: 208, endPoint x: 1140, endPoint y: 227, distance: 167.1
click at [1140, 227] on table "Yr Make Model Stk Fleet# STATE City Transport Status Transporter Days Co-Transp…" at bounding box center [702, 444] width 1217 height 837
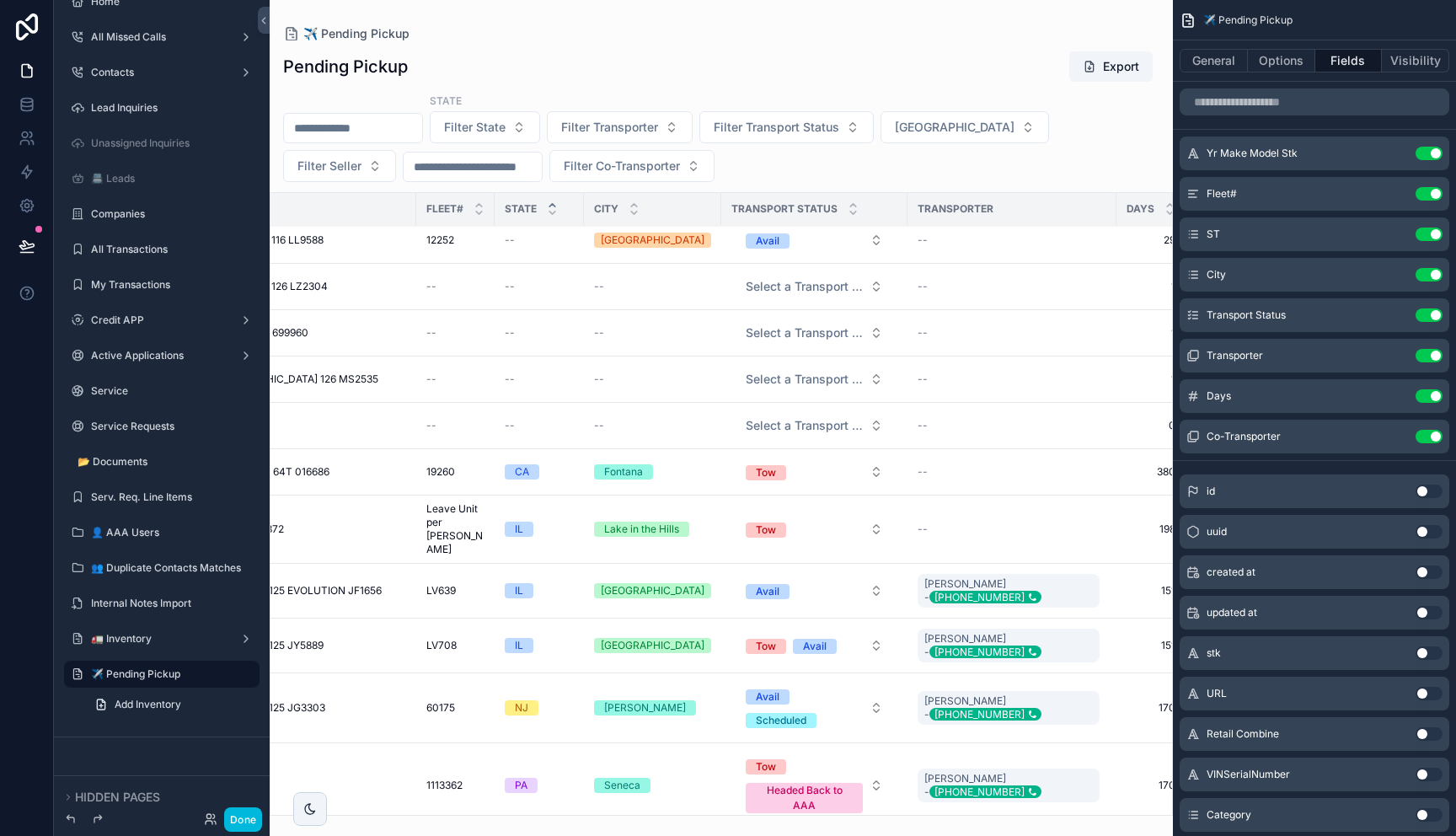
scroll to position [0, 176]
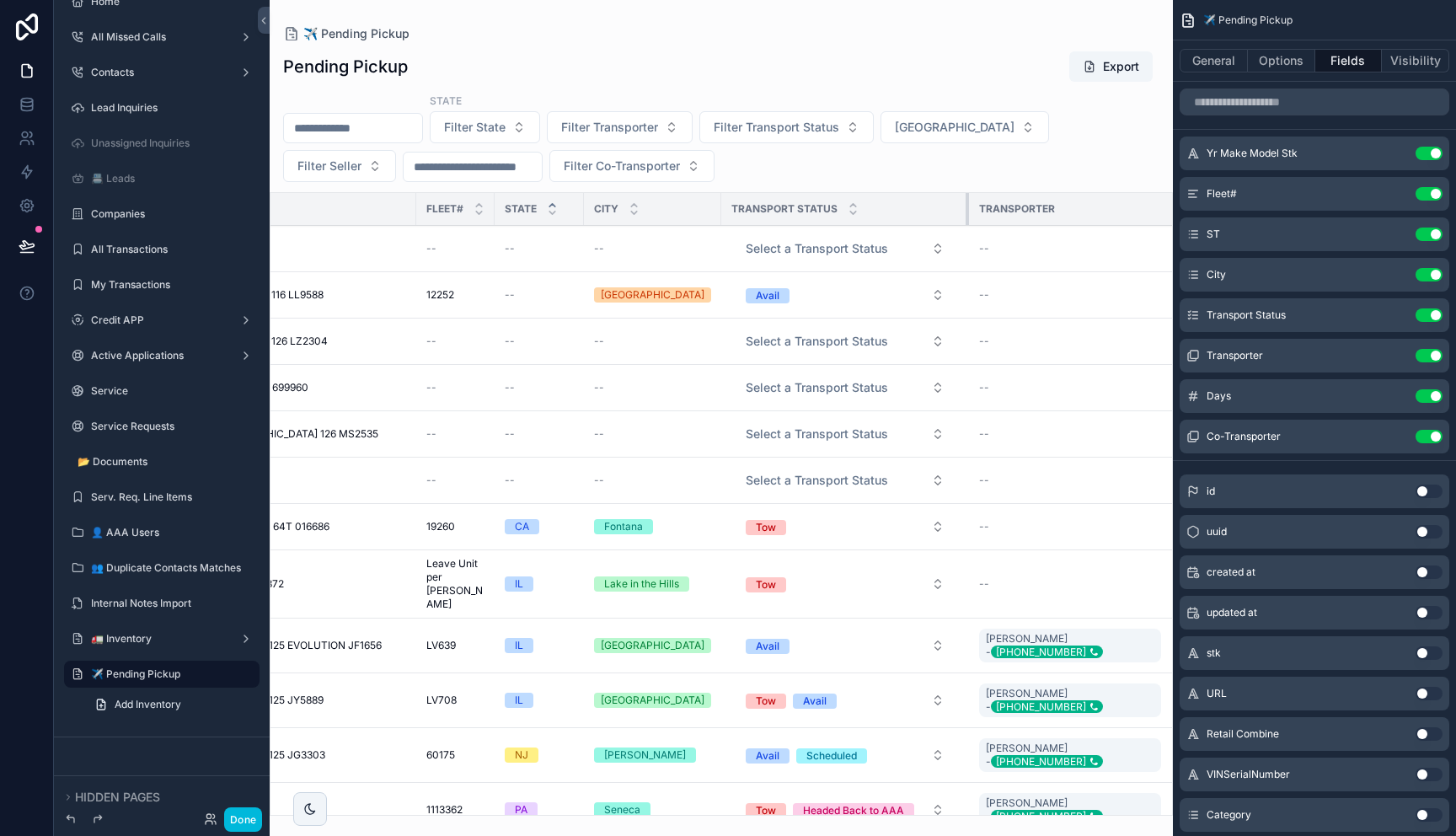
drag, startPoint x: 878, startPoint y: 206, endPoint x: 953, endPoint y: 224, distance: 77.1
click at [953, 224] on tr "Yr Make Model Stk Fleet# STATE City Transport Status Transporter Days Co-Transp…" at bounding box center [733, 210] width 1279 height 33
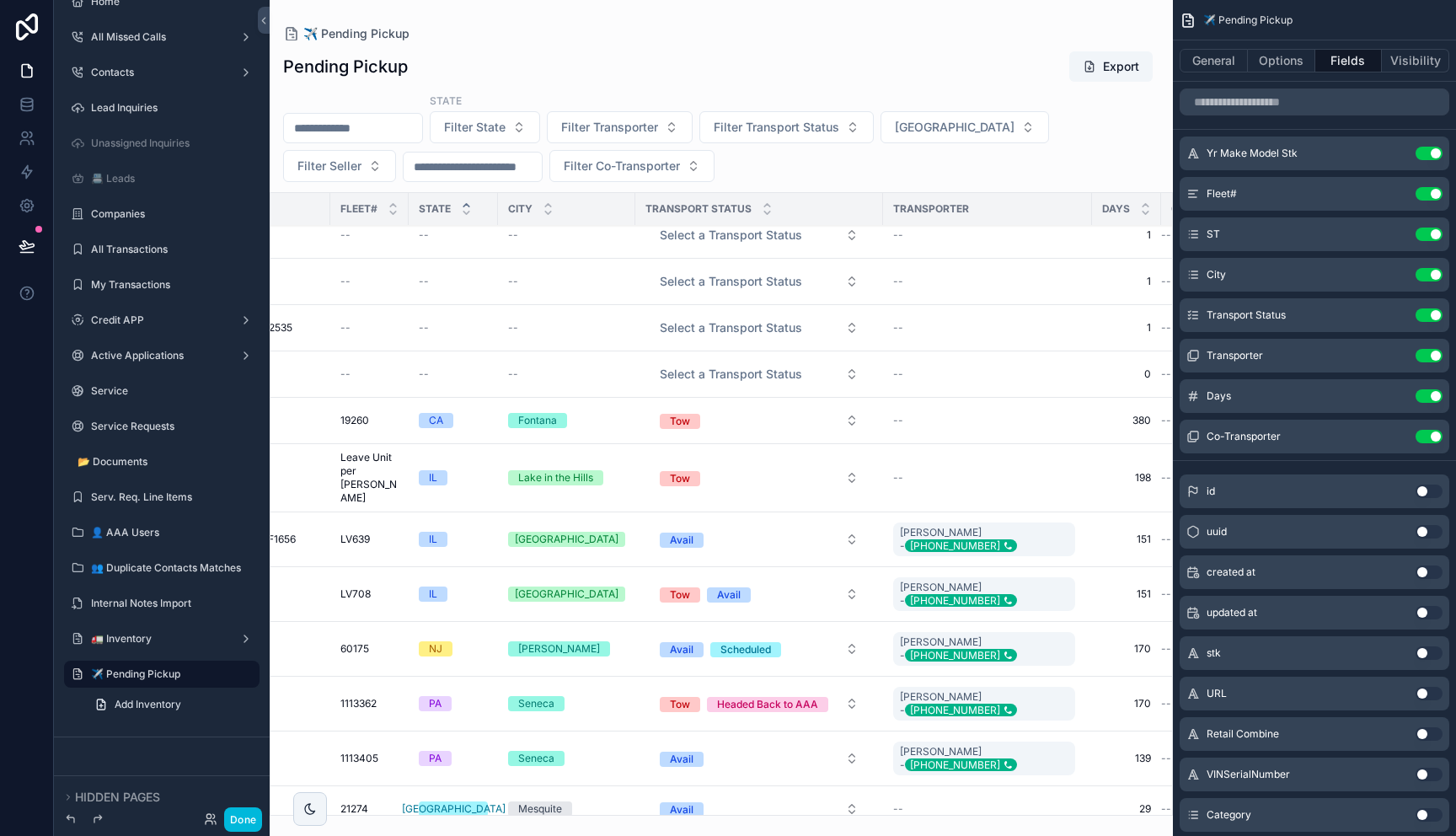
scroll to position [106, 351]
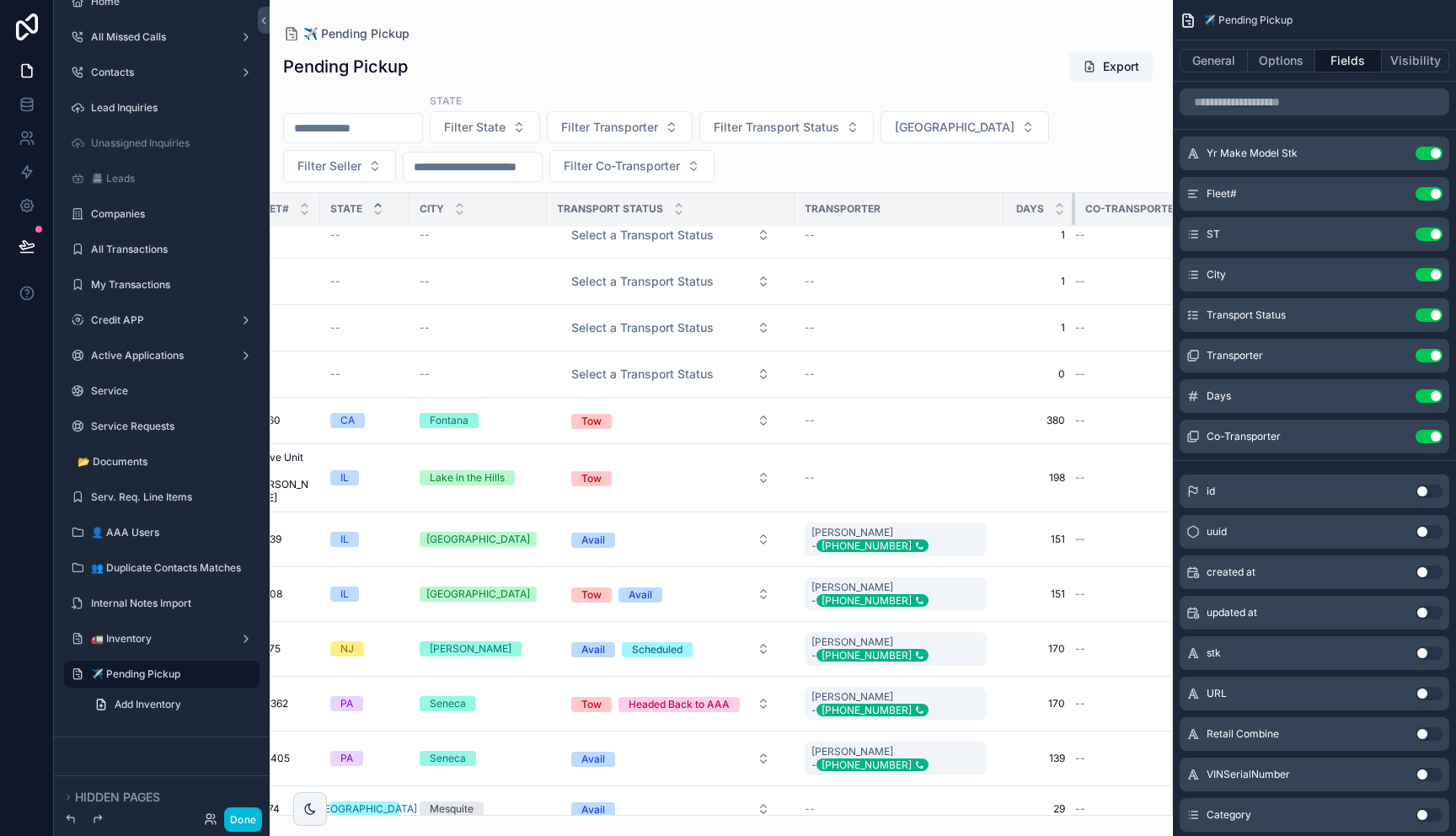
click at [1051, 205] on tr "Yr Make Model Stk Fleet# STATE City Transport Status Transporter Days Co-Transp…" at bounding box center [560, 210] width 1281 height 33
click at [963, 31] on div "✈️ Pending Pickup" at bounding box center [721, 34] width 876 height 14
click at [432, 781] on div "Mesquite" at bounding box center [451, 809] width 44 height 15
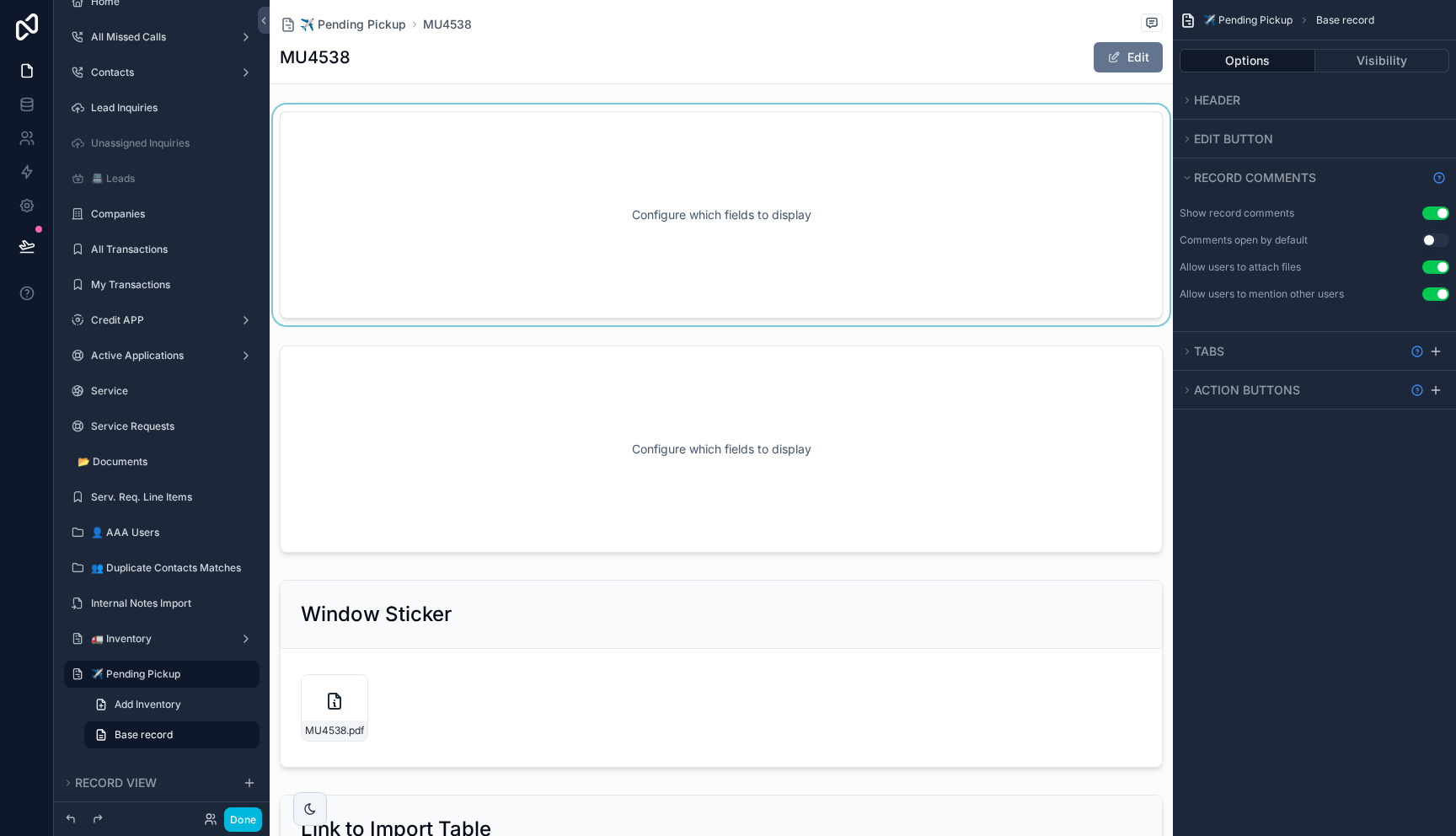
click at [675, 223] on div "scrollable content" at bounding box center [721, 215] width 903 height 221
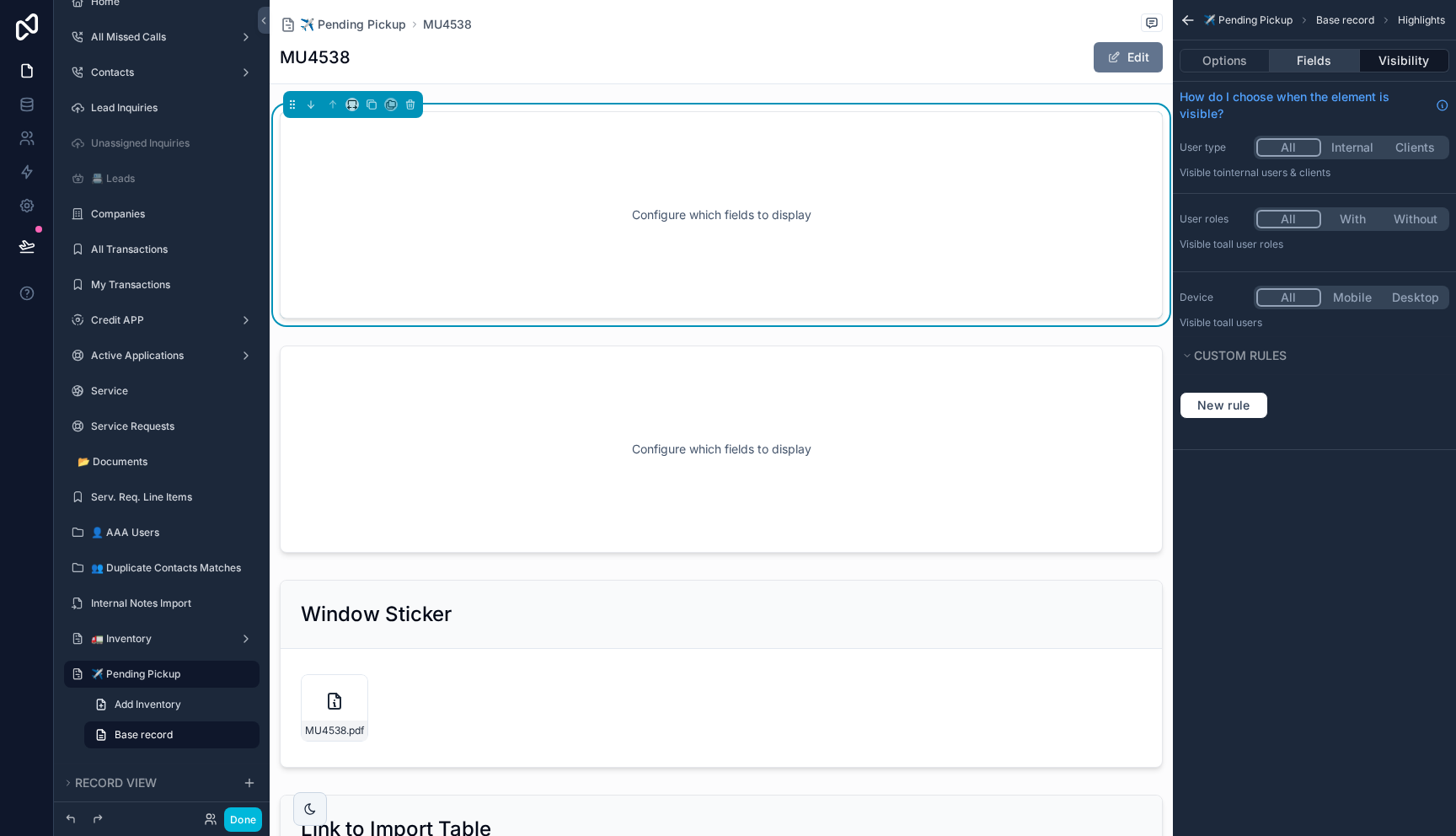
click at [1324, 56] on button "Fields" at bounding box center [1314, 61] width 89 height 24
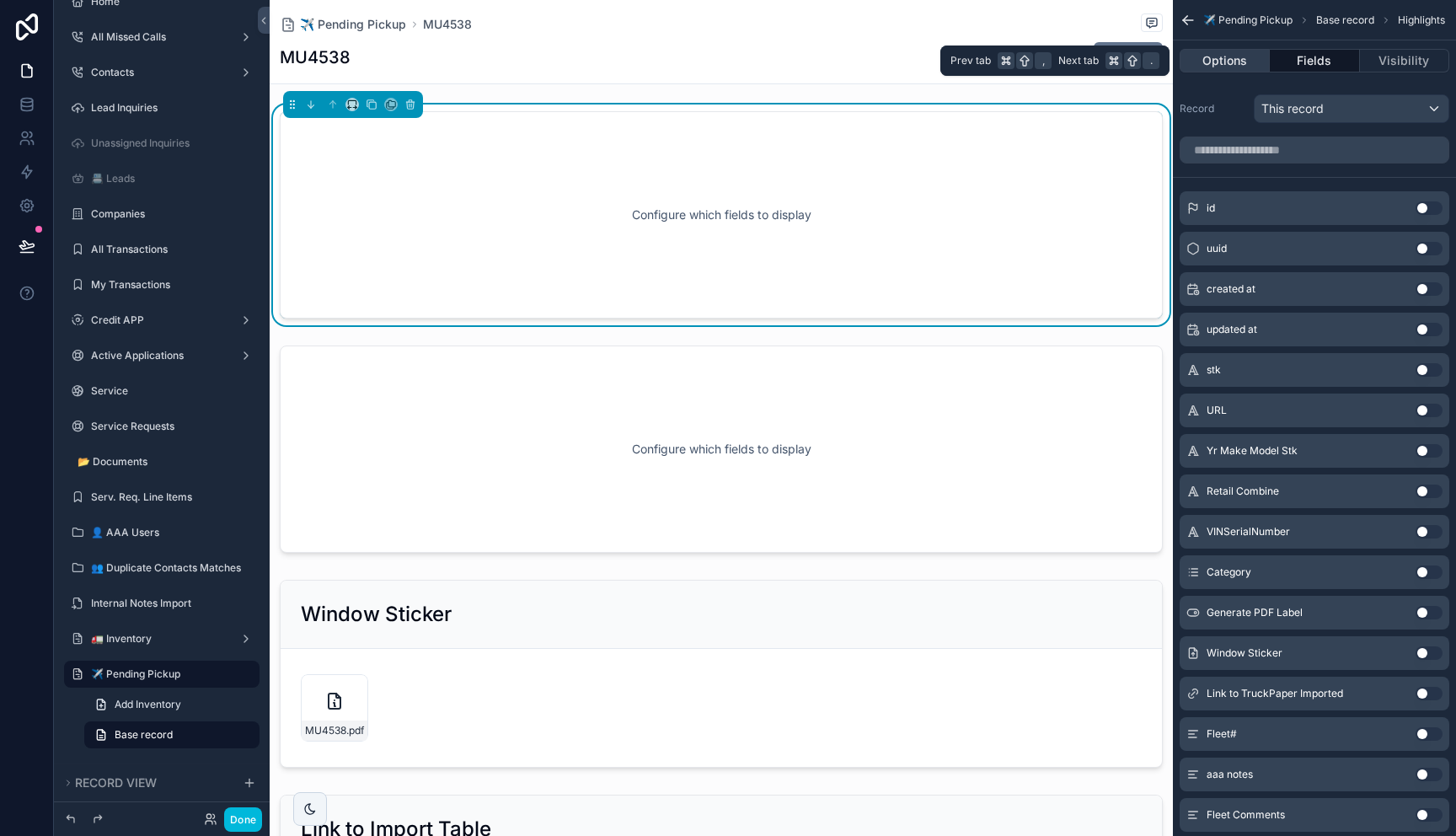
click at [1234, 58] on button "Options" at bounding box center [1224, 61] width 90 height 24
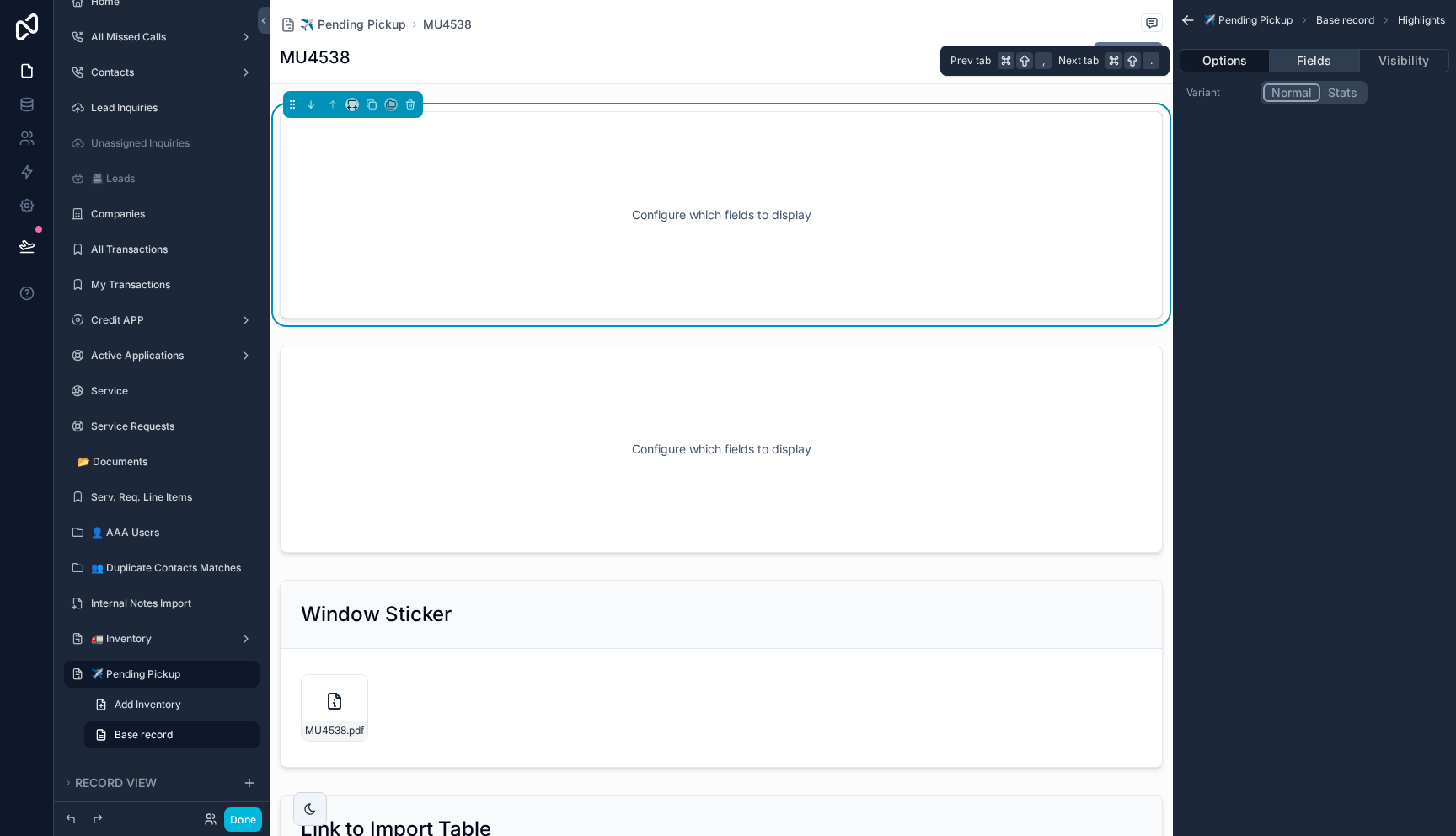
click at [1311, 55] on button "Fields" at bounding box center [1314, 61] width 89 height 24
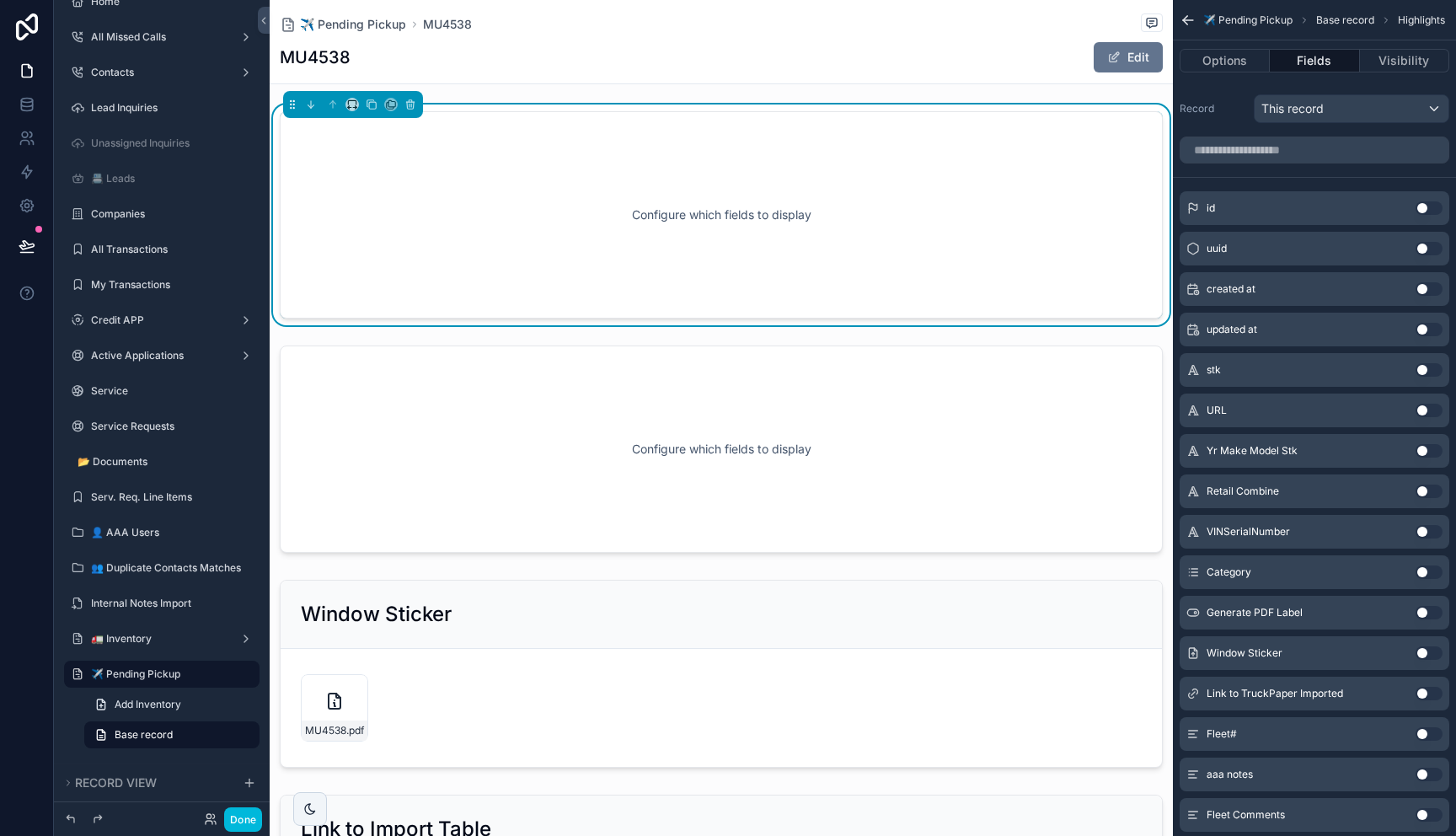
click at [873, 181] on div "Configure which fields to display" at bounding box center [720, 215] width 827 height 151
click at [1276, 139] on input "scrollable content" at bounding box center [1314, 151] width 269 height 27
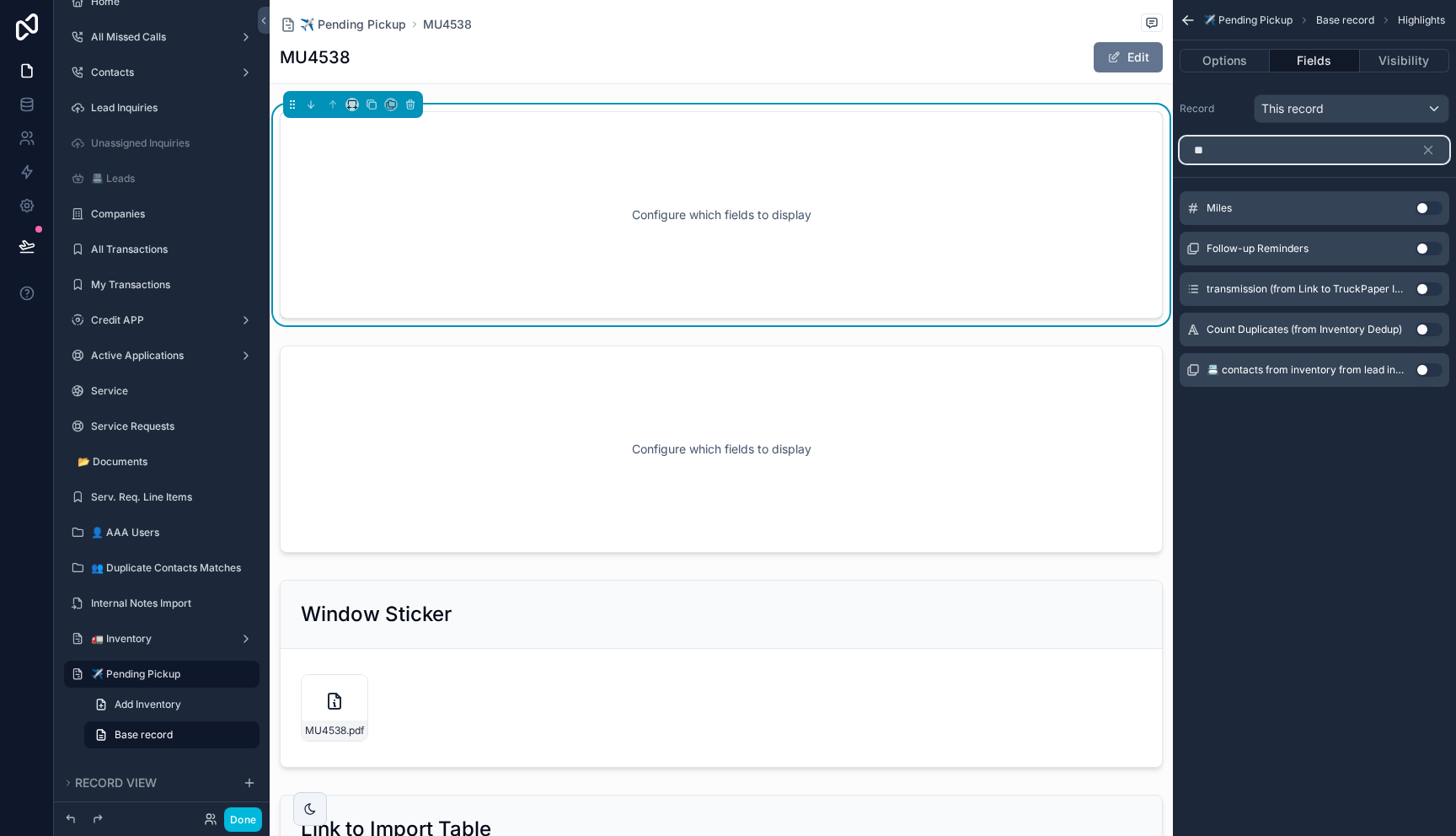
type input "*"
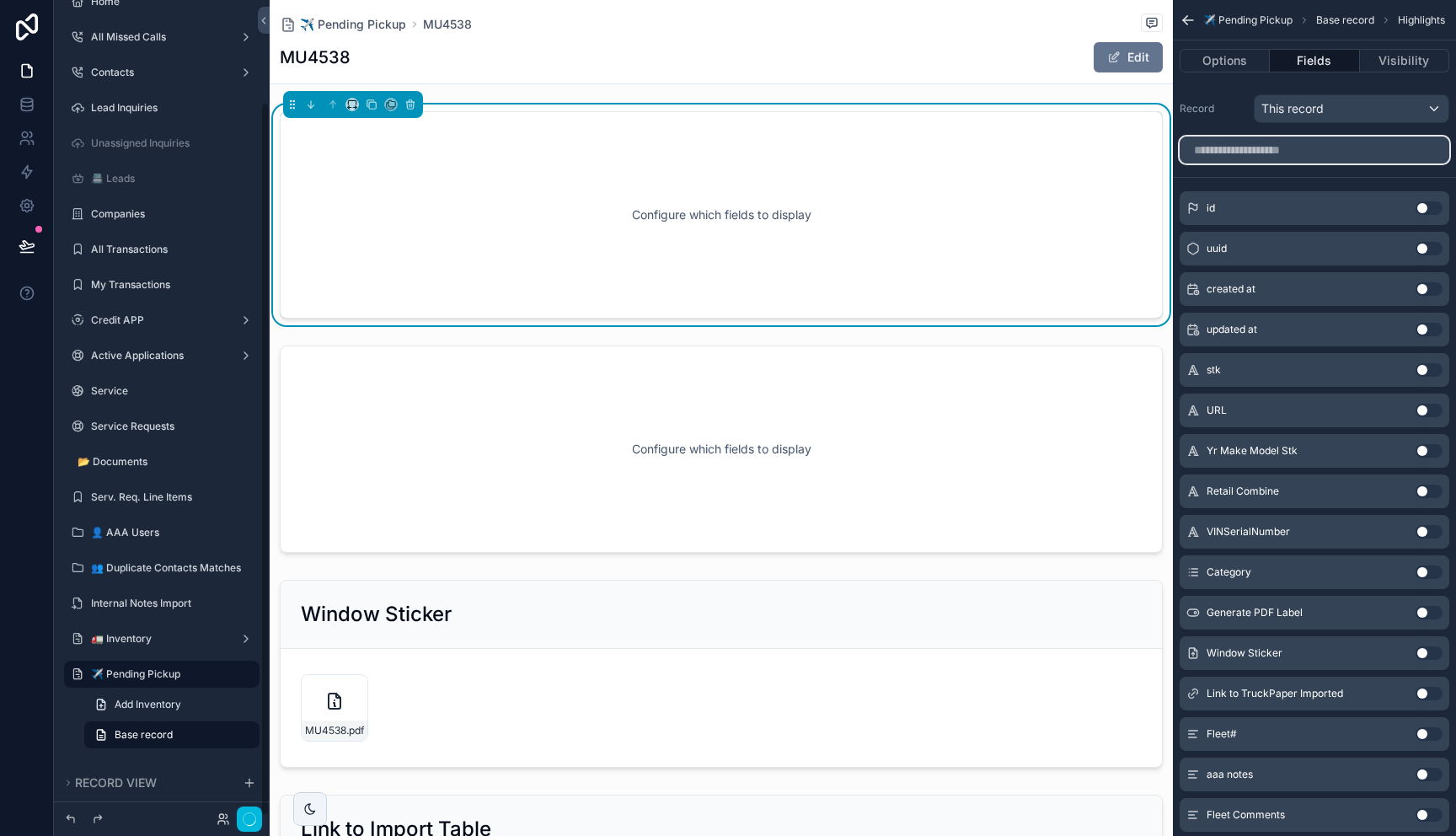
scroll to position [116, 0]
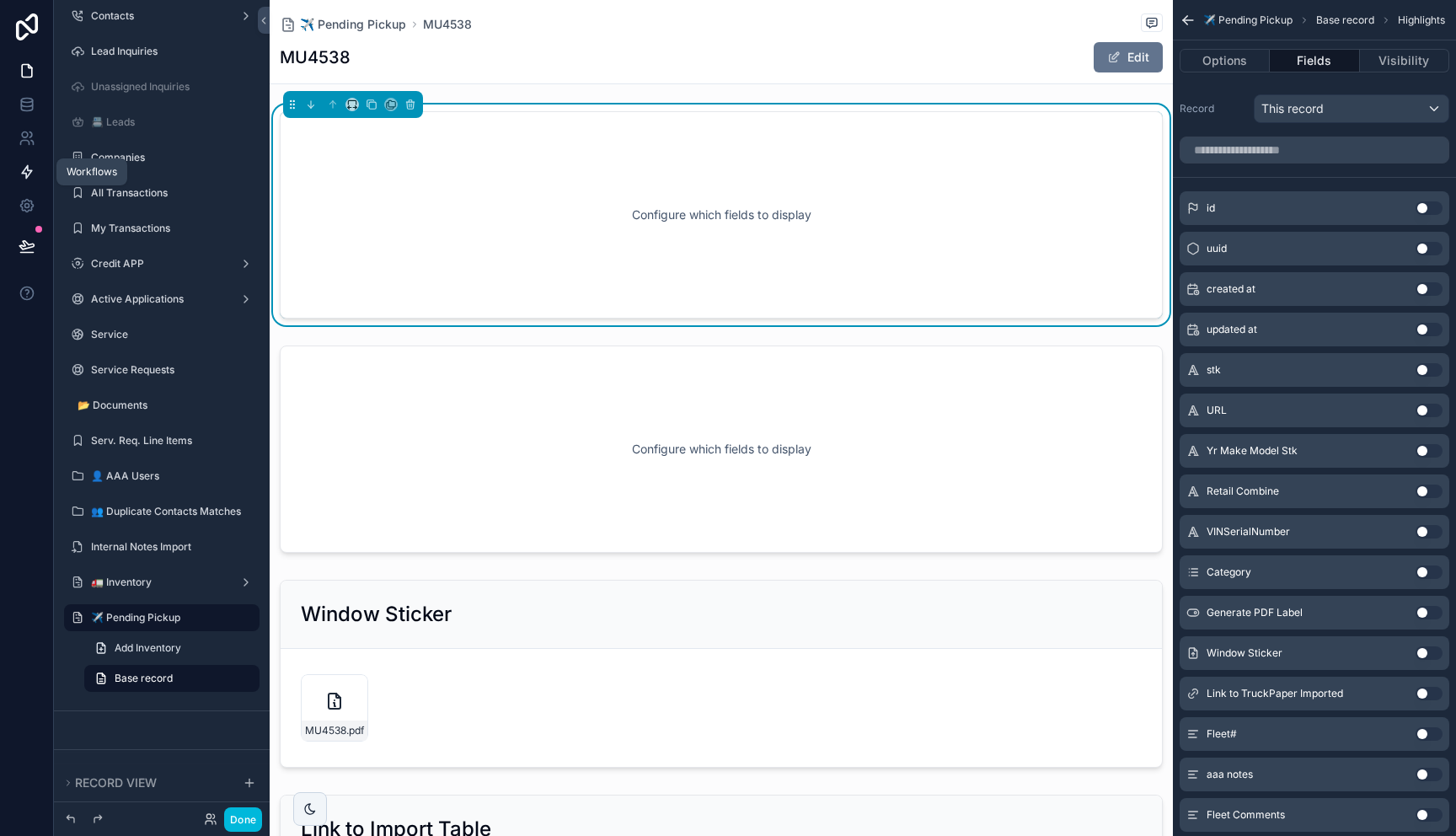
click at [29, 173] on icon at bounding box center [27, 172] width 10 height 13
